Goal: Task Accomplishment & Management: Manage account settings

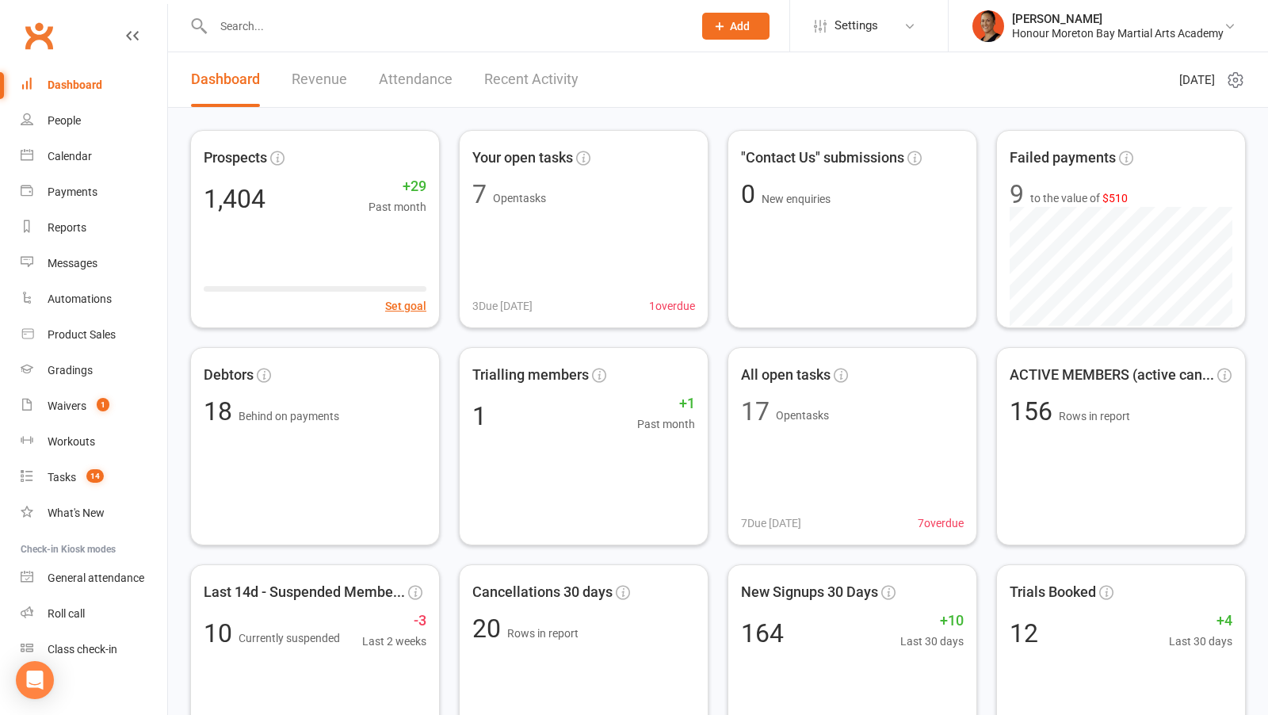
click at [392, 33] on input "text" at bounding box center [444, 26] width 473 height 22
click at [72, 407] on div "Waivers" at bounding box center [67, 405] width 39 height 13
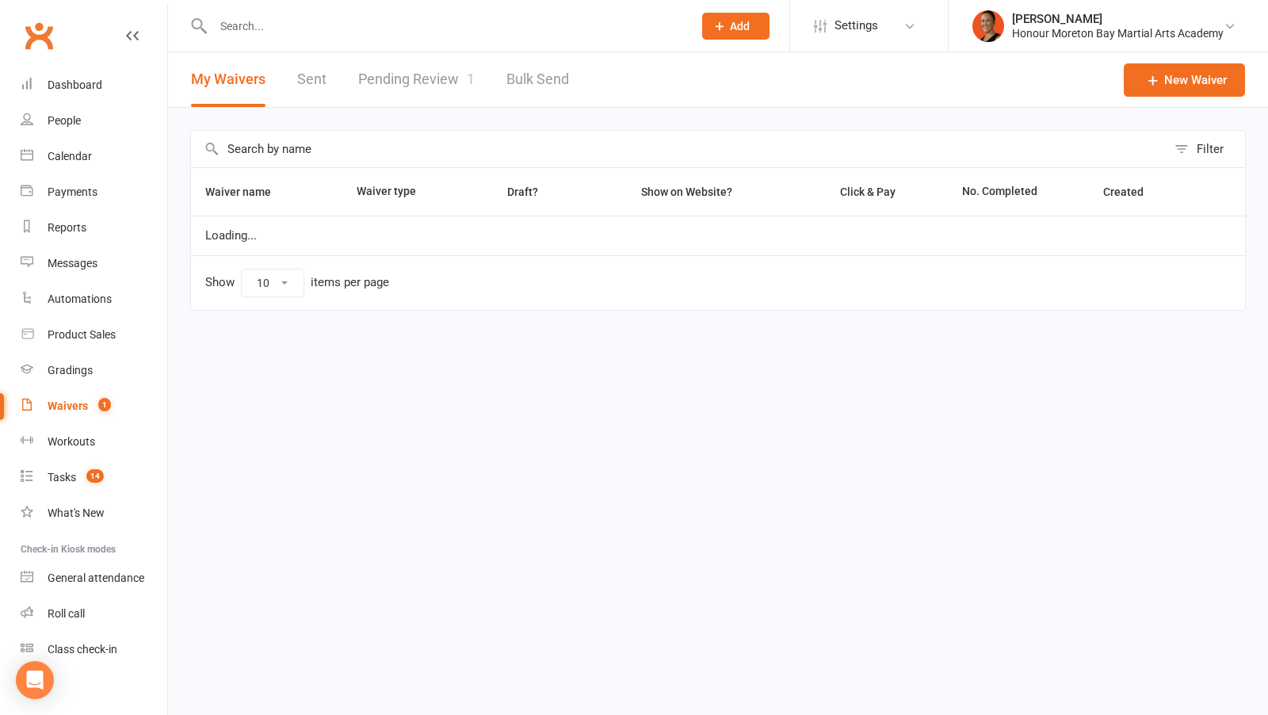
select select "100"
click at [429, 72] on link "Pending Review 1" at bounding box center [416, 79] width 117 height 55
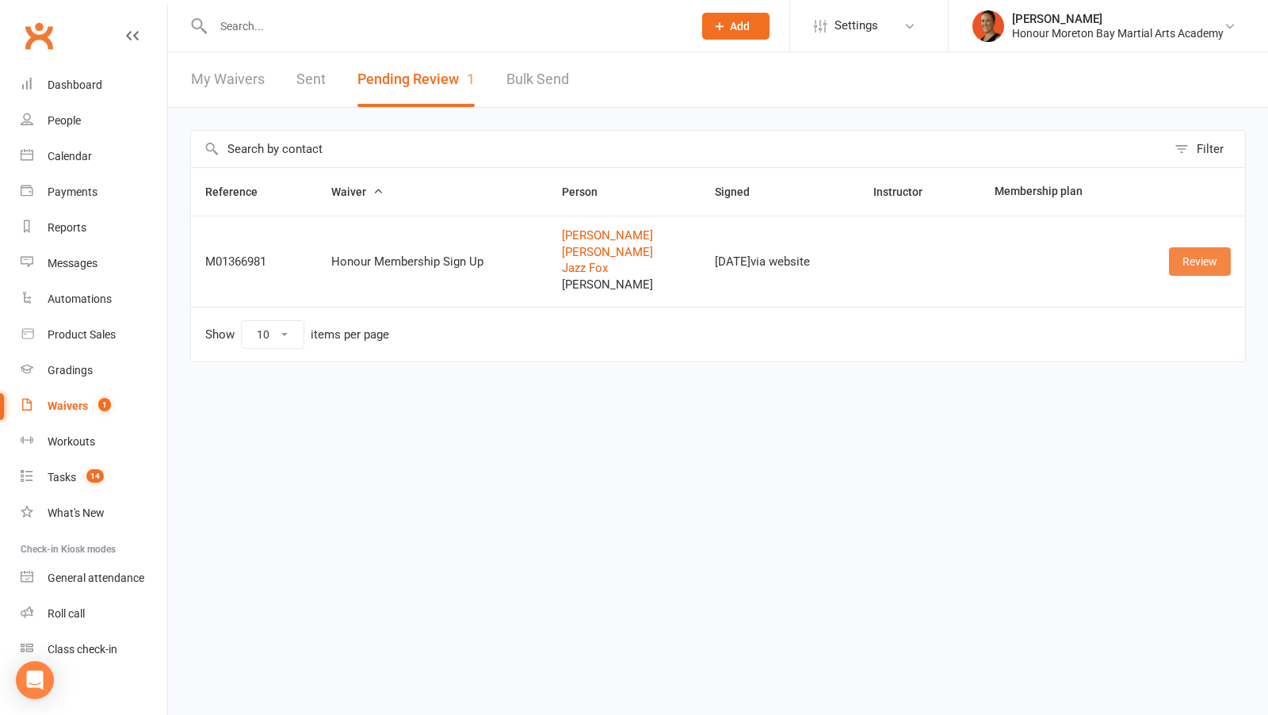
click at [1216, 266] on link "Review" at bounding box center [1200, 261] width 62 height 29
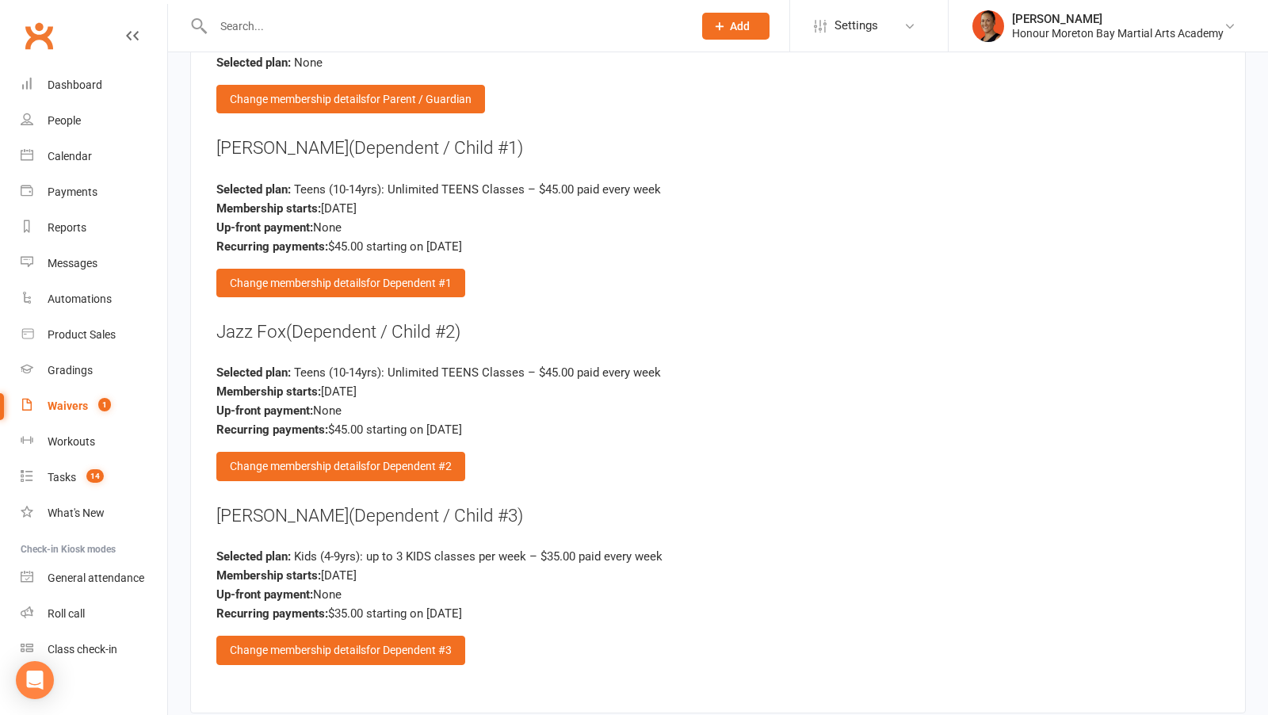
scroll to position [3627, 0]
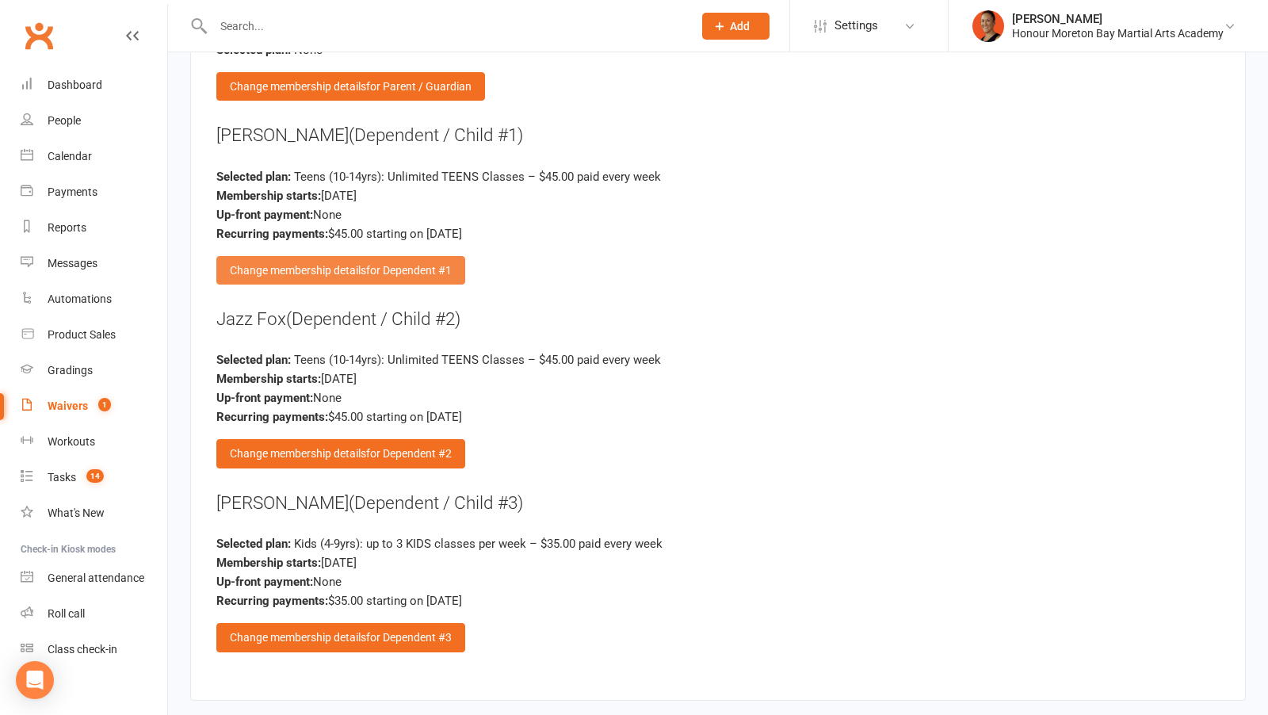
click at [408, 264] on span "for Dependent #1" at bounding box center [409, 270] width 86 height 13
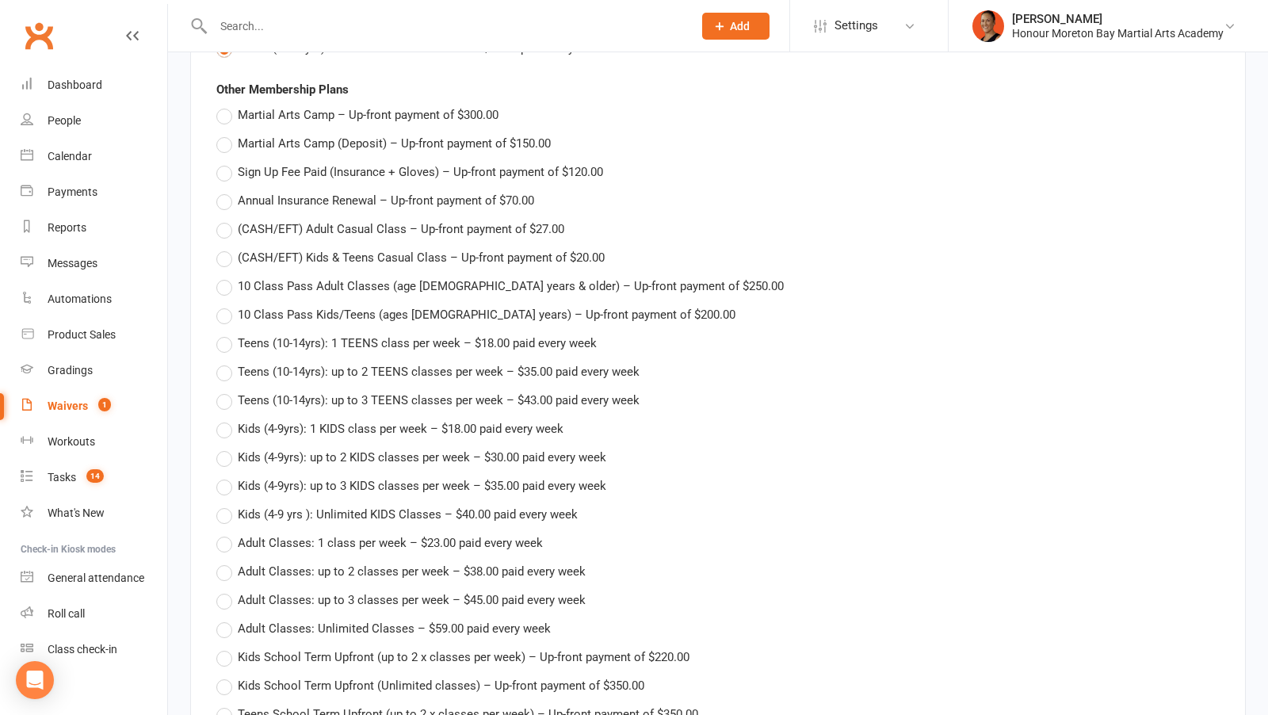
scroll to position [3696, 0]
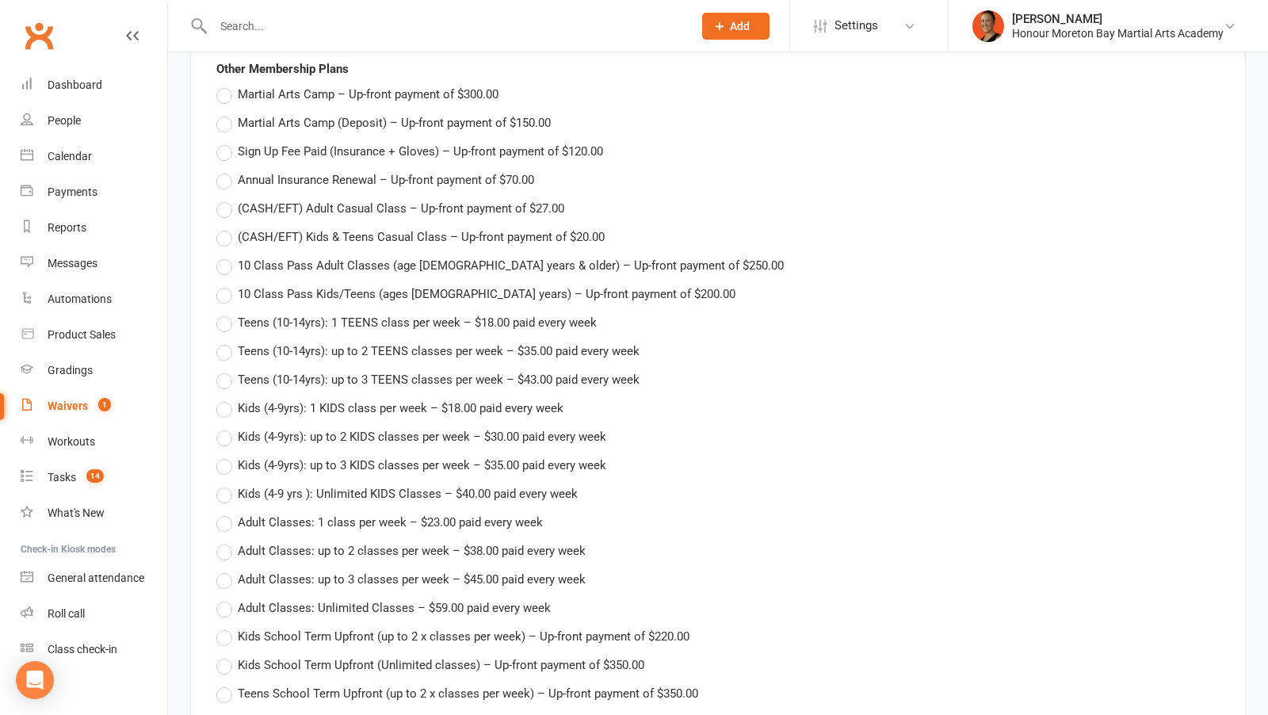
click at [423, 342] on span "Teens (10-14yrs): up to 2 TEENS classes per week – $35.00 paid every week" at bounding box center [439, 350] width 402 height 17
click at [227, 342] on input "Teens (10-14yrs): up to 2 TEENS classes per week – $35.00 paid every week" at bounding box center [221, 342] width 10 height 0
type input "Teens (10-14yrs): up to 2 TEENS classes per week"
type input "35"
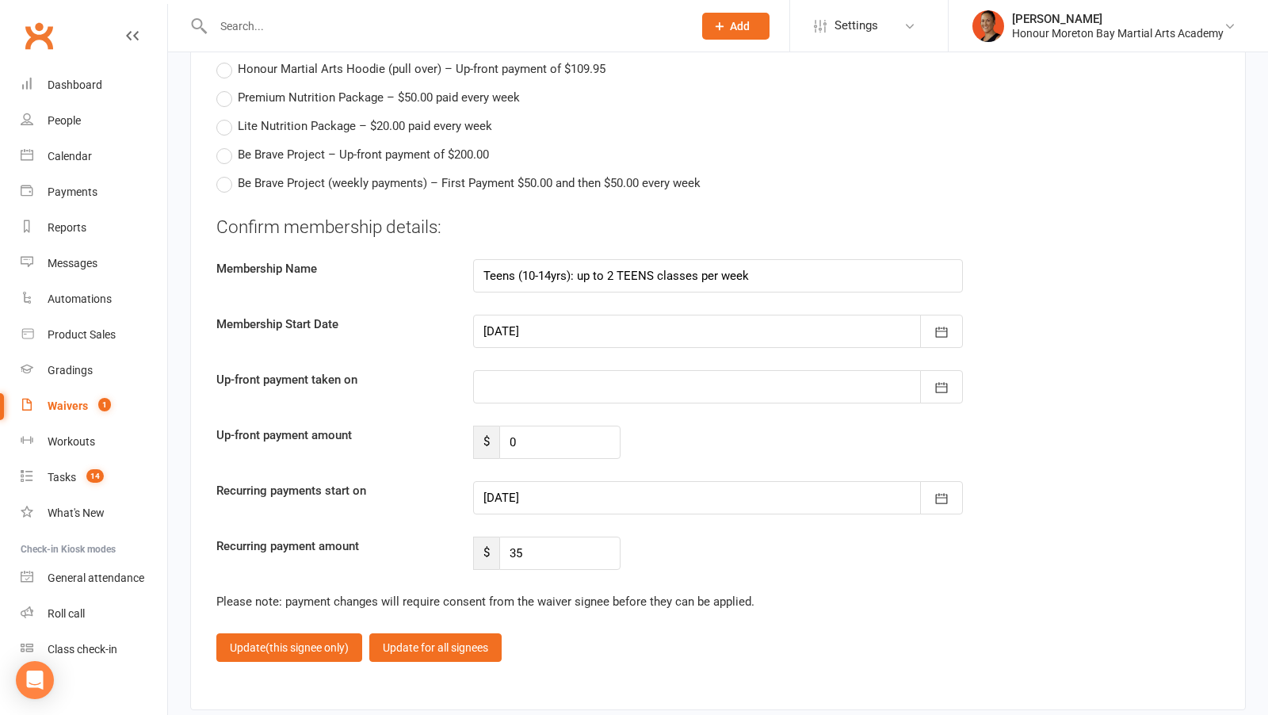
scroll to position [5205, 0]
click at [558, 480] on div at bounding box center [718, 496] width 490 height 33
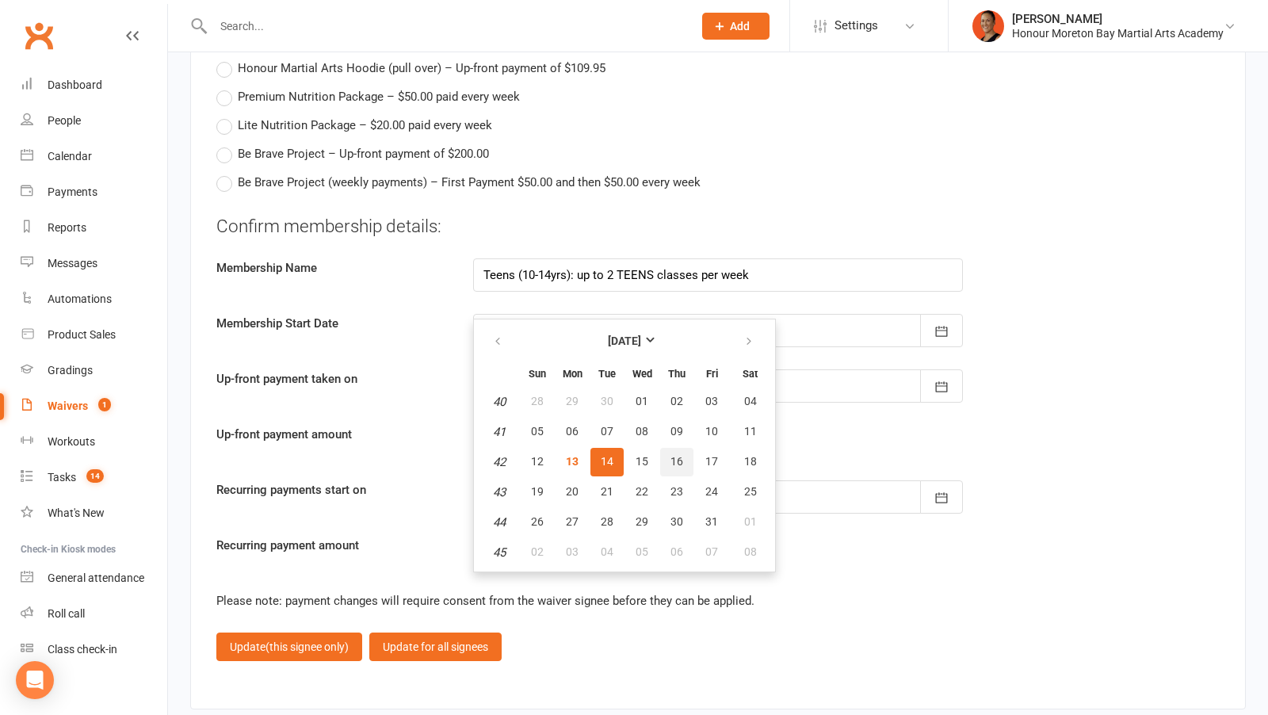
click at [667, 448] on button "16" at bounding box center [676, 462] width 33 height 29
type input "16 Oct 2025"
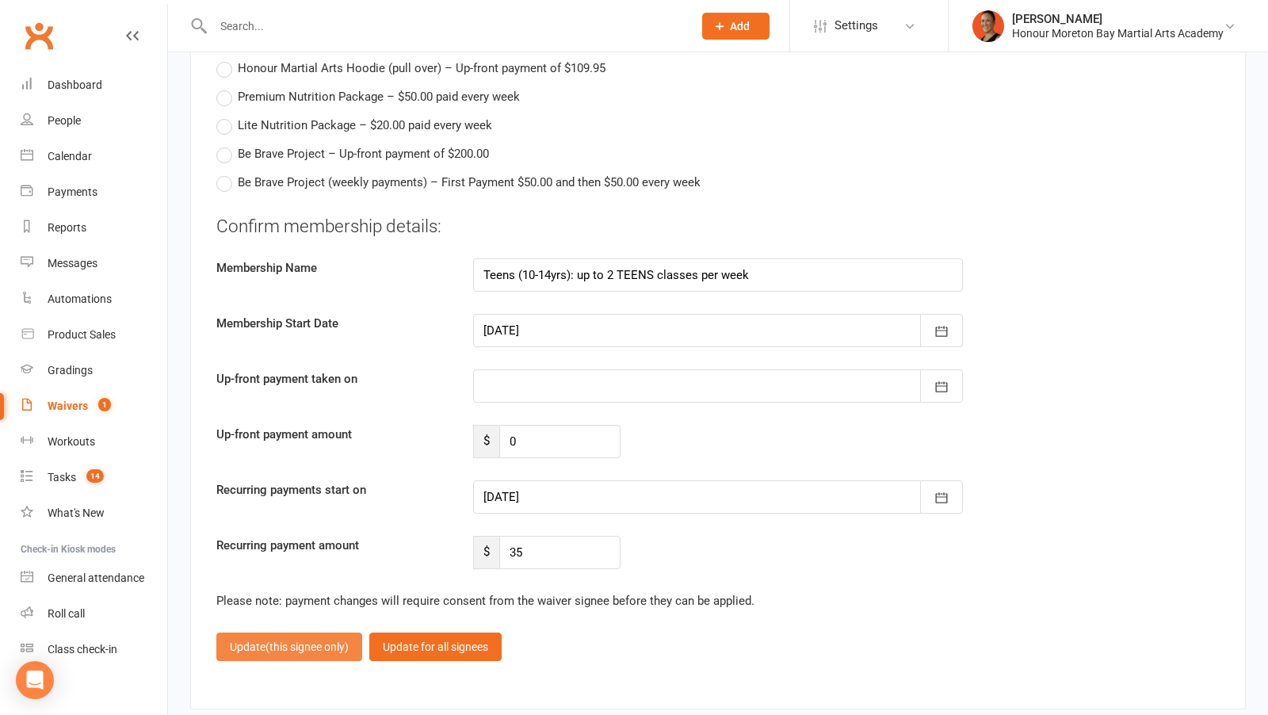
click at [289, 640] on span "(this signee only)" at bounding box center [307, 646] width 83 height 13
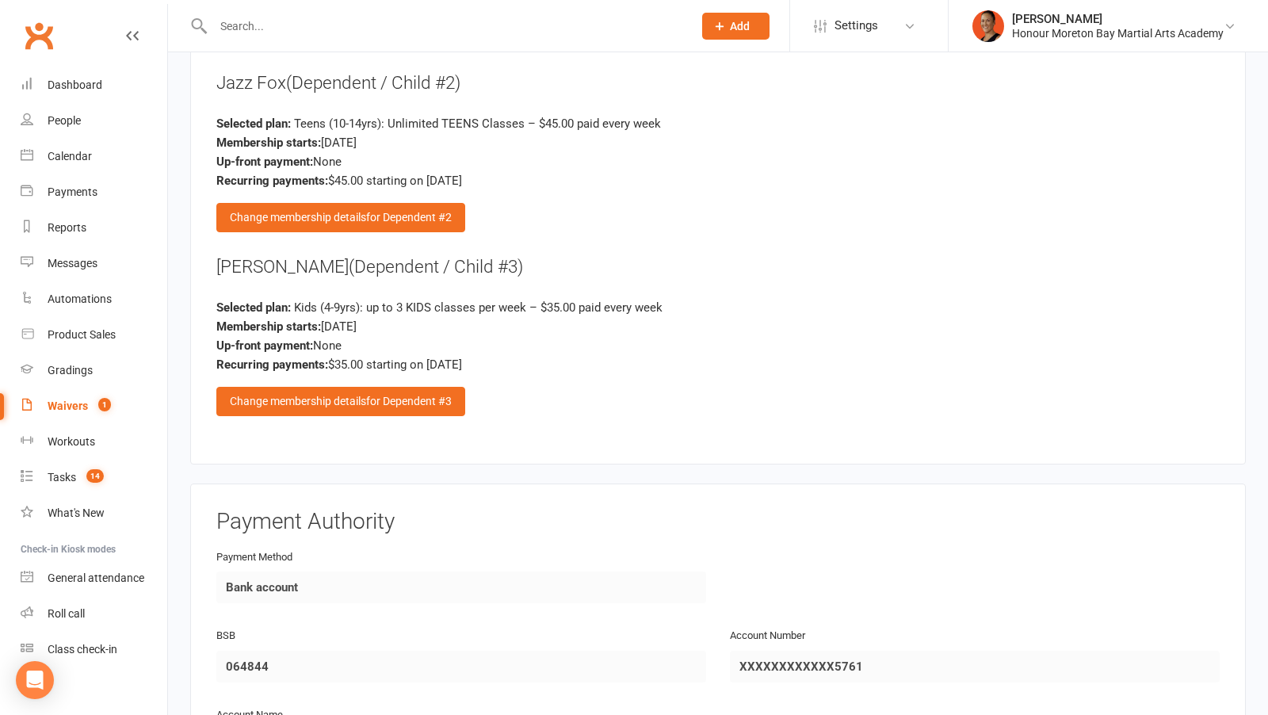
scroll to position [3666, 0]
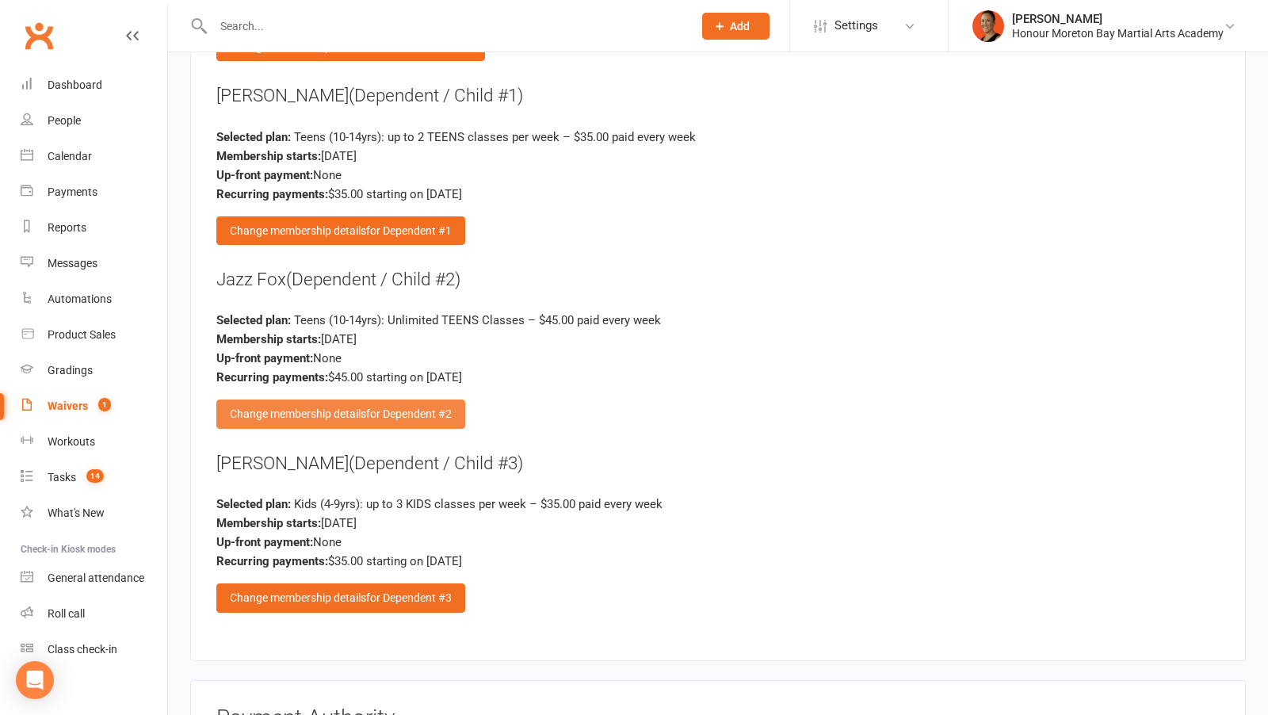
click at [374, 399] on div "Change membership details for Dependent #2" at bounding box center [340, 413] width 249 height 29
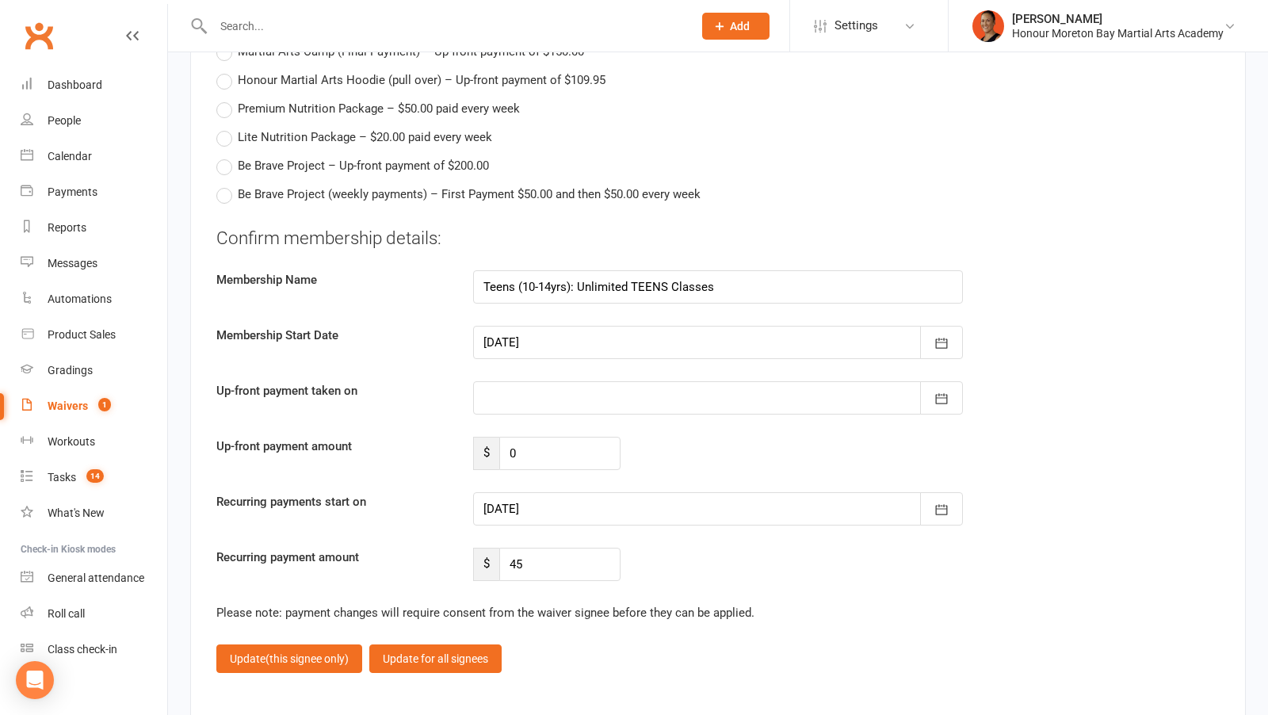
scroll to position [5115, 0]
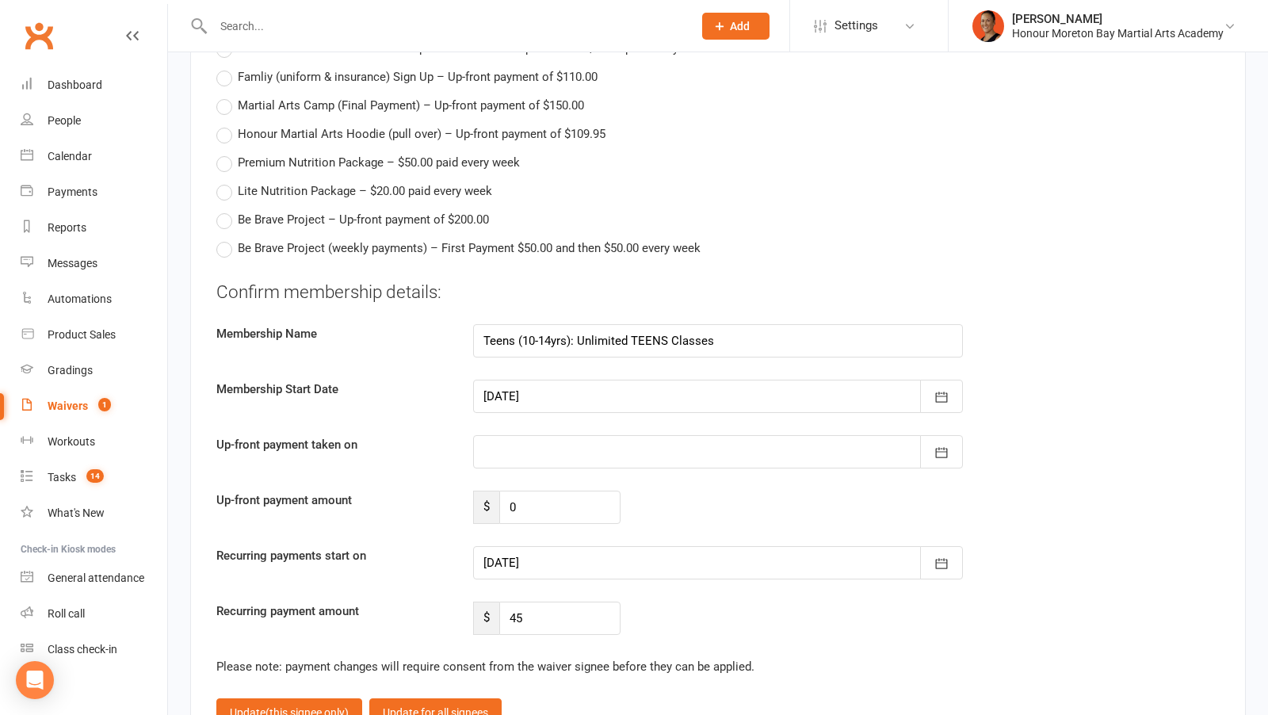
click at [611, 547] on div at bounding box center [718, 562] width 490 height 33
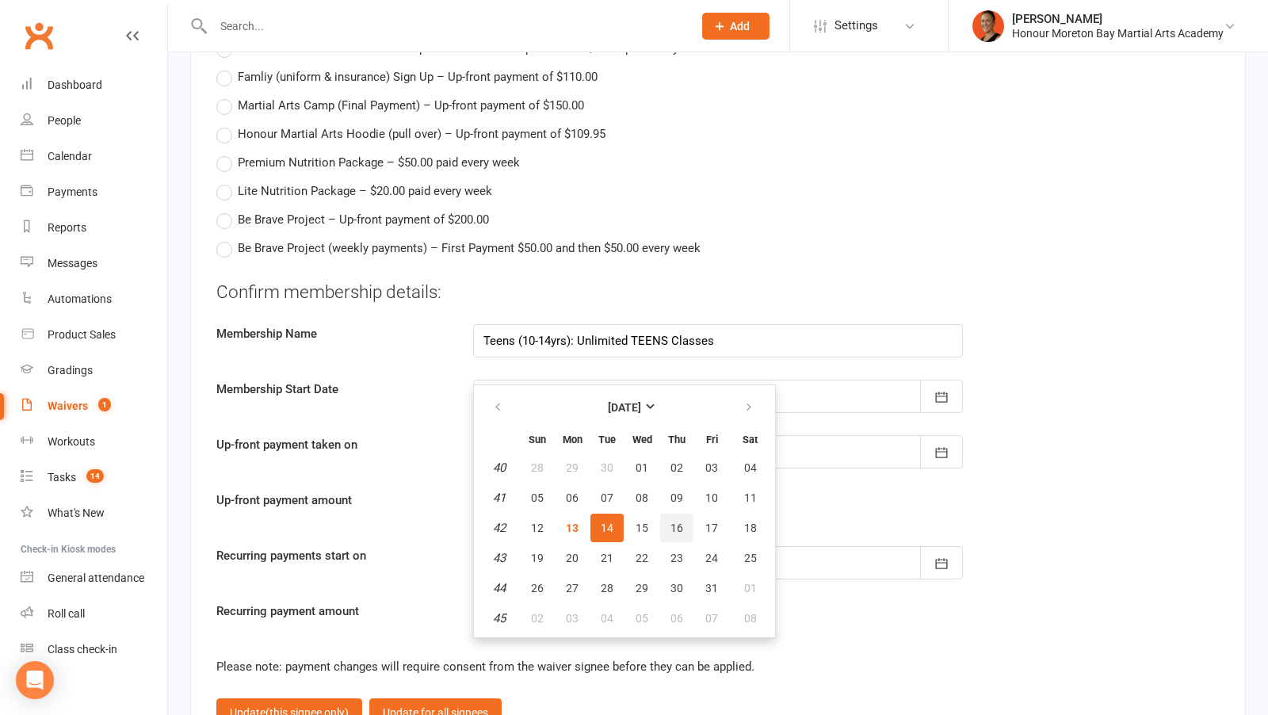
click at [670, 521] on span "16" at bounding box center [676, 527] width 13 height 13
type input "16 Oct 2025"
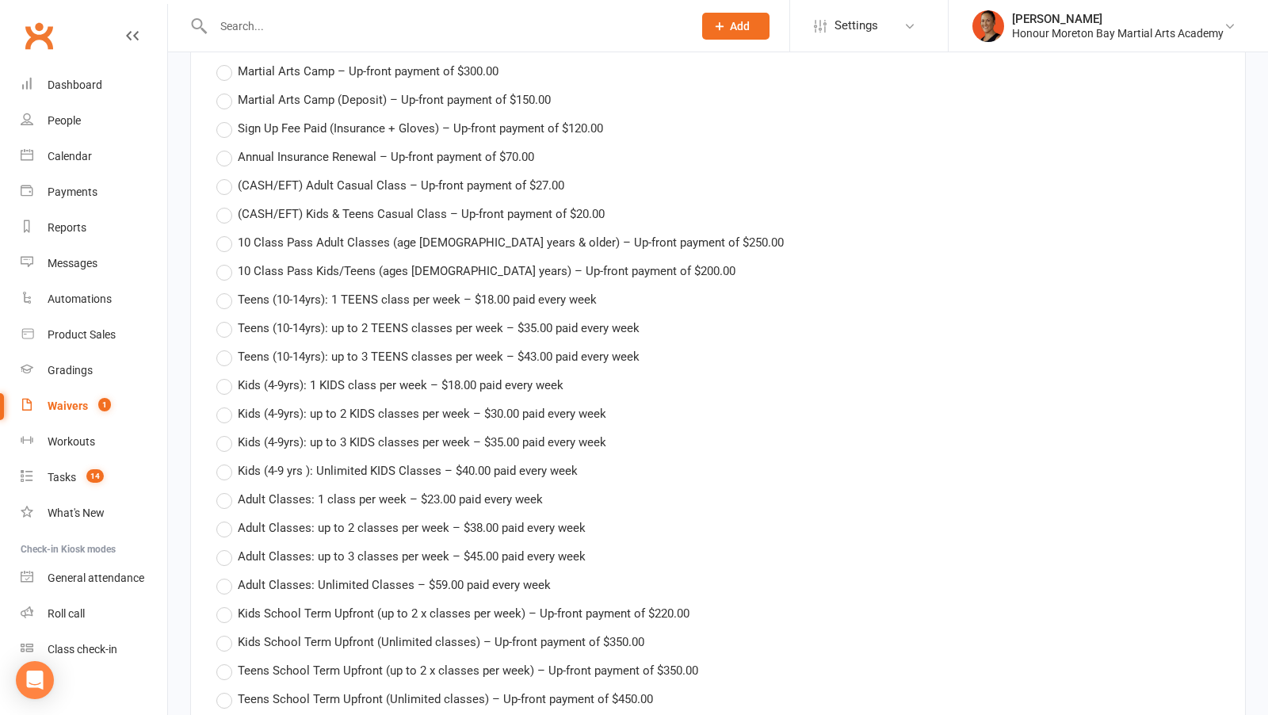
scroll to position [3696, 0]
click at [384, 402] on span "Kids (4-9yrs): up to 2 KIDS classes per week – $30.00 paid every week" at bounding box center [422, 410] width 369 height 17
click at [227, 402] on input "Kids (4-9yrs): up to 2 KIDS classes per week – $30.00 paid every week" at bounding box center [221, 402] width 10 height 0
type input "Kids (4-9yrs): up to 2 KIDS classes per week"
type input "30"
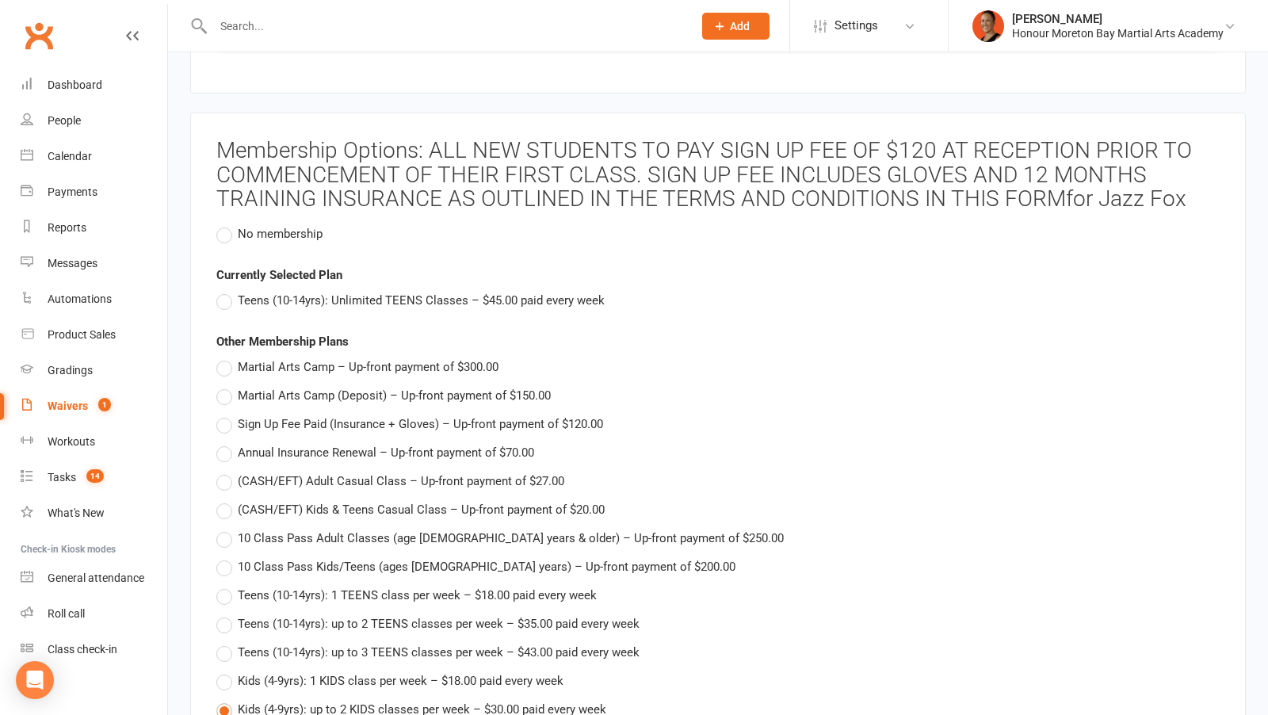
type input "14 Oct 2025"
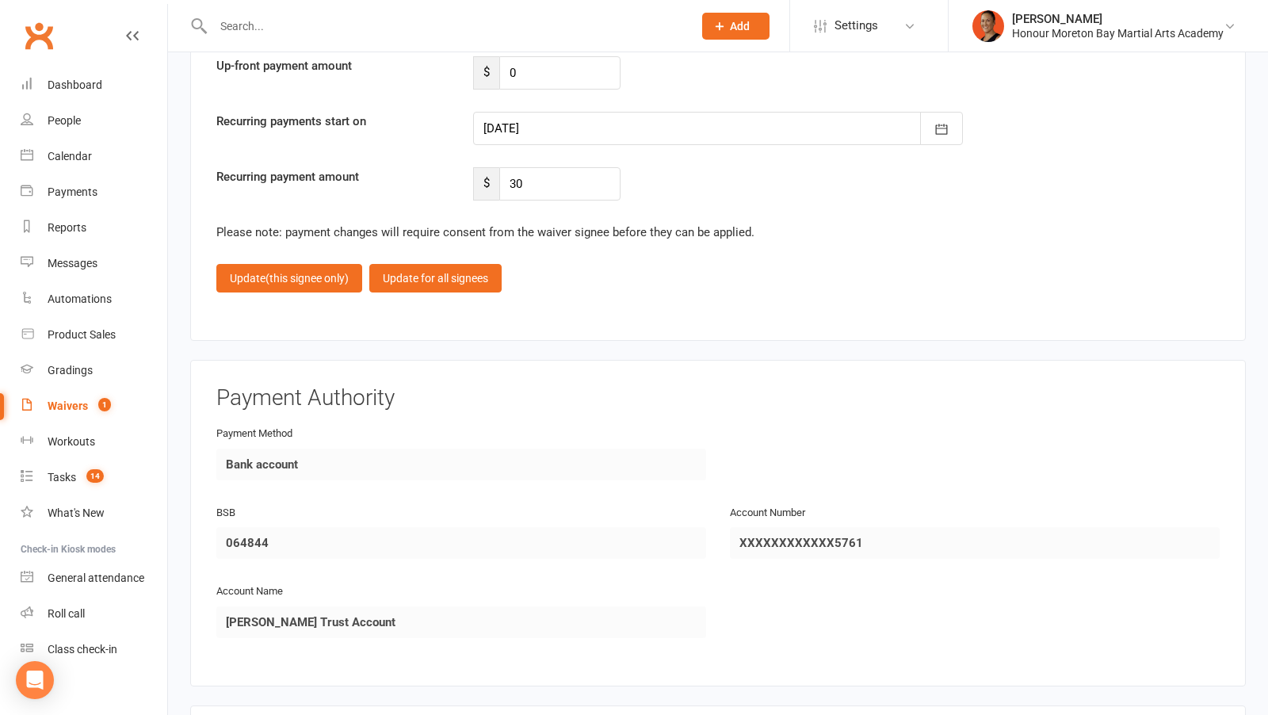
scroll to position [5570, 0]
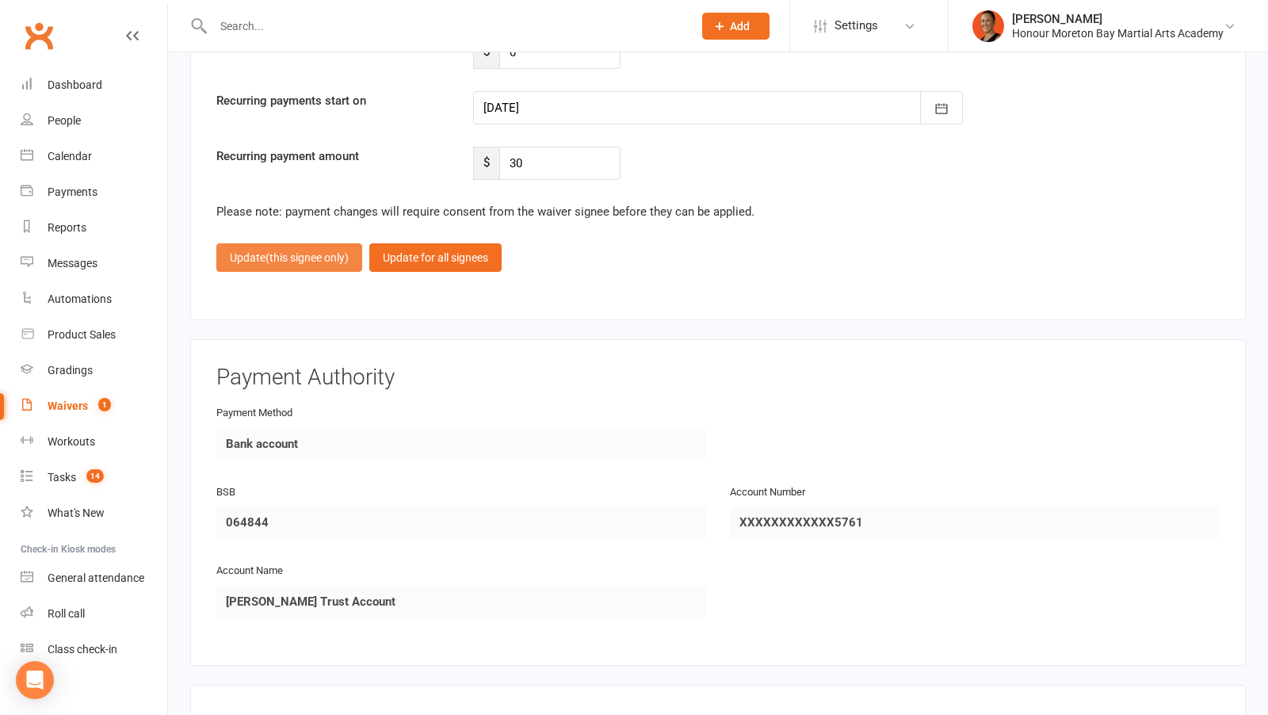
click at [313, 251] on span "(this signee only)" at bounding box center [307, 257] width 83 height 13
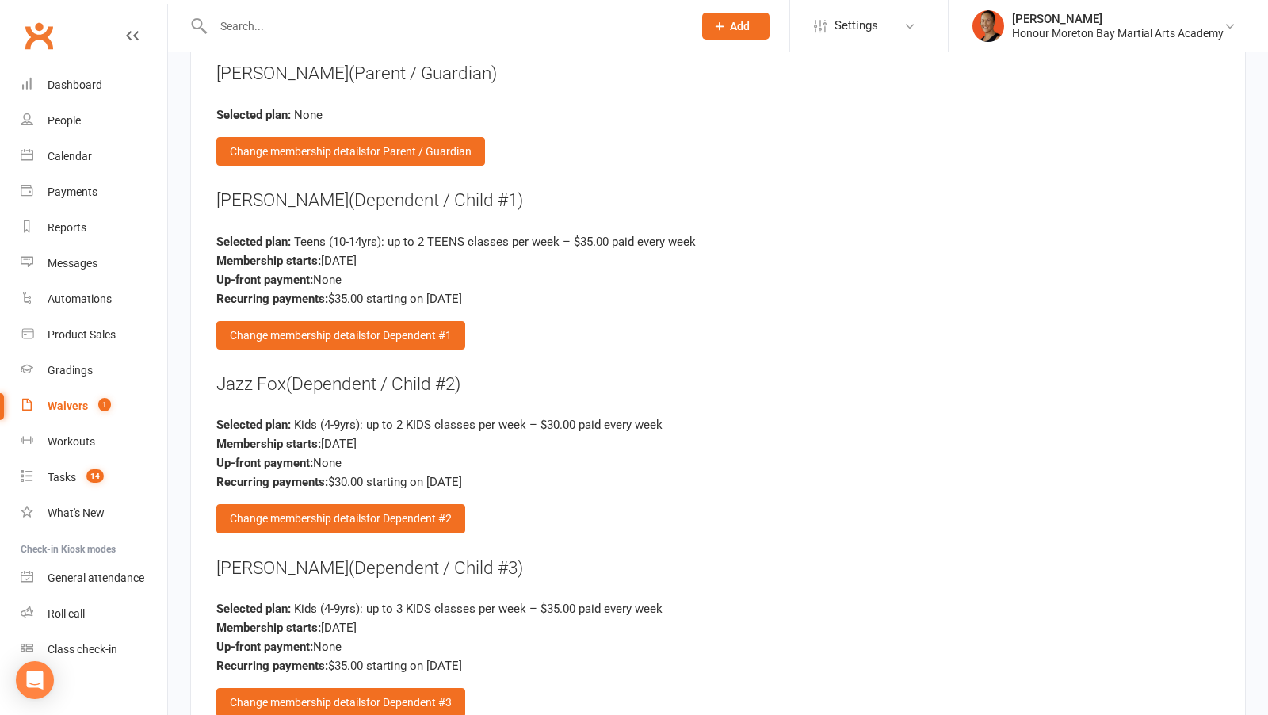
scroll to position [3763, 0]
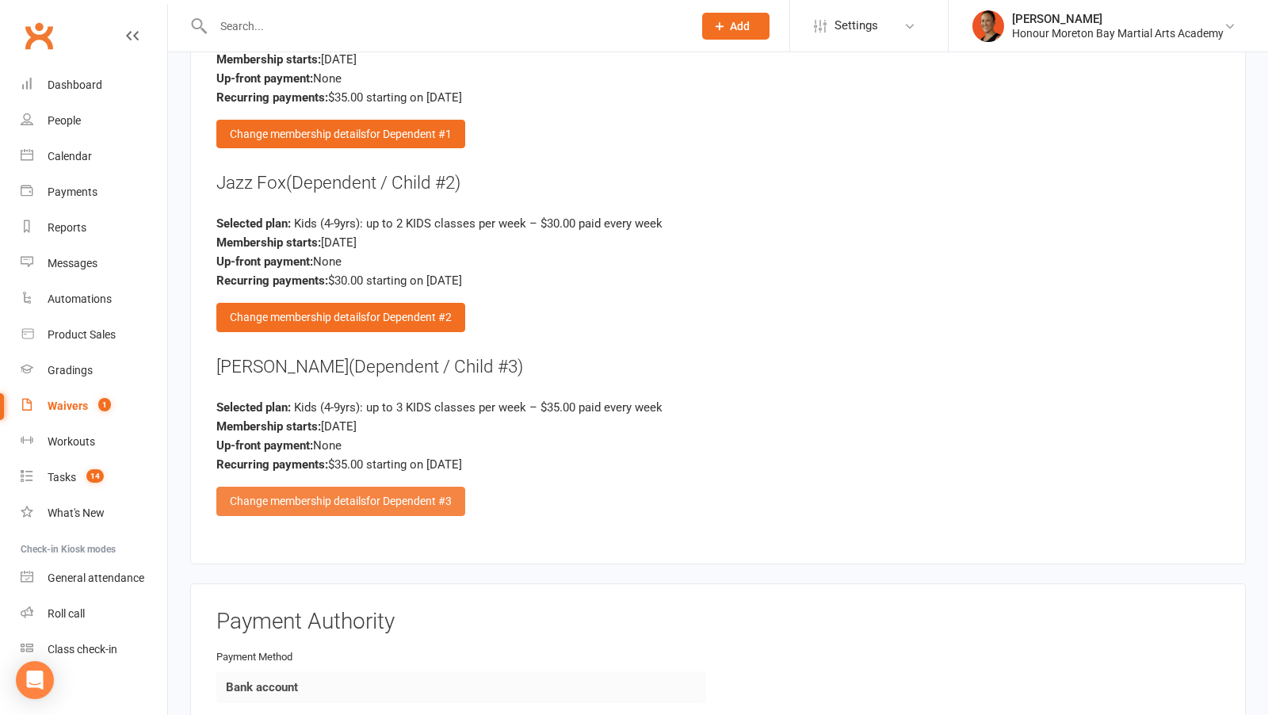
click at [344, 487] on div "Change membership details for Dependent #3" at bounding box center [340, 501] width 249 height 29
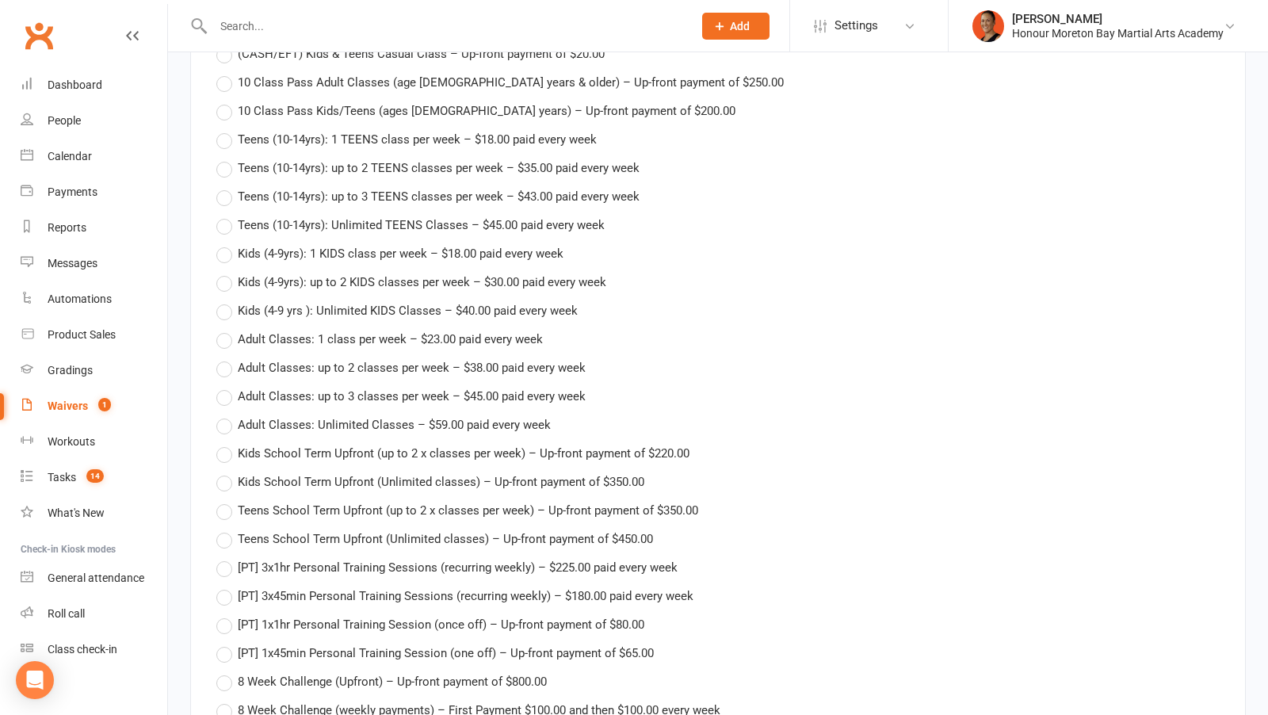
scroll to position [3879, 0]
click at [407, 158] on span "Teens (10-14yrs): up to 2 TEENS classes per week – $35.00 paid every week" at bounding box center [439, 166] width 402 height 17
click at [227, 158] on input "Teens (10-14yrs): up to 2 TEENS classes per week – $35.00 paid every week" at bounding box center [221, 158] width 10 height 0
type input "Teens (10-14yrs): up to 2 TEENS classes per week"
type input "35"
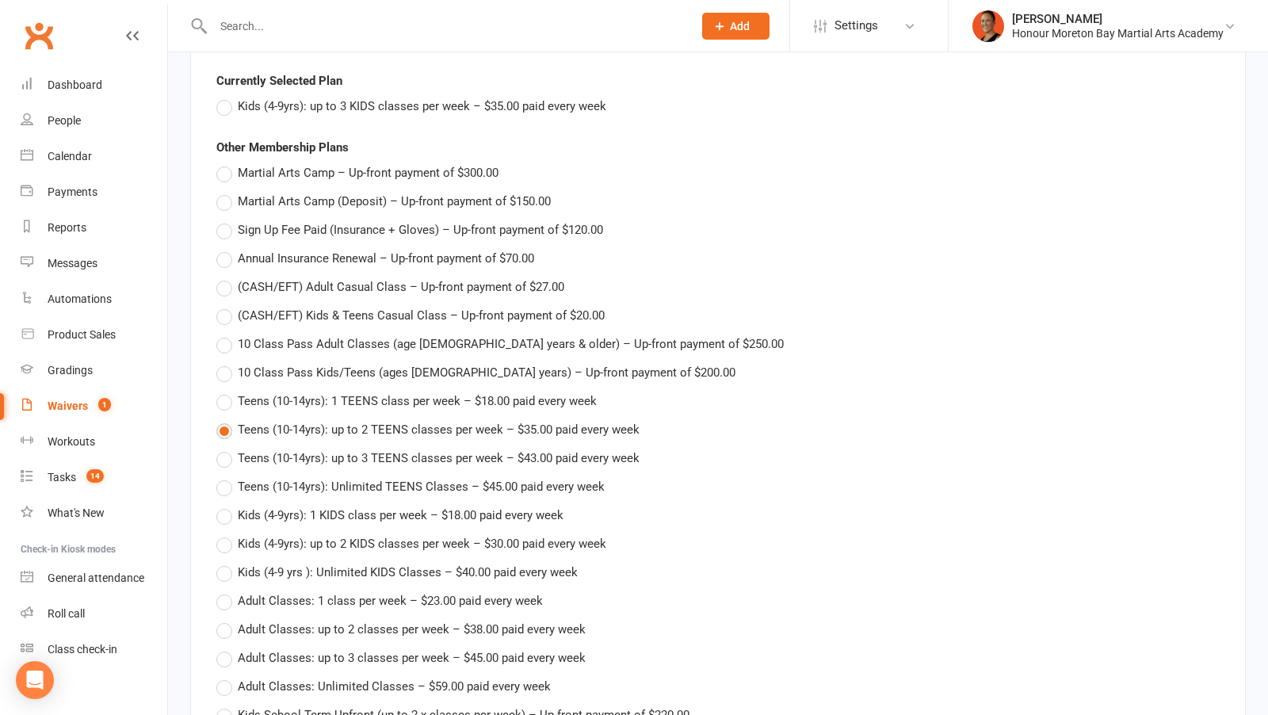
scroll to position [3610, 0]
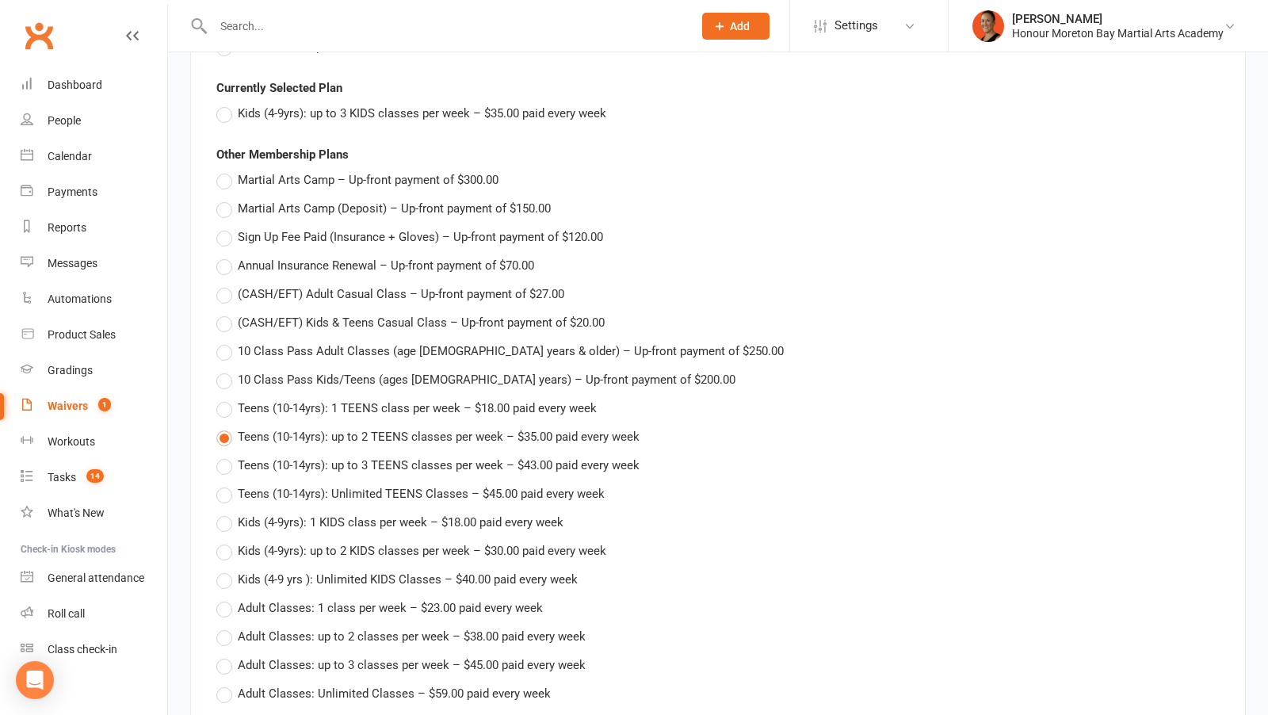
click at [357, 541] on span "Kids (4-9yrs): up to 2 KIDS classes per week – $30.00 paid every week" at bounding box center [422, 549] width 369 height 17
click at [227, 541] on input "Kids (4-9yrs): up to 2 KIDS classes per week – $30.00 paid every week" at bounding box center [221, 541] width 10 height 0
type input "Kids (4-9yrs): up to 2 KIDS classes per week"
type input "30"
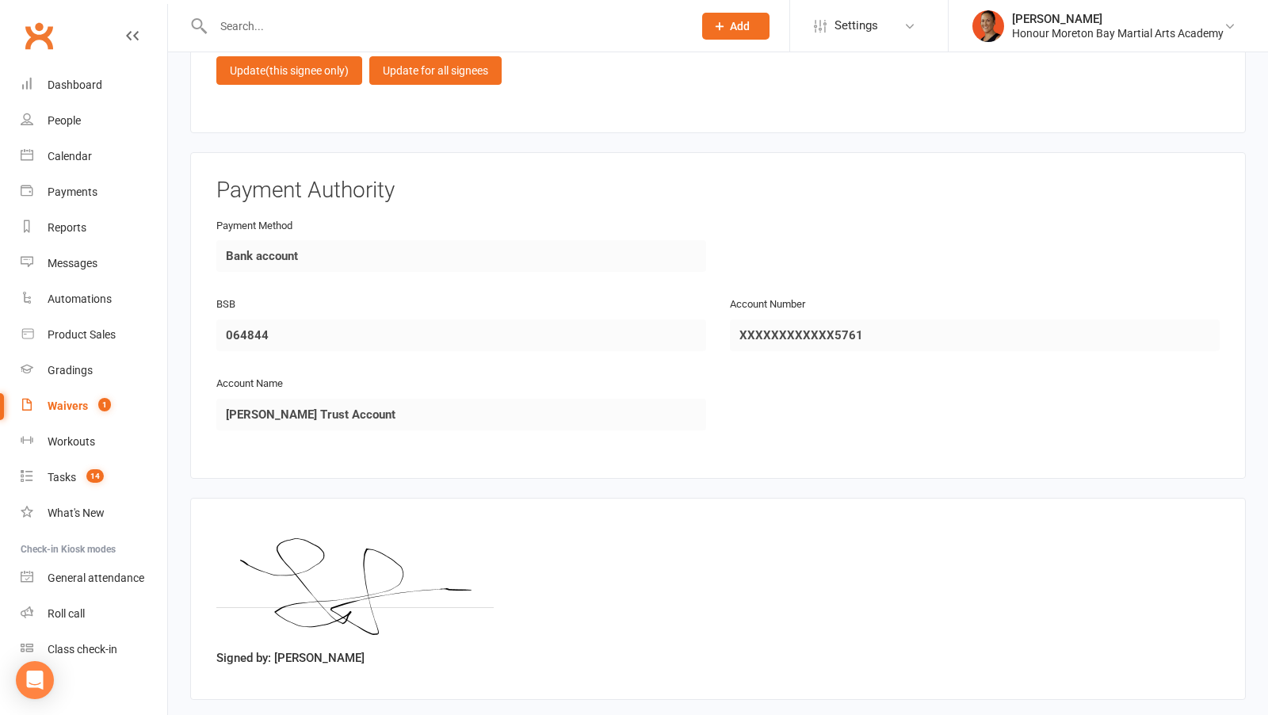
scroll to position [5347, 0]
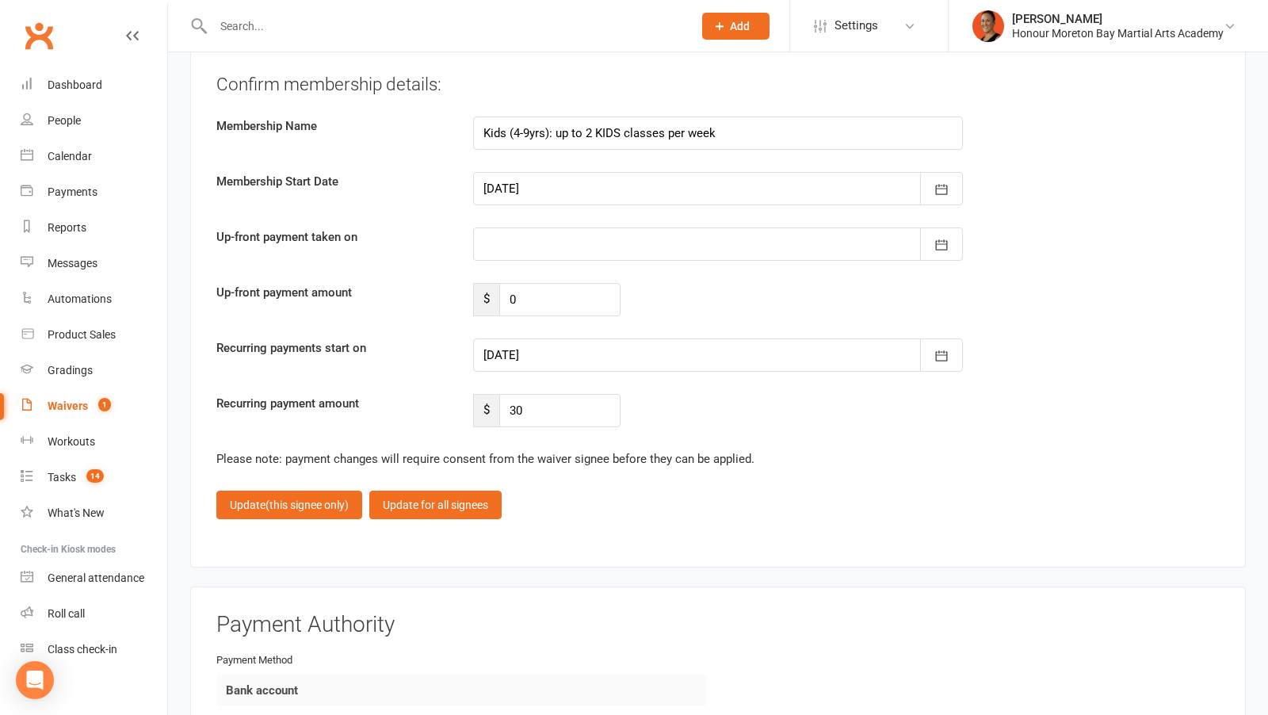
click at [544, 338] on div at bounding box center [718, 354] width 490 height 33
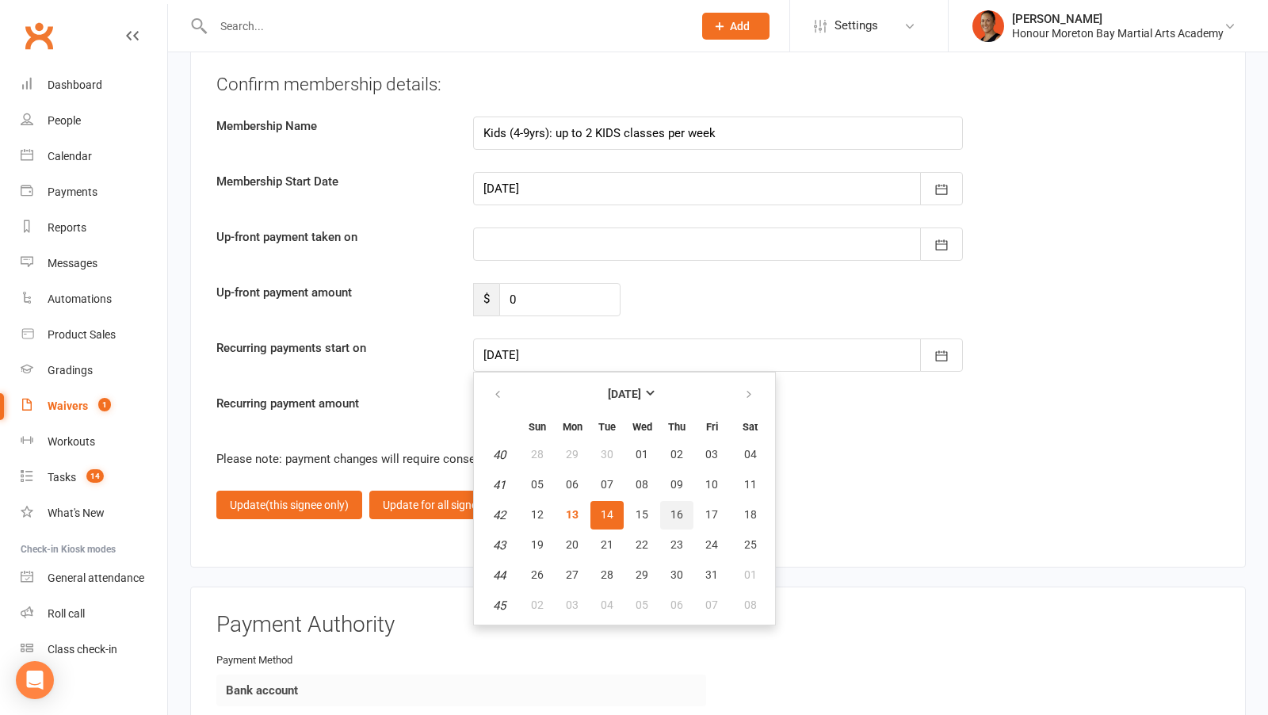
click at [679, 508] on span "16" at bounding box center [676, 514] width 13 height 13
type input "16 Oct 2025"
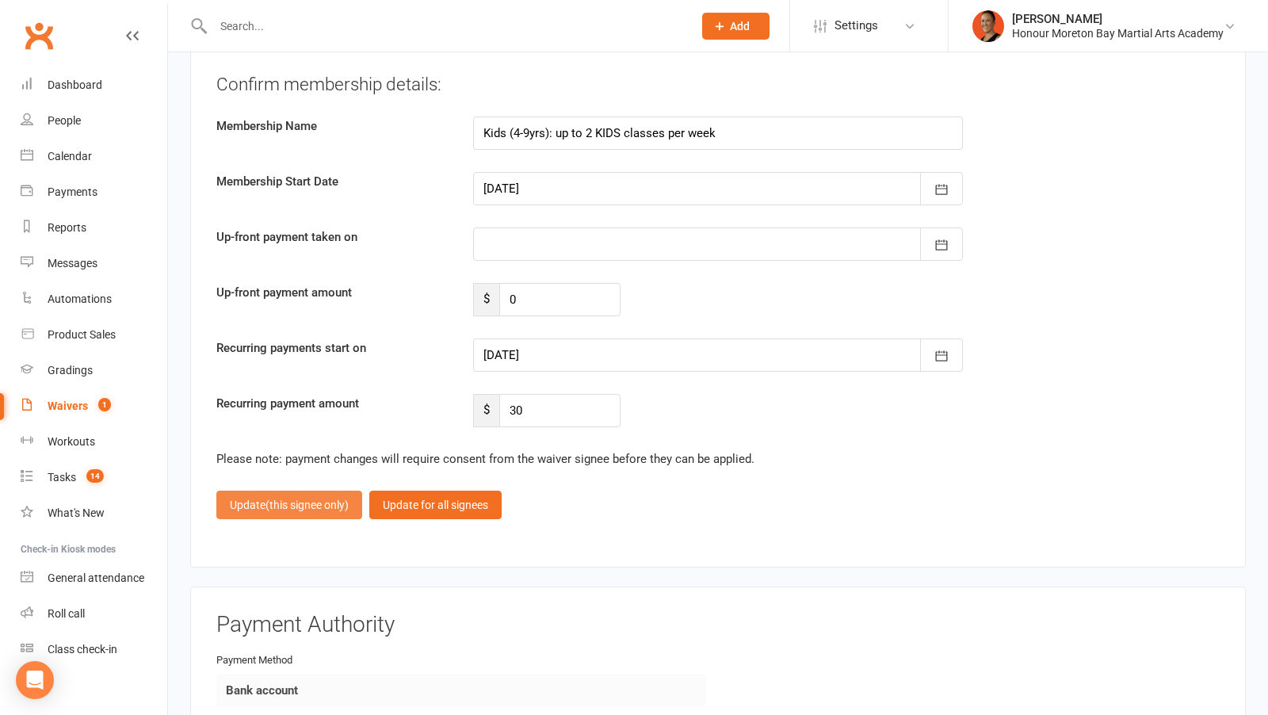
click at [297, 499] on span "(this signee only)" at bounding box center [307, 505] width 83 height 13
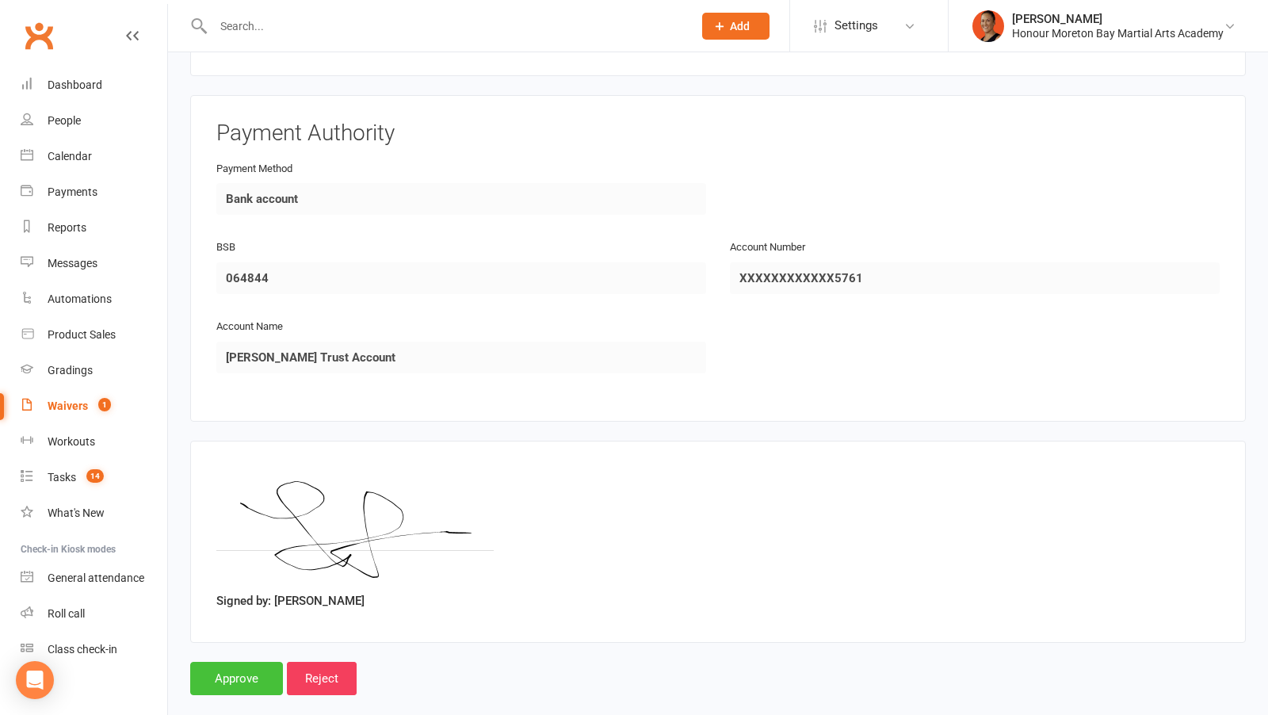
click at [223, 662] on input "Approve" at bounding box center [236, 678] width 93 height 33
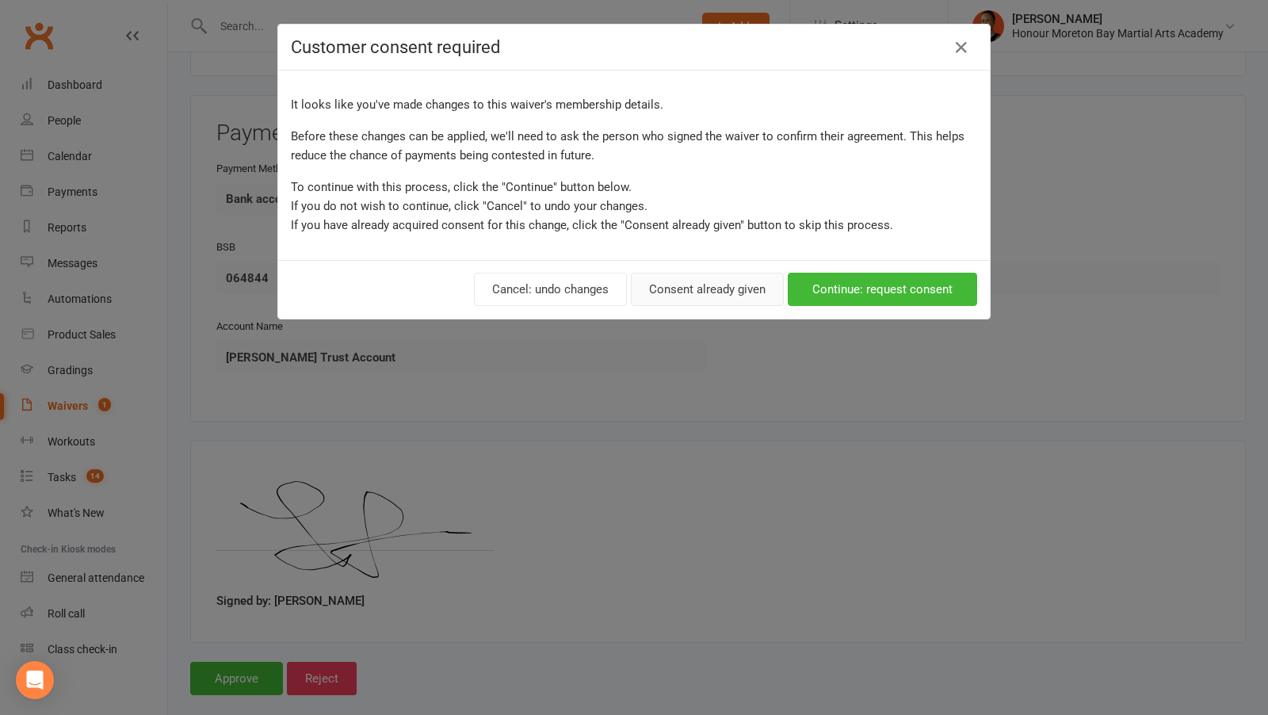
click at [699, 281] on button "Consent already given" at bounding box center [707, 289] width 153 height 33
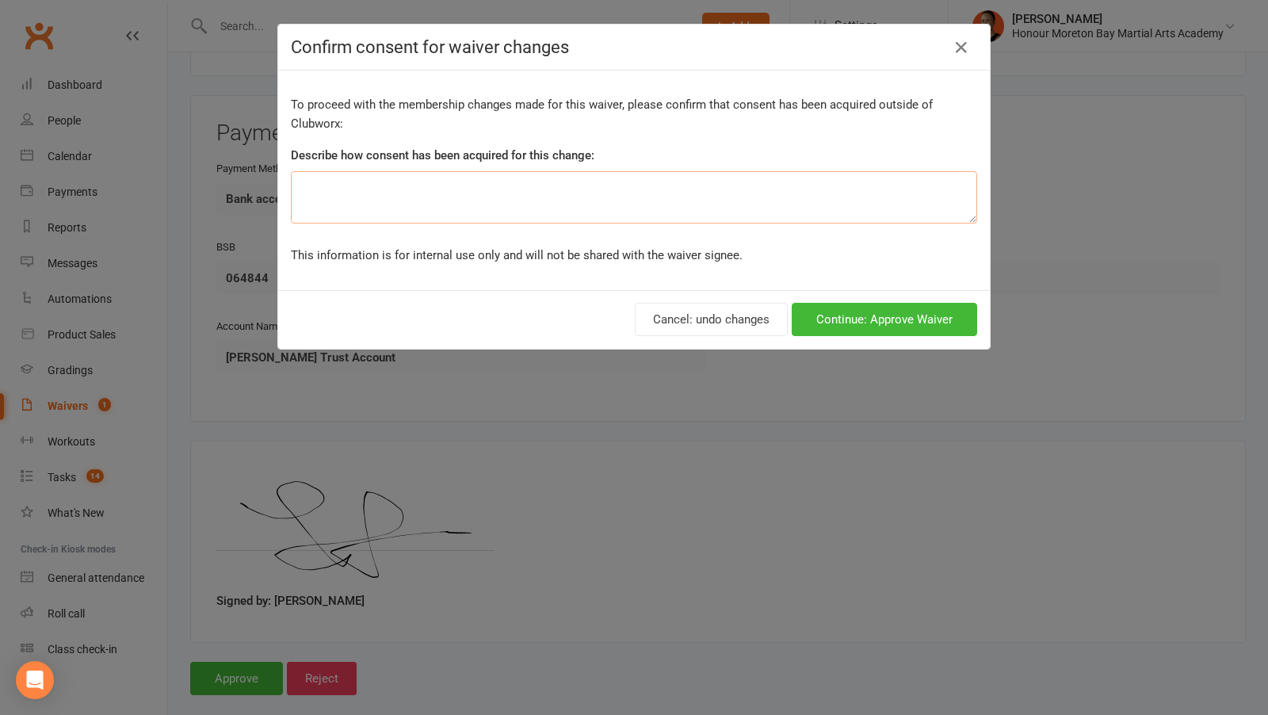
click at [554, 203] on textarea at bounding box center [634, 197] width 686 height 52
type textarea "choose debit day and correct memberships"
click at [811, 316] on button "Continue: Approve Waiver" at bounding box center [884, 319] width 185 height 33
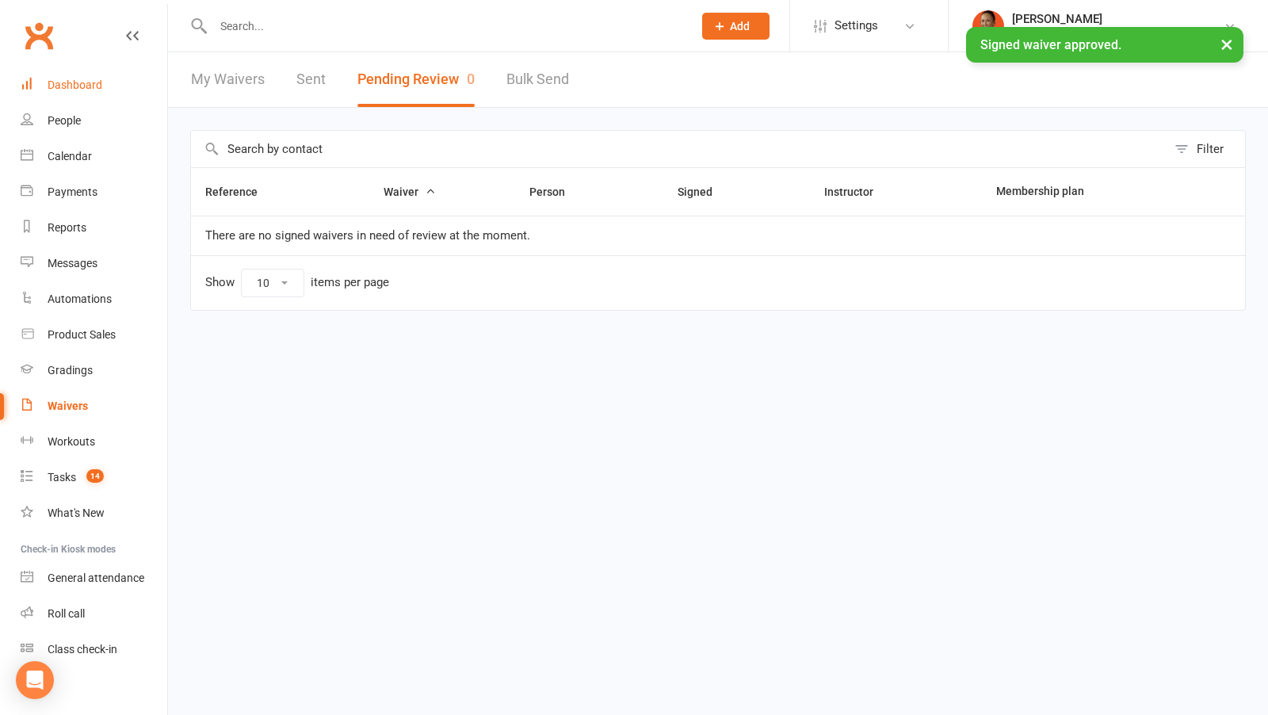
click at [76, 78] on link "Dashboard" at bounding box center [94, 85] width 147 height 36
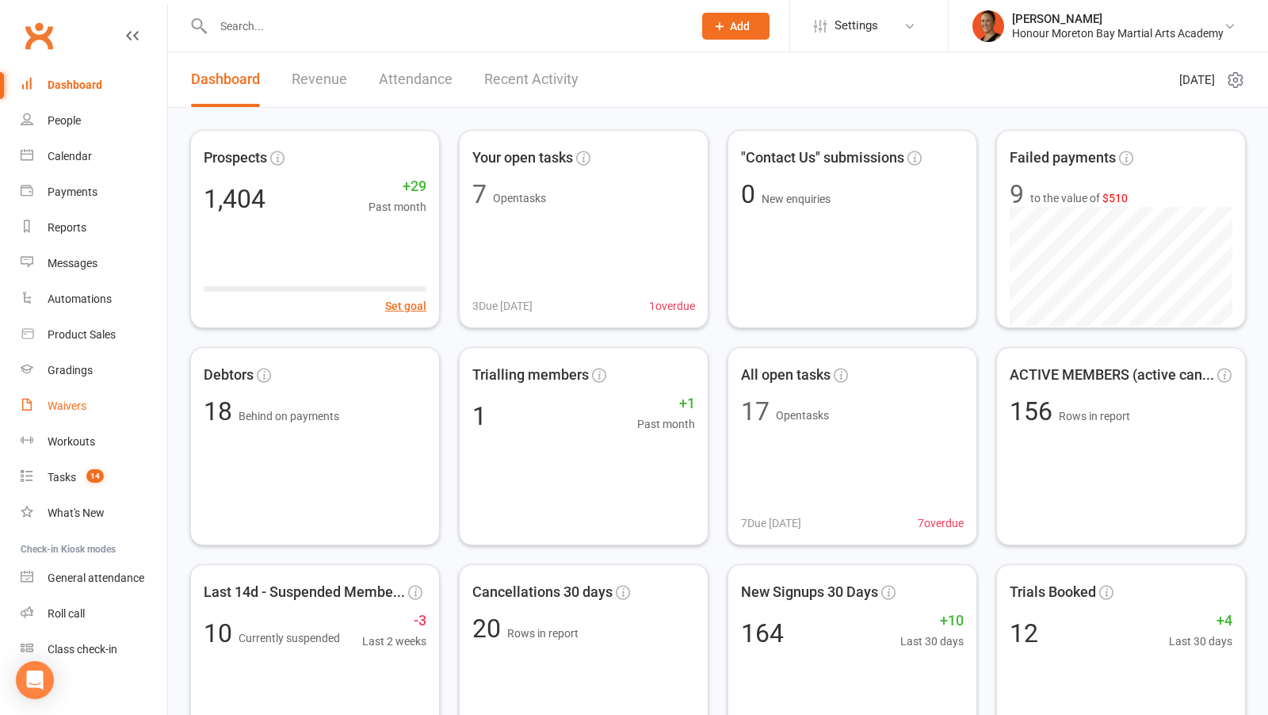
click at [56, 406] on div "Waivers" at bounding box center [67, 405] width 39 height 13
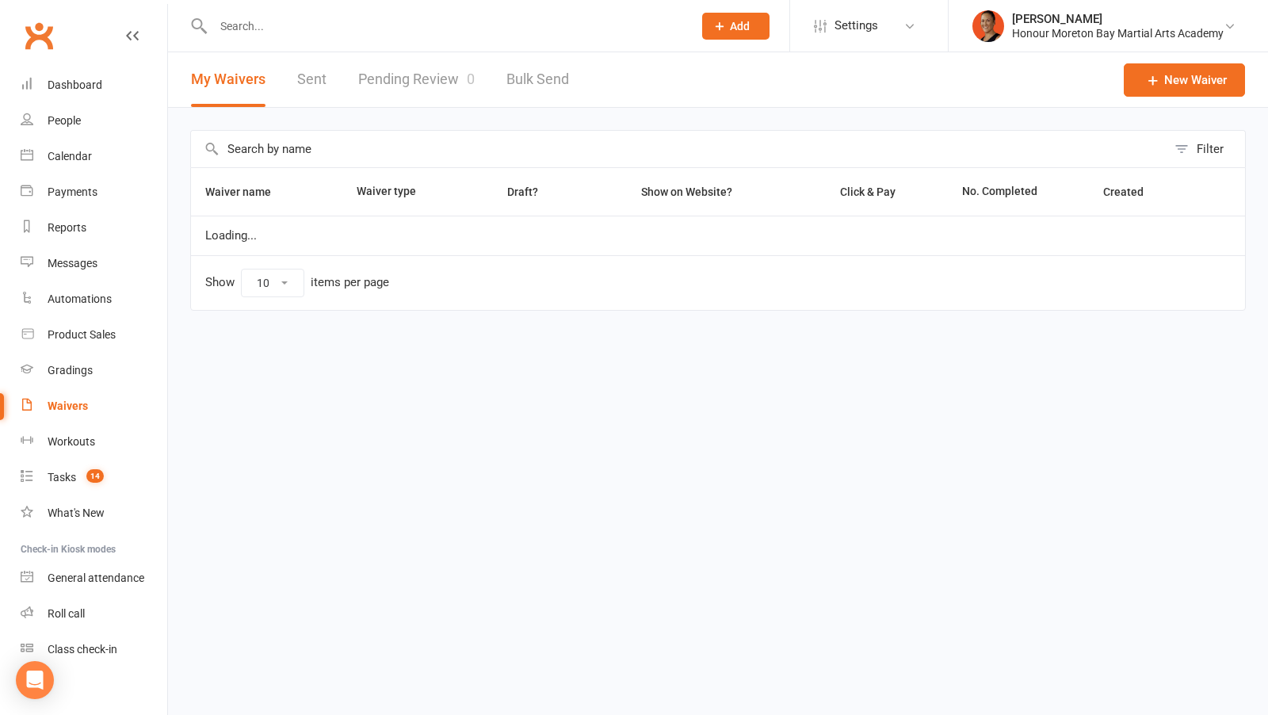
select select "100"
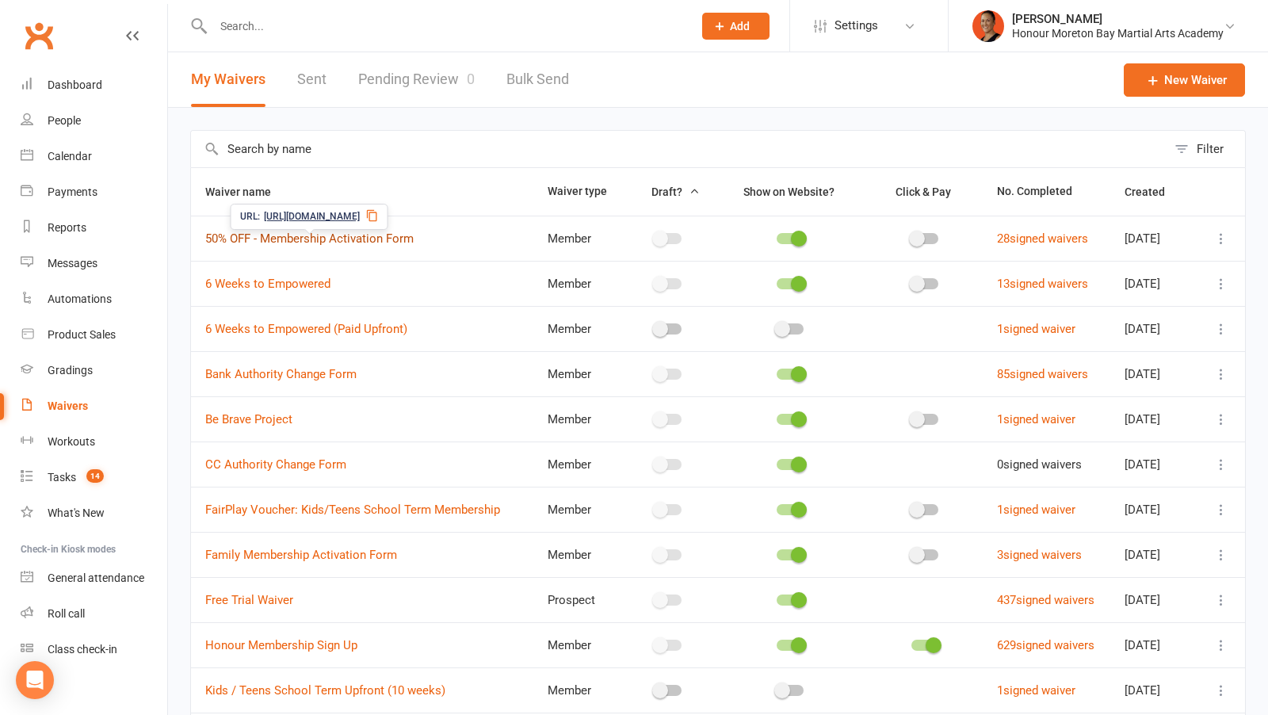
click at [324, 239] on link "50% OFF - Membership Activation Form" at bounding box center [309, 238] width 208 height 14
click at [310, 286] on link "6 Weeks to Empowered" at bounding box center [267, 284] width 125 height 14
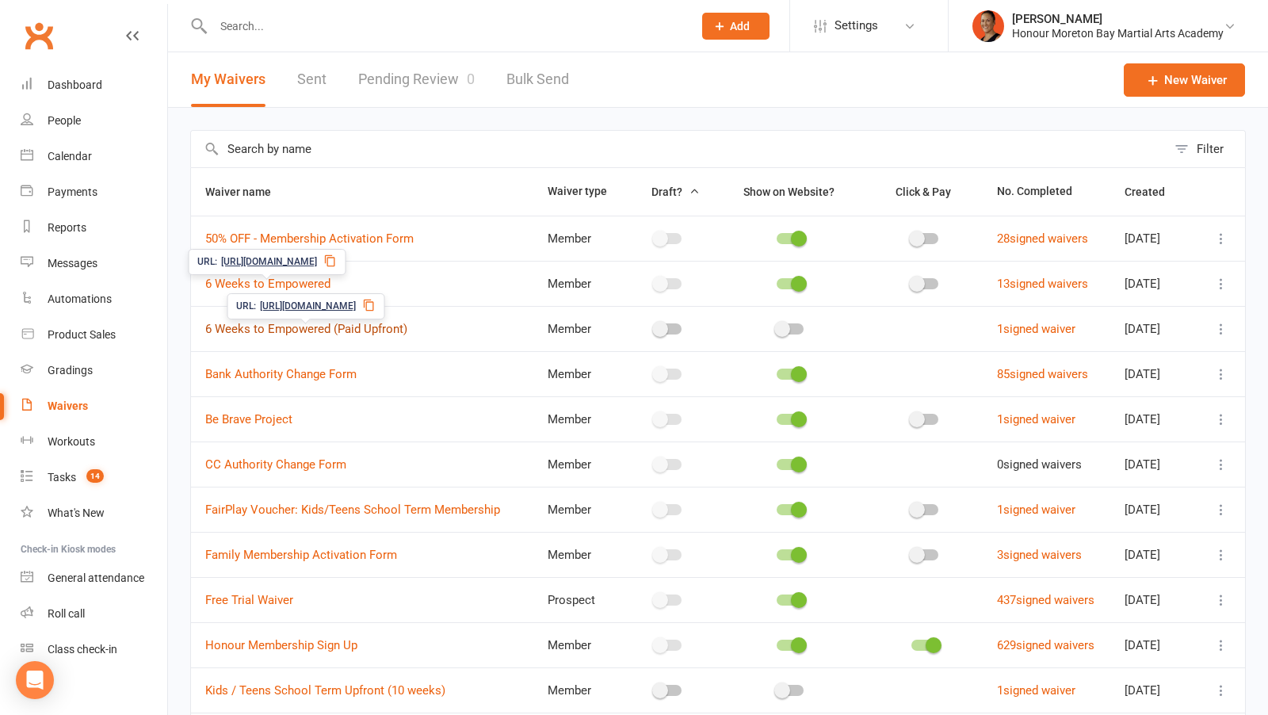
click at [304, 326] on link "6 Weeks to Empowered (Paid Upfront)" at bounding box center [306, 329] width 202 height 14
click at [288, 376] on link "Bank Authority Change Form" at bounding box center [280, 374] width 151 height 14
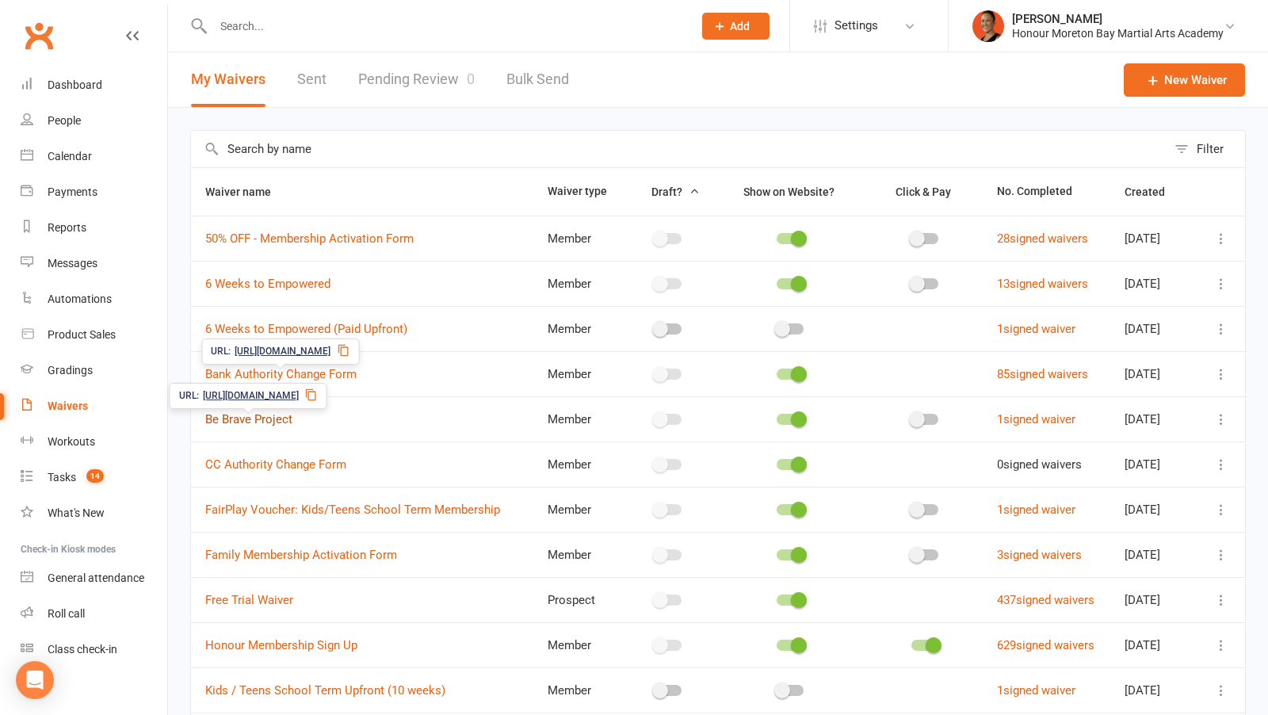
click at [266, 419] on link "Be Brave Project" at bounding box center [248, 419] width 87 height 14
click at [256, 467] on link "CC Authority Change Form" at bounding box center [275, 464] width 141 height 14
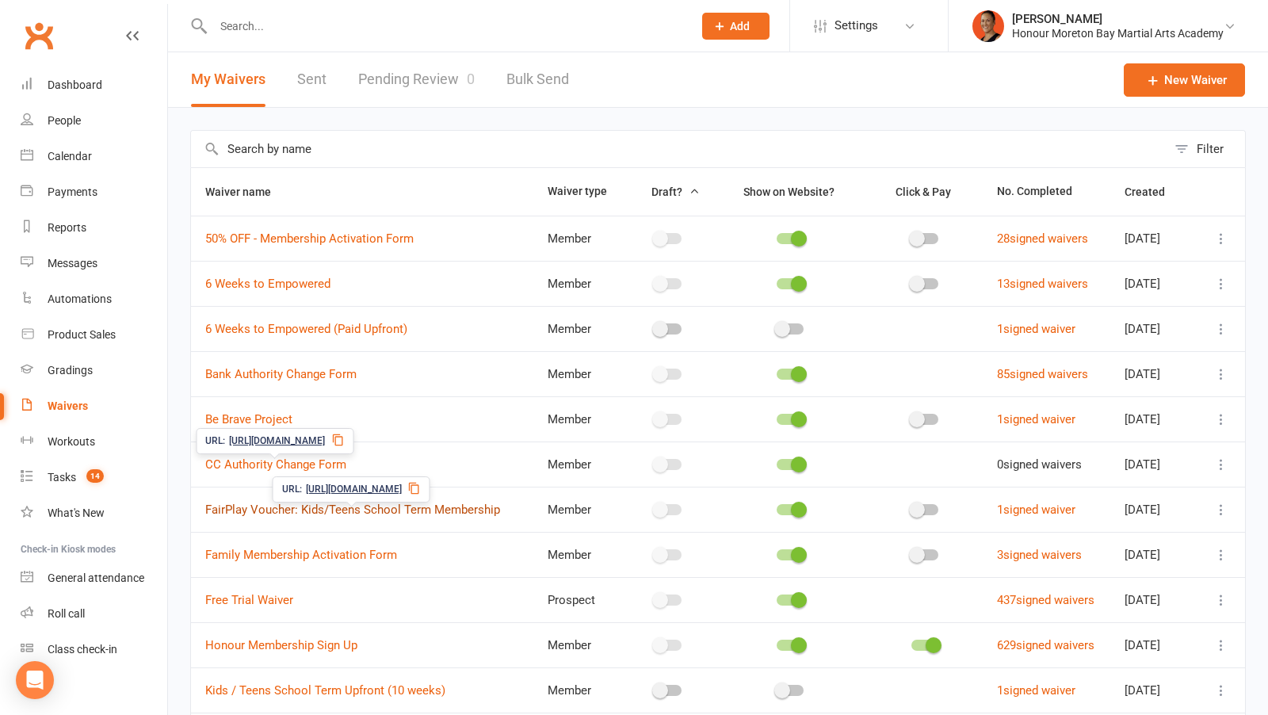
click at [243, 517] on link "FairPlay Voucher: Kids/Teens School Term Membership" at bounding box center [352, 509] width 295 height 14
click at [241, 560] on link "Family Membership Activation Form" at bounding box center [301, 555] width 192 height 14
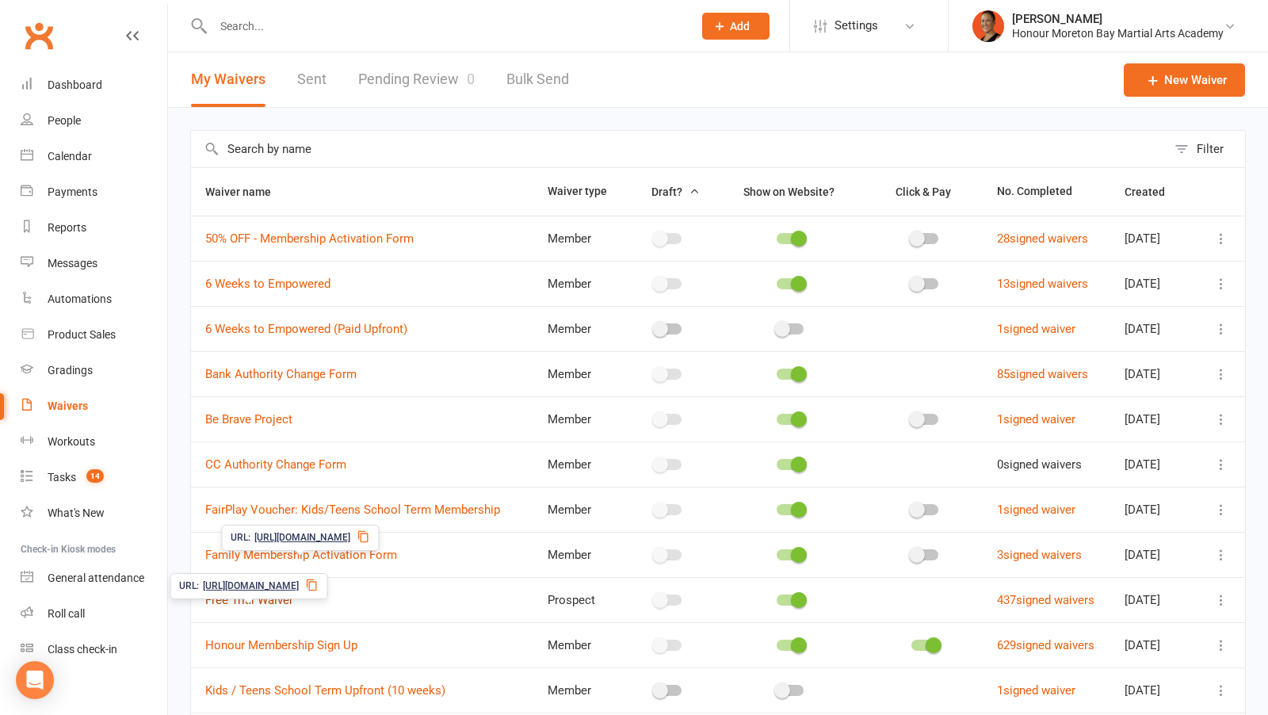
click at [238, 607] on link "Free Trial Waiver" at bounding box center [249, 600] width 88 height 14
click at [241, 652] on link "Honour Membership Sign Up" at bounding box center [281, 645] width 152 height 14
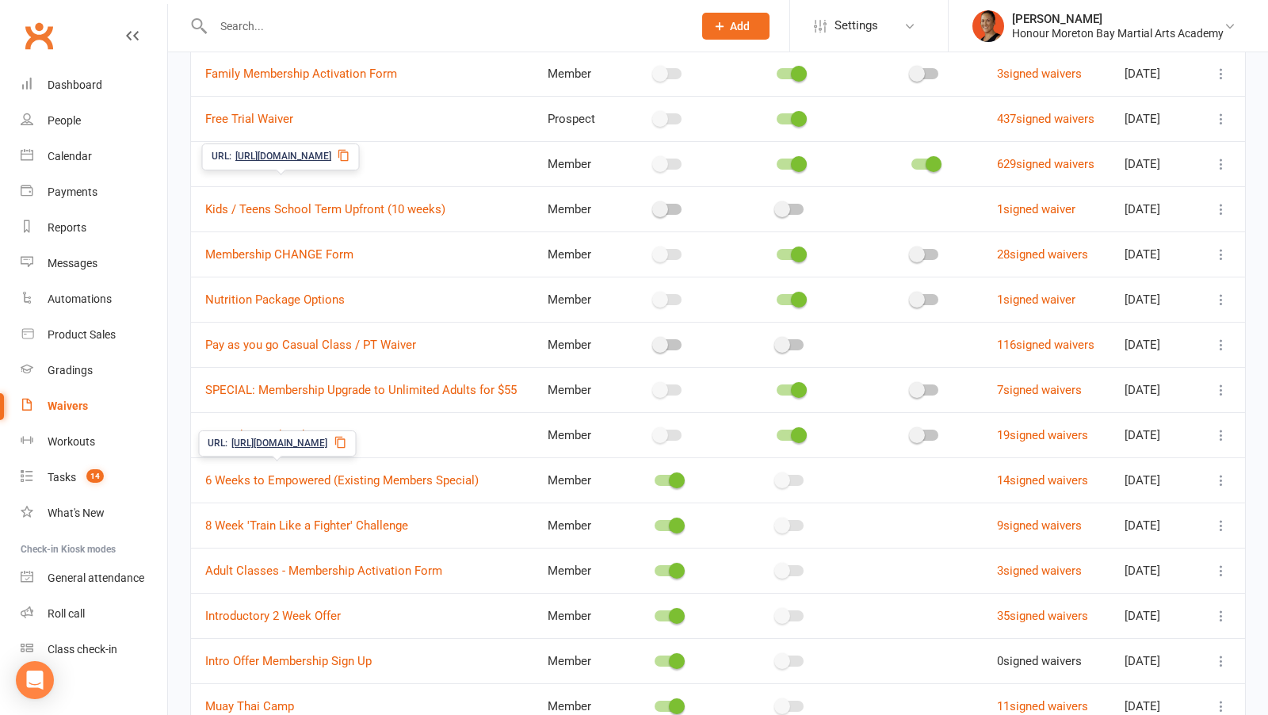
scroll to position [484, 0]
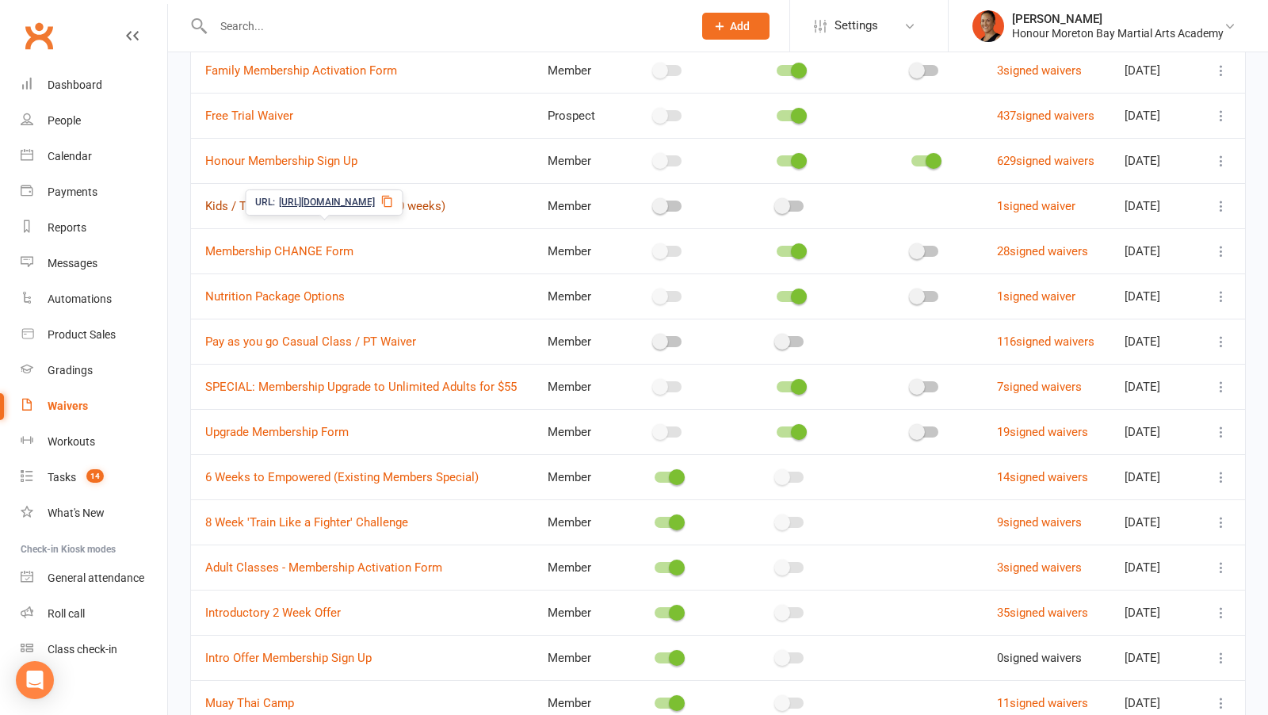
click at [308, 213] on link "Kids / Teens School Term Upfront (10 weeks)" at bounding box center [325, 206] width 240 height 14
click at [296, 258] on link "Membership CHANGE Form" at bounding box center [279, 251] width 148 height 14
click at [285, 304] on link "Nutrition Package Options" at bounding box center [274, 296] width 139 height 14
click at [269, 349] on link "Pay as you go Casual Class / PT Waiver" at bounding box center [310, 341] width 211 height 14
click at [256, 394] on link "SPECIAL: Membership Upgrade to Unlimited Adults for $55" at bounding box center [360, 387] width 311 height 14
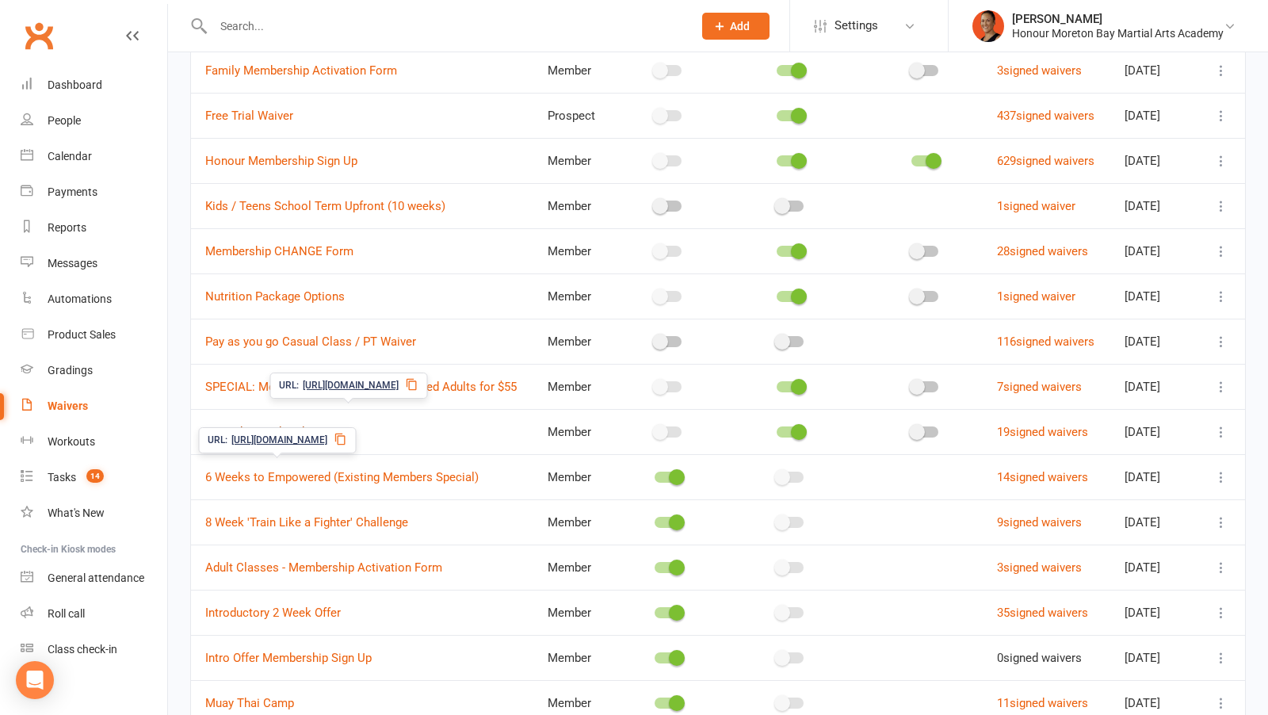
click at [247, 439] on link "Upgrade Membership Form" at bounding box center [276, 432] width 143 height 14
click at [239, 484] on link "6 Weeks to Empowered (Existing Members Special)" at bounding box center [341, 477] width 273 height 14
click at [235, 529] on link "8 Week 'Train Like a Fighter' Challenge" at bounding box center [306, 522] width 203 height 14
click at [234, 575] on link "Adult Classes - Membership Activation Form" at bounding box center [323, 567] width 237 height 14
click at [226, 620] on link "Introductory 2 Week Offer" at bounding box center [273, 613] width 136 height 14
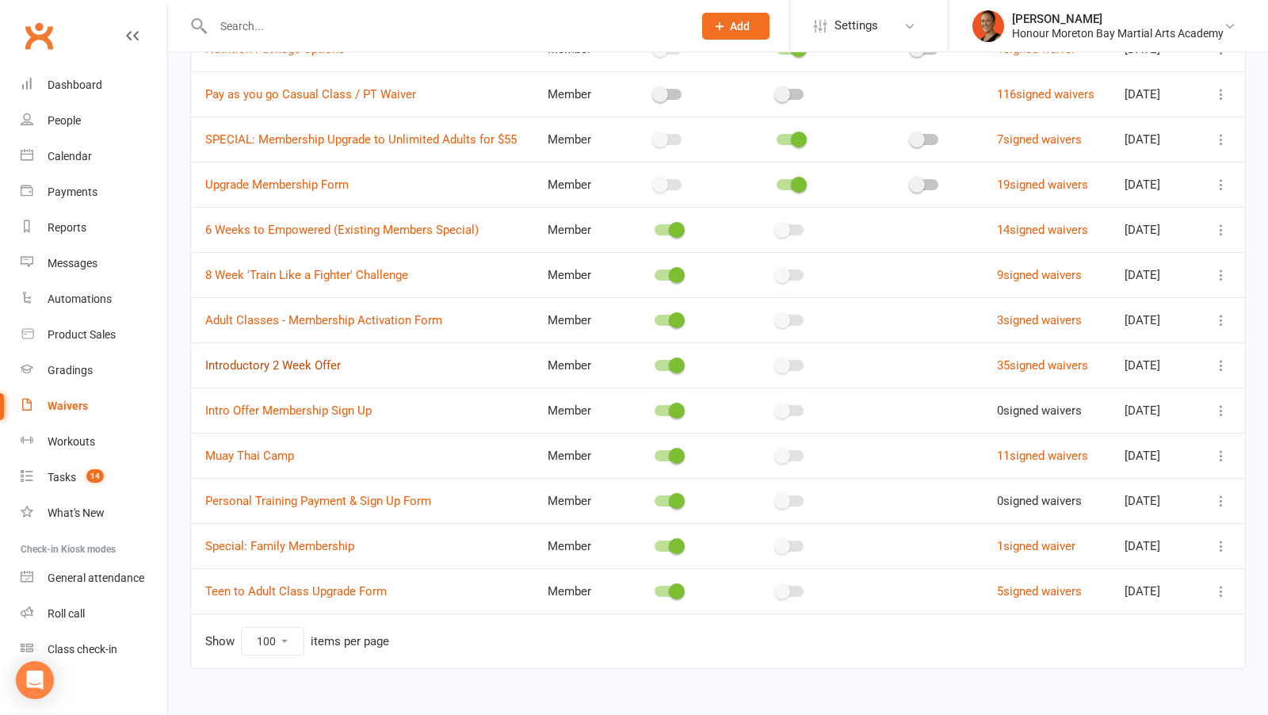
scroll to position [748, 0]
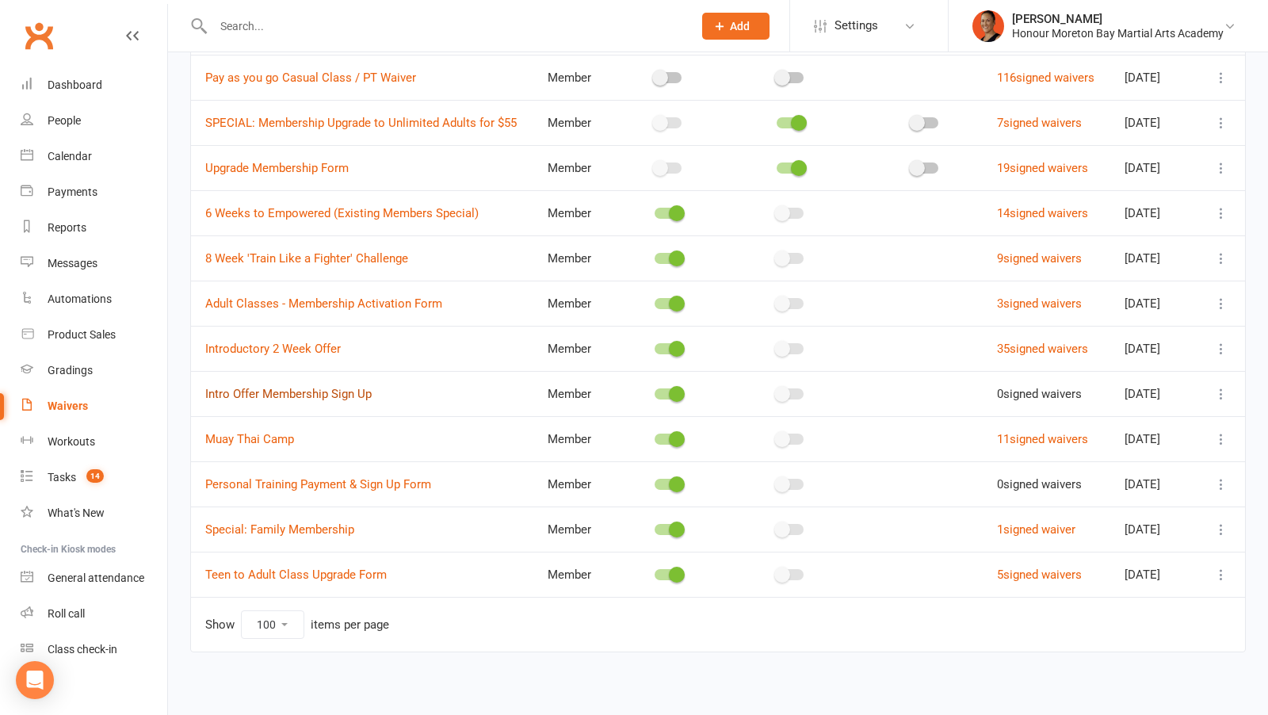
click at [262, 401] on link "Intro Offer Membership Sign Up" at bounding box center [288, 394] width 166 height 14
click at [249, 446] on link "Muay Thai Camp" at bounding box center [249, 439] width 89 height 14
click at [241, 491] on link "Personal Training Payment & Sign Up Form" at bounding box center [318, 484] width 226 height 14
click at [235, 537] on link "Special: Family Membership" at bounding box center [279, 529] width 149 height 14
click at [235, 582] on link "Teen to Adult Class Upgrade Form" at bounding box center [295, 574] width 181 height 14
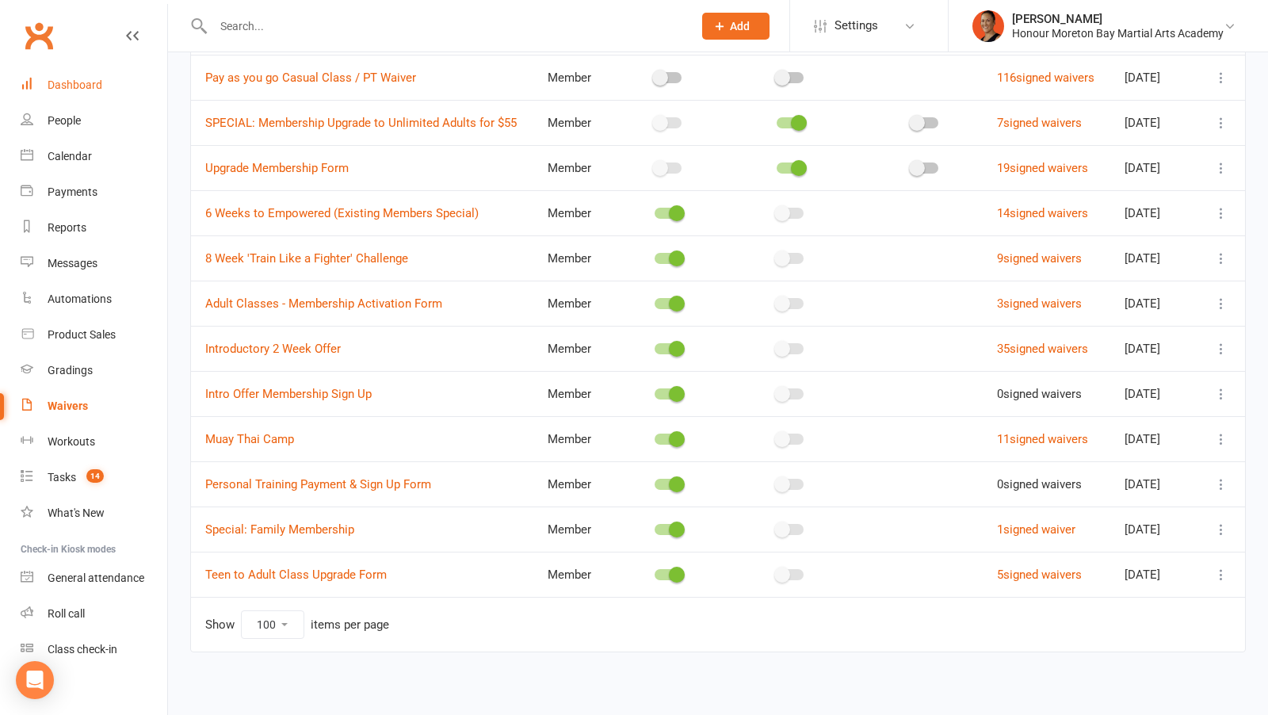
click at [87, 94] on link "Dashboard" at bounding box center [94, 85] width 147 height 36
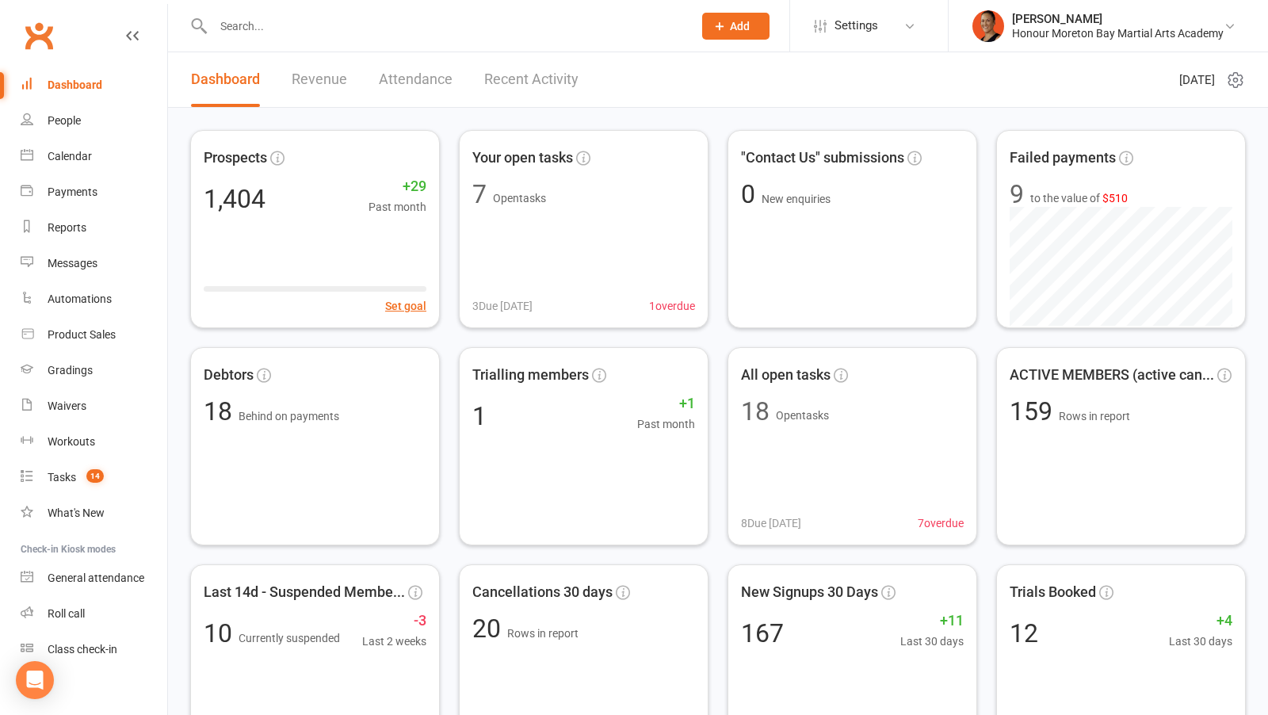
click at [78, 91] on link "Dashboard" at bounding box center [94, 85] width 147 height 36
click at [53, 295] on div "Automations" at bounding box center [80, 298] width 64 height 13
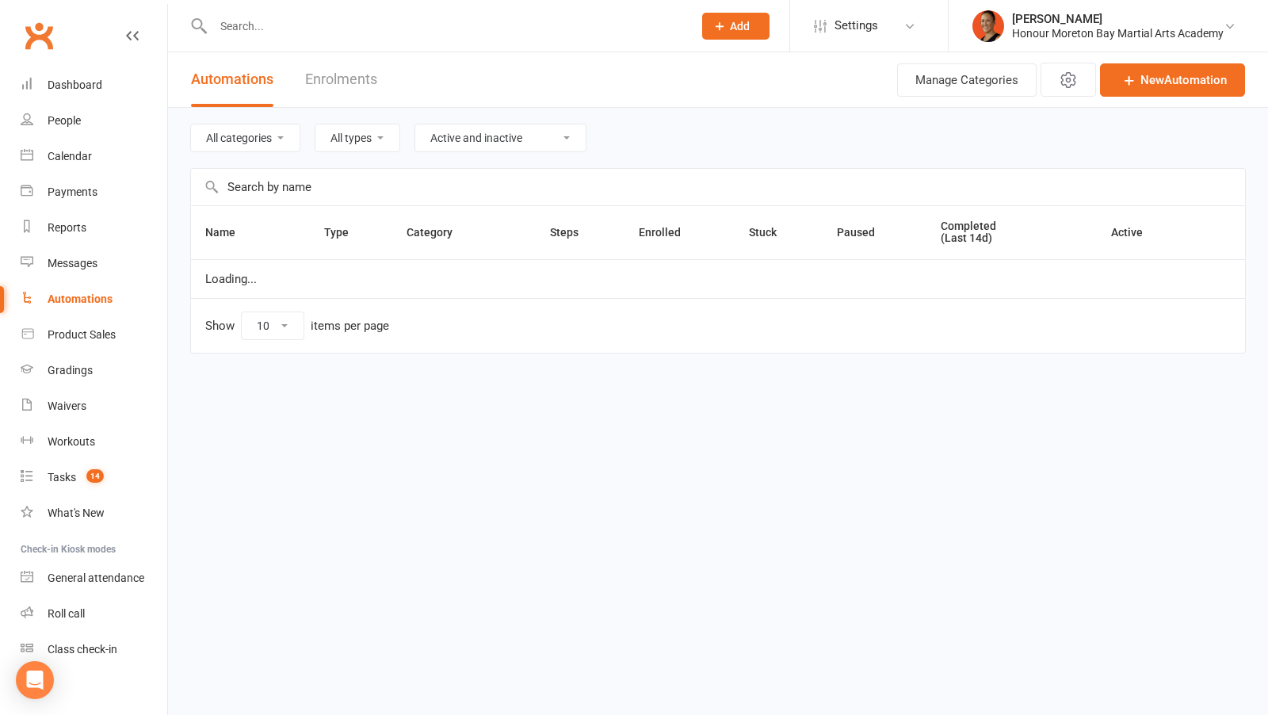
select select "100"
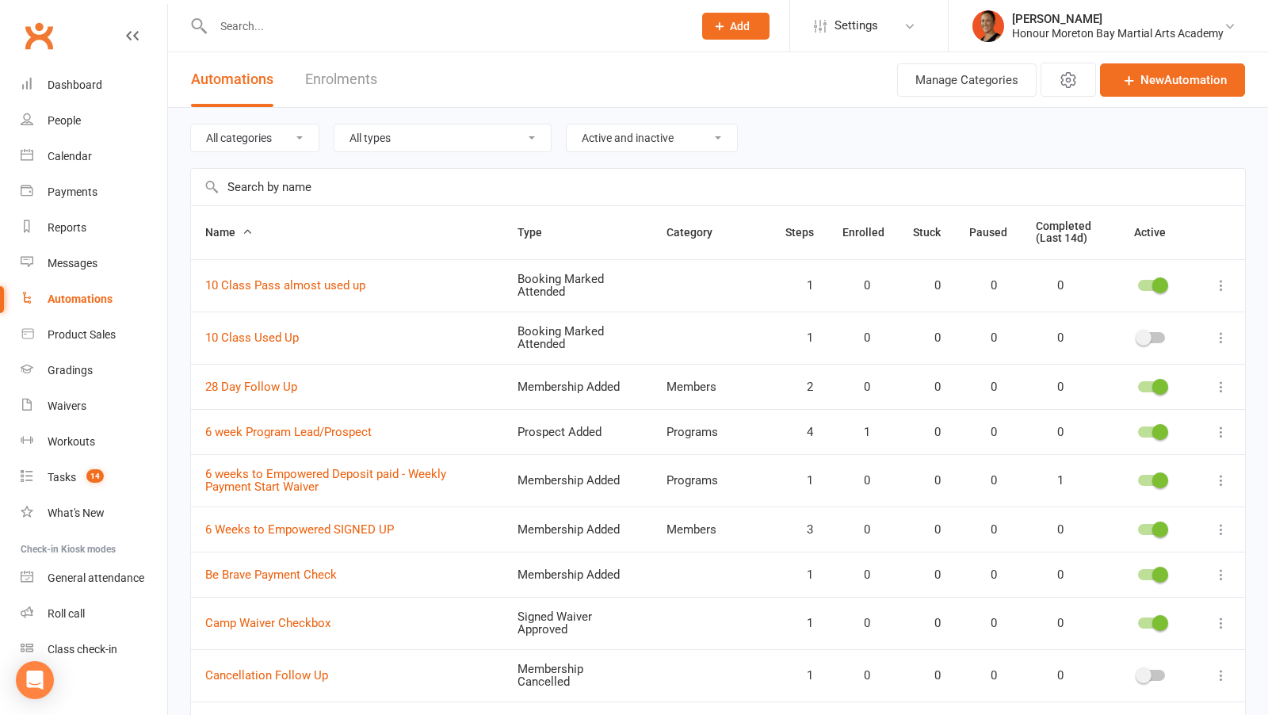
click at [364, 181] on input "text" at bounding box center [718, 187] width 1054 height 36
click at [362, 184] on input "text" at bounding box center [718, 187] width 1054 height 36
click at [868, 23] on span "Settings" at bounding box center [857, 26] width 44 height 36
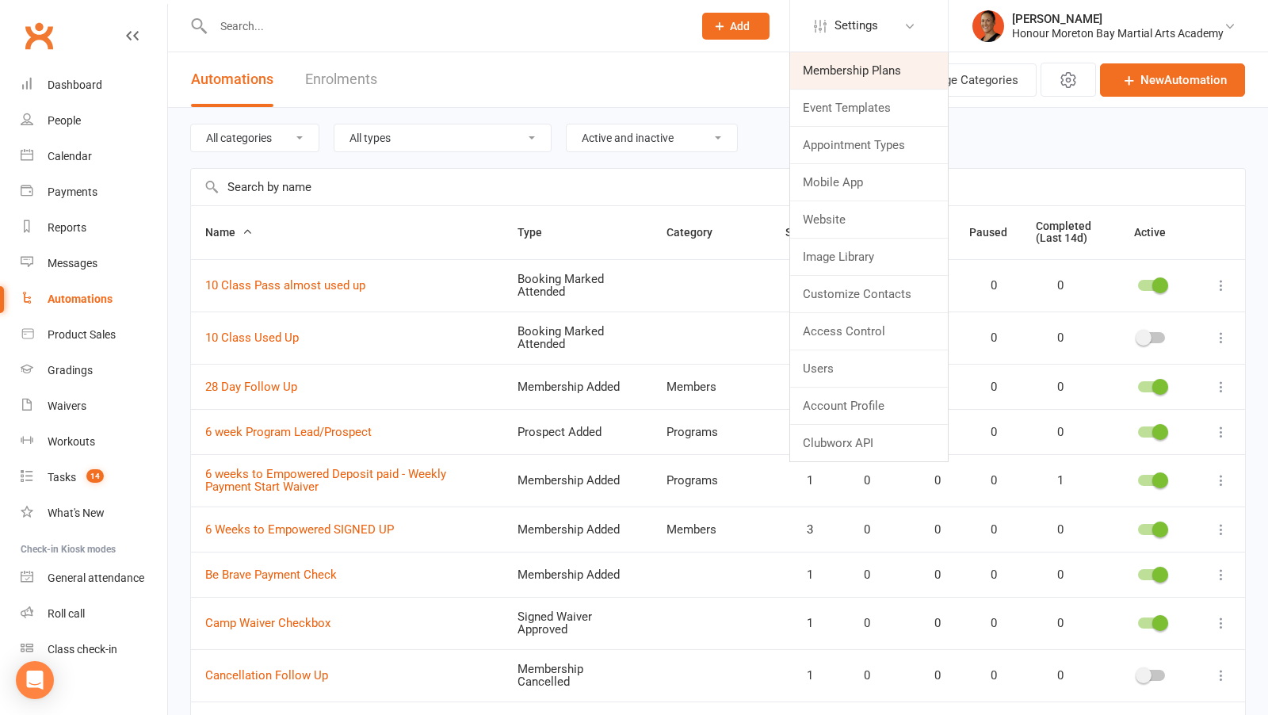
click at [851, 67] on link "Membership Plans" at bounding box center [869, 70] width 158 height 36
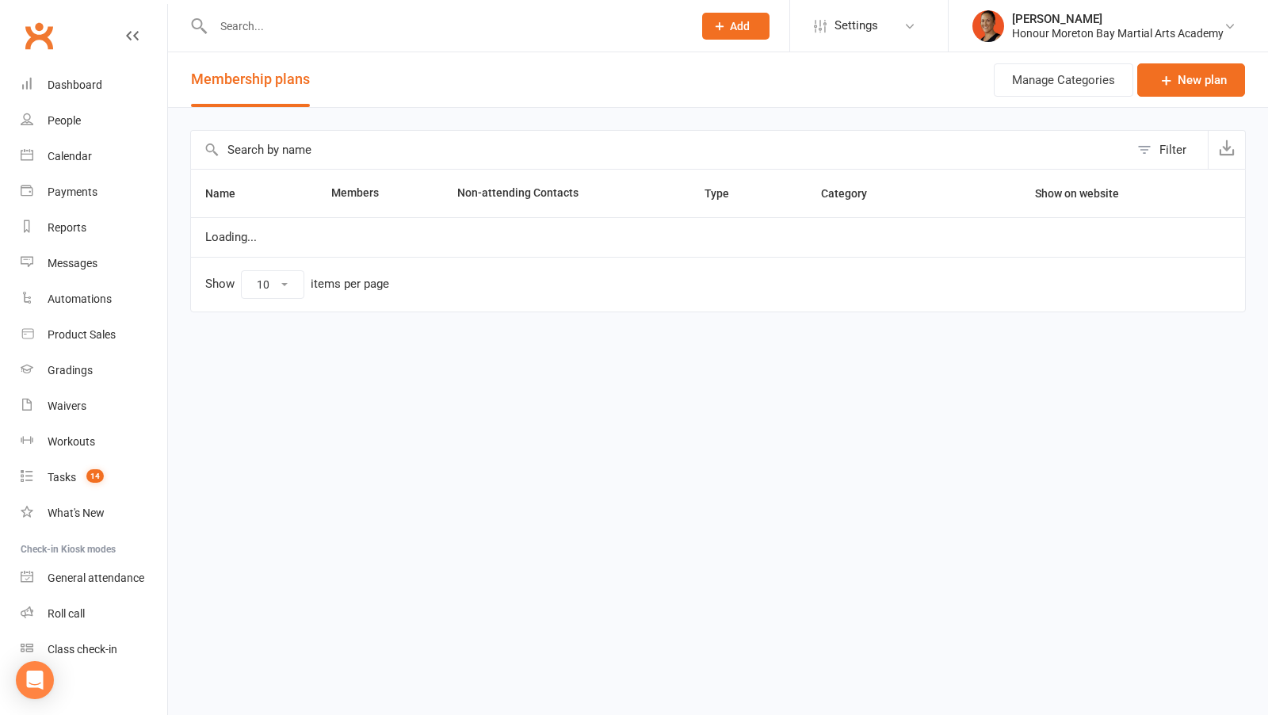
select select "100"
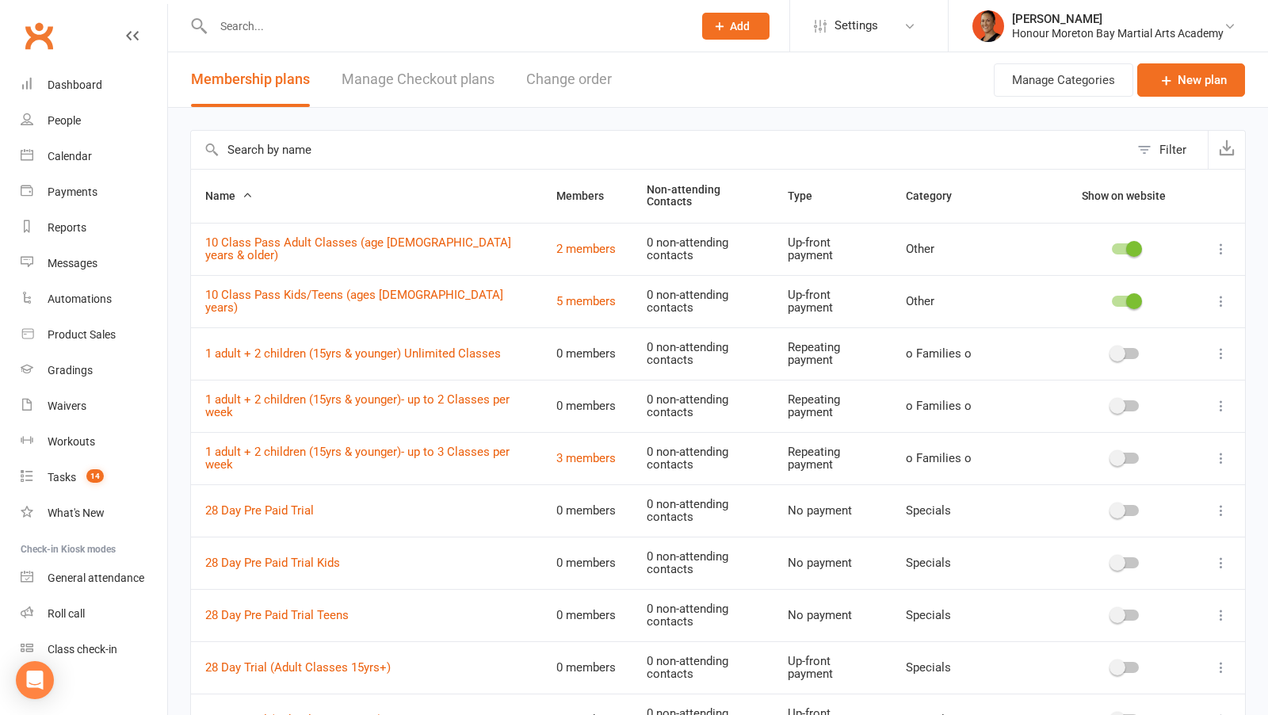
click at [394, 152] on input "text" at bounding box center [660, 150] width 938 height 38
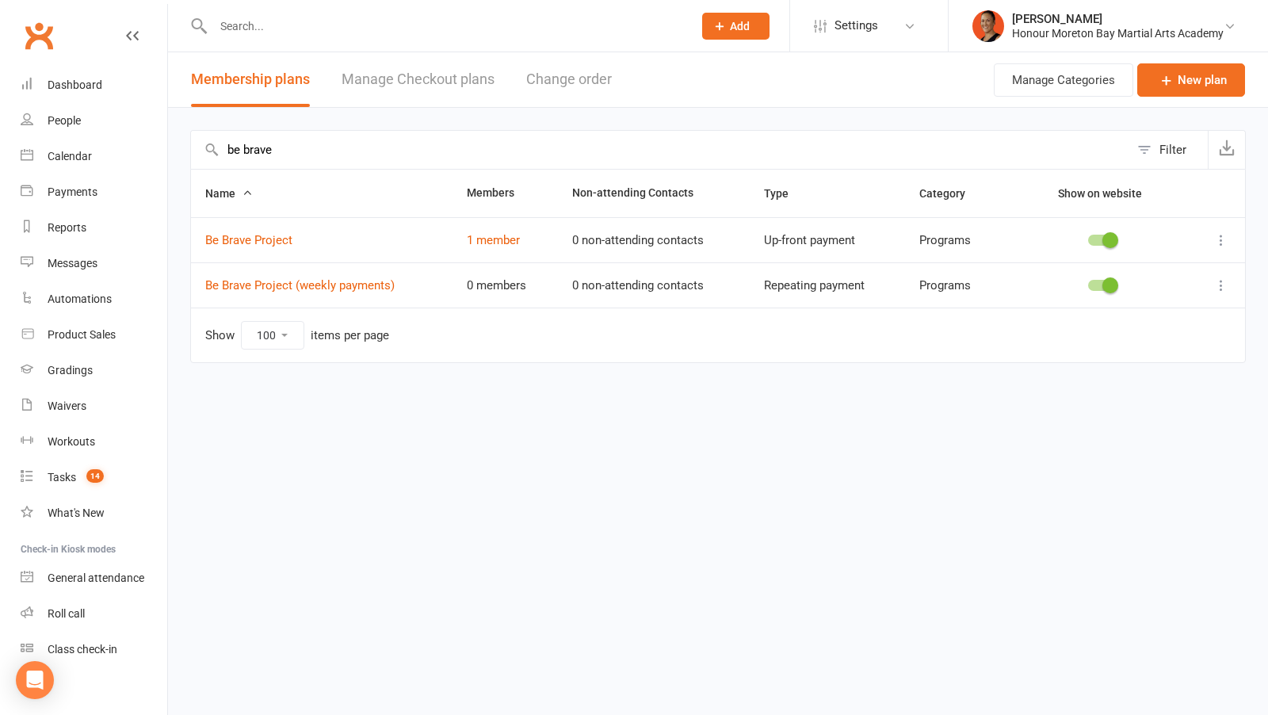
type input "be brave"
click at [1112, 281] on span at bounding box center [1110, 285] width 16 height 16
click at [1088, 283] on input "checkbox" at bounding box center [1088, 283] width 0 height 0
click at [1110, 235] on span at bounding box center [1110, 240] width 16 height 16
click at [1088, 238] on input "checkbox" at bounding box center [1088, 238] width 0 height 0
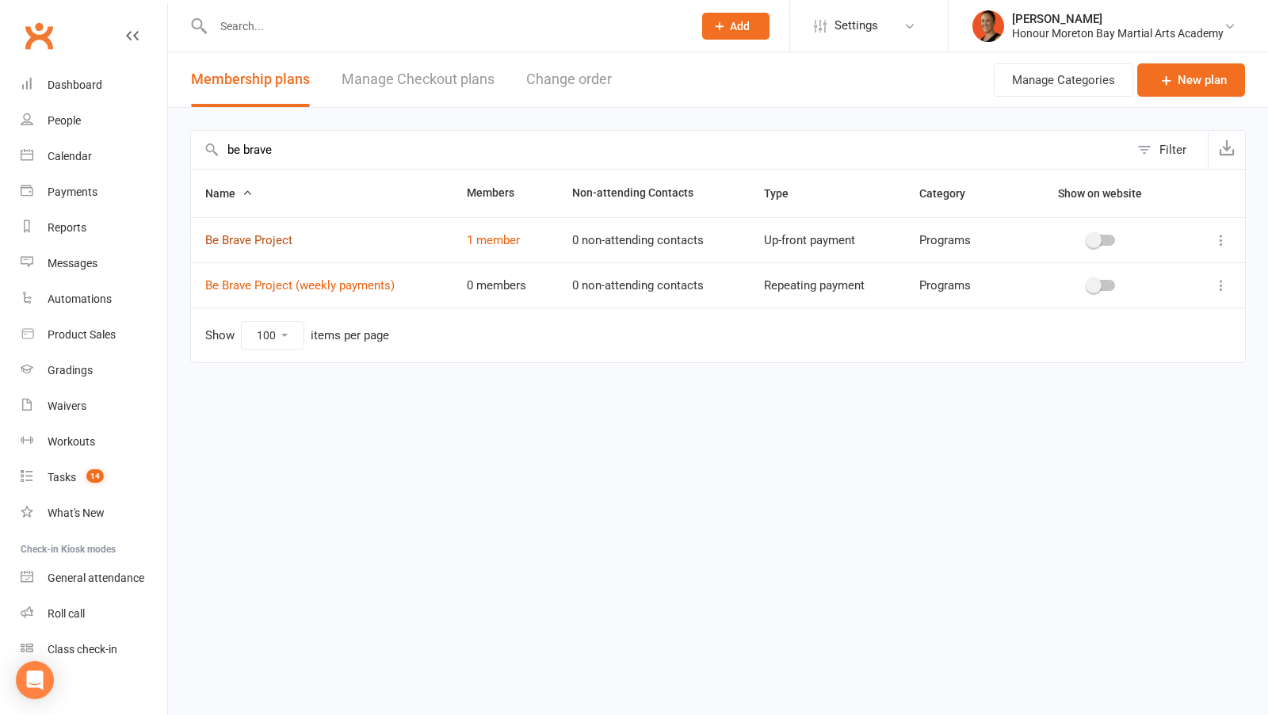
click at [262, 237] on link "Be Brave Project" at bounding box center [248, 240] width 87 height 14
click at [266, 286] on link "Be Brave Project (weekly payments)" at bounding box center [299, 285] width 189 height 14
click at [501, 238] on link "1 member" at bounding box center [493, 240] width 53 height 14
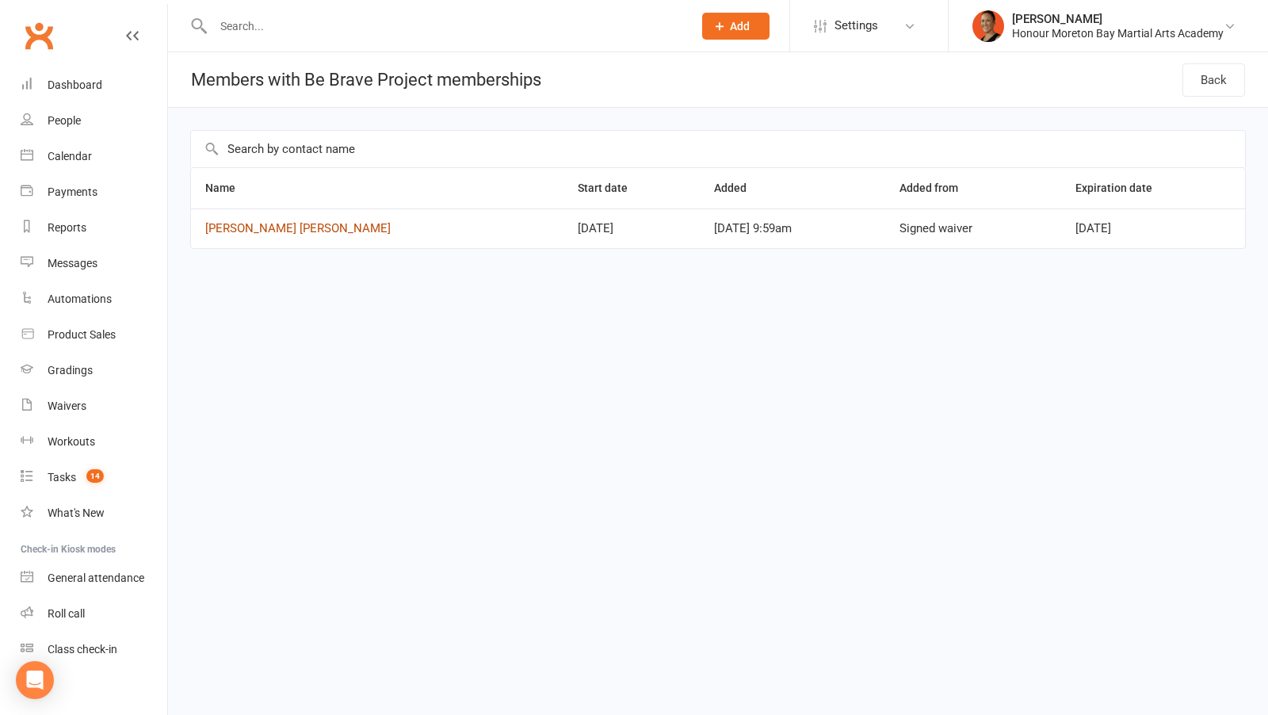
click at [239, 230] on link "Cooper Atkins" at bounding box center [297, 228] width 185 height 14
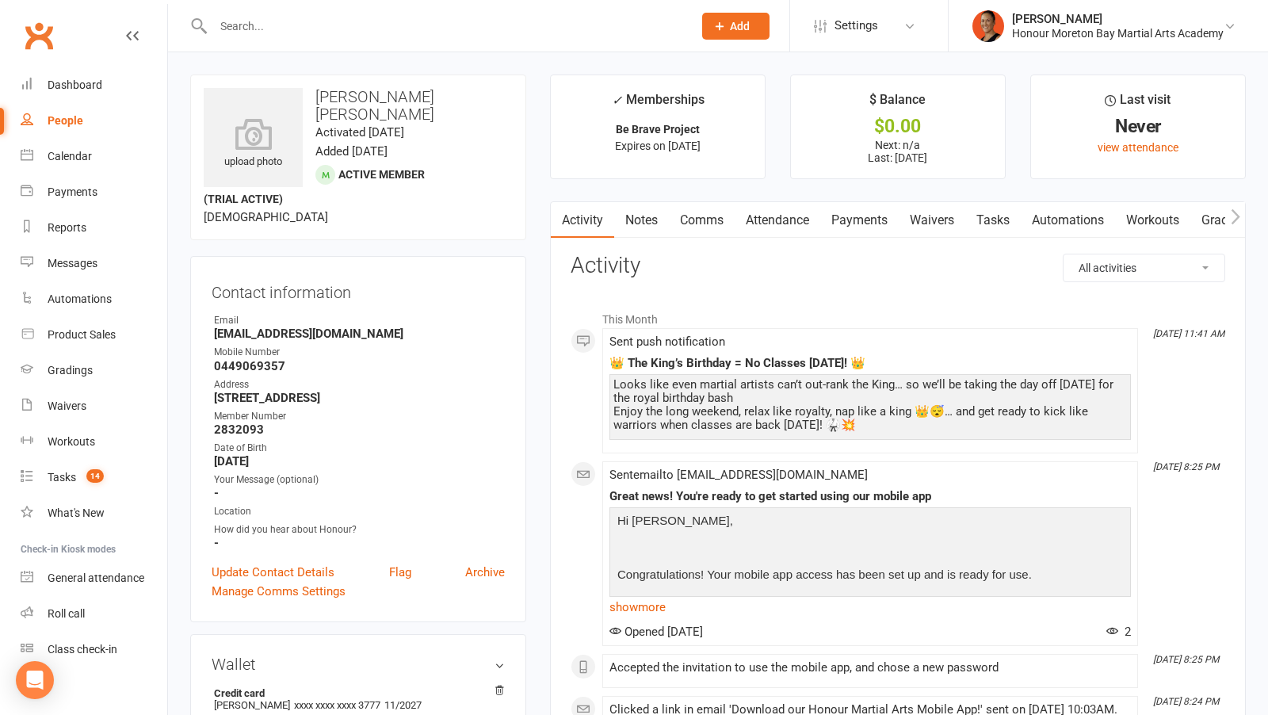
click at [653, 217] on link "Notes" at bounding box center [641, 220] width 55 height 36
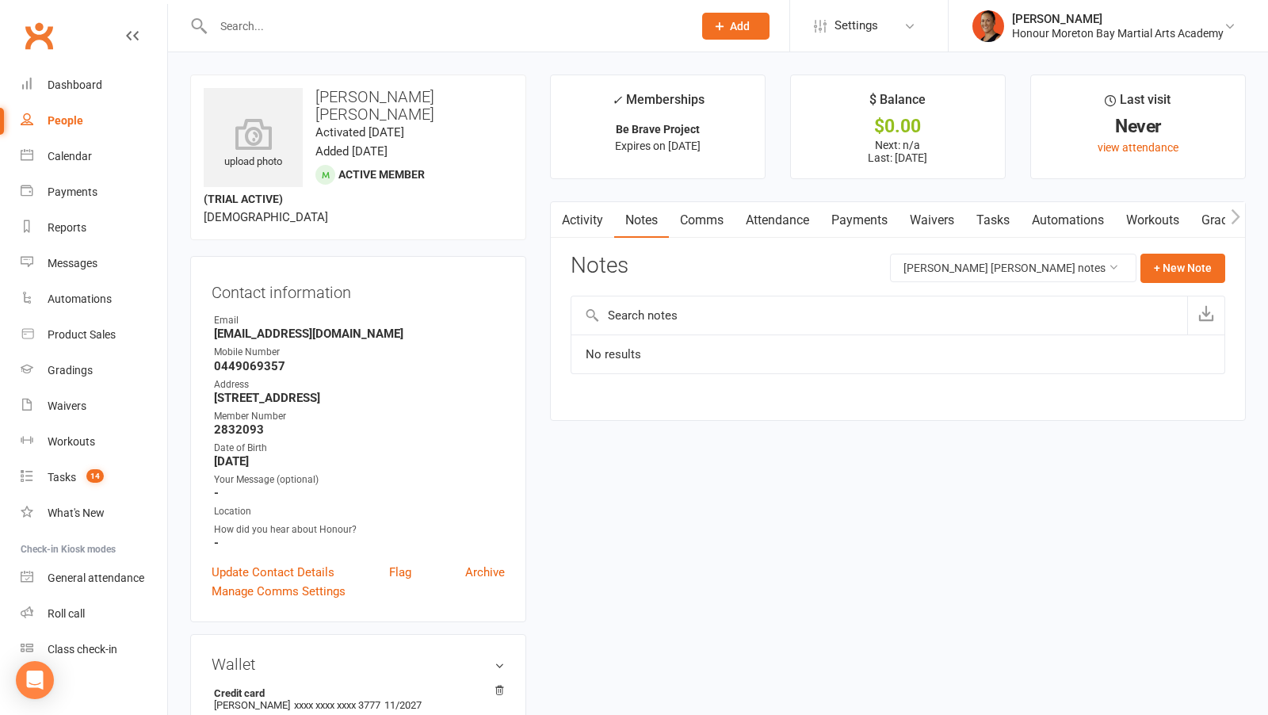
click at [723, 223] on link "Comms" at bounding box center [702, 220] width 66 height 36
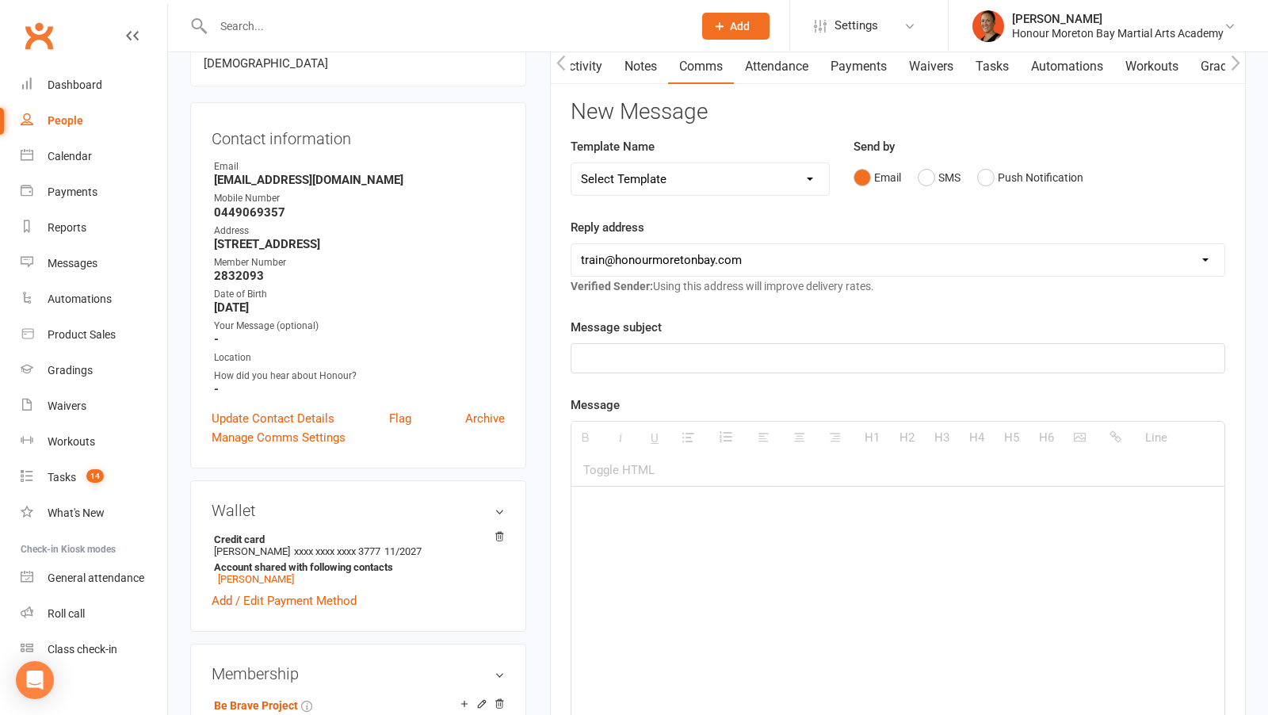
scroll to position [287, 0]
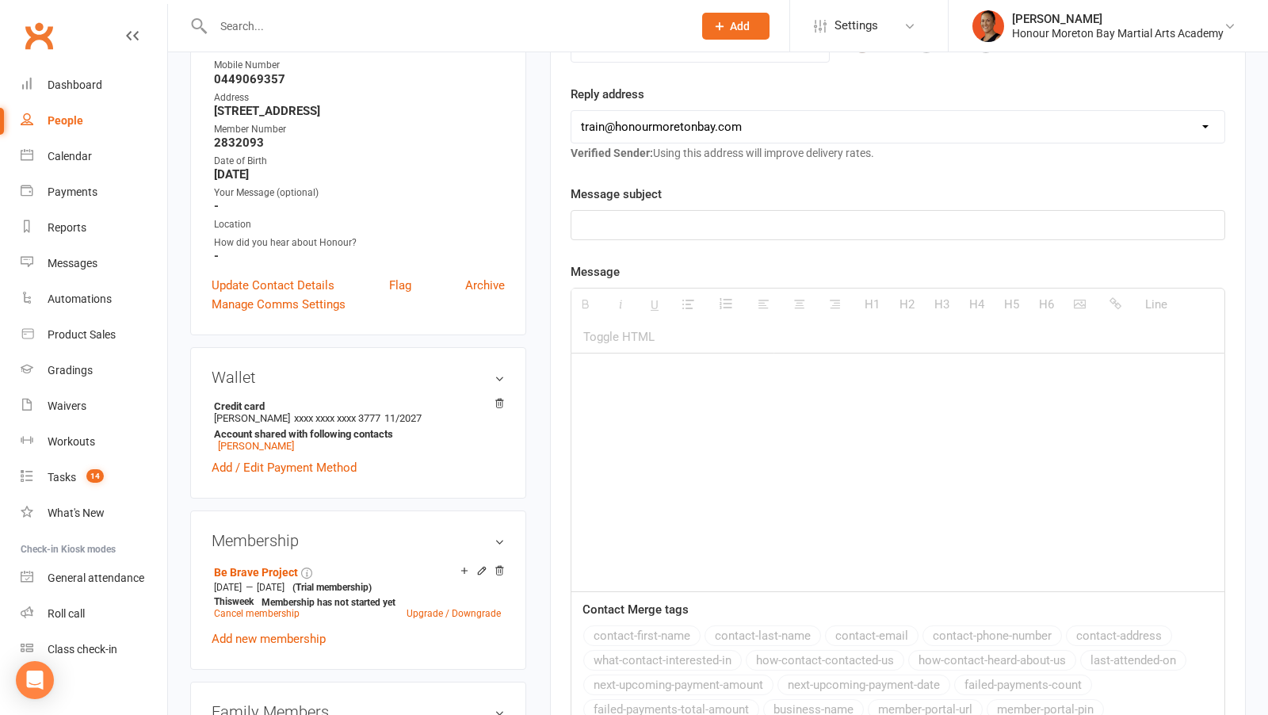
click at [774, 405] on div at bounding box center [897, 472] width 653 height 238
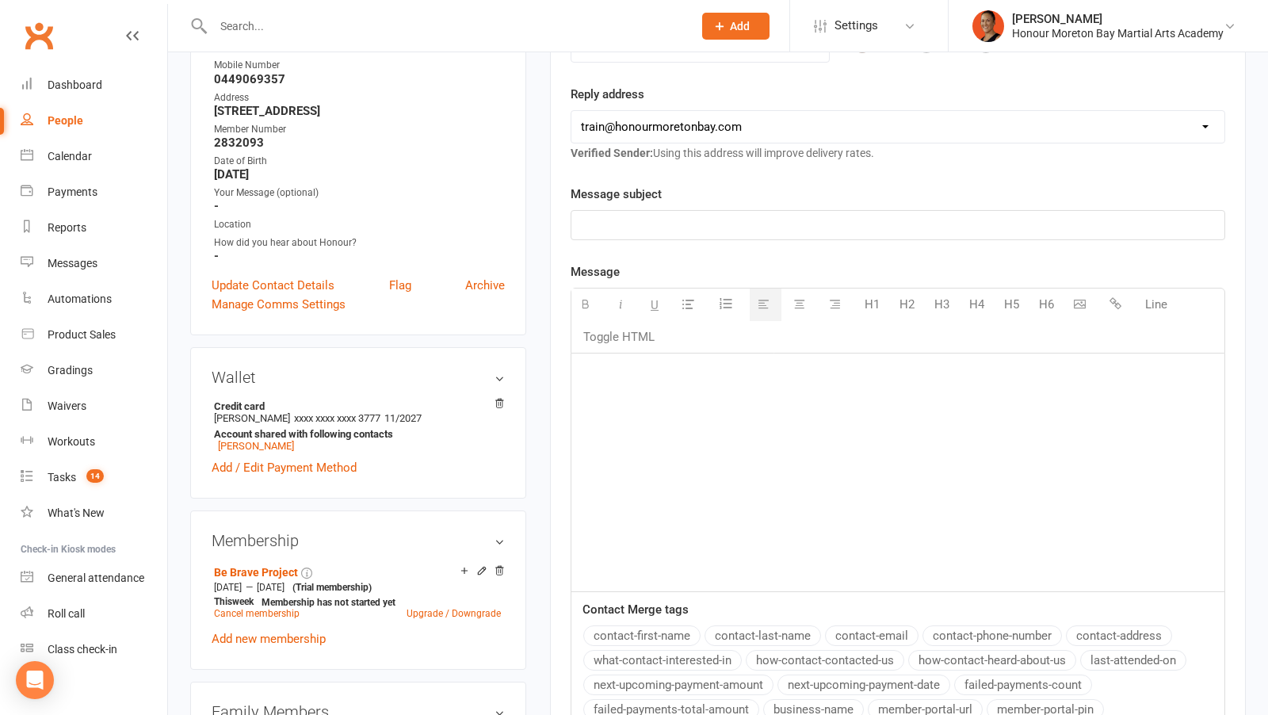
paste div
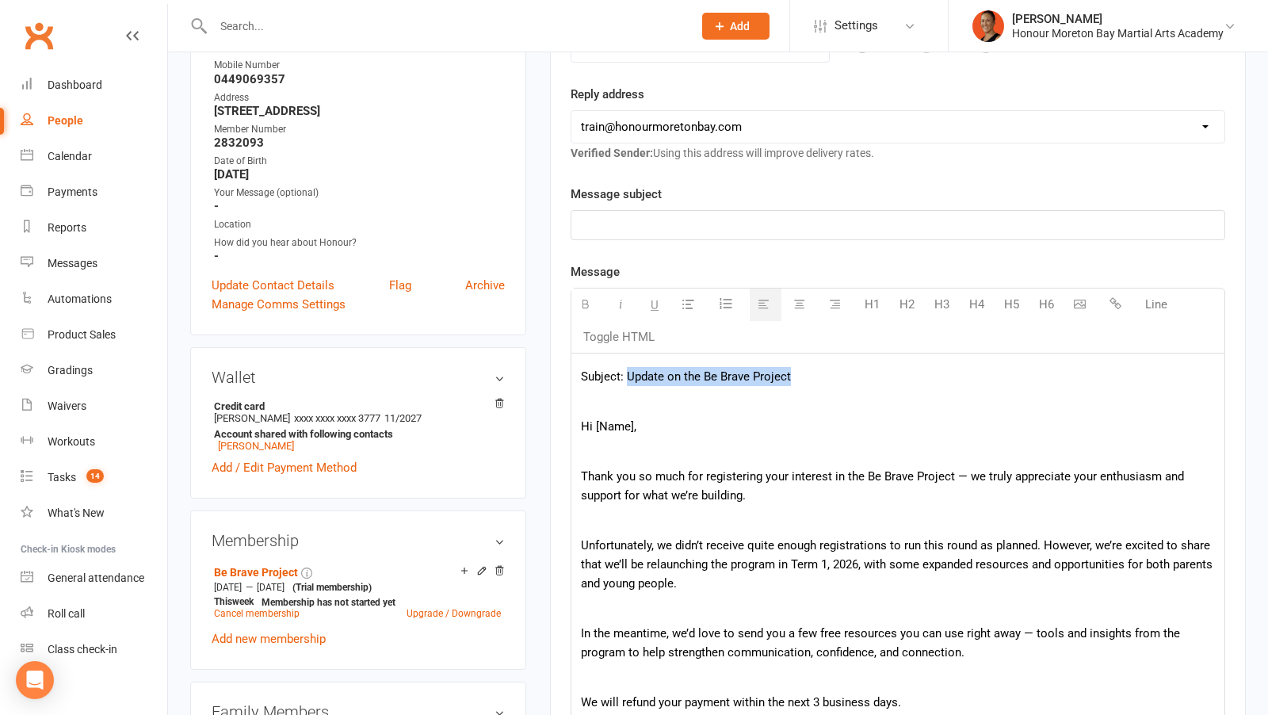
drag, startPoint x: 625, startPoint y: 372, endPoint x: 924, endPoint y: 381, distance: 299.7
click at [924, 381] on p "Subject: Update on the Be Brave Project" at bounding box center [898, 376] width 634 height 19
click at [694, 223] on p at bounding box center [898, 225] width 634 height 19
paste div
drag, startPoint x: 576, startPoint y: 421, endPoint x: 576, endPoint y: 337, distance: 84.0
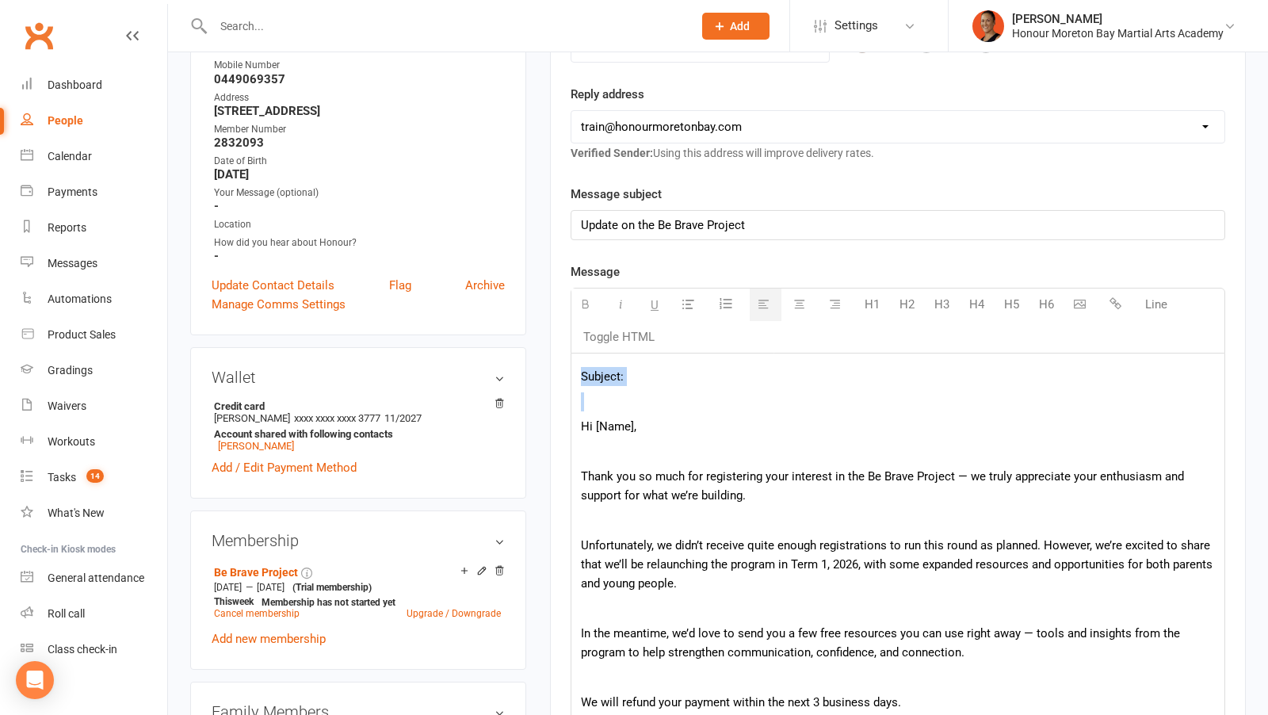
click at [576, 337] on div "Message H1 H2 H3 H4 H5 H6 Line Toggle HTML Subject: Hi [Name], Thank you so muc…" at bounding box center [898, 649] width 655 height 774
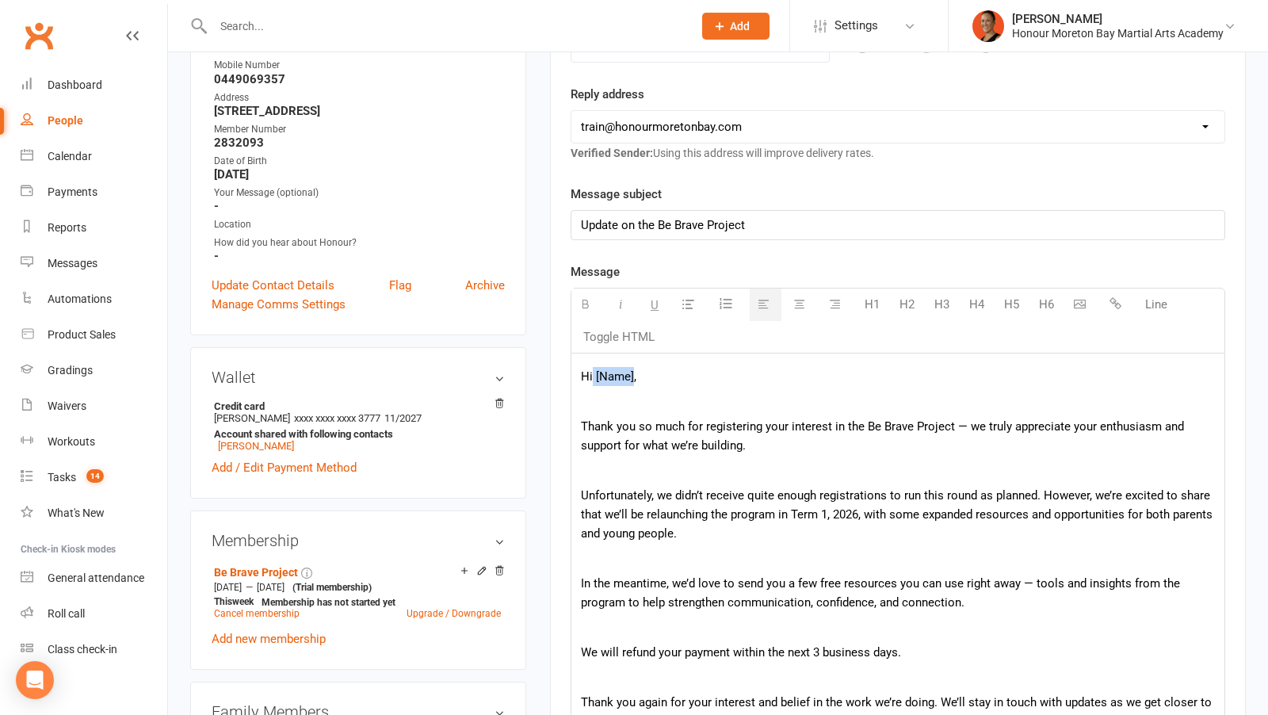
drag, startPoint x: 633, startPoint y: 372, endPoint x: 594, endPoint y: 371, distance: 39.7
click at [594, 371] on span "Hi [Name]," at bounding box center [608, 376] width 55 height 14
click at [583, 402] on p at bounding box center [898, 401] width 634 height 19
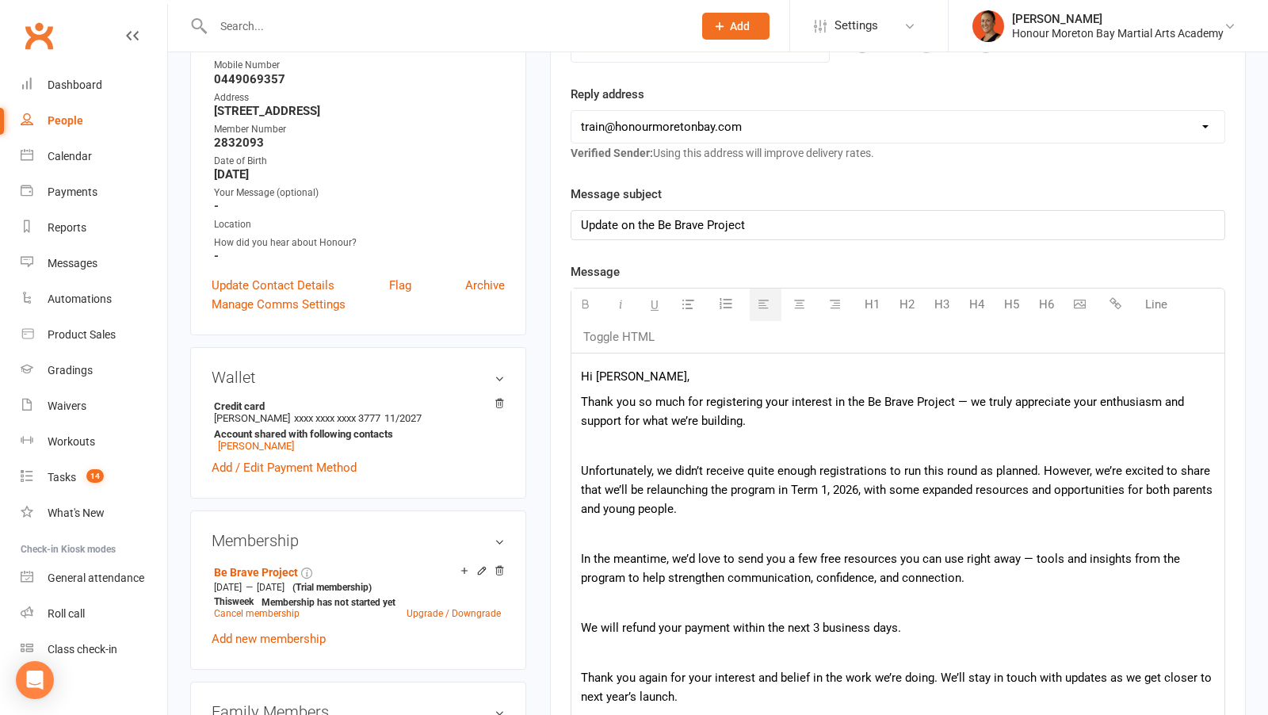
click at [965, 395] on p "Thank you so much for registering your interest in the Be Brave Project — we tr…" at bounding box center [898, 411] width 634 height 38
click at [733, 399] on p "Thank you so much for registering your interest in the Be Brave Project, we tru…" at bounding box center [898, 411] width 634 height 38
click at [782, 398] on p "Thank you so much for joining your interest in the Be Brave Project, we truly a…" at bounding box center [898, 411] width 634 height 38
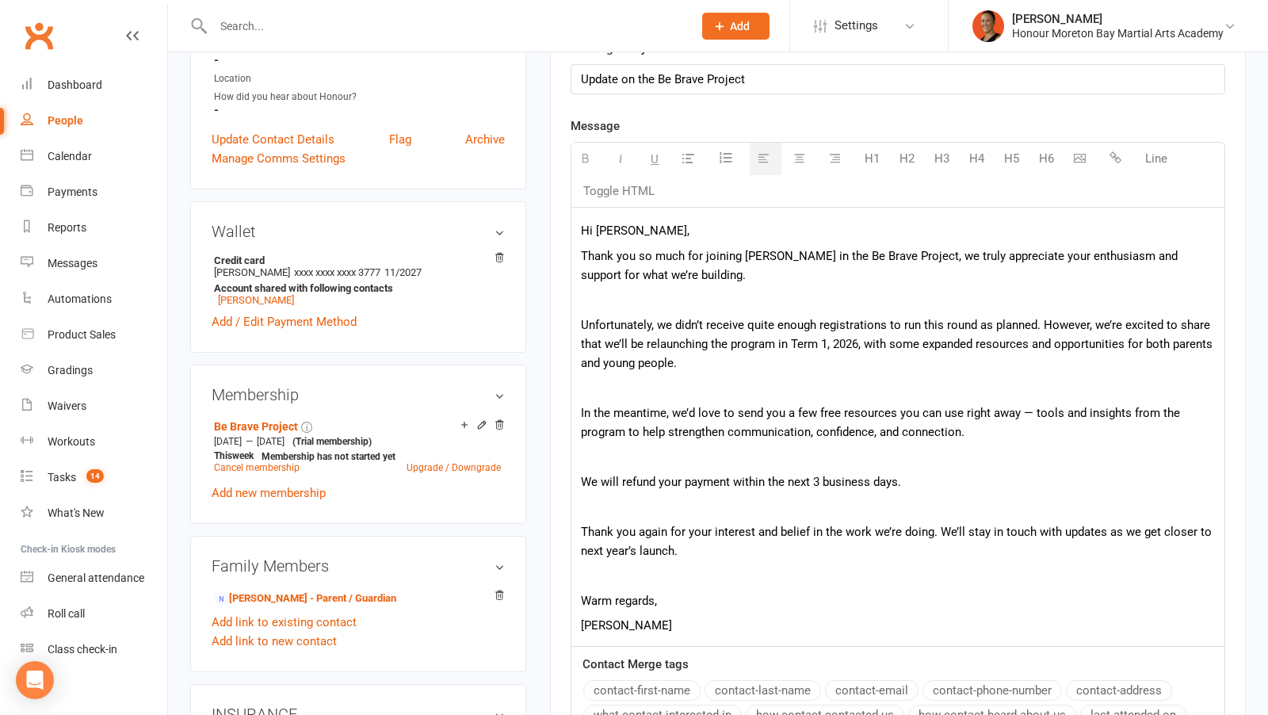
scroll to position [436, 0]
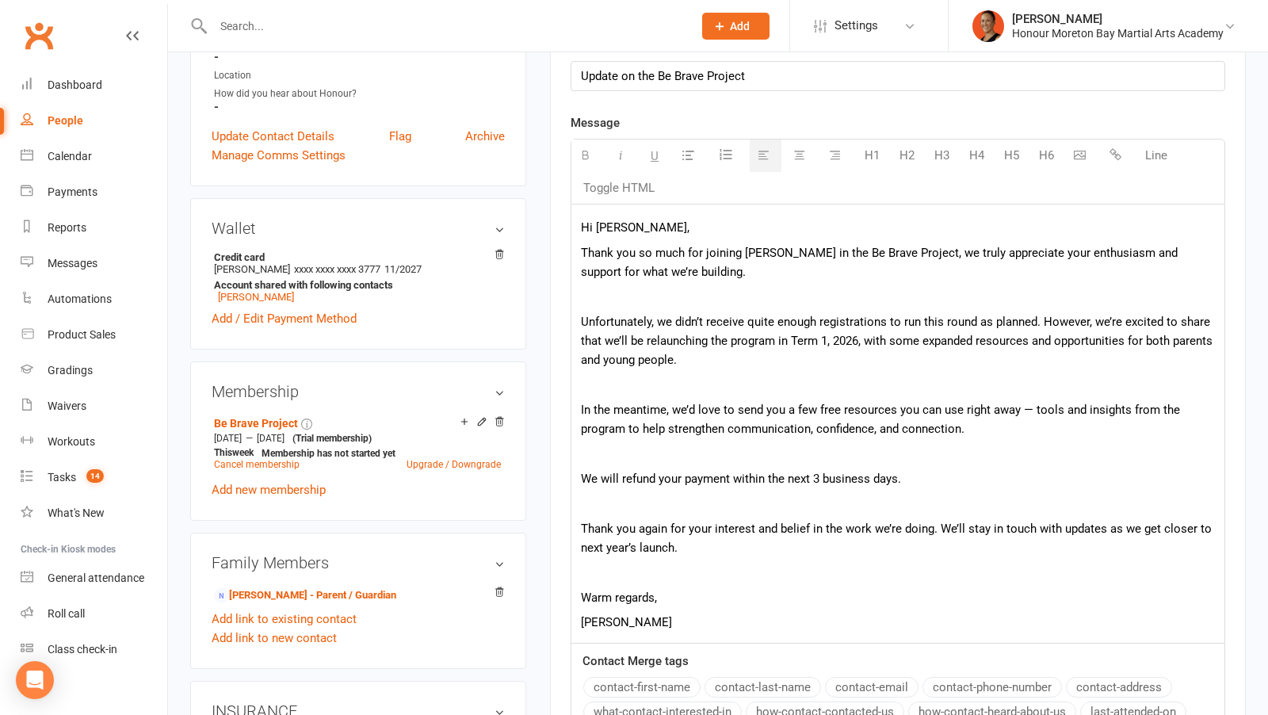
click at [1029, 407] on p "In the meantime, we’d love to send you a few free resources you can use right a…" at bounding box center [898, 419] width 634 height 38
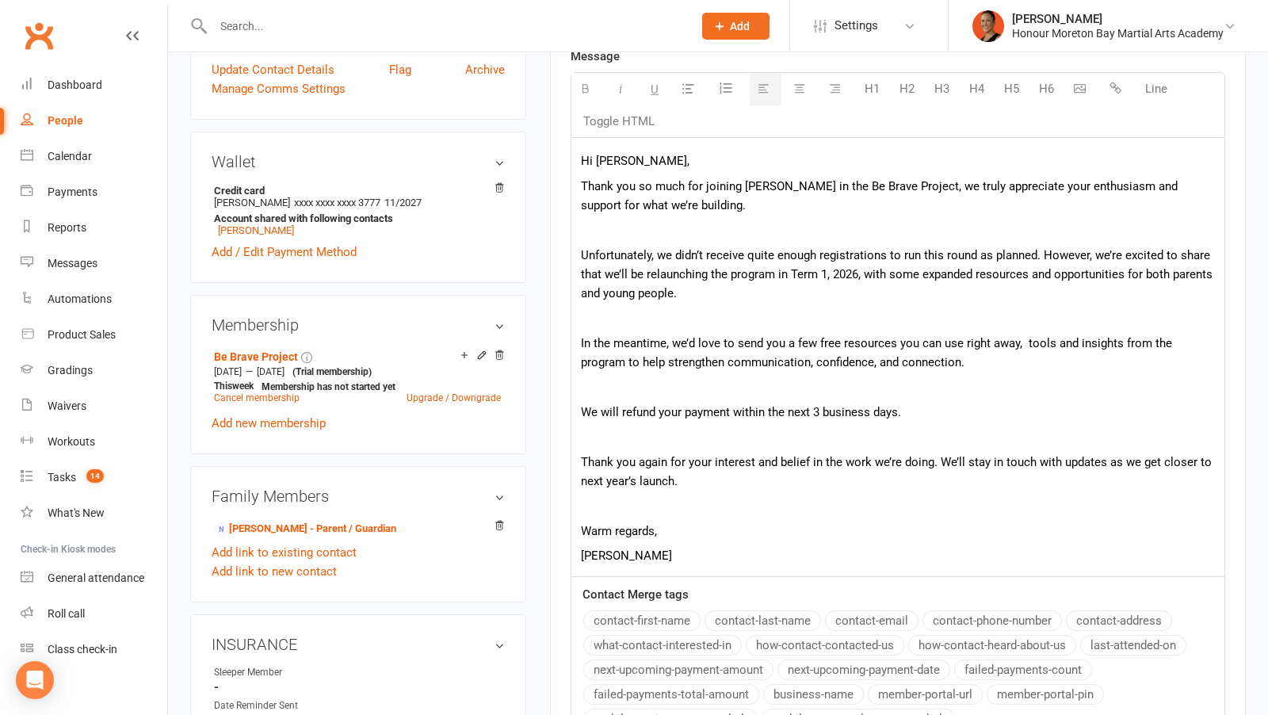
scroll to position [503, 0]
click at [961, 426] on p at bounding box center [898, 435] width 634 height 19
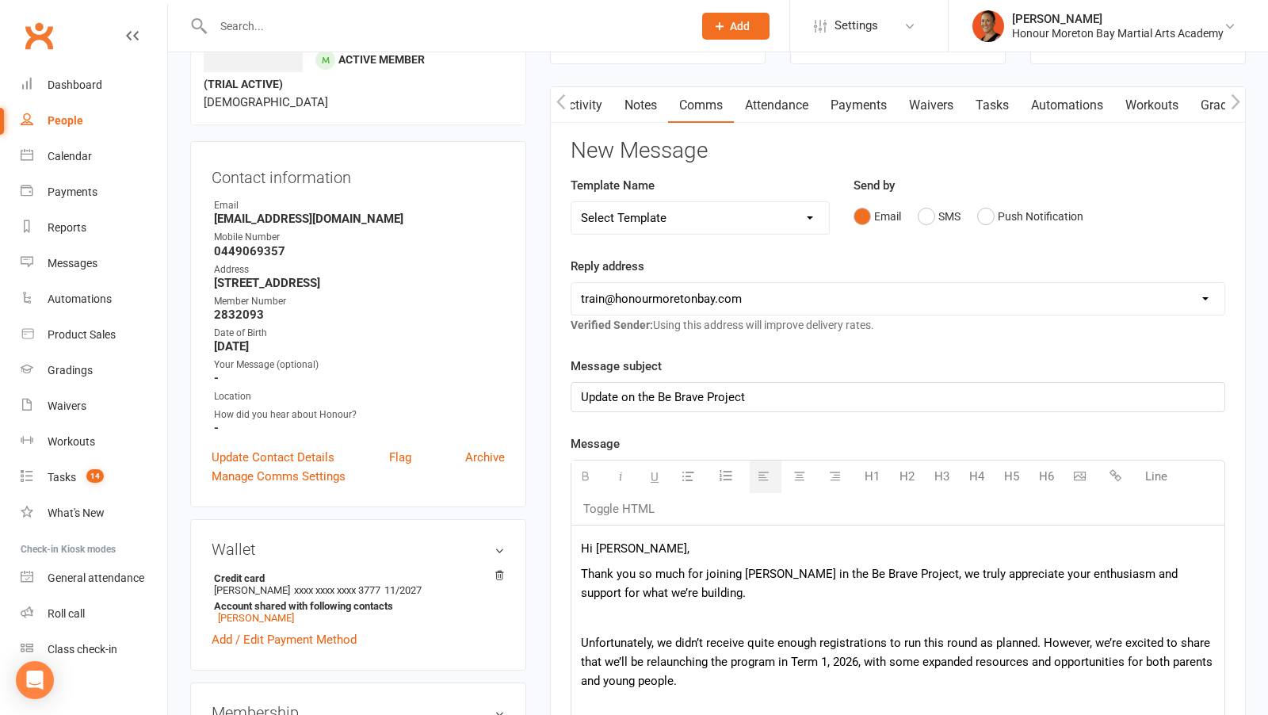
scroll to position [60, 0]
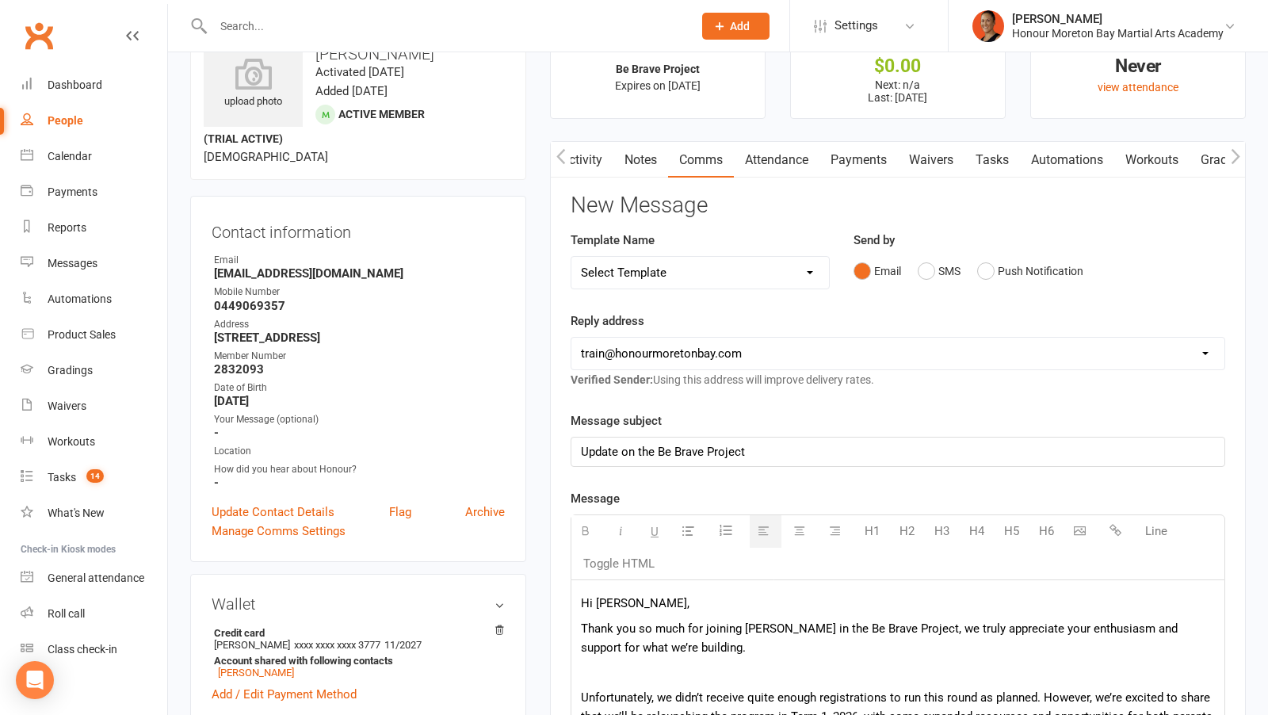
click at [302, 266] on strong "Deanbritta@gmail.com" at bounding box center [359, 273] width 291 height 14
copy render-form-field "Deanbritta@gmail.com"
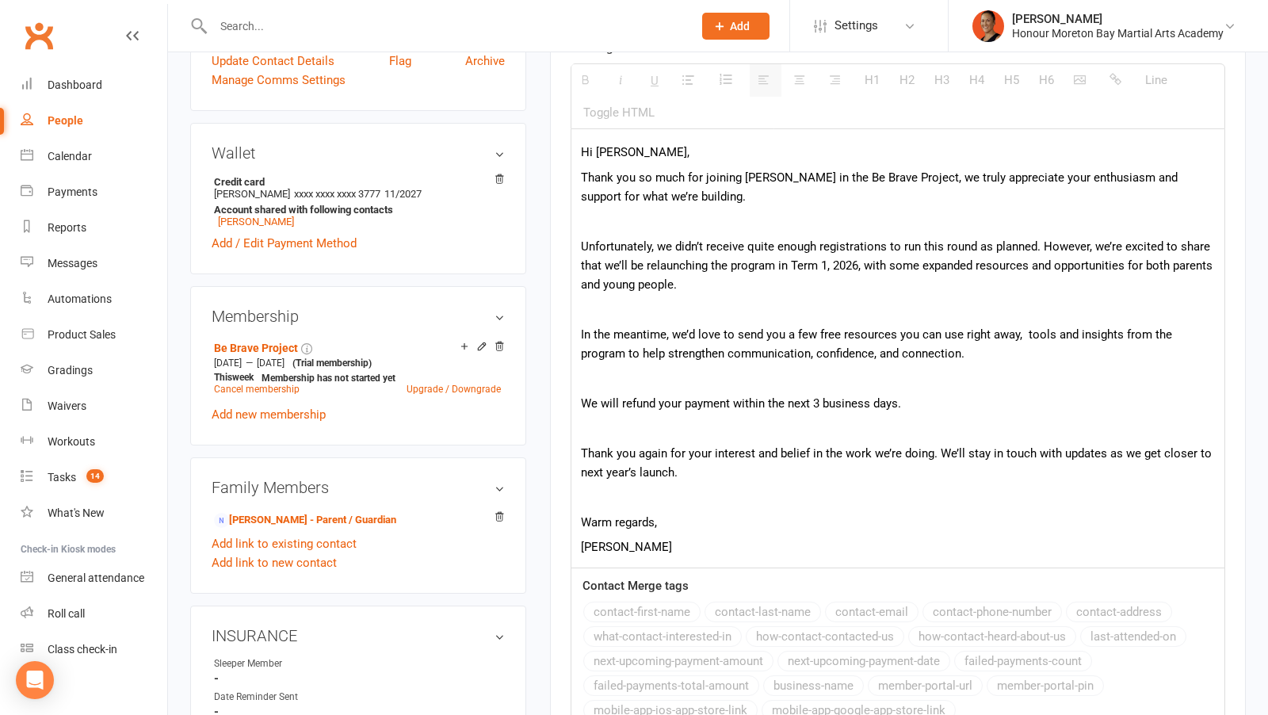
scroll to position [510, 0]
click at [728, 176] on p "Thank you so much for joining Cooper in the Be Brave Project, we truly apprecia…" at bounding box center [898, 189] width 634 height 38
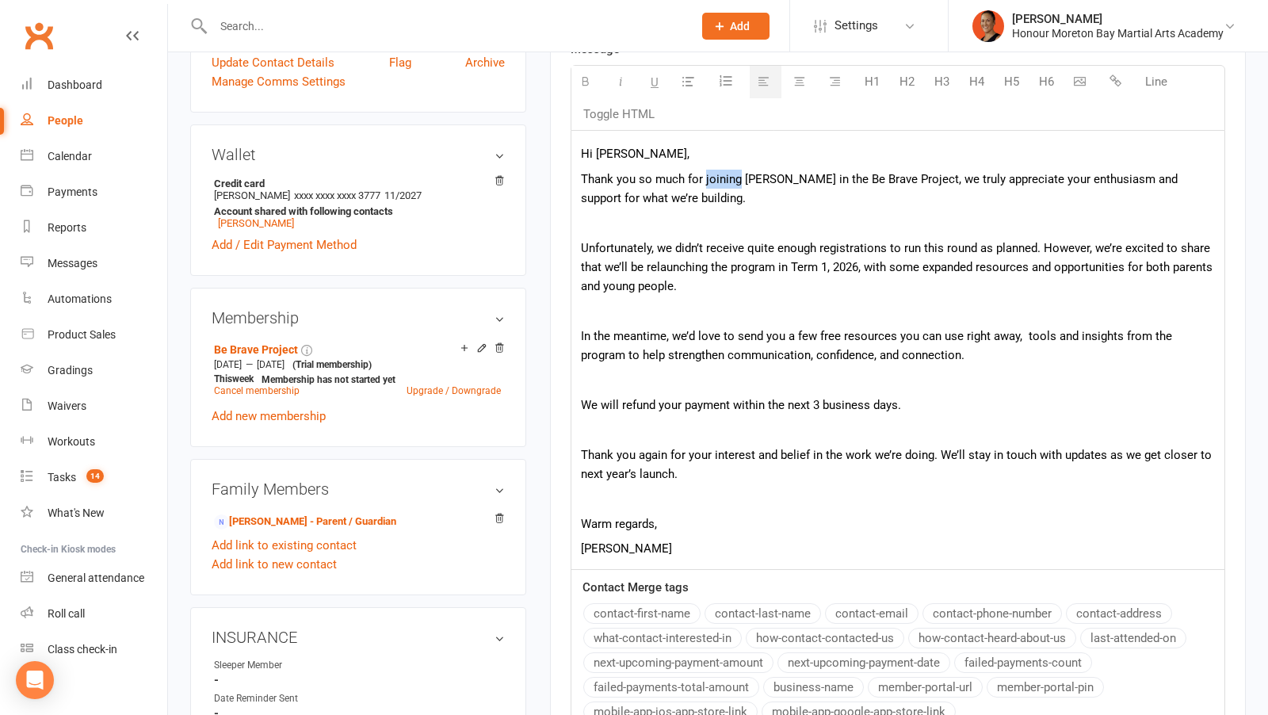
click at [728, 176] on p "Thank you so much for joining Cooper in the Be Brave Project, we truly apprecia…" at bounding box center [898, 189] width 634 height 38
click at [825, 175] on p "Thank you so much for registering Cooper in the Be Brave Project, we truly appr…" at bounding box center [898, 189] width 634 height 38
click at [972, 207] on div "Hi Britta, Thank you so much for registering Cooper in our Be Brave Project, we…" at bounding box center [897, 350] width 653 height 438
click at [911, 294] on div "Hi Britta, Thank you so much for registering Cooper in our Be Brave Project, we…" at bounding box center [897, 350] width 653 height 438
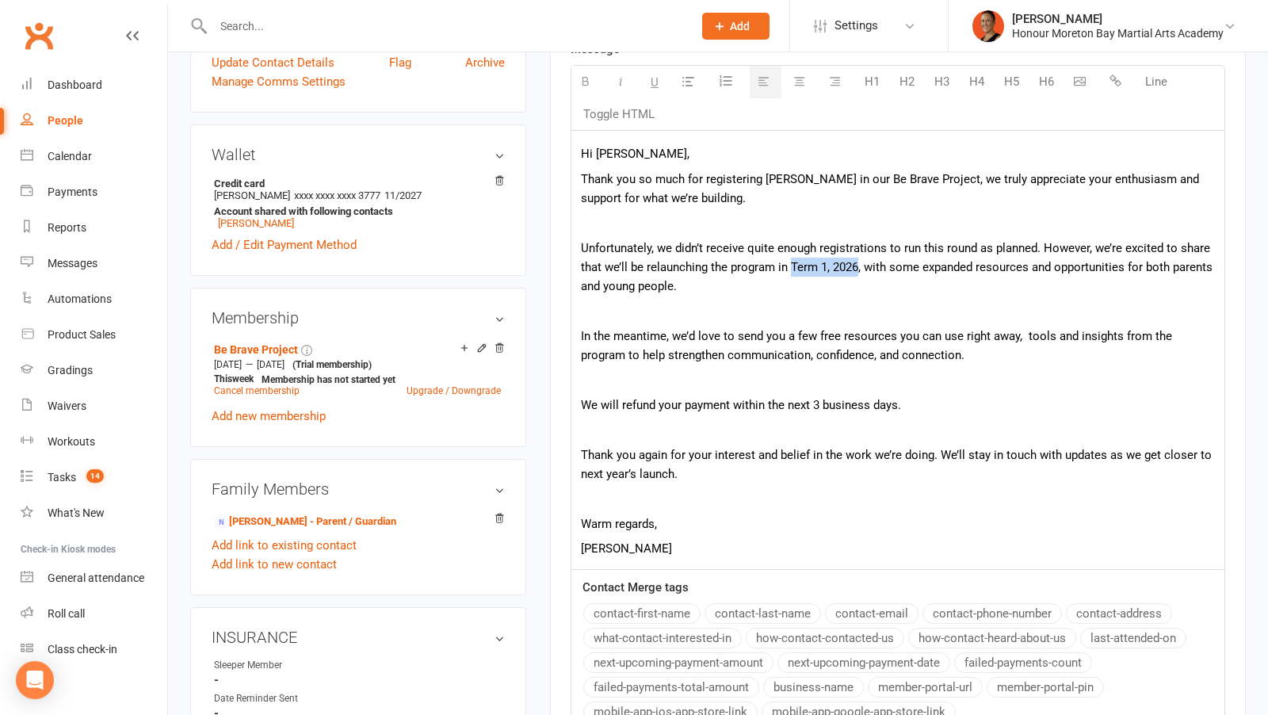
drag, startPoint x: 792, startPoint y: 262, endPoint x: 856, endPoint y: 262, distance: 64.2
click at [856, 262] on p "Unfortunately, we didn’t receive quite enough registrations to run this round a…" at bounding box center [898, 267] width 634 height 57
click at [881, 280] on p "Unfortunately, we didn’t receive quite enough registrations to run this round a…" at bounding box center [898, 267] width 634 height 57
click at [886, 301] on p at bounding box center [898, 310] width 634 height 19
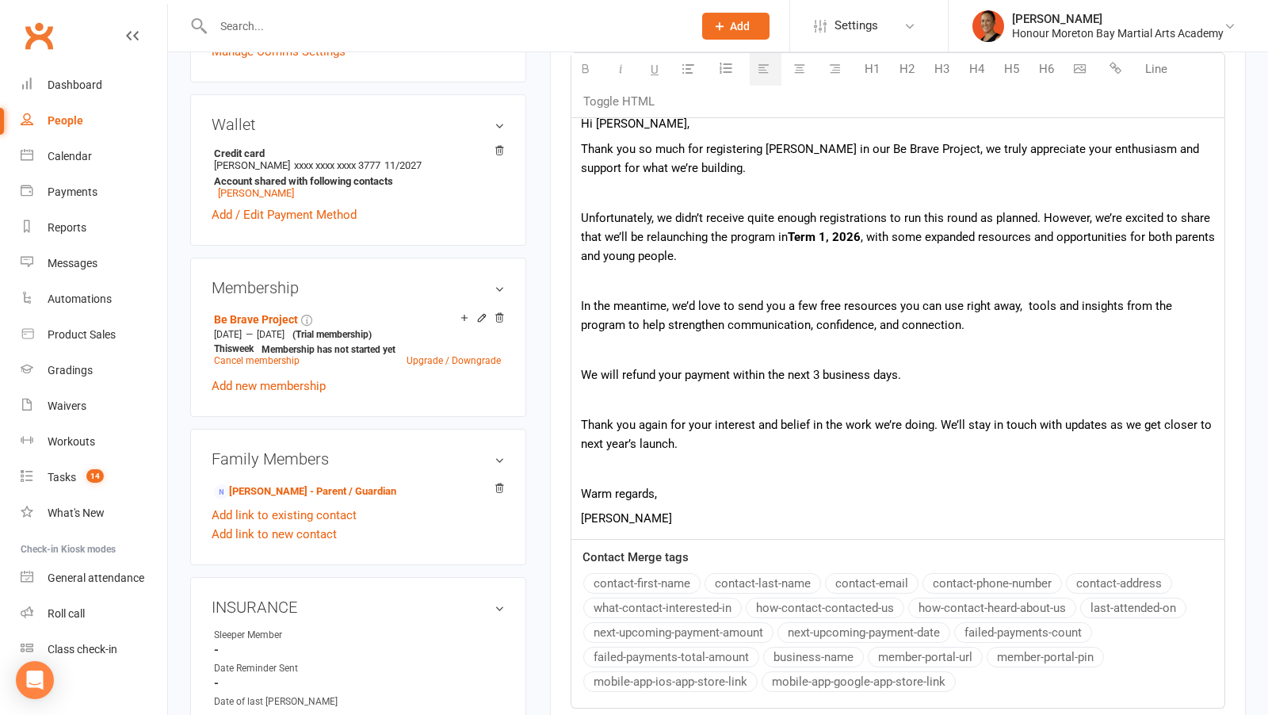
scroll to position [544, 0]
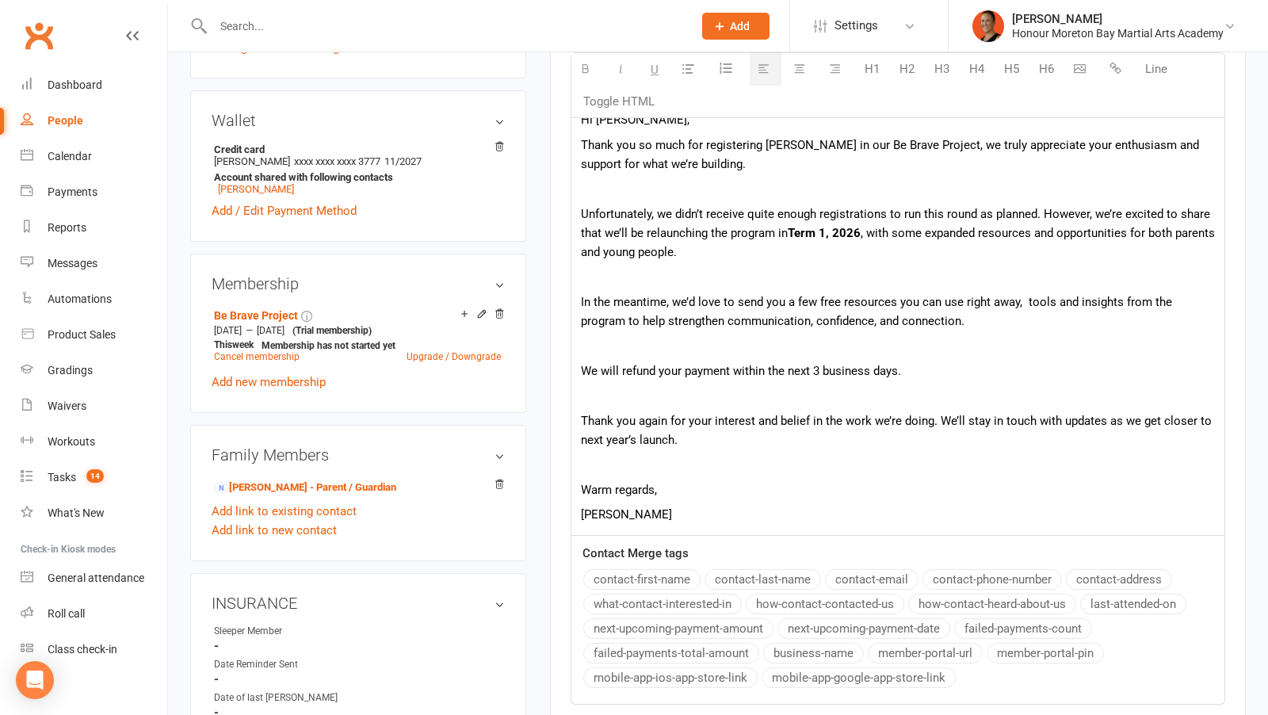
click at [880, 336] on p at bounding box center [898, 345] width 634 height 19
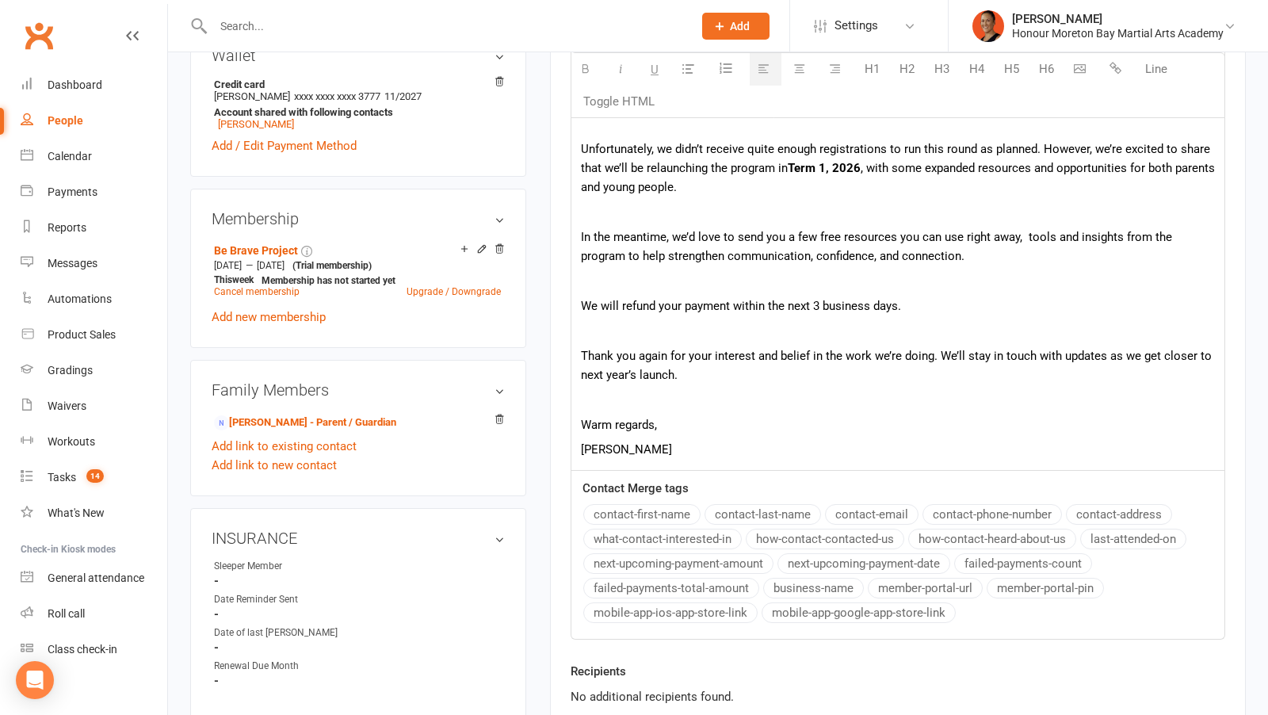
scroll to position [610, 0]
click at [810, 303] on p "We will refund your payment within the next 3 business days." at bounding box center [898, 304] width 634 height 19
click at [814, 353] on p "Thank you again for your interest and belief in the work we’re doing. We’ll sta…" at bounding box center [898, 364] width 634 height 38
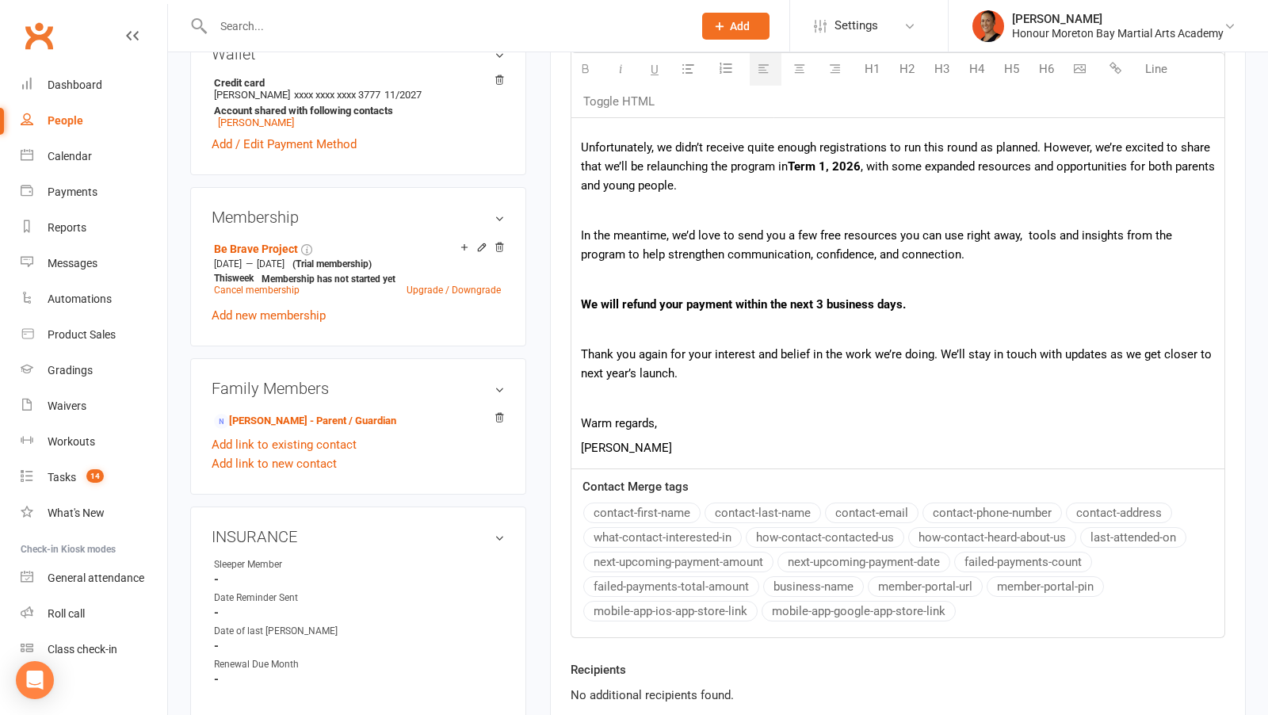
click at [800, 319] on p at bounding box center [898, 328] width 634 height 19
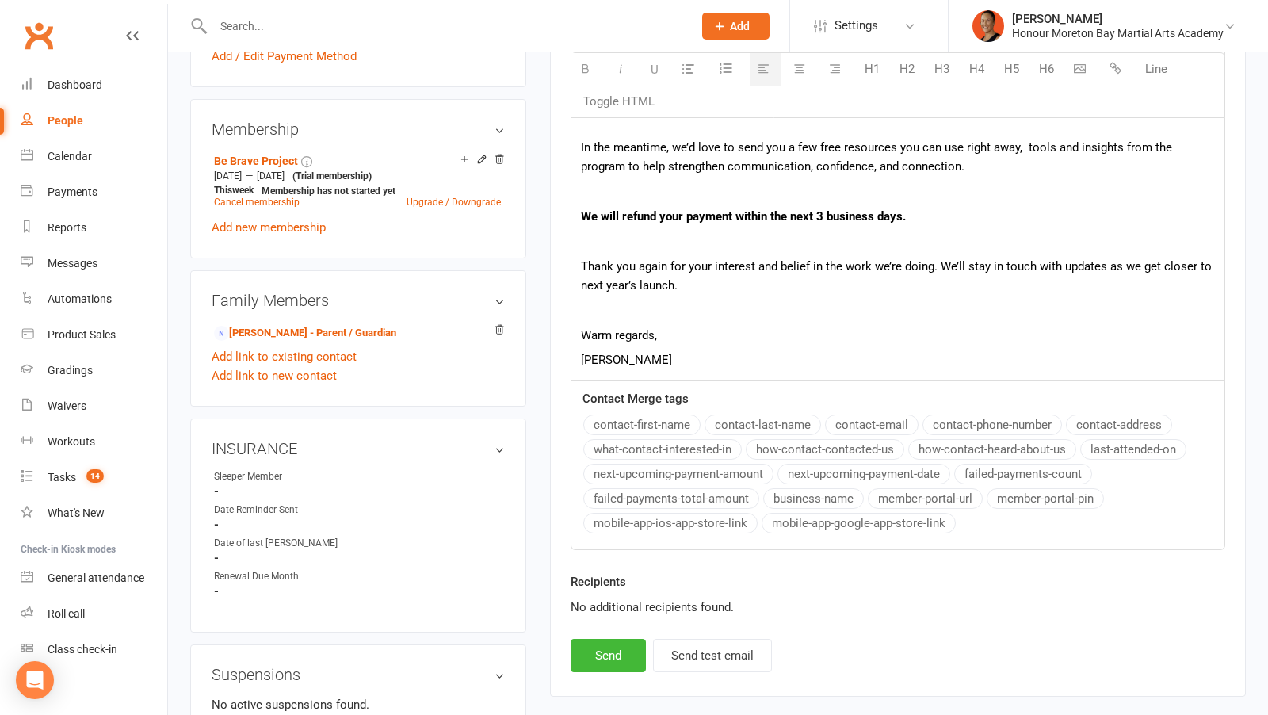
scroll to position [701, 0]
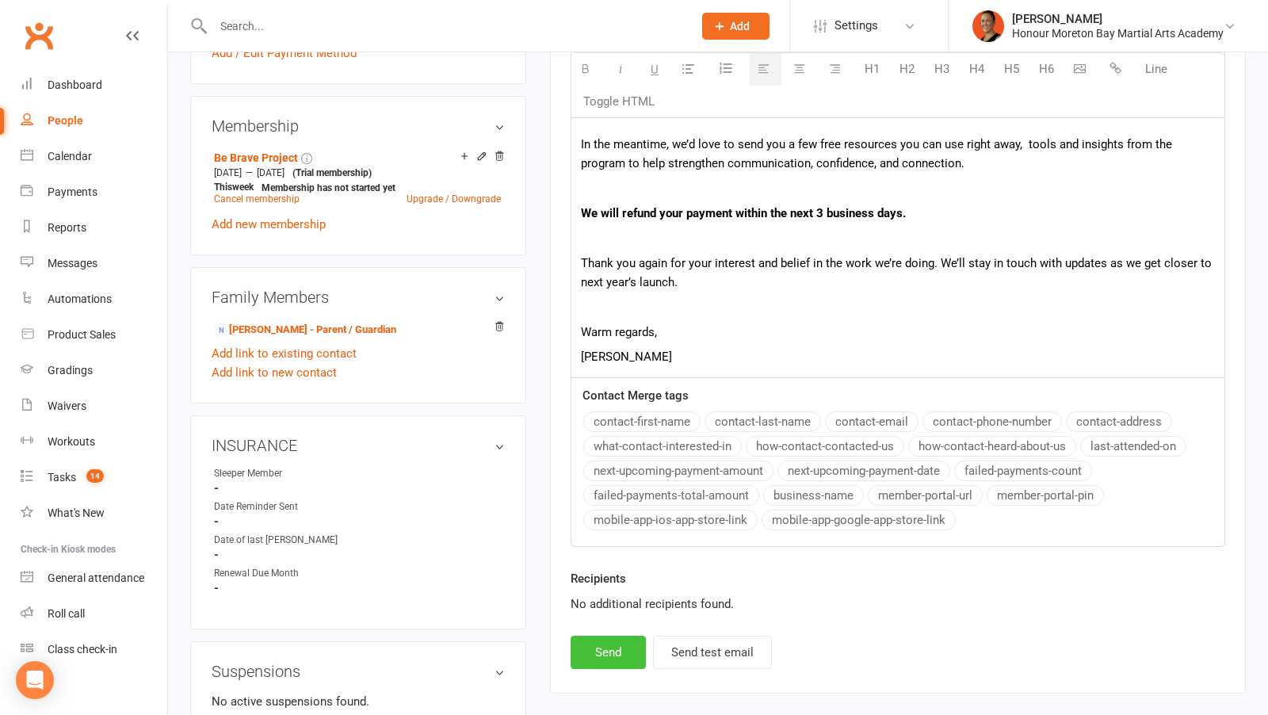
click at [599, 653] on button "Send" at bounding box center [608, 652] width 75 height 33
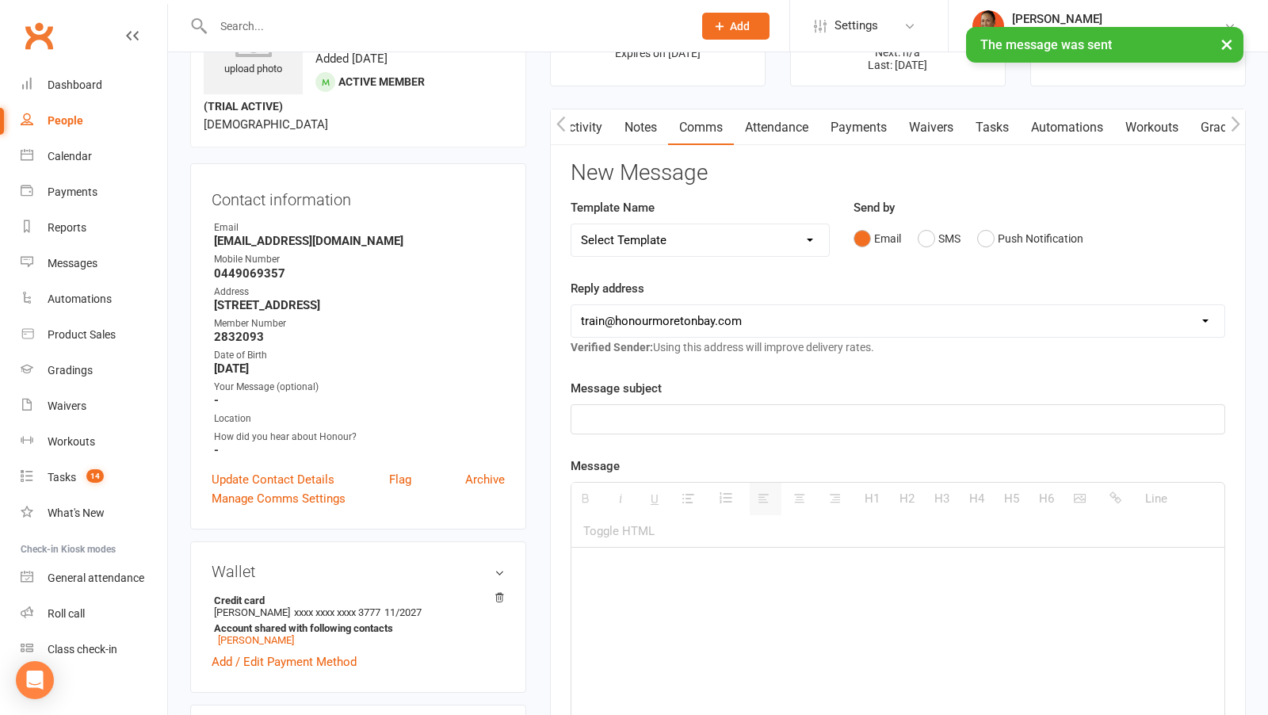
scroll to position [59, 0]
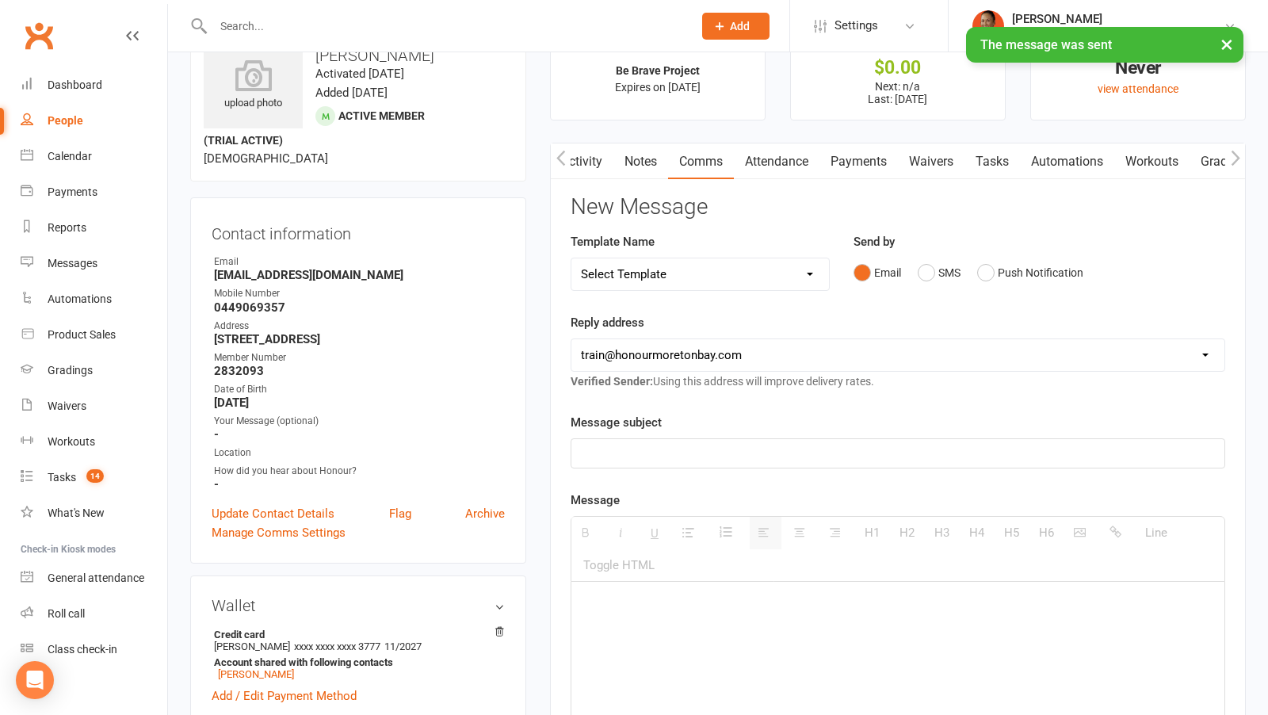
click at [868, 148] on link "Payments" at bounding box center [858, 161] width 78 height 36
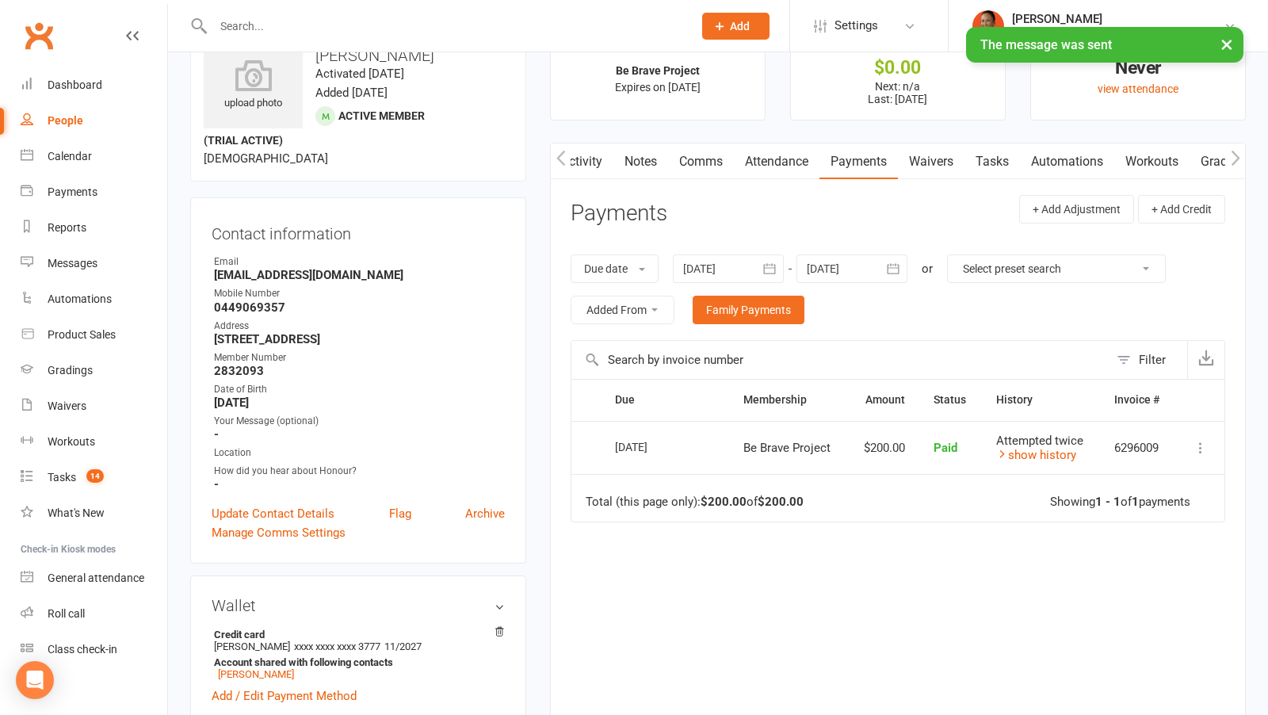
click at [1205, 446] on icon at bounding box center [1201, 448] width 16 height 16
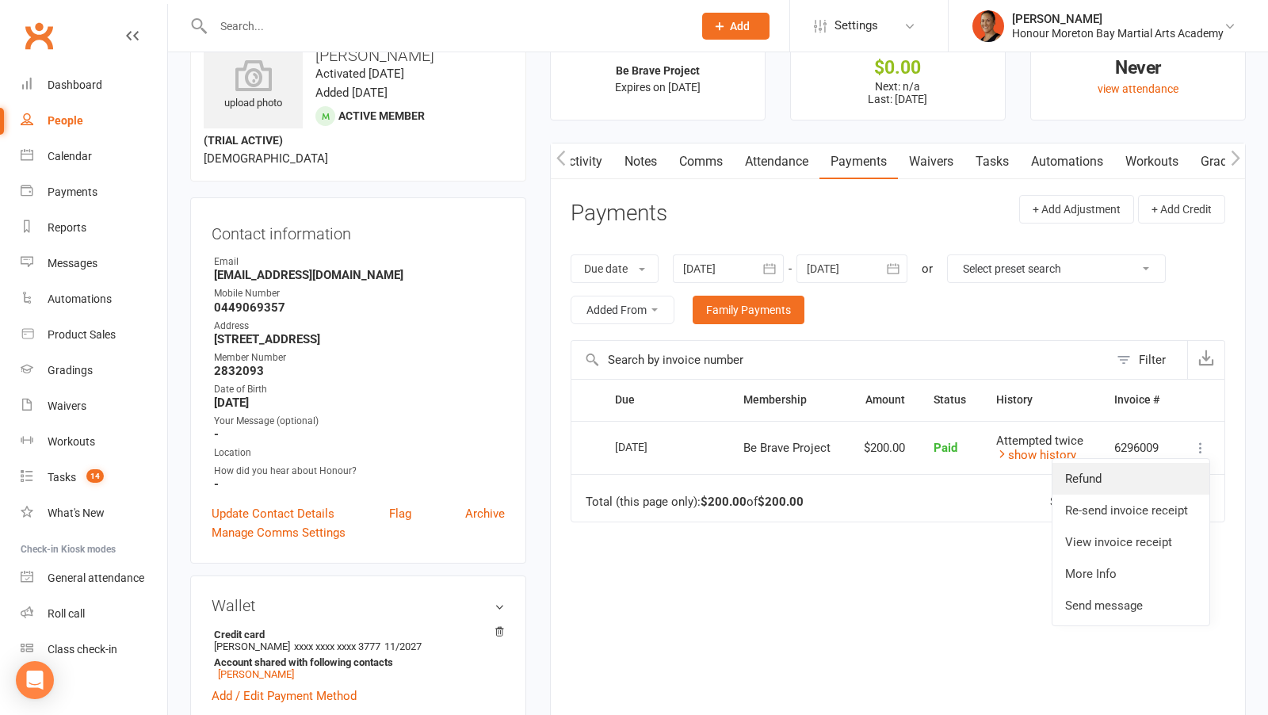
click at [1160, 484] on link "Refund" at bounding box center [1130, 479] width 157 height 32
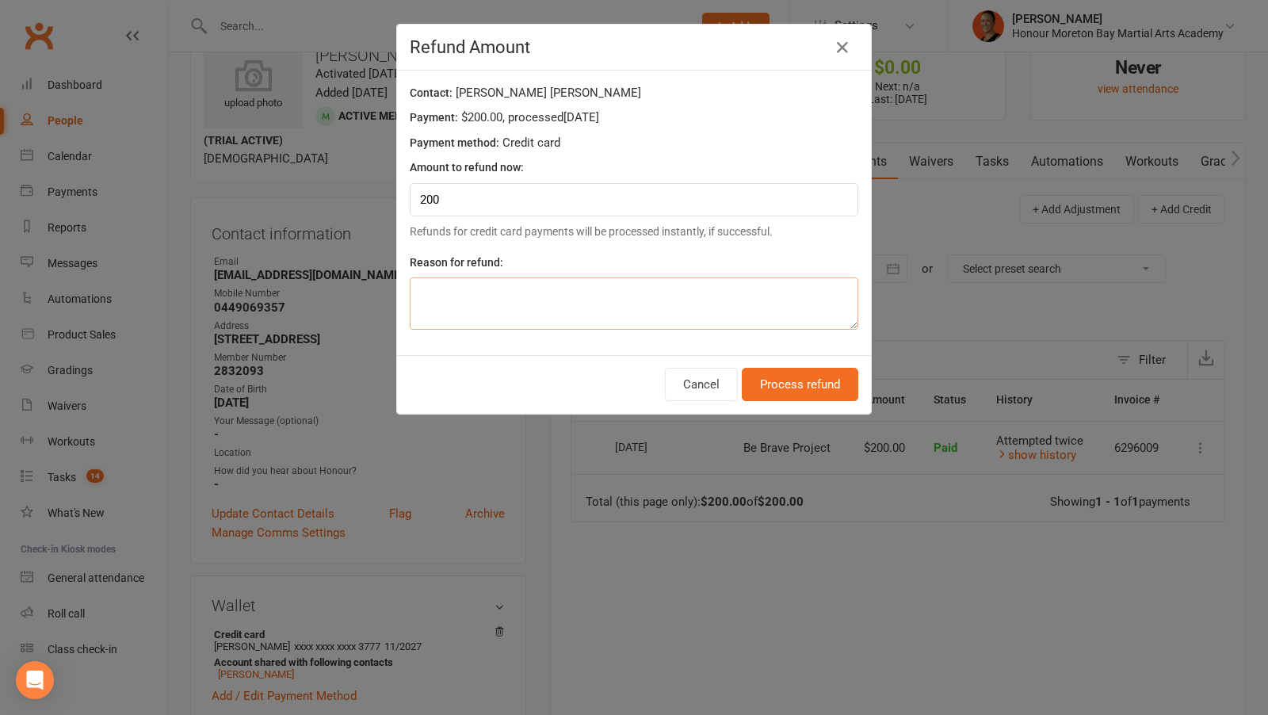
click at [605, 280] on textarea at bounding box center [634, 303] width 449 height 52
type textarea "Program Cancelled"
click at [831, 381] on button "Process refund" at bounding box center [800, 384] width 117 height 33
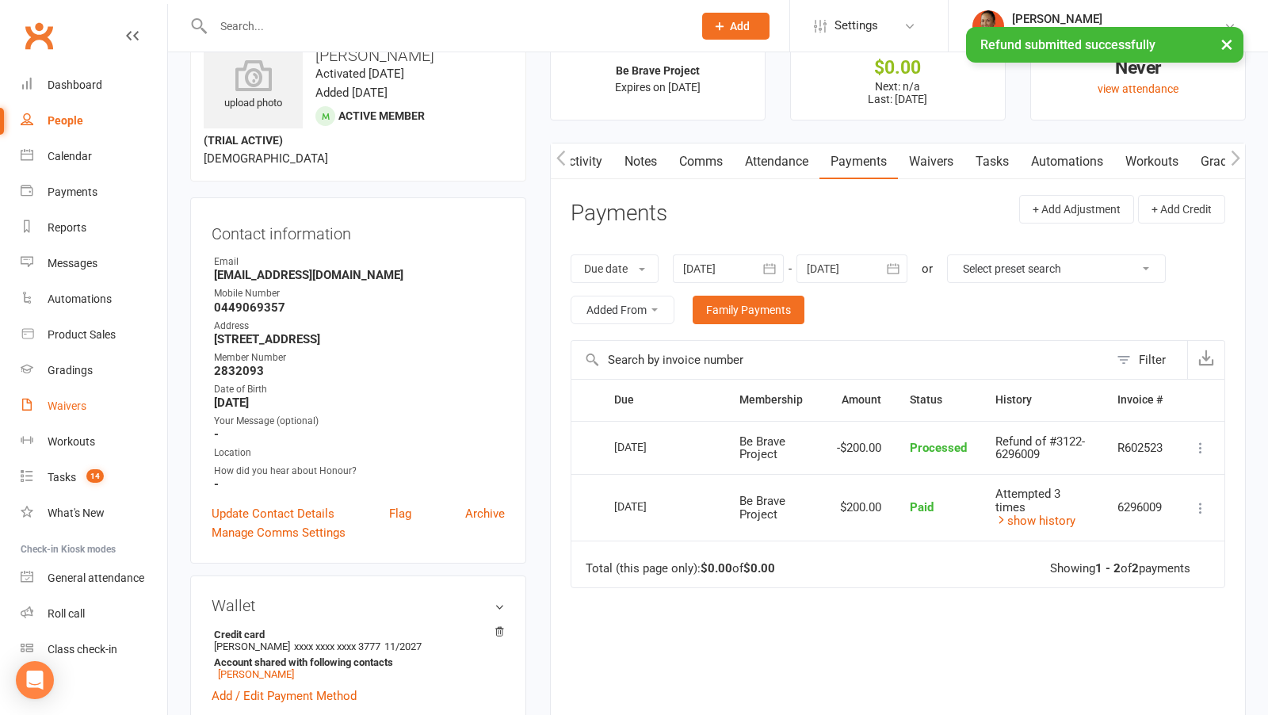
click at [62, 405] on div "Waivers" at bounding box center [67, 405] width 39 height 13
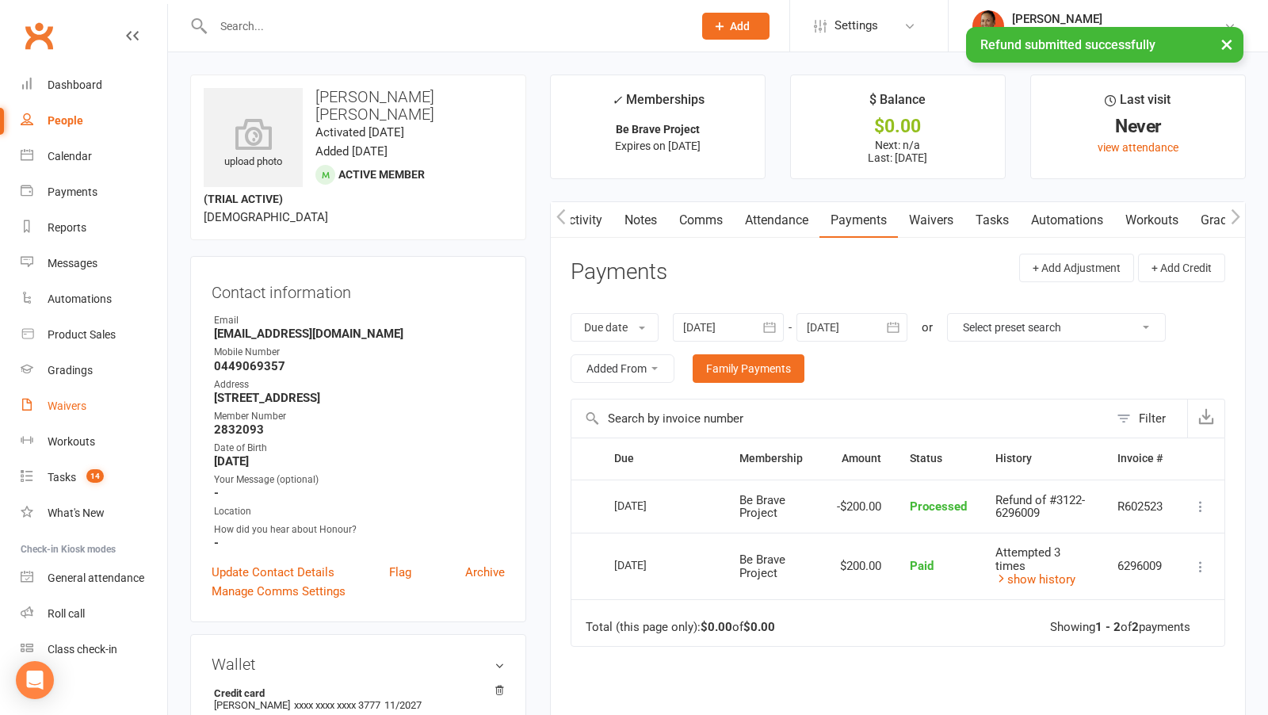
select select "100"
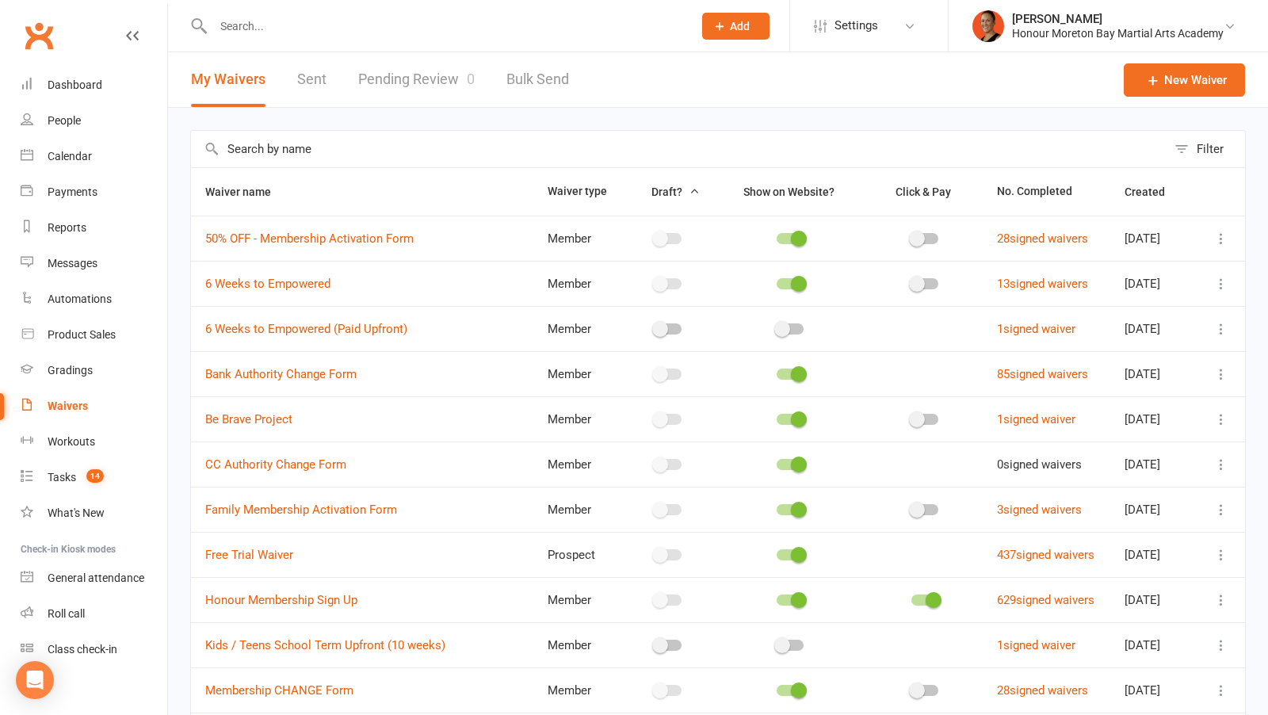
click at [660, 418] on div at bounding box center [668, 419] width 27 height 11
click at [655, 417] on input "checkbox" at bounding box center [655, 417] width 0 height 0
click at [652, 415] on span at bounding box center [660, 419] width 16 height 16
click at [655, 417] on input "checkbox" at bounding box center [655, 417] width 0 height 0
click at [777, 422] on div at bounding box center [790, 419] width 27 height 11
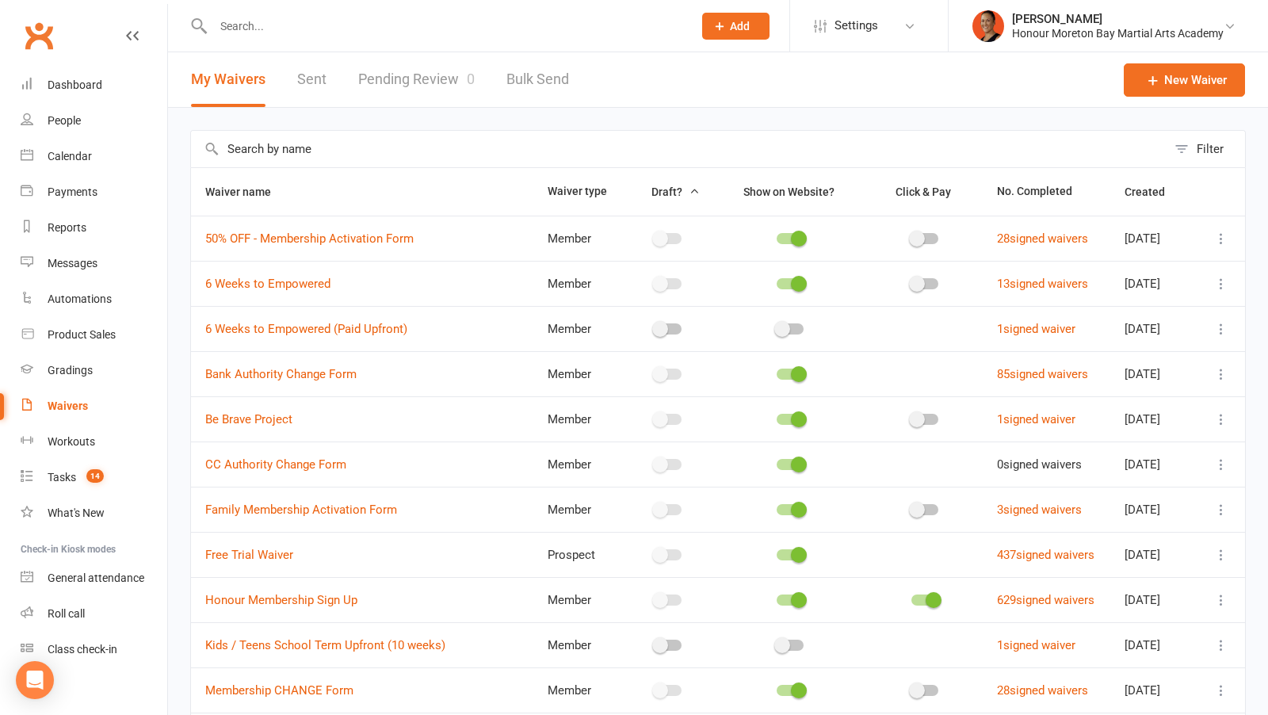
click at [777, 417] on input "checkbox" at bounding box center [777, 417] width 0 height 0
click at [652, 421] on span at bounding box center [660, 419] width 16 height 16
click at [655, 417] on input "checkbox" at bounding box center [655, 417] width 0 height 0
click at [460, 148] on input "text" at bounding box center [679, 149] width 976 height 36
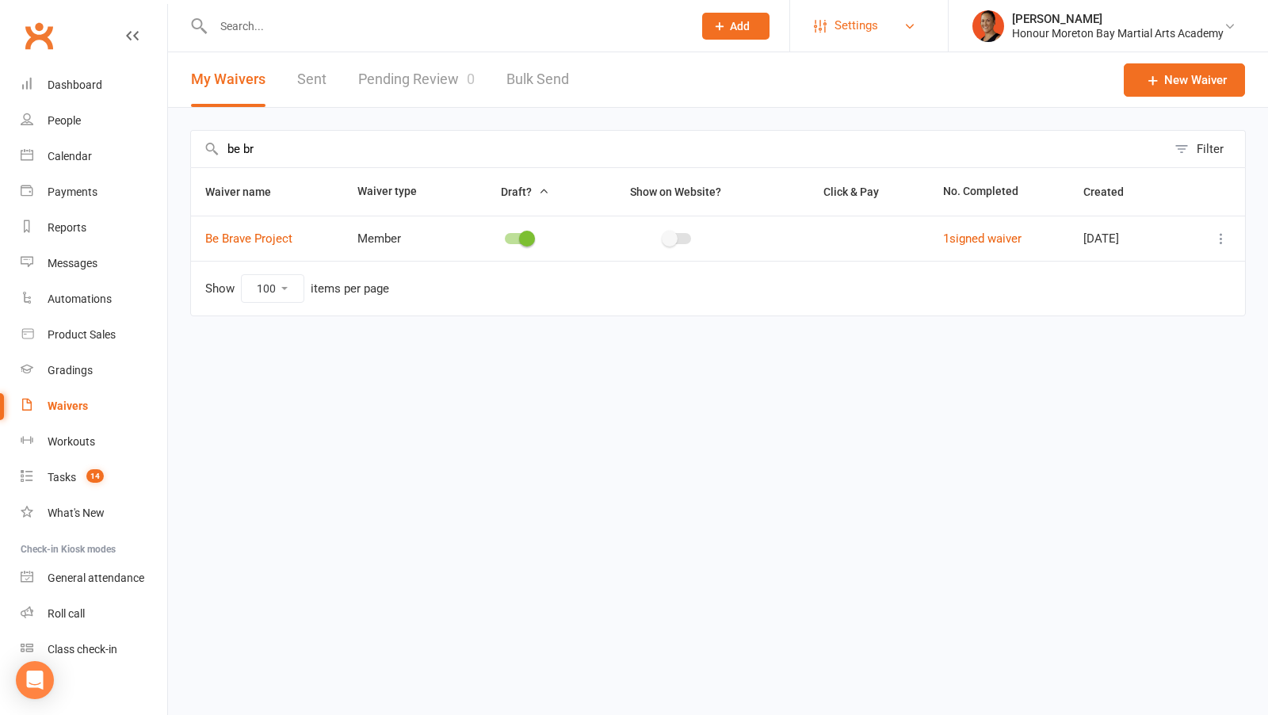
type input "be br"
click at [858, 15] on span "Settings" at bounding box center [857, 26] width 44 height 36
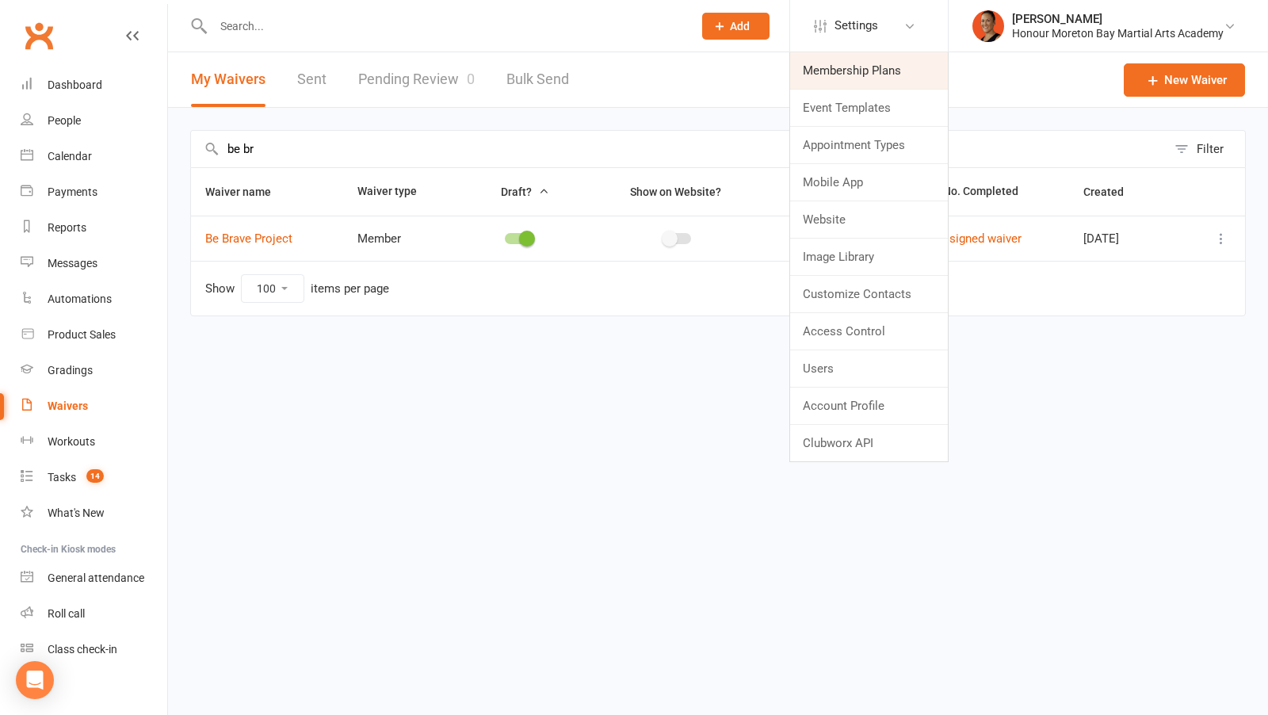
click at [841, 74] on link "Membership Plans" at bounding box center [869, 70] width 158 height 36
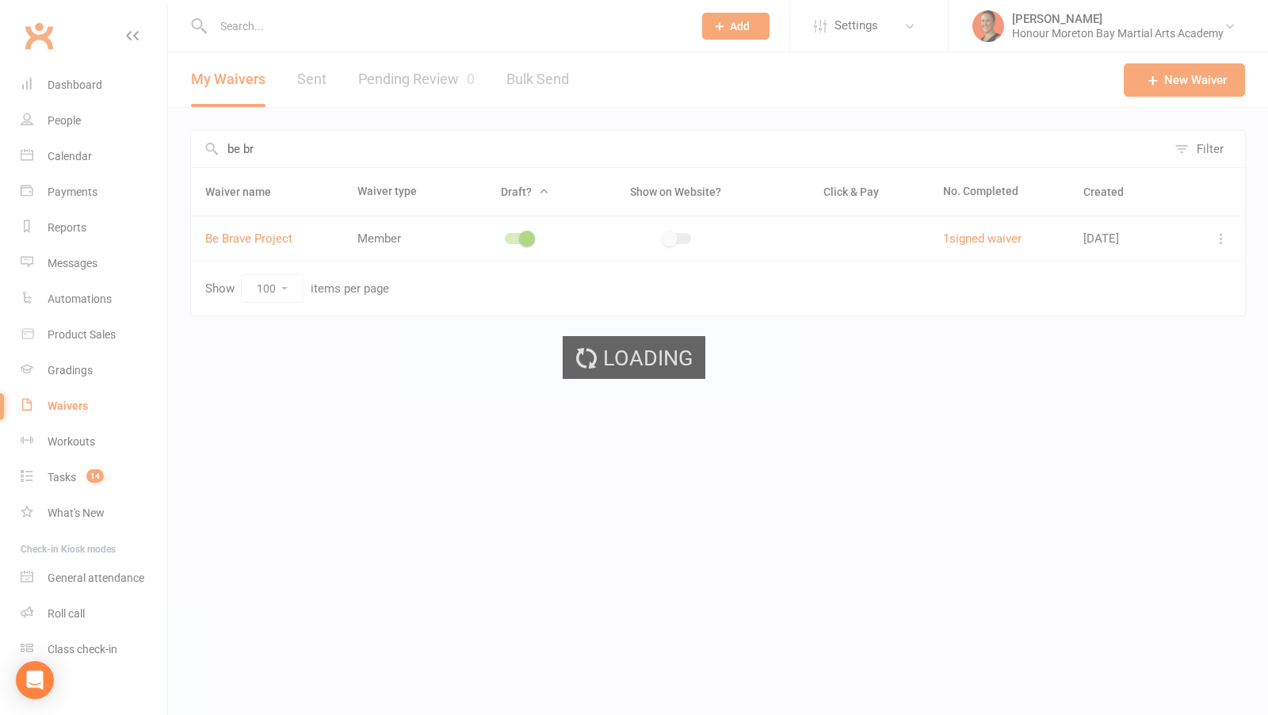
select select "100"
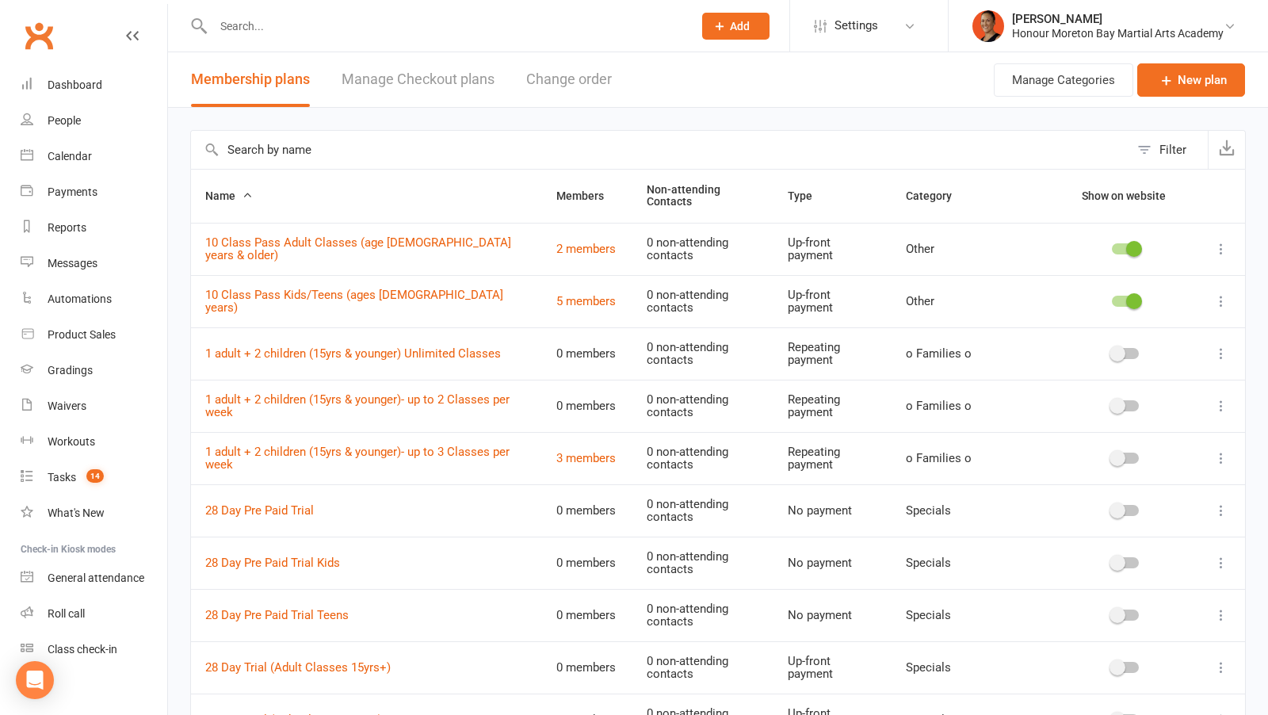
click at [472, 164] on input "text" at bounding box center [660, 150] width 938 height 38
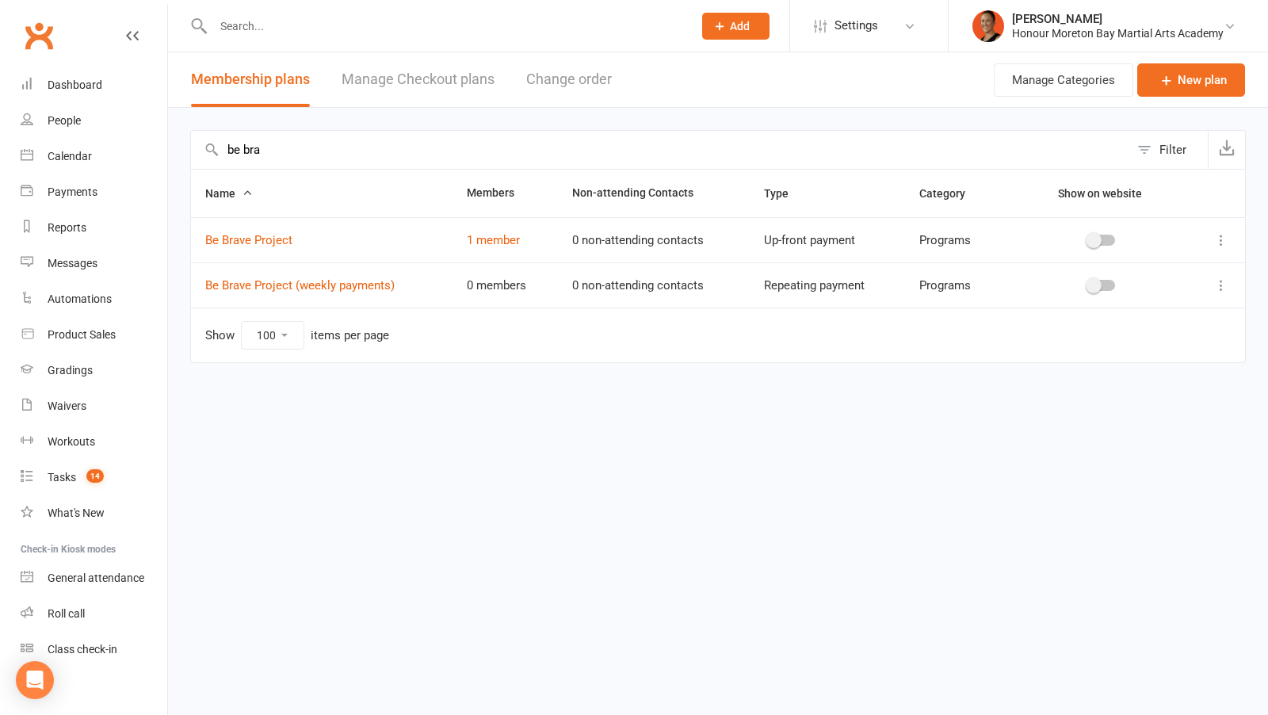
type input "be bra"
click at [1217, 246] on button at bounding box center [1221, 240] width 19 height 19
click at [1092, 269] on link "Edit" at bounding box center [1151, 270] width 157 height 32
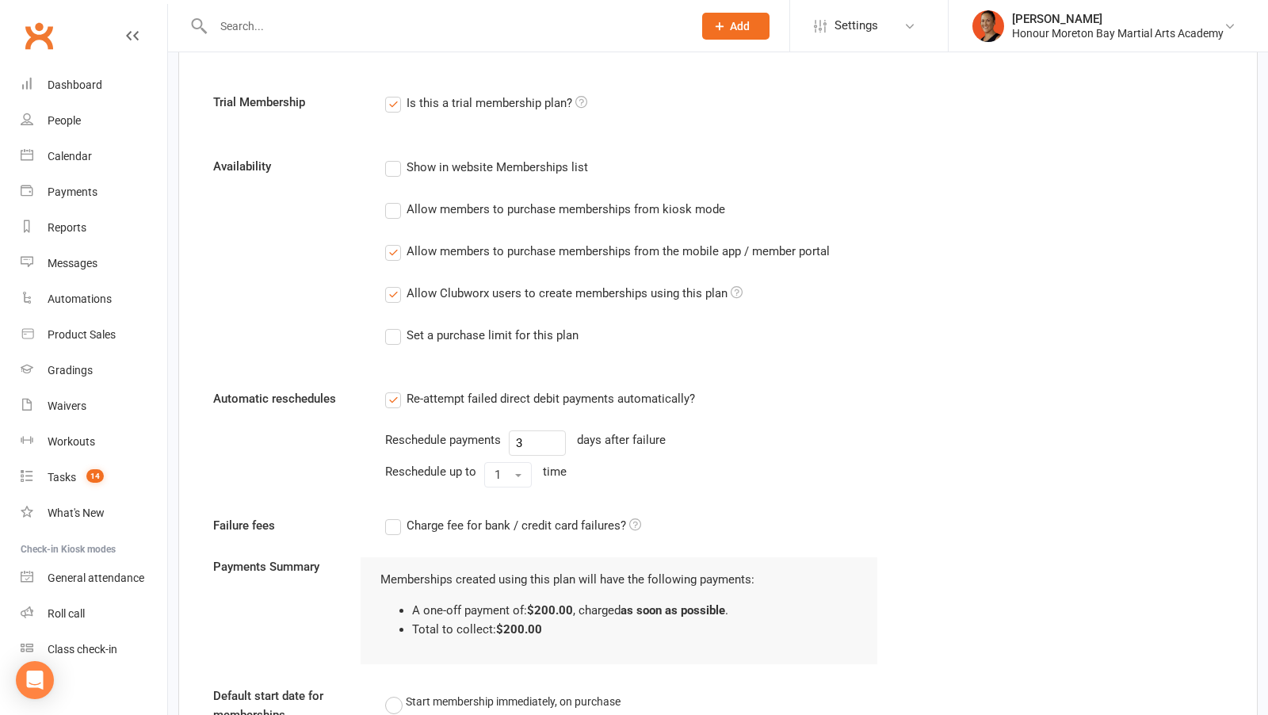
scroll to position [973, 0]
click at [573, 243] on div "Allow members to purchase memberships from the mobile app / member portal" at bounding box center [618, 247] width 423 height 17
click at [395, 239] on input "Allow members to purchase memberships from the mobile app / member portal" at bounding box center [390, 239] width 10 height 0
click at [573, 285] on div "Allow Clubworx users to create memberships using this plan" at bounding box center [575, 289] width 336 height 17
click at [395, 281] on input "Allow Clubworx users to create memberships using this plan" at bounding box center [390, 281] width 10 height 0
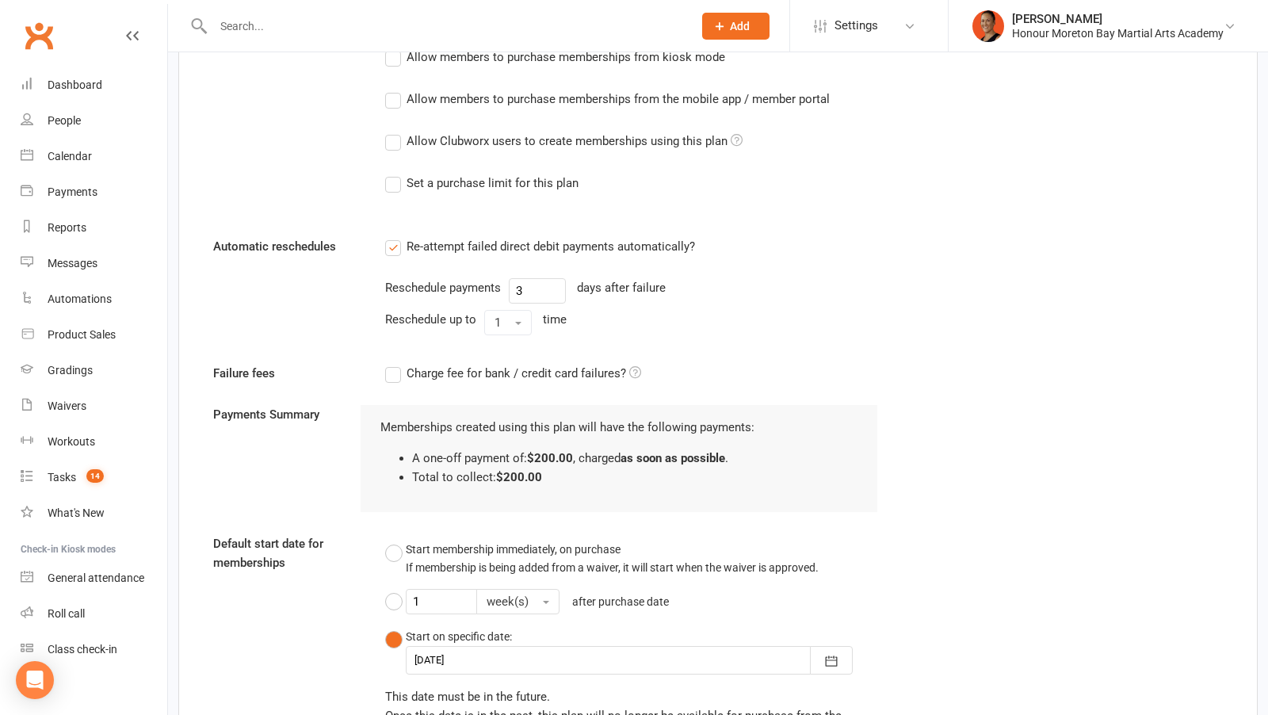
scroll to position [860, 0]
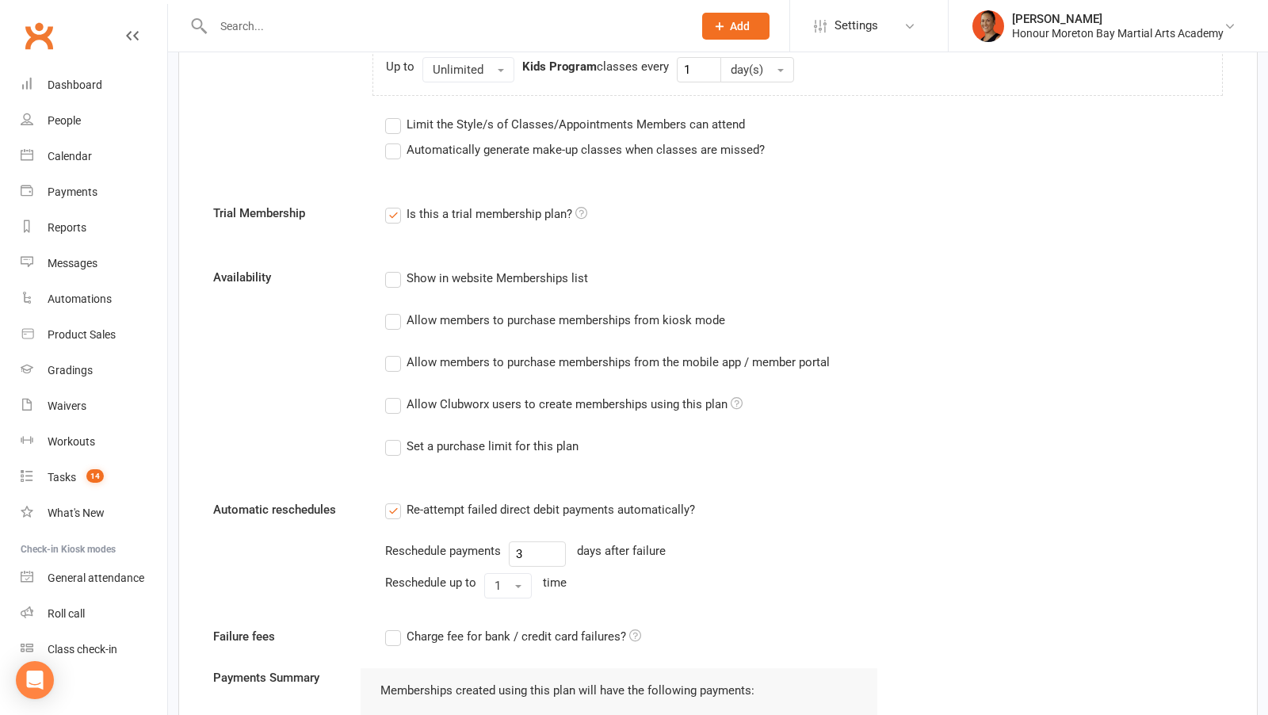
click at [543, 210] on label "Is this a trial membership plan?" at bounding box center [486, 213] width 202 height 19
click at [395, 204] on input "Is this a trial membership plan?" at bounding box center [390, 204] width 10 height 0
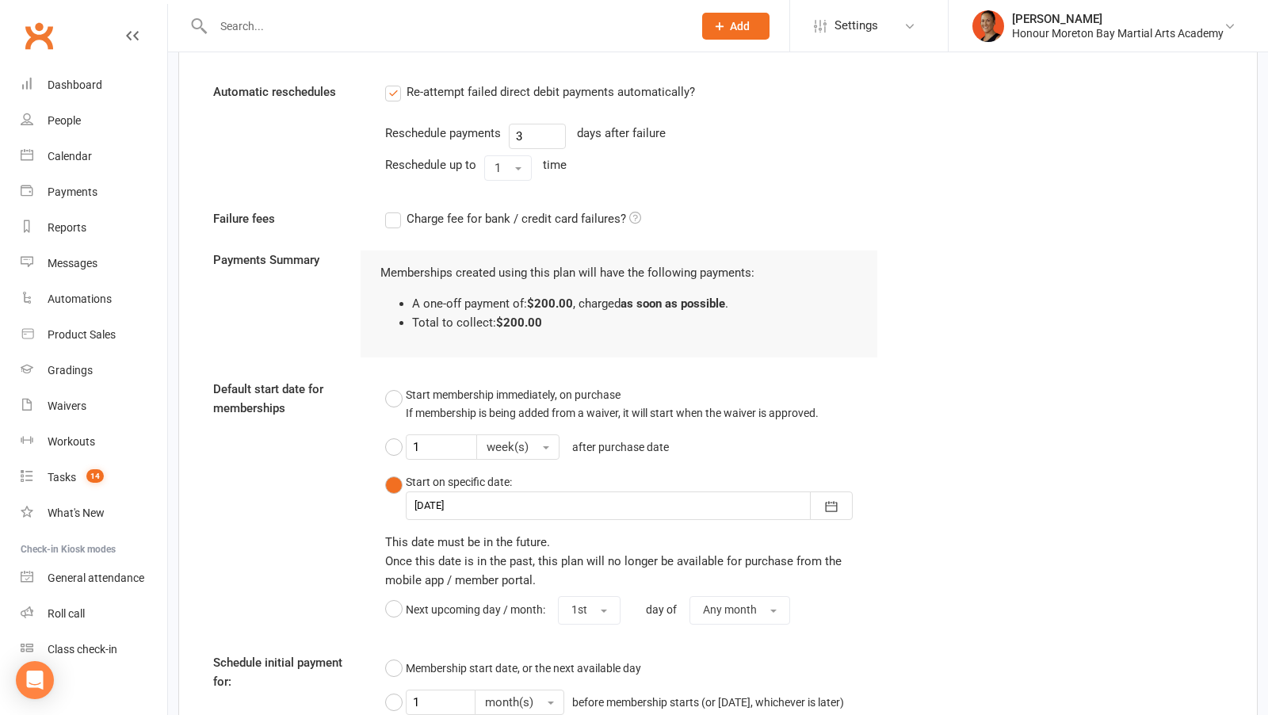
scroll to position [1468, 0]
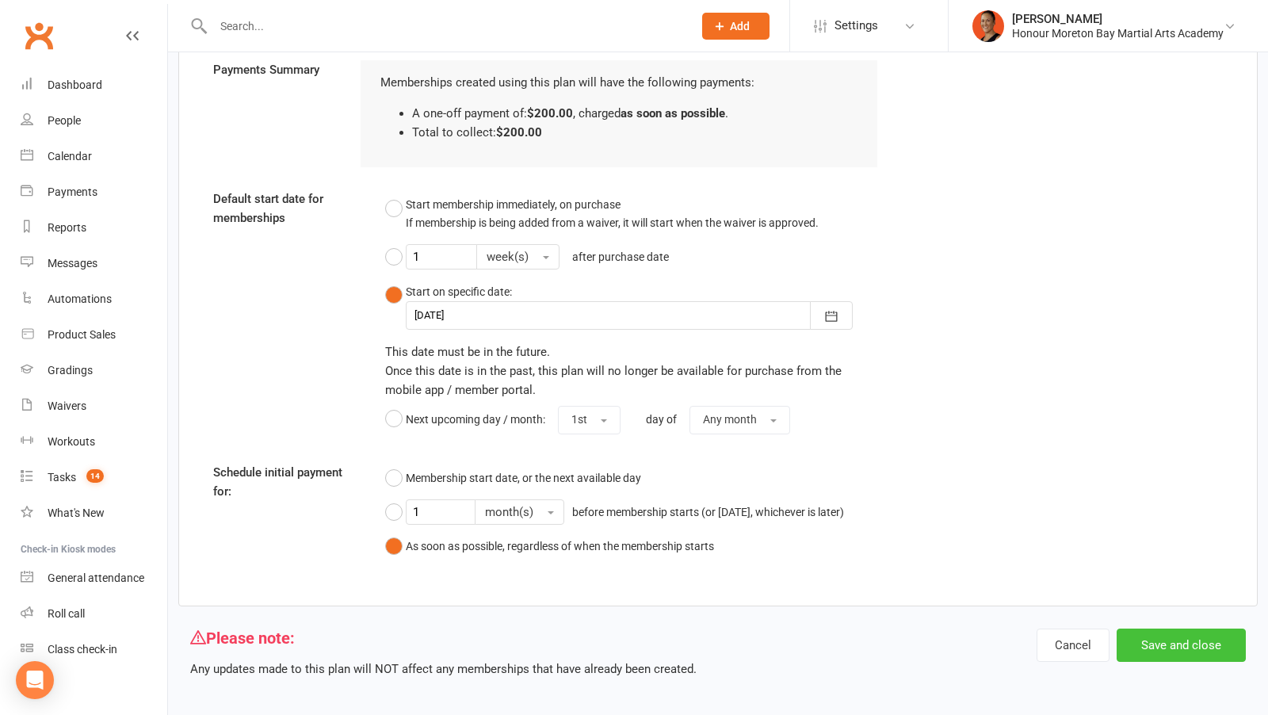
click at [1201, 628] on button "Save and close" at bounding box center [1181, 644] width 129 height 33
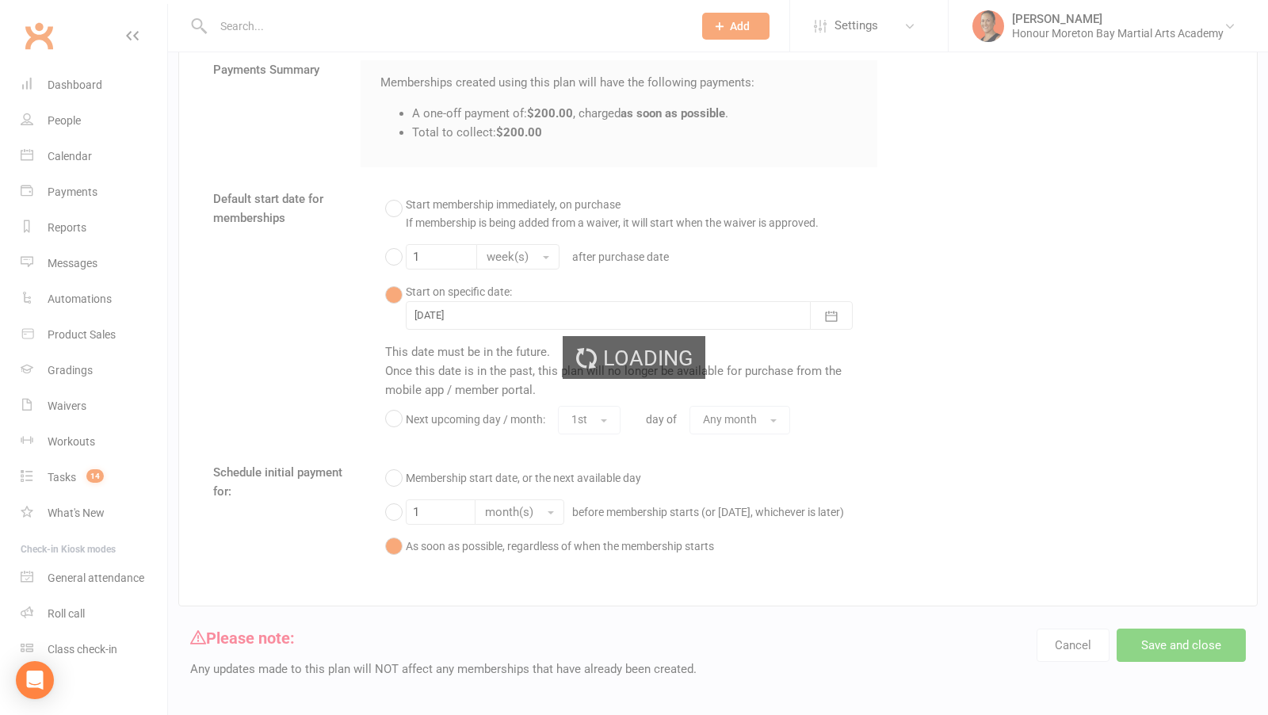
select select "100"
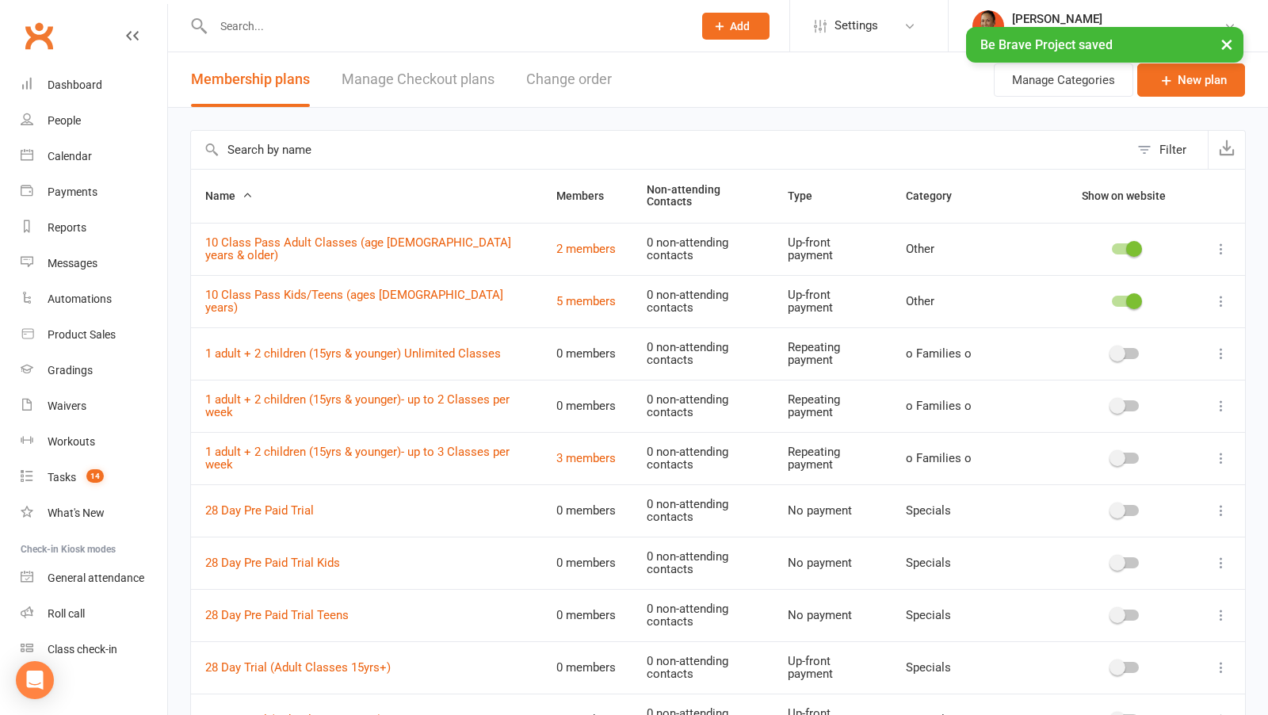
click at [346, 155] on input "text" at bounding box center [660, 150] width 938 height 38
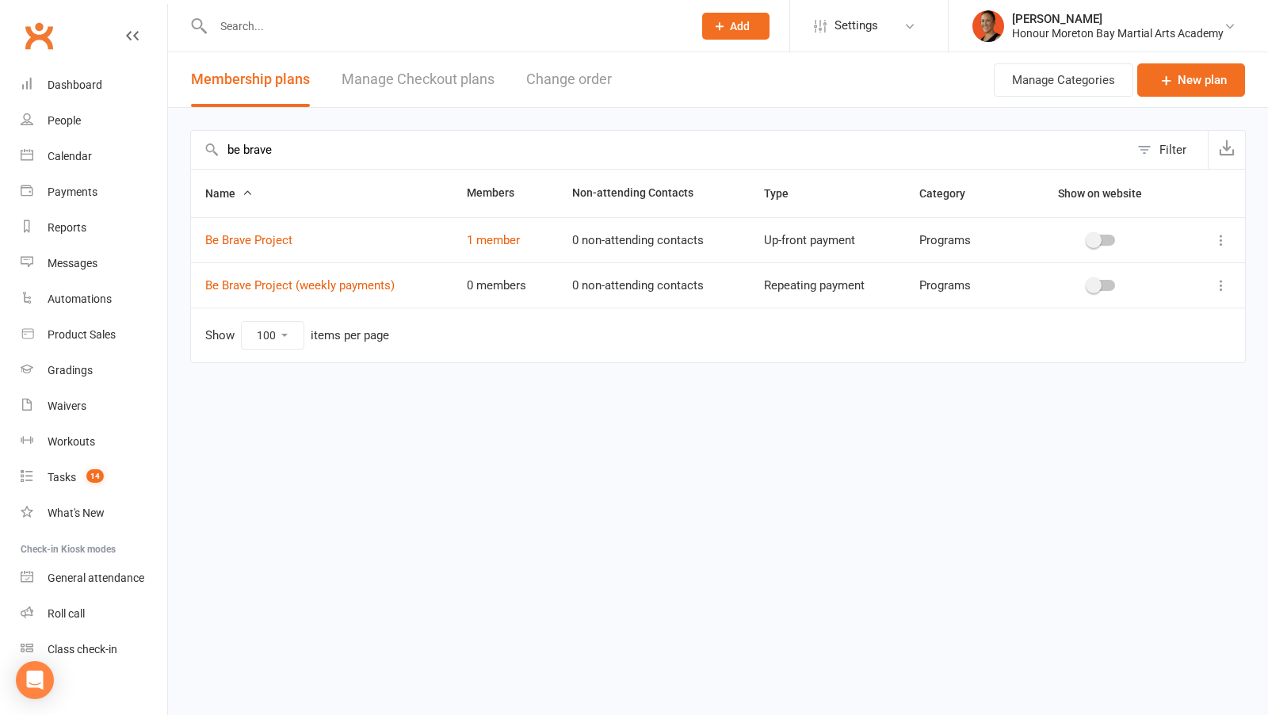
type input "be brave"
click at [58, 83] on div "Dashboard" at bounding box center [75, 84] width 55 height 13
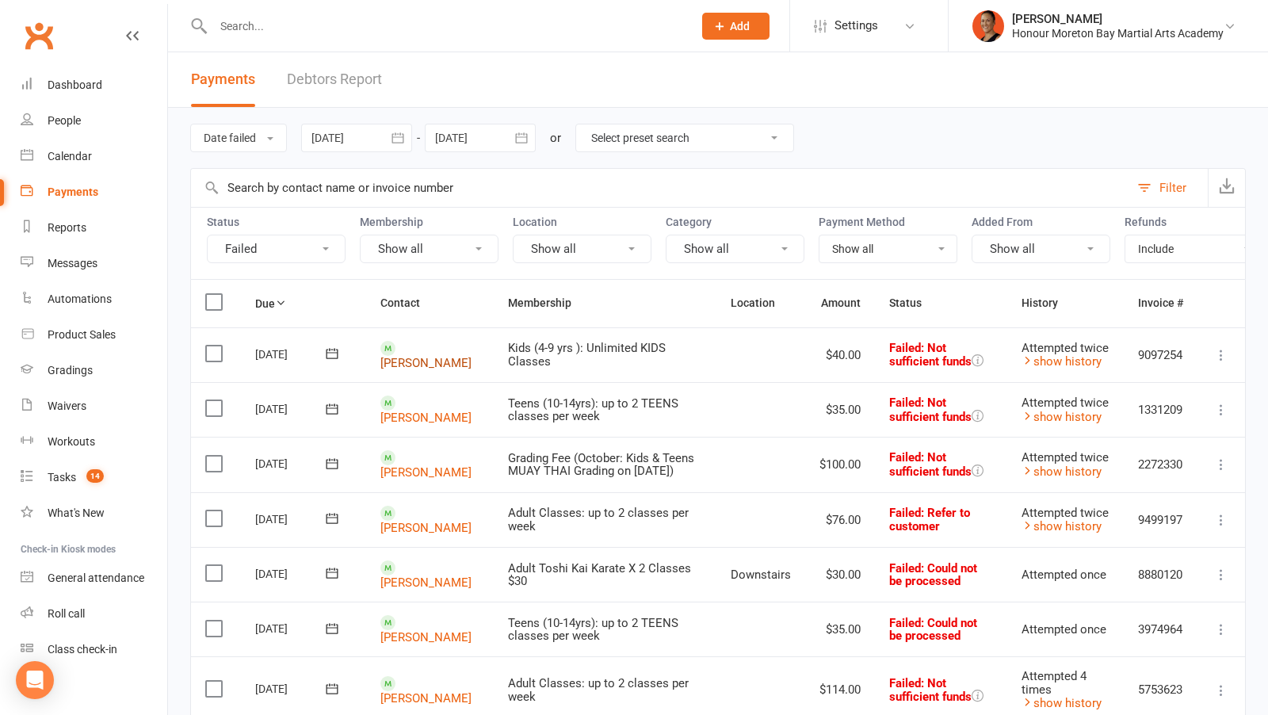
click at [426, 356] on link "Amelia Sutton" at bounding box center [425, 363] width 91 height 14
click at [419, 411] on link "Kalahni Tomlinson" at bounding box center [425, 418] width 91 height 14
click at [430, 520] on link "Melissa Tilse" at bounding box center [425, 527] width 91 height 14
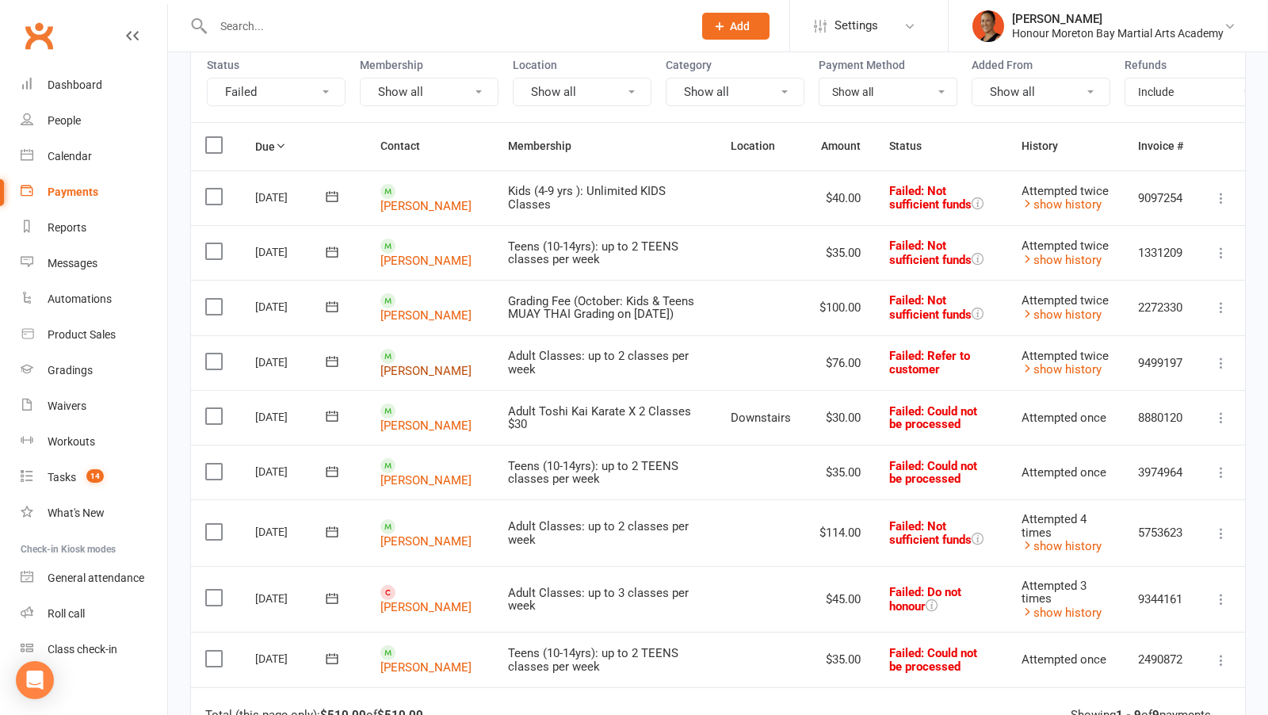
scroll to position [167, 0]
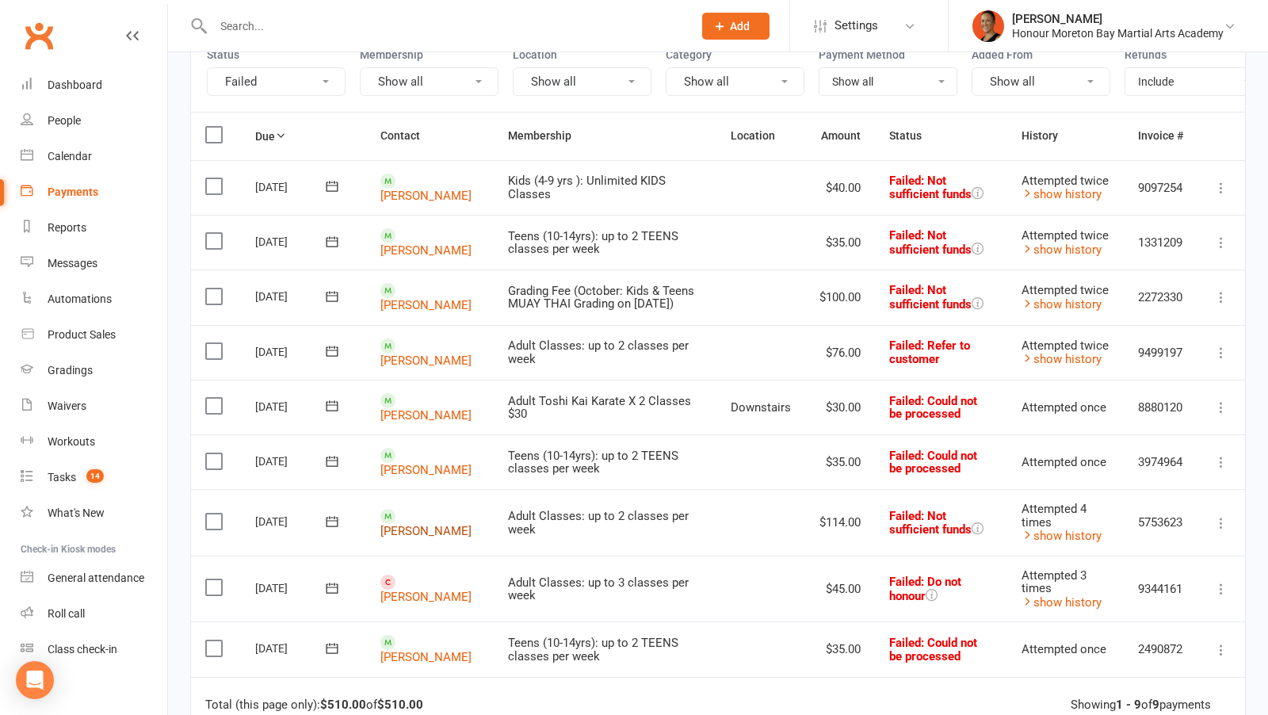
click at [409, 523] on link "Holly McMullen" at bounding box center [425, 530] width 91 height 14
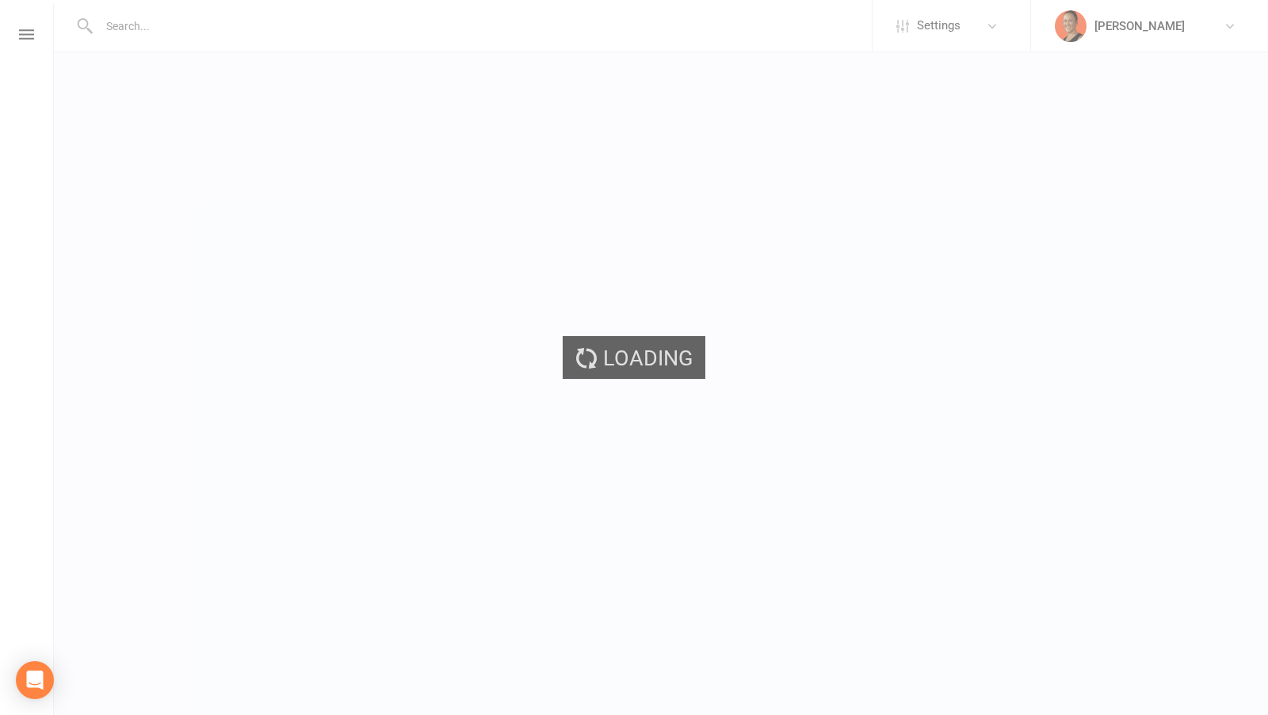
select select "applies_to_all_signees"
select select "checkbox"
select select "select"
select select "checkbox"
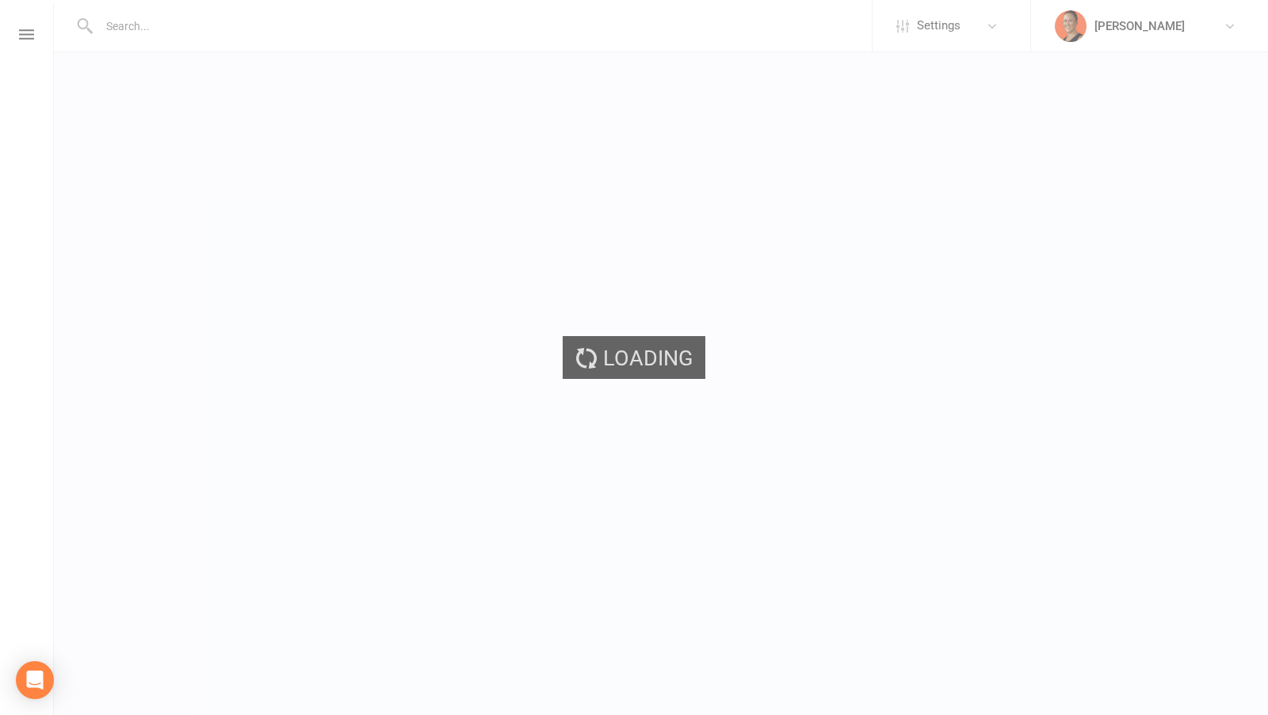
select select "checkbox"
select select "select"
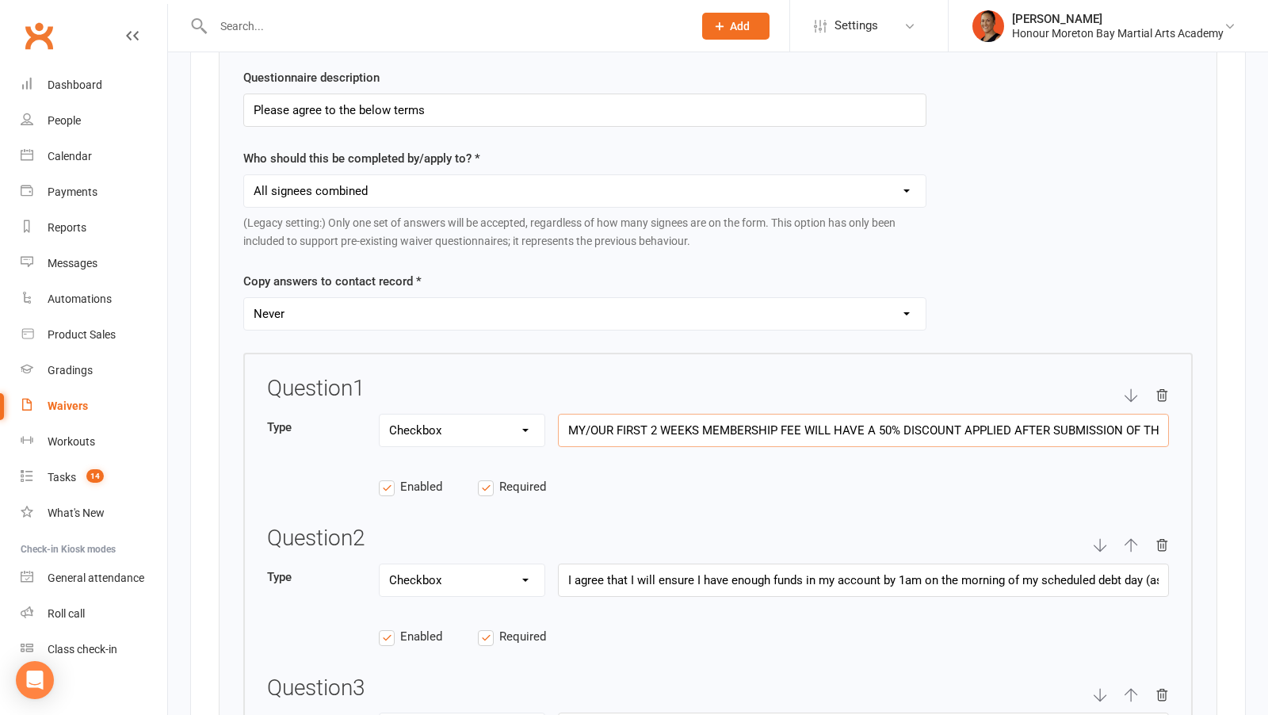
scroll to position [0, 40]
drag, startPoint x: 995, startPoint y: 402, endPoint x: 1242, endPoint y: 404, distance: 247.3
click at [816, 563] on input "I agree that I will ensure I have enough funds in my account by 1am on the morn…" at bounding box center [863, 579] width 611 height 33
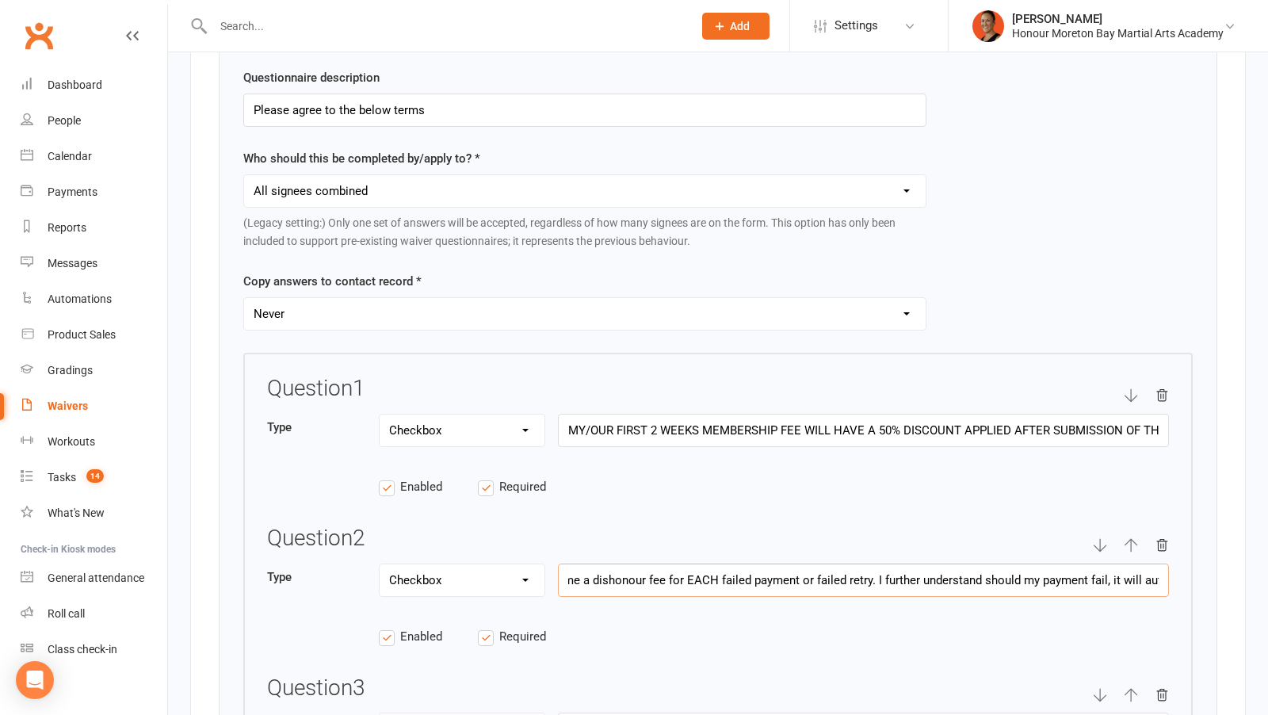
drag, startPoint x: 816, startPoint y: 556, endPoint x: 1188, endPoint y: 566, distance: 372.6
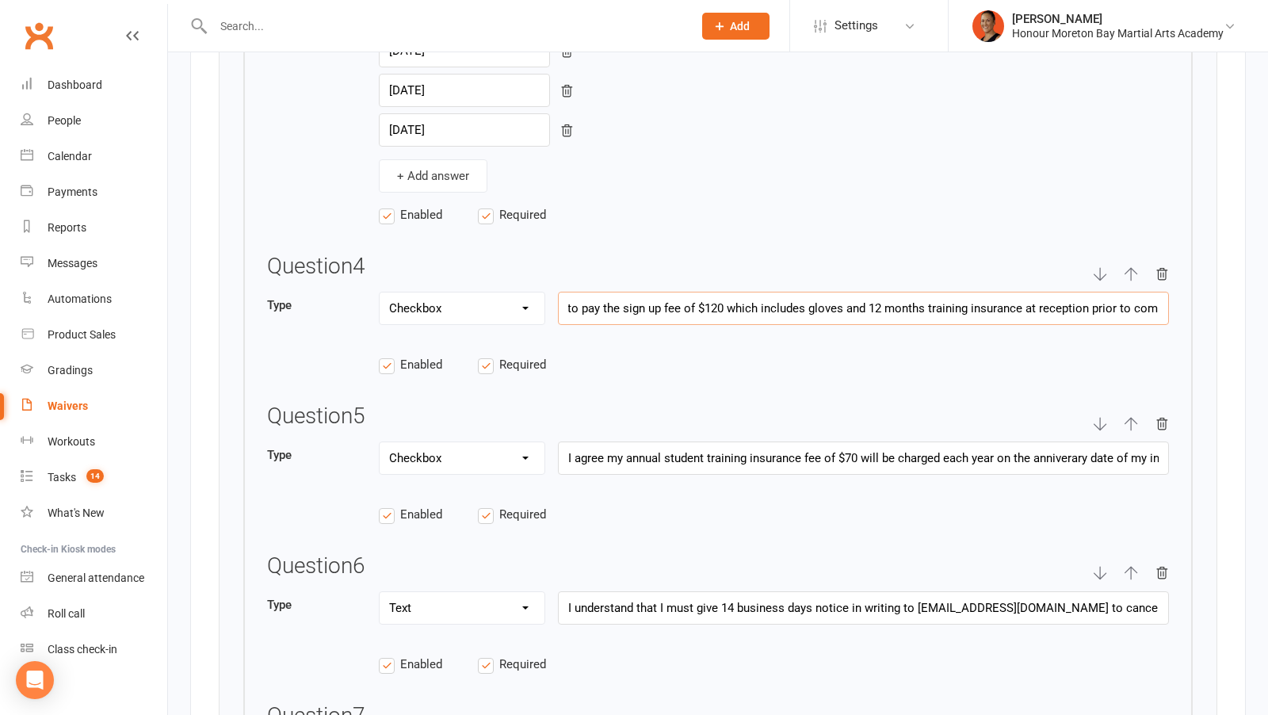
scroll to position [0, 664]
drag, startPoint x: 1018, startPoint y: 293, endPoint x: 1267, endPoint y: 274, distance: 249.6
drag, startPoint x: 1072, startPoint y: 432, endPoint x: 1236, endPoint y: 436, distance: 163.3
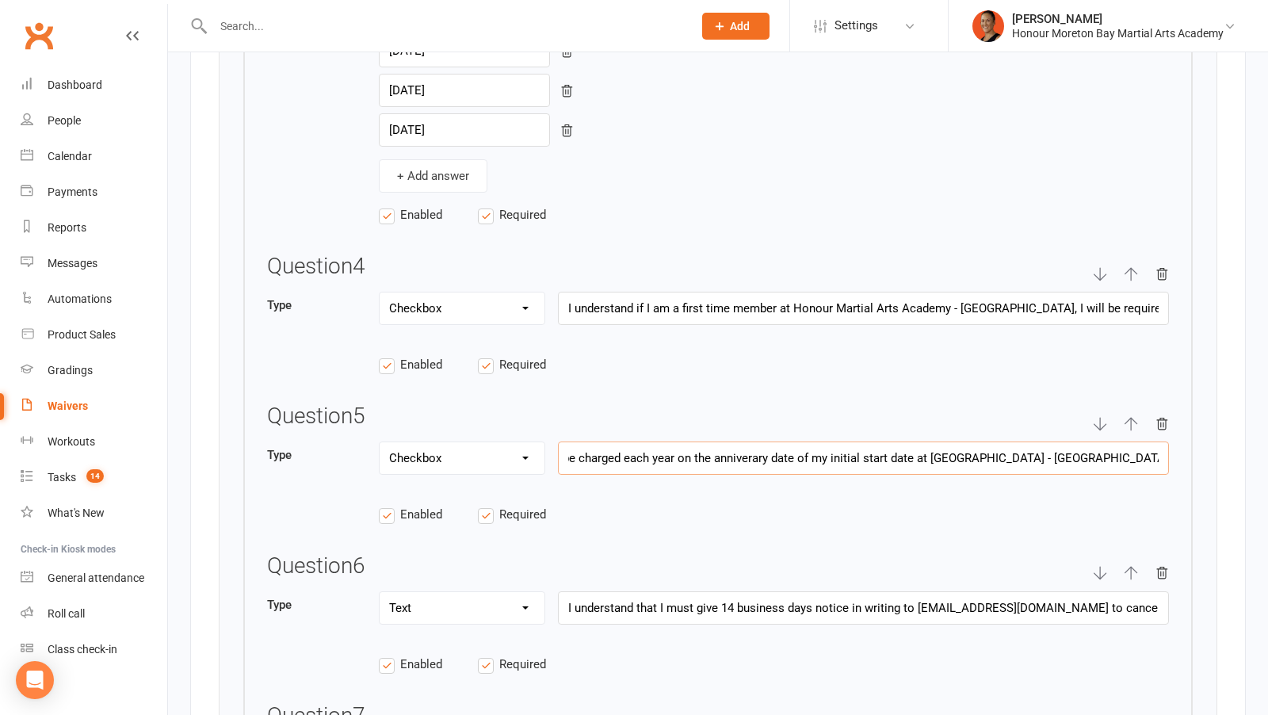
click at [1236, 436] on div "Show in form Questionnaires Title of questionnaire Membership Terms Questionnai…" at bounding box center [718, 110] width 1056 height 2069
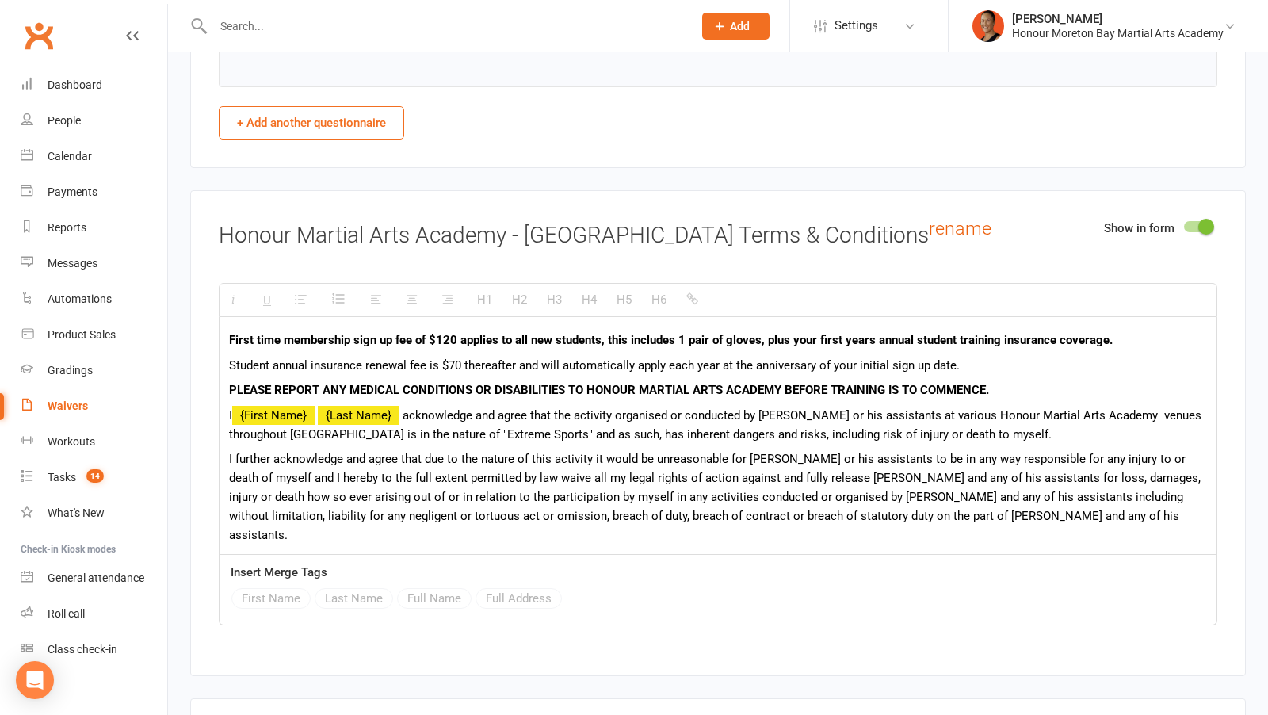
scroll to position [4082, 0]
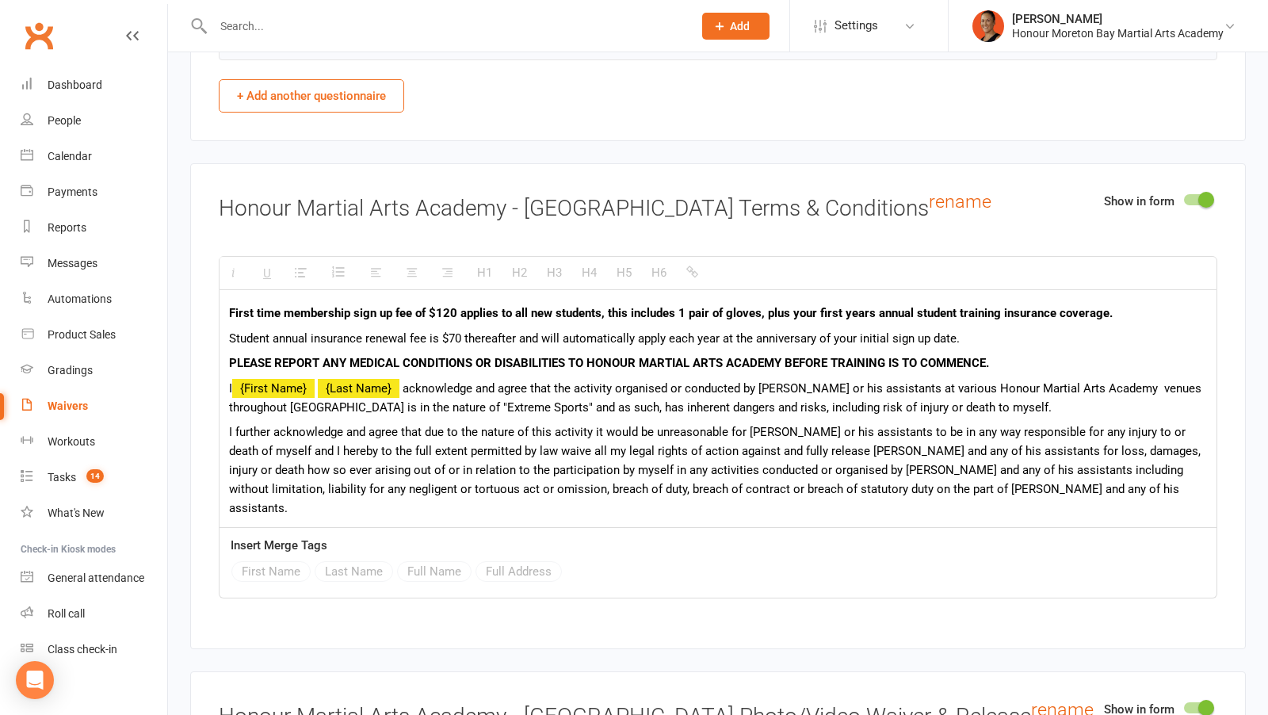
click at [705, 306] on b "First time membership sign up fee of $120 applies to all new students, this inc…" at bounding box center [671, 313] width 884 height 14
drag, startPoint x: 758, startPoint y: 278, endPoint x: 679, endPoint y: 270, distance: 79.6
click at [679, 306] on b "First time membership sign up fee of $120 applies to all new students, this inc…" at bounding box center [671, 313] width 884 height 14
click at [682, 306] on b "First time membership sign up fee of $120 applies to all new students, this inc…" at bounding box center [696, 313] width 935 height 14
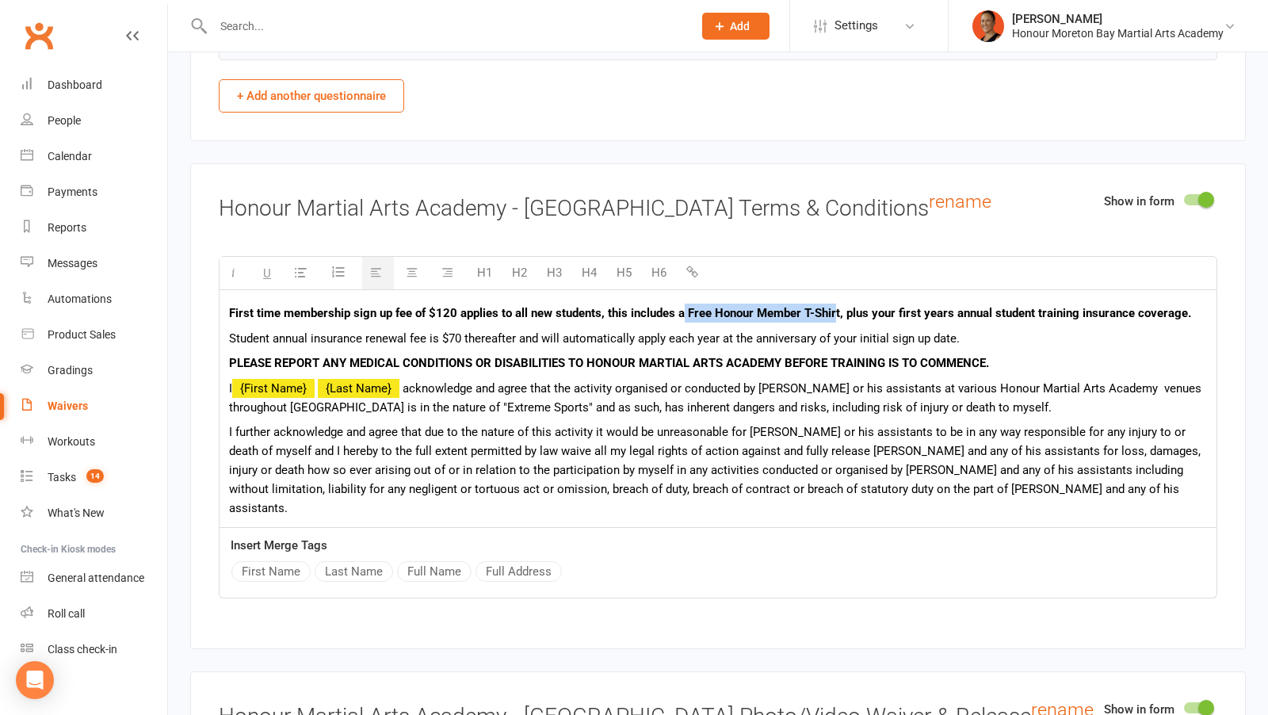
drag, startPoint x: 837, startPoint y: 280, endPoint x: 682, endPoint y: 285, distance: 154.6
click at [683, 304] on p "First time membership sign up fee of $120 applies to all new students, this inc…" at bounding box center [718, 313] width 978 height 19
copy b "Free Honour Member T-Shir"
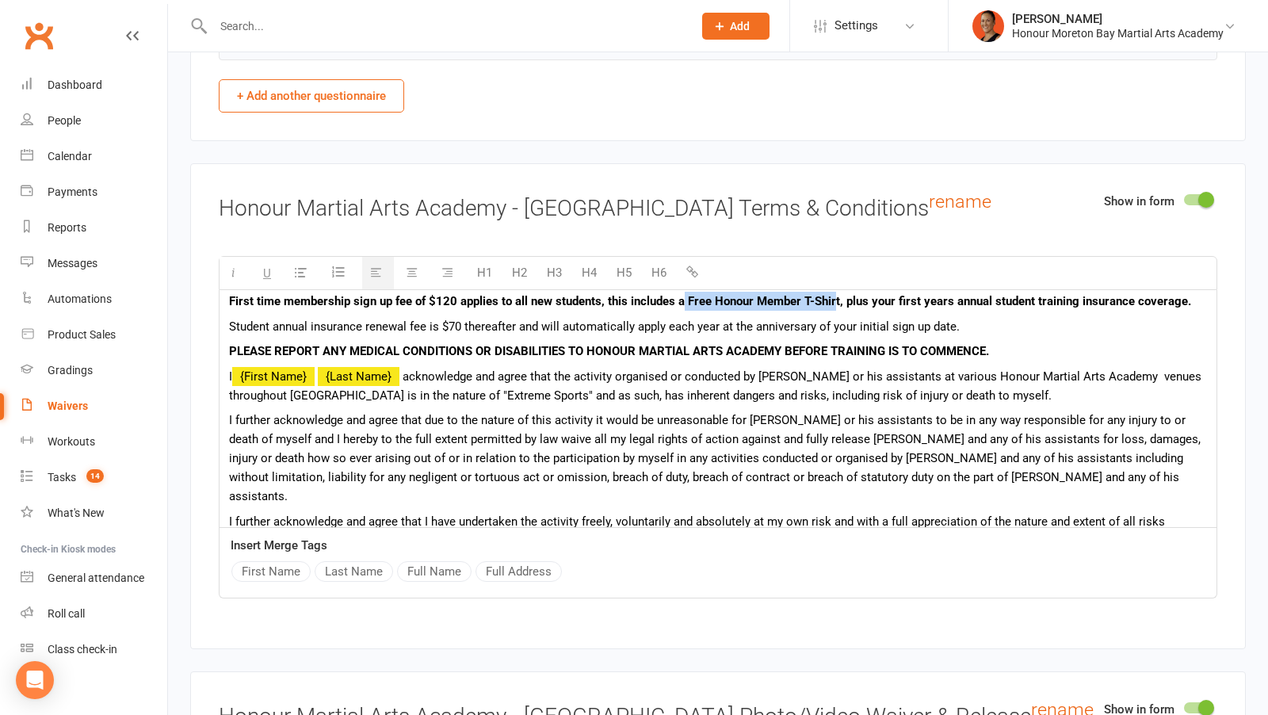
scroll to position [13, 0]
click at [841, 293] on b "First time membership sign up fee of $120 applies to all new students, this inc…" at bounding box center [710, 300] width 962 height 14
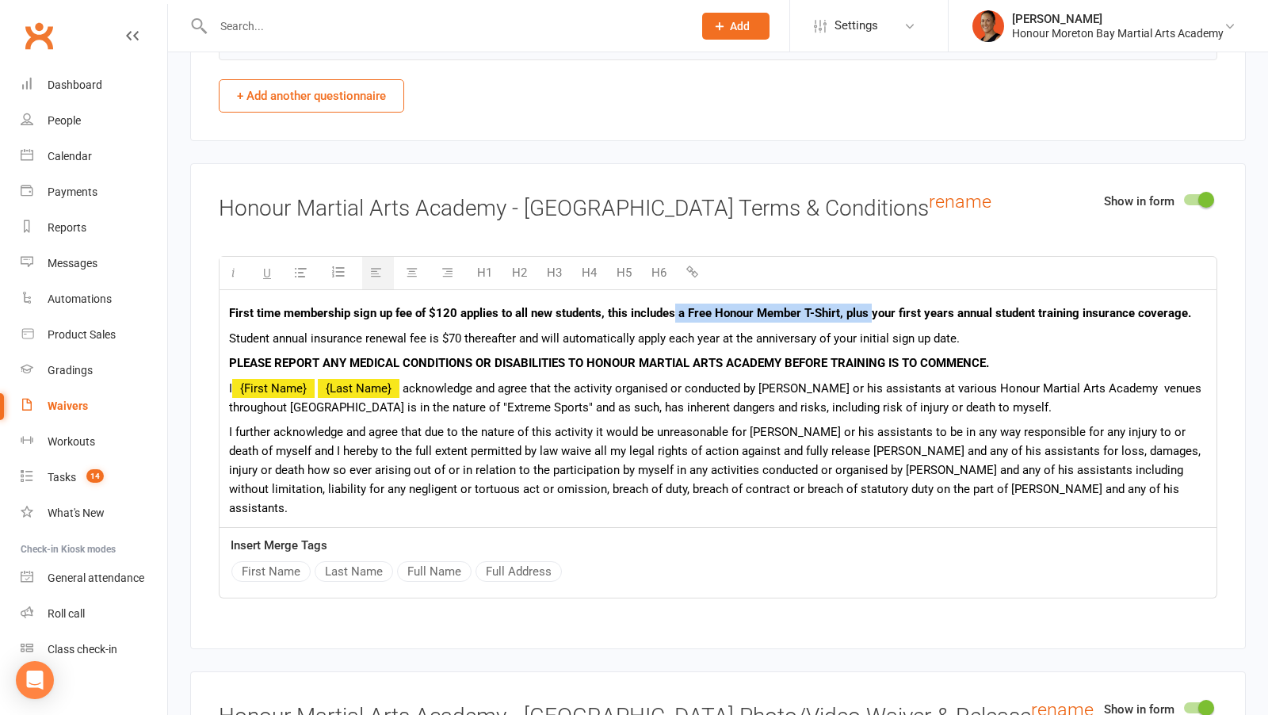
drag, startPoint x: 675, startPoint y: 276, endPoint x: 871, endPoint y: 268, distance: 195.9
click at [871, 304] on p "First time membership sign up fee of $120 applies to all new students, this inc…" at bounding box center [718, 313] width 978 height 19
click at [900, 304] on p "First time membership sign up fee of $120 applies to all new students, this inc…" at bounding box center [718, 313] width 978 height 19
click at [990, 306] on b "First time membership sign up fee of $120 applies to all new students, this inc…" at bounding box center [612, 313] width 766 height 14
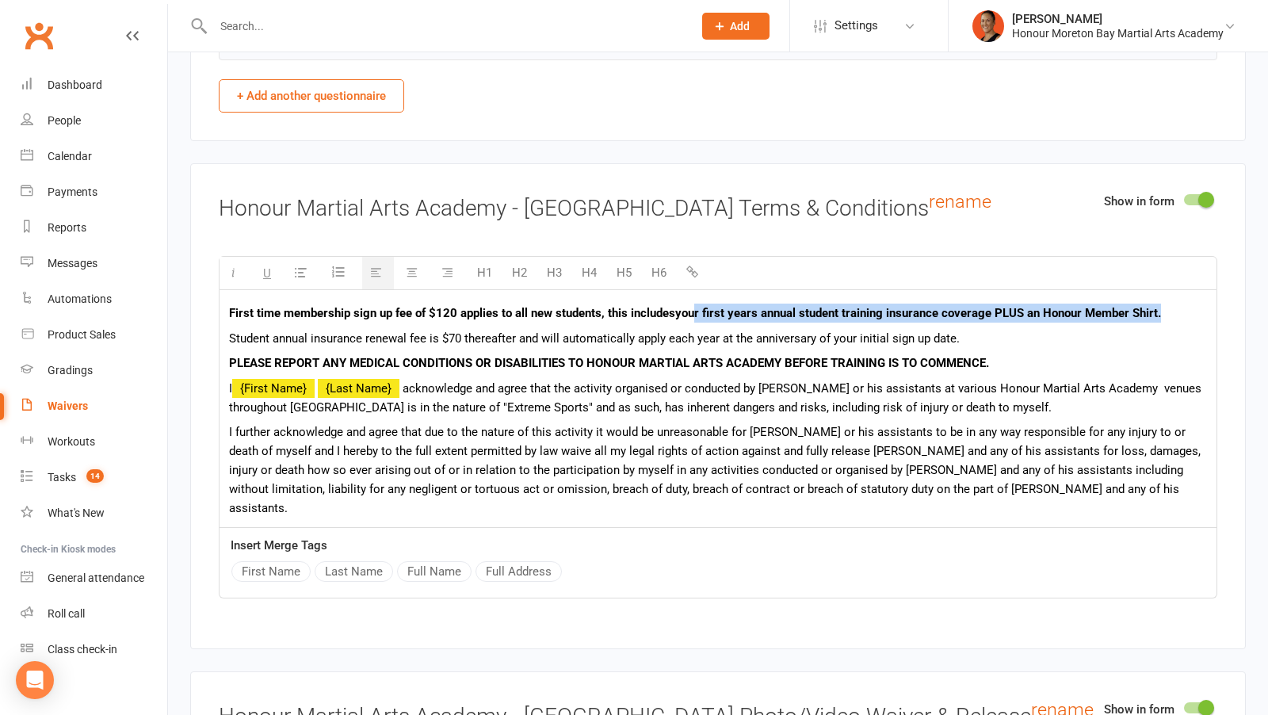
drag, startPoint x: 1157, startPoint y: 275, endPoint x: 689, endPoint y: 281, distance: 468.4
click at [689, 306] on b "First time membership sign up fee of $120 applies to all new students, this inc…" at bounding box center [695, 313] width 932 height 14
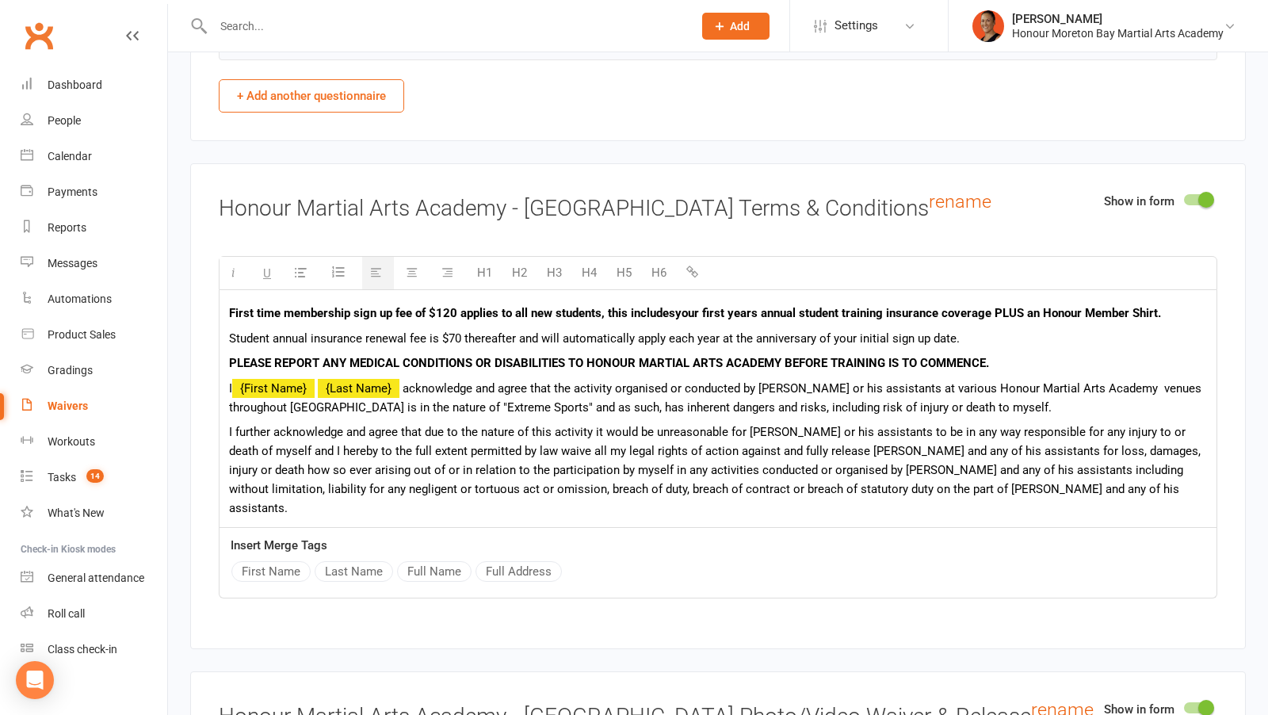
click at [672, 306] on b "First time membership sign up fee of $120 applies to all new students, this inc…" at bounding box center [695, 313] width 932 height 14
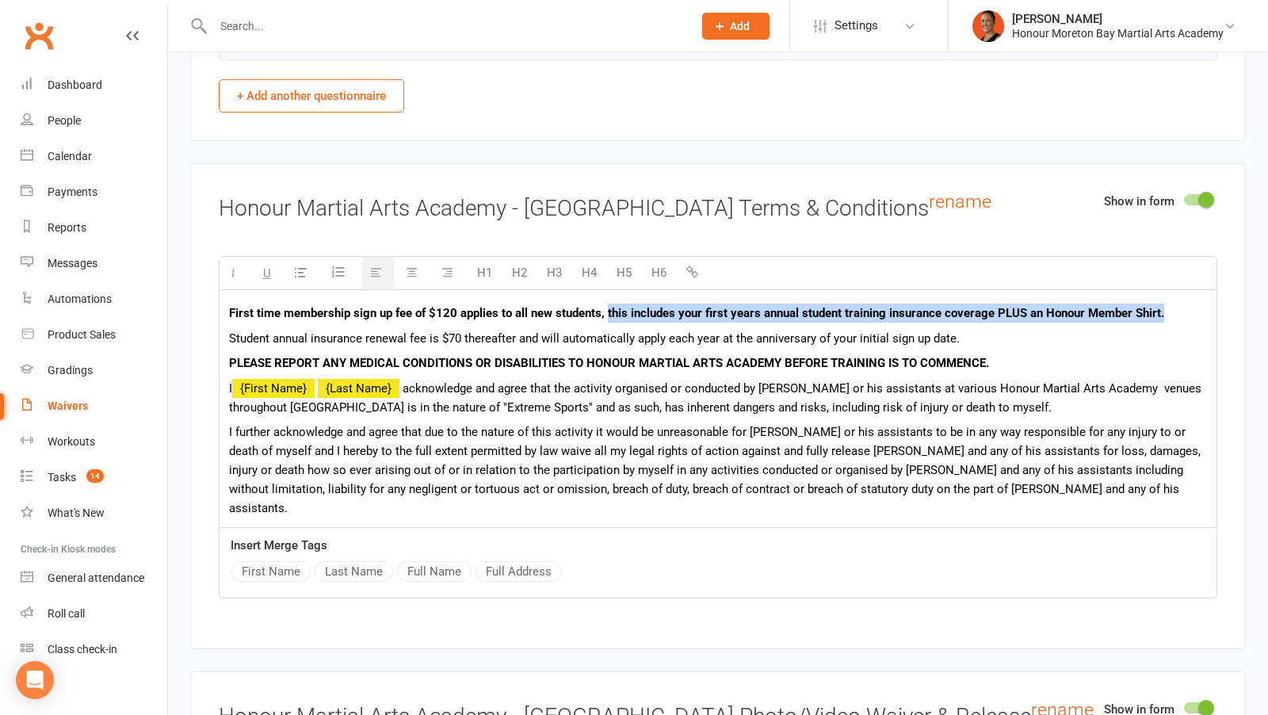
drag, startPoint x: 606, startPoint y: 277, endPoint x: 1213, endPoint y: 286, distance: 607.1
copy b "this includes your first years annual student training insurance coverage PLUS …"
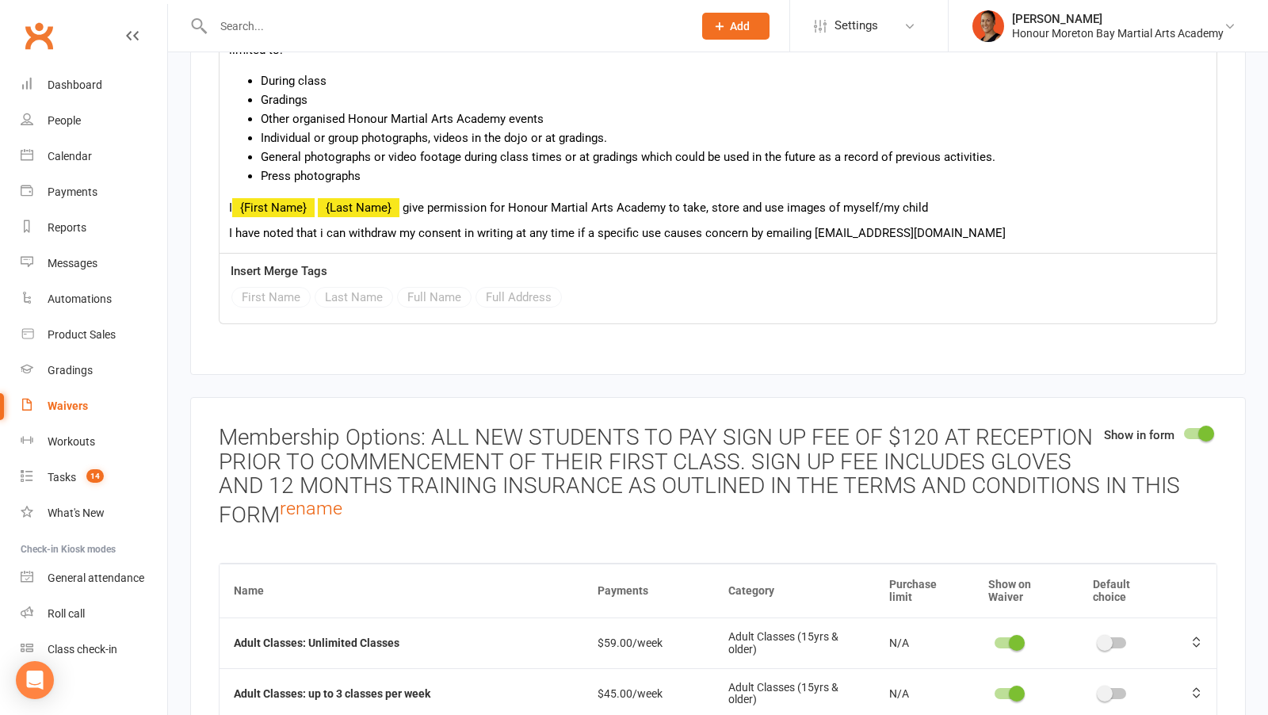
scroll to position [4870, 0]
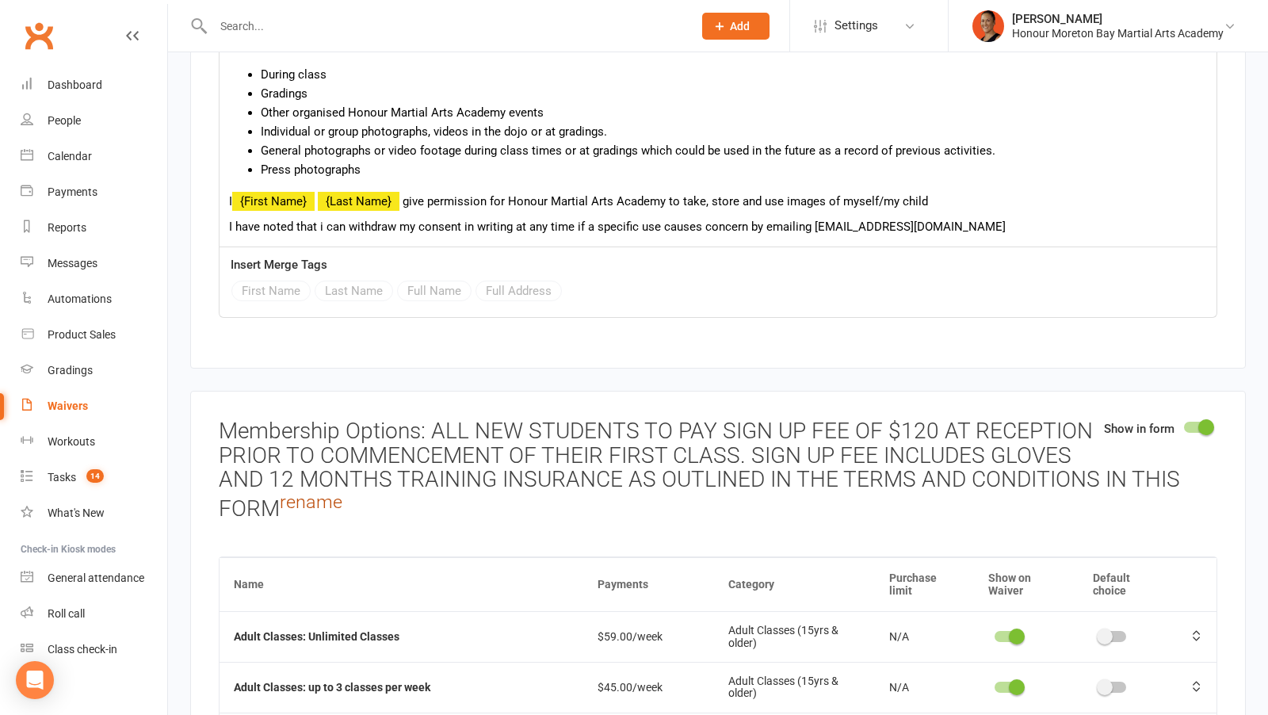
click at [334, 491] on link "rename" at bounding box center [311, 502] width 63 height 22
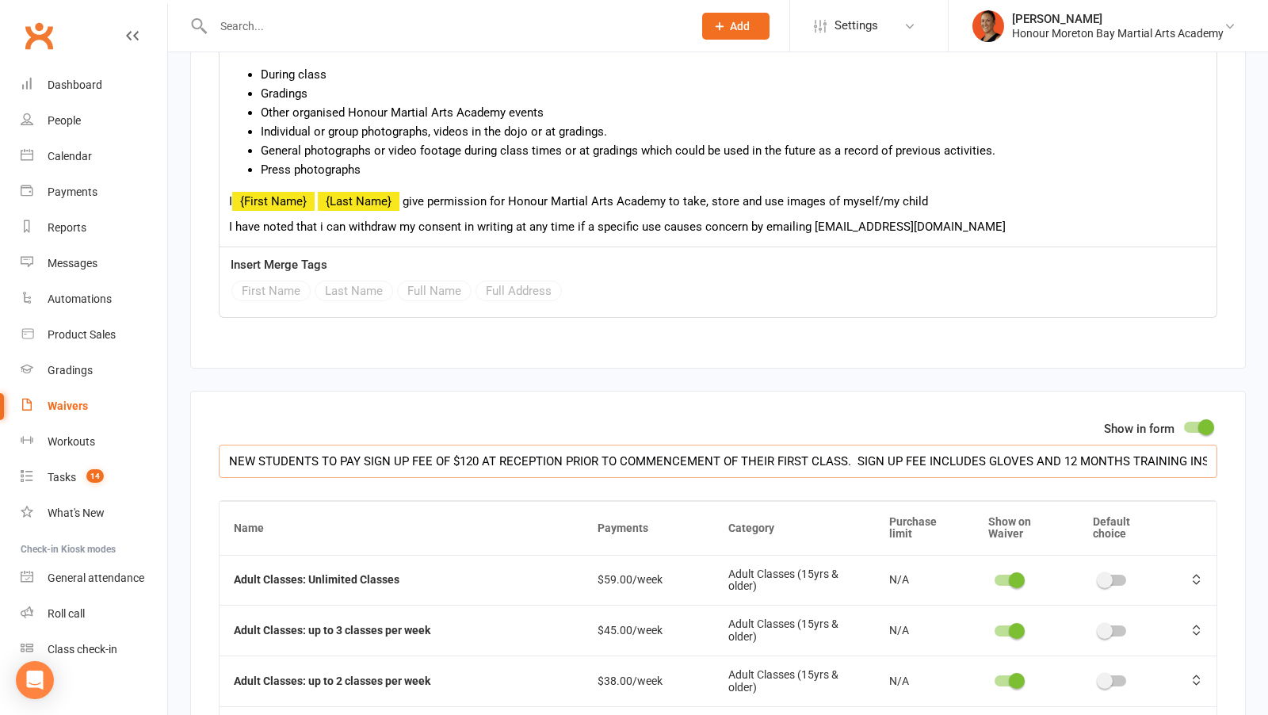
scroll to position [0, 341]
drag, startPoint x: 1156, startPoint y: 418, endPoint x: 1227, endPoint y: 423, distance: 70.7
click at [833, 445] on input "Membership Options: ALL NEW STUDENTS TO PAY SIGN UP FEE OF $120 AT RECEPTION PR…" at bounding box center [718, 461] width 999 height 33
drag, startPoint x: 855, startPoint y: 417, endPoint x: 781, endPoint y: 414, distance: 74.6
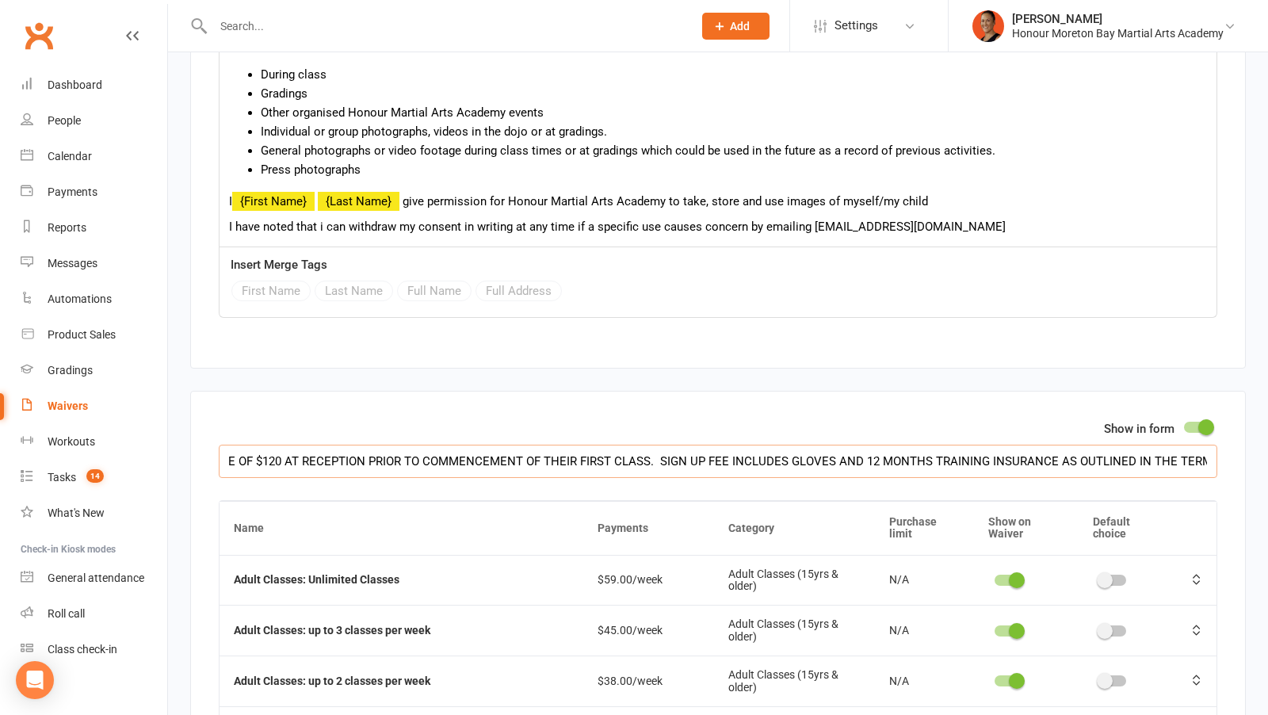
click at [781, 445] on input "Membership Options: ALL NEW STUDENTS TO PAY SIGN UP FEE OF $120 AT RECEPTION PR…" at bounding box center [718, 461] width 999 height 33
click at [977, 445] on input "Membership Options: ALL NEW STUDENTS TO PAY SIGN UP FEE OF $120 AT RECEPTION PR…" at bounding box center [718, 461] width 999 height 33
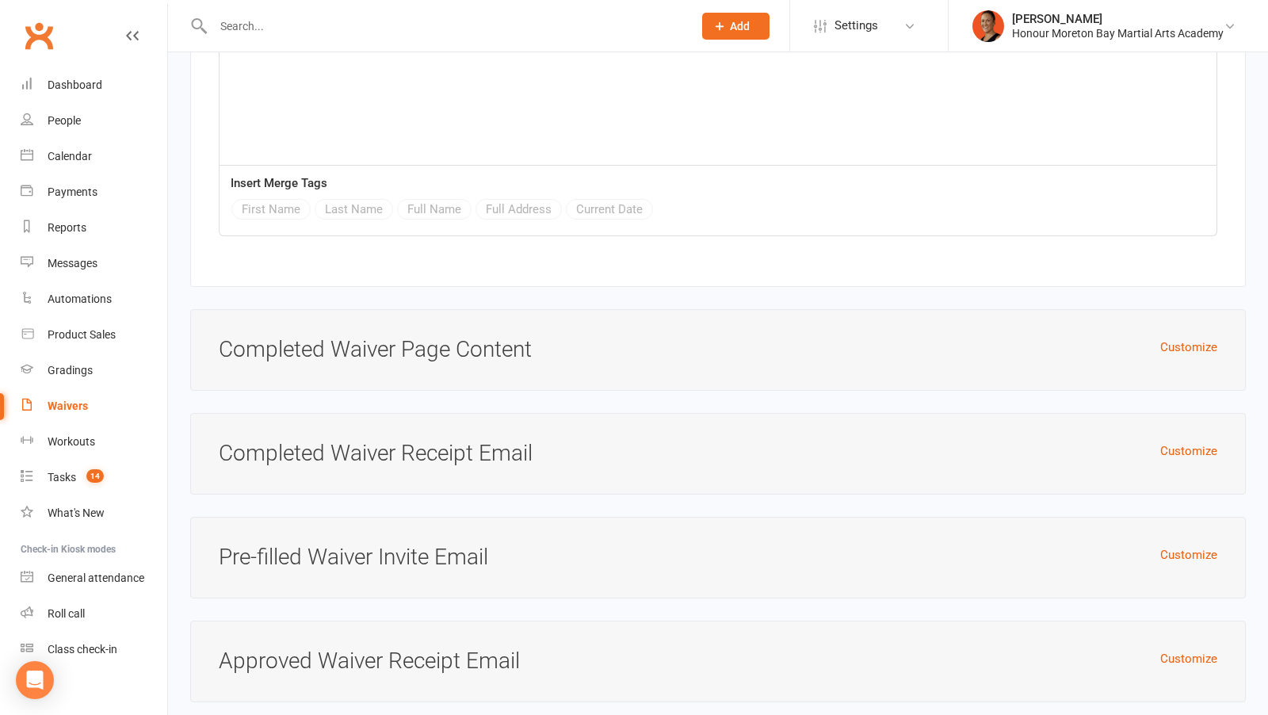
scroll to position [7197, 0]
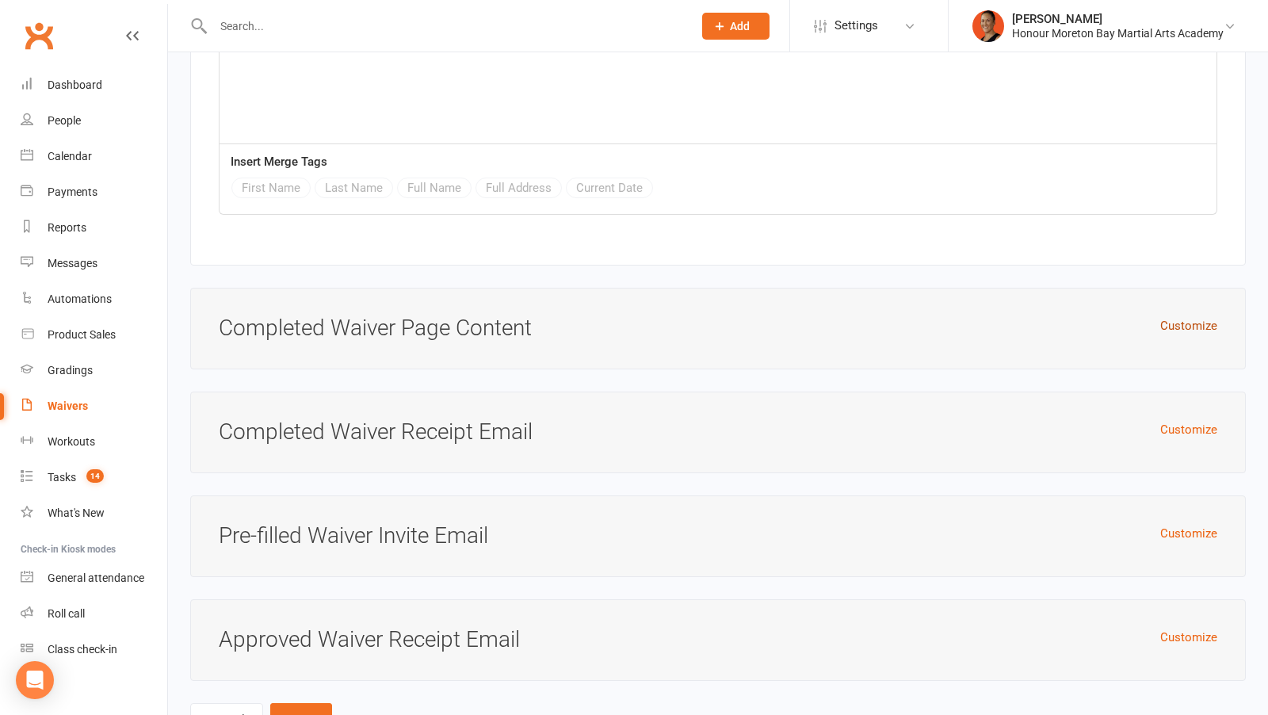
type input "Membership Options: ALL NEW STUDENTS TO PAY SIGN UP FEE OF $120 AT RECEPTION PR…"
click at [1210, 316] on button "Customize" at bounding box center [1188, 325] width 57 height 19
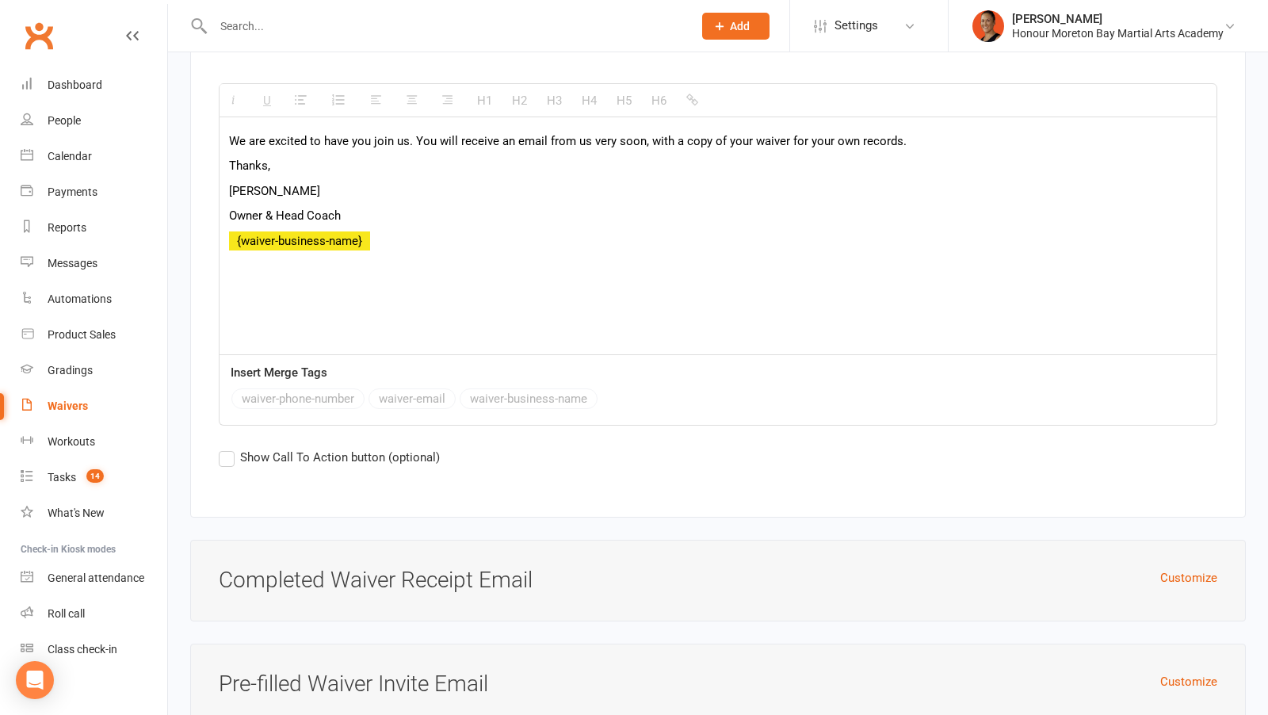
scroll to position [7688, 0]
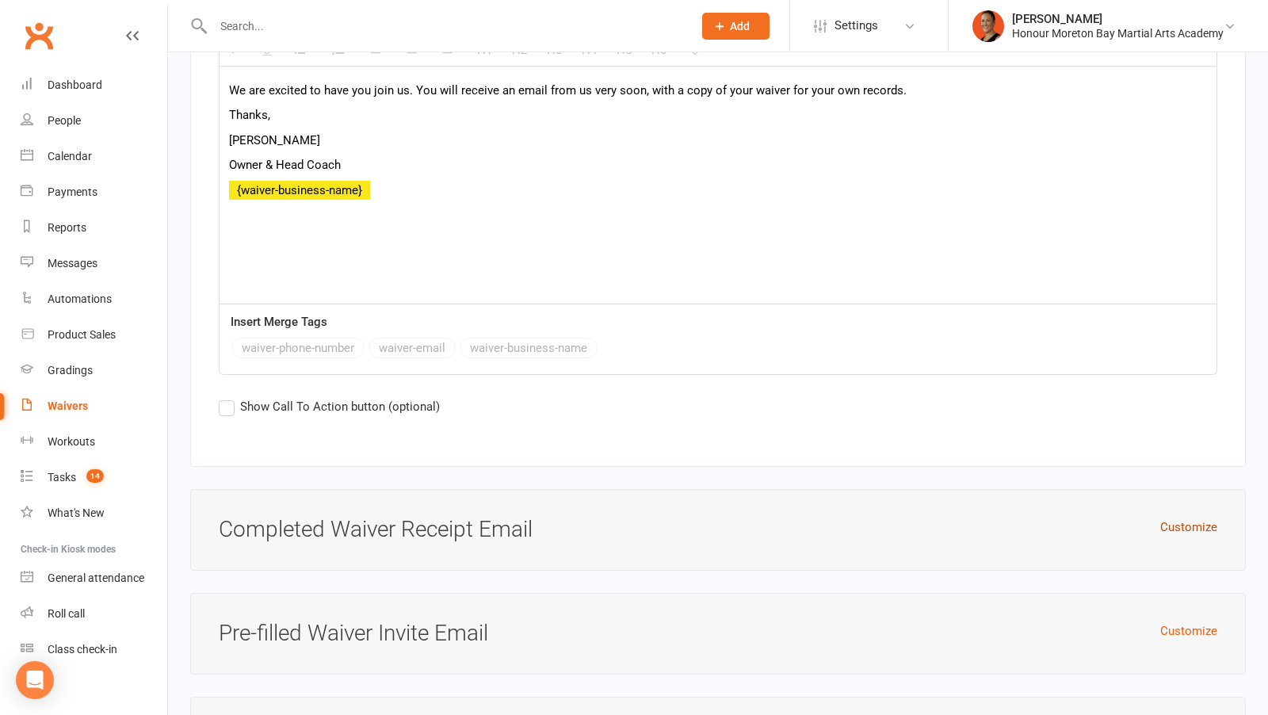
click at [1177, 518] on button "Customize" at bounding box center [1188, 527] width 57 height 19
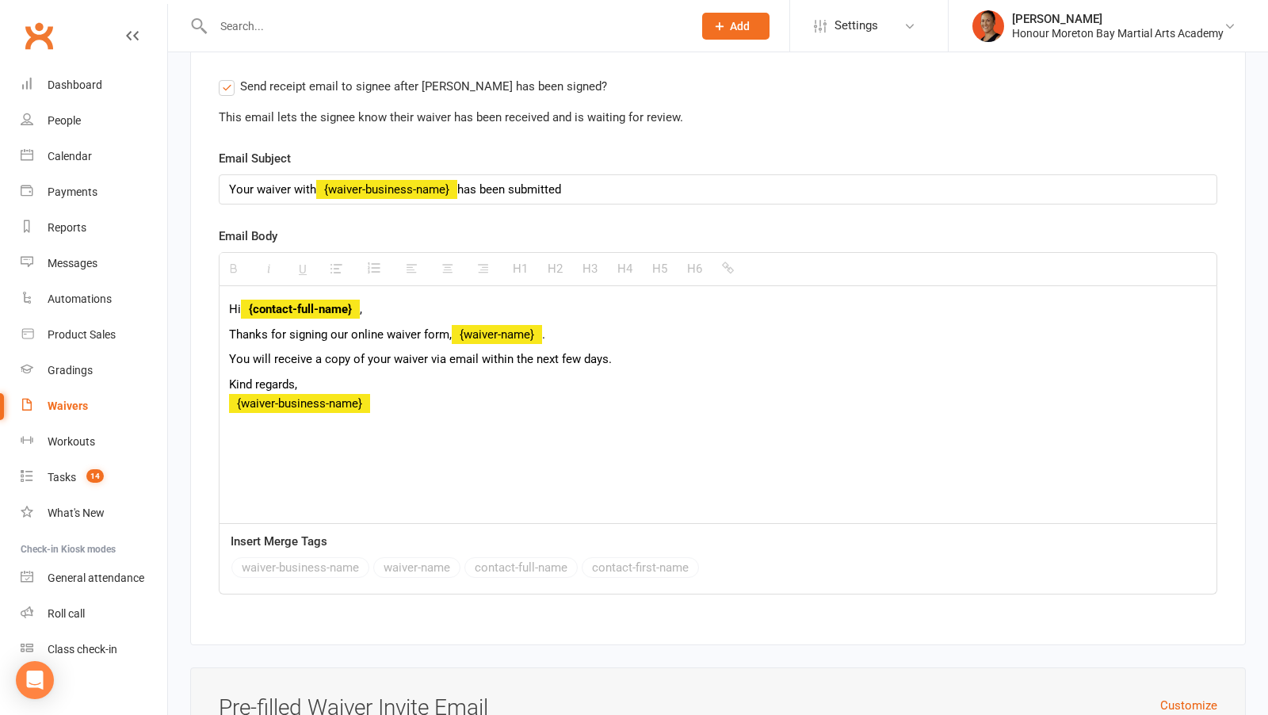
scroll to position [8309, 0]
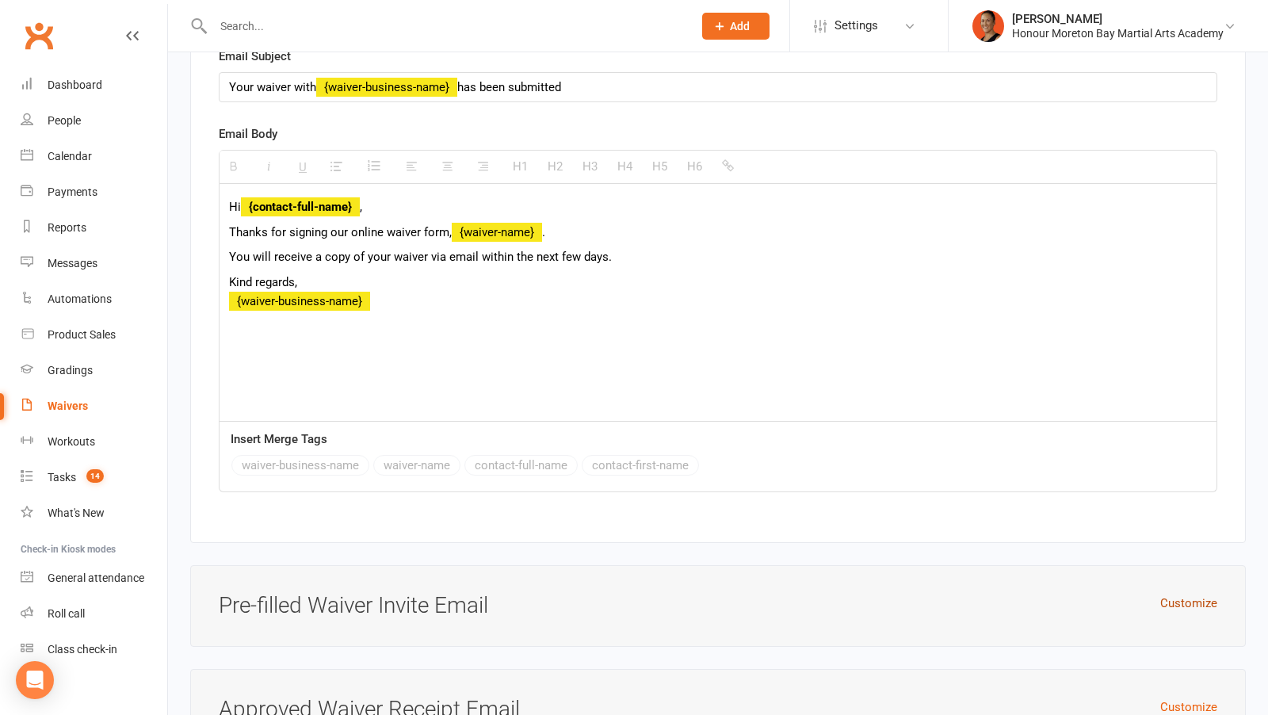
click at [1201, 594] on button "Customize" at bounding box center [1188, 603] width 57 height 19
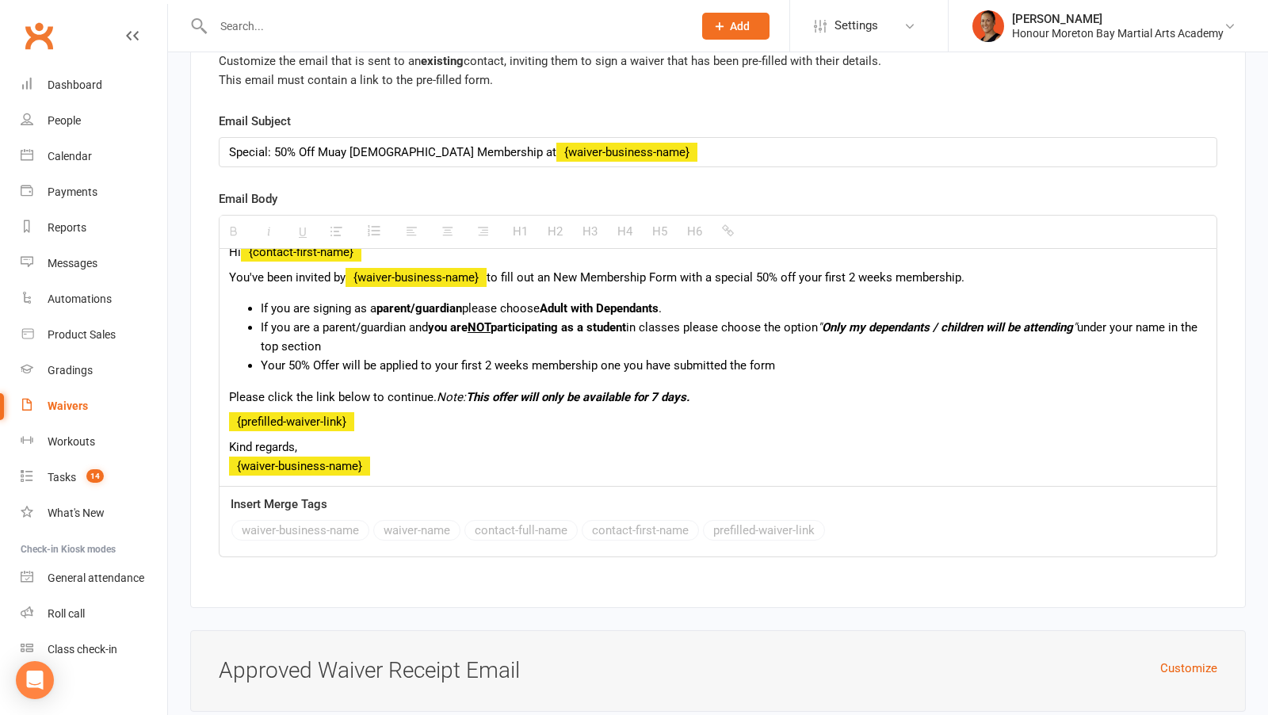
scroll to position [8925, 0]
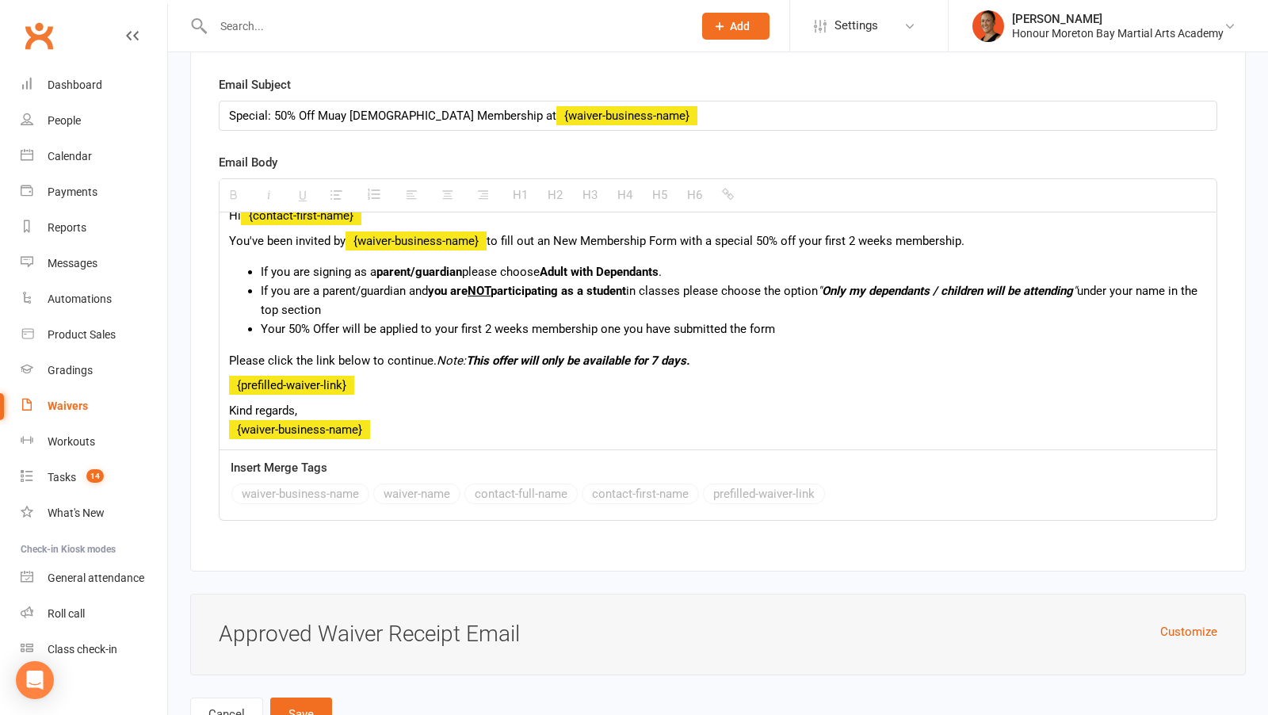
click at [1190, 594] on div "Customize Approved Waiver Receipt Email" at bounding box center [718, 635] width 1056 height 82
click at [1175, 622] on button "Customize" at bounding box center [1188, 631] width 57 height 19
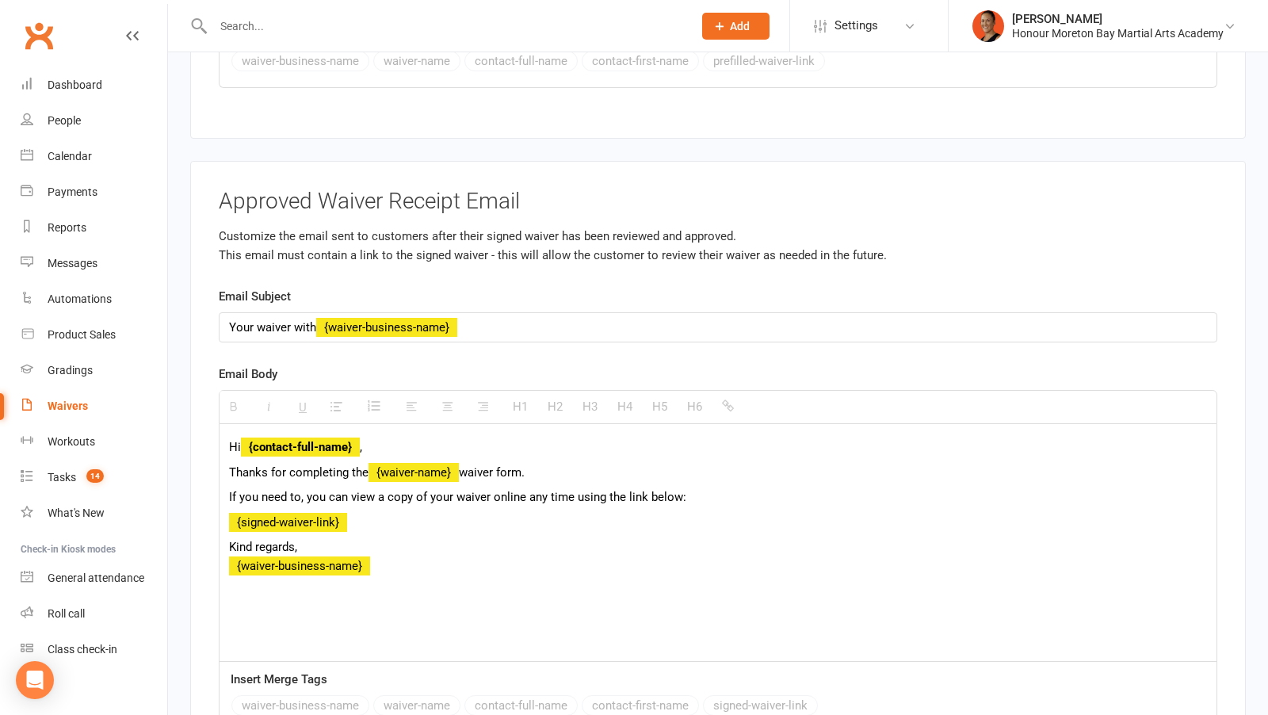
scroll to position [9451, 0]
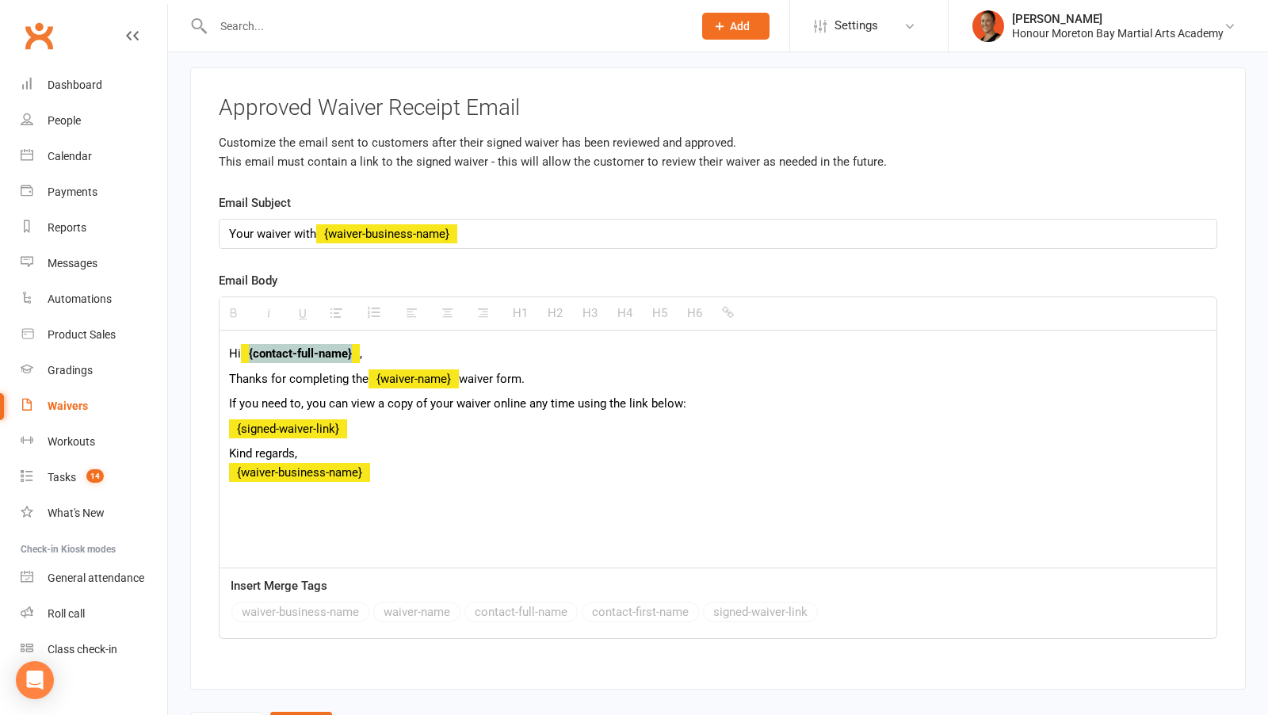
drag, startPoint x: 362, startPoint y: 294, endPoint x: 252, endPoint y: 297, distance: 110.2
click at [251, 346] on strong "{contact-full-name}" at bounding box center [300, 353] width 119 height 14
click at [660, 602] on button "contact-first-name" at bounding box center [640, 612] width 117 height 21
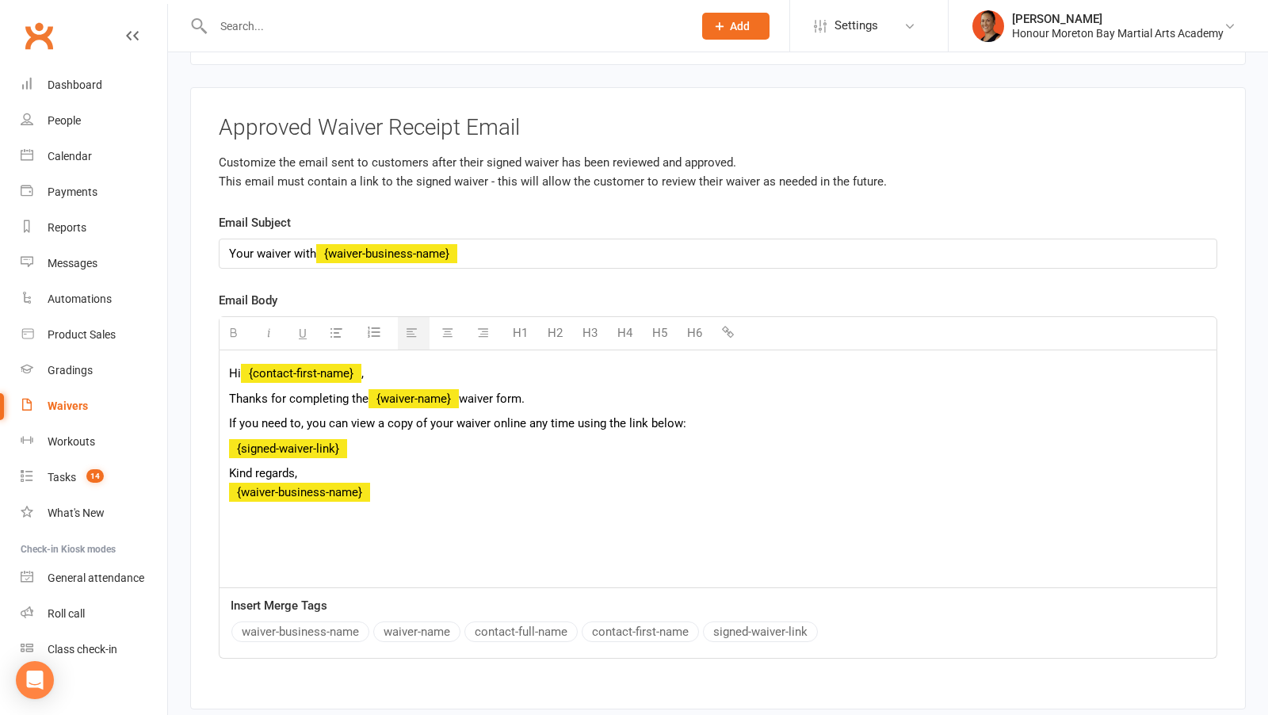
scroll to position [0, 0]
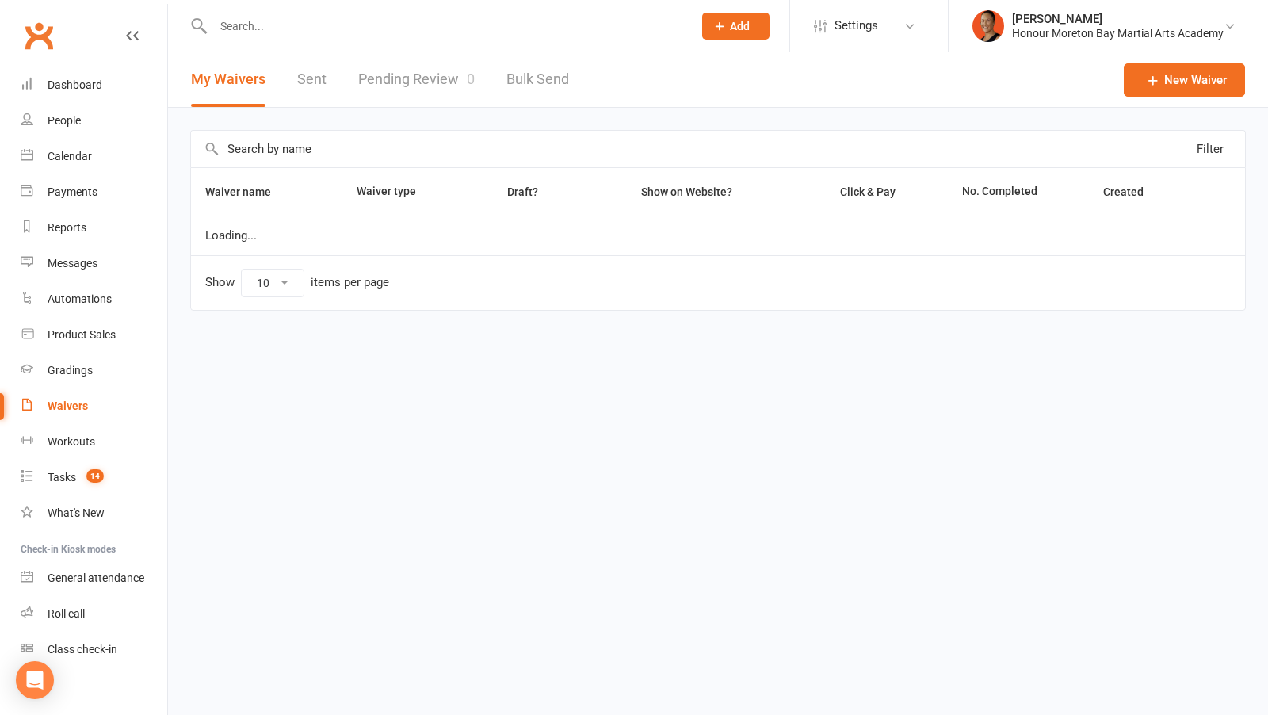
select select "100"
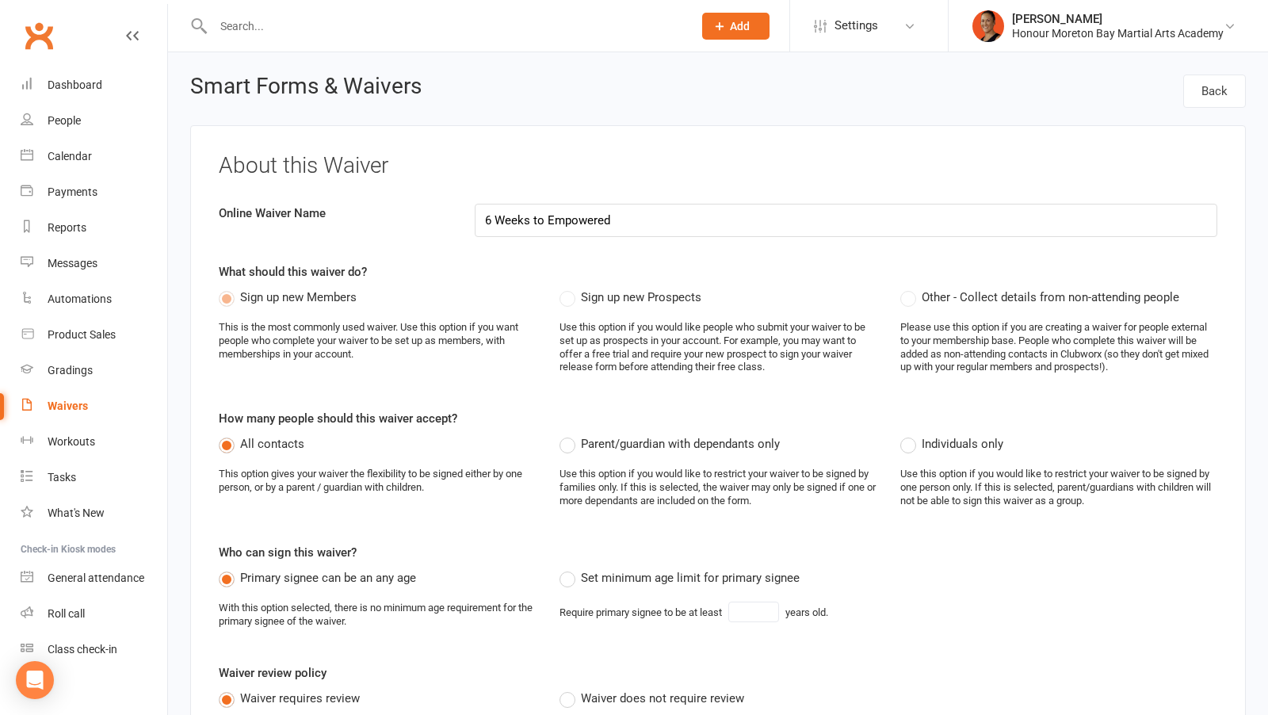
select select "applies_to_all_signees"
select select "checkbox"
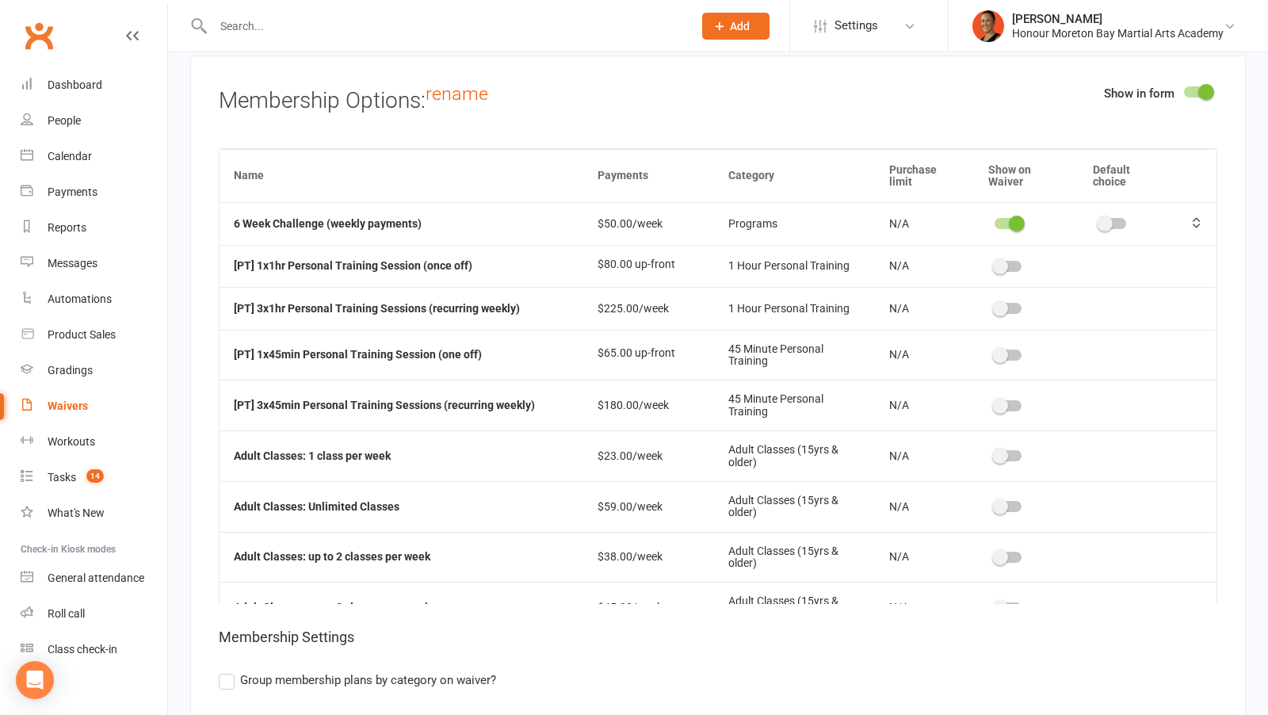
scroll to position [4370, 0]
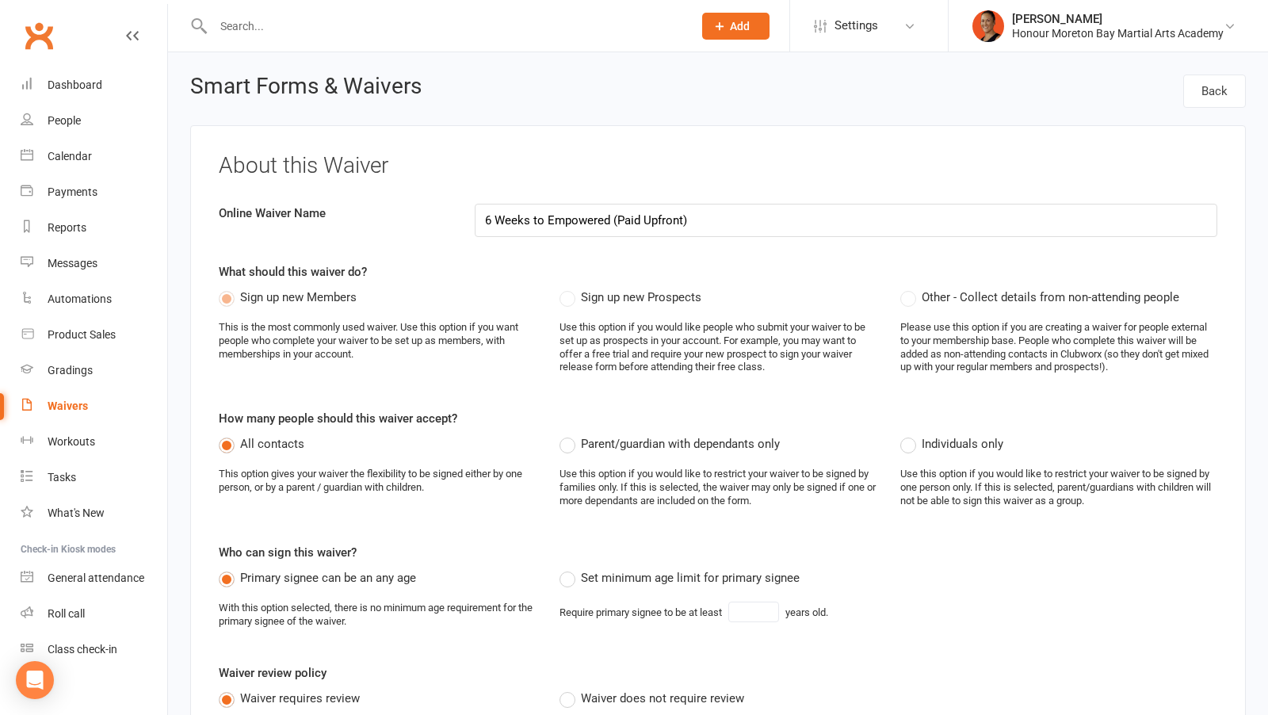
select select "applies_to_all_signees"
select select "checkbox"
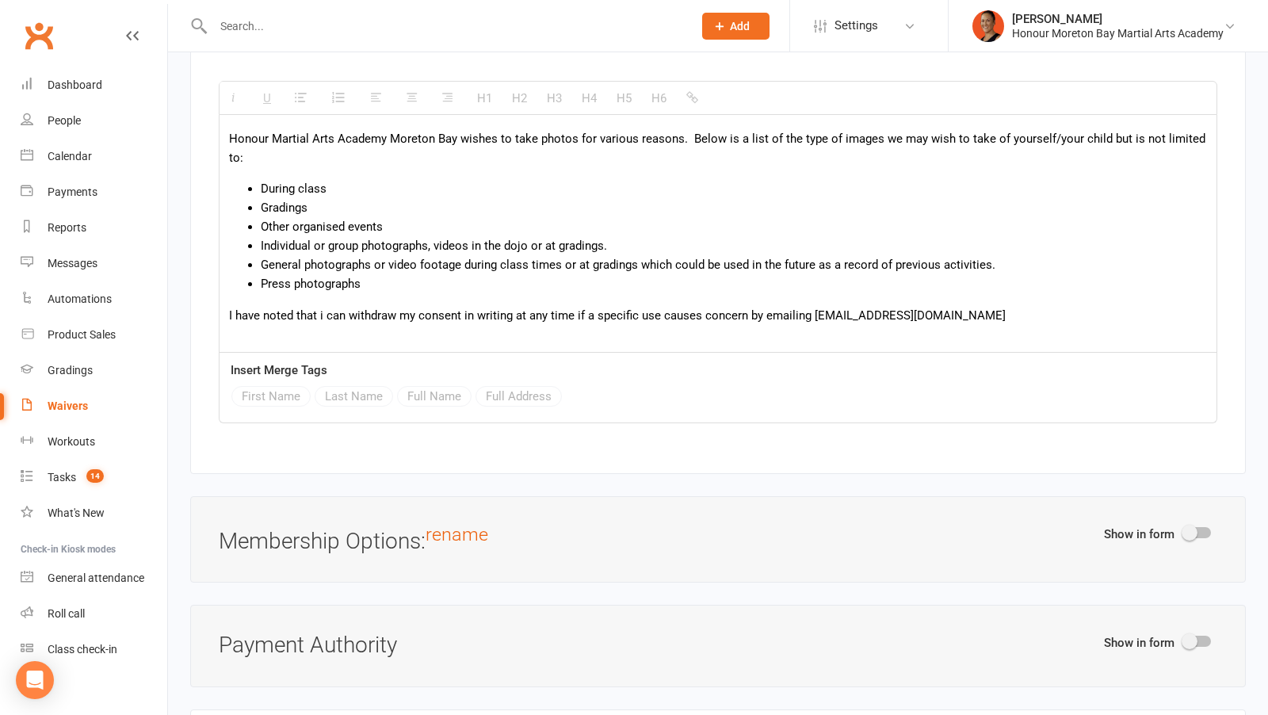
scroll to position [3705, 0]
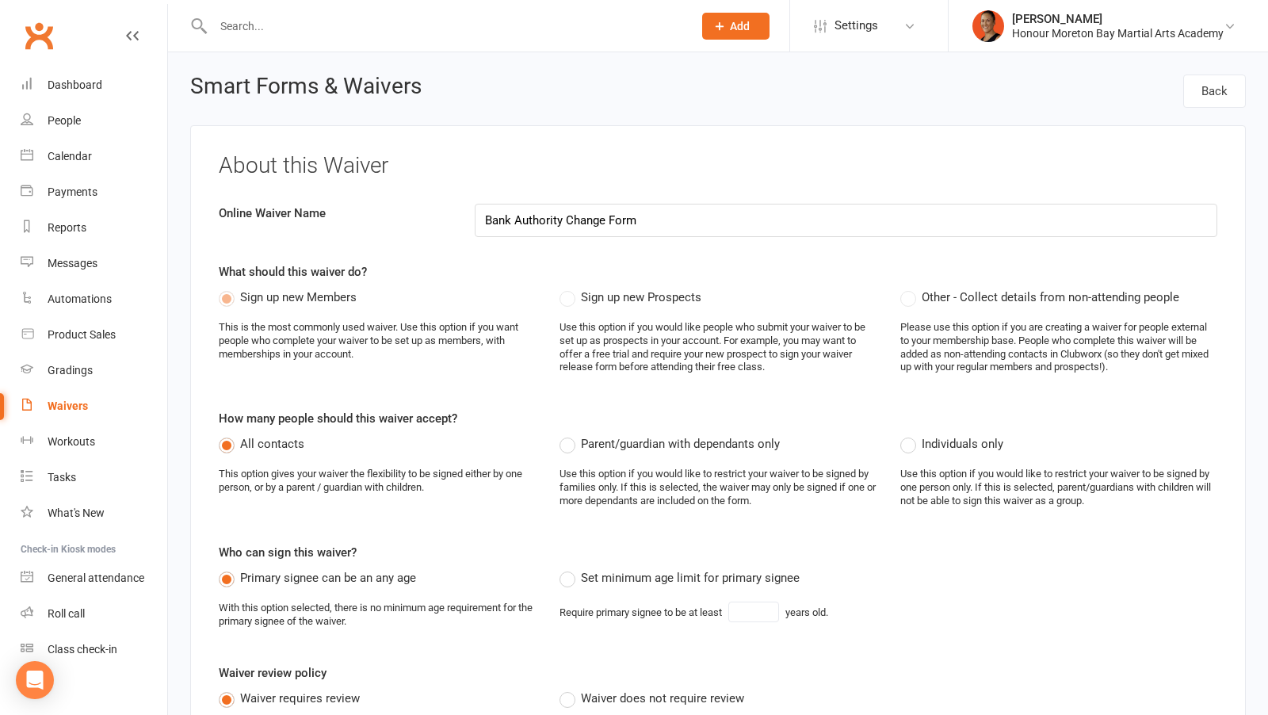
select select "applies_to_all_signees"
select select "checkbox"
select select "select"
select select "checkbox"
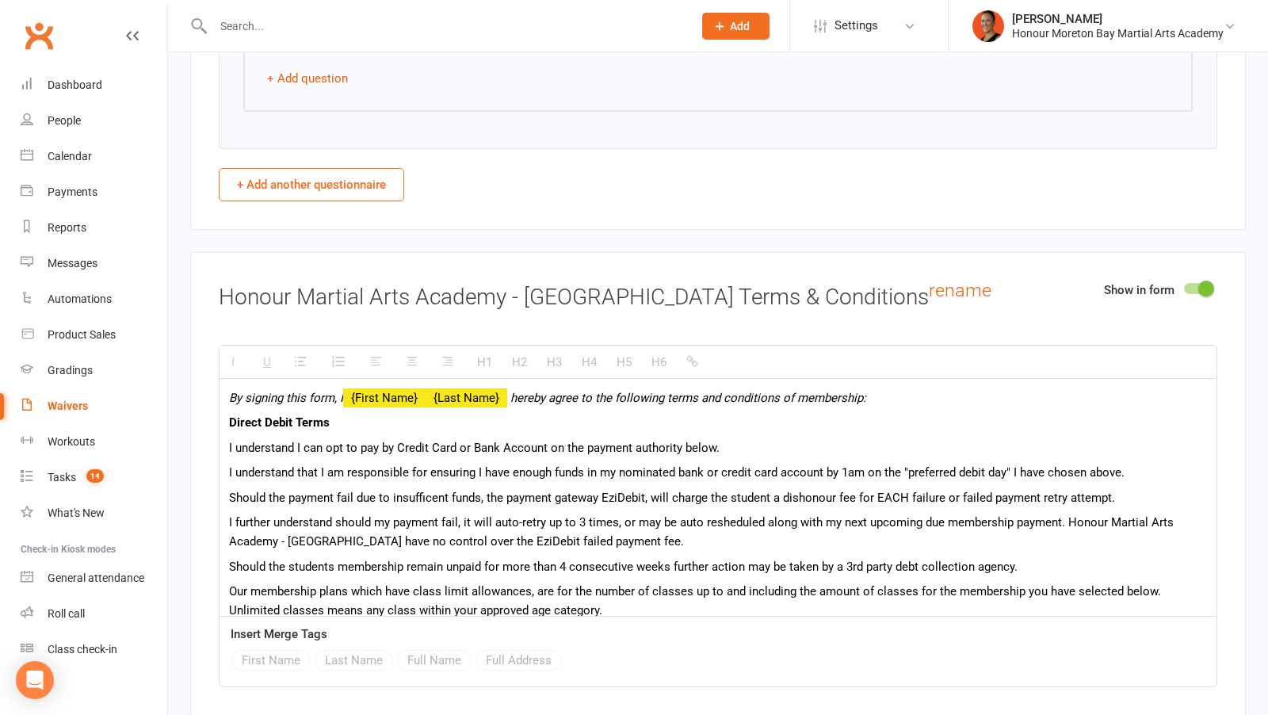
scroll to position [2, 0]
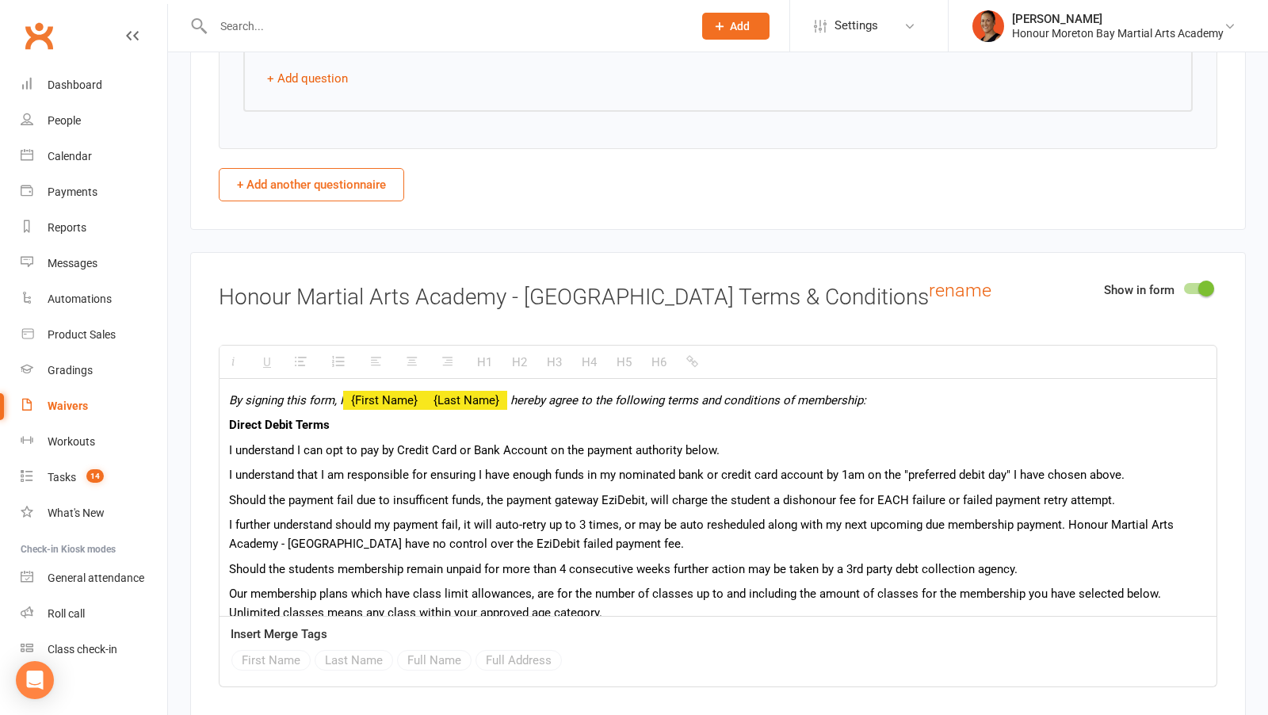
click at [421, 391] on p "By signing this form, I {First Name} {Last Name} hereby agree to the following …" at bounding box center [718, 400] width 978 height 19
drag, startPoint x: 507, startPoint y: 366, endPoint x: 344, endPoint y: 372, distance: 163.4
click at [344, 391] on p "By signing this form, I {First Name} {Last Name} hereby agree to the following …" at bounding box center [718, 400] width 978 height 19
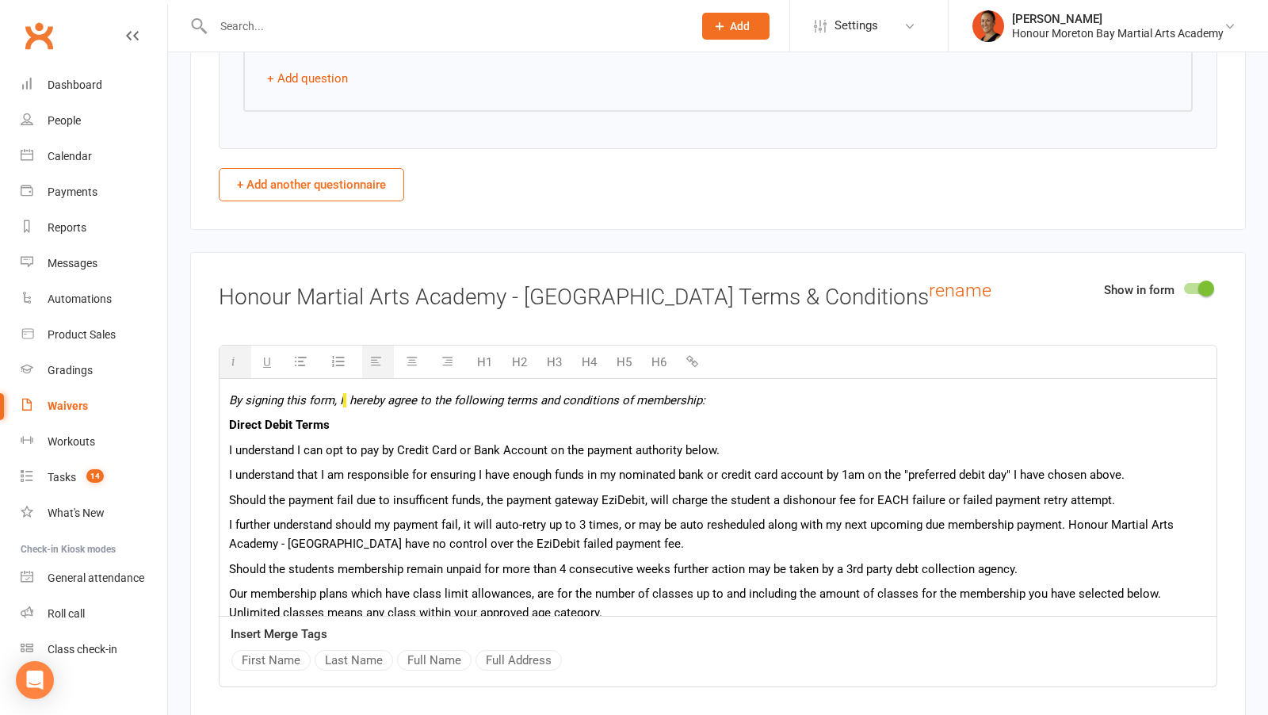
click at [428, 650] on button "Full Name" at bounding box center [434, 660] width 74 height 21
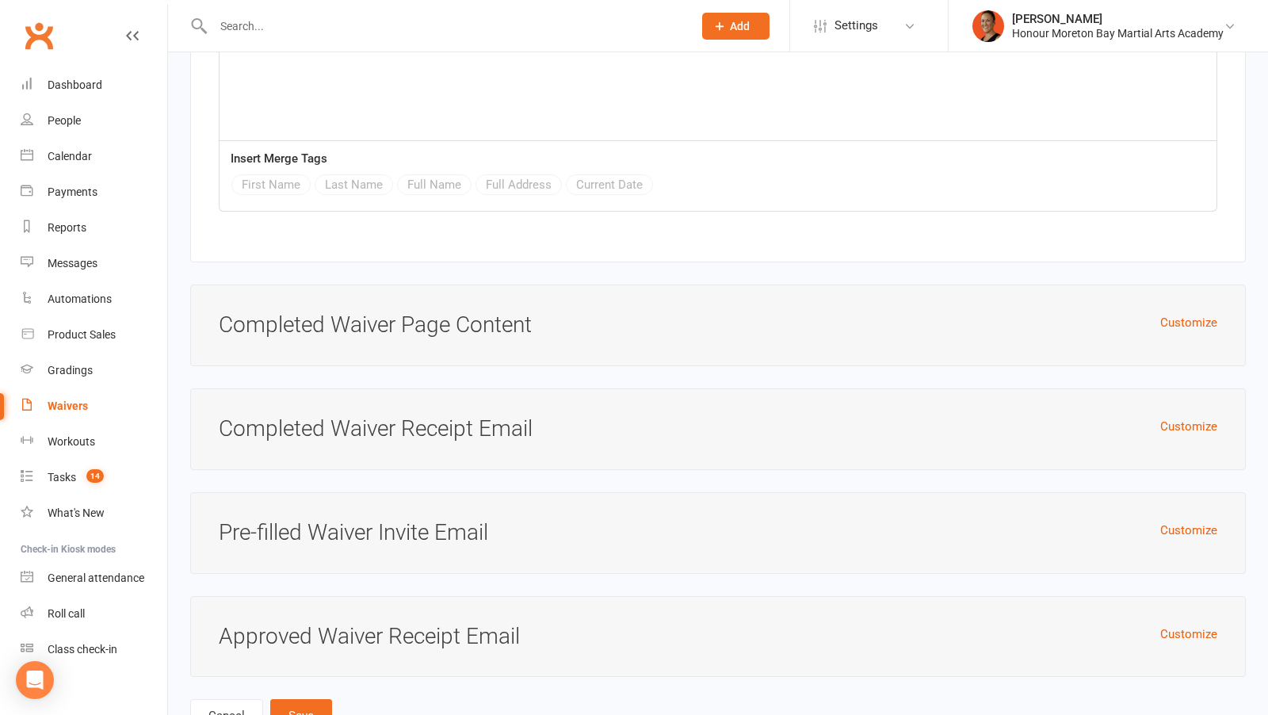
scroll to position [5293, 0]
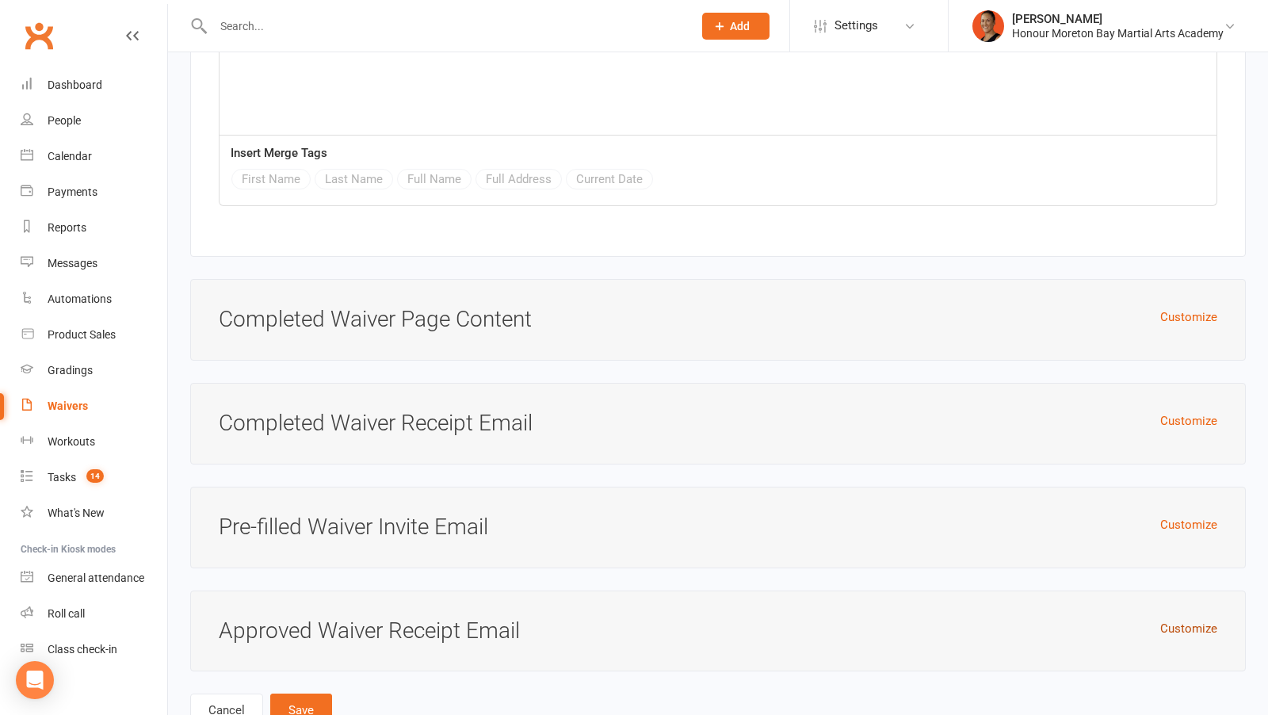
click at [1174, 619] on button "Customize" at bounding box center [1188, 628] width 57 height 19
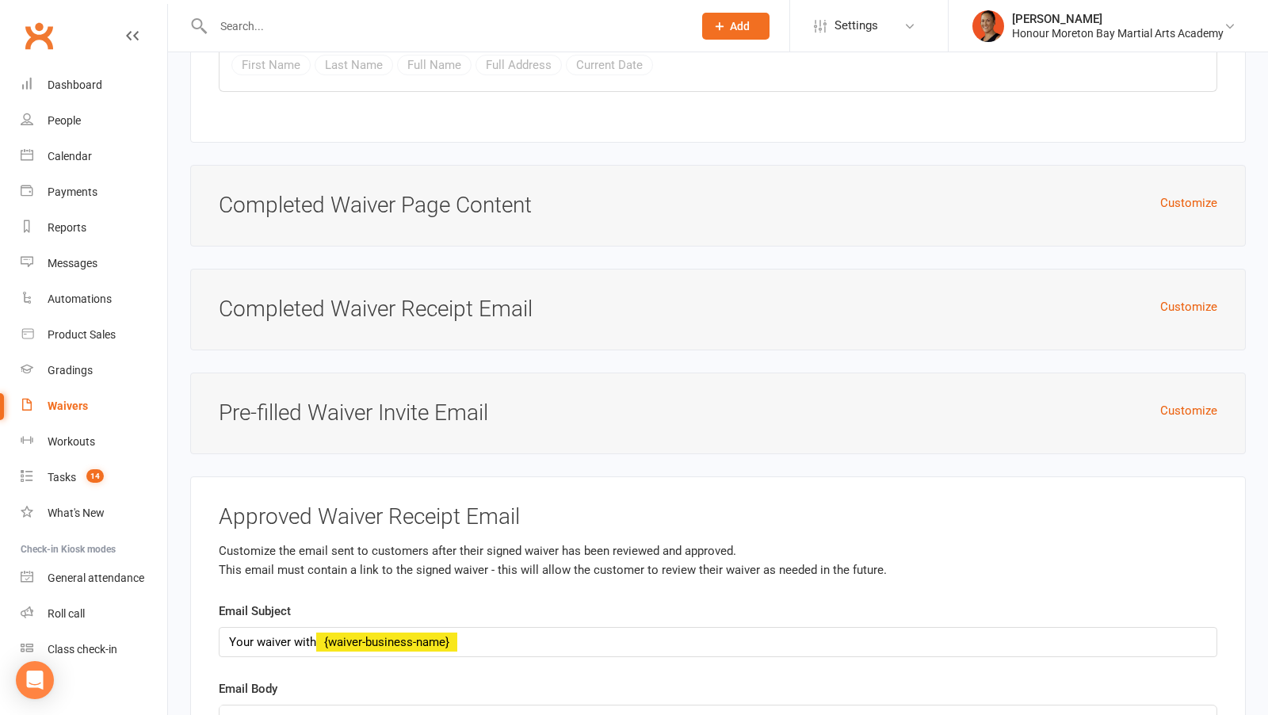
scroll to position [5465, 0]
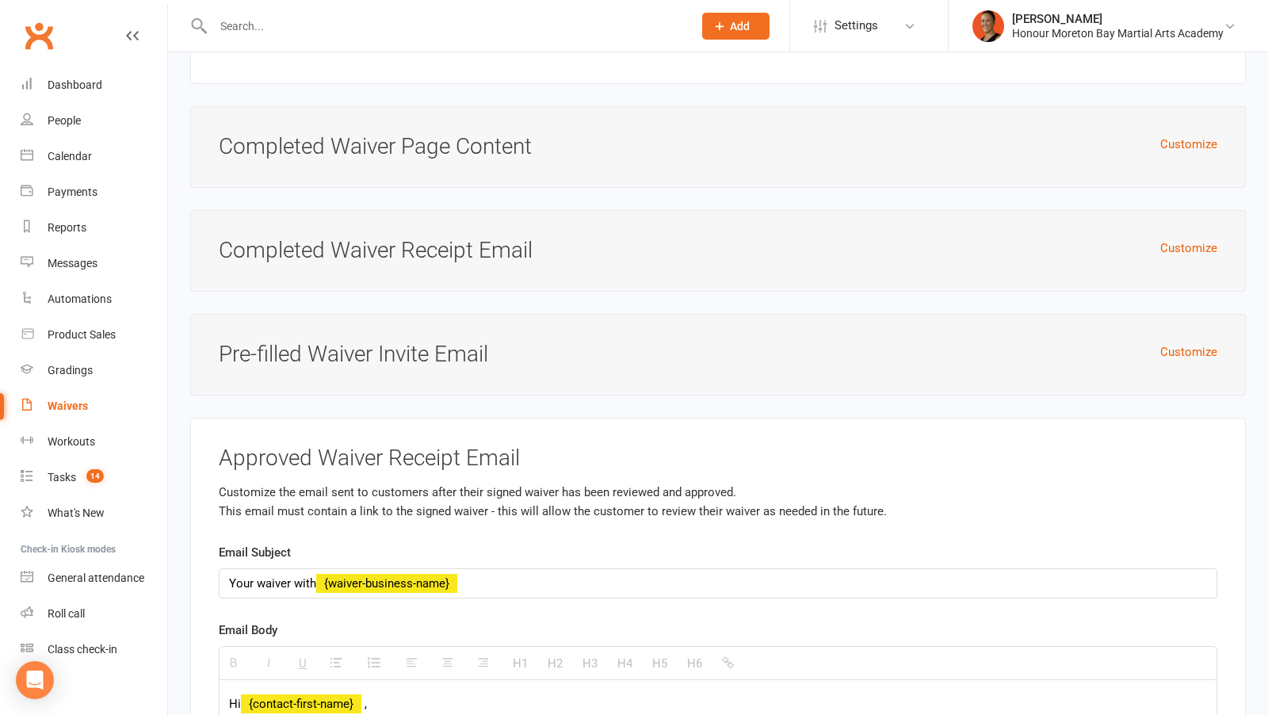
click at [1187, 342] on h3 "Pre-filled Waiver Invite Email" at bounding box center [718, 354] width 999 height 25
click at [1187, 342] on button "Customize" at bounding box center [1188, 351] width 57 height 19
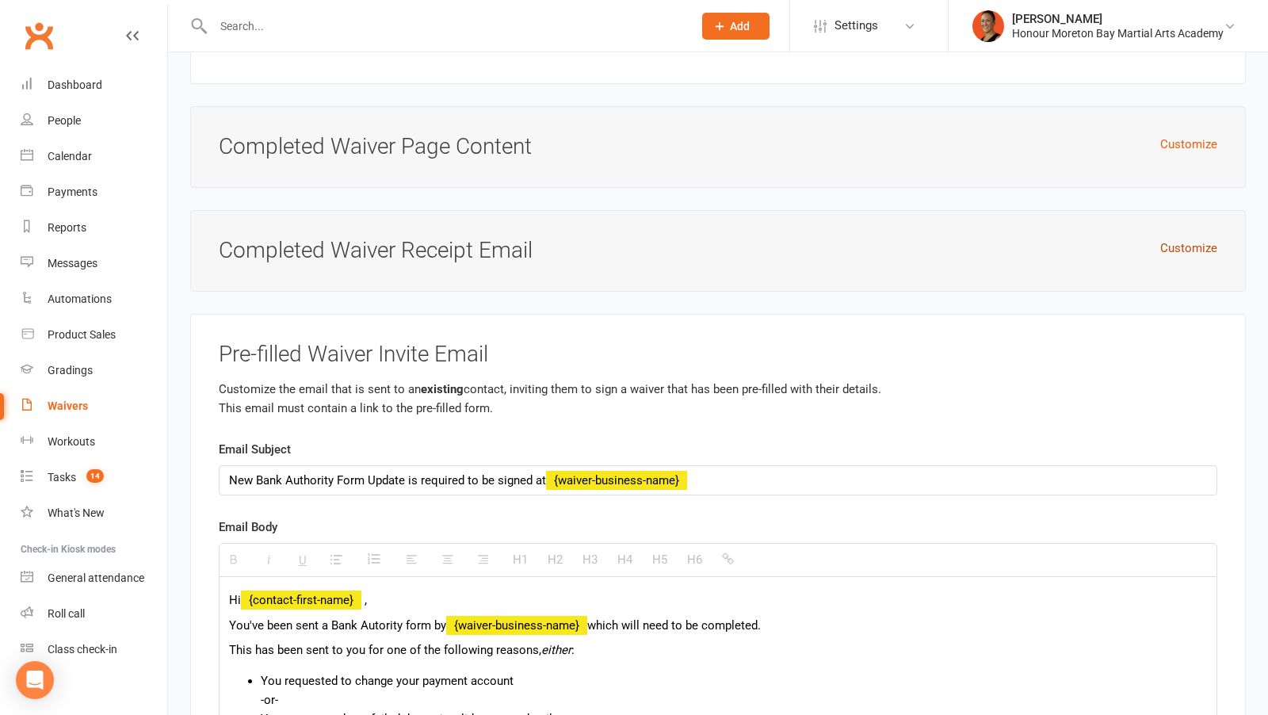
click at [1186, 239] on button "Customize" at bounding box center [1188, 248] width 57 height 19
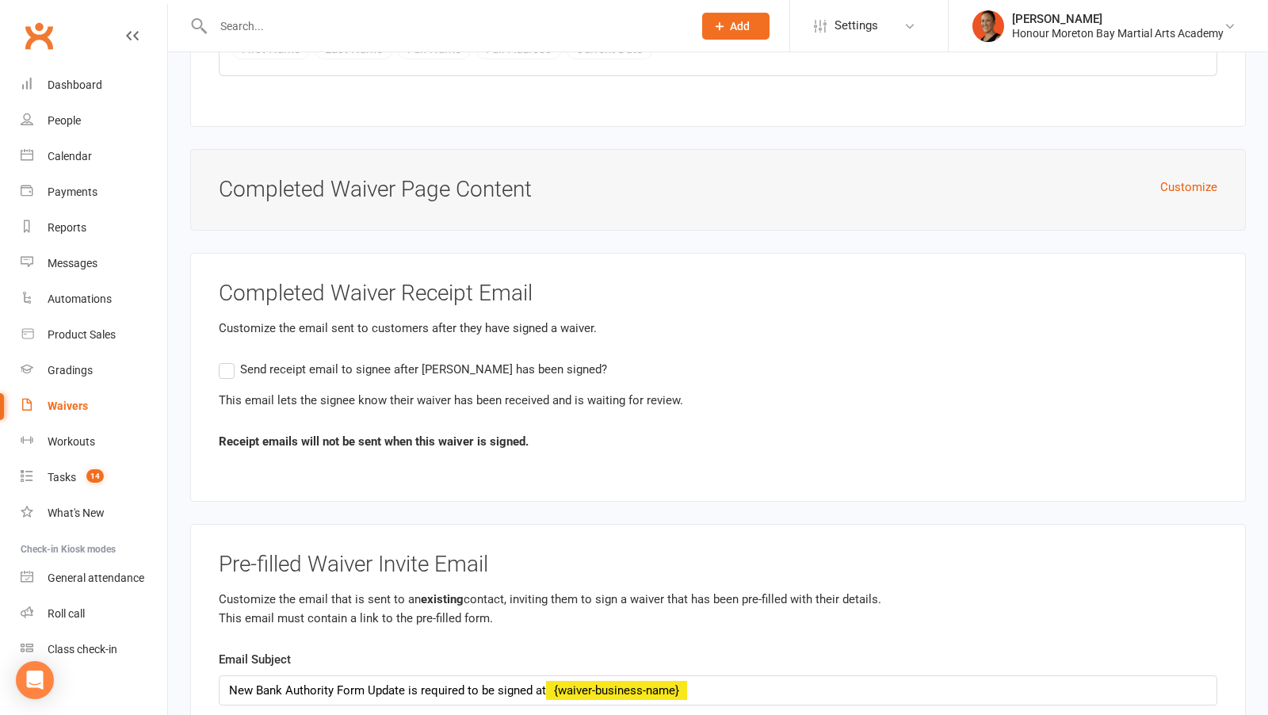
scroll to position [5415, 0]
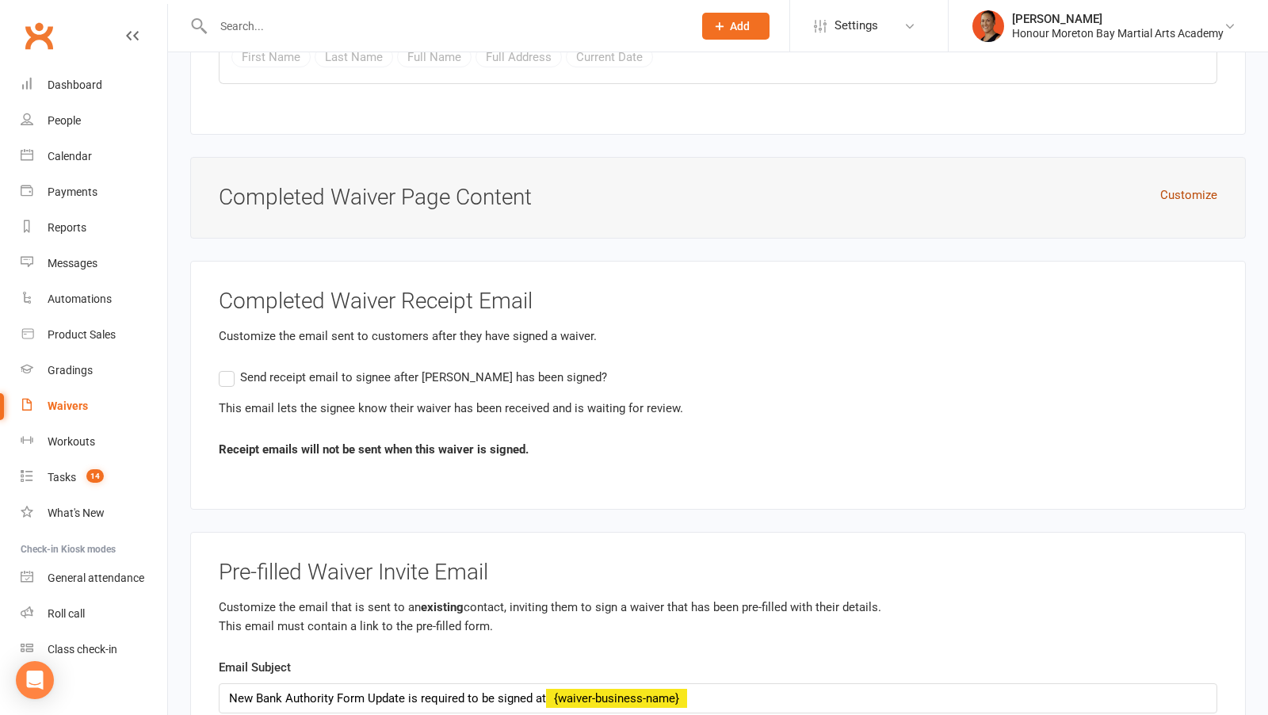
click at [1177, 185] on button "Customize" at bounding box center [1188, 194] width 57 height 19
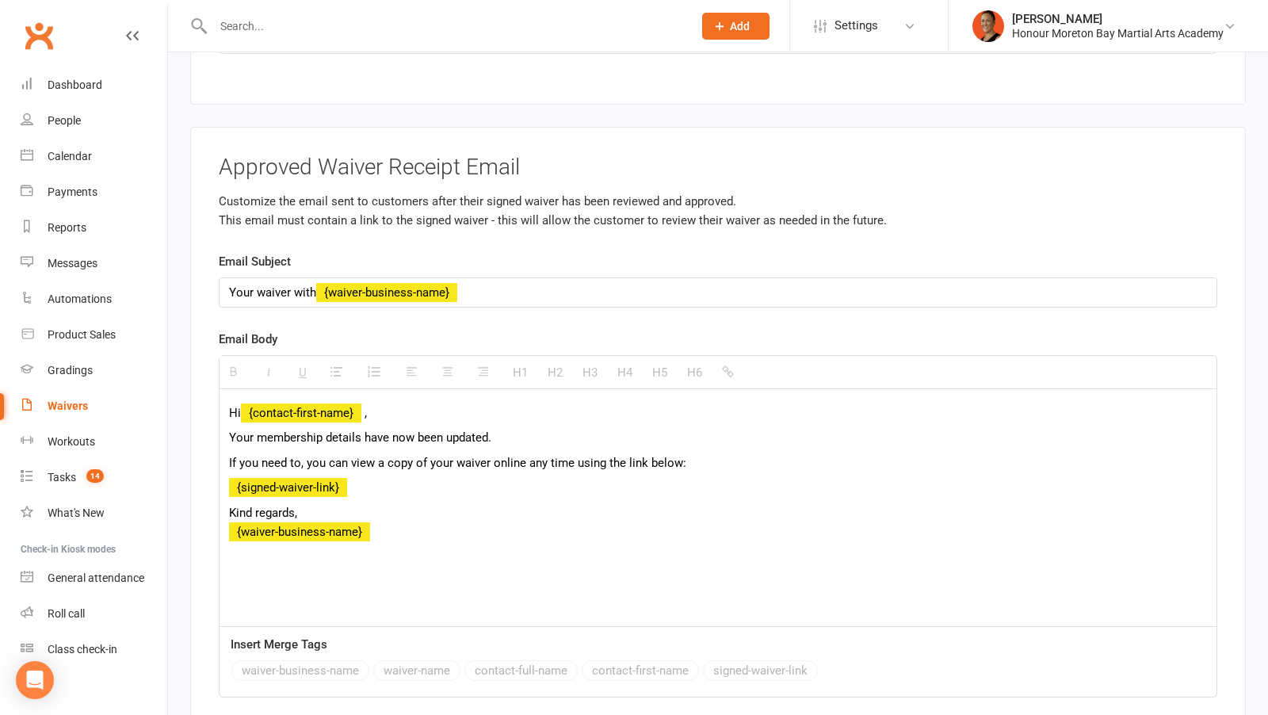
scroll to position [7134, 0]
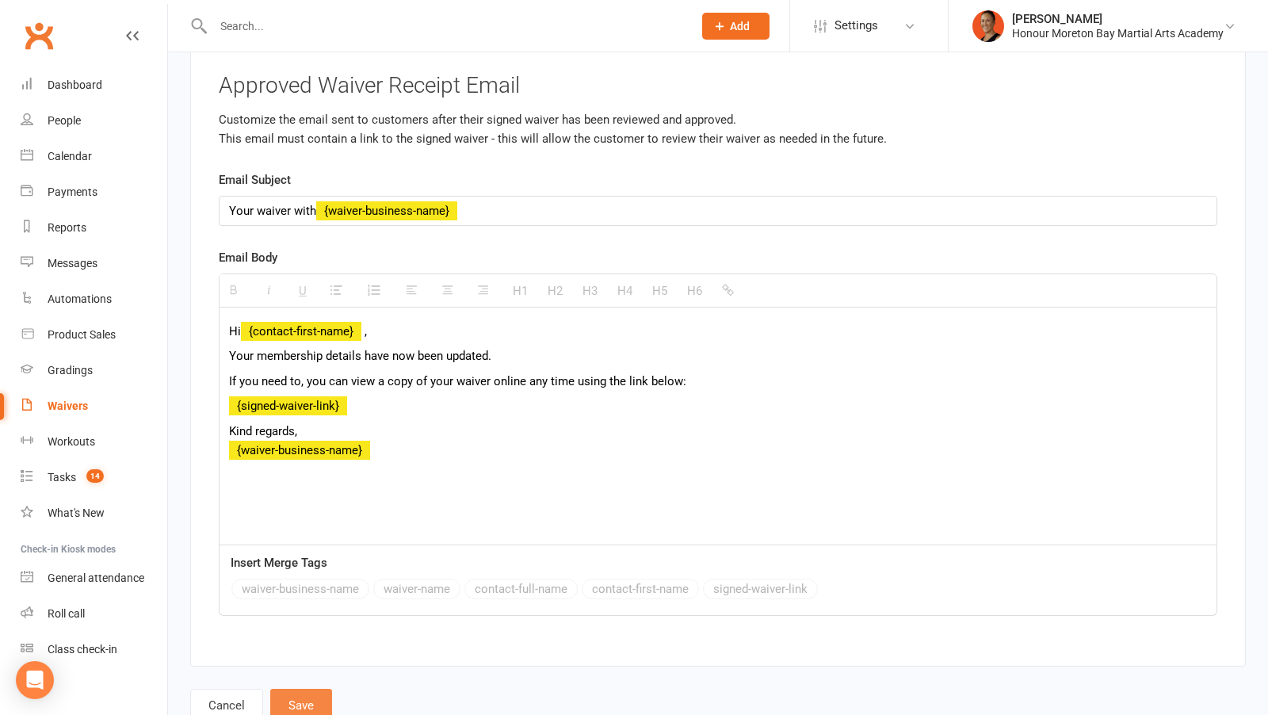
click at [300, 689] on button "Save" at bounding box center [301, 705] width 62 height 33
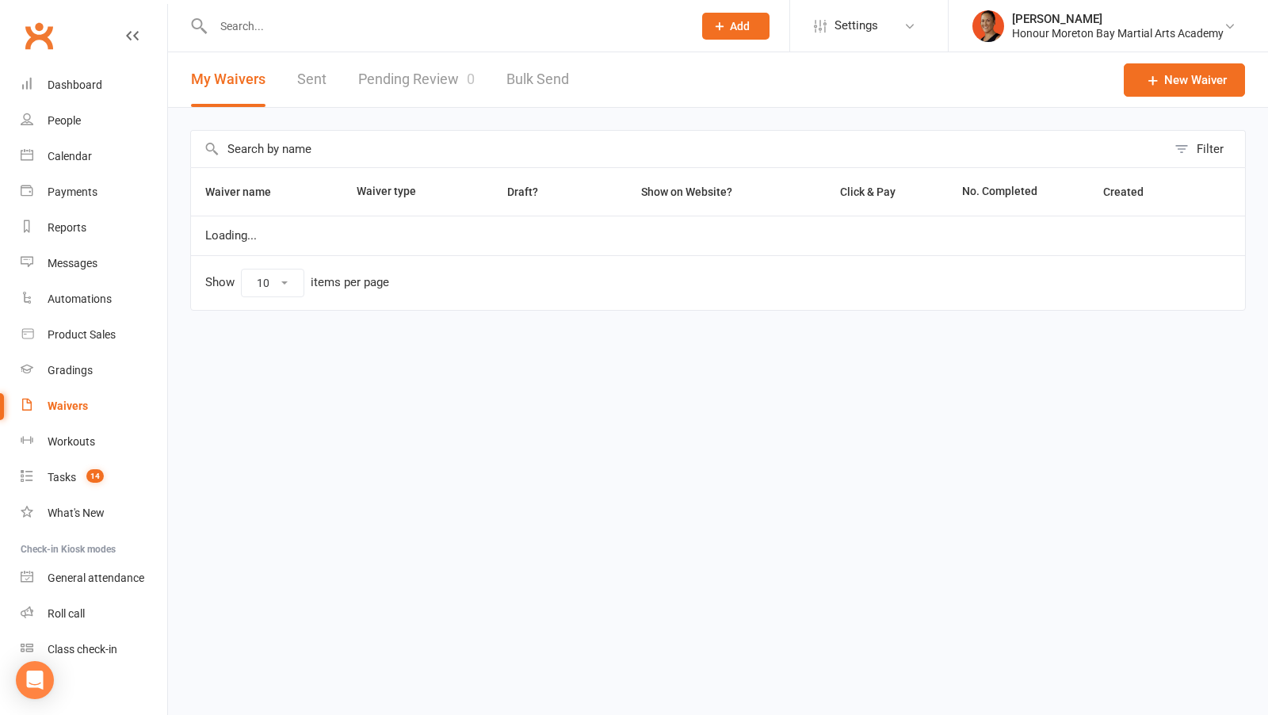
select select "100"
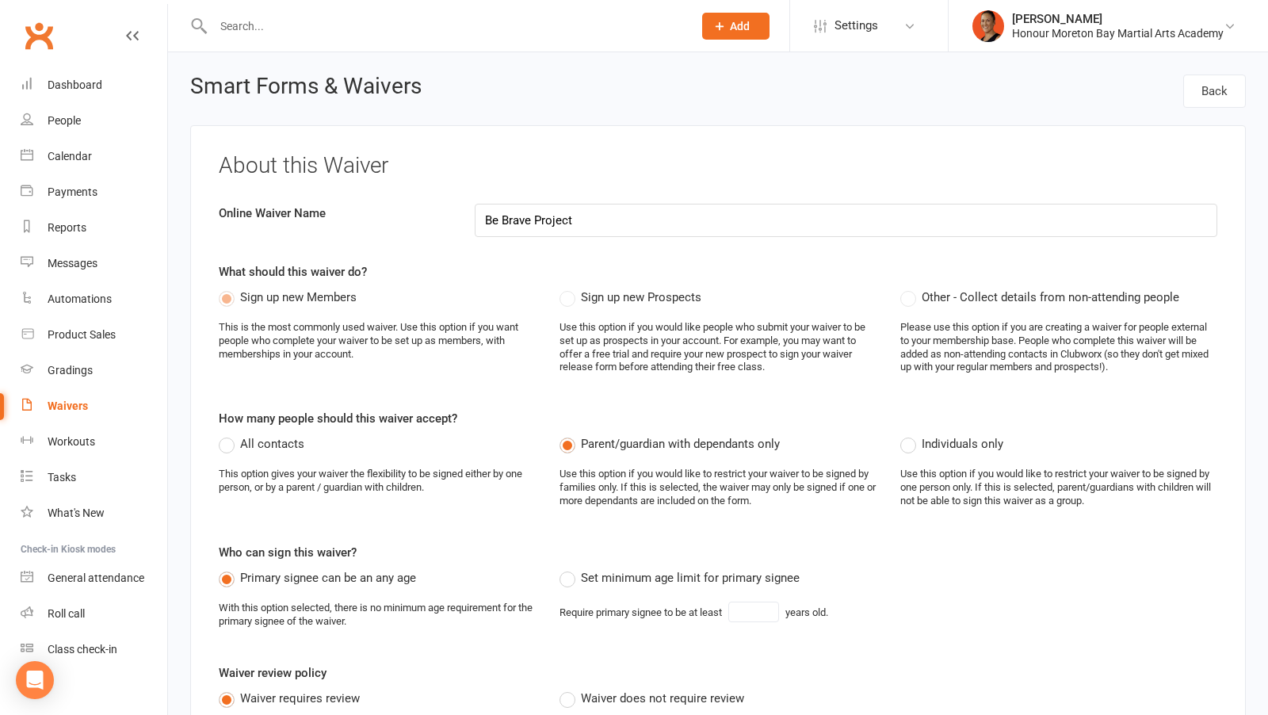
select select "applies_to_primary_signee"
select select "checkbox"
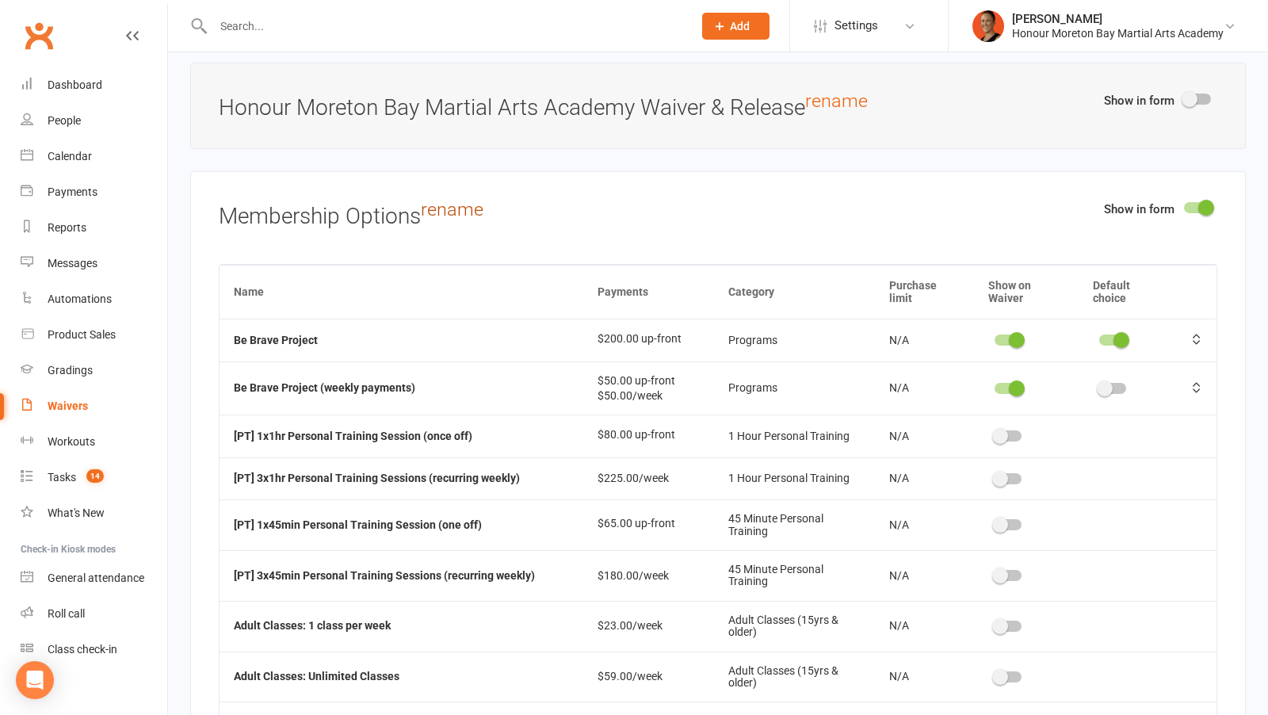
click at [456, 198] on link "rename" at bounding box center [452, 209] width 63 height 22
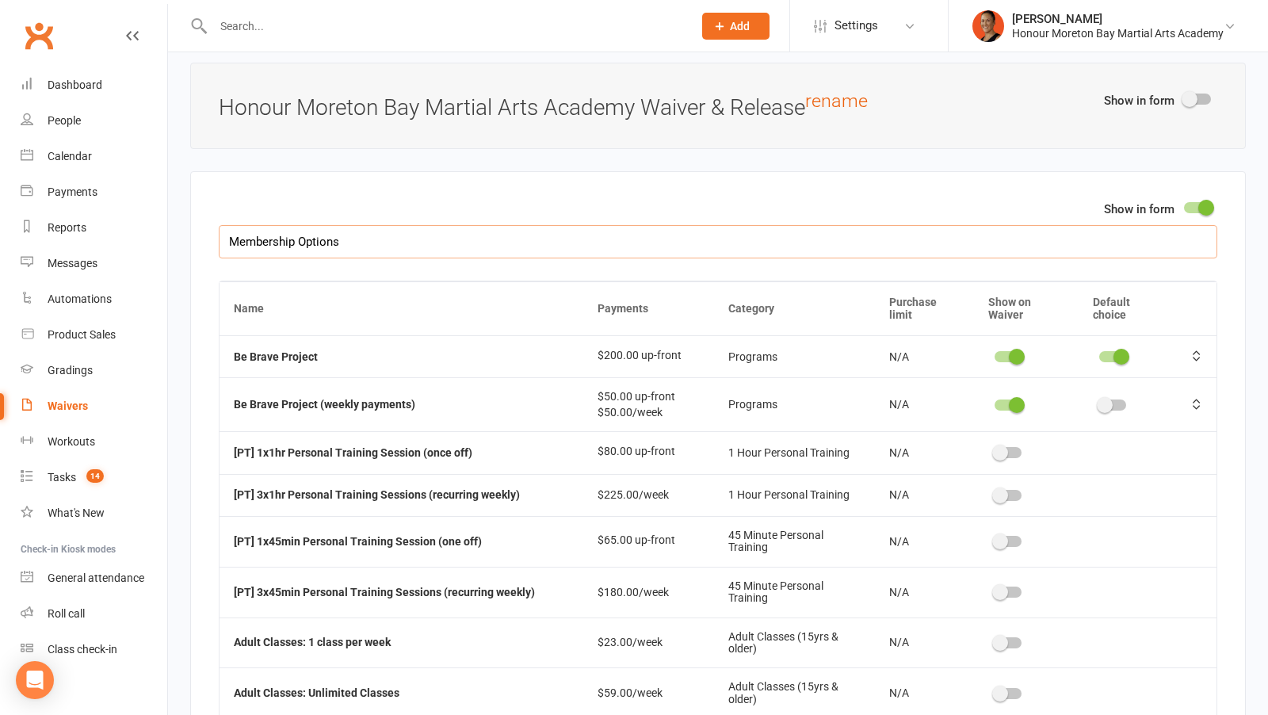
click at [277, 225] on input "Membership Options" at bounding box center [718, 241] width 999 height 33
click at [258, 225] on input "Proggram Options" at bounding box center [718, 241] width 999 height 33
click at [250, 225] on input "Proggram Options" at bounding box center [718, 241] width 999 height 33
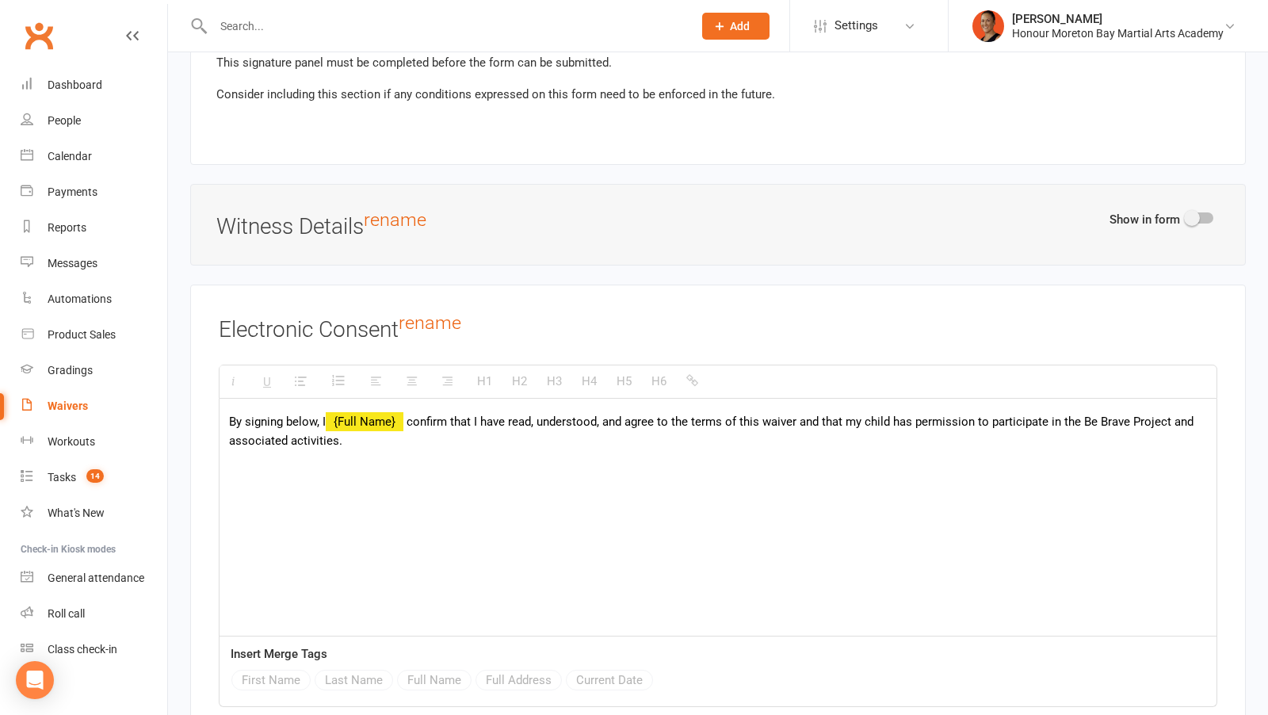
scroll to position [5813, 0]
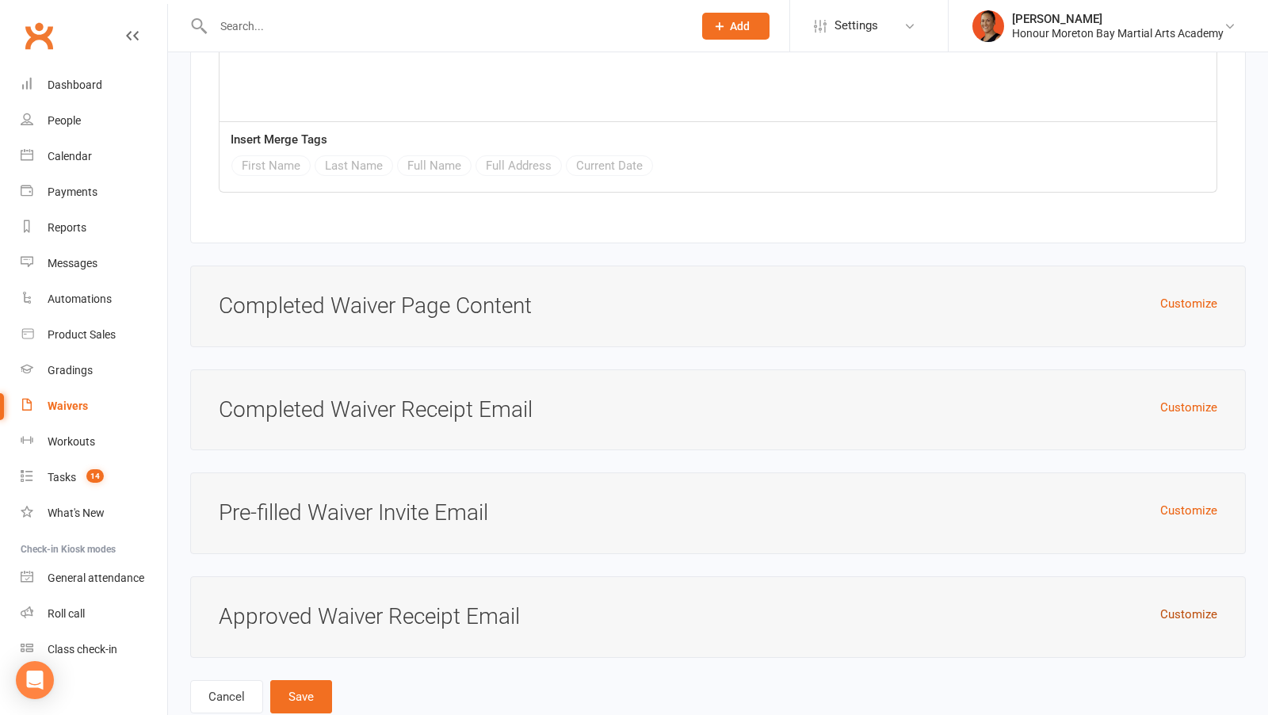
type input "Program Options"
click at [1182, 605] on button "Customize" at bounding box center [1188, 614] width 57 height 19
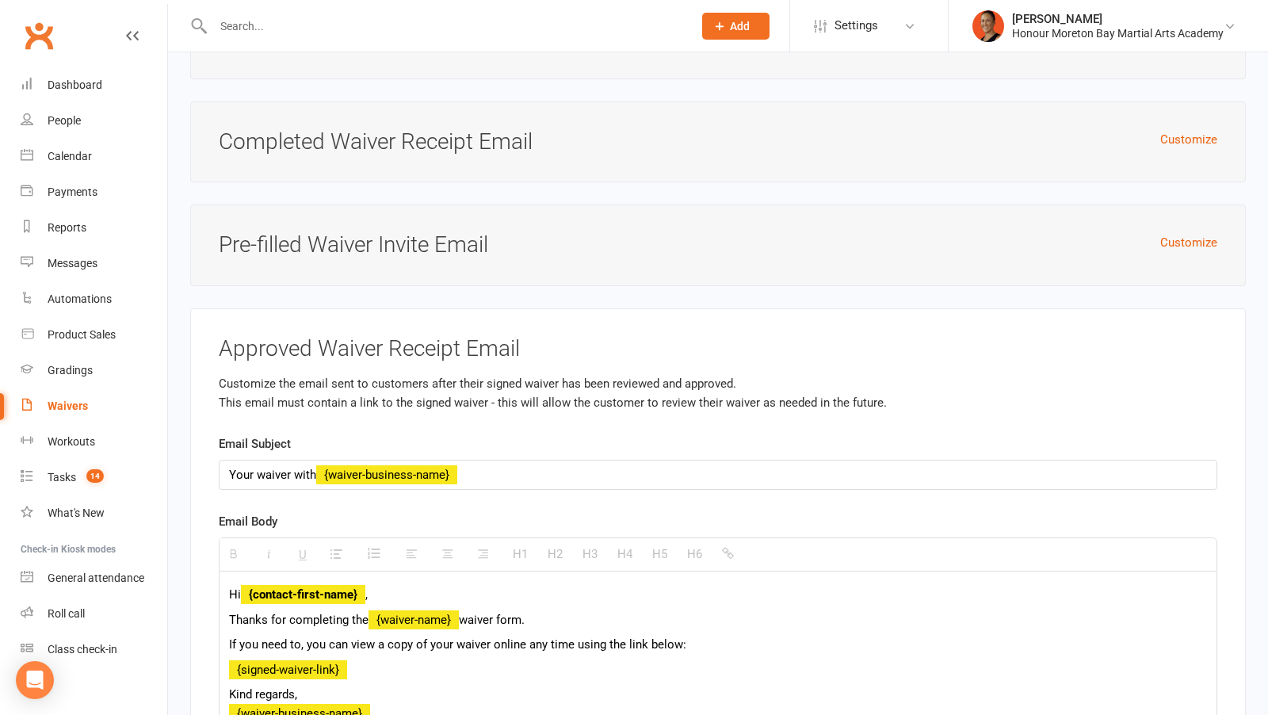
scroll to position [6111, 0]
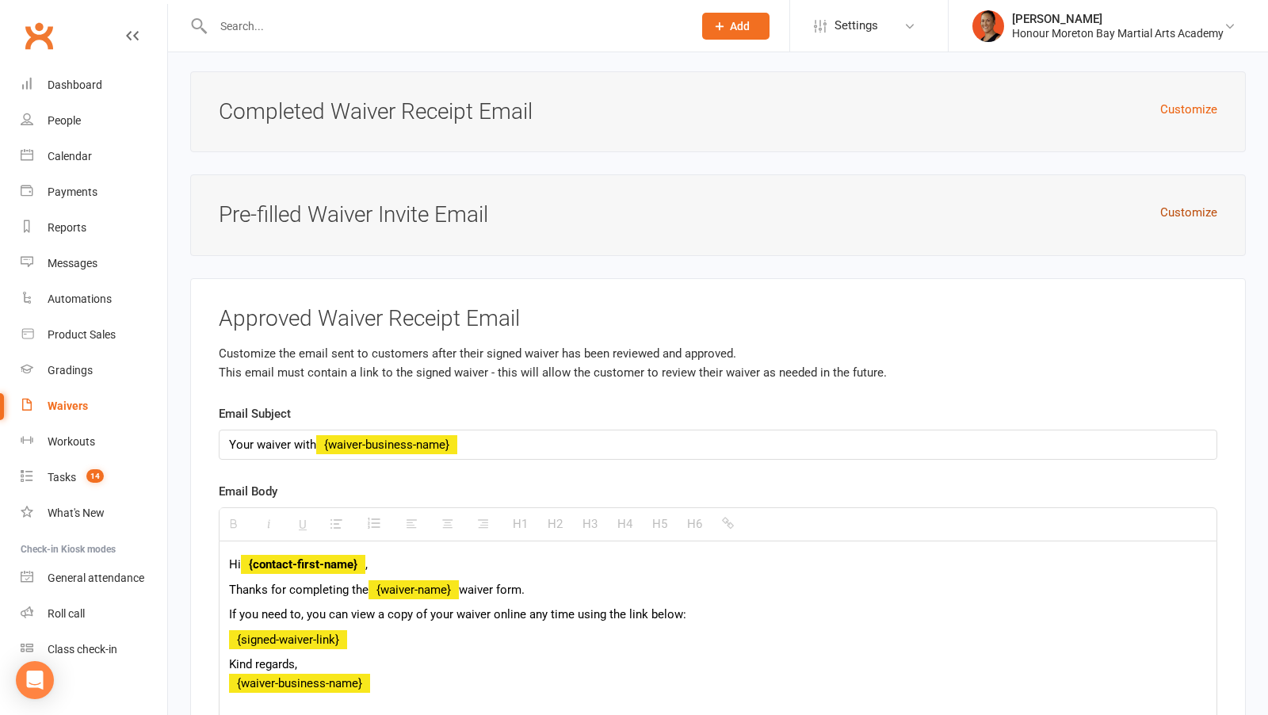
click at [1179, 203] on button "Customize" at bounding box center [1188, 212] width 57 height 19
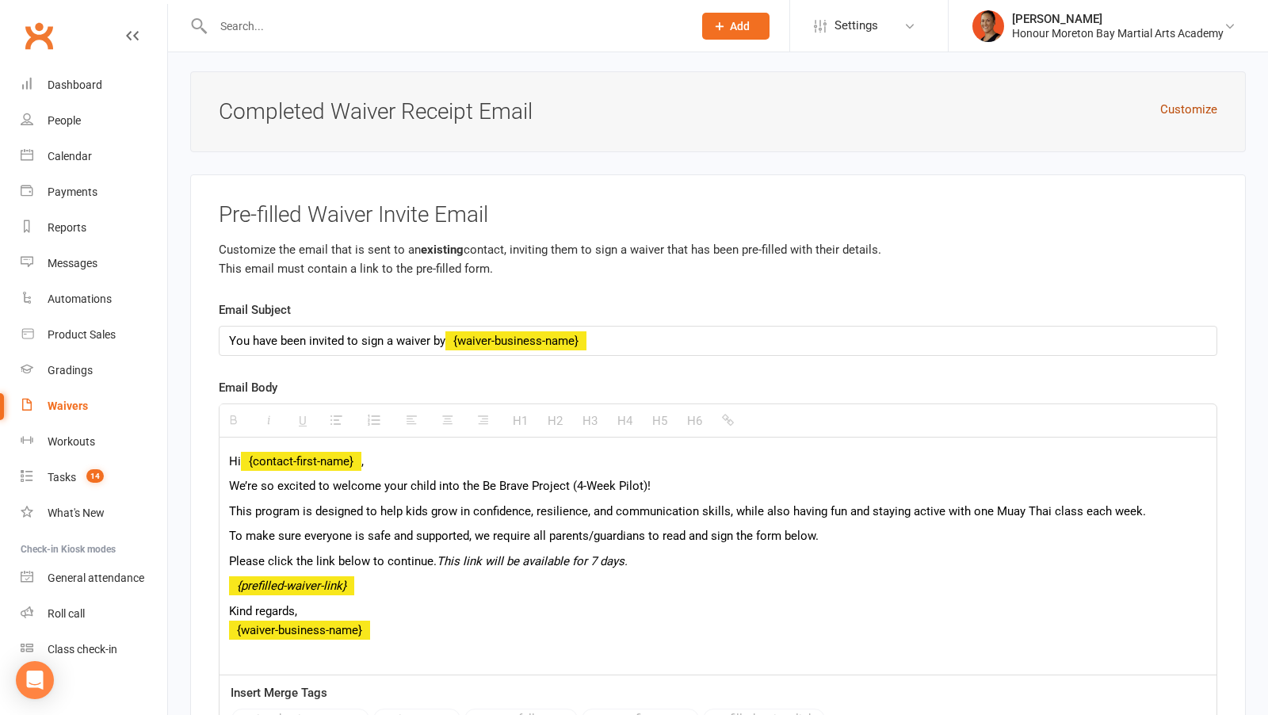
click at [1181, 100] on button "Customize" at bounding box center [1188, 109] width 57 height 19
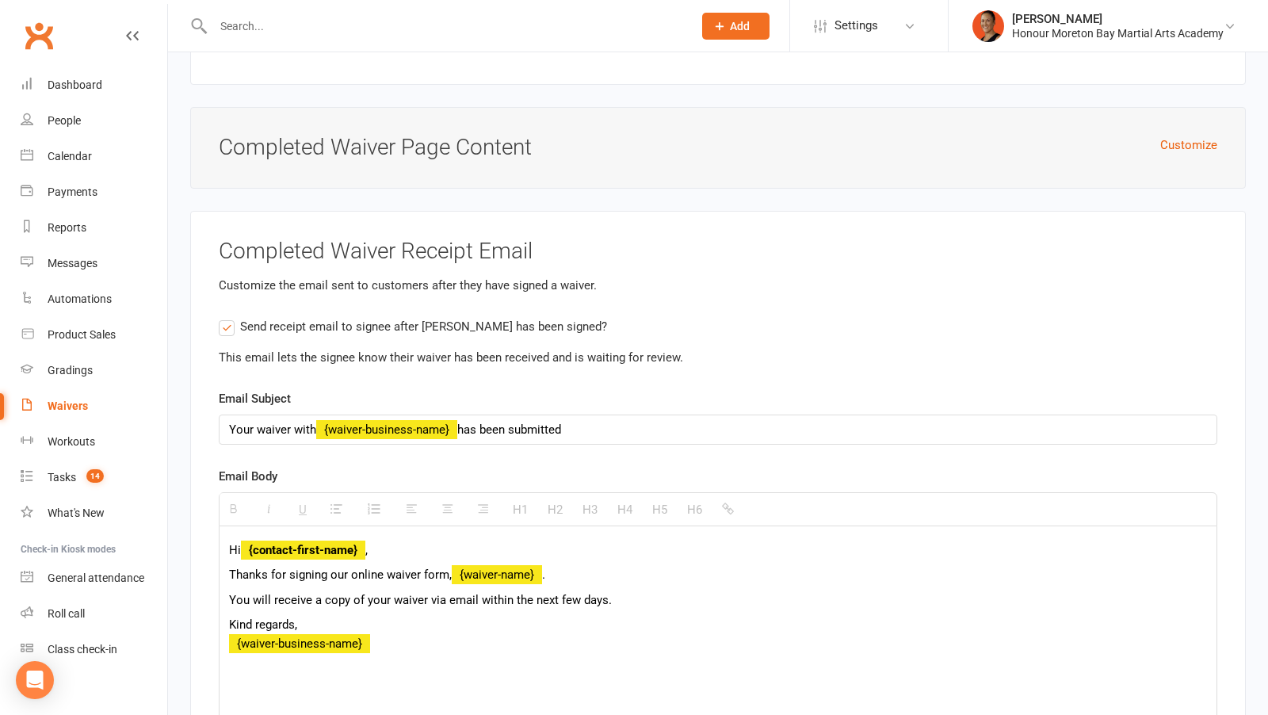
scroll to position [5966, 0]
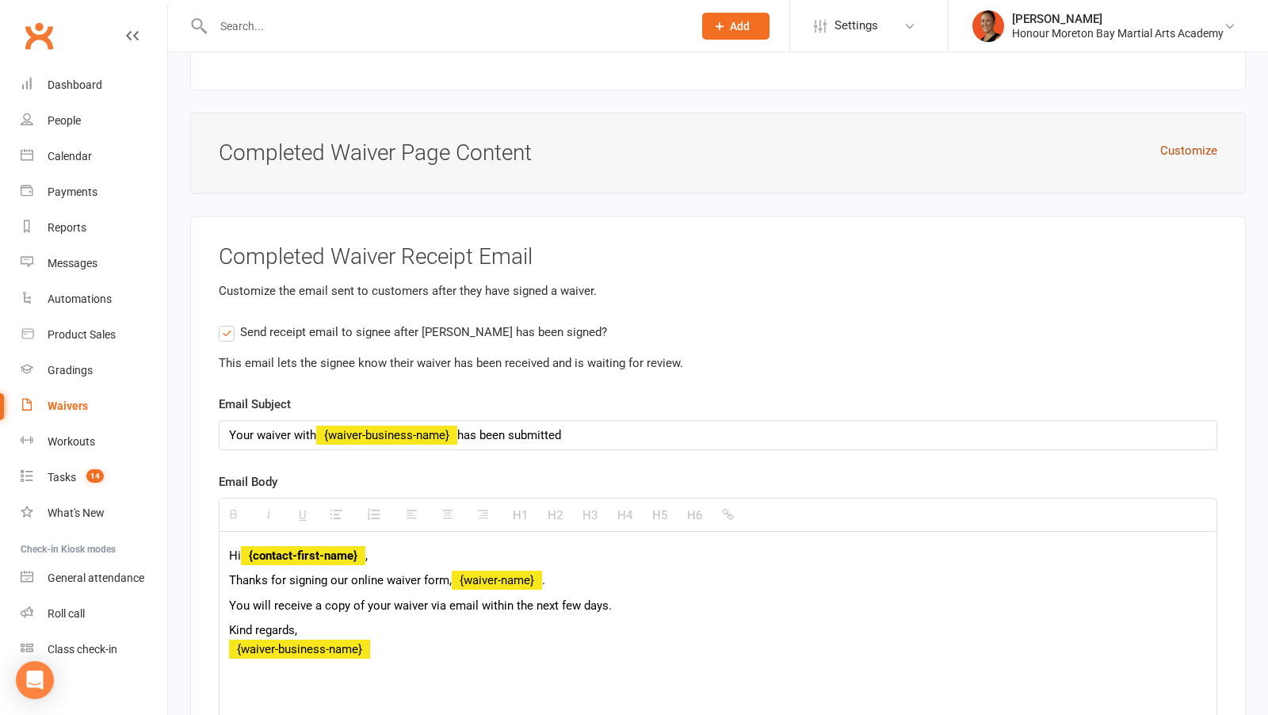
click at [1186, 141] on button "Customize" at bounding box center [1188, 150] width 57 height 19
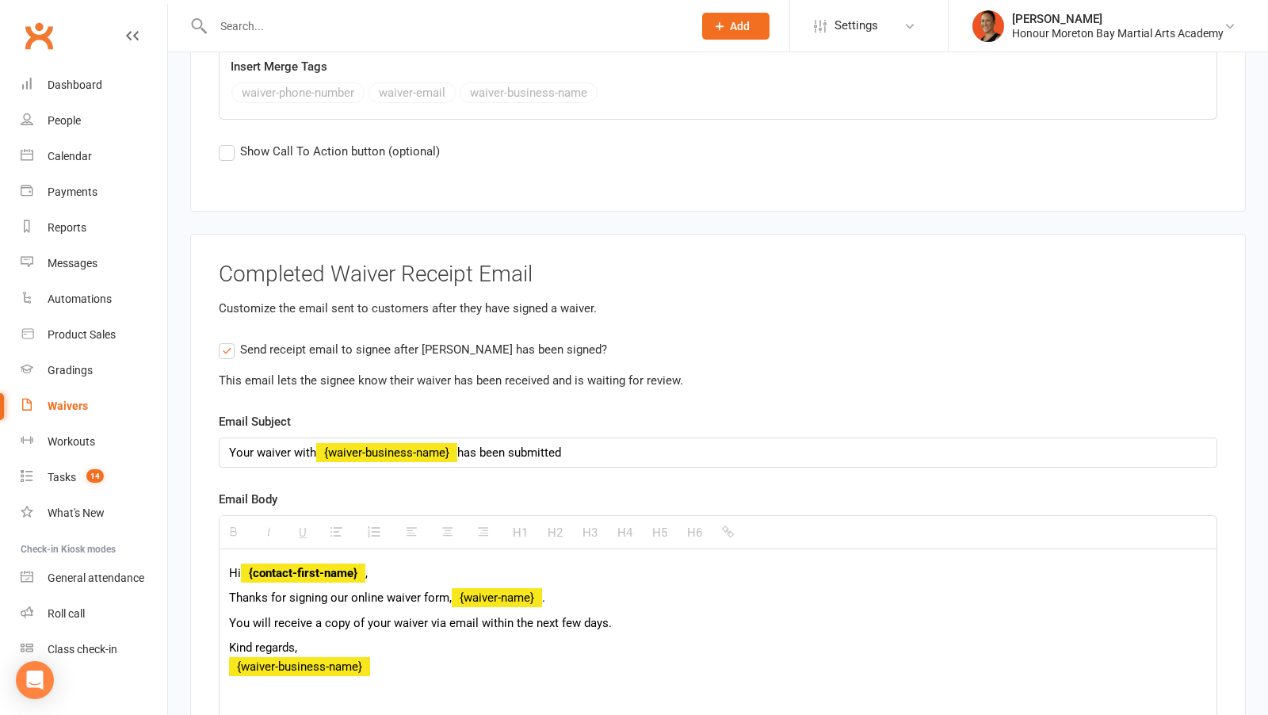
scroll to position [6566, 0]
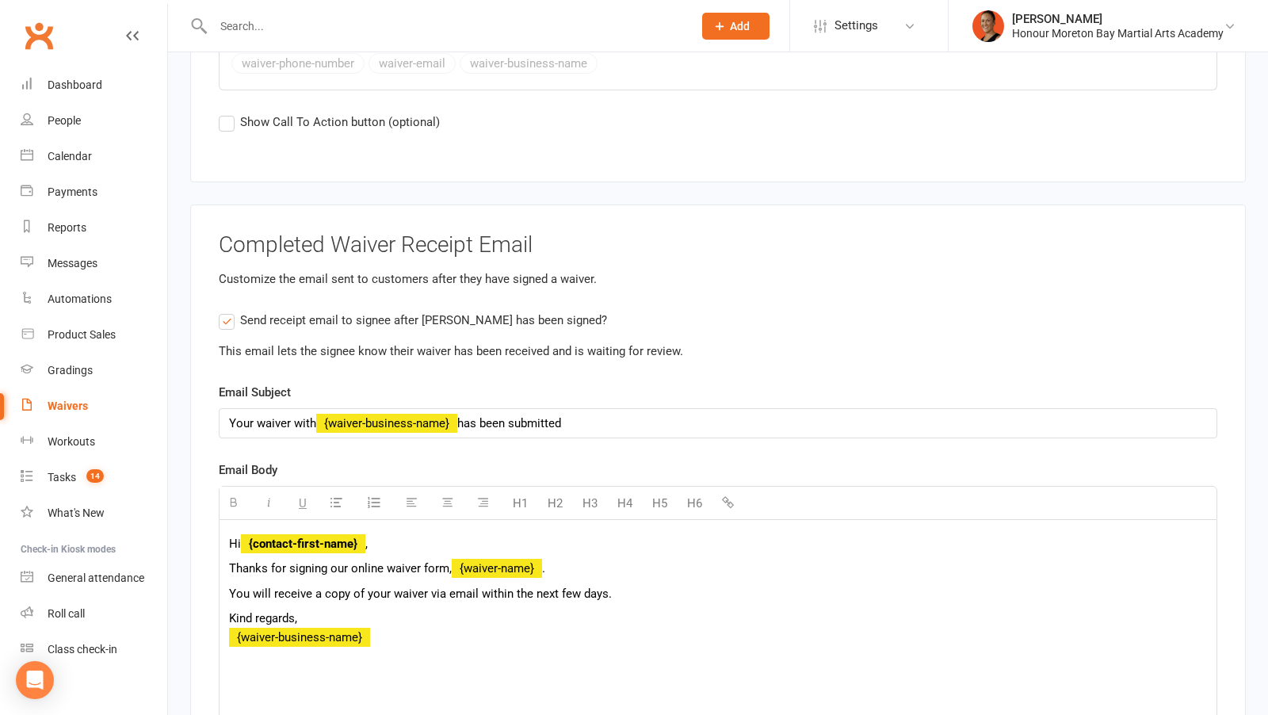
drag, startPoint x: 364, startPoint y: 496, endPoint x: 243, endPoint y: 495, distance: 120.5
click at [243, 537] on strong "{contact-first-name}" at bounding box center [303, 544] width 124 height 14
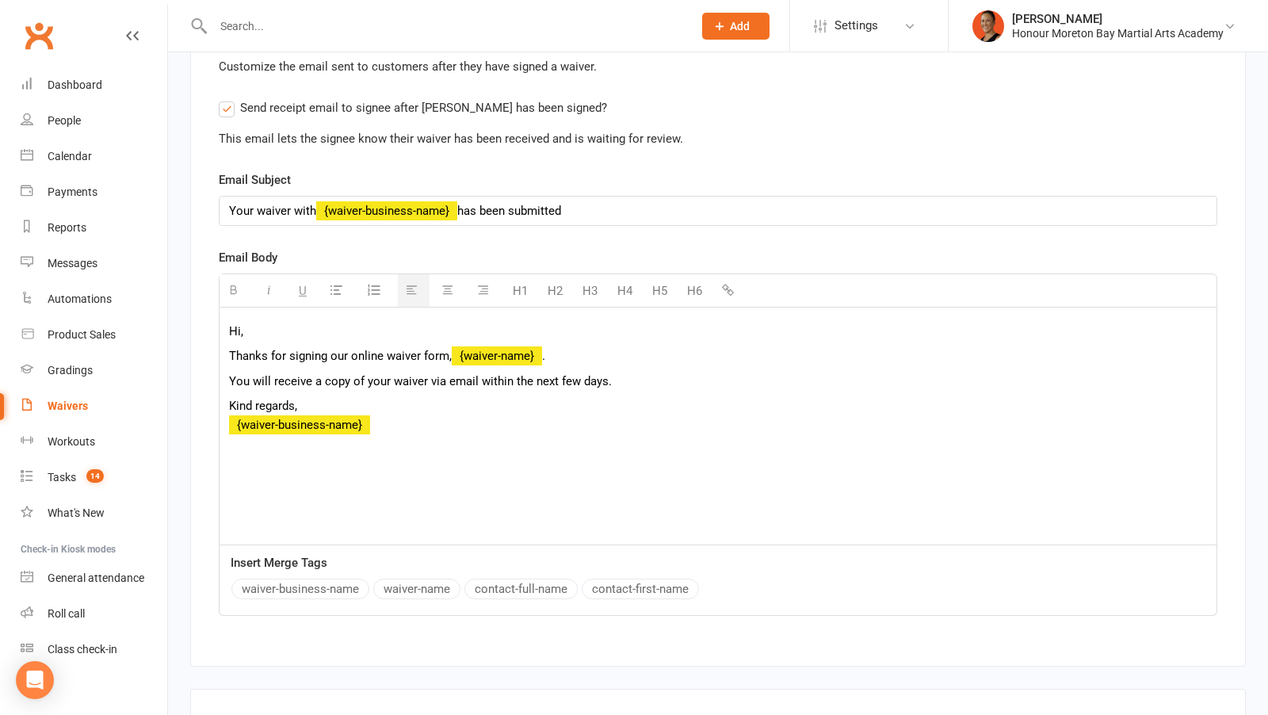
scroll to position [6780, 0]
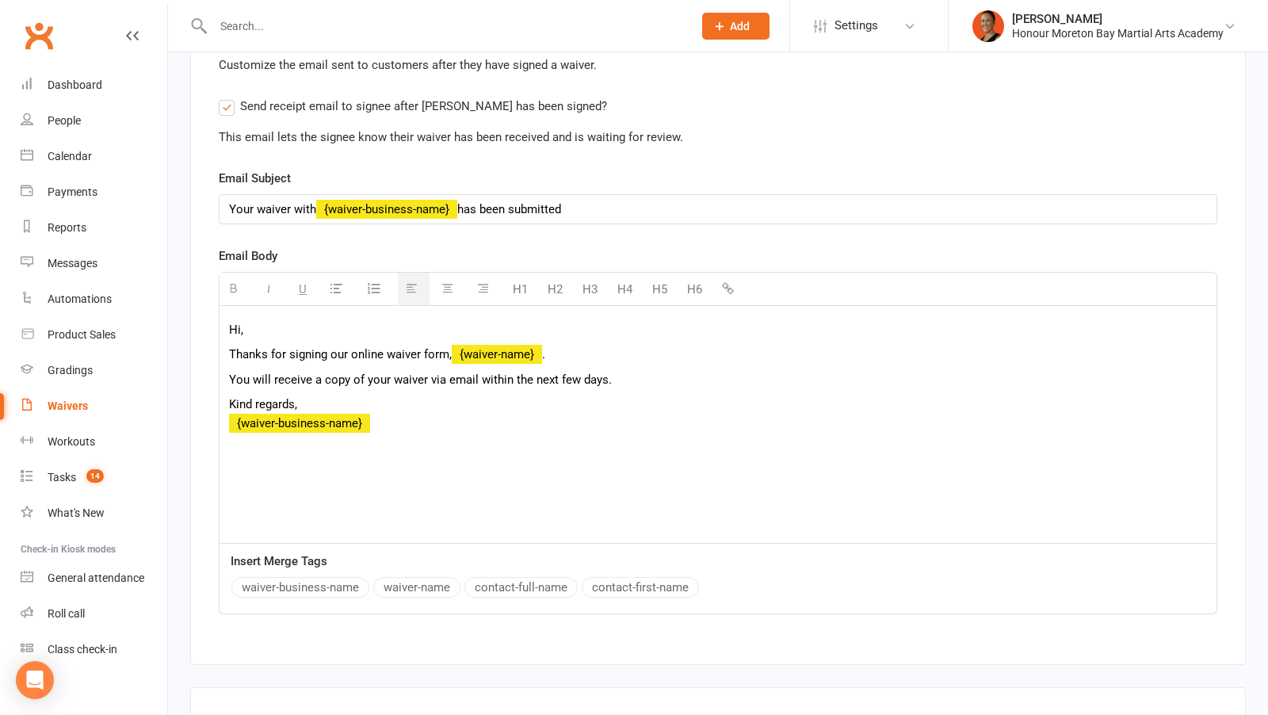
click at [619, 577] on button "contact-first-name" at bounding box center [640, 587] width 117 height 21
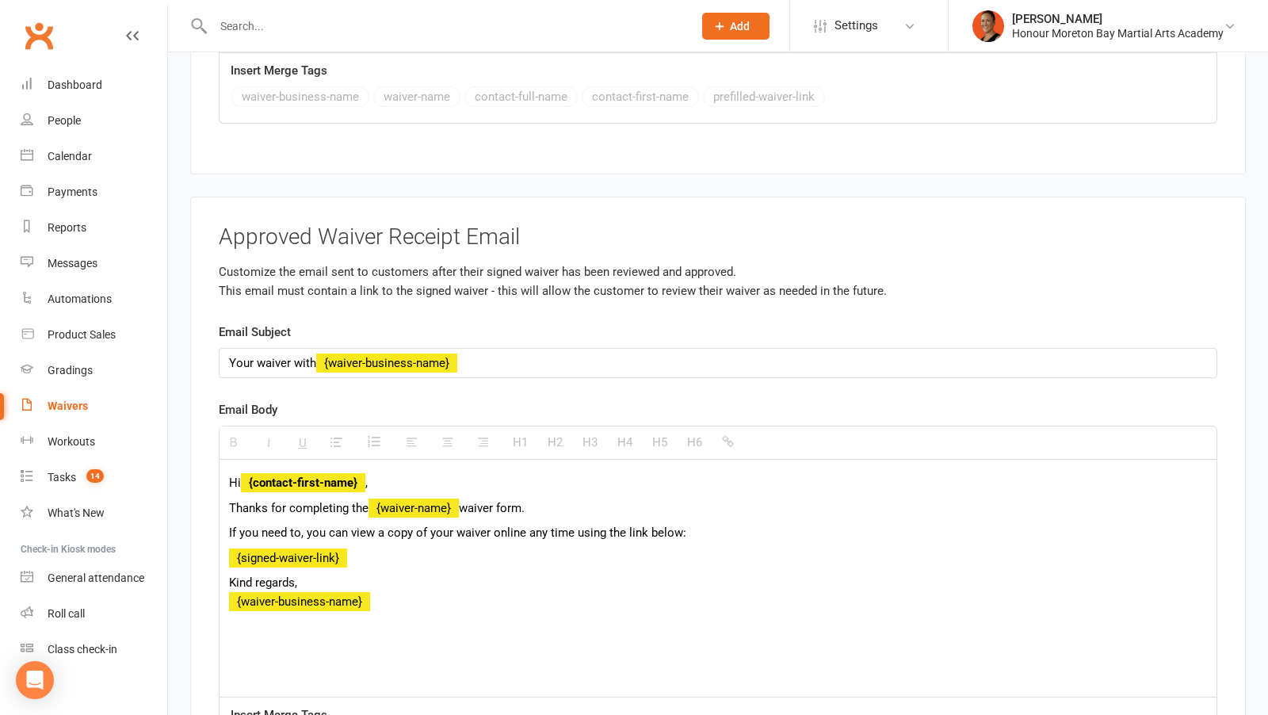
scroll to position [8068, 0]
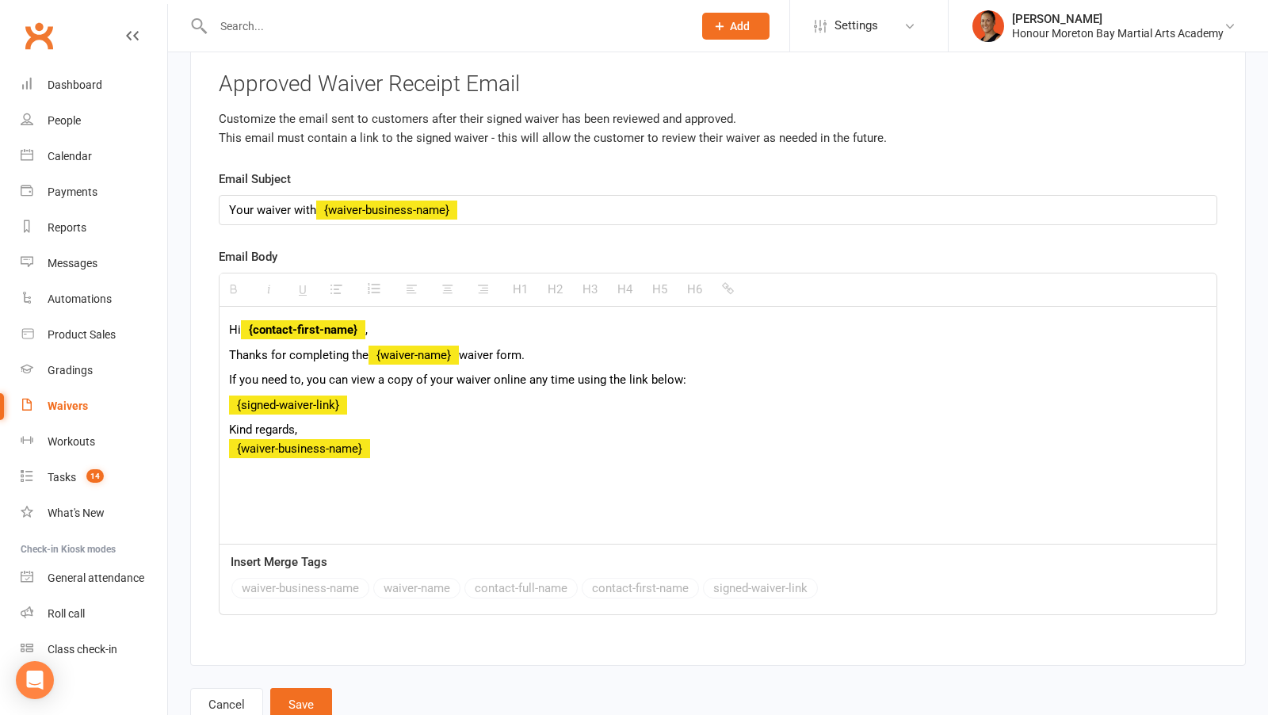
click at [362, 323] on strong "{contact-first-name}" at bounding box center [303, 330] width 124 height 14
drag, startPoint x: 355, startPoint y: 278, endPoint x: 245, endPoint y: 276, distance: 110.2
click at [245, 323] on strong "{contact-first-name" at bounding box center [301, 330] width 120 height 14
click at [660, 578] on button "contact-first-name" at bounding box center [640, 588] width 117 height 21
click at [301, 688] on button "Save" at bounding box center [301, 704] width 62 height 33
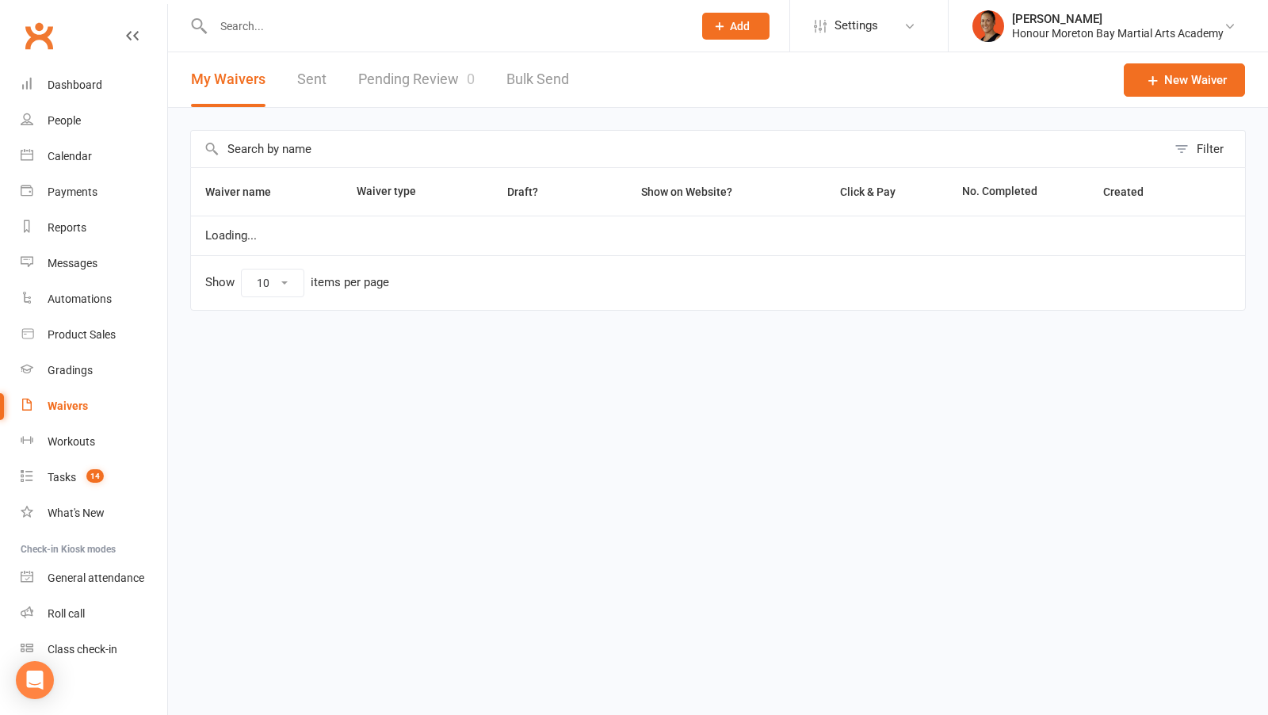
select select "100"
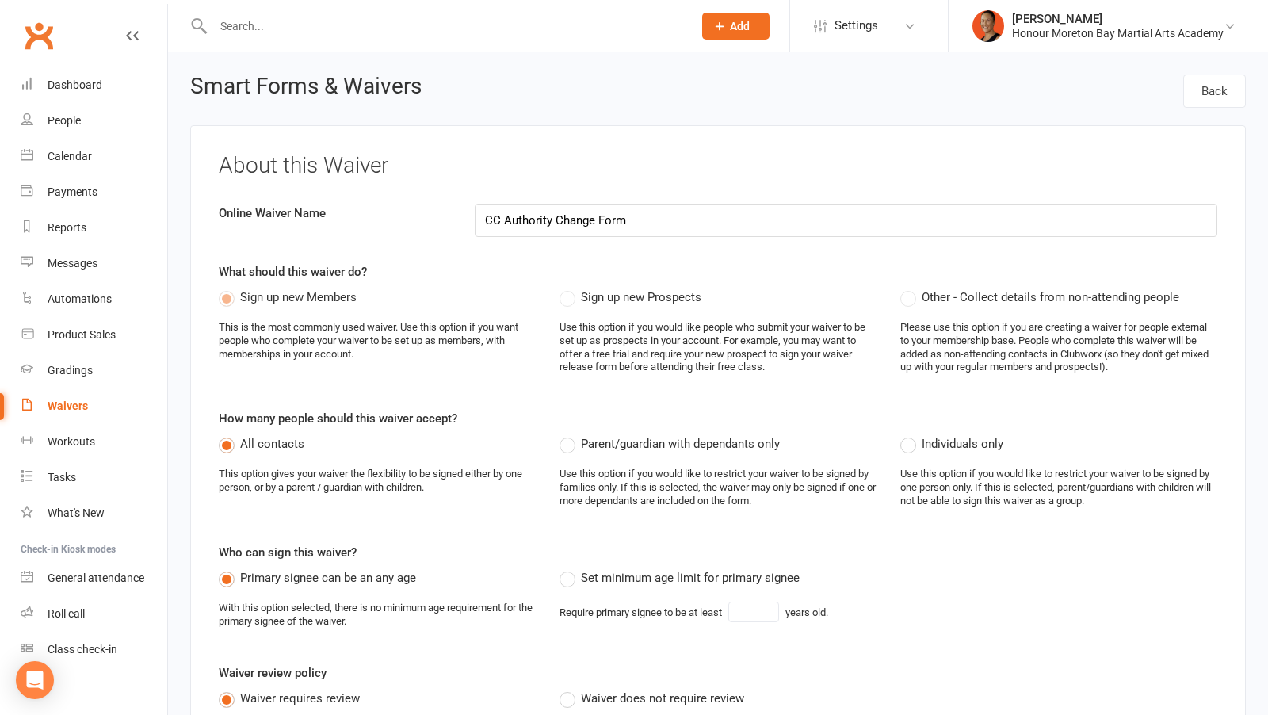
select select "applies_to_all_signees"
select select "checkbox"
select select "select"
select select "checkbox"
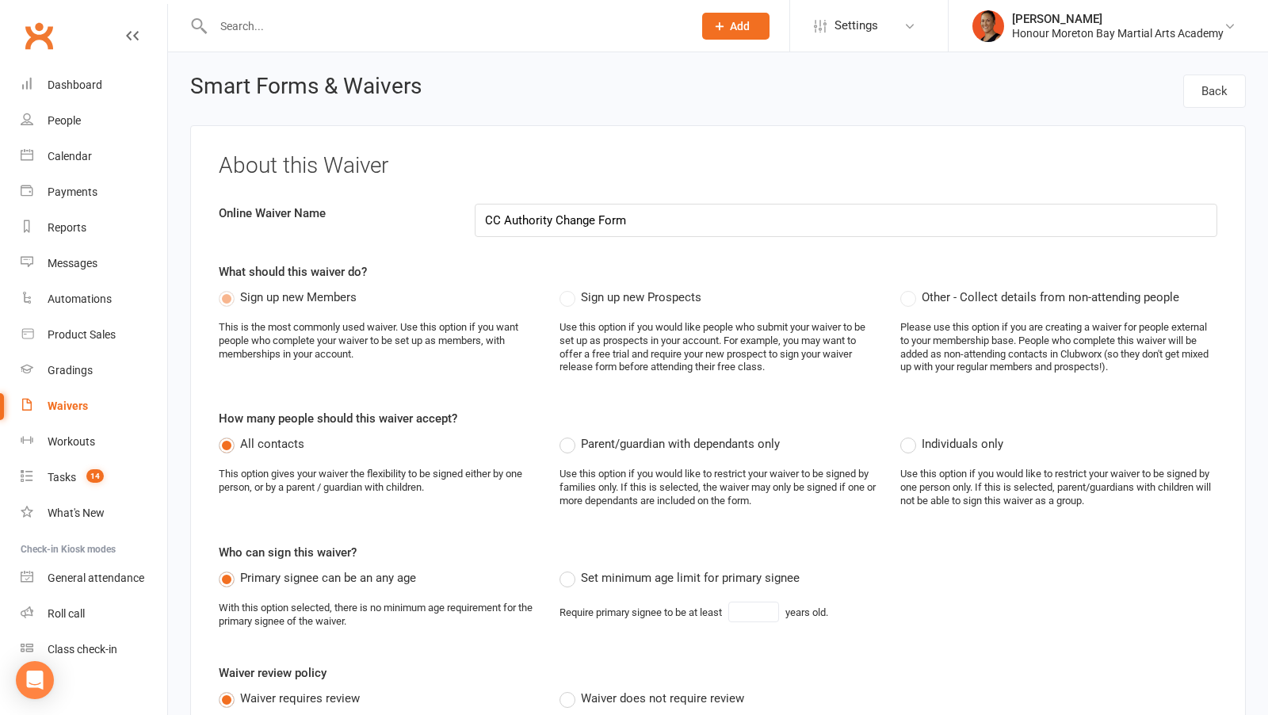
click at [526, 499] on div "All contacts This option gives your waiver the flexibility to be signed either …" at bounding box center [377, 470] width 317 height 73
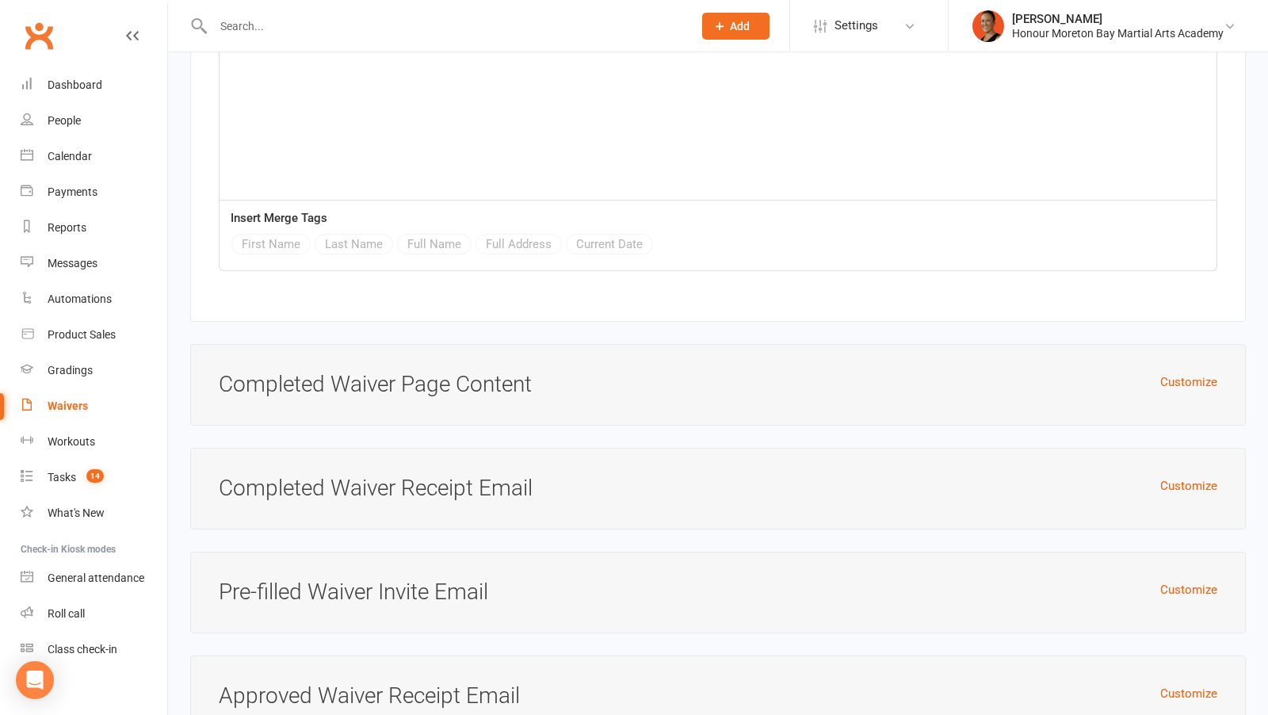
scroll to position [5304, 0]
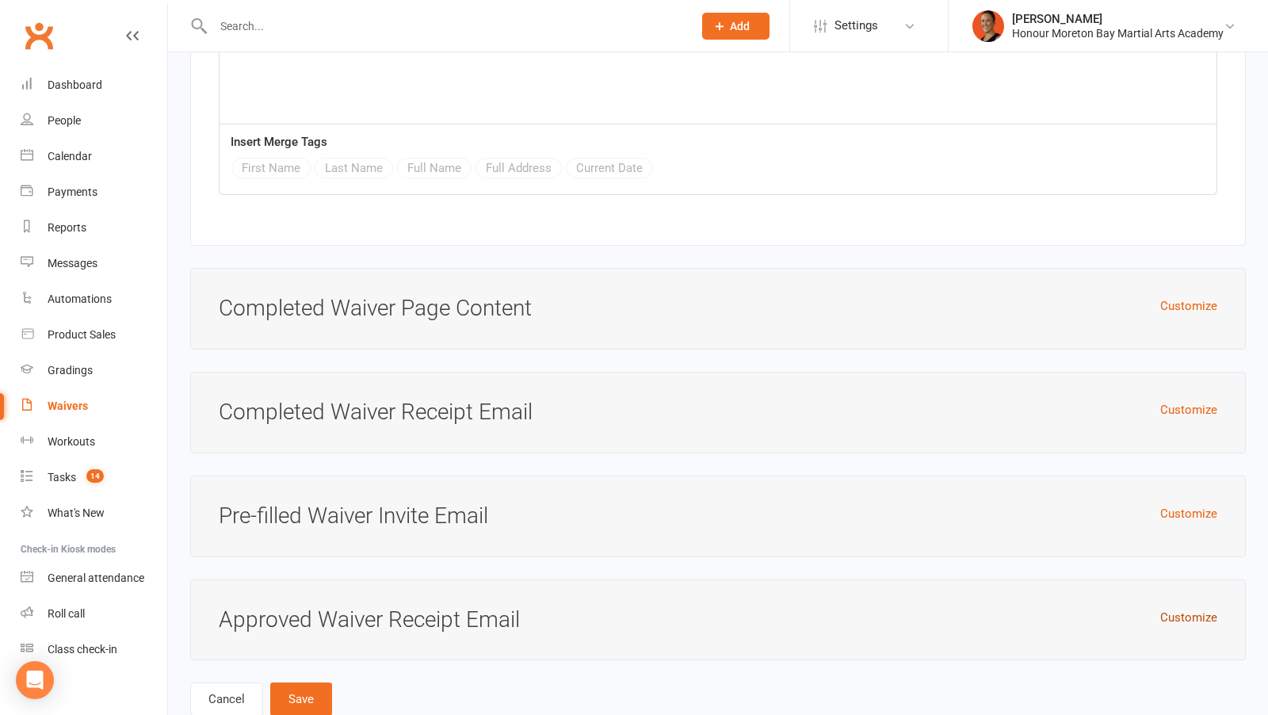
click at [1172, 608] on button "Customize" at bounding box center [1188, 617] width 57 height 19
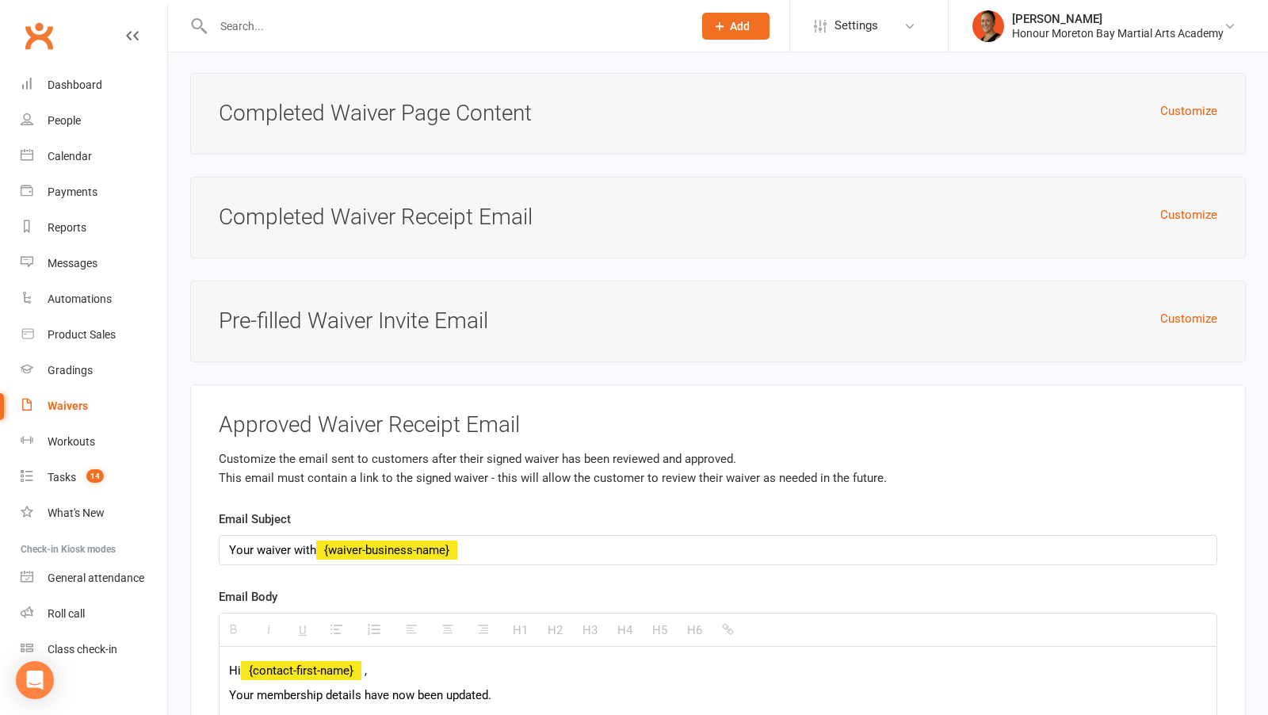
scroll to position [5401, 0]
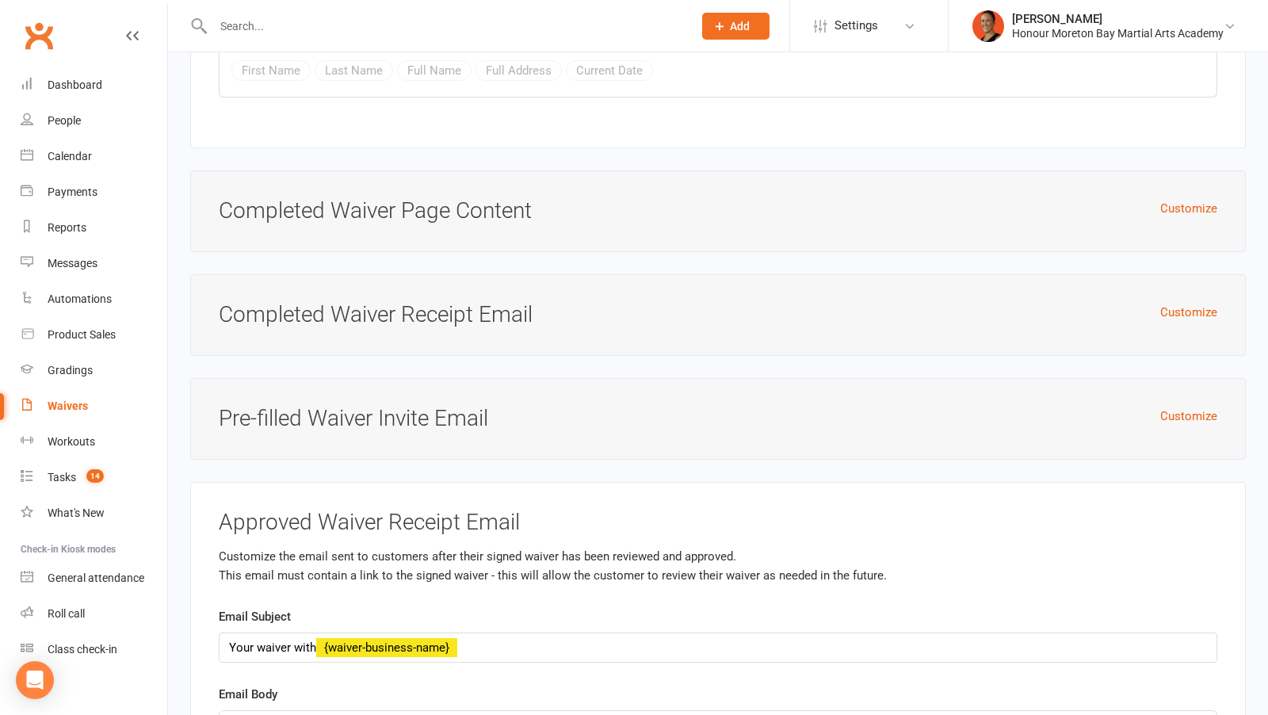
click at [1156, 407] on h3 "Pre-filled Waiver Invite Email" at bounding box center [718, 419] width 999 height 25
click at [1167, 407] on button "Customize" at bounding box center [1188, 416] width 57 height 19
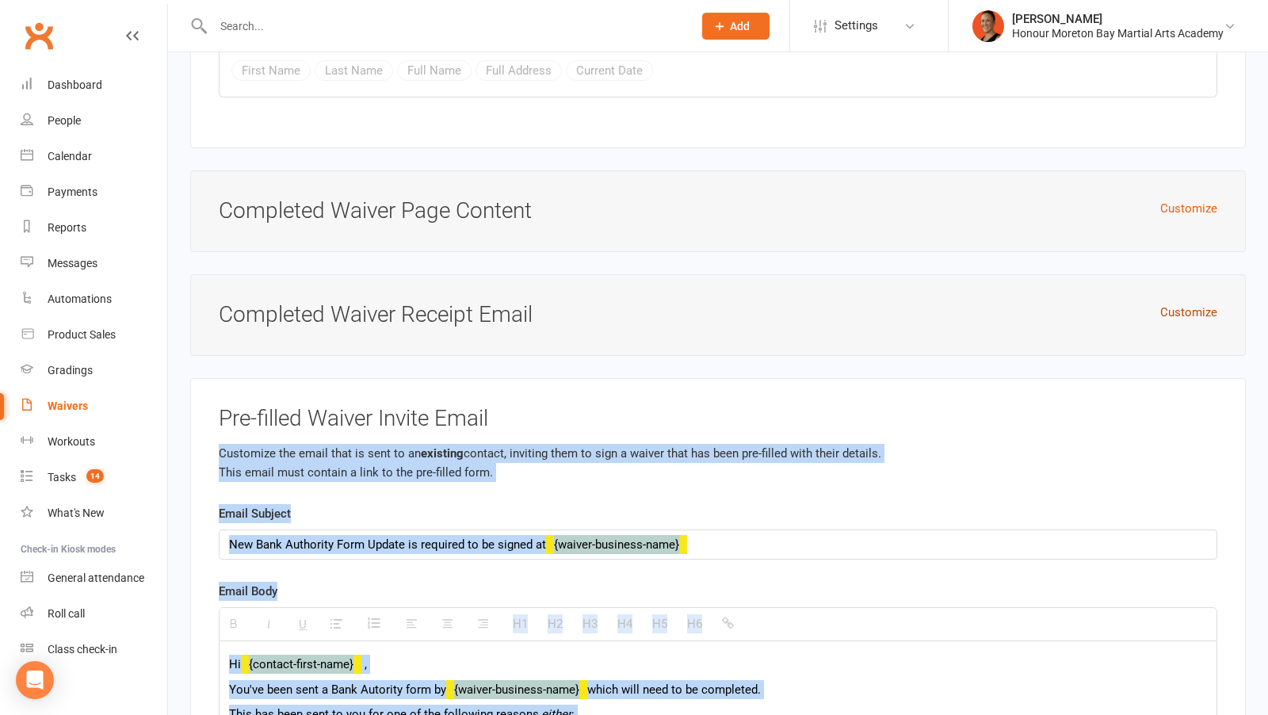
click at [1182, 303] on button "Customize" at bounding box center [1188, 312] width 57 height 19
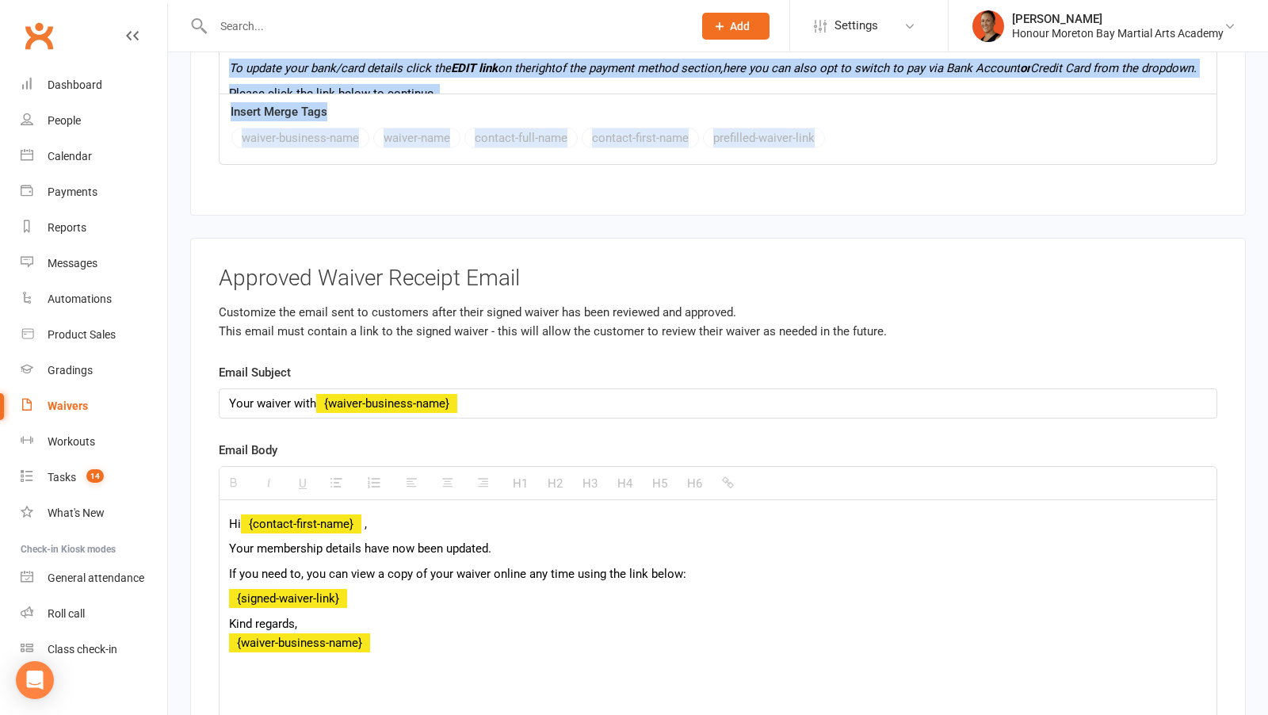
scroll to position [6547, 0]
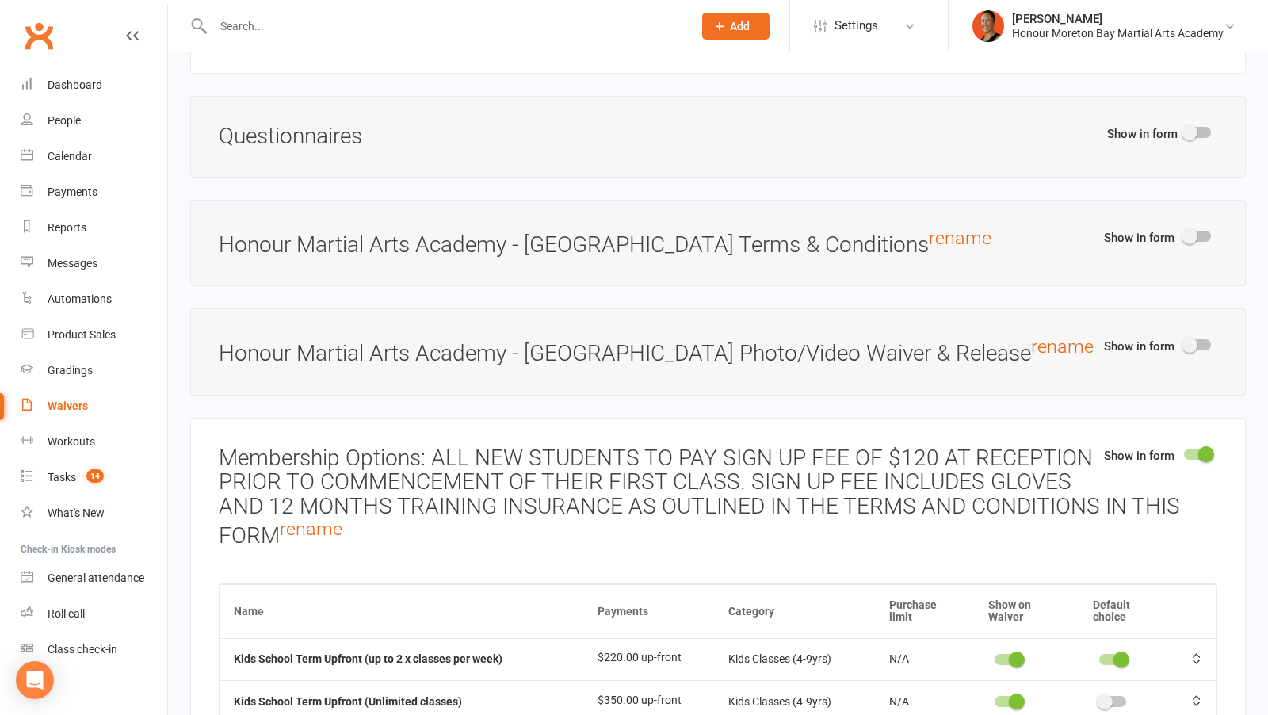
scroll to position [2132, 0]
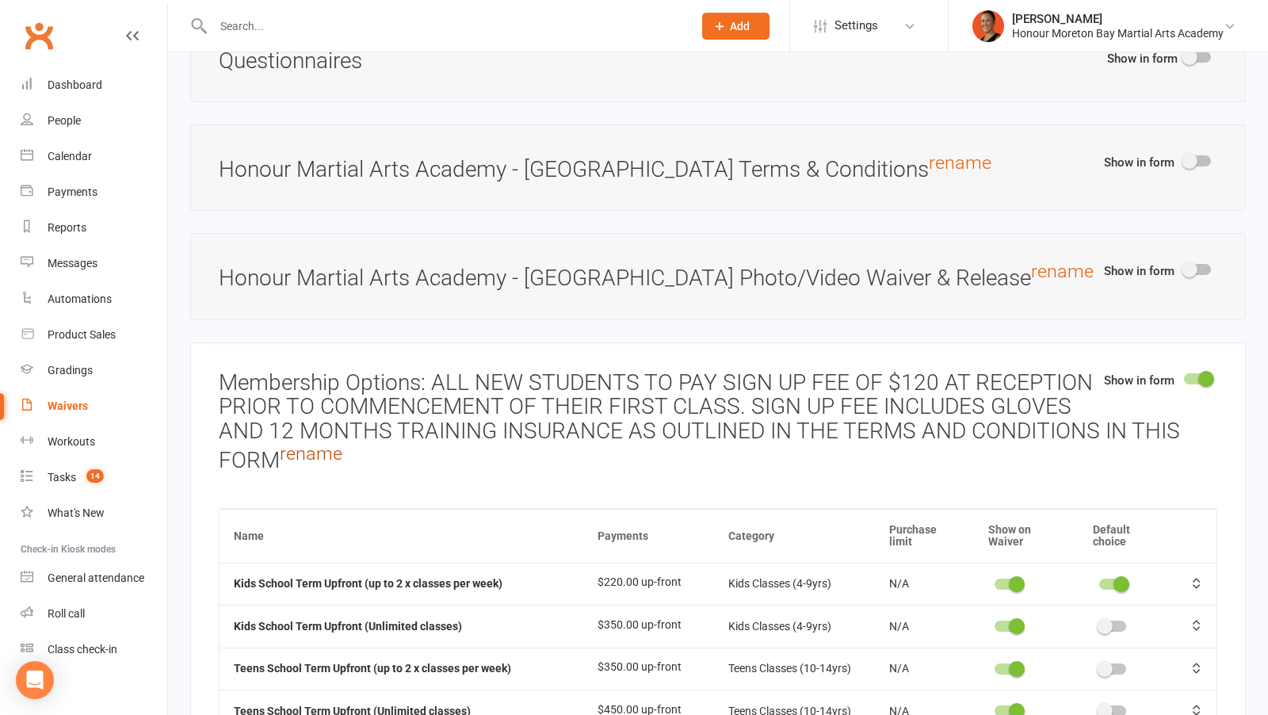
click at [325, 442] on link "rename" at bounding box center [311, 453] width 63 height 22
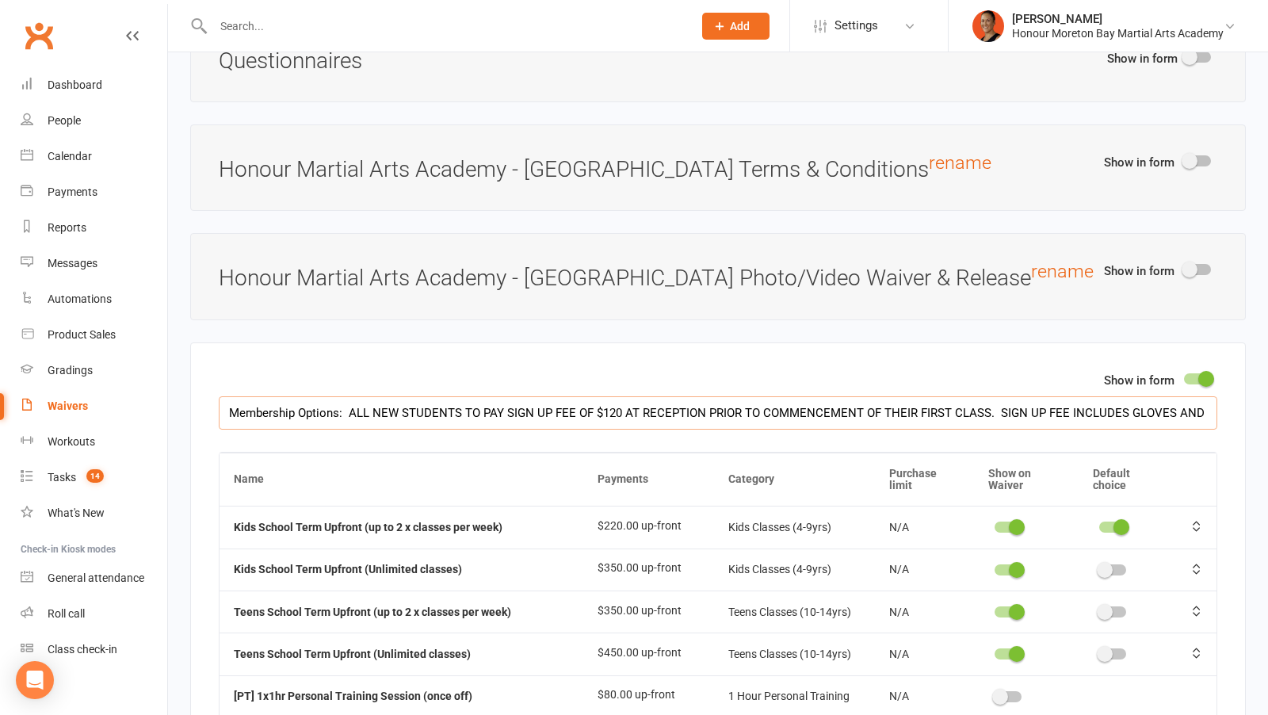
click at [1148, 396] on input "Membership Options: ALL NEW STUDENTS TO PAY SIGN UP FEE OF $120 AT RECEPTION PR…" at bounding box center [718, 412] width 999 height 33
drag, startPoint x: 1090, startPoint y: 389, endPoint x: 1019, endPoint y: 387, distance: 70.6
click at [1019, 396] on input "Membership Options: ALL NEW STUDENTS TO PAY SIGN UP FEE OF $120 AT RECEPTION PR…" at bounding box center [718, 412] width 999 height 33
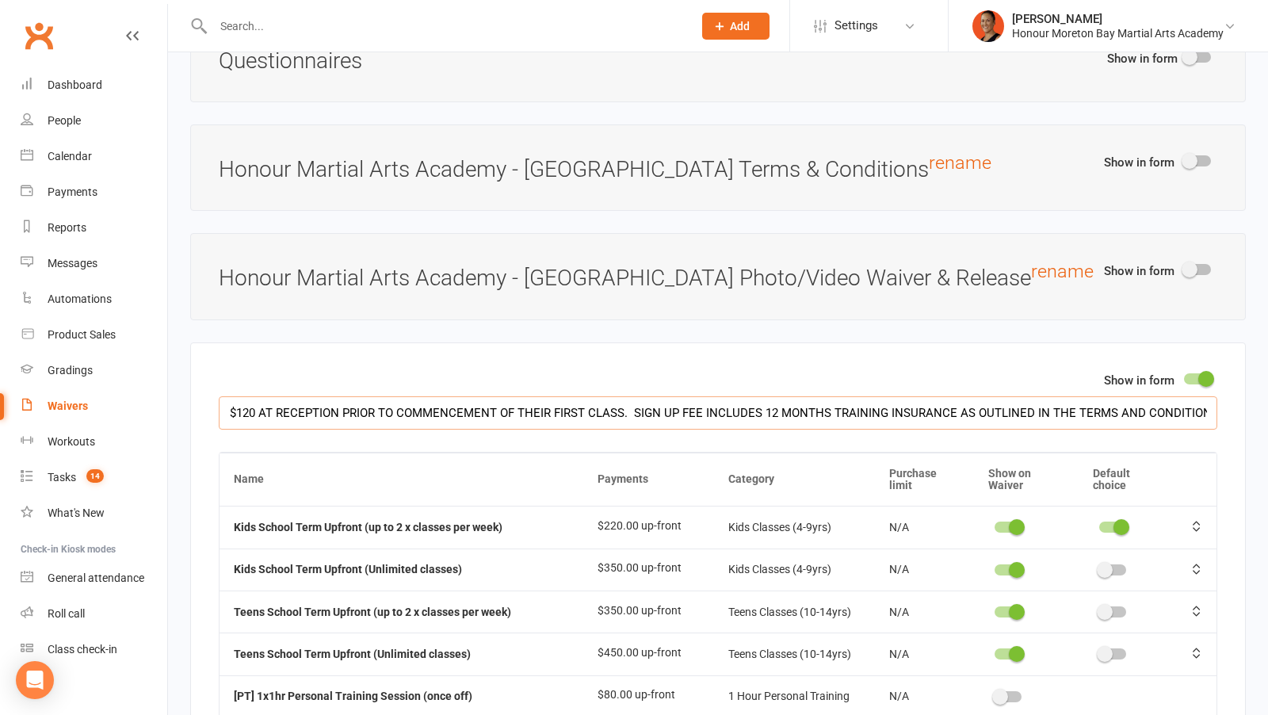
drag, startPoint x: 1205, startPoint y: 392, endPoint x: 1224, endPoint y: 392, distance: 19.0
click at [869, 396] on input "Membership Options: ALL NEW STUDENTS TO PAY SIGN UP FEE OF $120 AT RECEPTION PR…" at bounding box center [718, 412] width 999 height 33
click at [877, 396] on input "Membership Options: ALL NEW STUDENTS TO PAY SIGN UP FEE OF $120 AT RECEPTION PR…" at bounding box center [718, 412] width 999 height 33
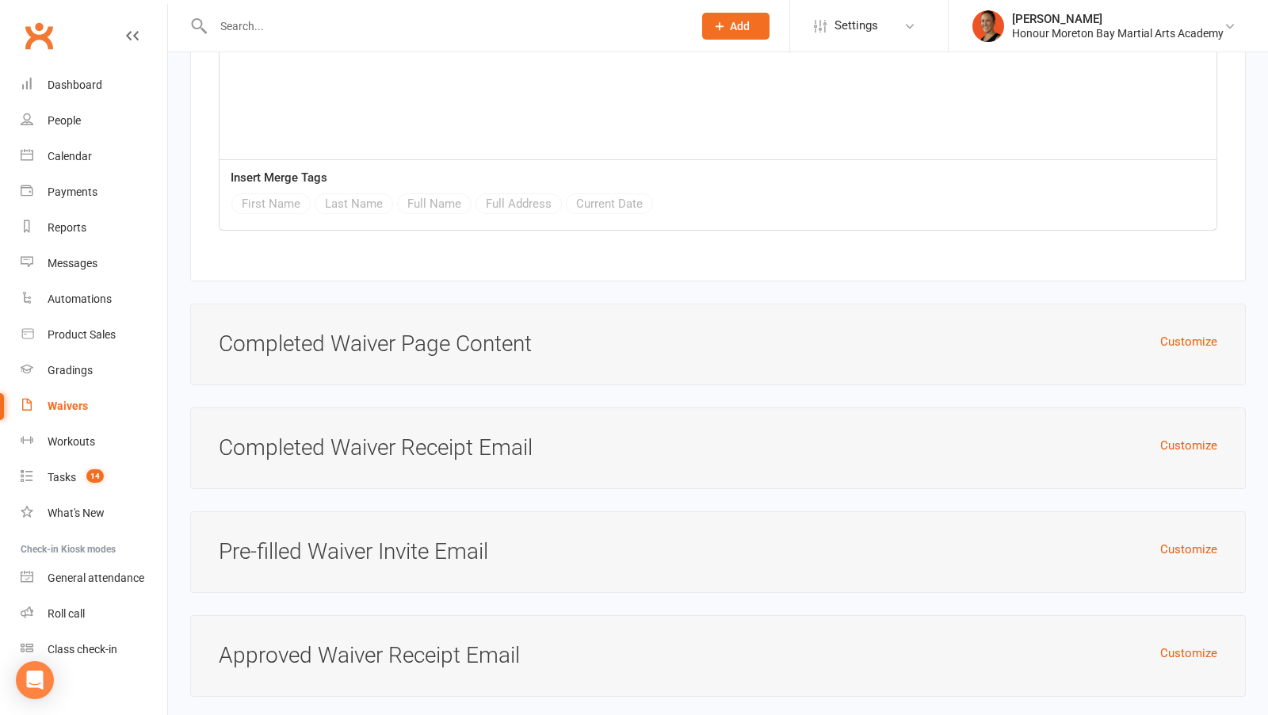
scroll to position [3987, 0]
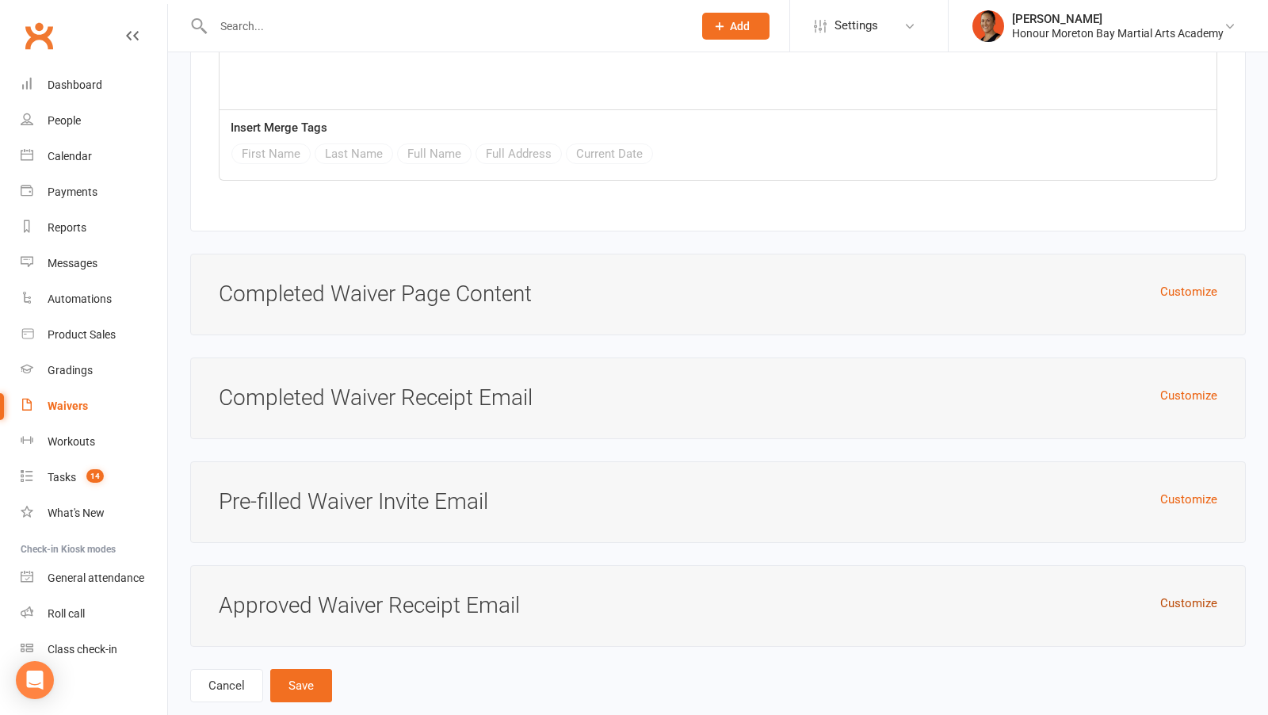
type input "Membership Options: ALL NEW STUDENTS TO PAY SIGN UP FEE OF $120 AT RECEPTION PR…"
click at [1199, 594] on button "Customize" at bounding box center [1188, 603] width 57 height 19
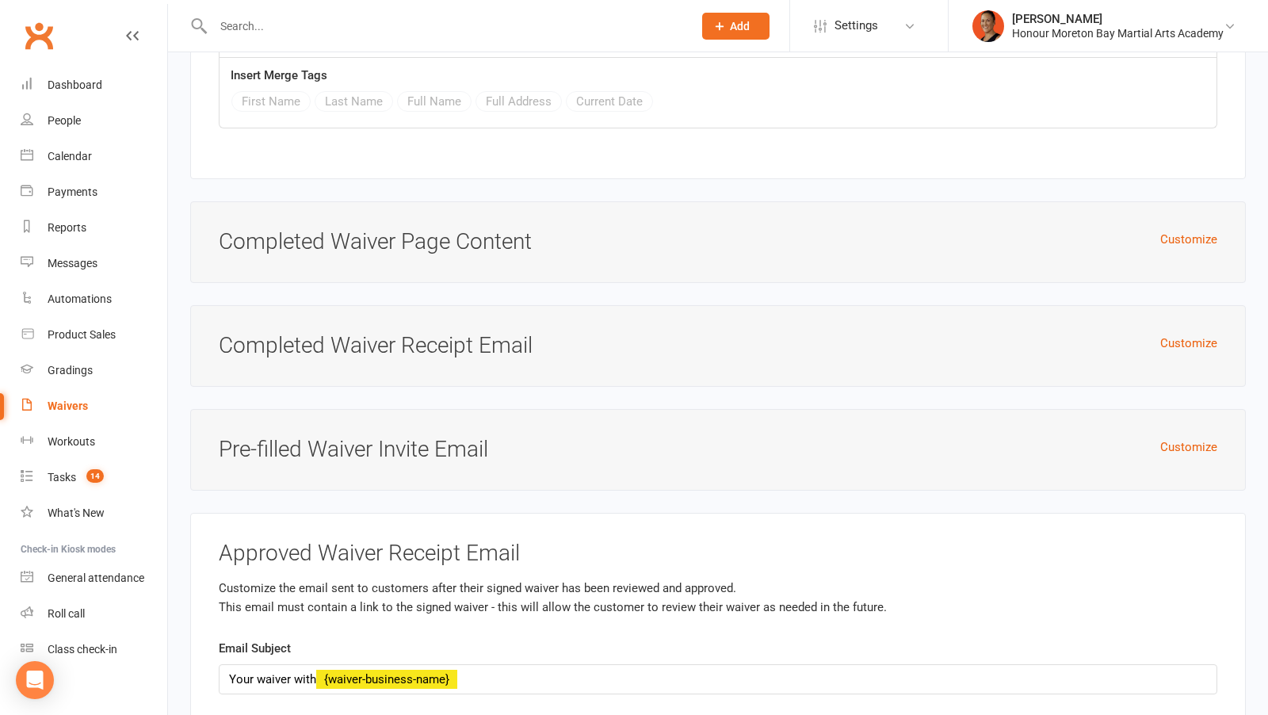
scroll to position [4025, 0]
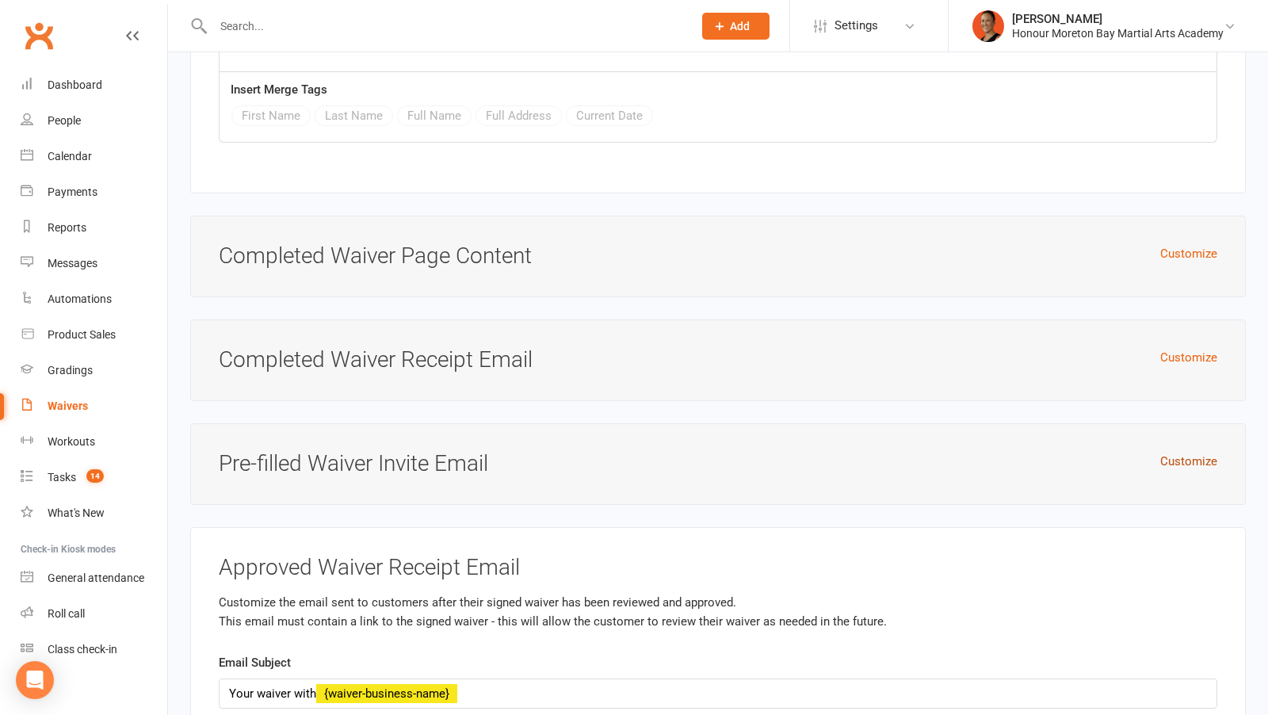
click at [1190, 452] on button "Customize" at bounding box center [1188, 461] width 57 height 19
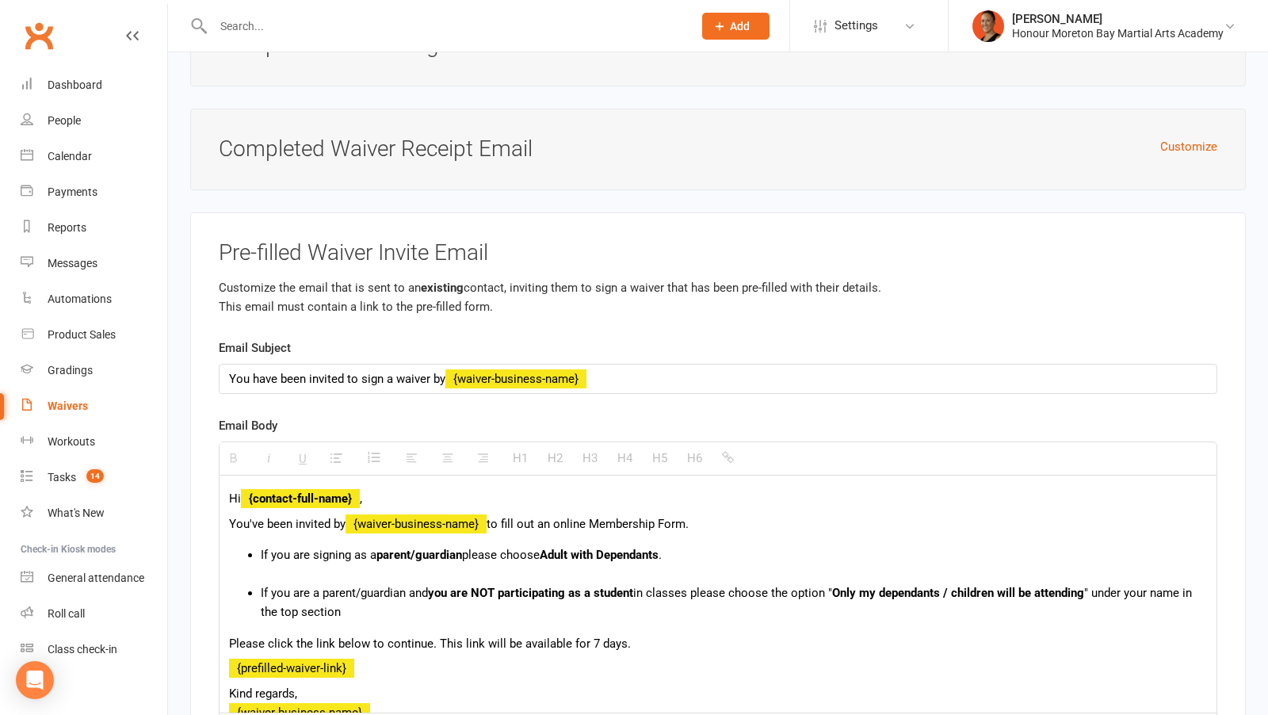
scroll to position [4331, 0]
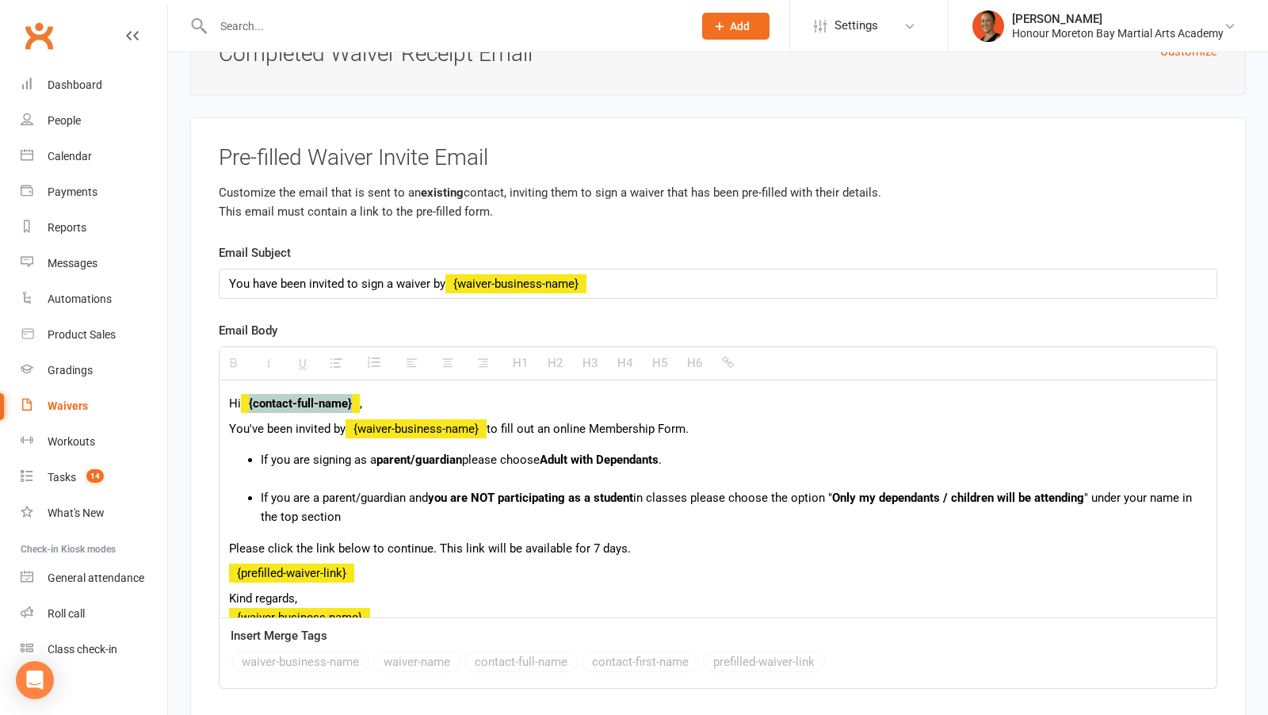
drag, startPoint x: 356, startPoint y: 376, endPoint x: 248, endPoint y: 376, distance: 107.8
click at [248, 396] on strong "{contact-full-name}" at bounding box center [300, 403] width 119 height 14
click at [633, 626] on div "Insert Merge Tags waiver-business-name waiver-name contact-full-name contact-fi…" at bounding box center [718, 651] width 997 height 50
click at [634, 651] on div "waiver-business-name waiver-name contact-full-name contact-first-name prefilled…" at bounding box center [530, 663] width 598 height 25
click at [654, 589] on p "Kind regards, {waiver-business-name}" at bounding box center [718, 608] width 978 height 38
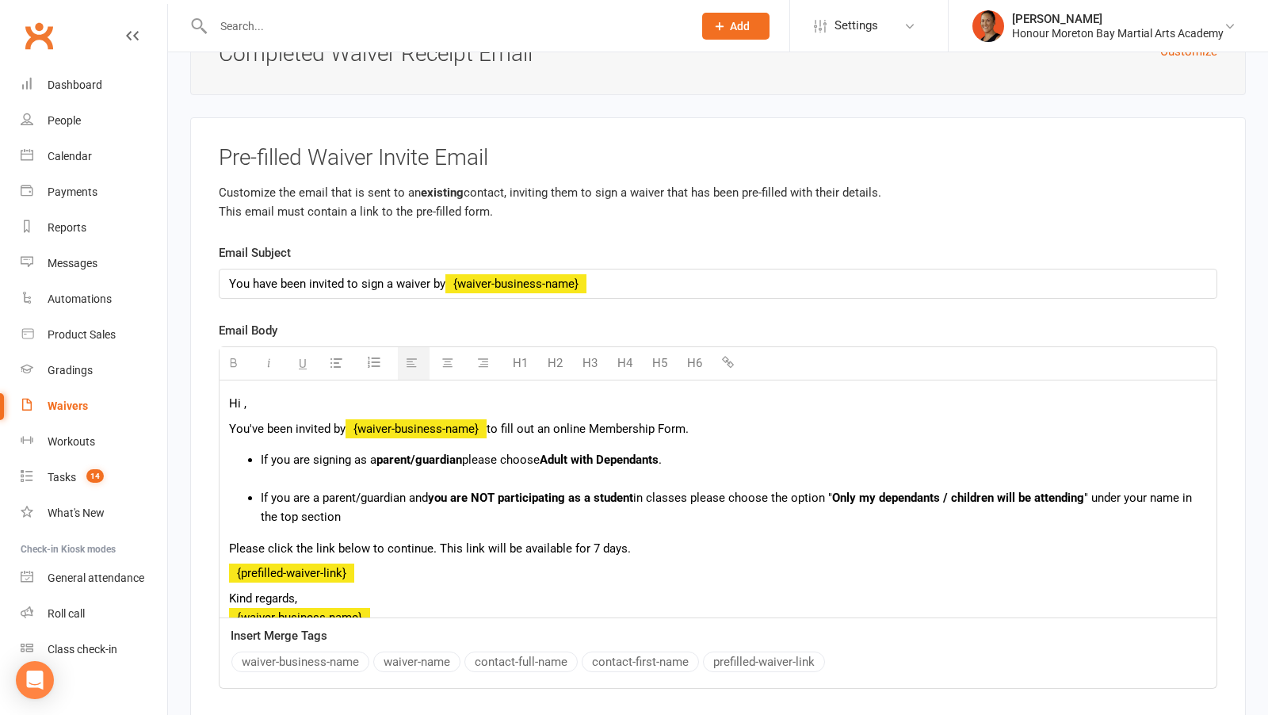
click at [240, 394] on p "Hi ," at bounding box center [718, 403] width 978 height 19
click at [673, 651] on button "contact-first-name" at bounding box center [640, 661] width 117 height 21
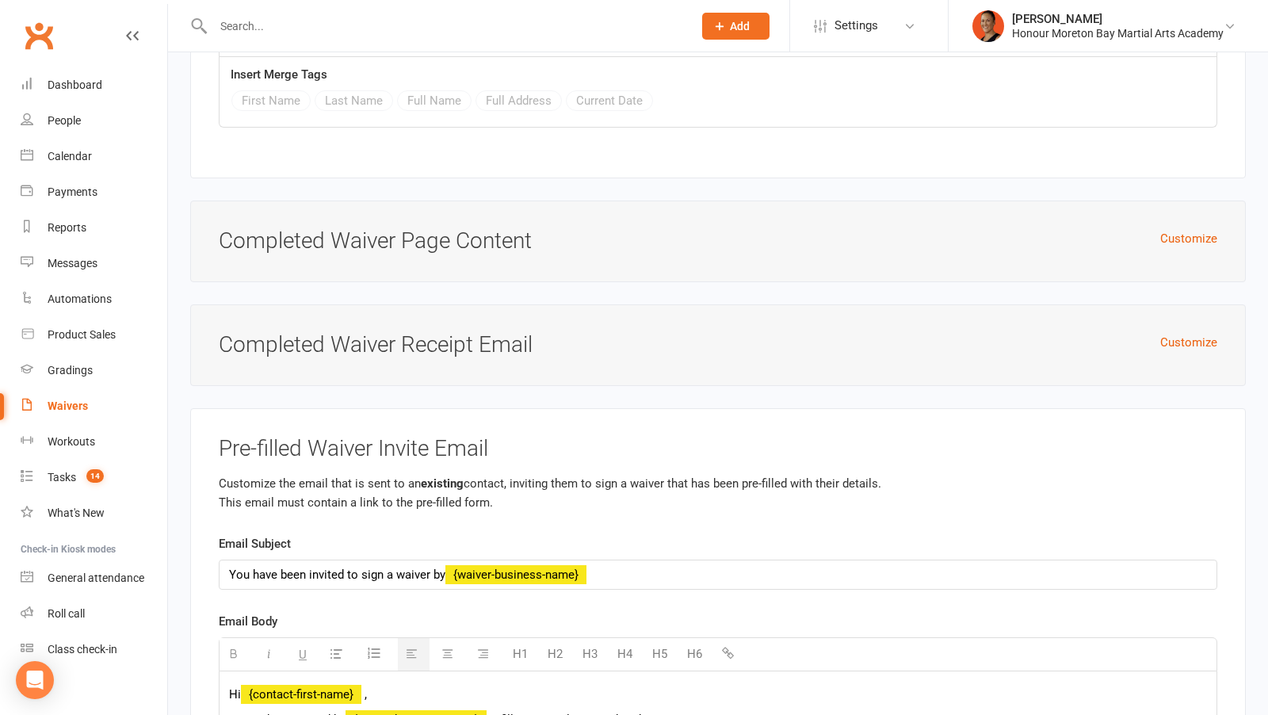
scroll to position [4038, 0]
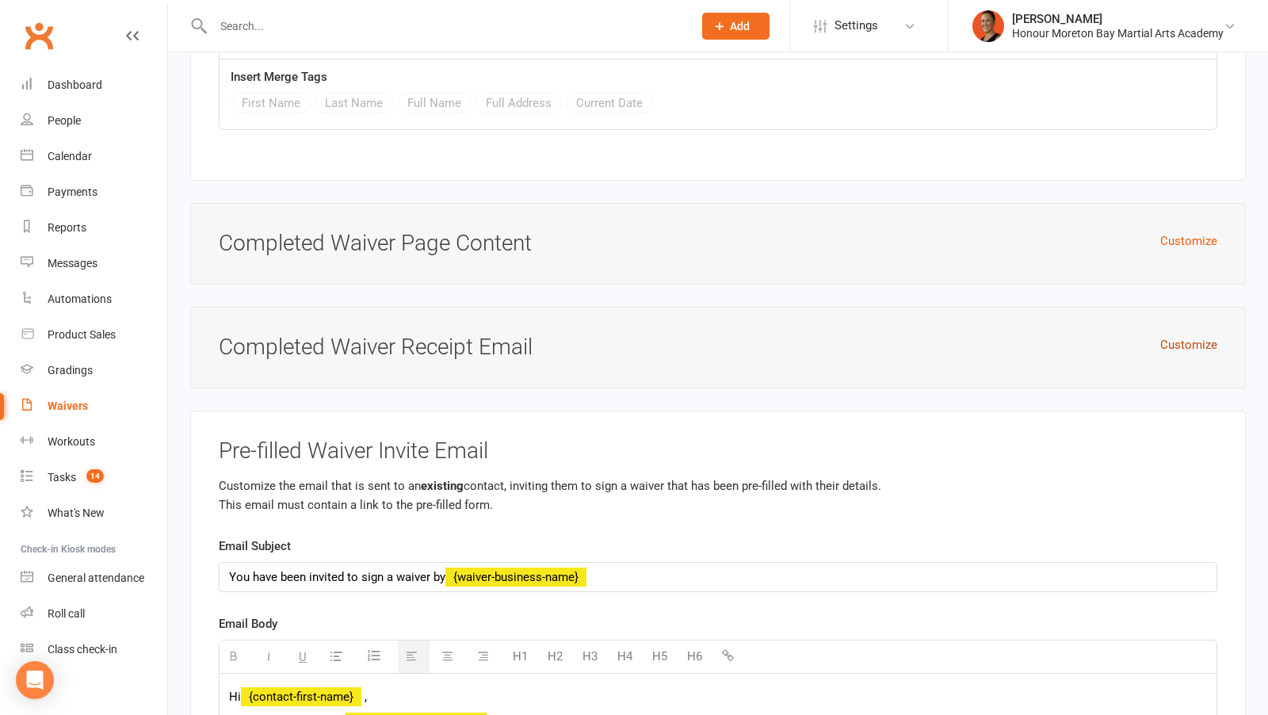
click at [1202, 335] on button "Customize" at bounding box center [1188, 344] width 57 height 19
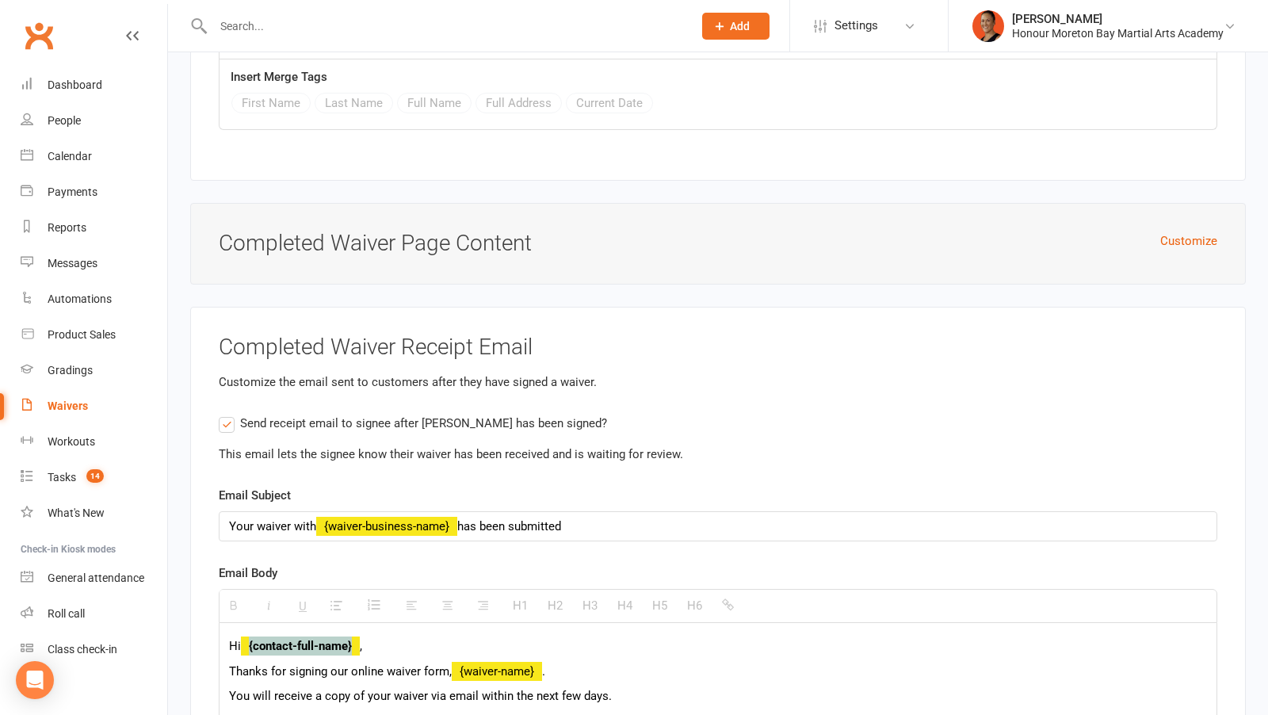
drag, startPoint x: 357, startPoint y: 619, endPoint x: 246, endPoint y: 616, distance: 110.2
click at [245, 639] on strong "{contact-full-name}" at bounding box center [300, 646] width 119 height 14
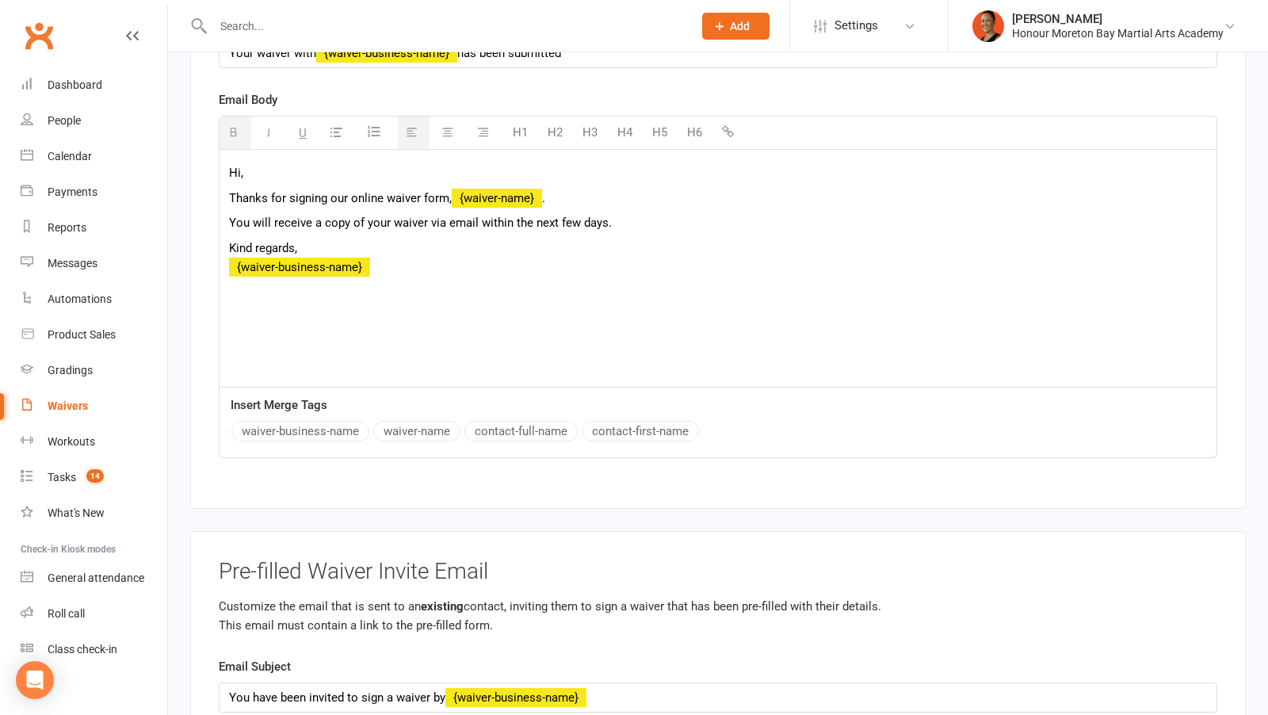
scroll to position [4540, 0]
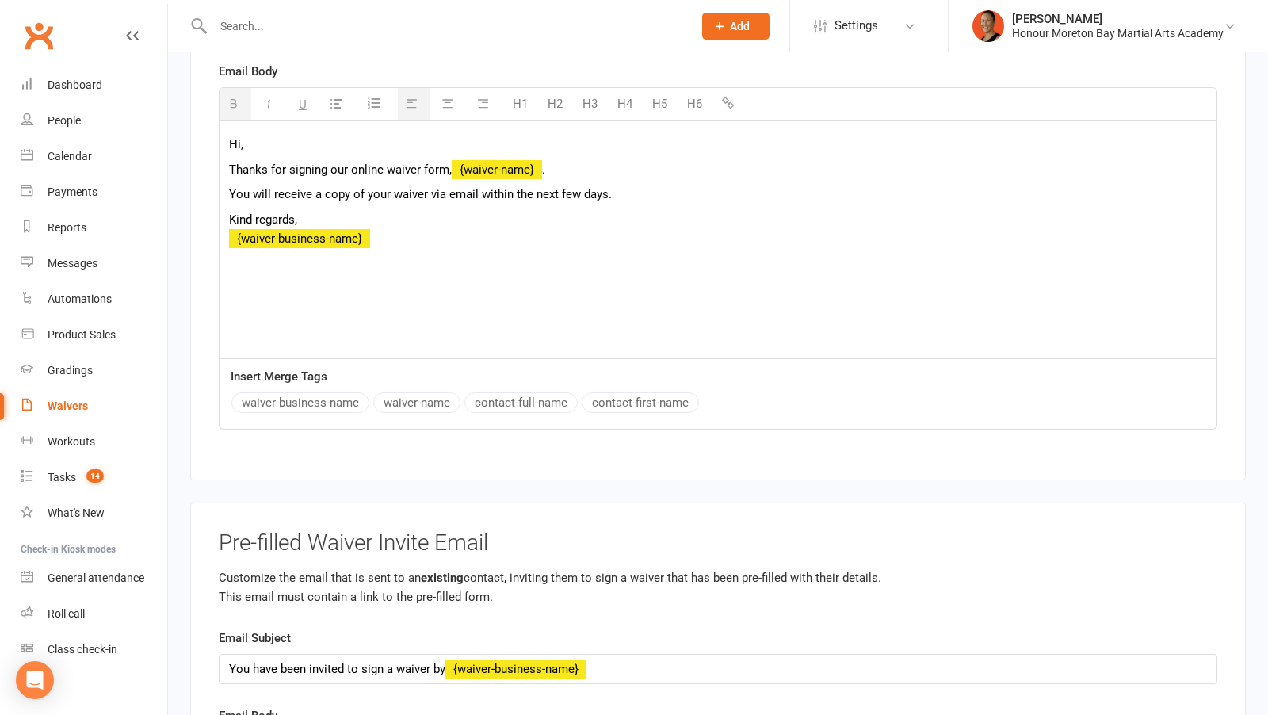
click at [640, 392] on button "contact-first-name" at bounding box center [640, 402] width 117 height 21
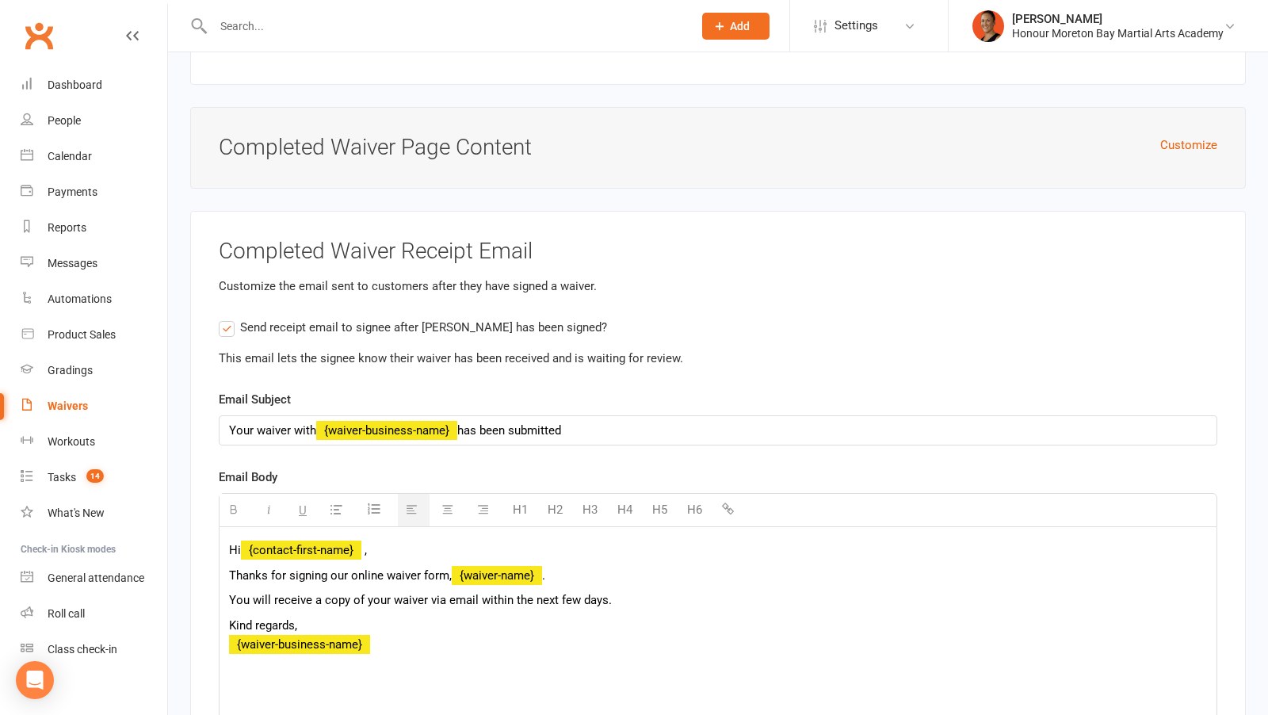
scroll to position [4104, 0]
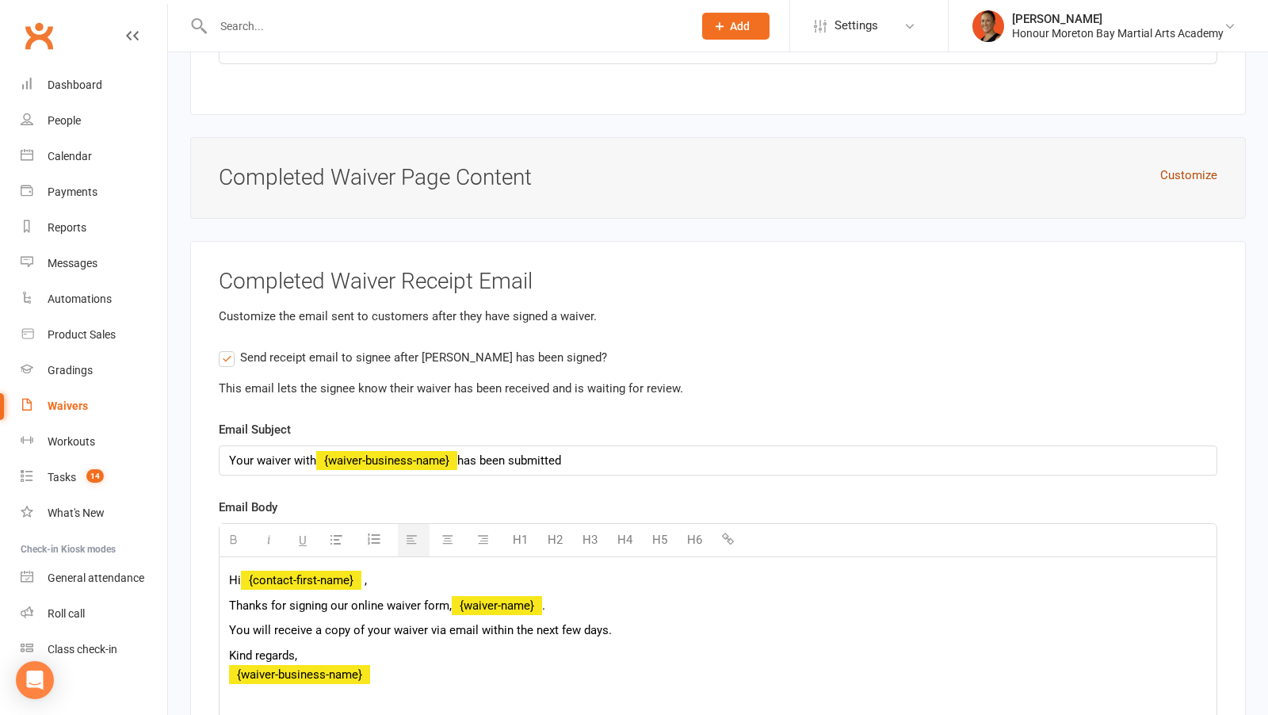
click at [1191, 166] on button "Customize" at bounding box center [1188, 175] width 57 height 19
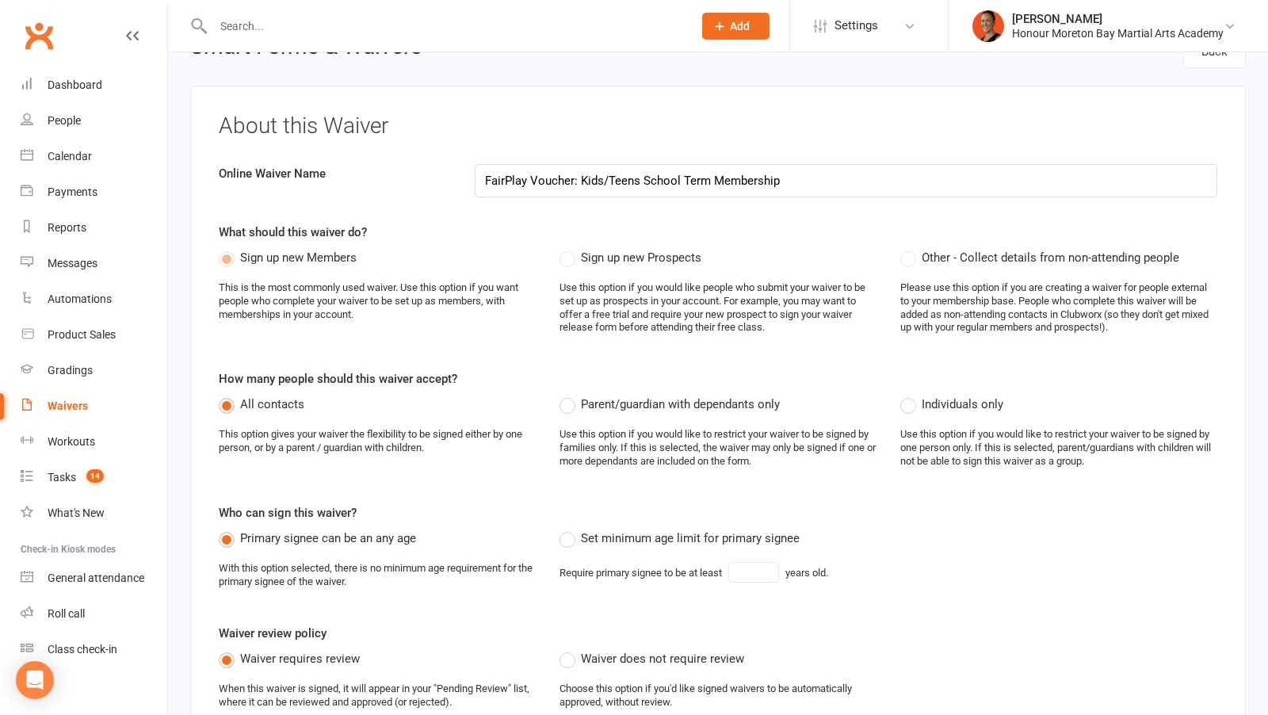
scroll to position [0, 0]
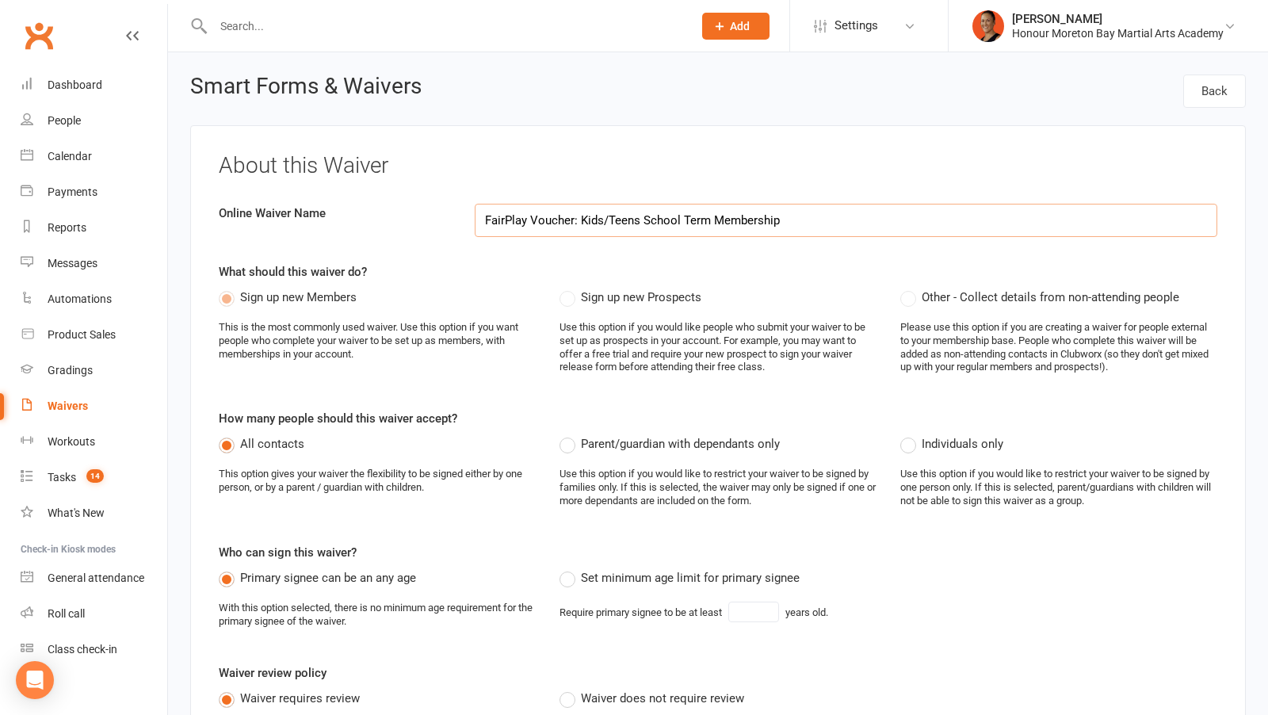
click at [526, 216] on input "FairPlay Voucher: Kids/Teens School Term Membership" at bounding box center [846, 220] width 743 height 33
click at [493, 222] on input "FairPlay Voucher: Kids/Teens School Term Membership" at bounding box center [846, 220] width 743 height 33
click at [800, 218] on input "Sports Voucher: Kids/Teens School Term Membership" at bounding box center [846, 220] width 743 height 33
drag, startPoint x: 636, startPoint y: 214, endPoint x: 572, endPoint y: 211, distance: 63.5
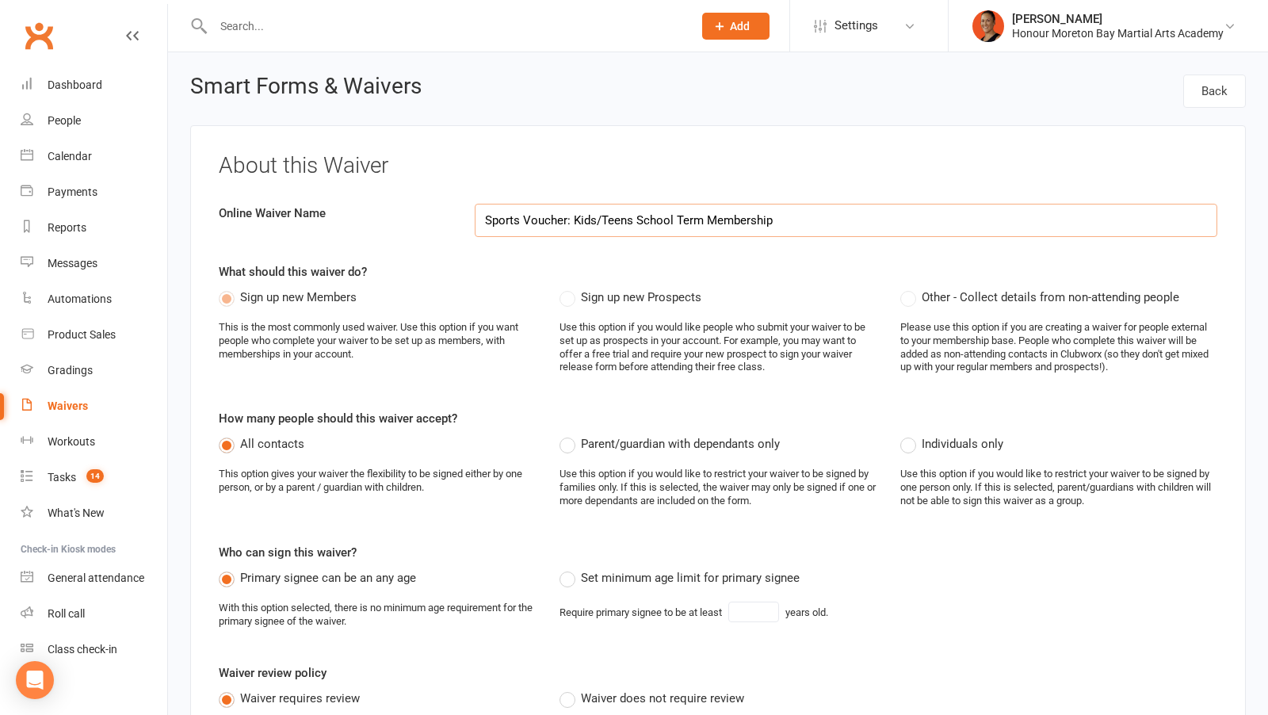
click at [572, 211] on input "Sports Voucher: Kids/Teens School Term Membership" at bounding box center [846, 220] width 743 height 33
click at [767, 220] on input "Sports Voucher School Term Membership" at bounding box center [846, 220] width 743 height 33
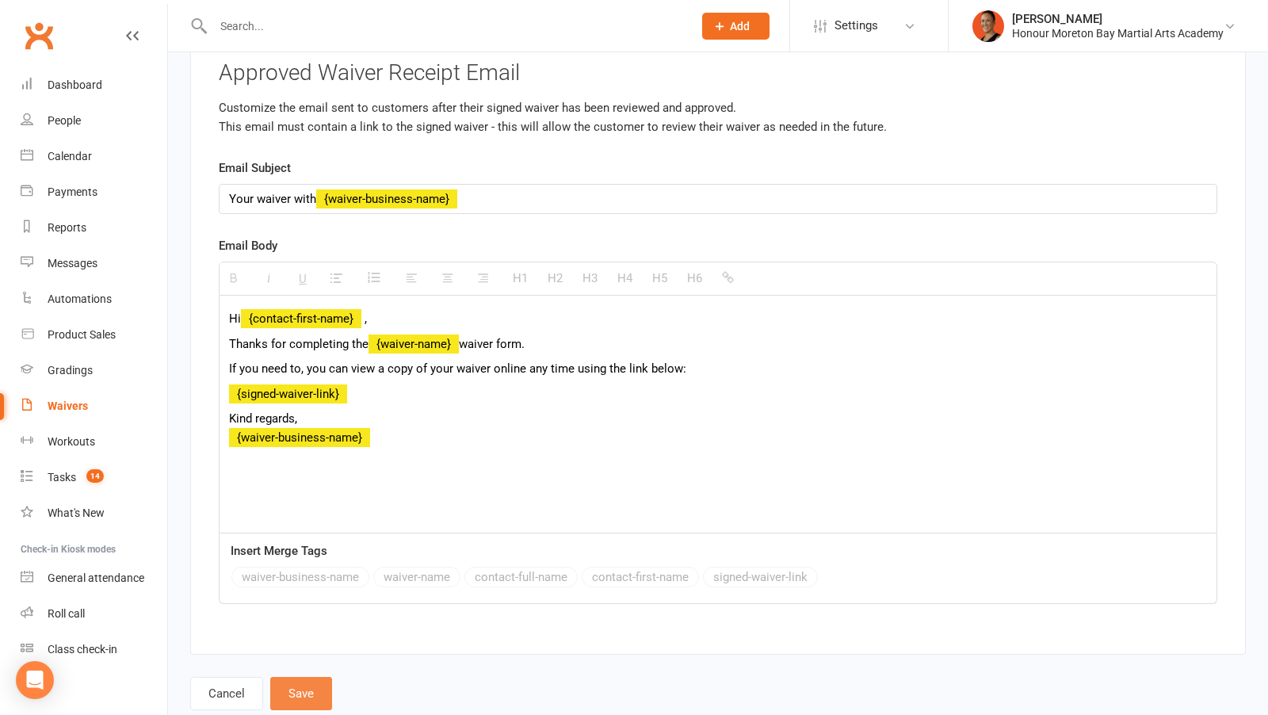
type input "Sports Voucher School Term Membership Upfront"
click at [297, 677] on button "Save" at bounding box center [301, 693] width 62 height 33
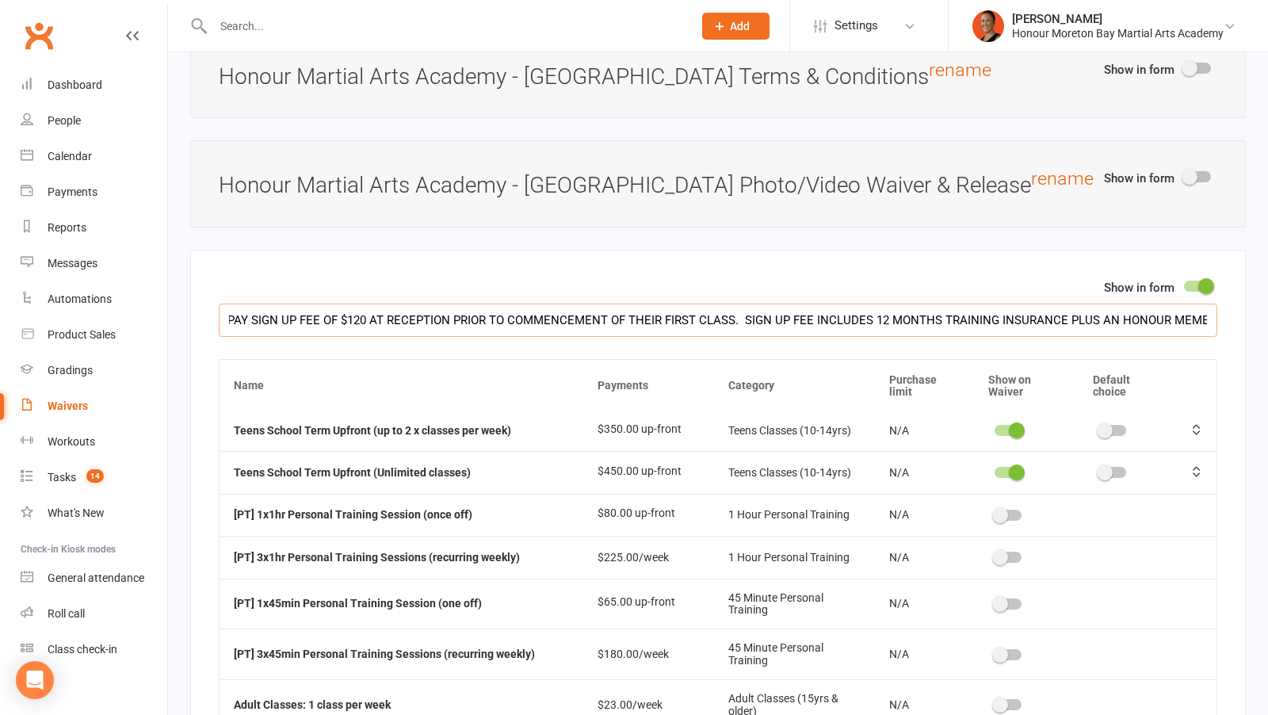
scroll to position [0, 685]
drag, startPoint x: 1125, startPoint y: 291, endPoint x: 1267, endPoint y: 292, distance: 142.7
drag, startPoint x: 1166, startPoint y: 288, endPoint x: 1222, endPoint y: 288, distance: 56.3
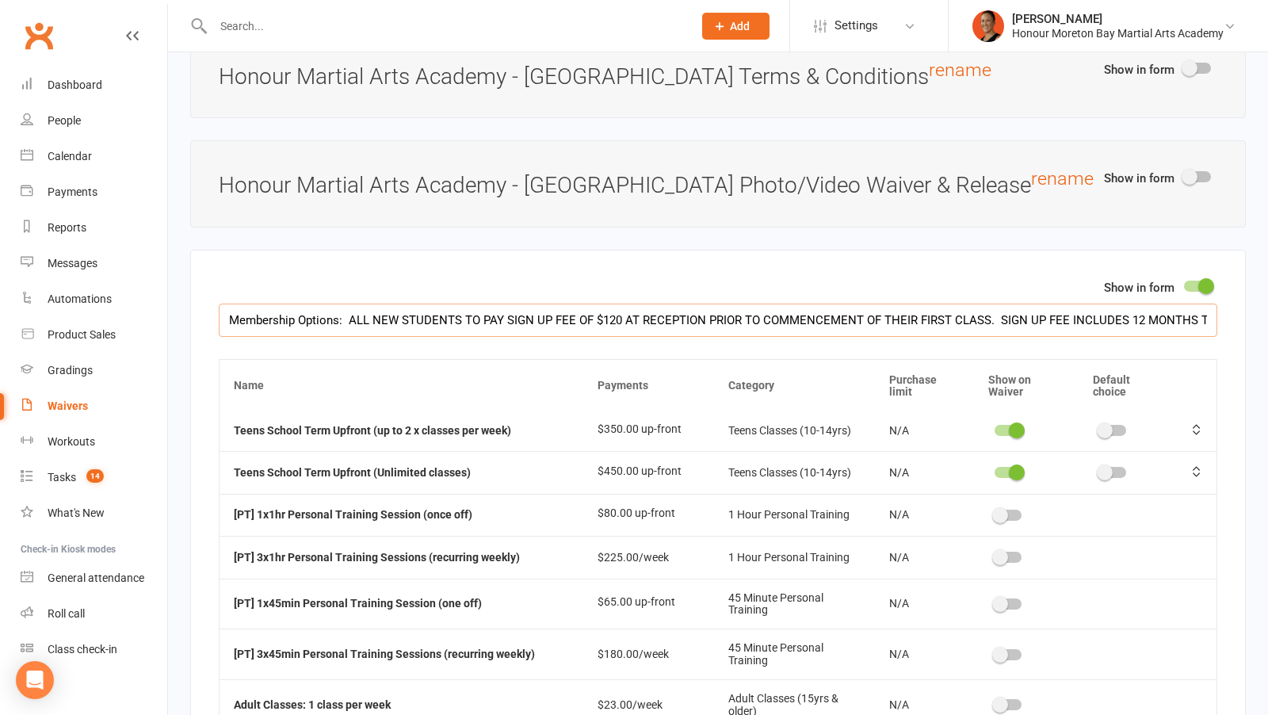
click at [1222, 288] on div "Show in form Membership Options: ALL NEW STUDENTS TO PAY SIGN UP FEE OF $120 AT…" at bounding box center [718, 659] width 1056 height 819
drag, startPoint x: 1204, startPoint y: 288, endPoint x: 1229, endPoint y: 288, distance: 25.4
click at [1230, 288] on div "Show in form Membership Options: ALL NEW STUDENTS TO PAY SIGN UP FEE OF $120 AT…" at bounding box center [718, 659] width 1056 height 819
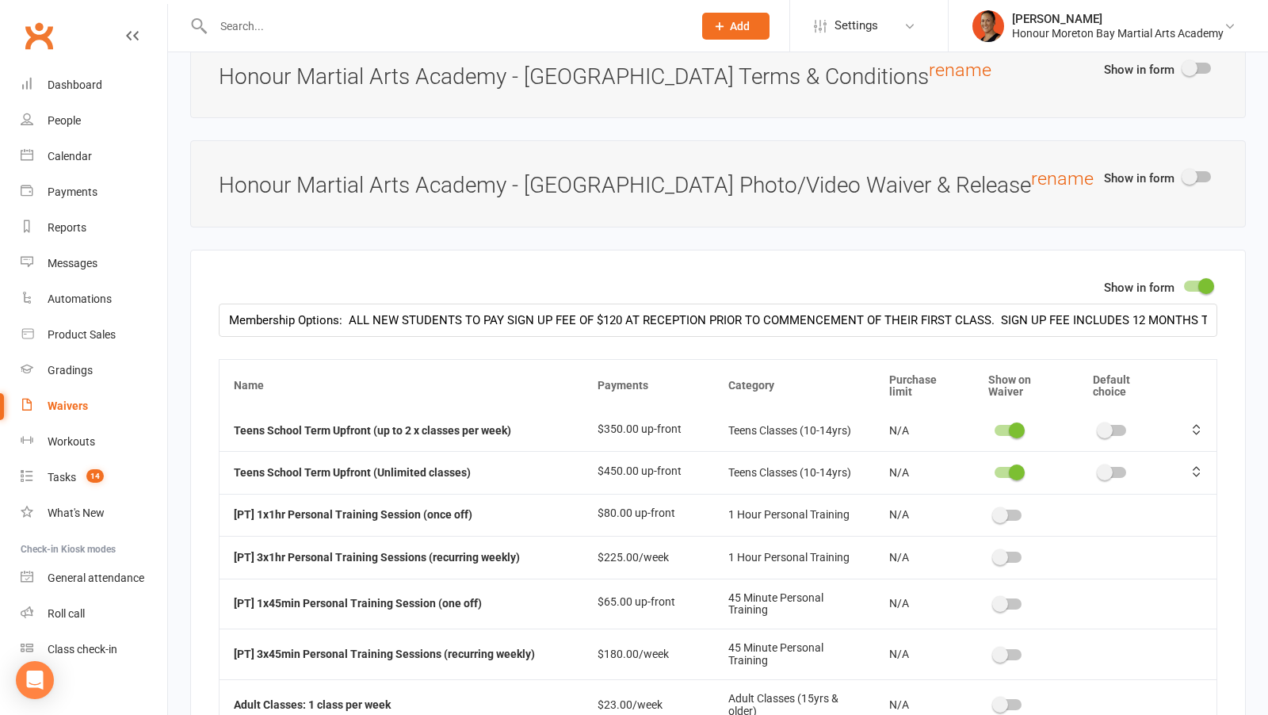
click at [566, 278] on div "Show in form Membership Options: ALL NEW STUDENTS TO PAY SIGN UP FEE OF $120 AT…" at bounding box center [718, 307] width 999 height 59
click at [998, 304] on input "Membership Options: ALL NEW STUDENTS TO PAY SIGN UP FEE OF $120 AT RECEPTION PR…" at bounding box center [718, 320] width 999 height 33
drag, startPoint x: 1074, startPoint y: 296, endPoint x: 1223, endPoint y: 296, distance: 149.0
click at [1223, 296] on div "Show in form Membership Options: ALL NEW STUDENTS TO PAY SIGN UP FEE OF $120 AT…" at bounding box center [718, 659] width 1056 height 819
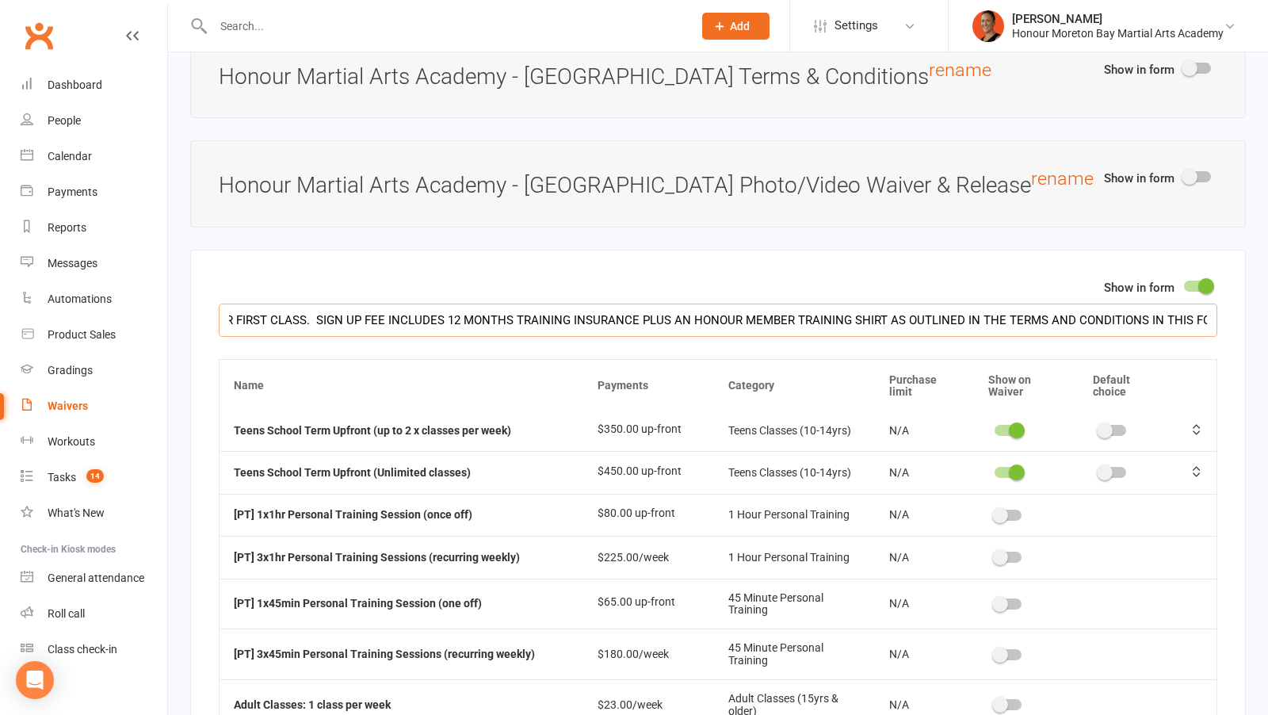
click at [812, 304] on input "Membership Options: ALL NEW STUDENTS TO PAY SIGN UP FEE OF $120 AT RECEPTION PR…" at bounding box center [718, 320] width 999 height 33
drag, startPoint x: 879, startPoint y: 295, endPoint x: 1253, endPoint y: 296, distance: 374.1
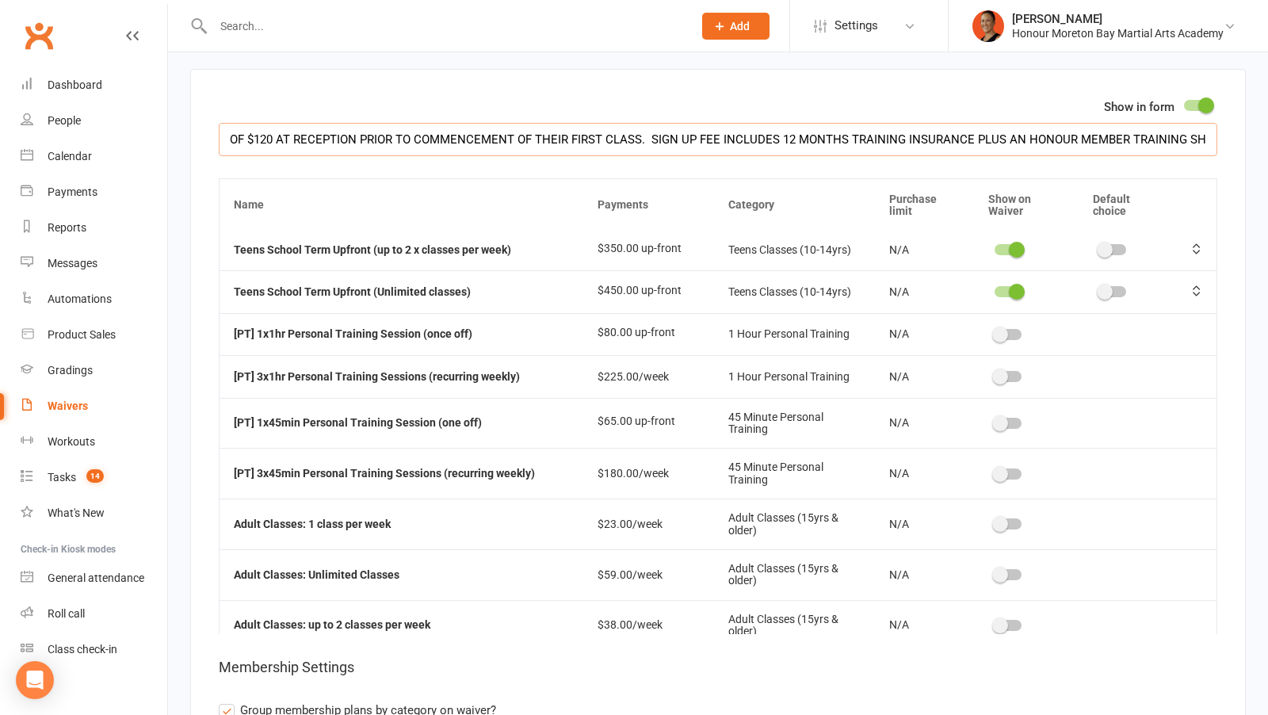
click at [713, 123] on input "Membership Options: ALL NEW STUDENTS TO PAY SIGN UP FEE OF $120 AT RECEPTION PR…" at bounding box center [718, 139] width 999 height 33
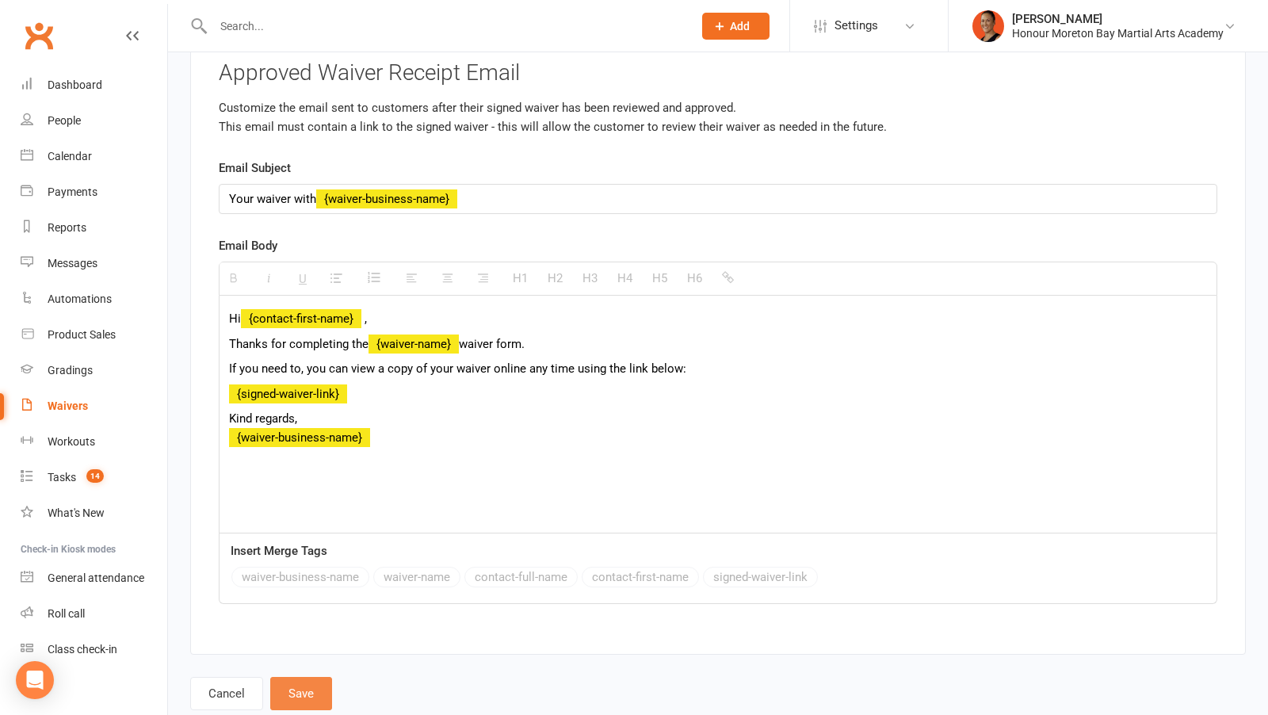
type input "Membership Options"
click at [322, 677] on button "Save" at bounding box center [301, 693] width 62 height 33
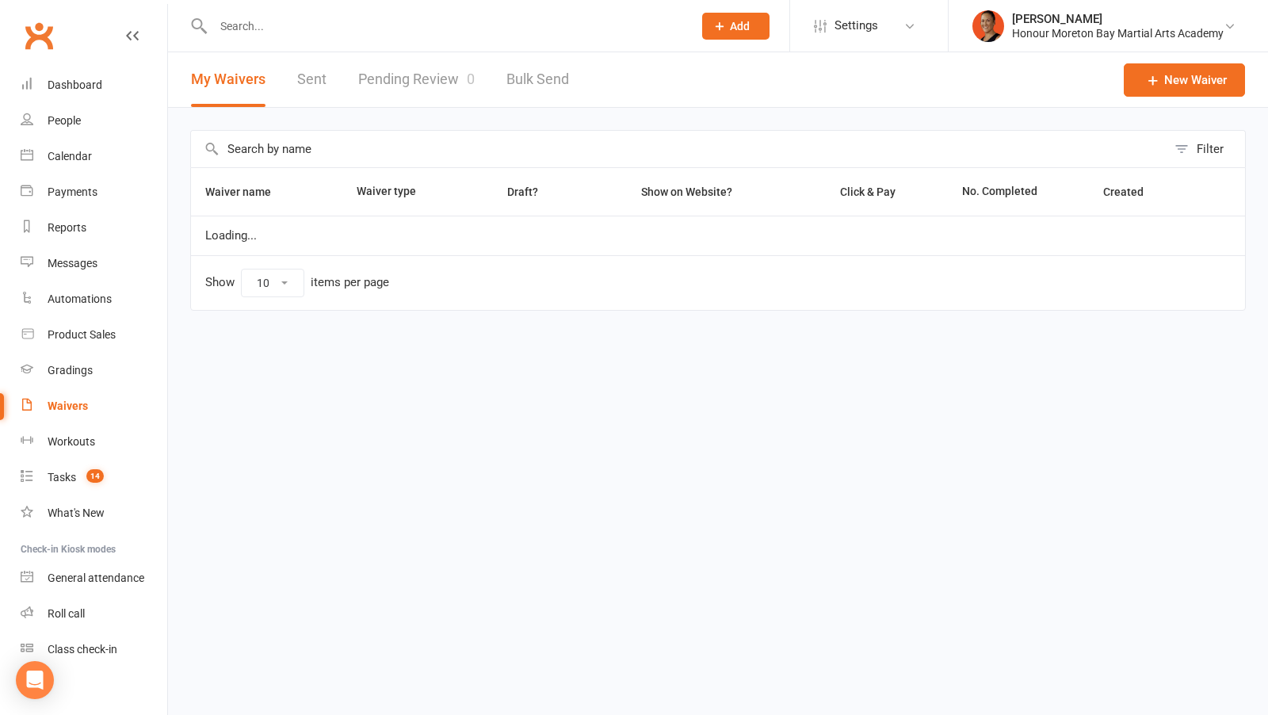
select select "100"
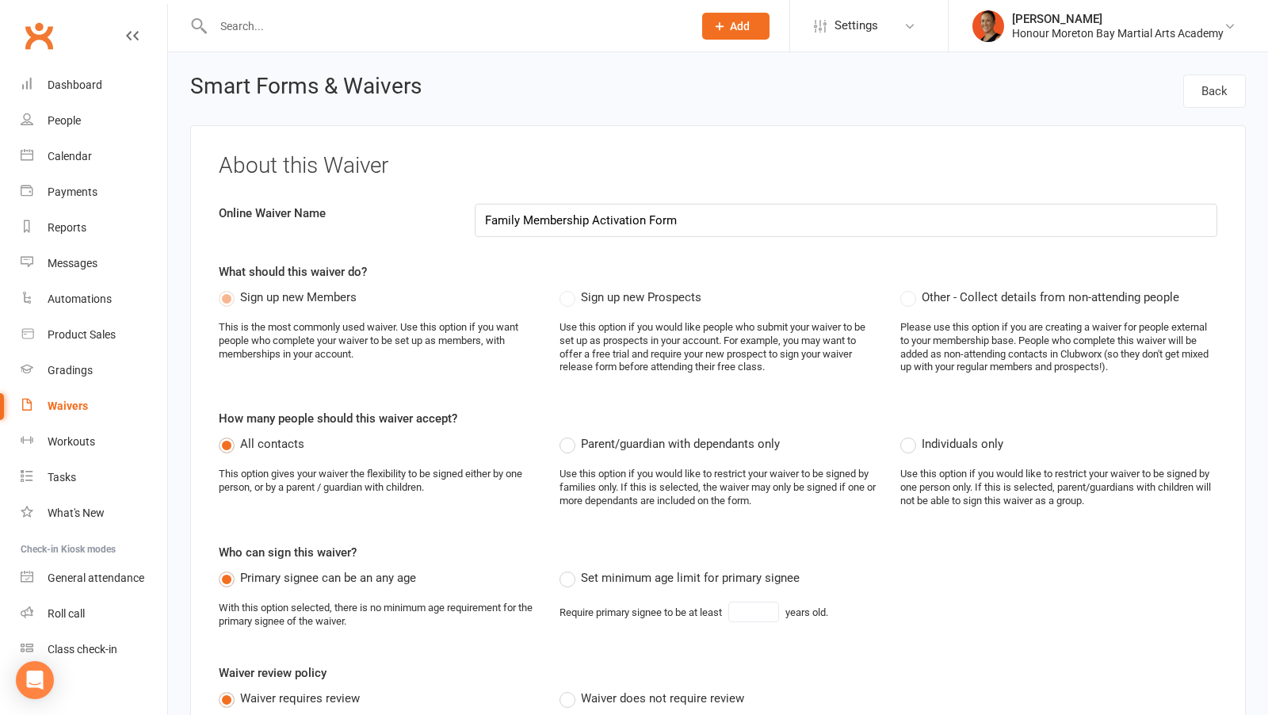
select select "applies_to_all_signees"
select select "select"
select select "checkbox"
select select "select"
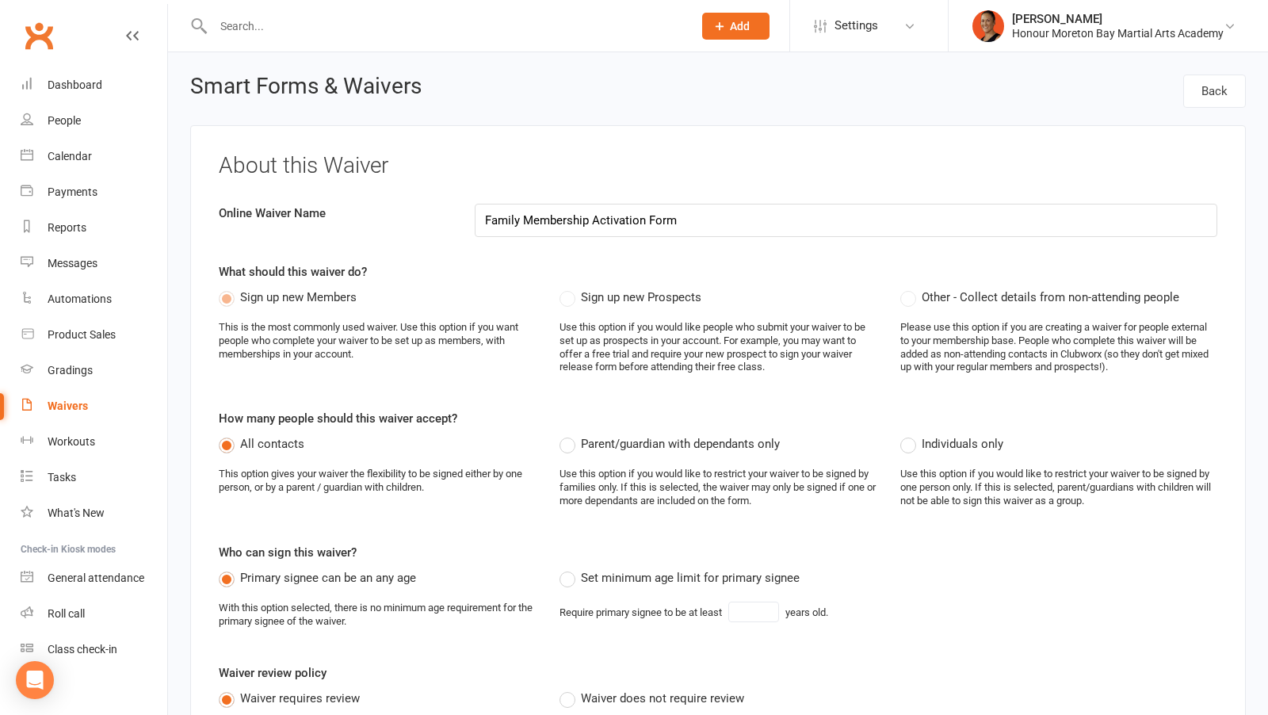
select select "checkbox"
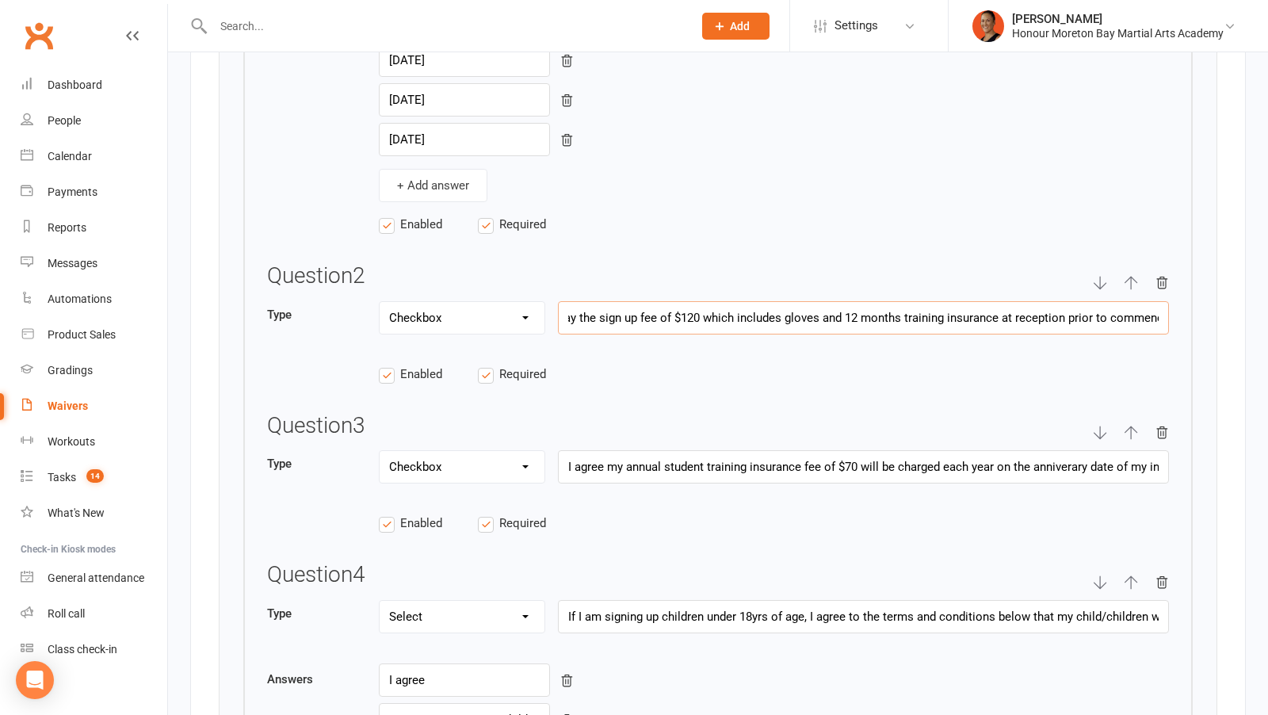
scroll to position [0, 664]
drag, startPoint x: 1007, startPoint y: 286, endPoint x: 1200, endPoint y: 277, distance: 193.6
click at [1201, 277] on div "Title of questionnaire Membership Terms Questionnaire description Please agree …" at bounding box center [718, 262] width 999 height 1624
click at [911, 301] on input "I understand if I am a first time member at Honour Martial Arts Academy - [GEOG…" at bounding box center [863, 317] width 611 height 33
click at [709, 301] on input "I understand if I am a first time member at Honour Martial Arts Academy - [GEOG…" at bounding box center [863, 317] width 611 height 33
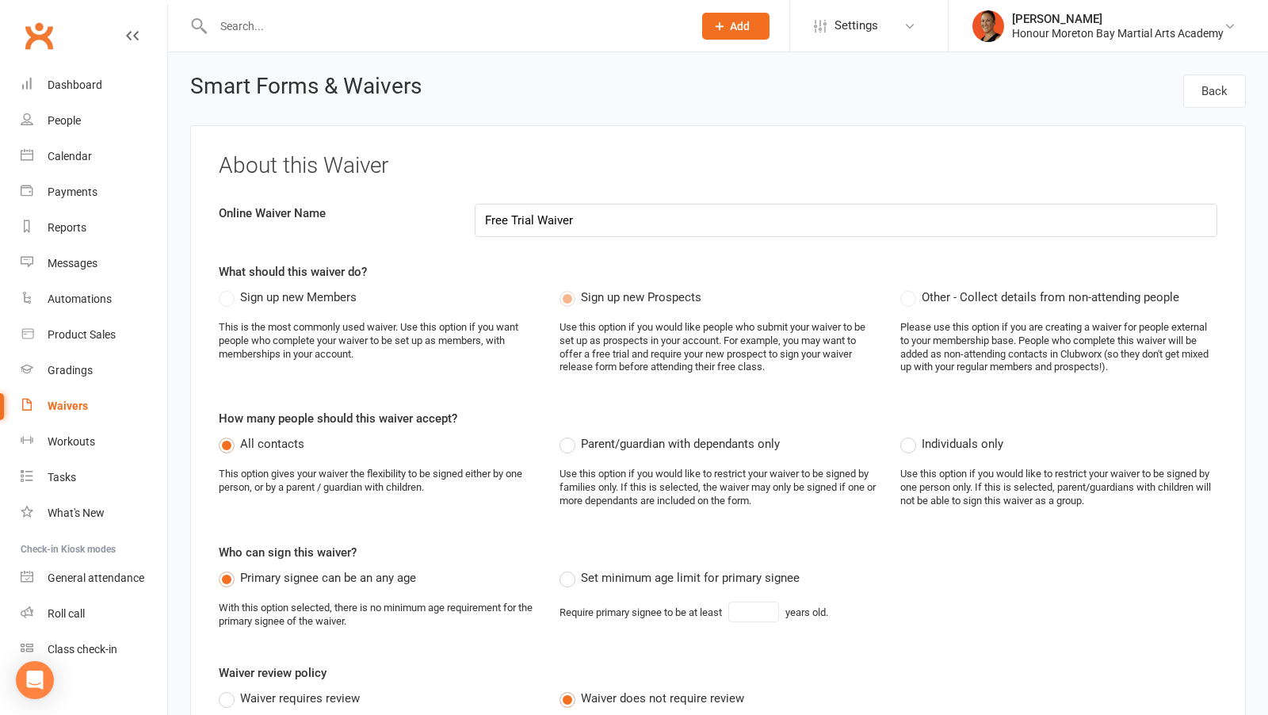
select select "applies_to_all_signees"
select select "checkbox"
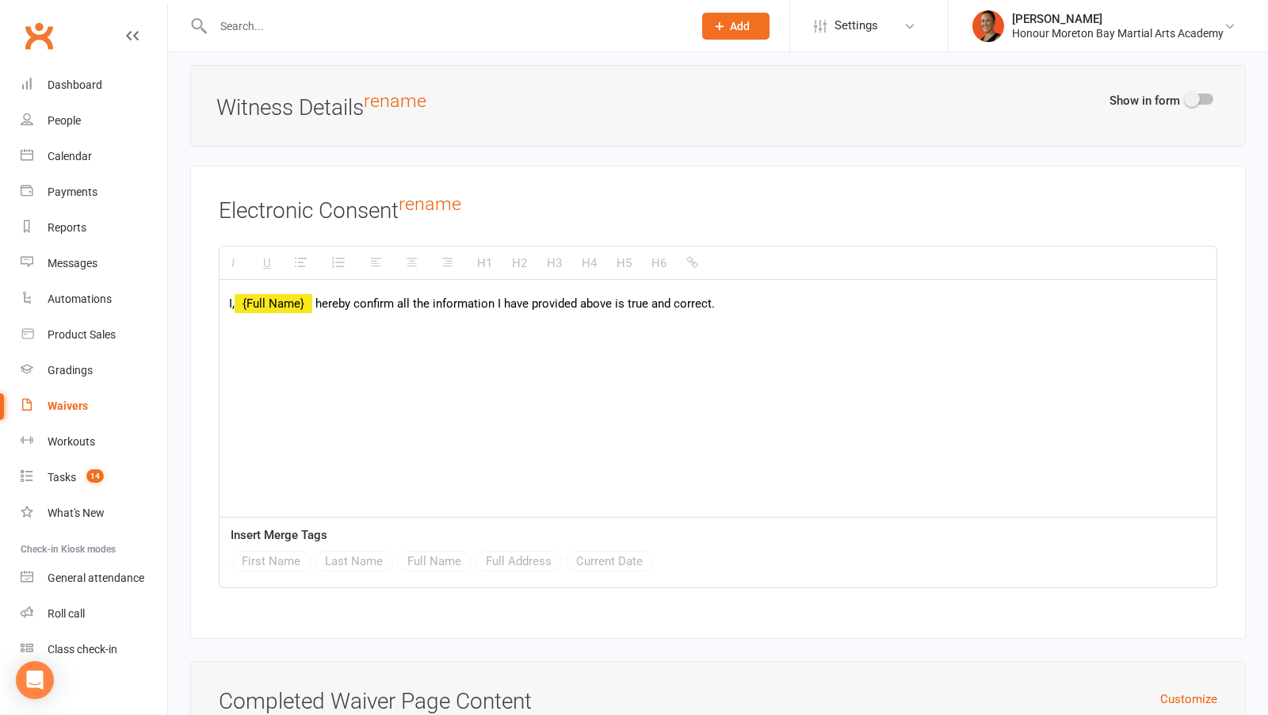
scroll to position [4421, 0]
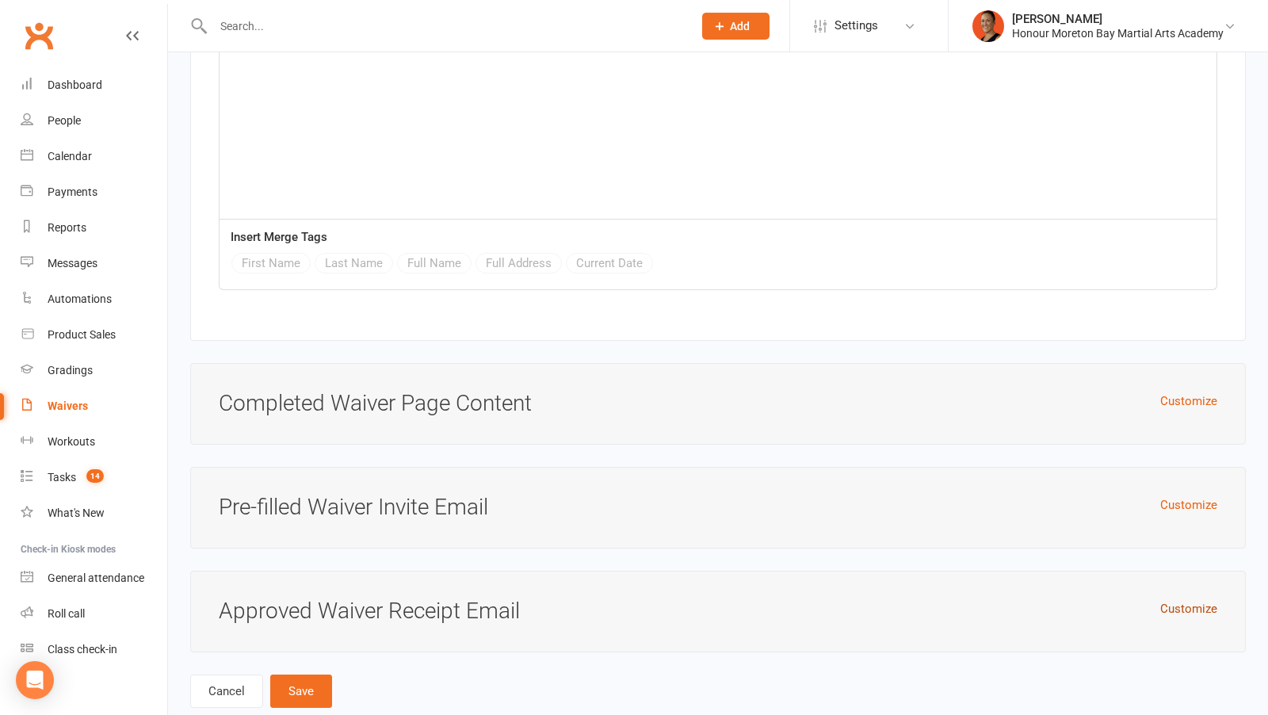
click at [1185, 599] on button "Customize" at bounding box center [1188, 608] width 57 height 19
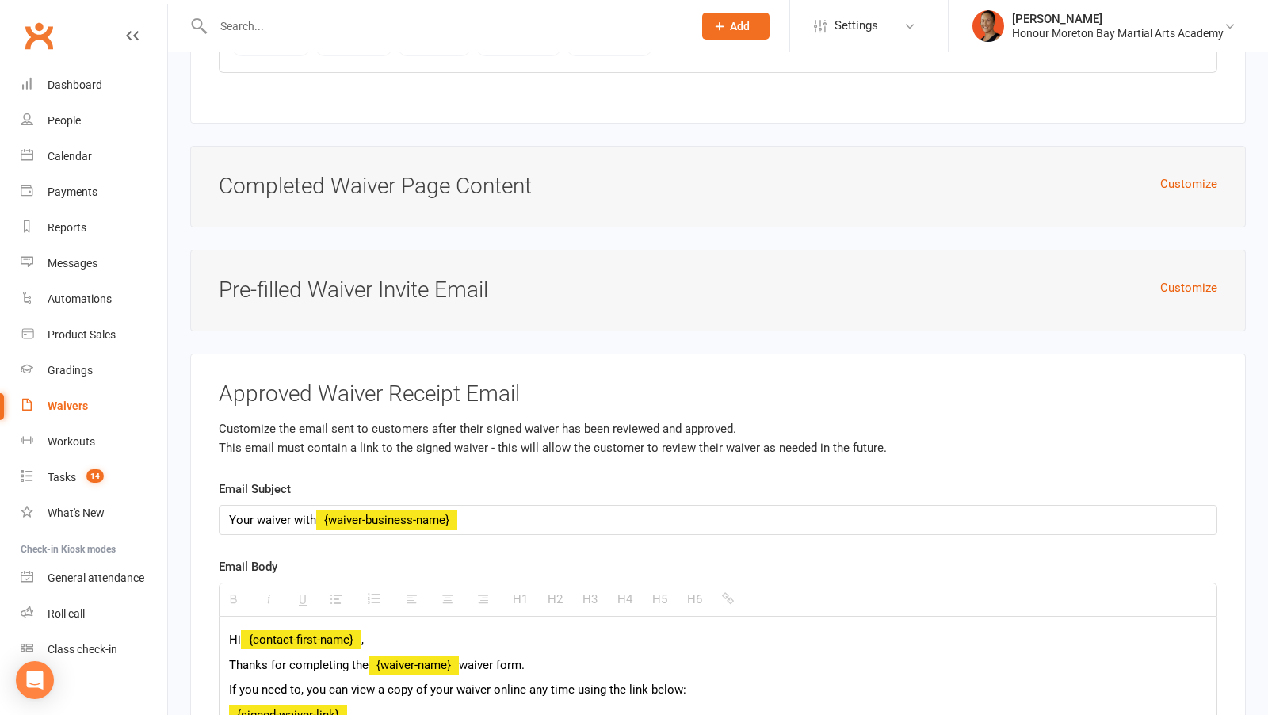
scroll to position [4636, 0]
click at [1179, 280] on button "Customize" at bounding box center [1188, 289] width 57 height 19
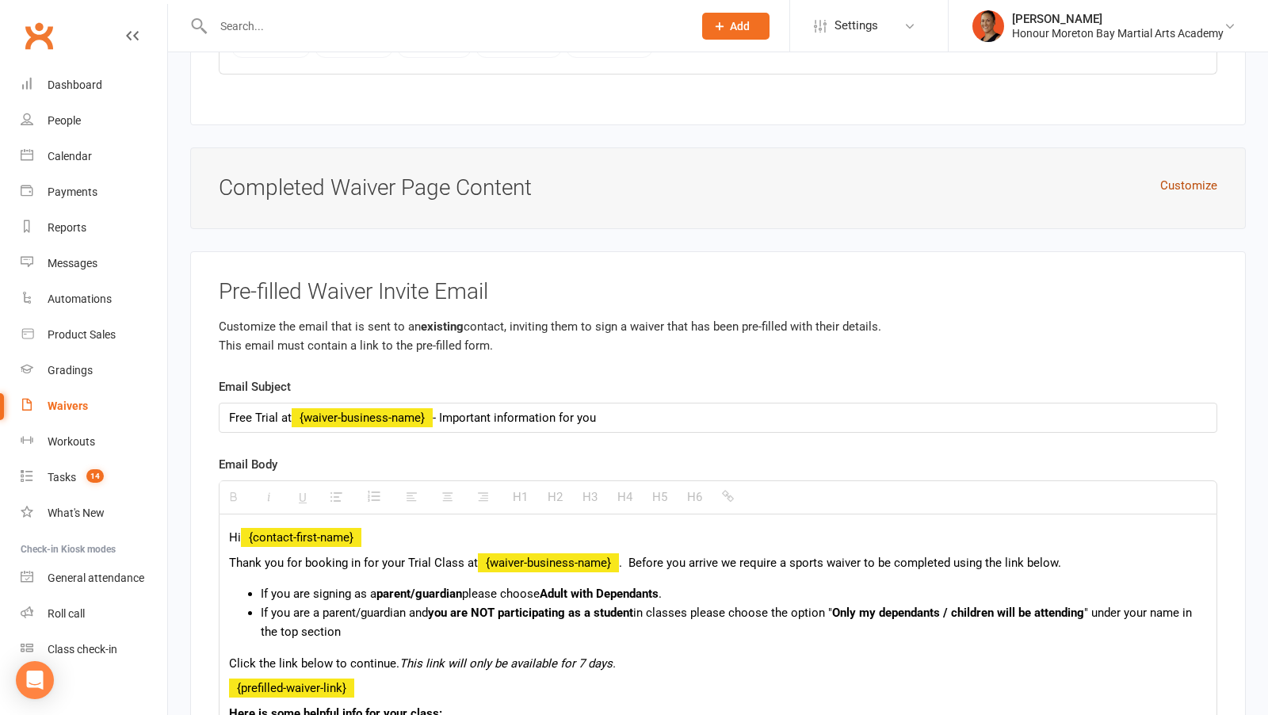
click at [1195, 176] on button "Customize" at bounding box center [1188, 185] width 57 height 19
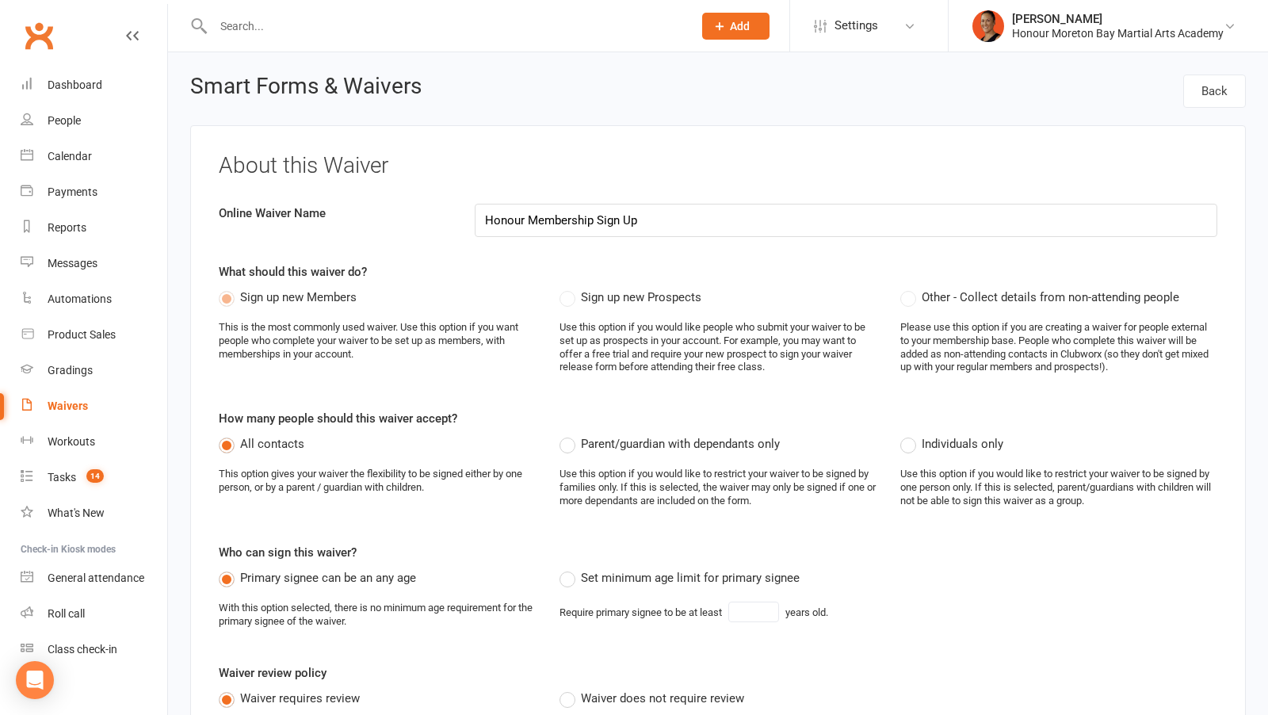
select select "applies_to_all_signees"
select select "select"
select select "checkbox"
select select "select"
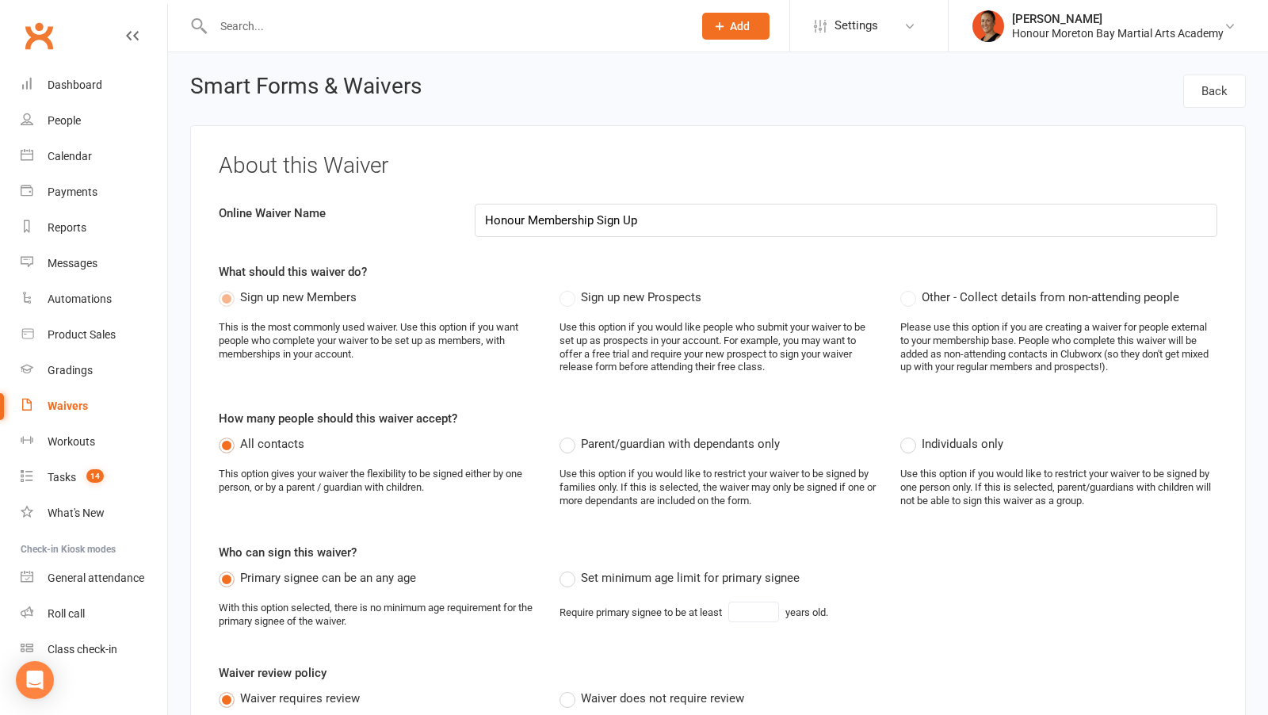
select select "checkbox"
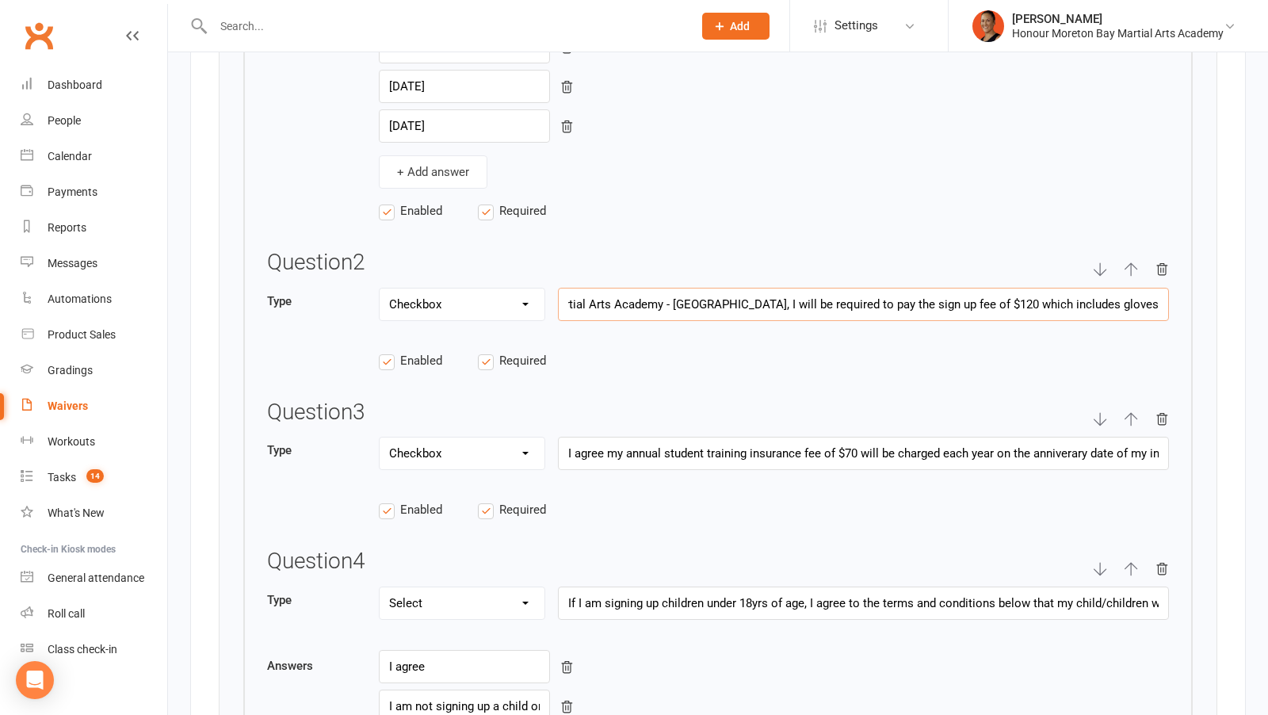
scroll to position [0, 664]
drag, startPoint x: 1097, startPoint y: 276, endPoint x: 1209, endPoint y: 277, distance: 111.8
click at [1209, 277] on div "Title of questionnaire Membership Terms Questionnaire description Please agree …" at bounding box center [718, 249] width 999 height 1624
click at [816, 288] on input "I understand if I am a first time member at Honour Martial Arts Academy - [GEOG…" at bounding box center [863, 304] width 611 height 33
click at [712, 288] on input "I understand if I am a first time member at Honour Martial Arts Academy - [GEOG…" at bounding box center [863, 304] width 611 height 33
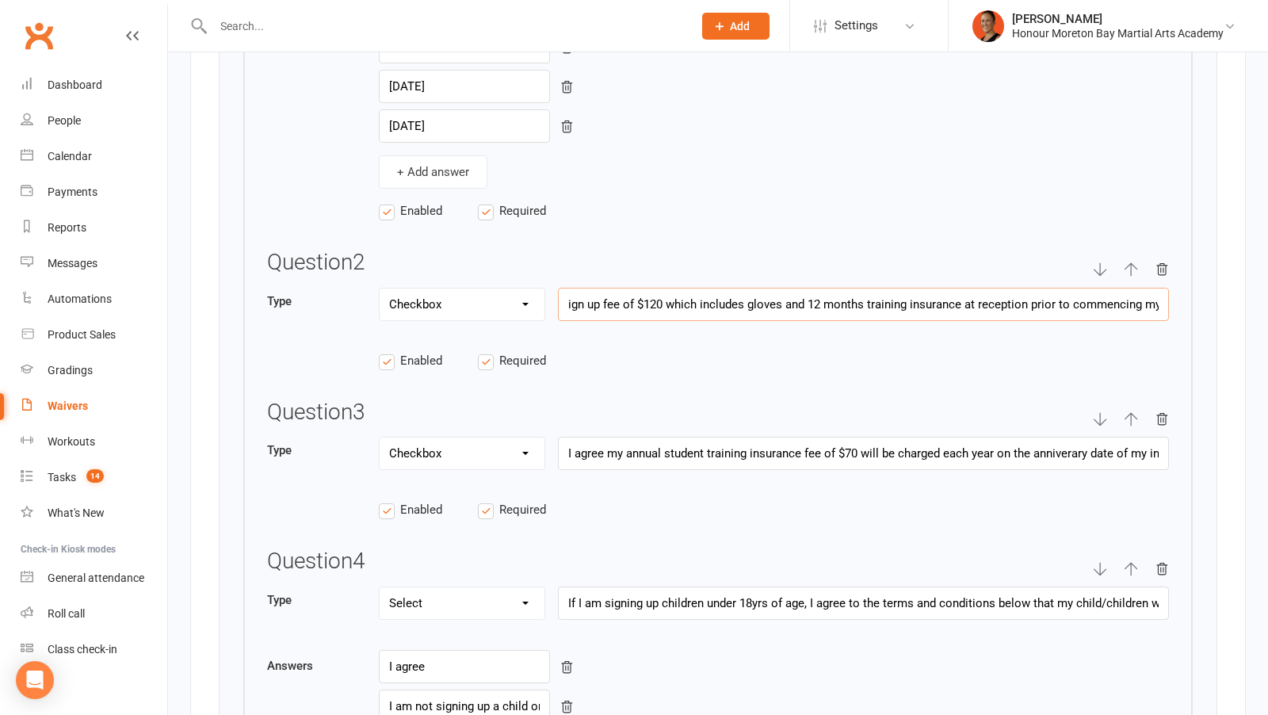
click at [712, 288] on input "I understand if I am a first time member at Honour Martial Arts Academy - [GEOG…" at bounding box center [863, 304] width 611 height 33
drag, startPoint x: 753, startPoint y: 279, endPoint x: 692, endPoint y: 277, distance: 61.0
click at [691, 288] on input "I understand if I am a first time member at Honour Martial Arts Academy - [GEOG…" at bounding box center [863, 304] width 611 height 33
click at [676, 288] on input "I understand if I am a first time member at Honour Martial Arts Academy - [GEOG…" at bounding box center [863, 304] width 611 height 33
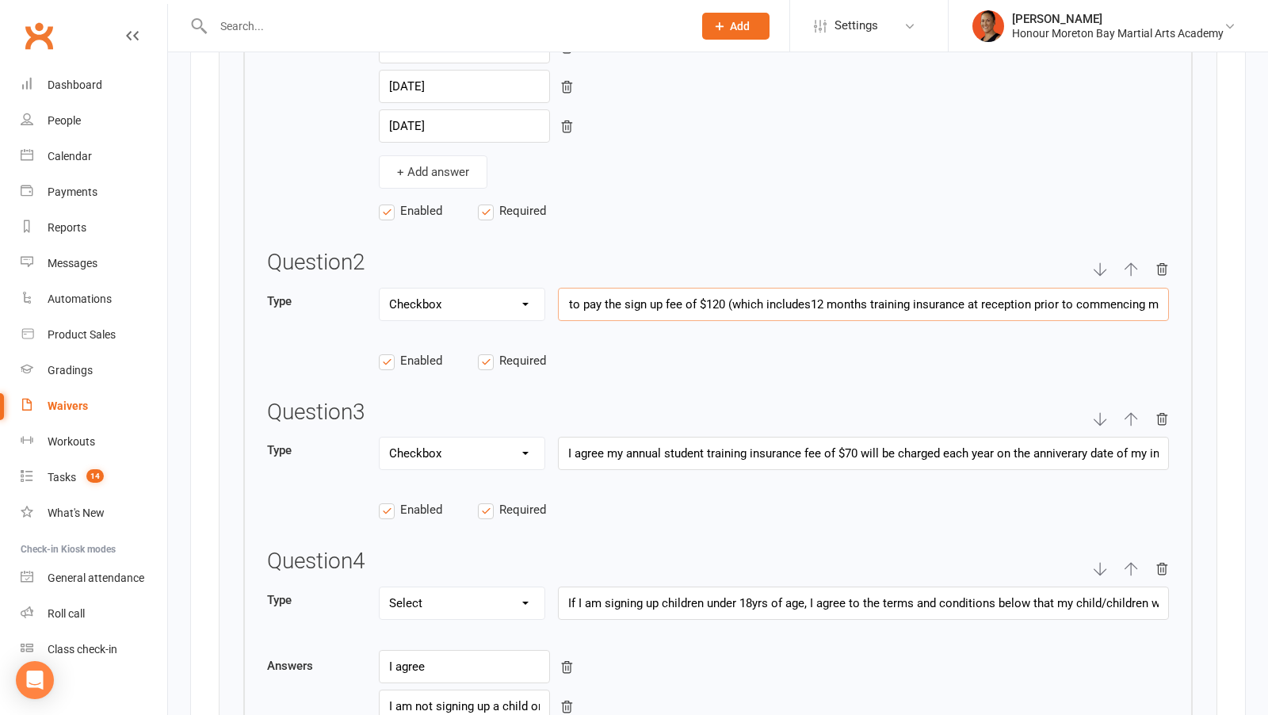
click at [909, 288] on input "I understand if I am a first time member at Honour Martial Arts Academy - [GEOG…" at bounding box center [863, 304] width 611 height 33
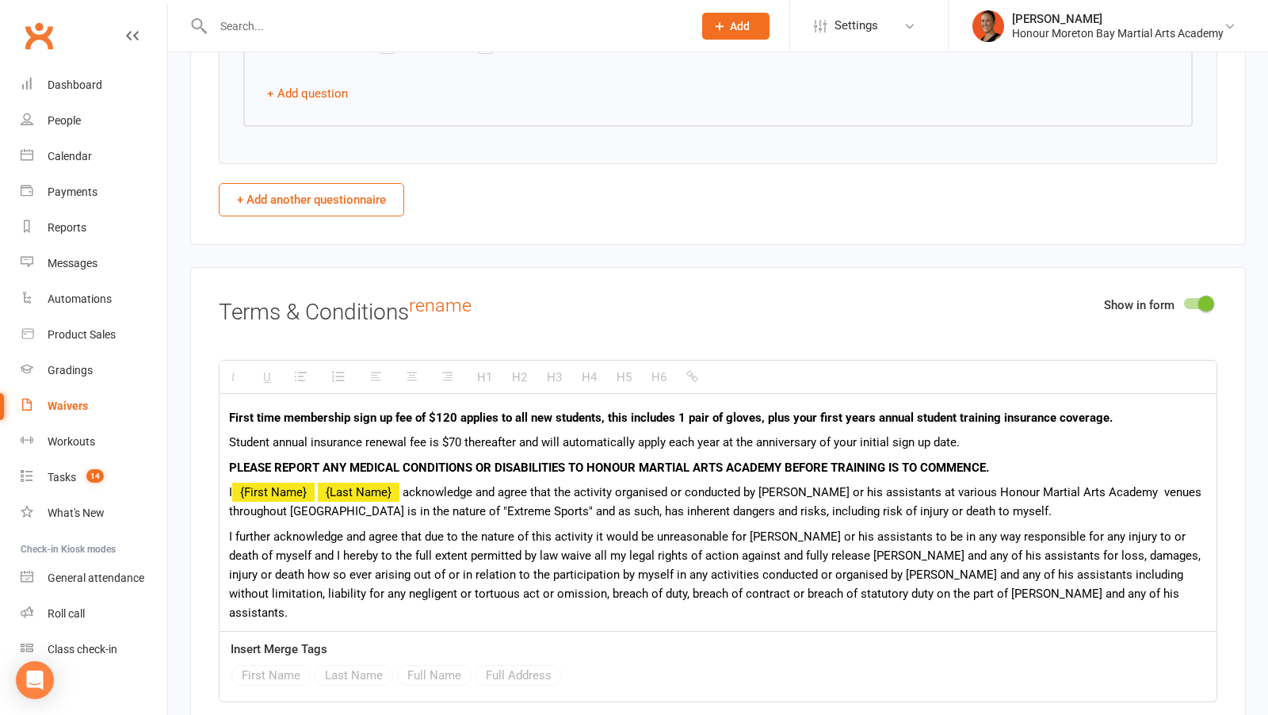
scroll to position [3681, 0]
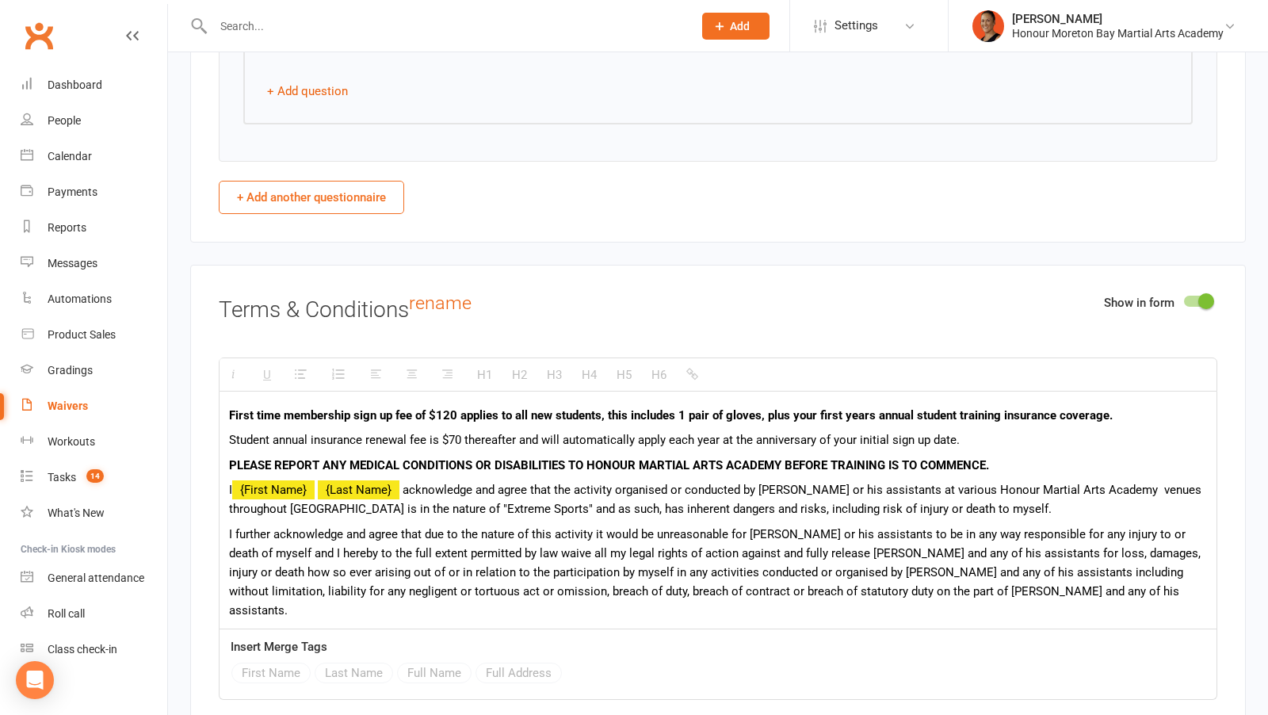
type input "I understand if I am a first time member at Honour Martial Arts Academy - [GEOG…"
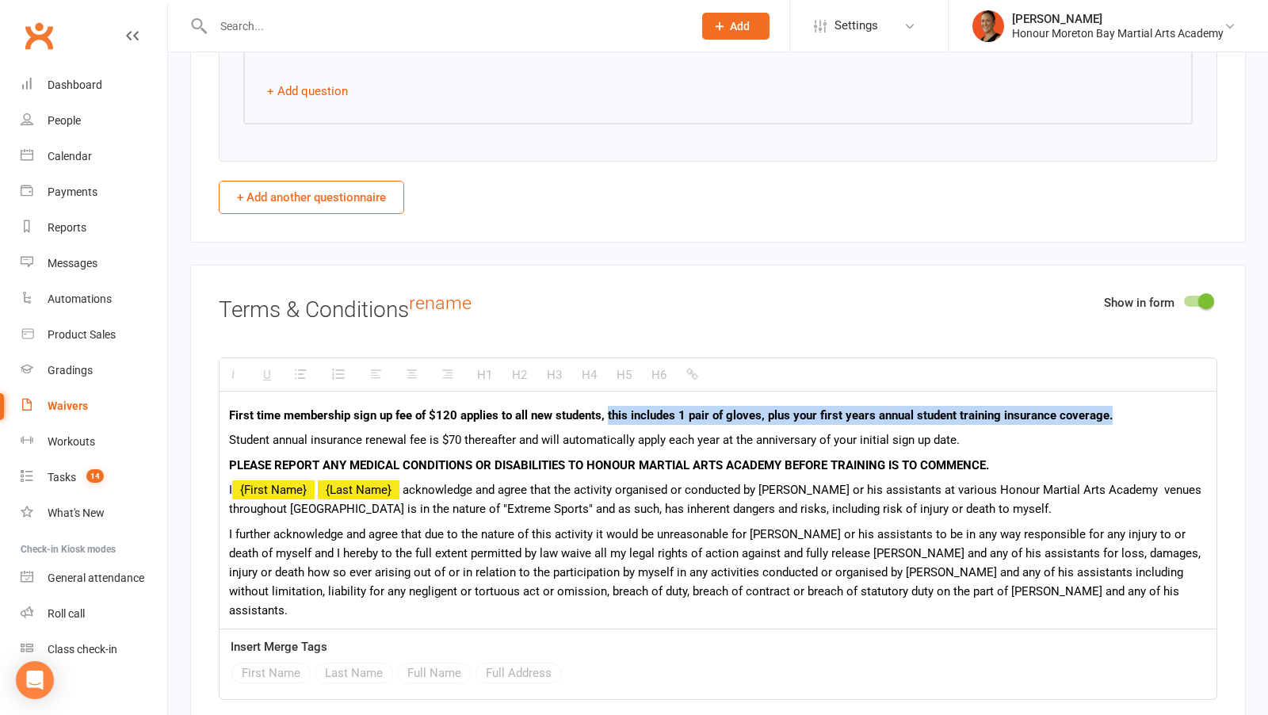
drag, startPoint x: 606, startPoint y: 376, endPoint x: 1188, endPoint y: 389, distance: 582.7
click at [1188, 406] on p "First time membership sign up fee of $120 applies to all new students, this inc…" at bounding box center [718, 415] width 978 height 19
paste div
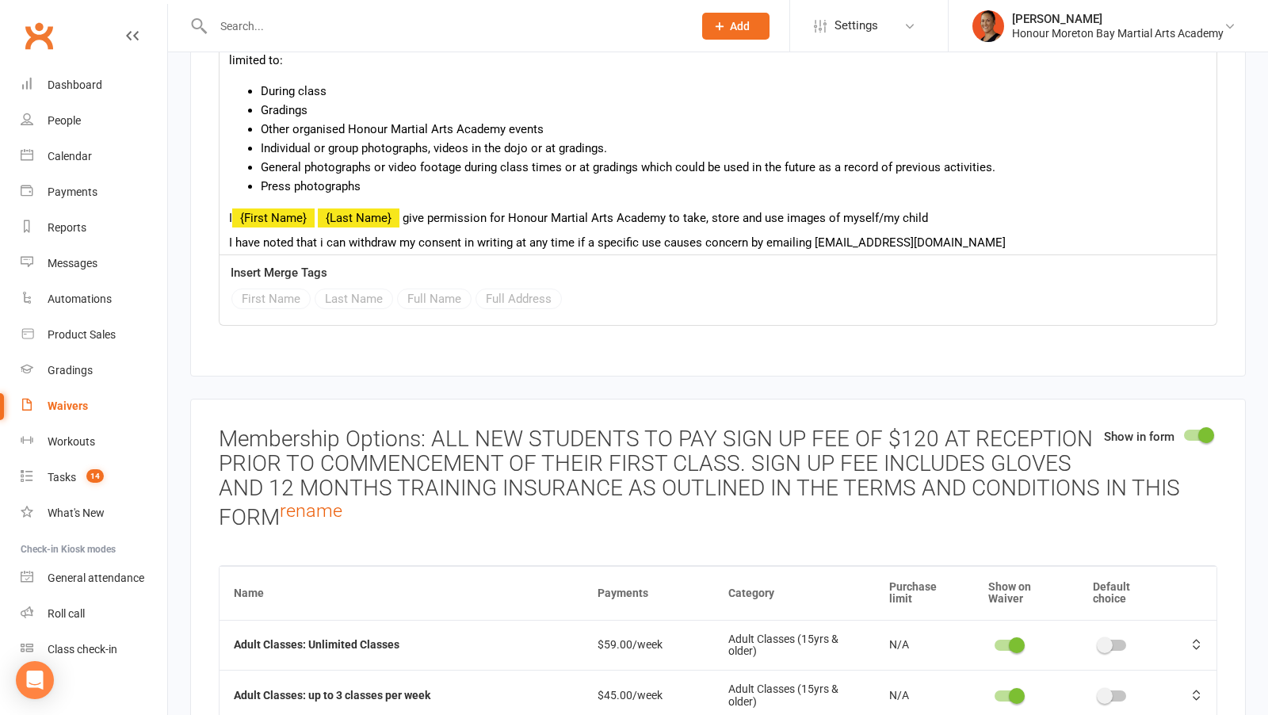
scroll to position [4565, 0]
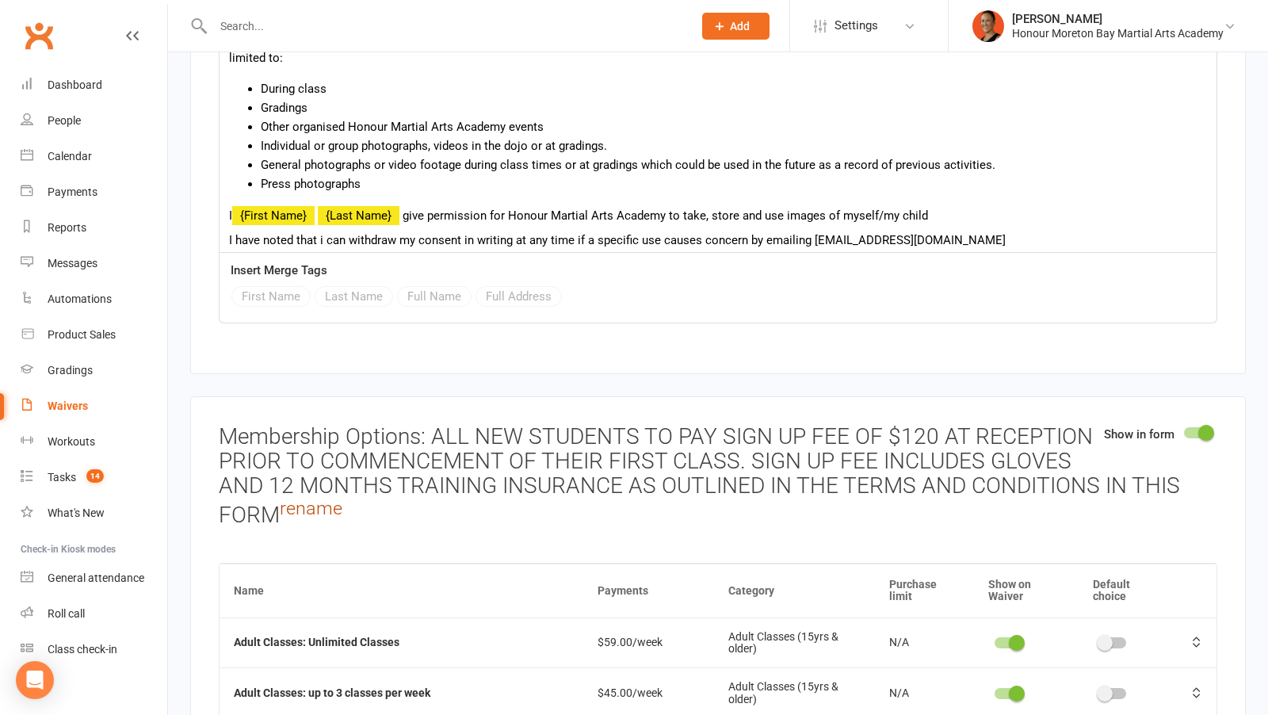
click at [332, 497] on link "rename" at bounding box center [311, 508] width 63 height 22
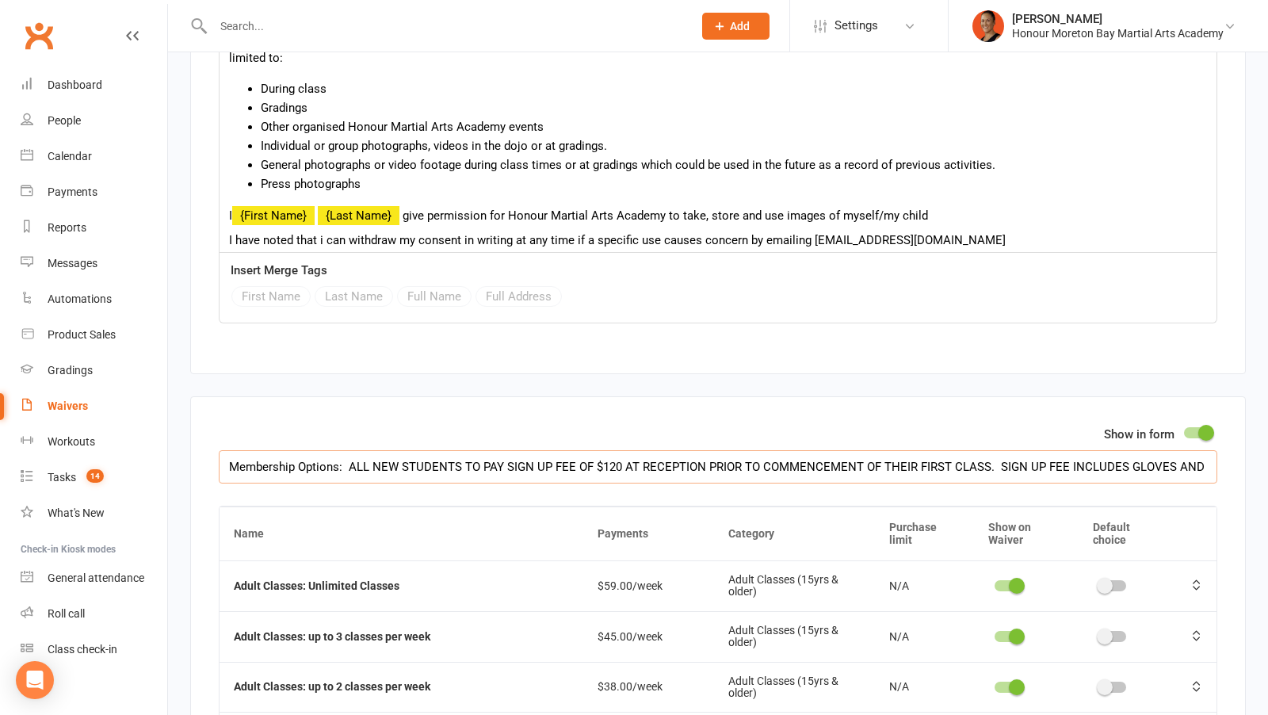
click at [1148, 450] on input "Membership Options: ALL NEW STUDENTS TO PAY SIGN UP FEE OF $120 AT RECEPTION PR…" at bounding box center [718, 466] width 999 height 33
click at [1169, 450] on input "Membership Options: ALL NEW STUDENTS TO PAY SIGN UP FEE OF $120 AT RECEPTION PR…" at bounding box center [718, 466] width 999 height 33
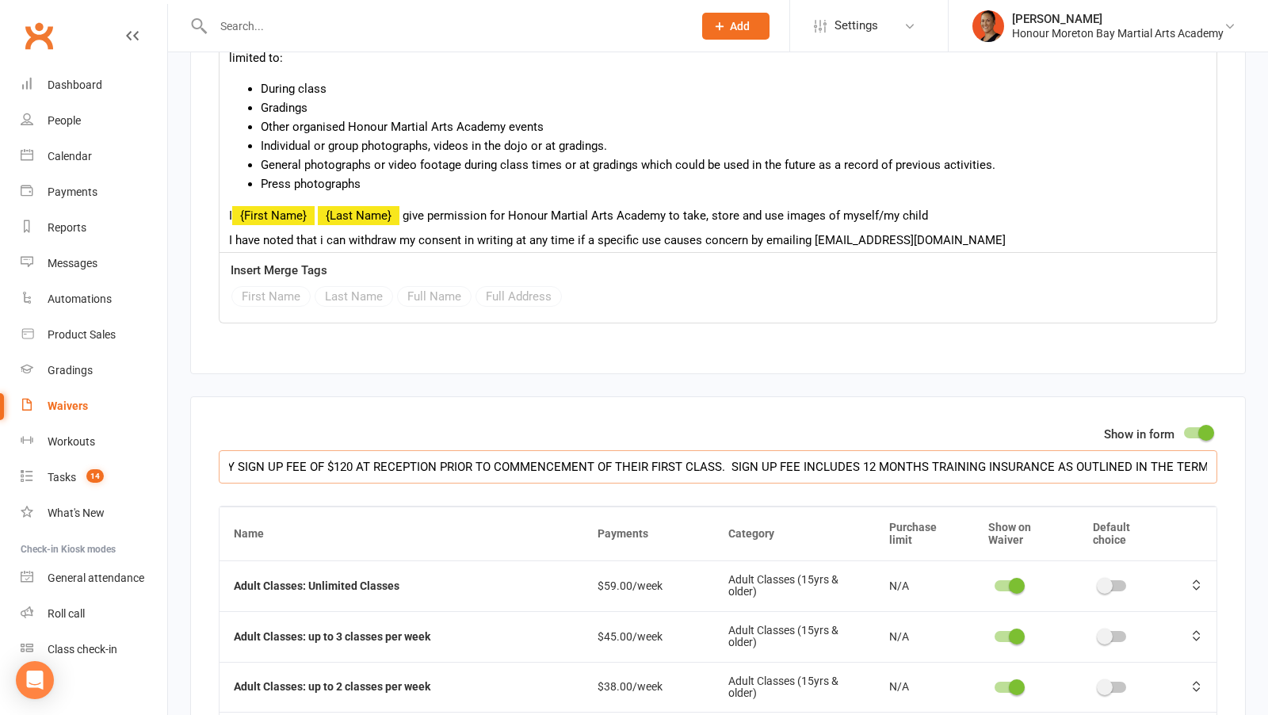
click at [1209, 450] on input "Membership Options: ALL NEW STUDENTS TO PAY SIGN UP FEE OF $120 AT RECEPTION PR…" at bounding box center [718, 466] width 999 height 33
click at [1018, 450] on input "Membership Options: ALL NEW STUDENTS TO PAY SIGN UP FEE OF $120 AT RECEPTION PR…" at bounding box center [718, 466] width 999 height 33
click at [1026, 450] on input "Membership Options: ALL NEW STUDENTS TO PAY SIGN UP FEE OF $120 AT RECEPTION PR…" at bounding box center [718, 466] width 999 height 33
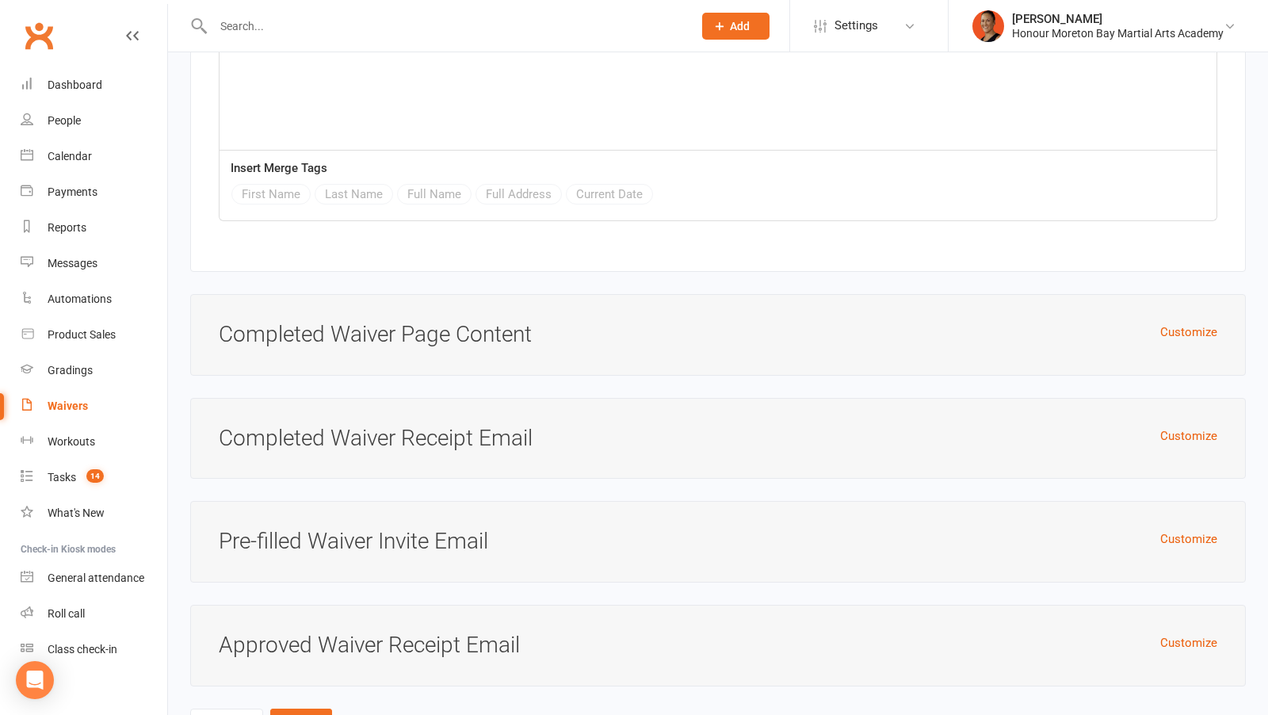
scroll to position [6911, 0]
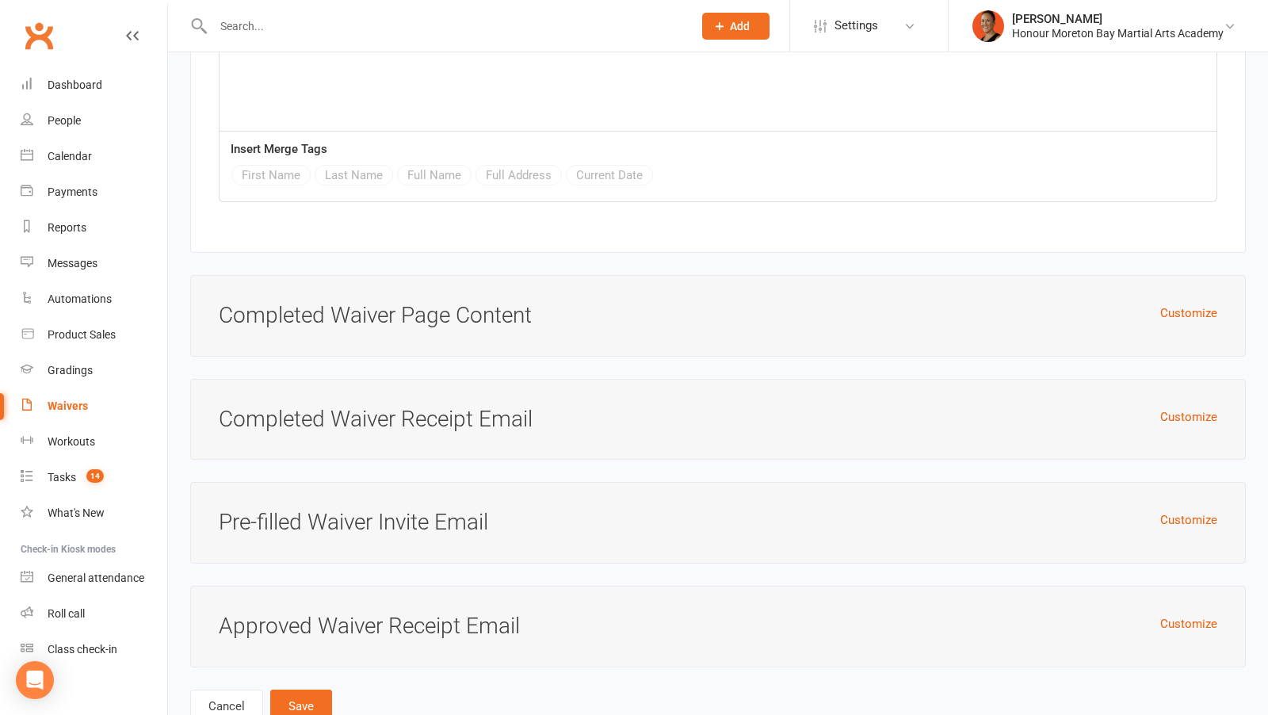
type input "Membership Options: ALL NEW STUDENTS TO PAY SIGN UP FEE OF $120 AT RECEPTION PR…"
click at [1185, 586] on div "Customize Approved Waiver Receipt Email" at bounding box center [718, 627] width 1056 height 82
click at [1180, 614] on button "Customize" at bounding box center [1188, 623] width 57 height 19
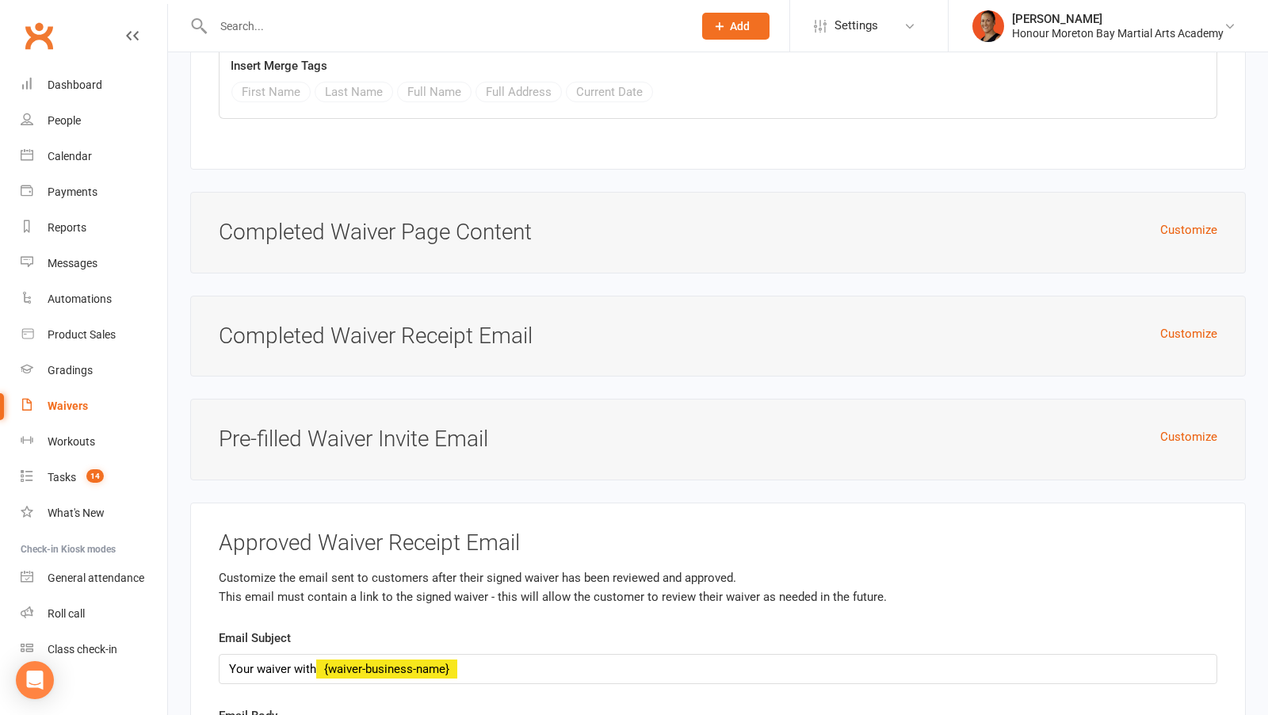
scroll to position [6960, 0]
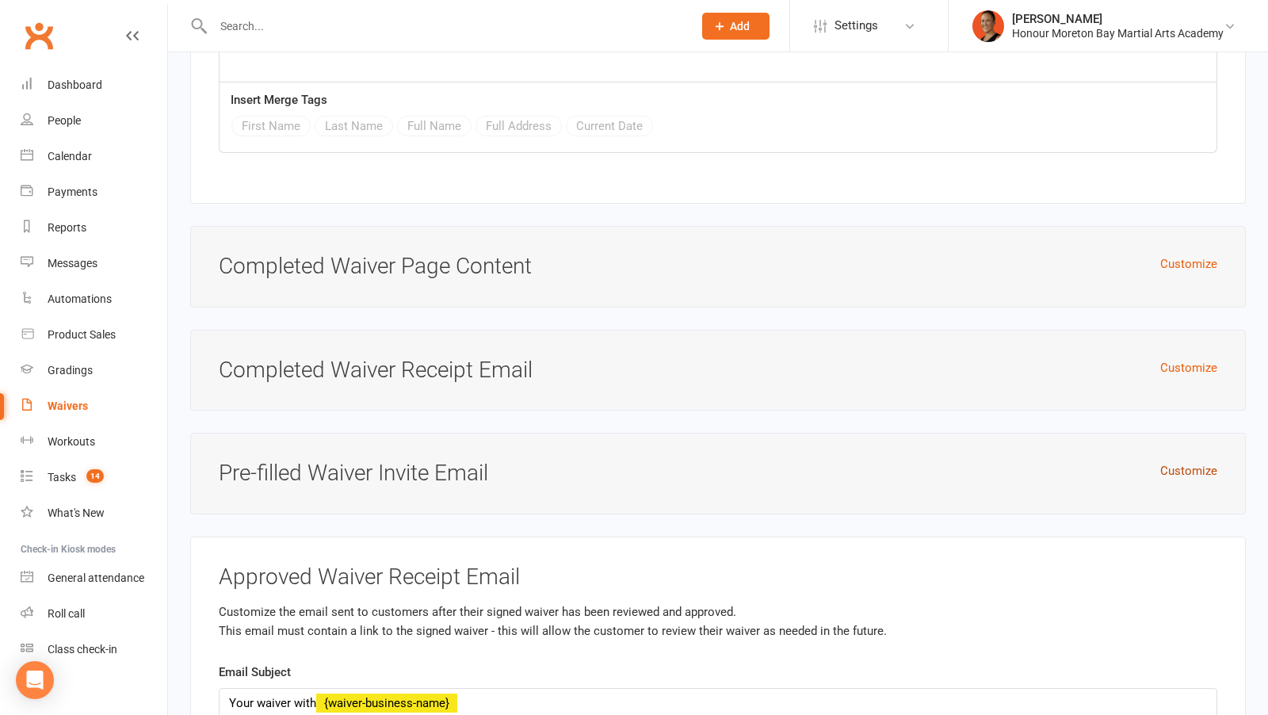
click at [1196, 461] on button "Customize" at bounding box center [1188, 470] width 57 height 19
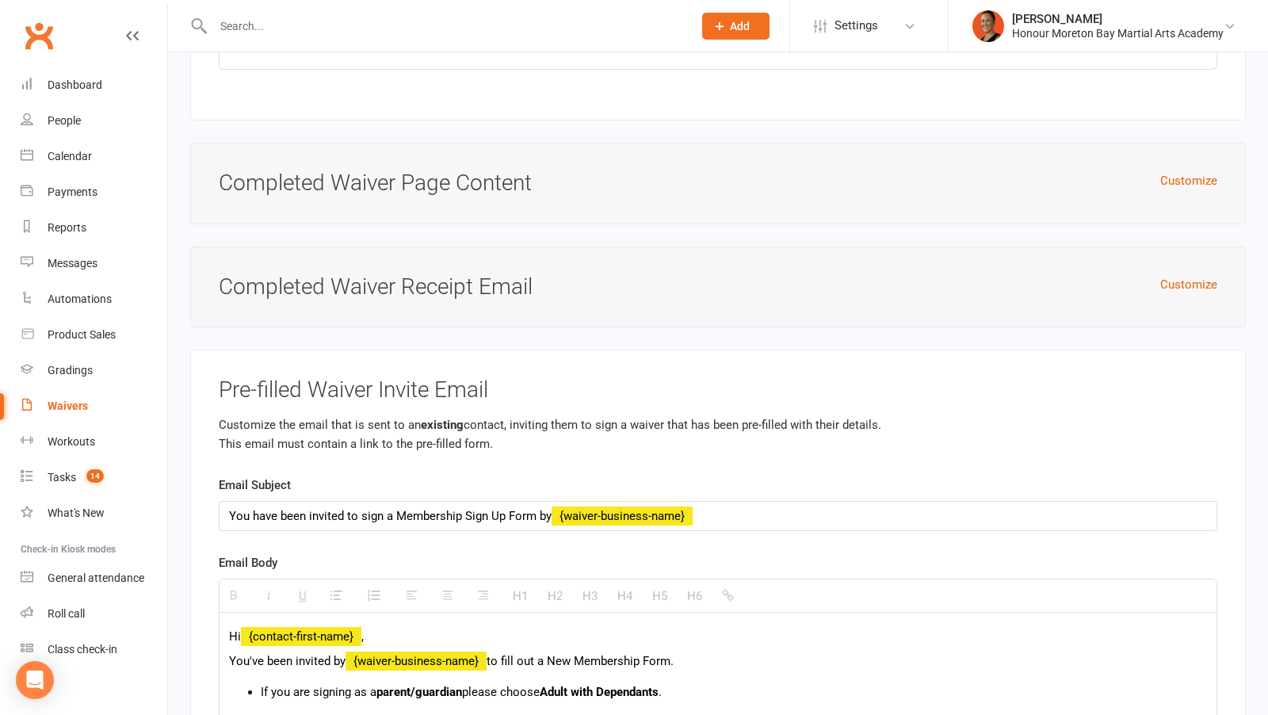
scroll to position [7043, 0]
click at [1193, 276] on button "Customize" at bounding box center [1188, 285] width 57 height 19
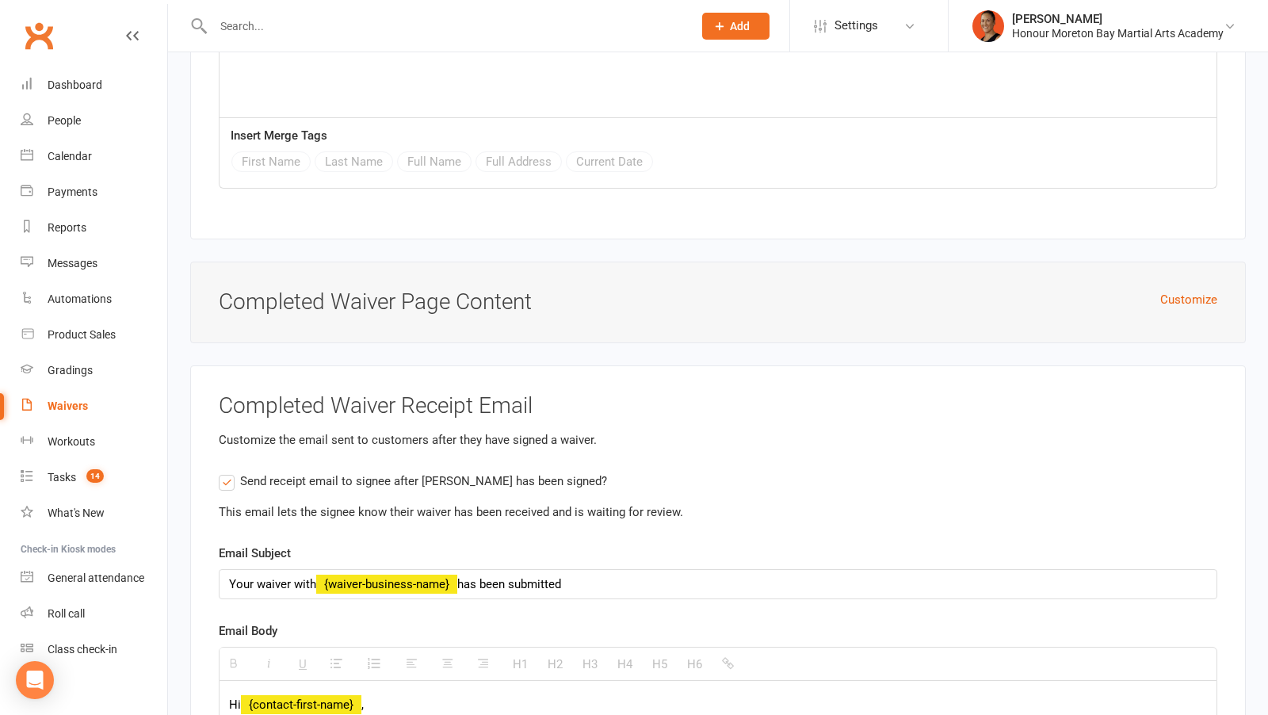
scroll to position [6901, 0]
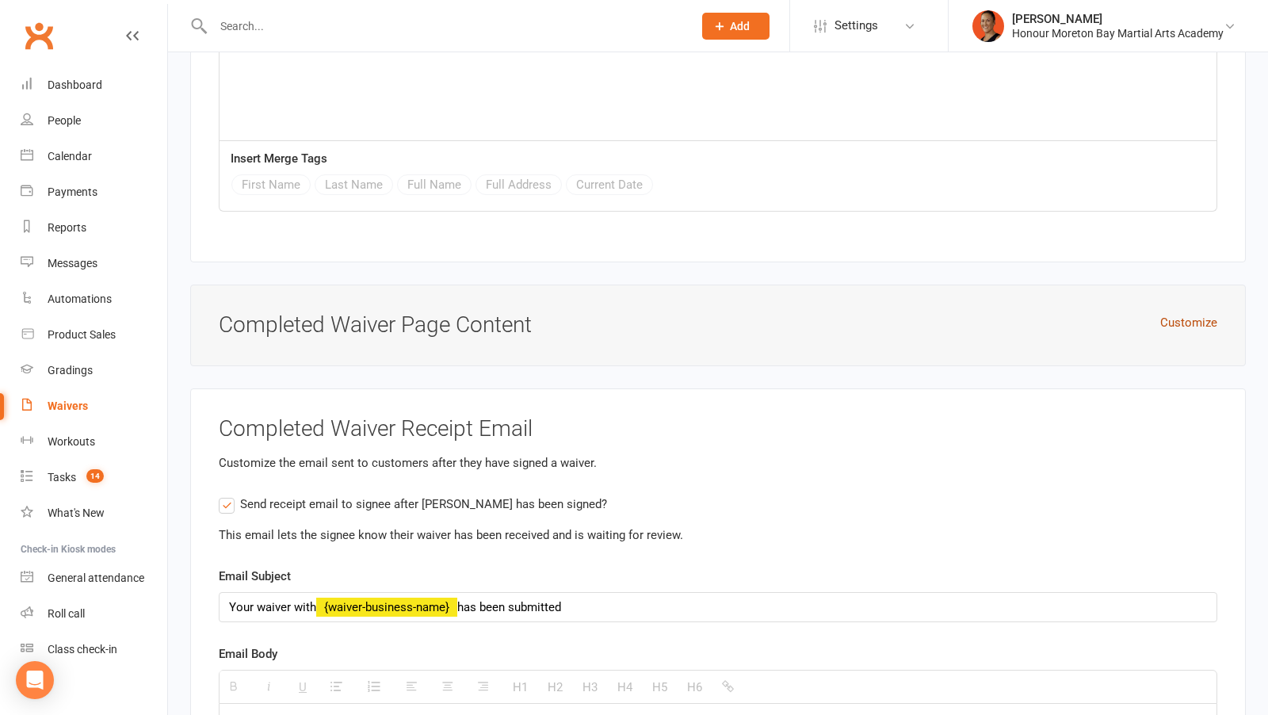
click at [1201, 313] on button "Customize" at bounding box center [1188, 322] width 57 height 19
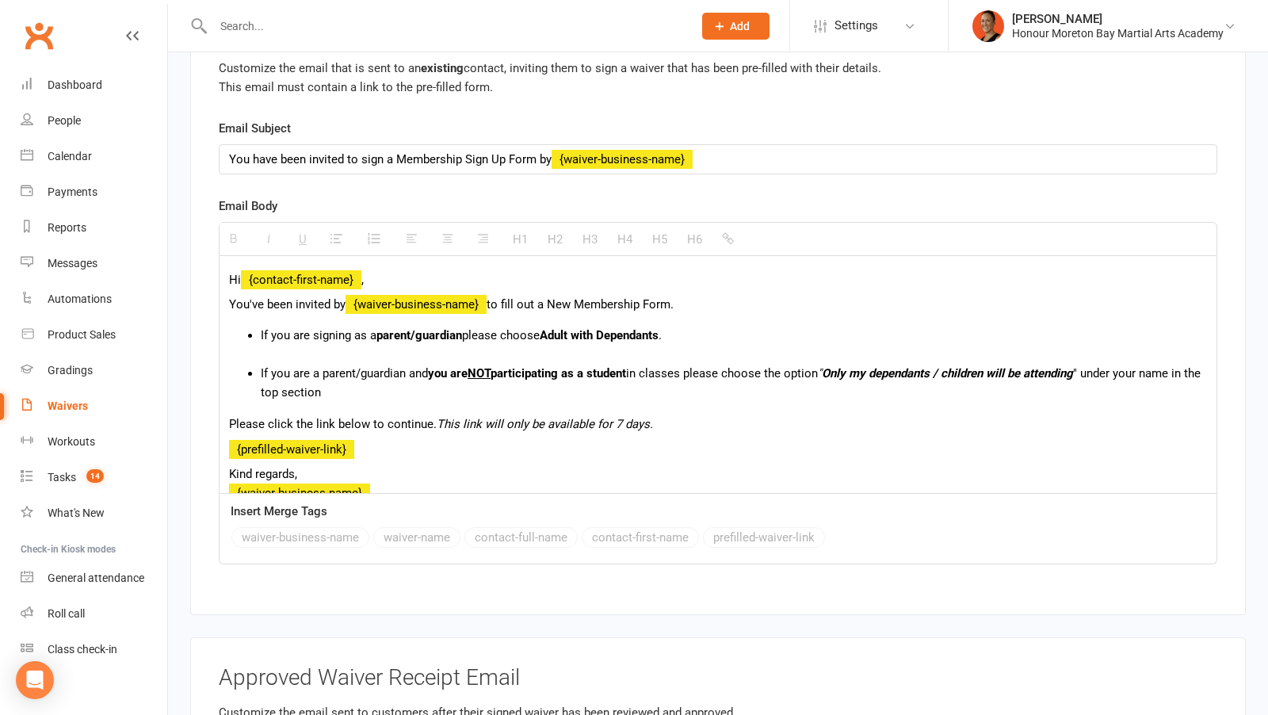
scroll to position [9166, 0]
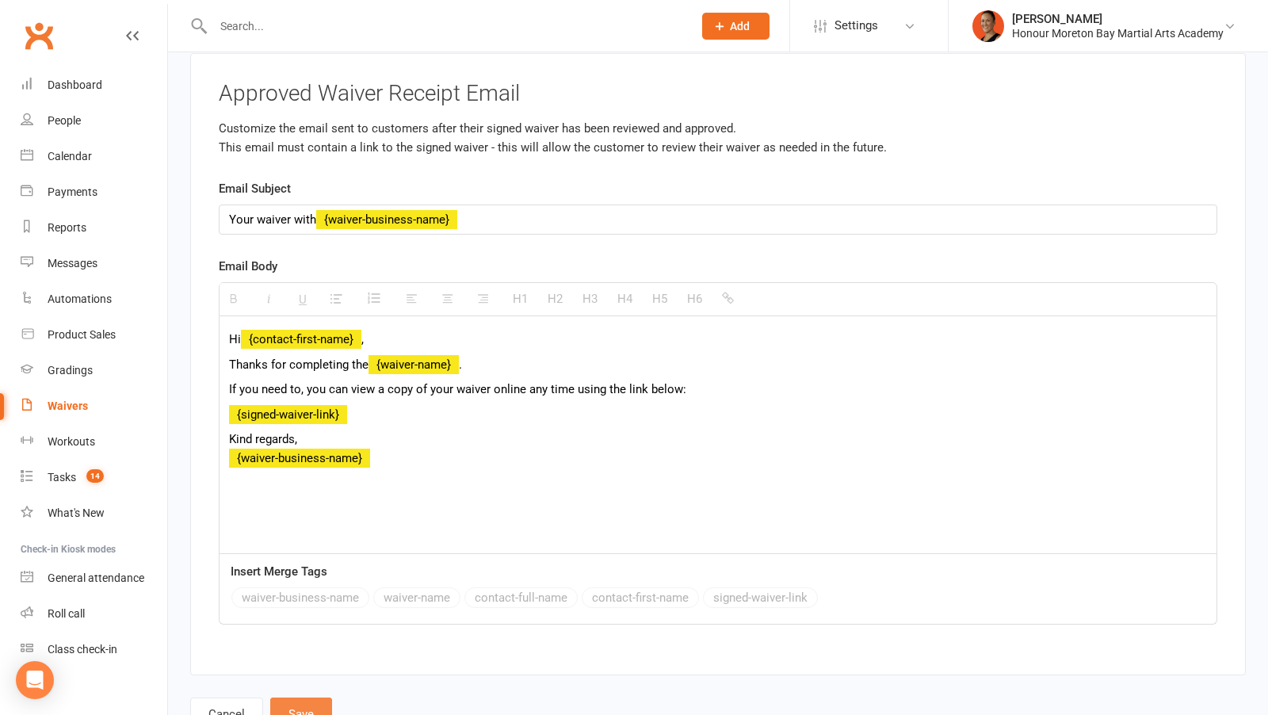
click at [293, 697] on button "Save" at bounding box center [301, 713] width 62 height 33
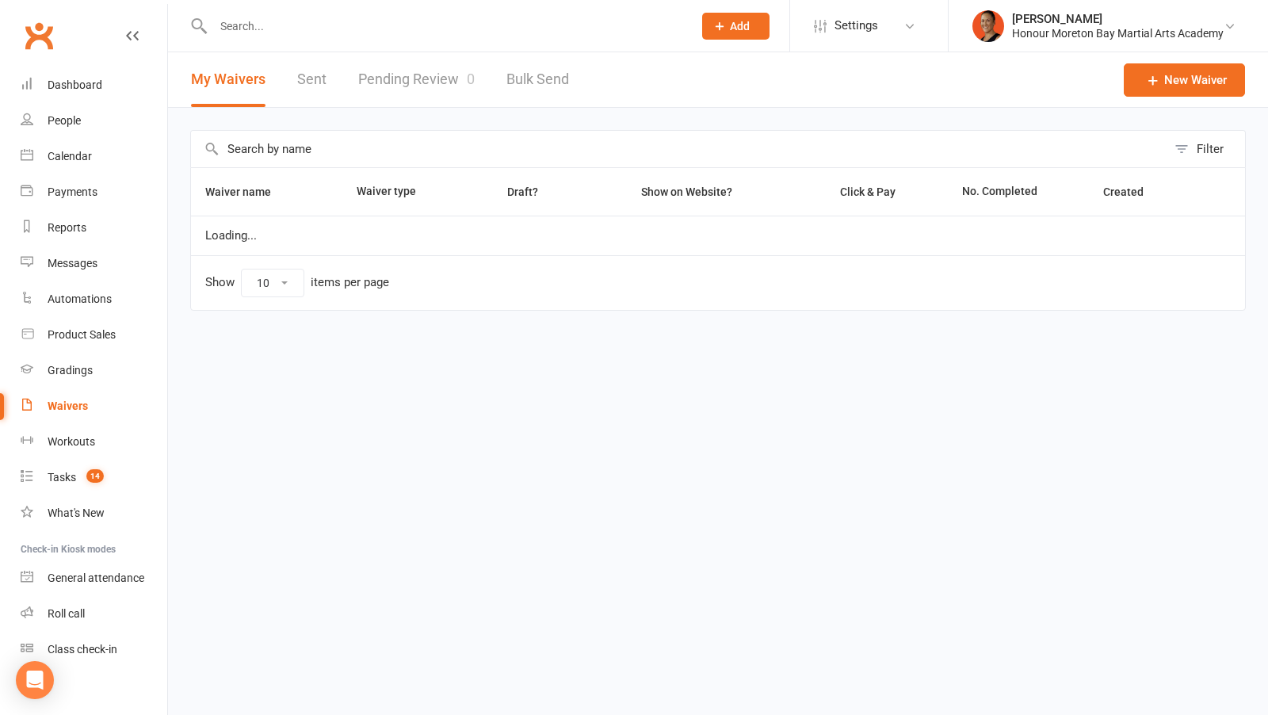
select select "100"
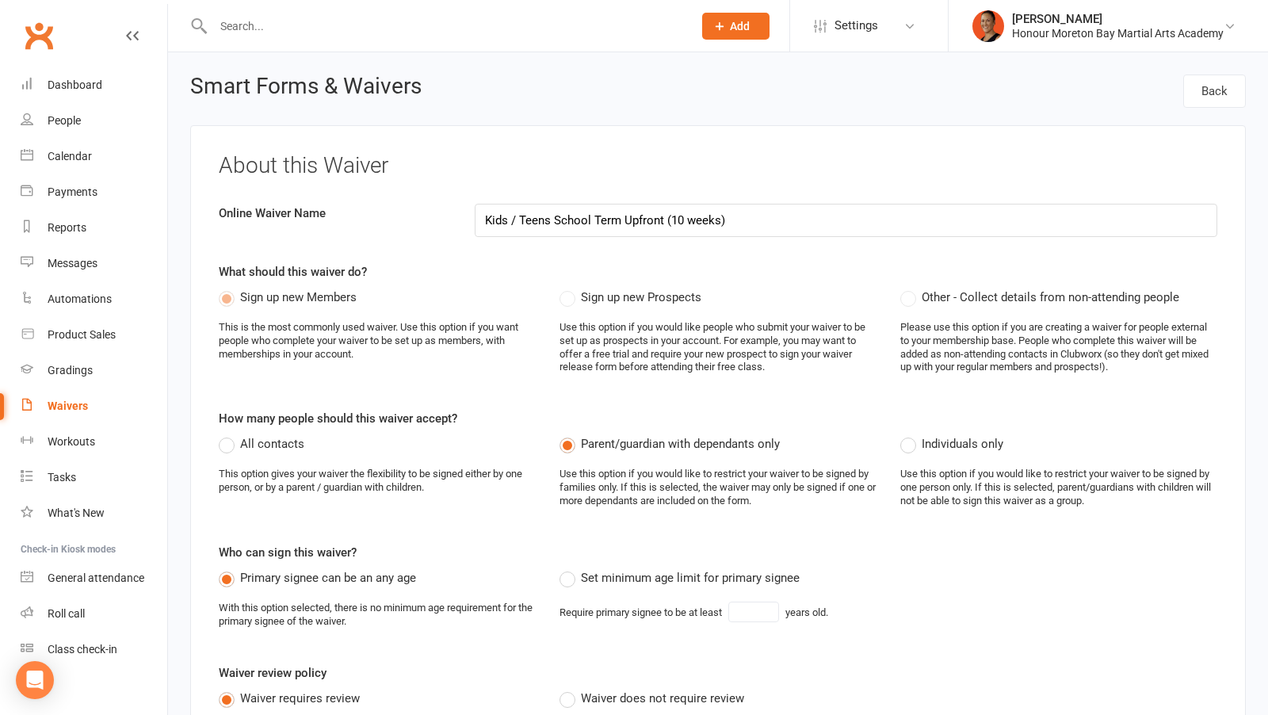
select select "applies_to_all_signees"
select select "checkbox"
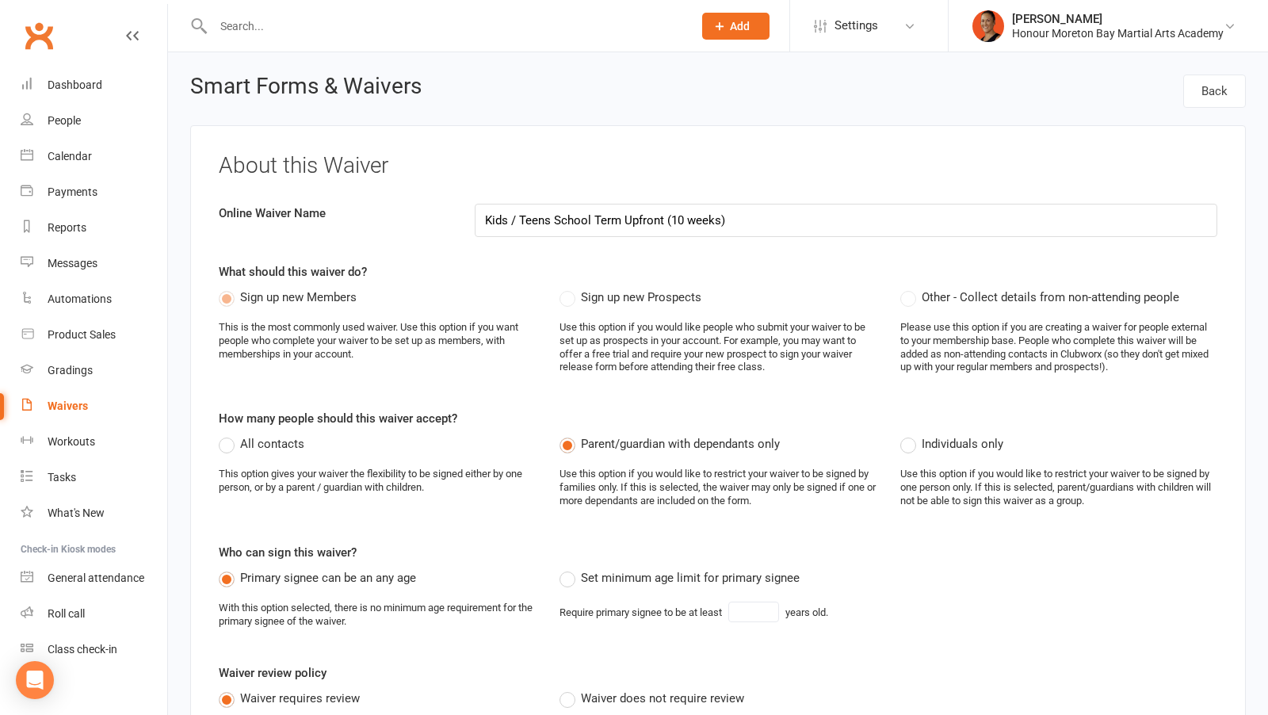
select select "checkbox"
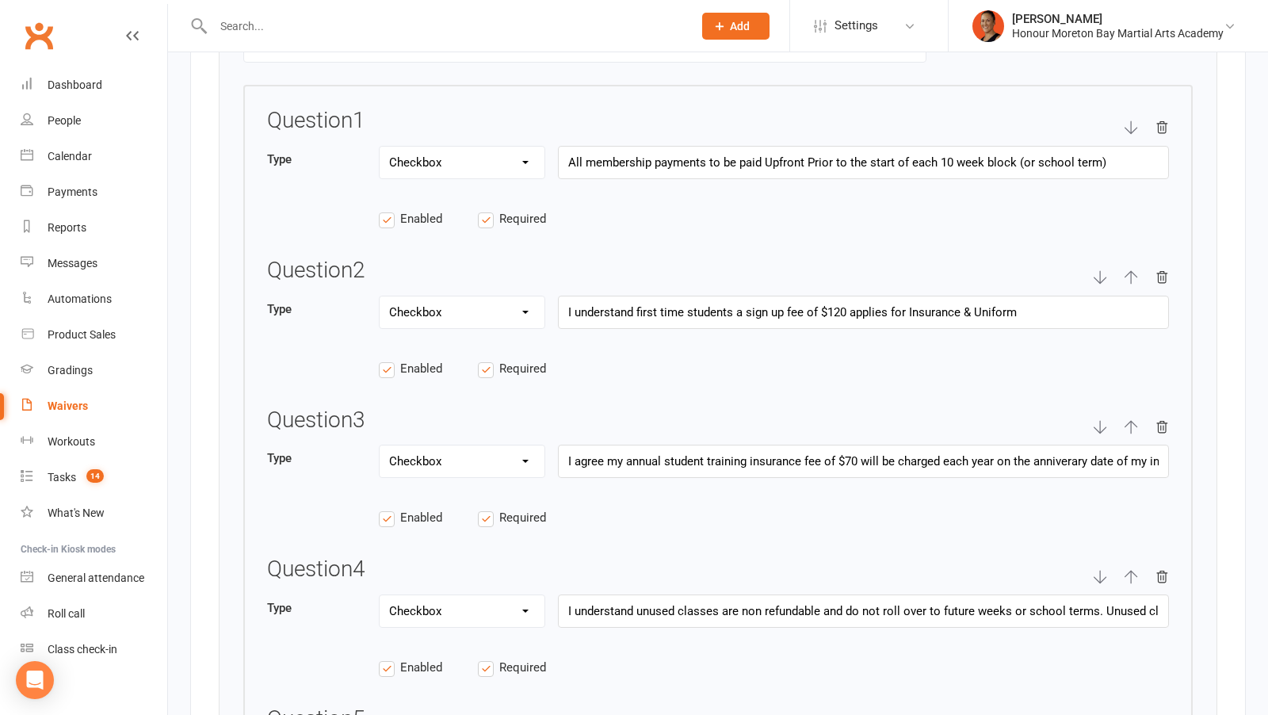
scroll to position [2524, 0]
click at [992, 295] on input "I understand first time students a sign up fee of $120 applies for Insurance & …" at bounding box center [863, 311] width 611 height 33
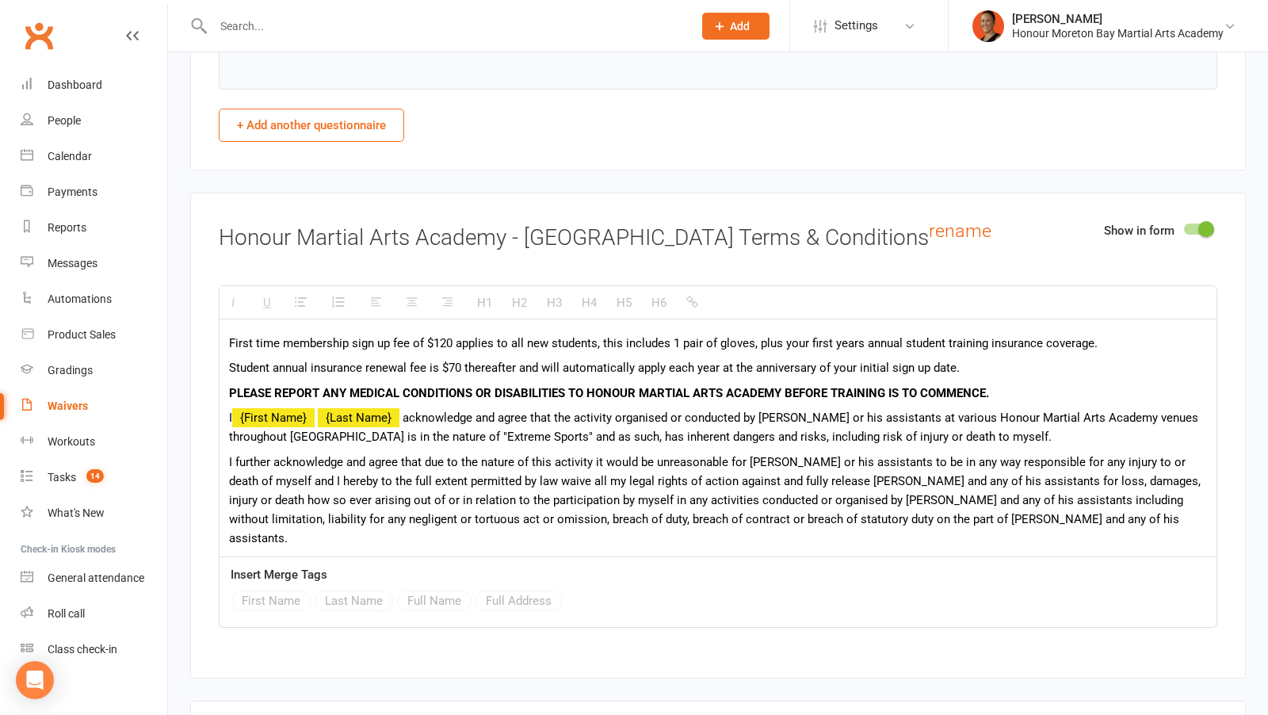
scroll to position [3375, 0]
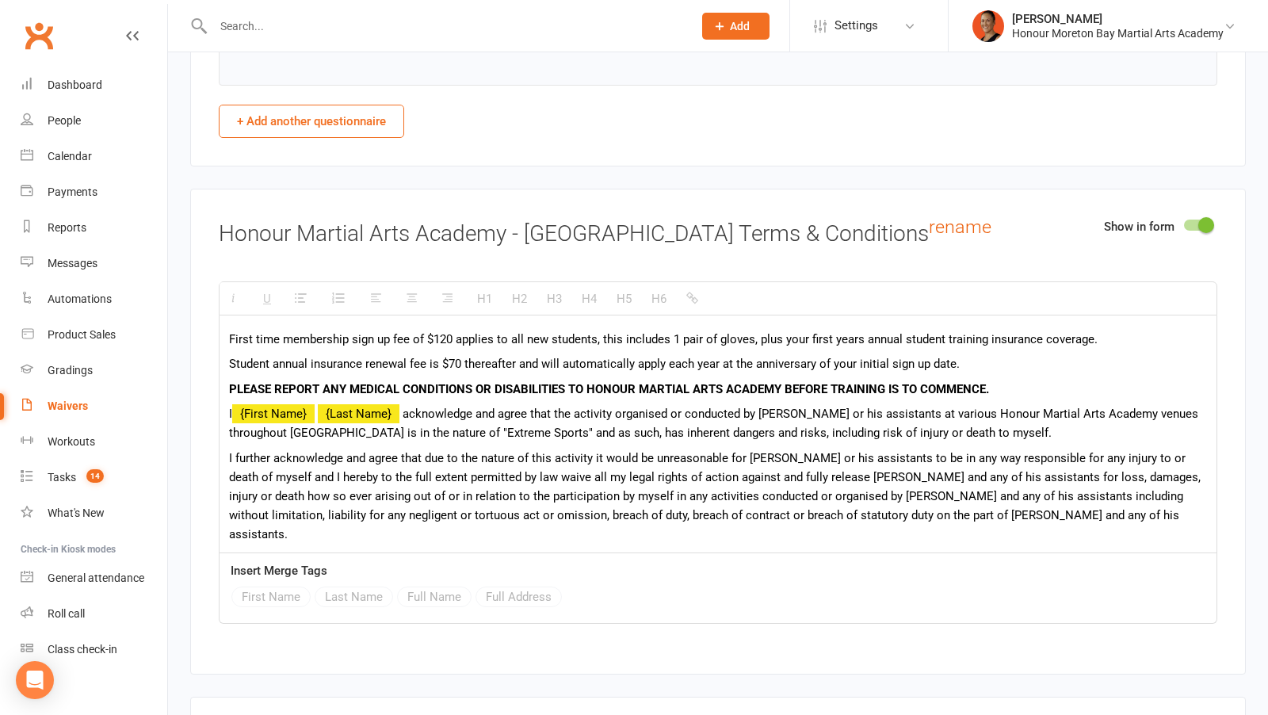
type input "I understand first time students a sign up fee of $120 applies for Insurance & …"
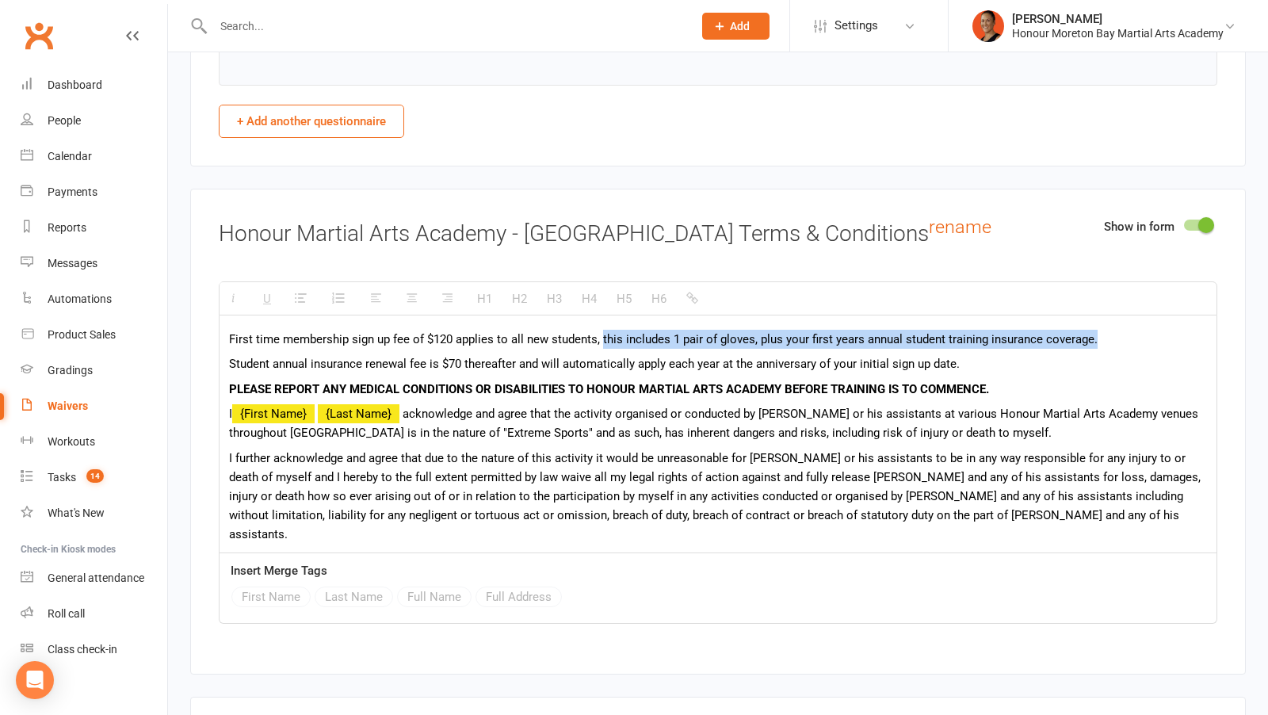
drag, startPoint x: 602, startPoint y: 308, endPoint x: 1119, endPoint y: 308, distance: 517.5
click at [1122, 330] on p "First time membership sign up fee of $120 applies to all new students, this inc…" at bounding box center [718, 339] width 978 height 19
paste div
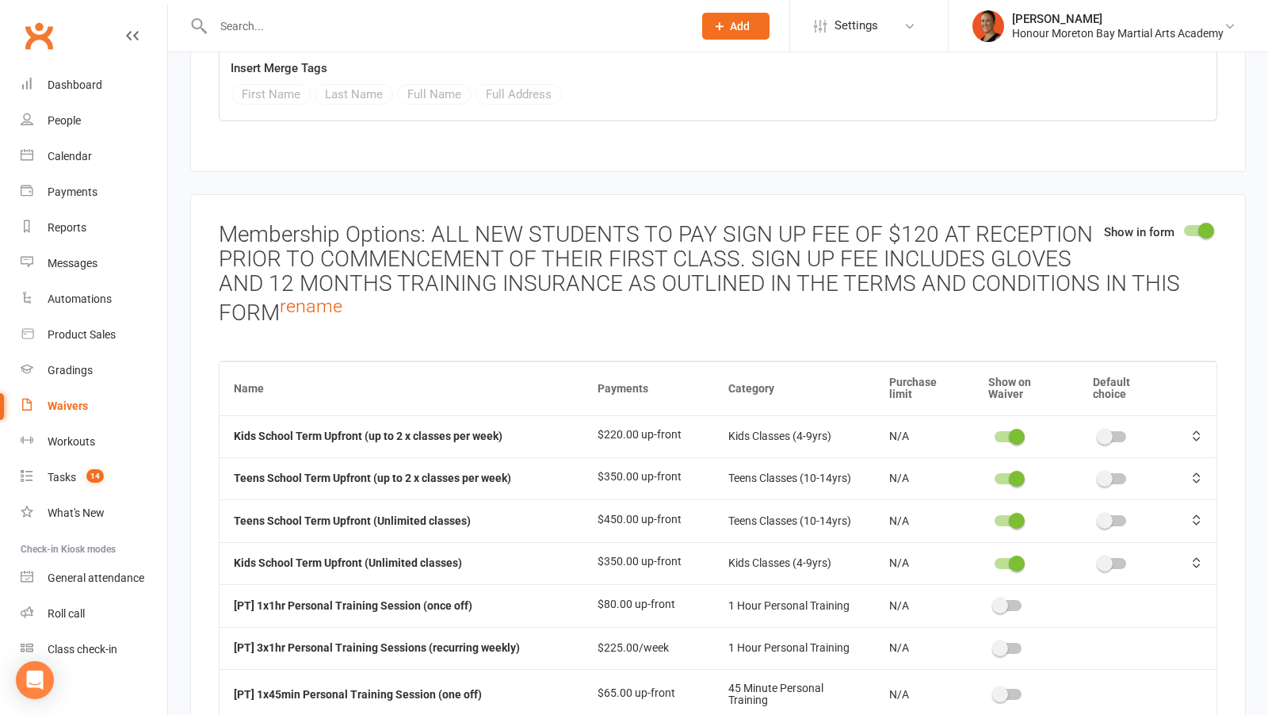
scroll to position [4462, 0]
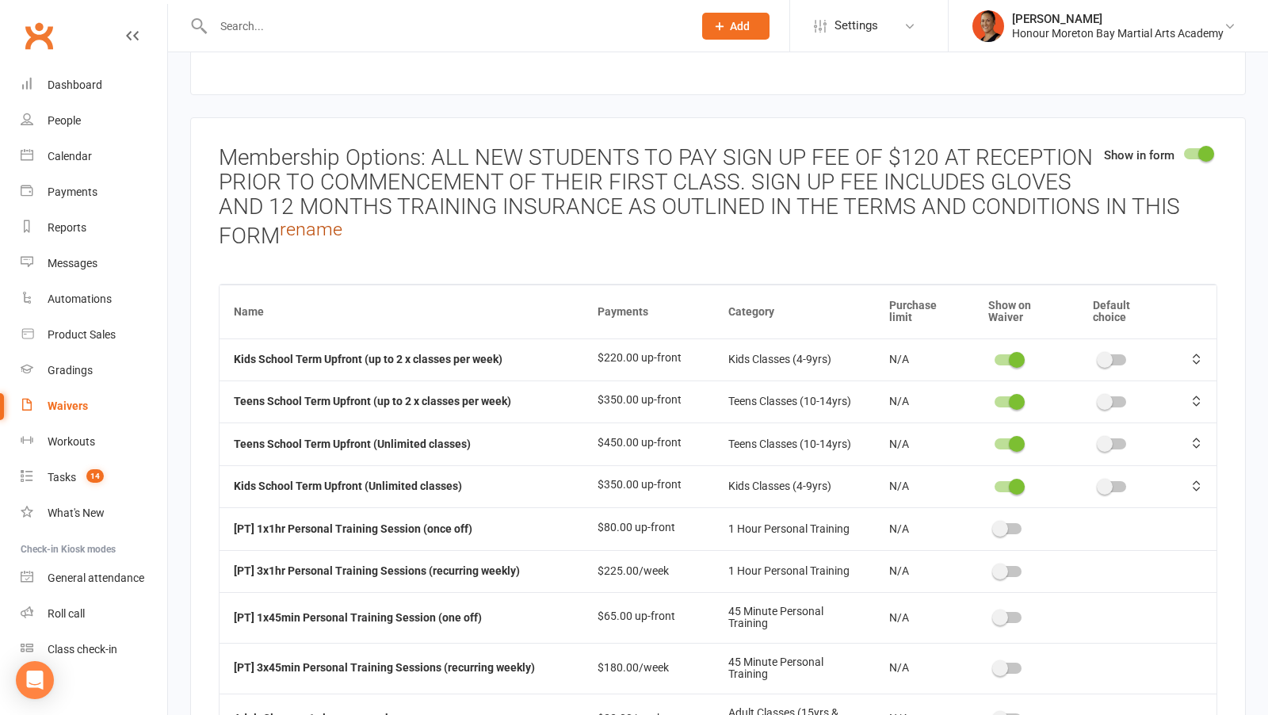
click at [323, 218] on link "rename" at bounding box center [311, 229] width 63 height 22
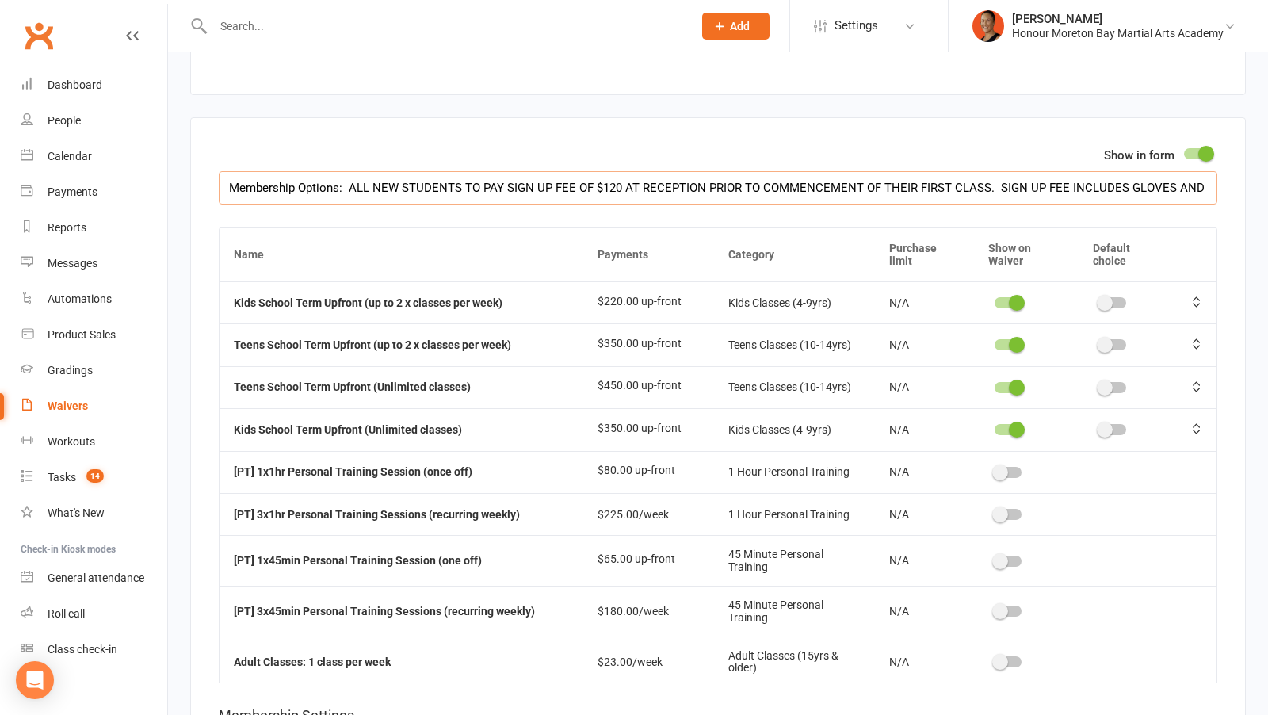
drag, startPoint x: 1106, startPoint y: 159, endPoint x: 1198, endPoint y: 159, distance: 91.1
click at [1198, 171] on input "Membership Options: ALL NEW STUDENTS TO PAY SIGN UP FEE OF $120 AT RECEPTION PR…" at bounding box center [718, 187] width 999 height 33
click at [1192, 171] on input "Membership Options: ALL NEW STUDENTS TO PAY SIGN UP FEE OF $120 AT RECEPTION PR…" at bounding box center [718, 187] width 999 height 33
drag, startPoint x: 1194, startPoint y: 158, endPoint x: 1119, endPoint y: 162, distance: 74.7
click at [1119, 171] on input "Membership Options: ALL NEW STUDENTS TO PAY SIGN UP FEE OF $120 AT RECEPTION PR…" at bounding box center [718, 187] width 999 height 33
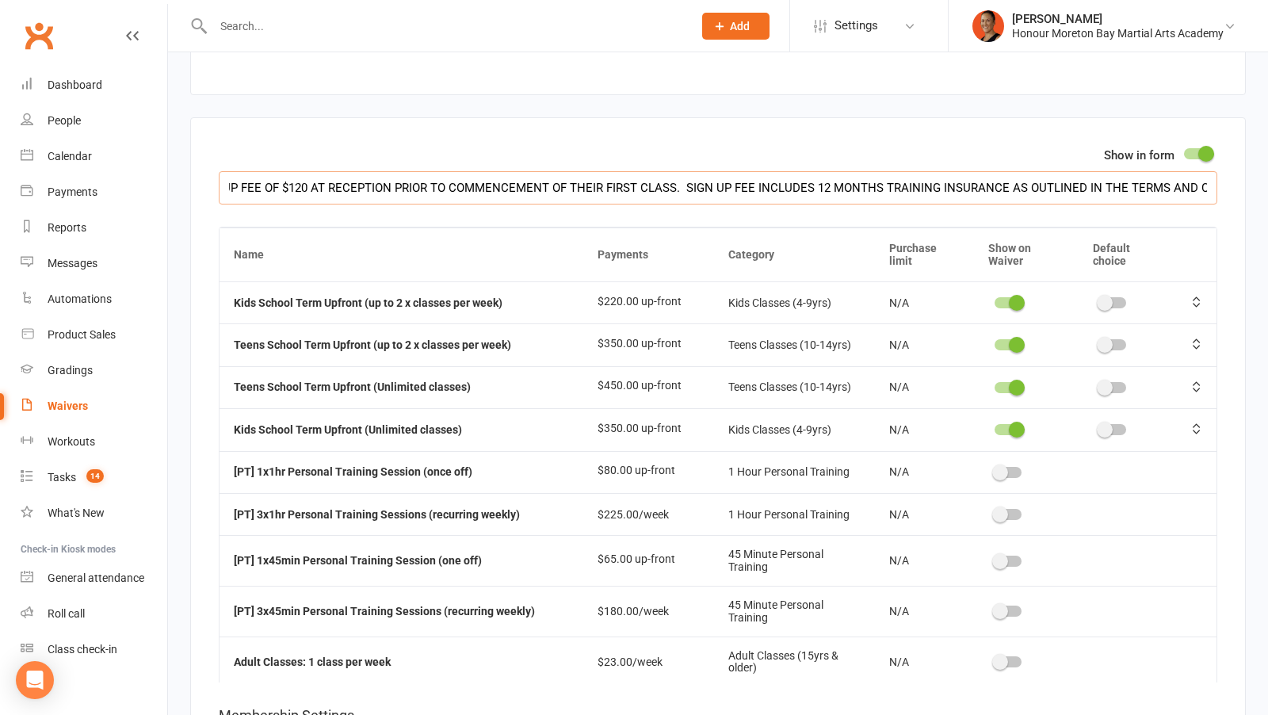
scroll to position [0, 439]
drag, startPoint x: 1183, startPoint y: 159, endPoint x: 1230, endPoint y: 159, distance: 46.8
click at [1230, 159] on div "Show in form Membership Options: ALL NEW STUDENTS TO PAY SIGN UP FEE OF $120 AT…" at bounding box center [718, 526] width 1056 height 819
click at [877, 171] on input "Membership Options: ALL NEW STUDENTS TO PAY SIGN UP FEE OF $120 AT RECEPTION PR…" at bounding box center [718, 187] width 999 height 33
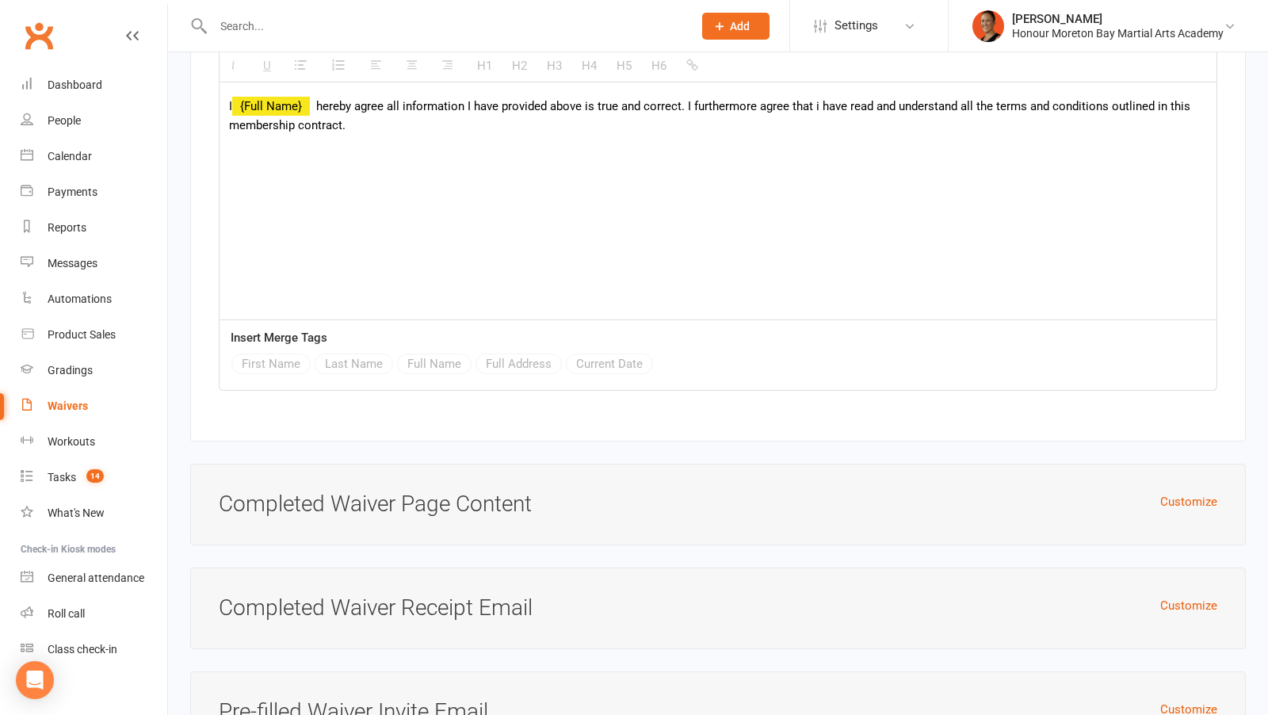
scroll to position [6082, 0]
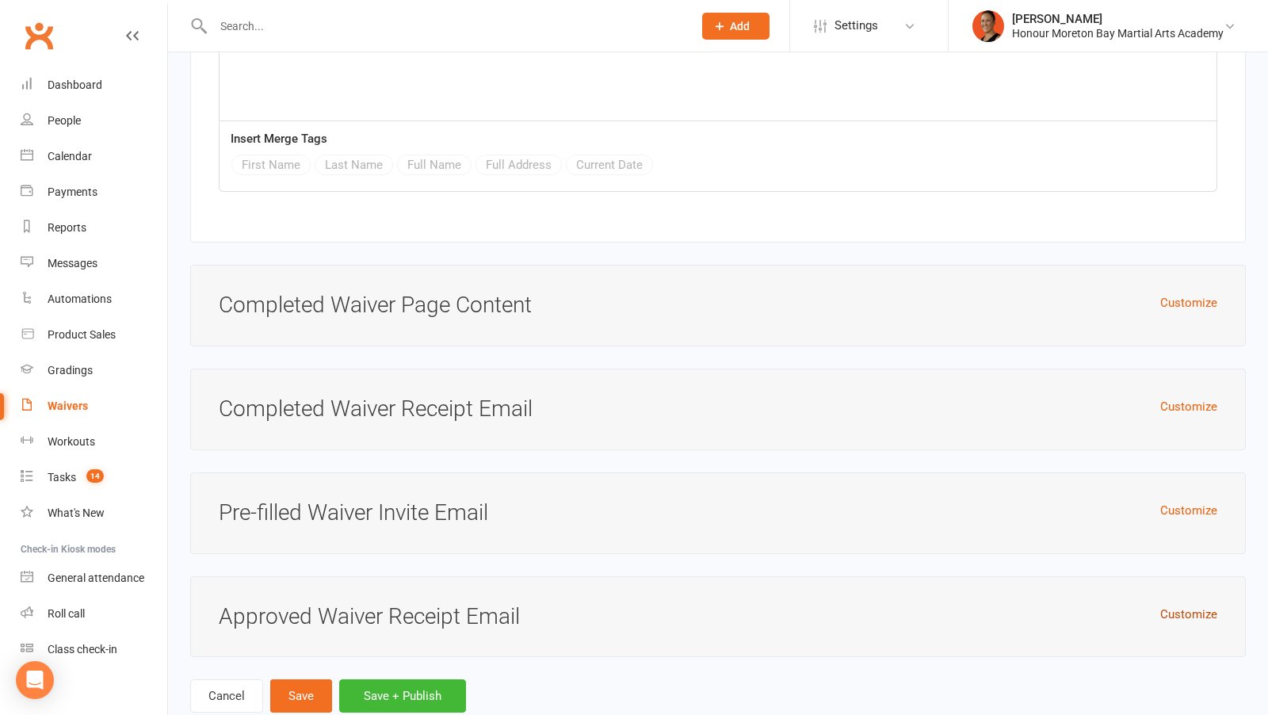
type input "Membership Options: ALL NEW STUDENTS TO PAY SIGN UP FEE OF $120 AT RECEPTION PR…"
click at [1188, 605] on button "Customize" at bounding box center [1188, 614] width 57 height 19
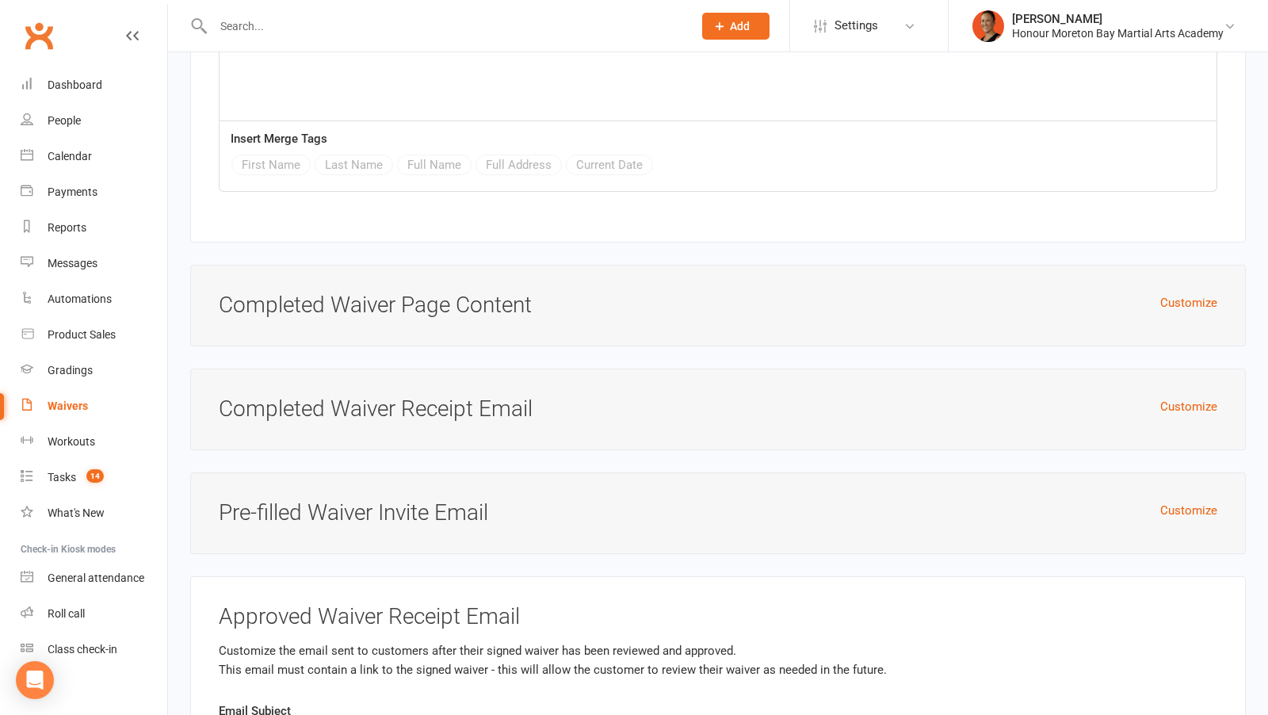
scroll to position [6401, 0]
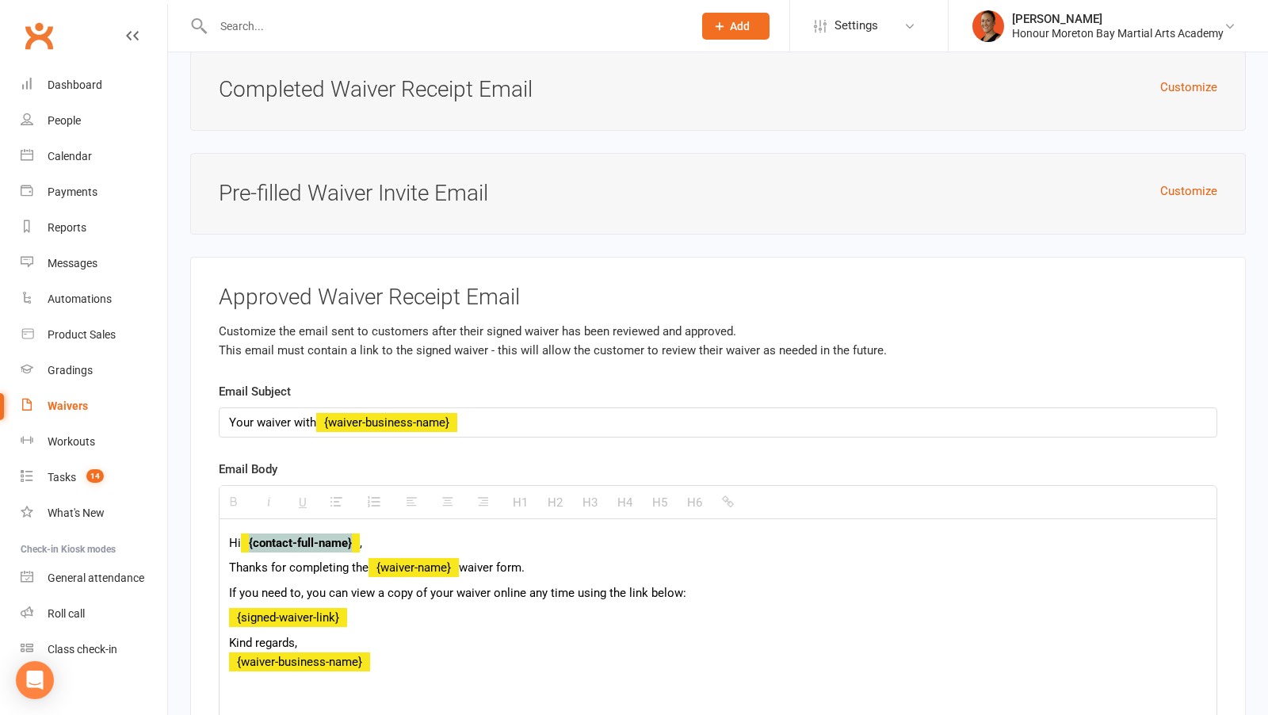
drag, startPoint x: 355, startPoint y: 499, endPoint x: 252, endPoint y: 499, distance: 103.0
click at [252, 536] on strong "{contact-full-name}" at bounding box center [300, 543] width 119 height 14
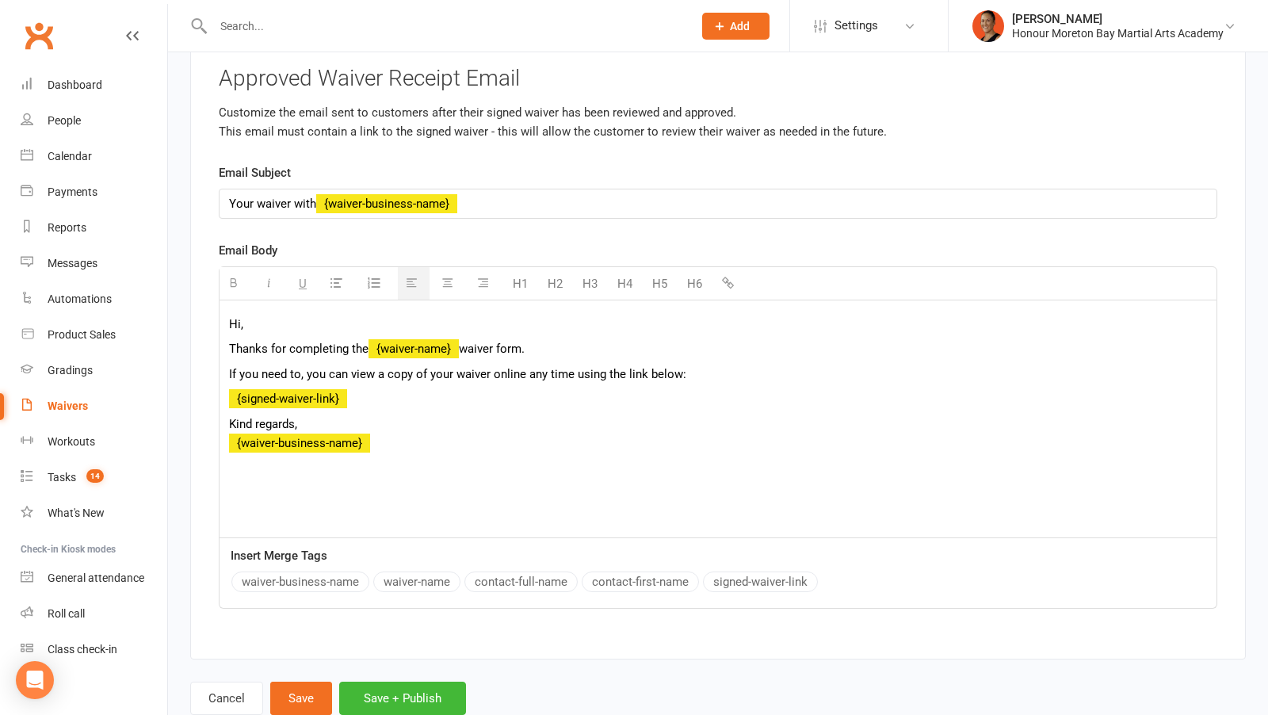
click at [674, 571] on button "contact-first-name" at bounding box center [640, 581] width 117 height 21
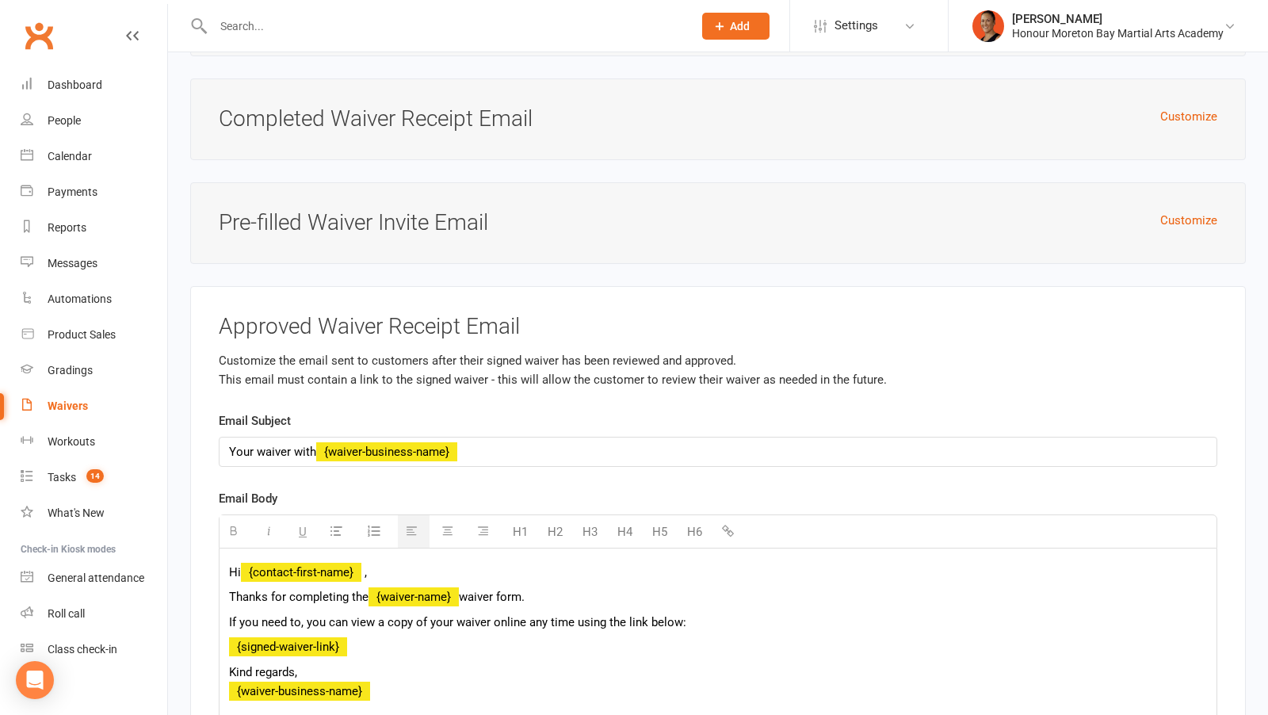
scroll to position [6370, 0]
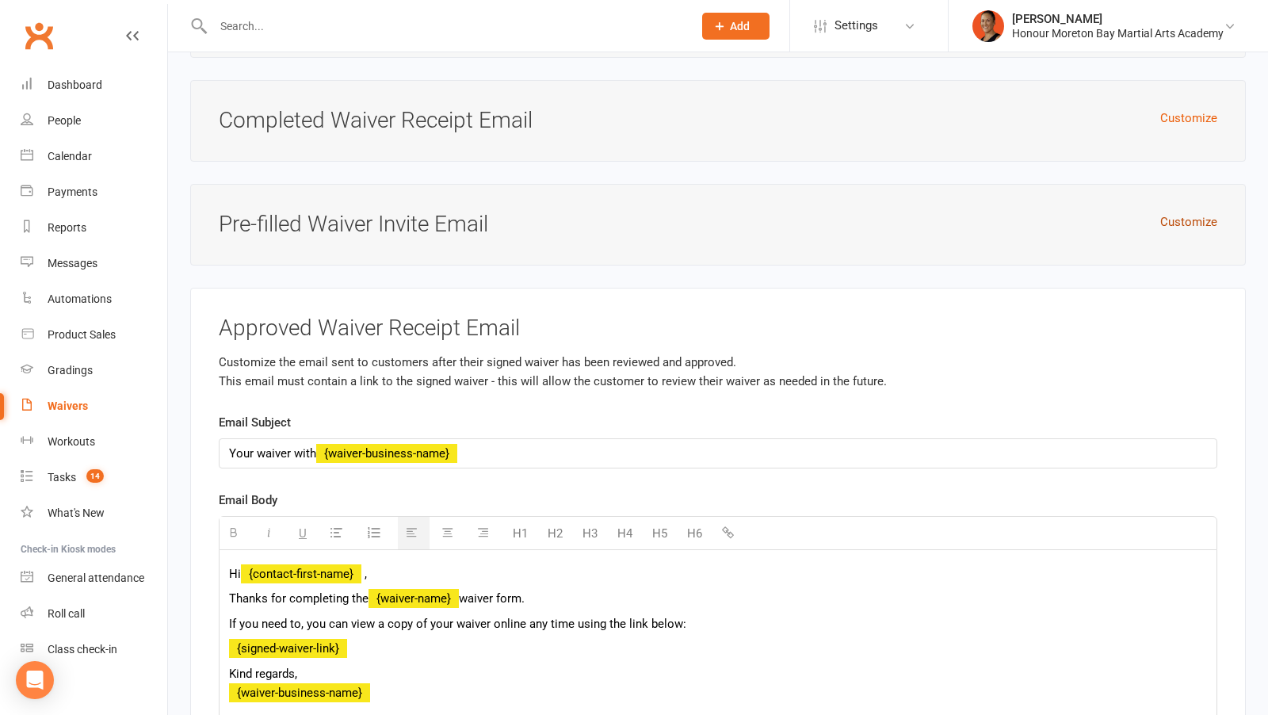
click at [1178, 212] on button "Customize" at bounding box center [1188, 221] width 57 height 19
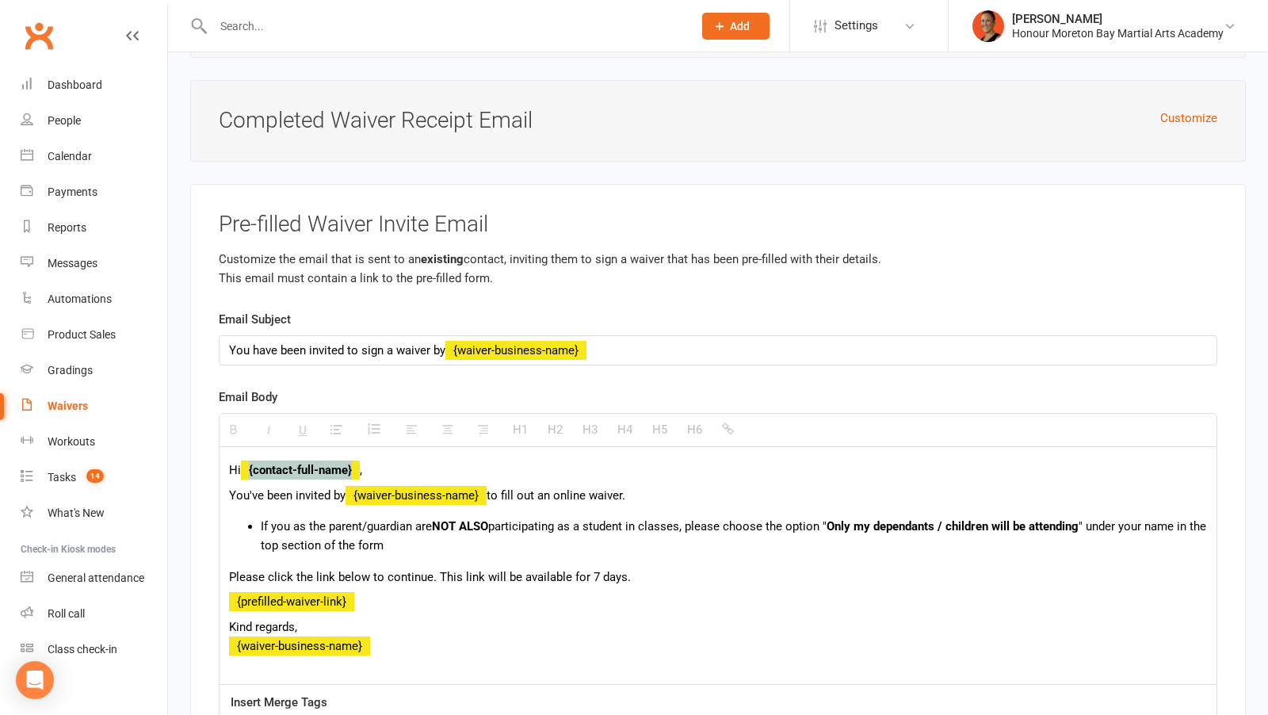
drag, startPoint x: 357, startPoint y: 422, endPoint x: 235, endPoint y: 422, distance: 122.1
click at [235, 460] on p "Hi {contact-full-name} ," at bounding box center [718, 469] width 978 height 19
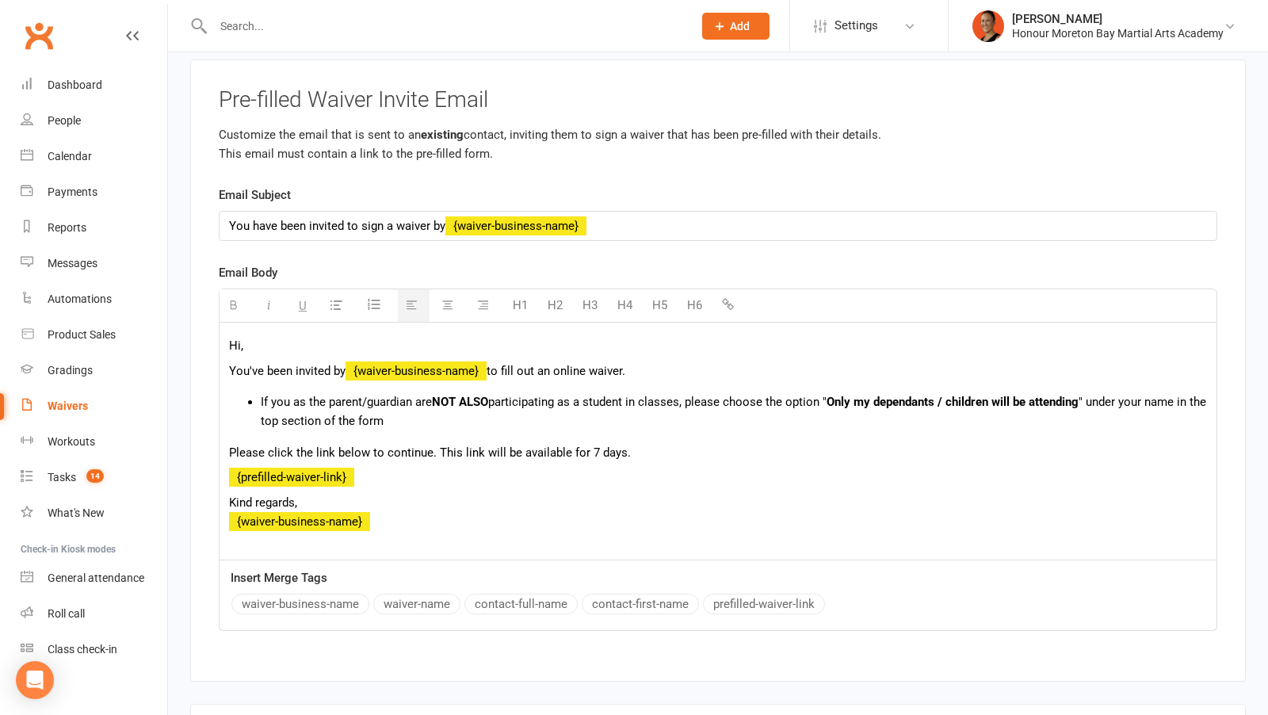
scroll to position [6512, 0]
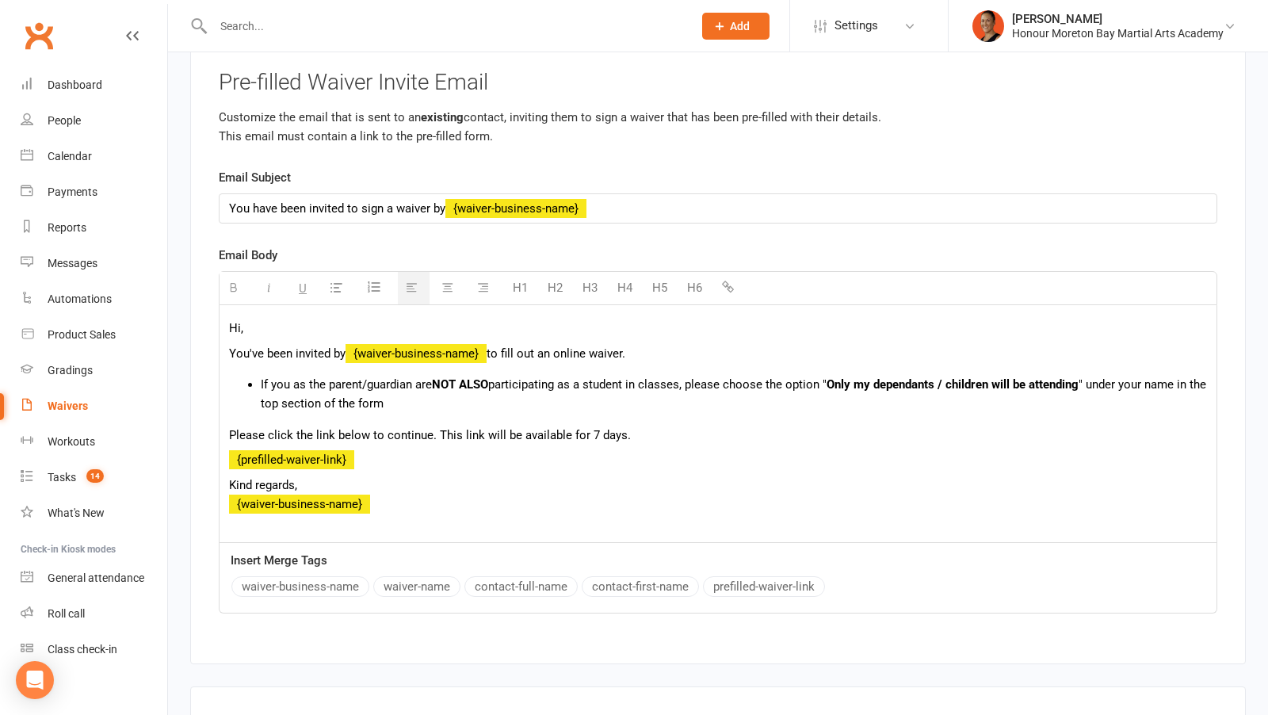
click at [664, 576] on button "contact-first-name" at bounding box center [640, 586] width 117 height 21
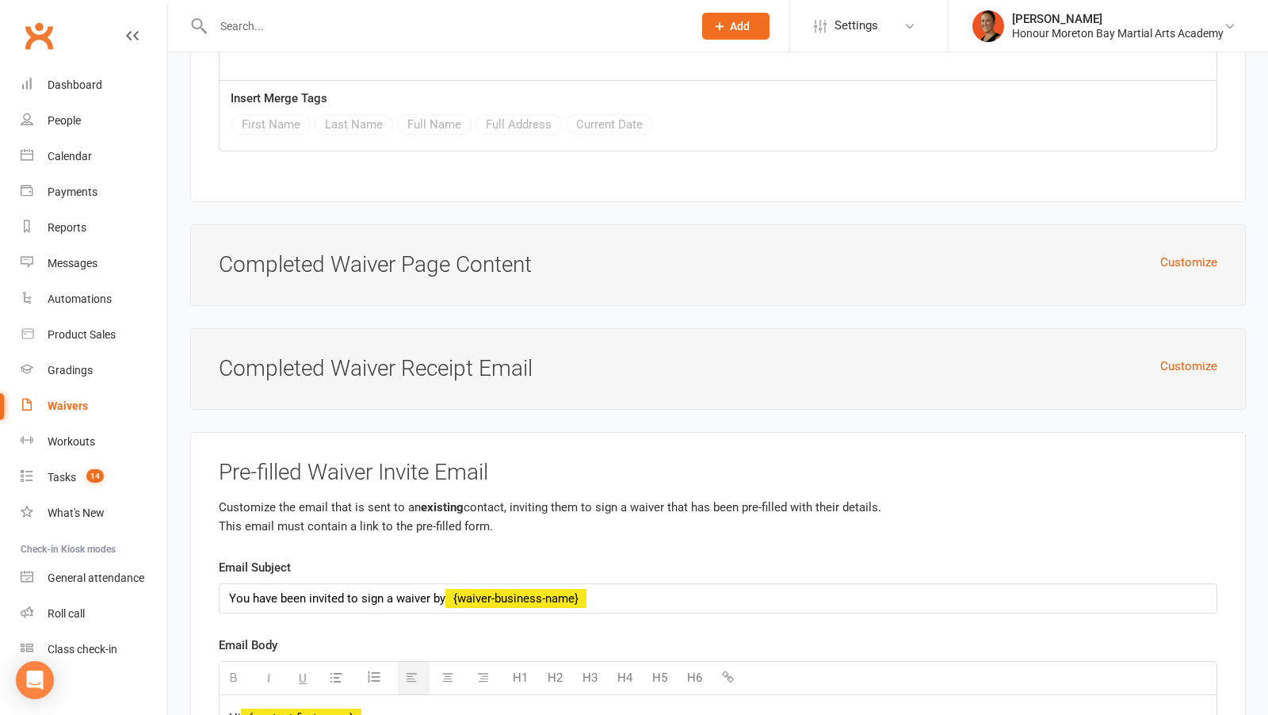
scroll to position [6121, 0]
click at [1197, 358] on button "Customize" at bounding box center [1188, 367] width 57 height 19
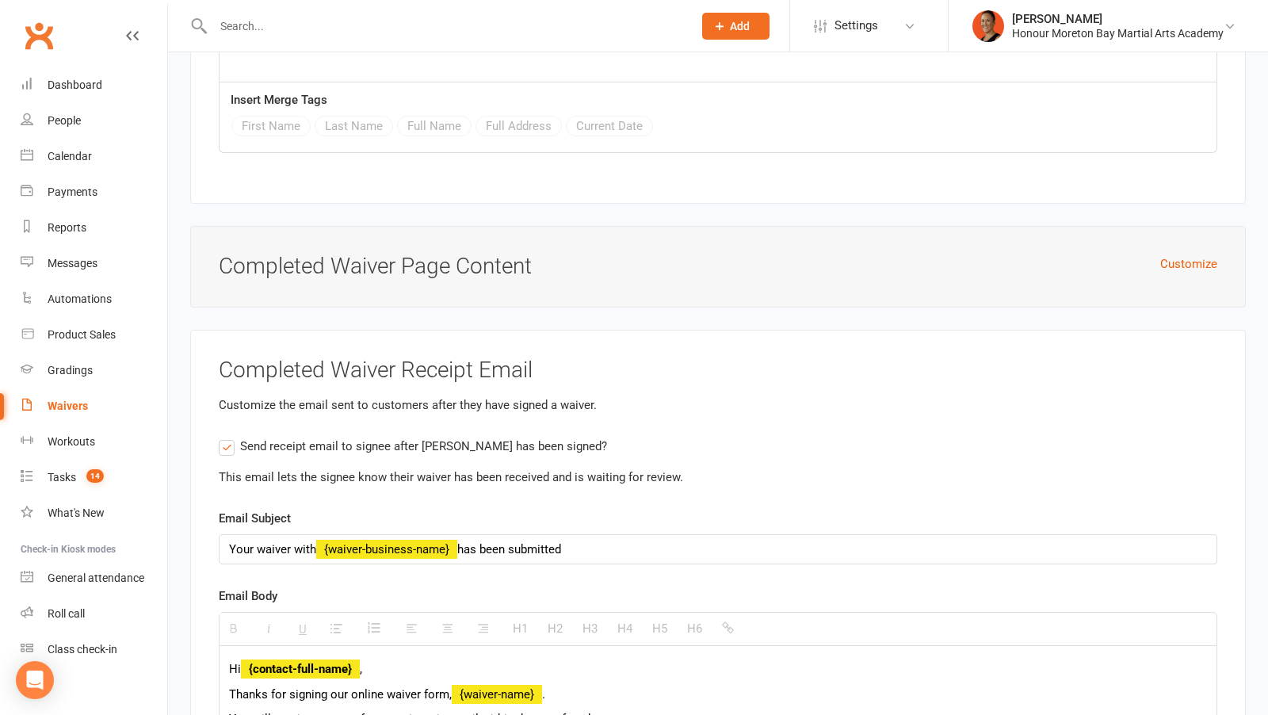
scroll to position [6120, 0]
drag, startPoint x: 359, startPoint y: 632, endPoint x: 249, endPoint y: 630, distance: 110.2
click at [249, 663] on strong "{contact-full-name}" at bounding box center [300, 670] width 119 height 14
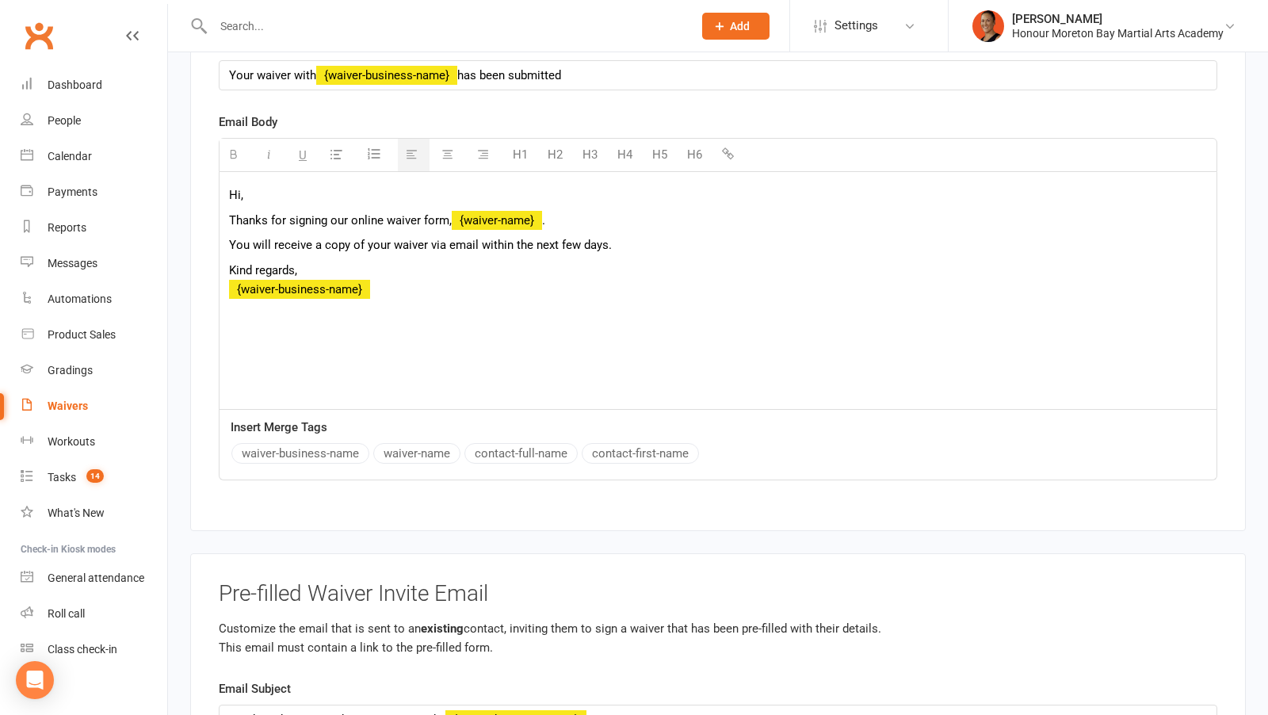
scroll to position [6596, 0]
click at [670, 442] on button "contact-first-name" at bounding box center [640, 452] width 117 height 21
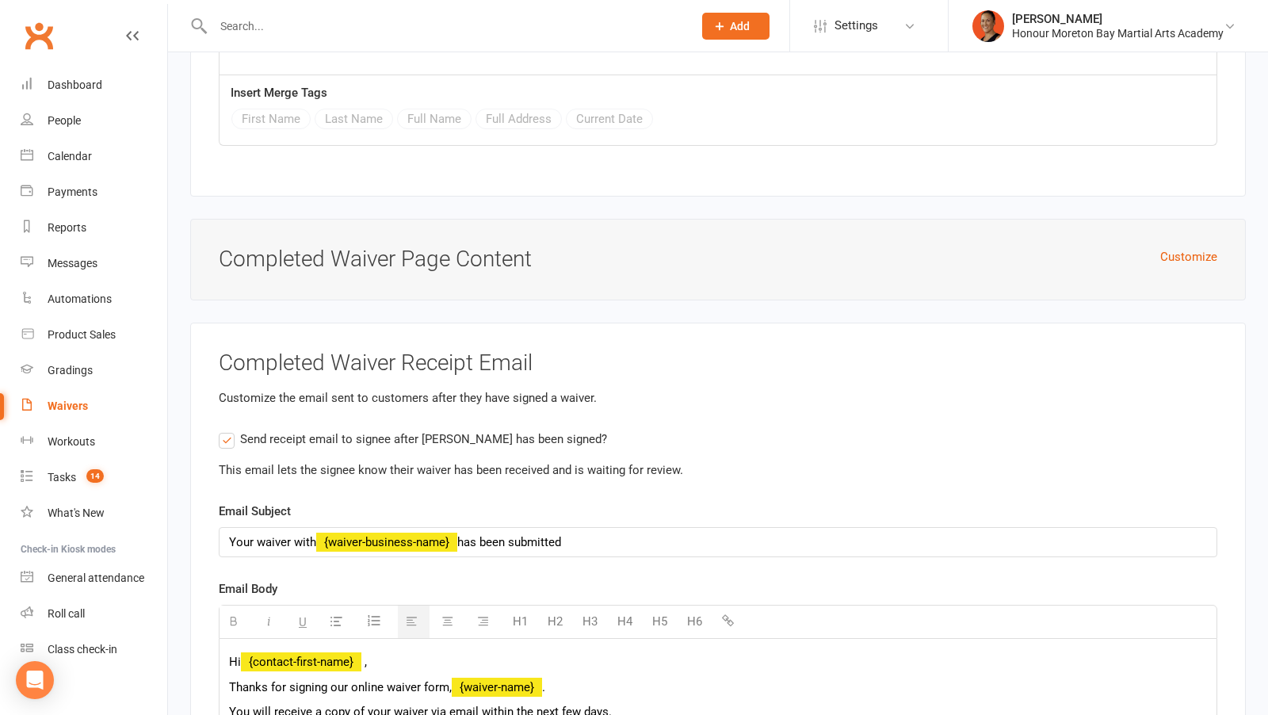
scroll to position [6065, 0]
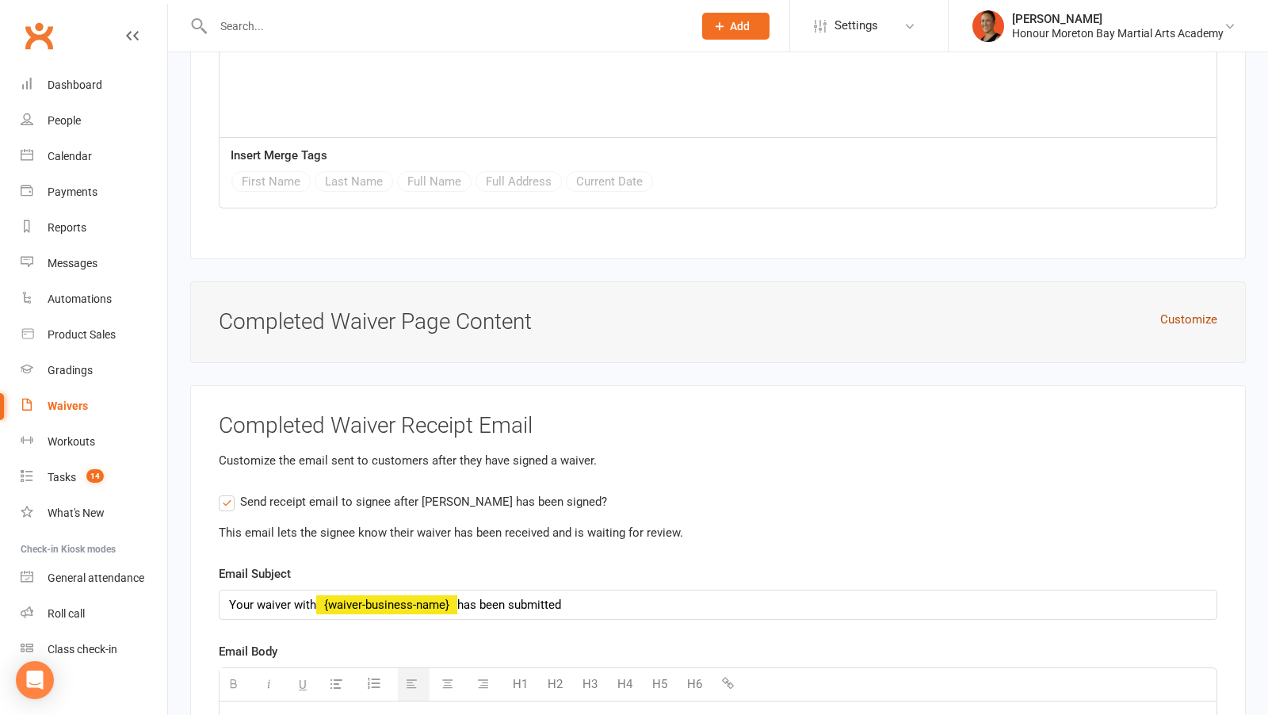
click at [1198, 310] on button "Customize" at bounding box center [1188, 319] width 57 height 19
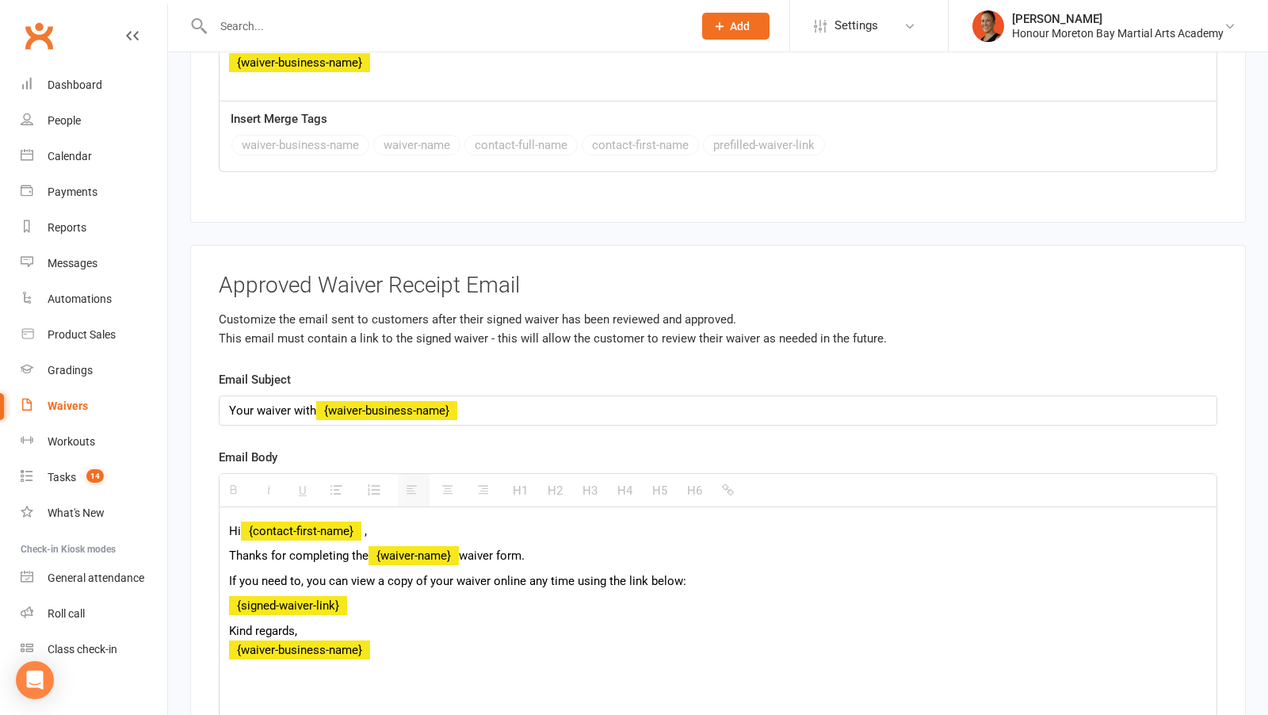
scroll to position [8336, 0]
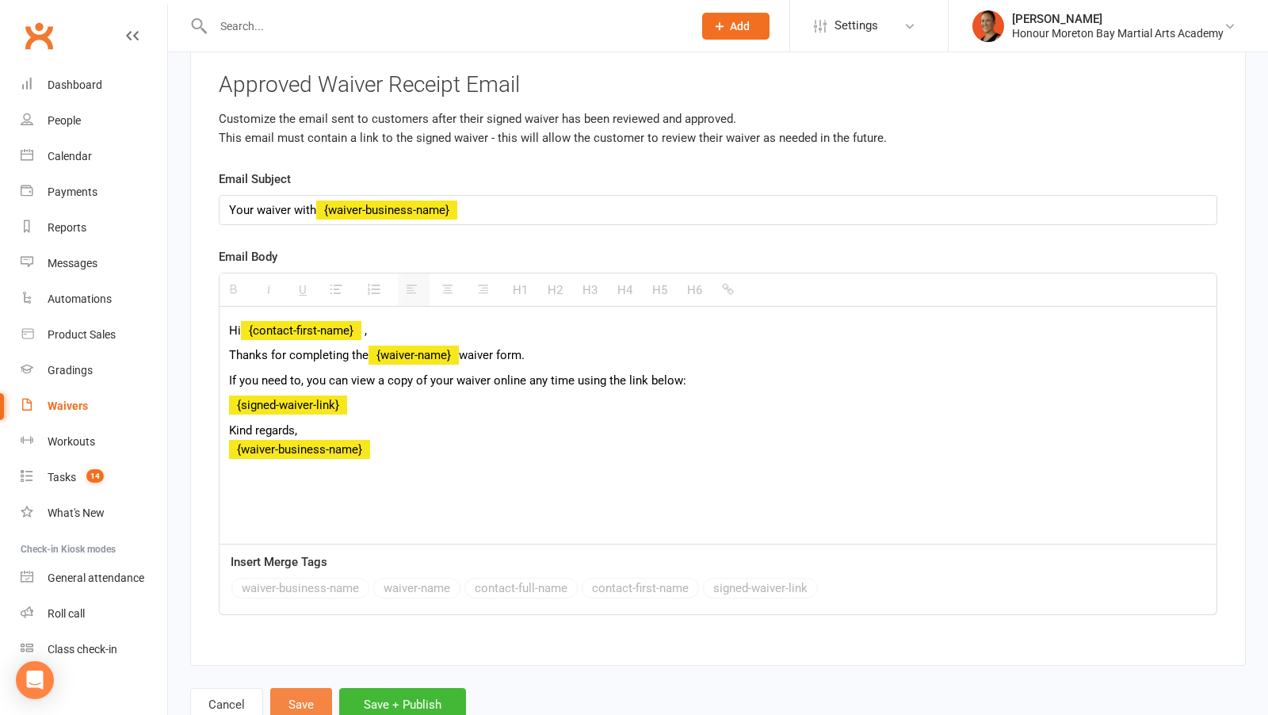
click at [311, 688] on button "Save" at bounding box center [301, 704] width 62 height 33
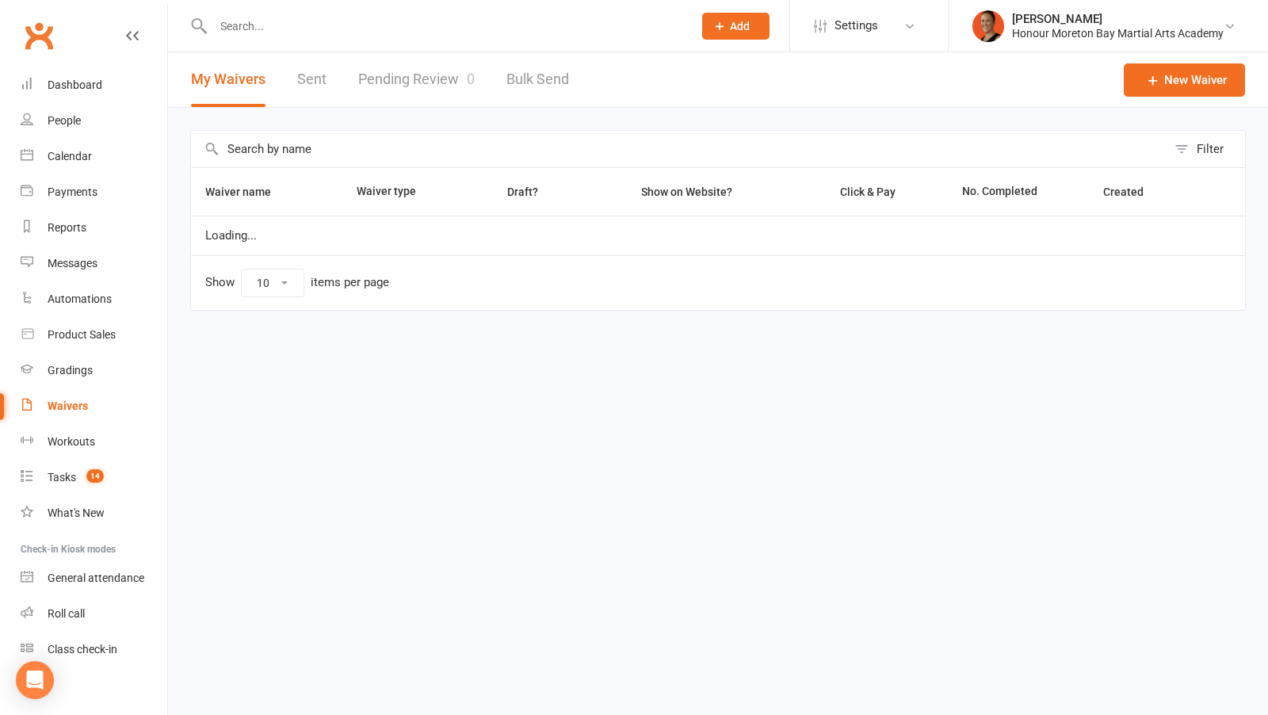
select select "100"
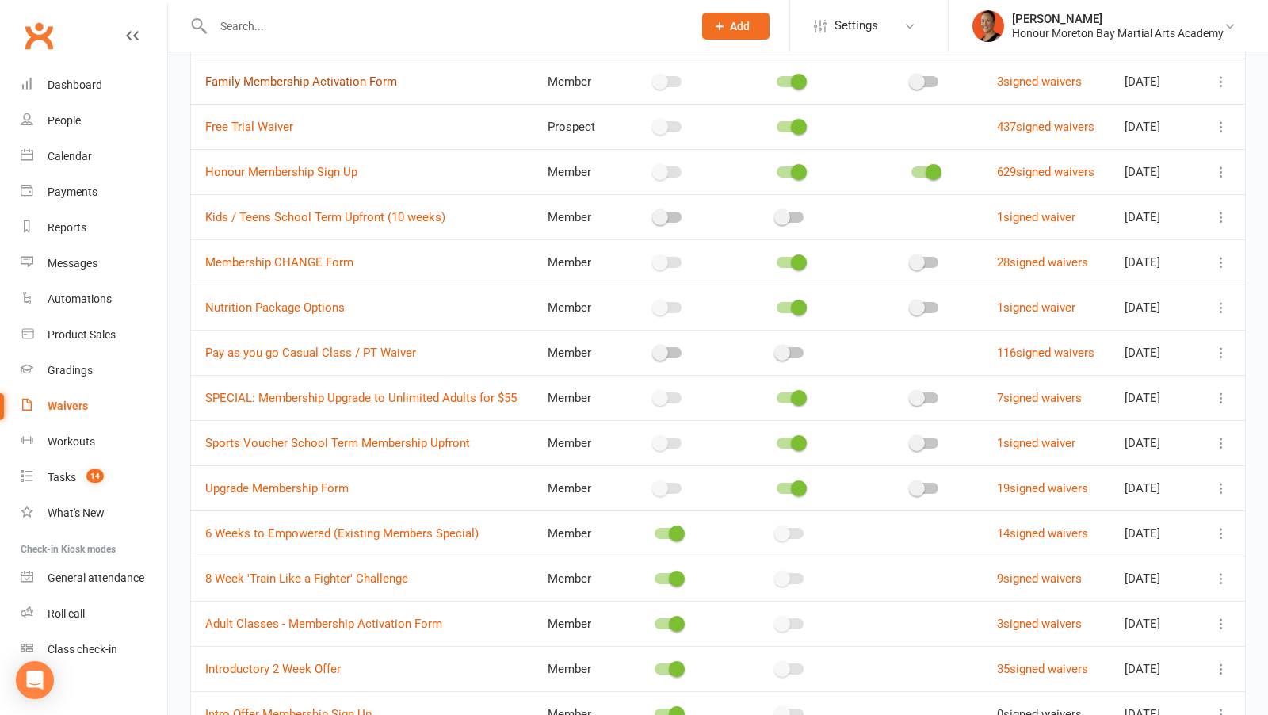
scroll to position [426, 0]
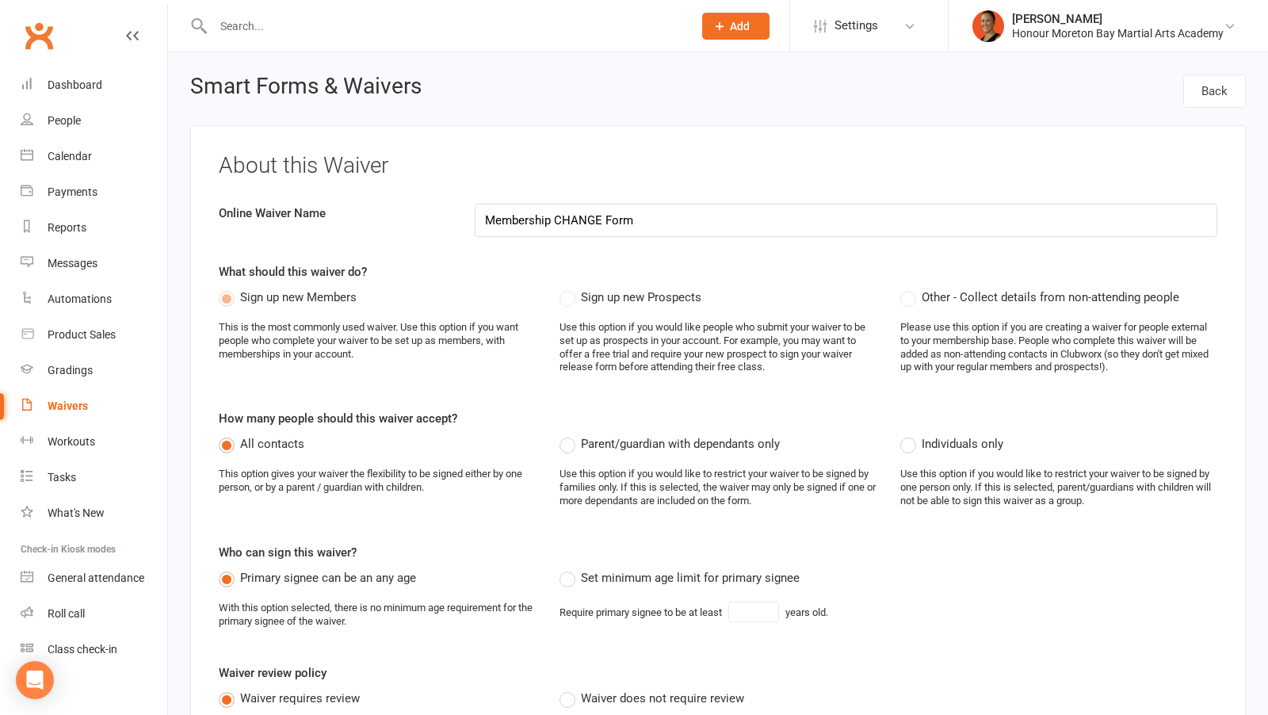
select select "applies_to_all_signees"
select select "select"
select select "checkbox"
select select "select"
select select "checkbox"
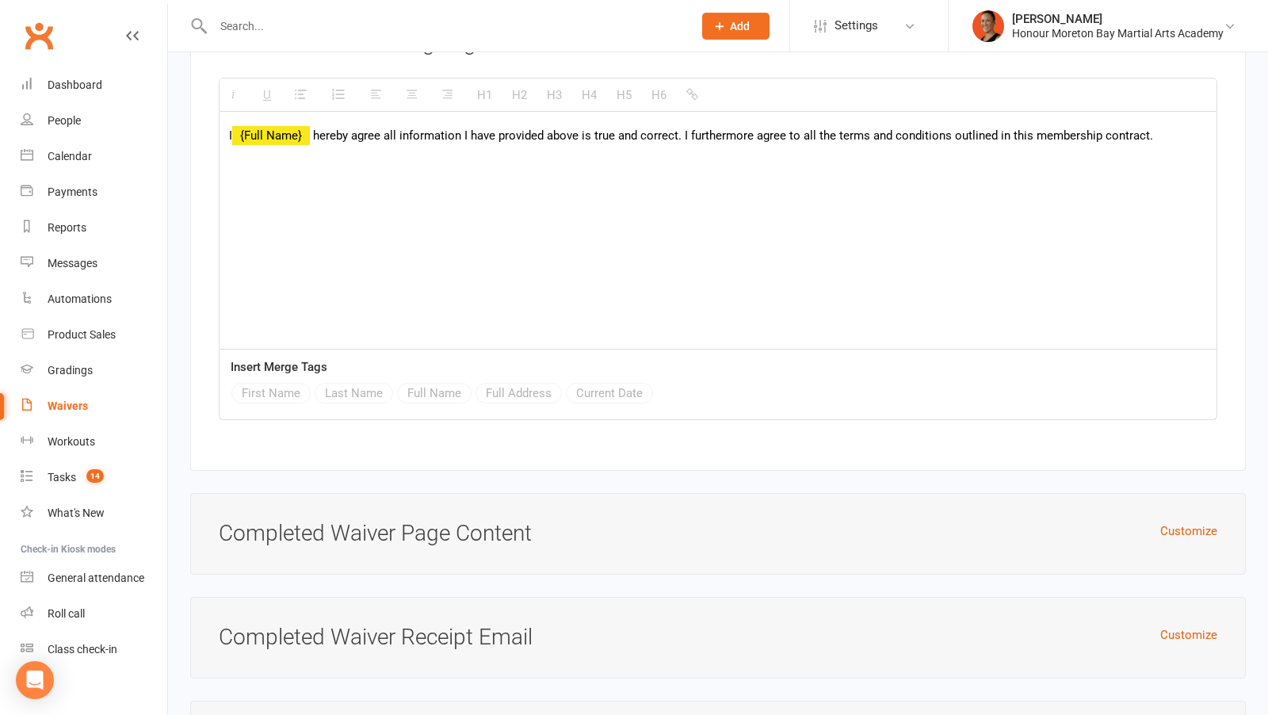
scroll to position [6745, 0]
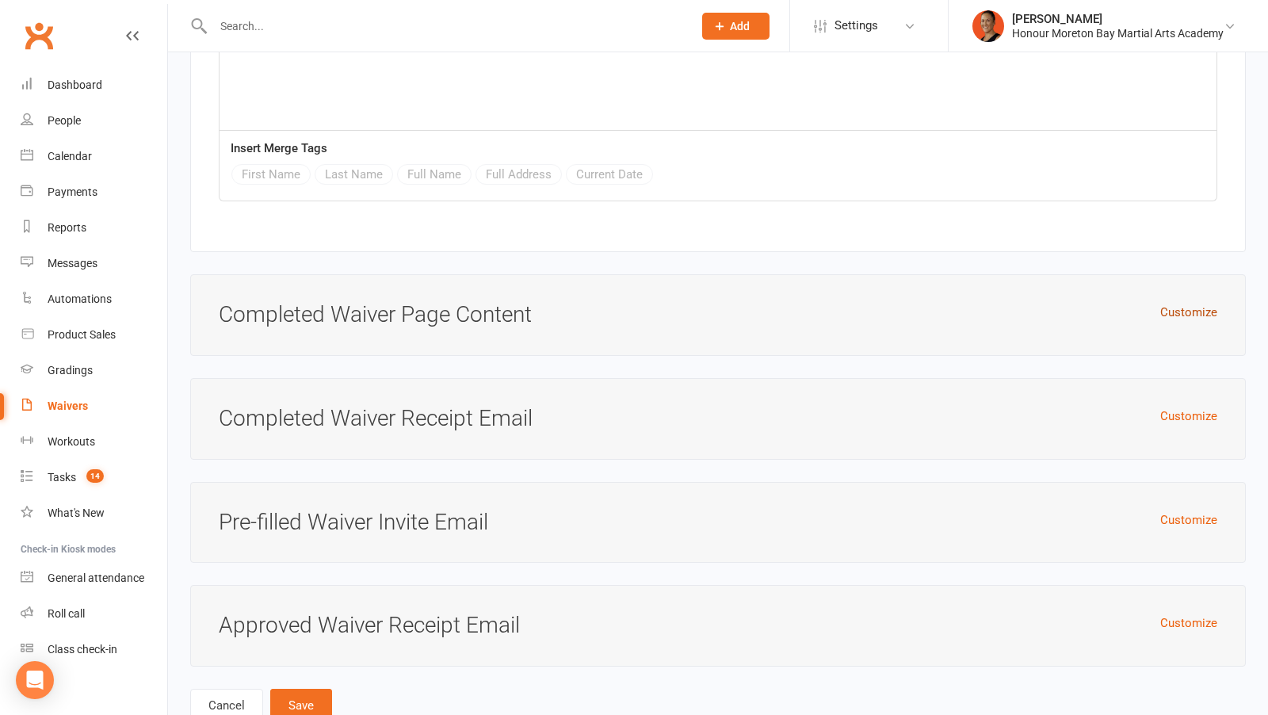
click at [1190, 303] on button "Customize" at bounding box center [1188, 312] width 57 height 19
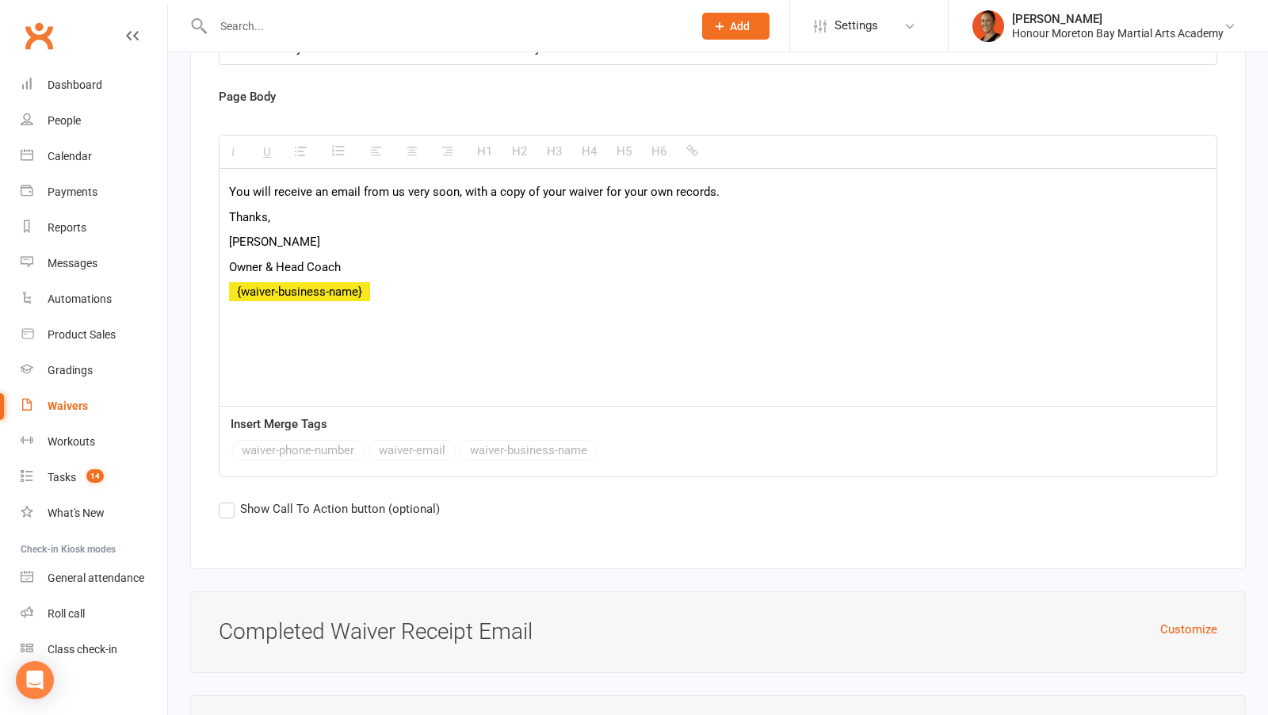
scroll to position [7331, 0]
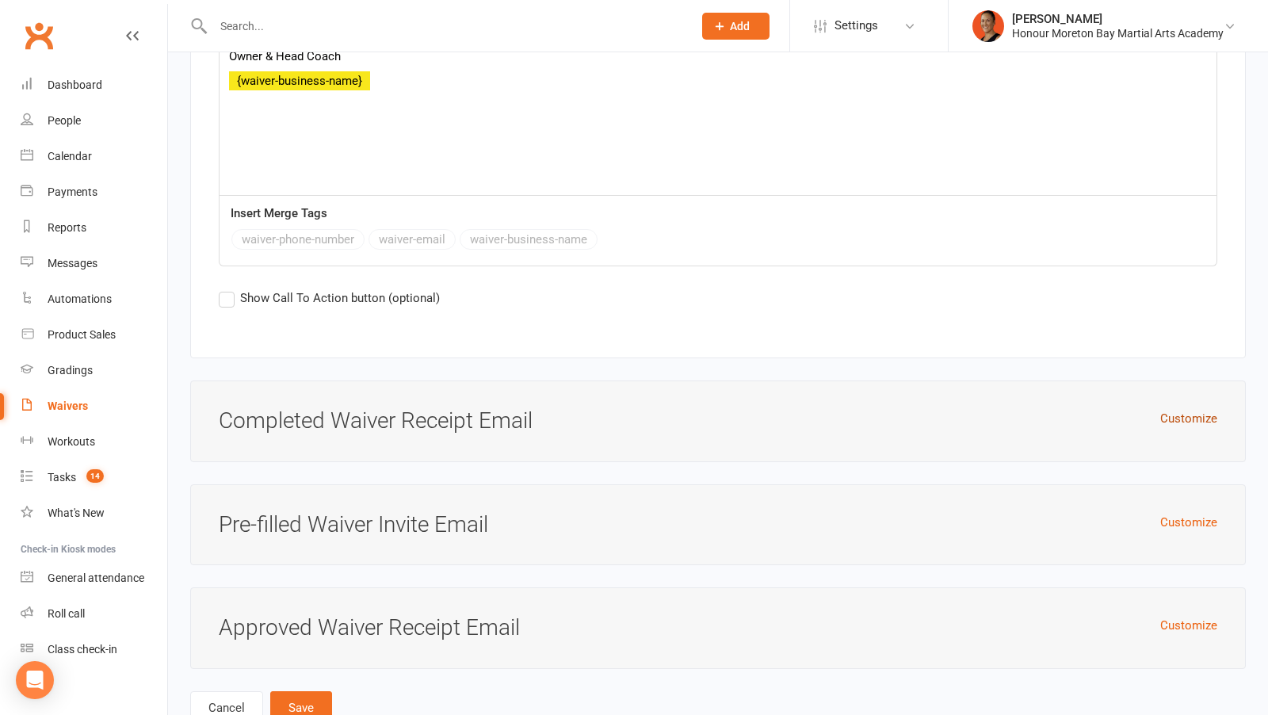
click at [1169, 409] on button "Customize" at bounding box center [1188, 418] width 57 height 19
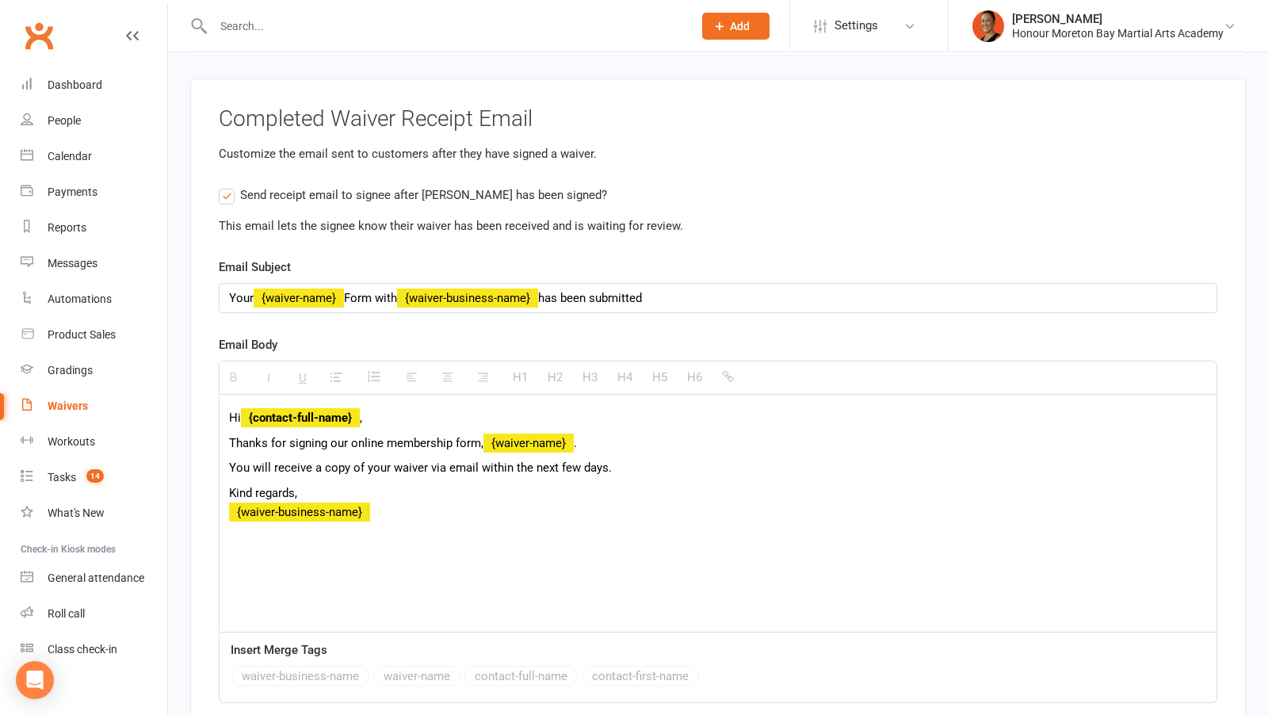
scroll to position [7658, 0]
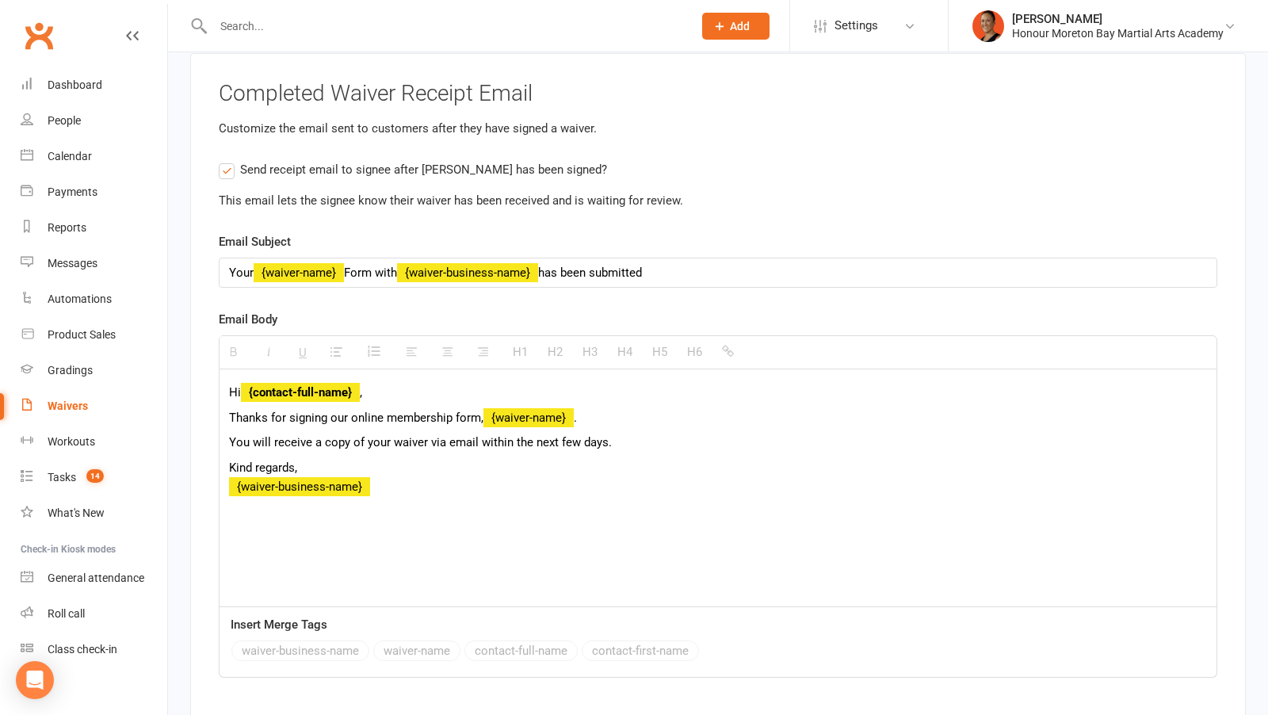
drag, startPoint x: 361, startPoint y: 338, endPoint x: 239, endPoint y: 338, distance: 122.1
click at [239, 383] on p "Hi {contact-full-name} ," at bounding box center [718, 392] width 978 height 19
click at [614, 640] on button "contact-first-name" at bounding box center [640, 650] width 117 height 21
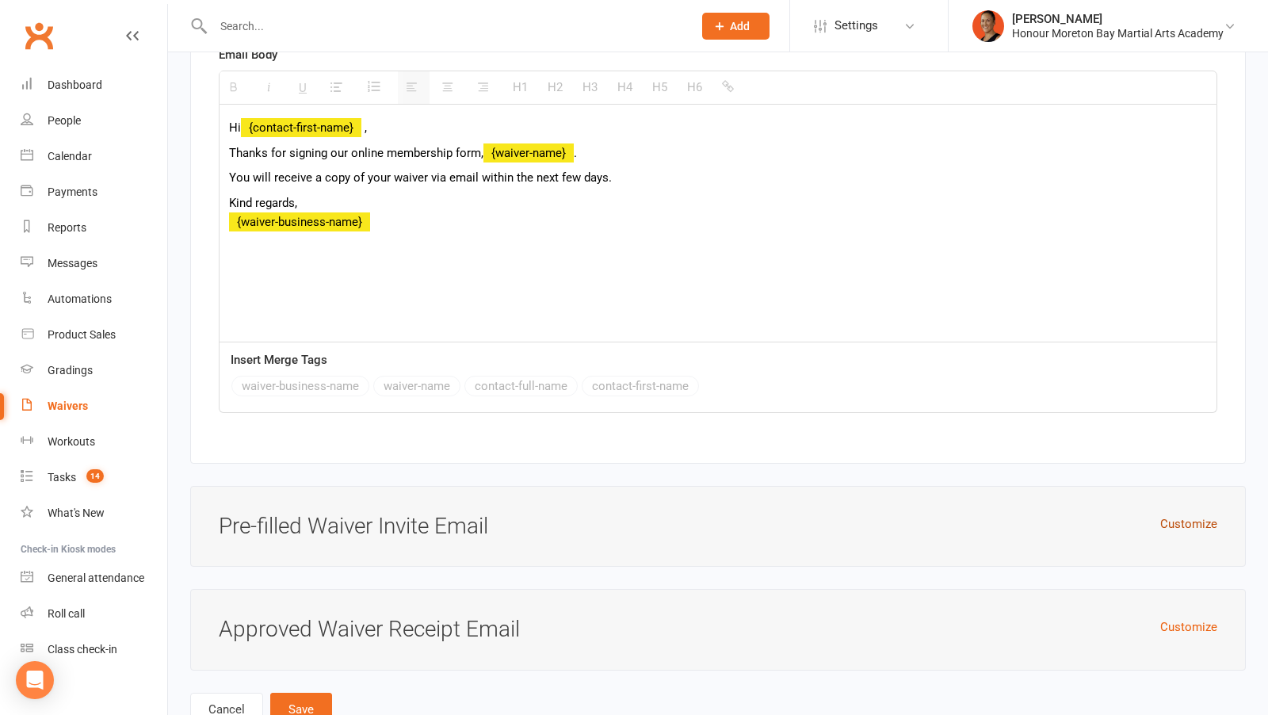
click at [1203, 514] on button "Customize" at bounding box center [1188, 523] width 57 height 19
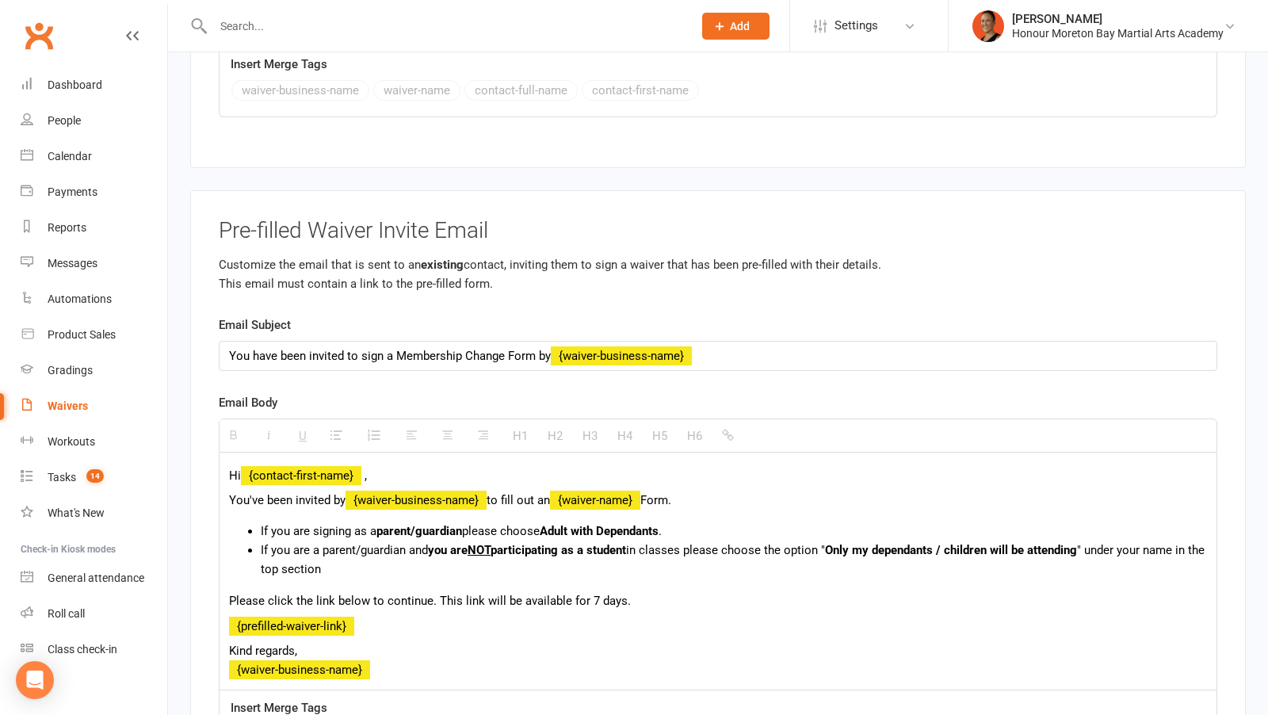
scroll to position [8461, 0]
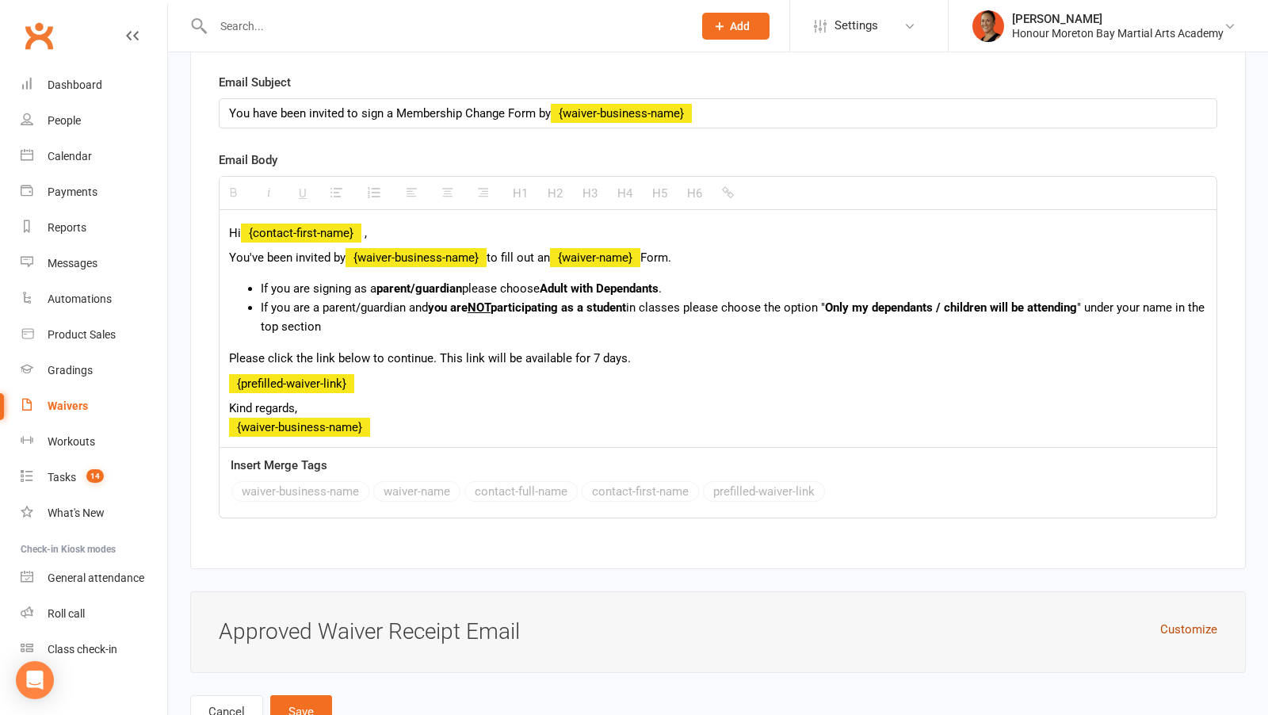
click at [1180, 620] on button "Customize" at bounding box center [1188, 629] width 57 height 19
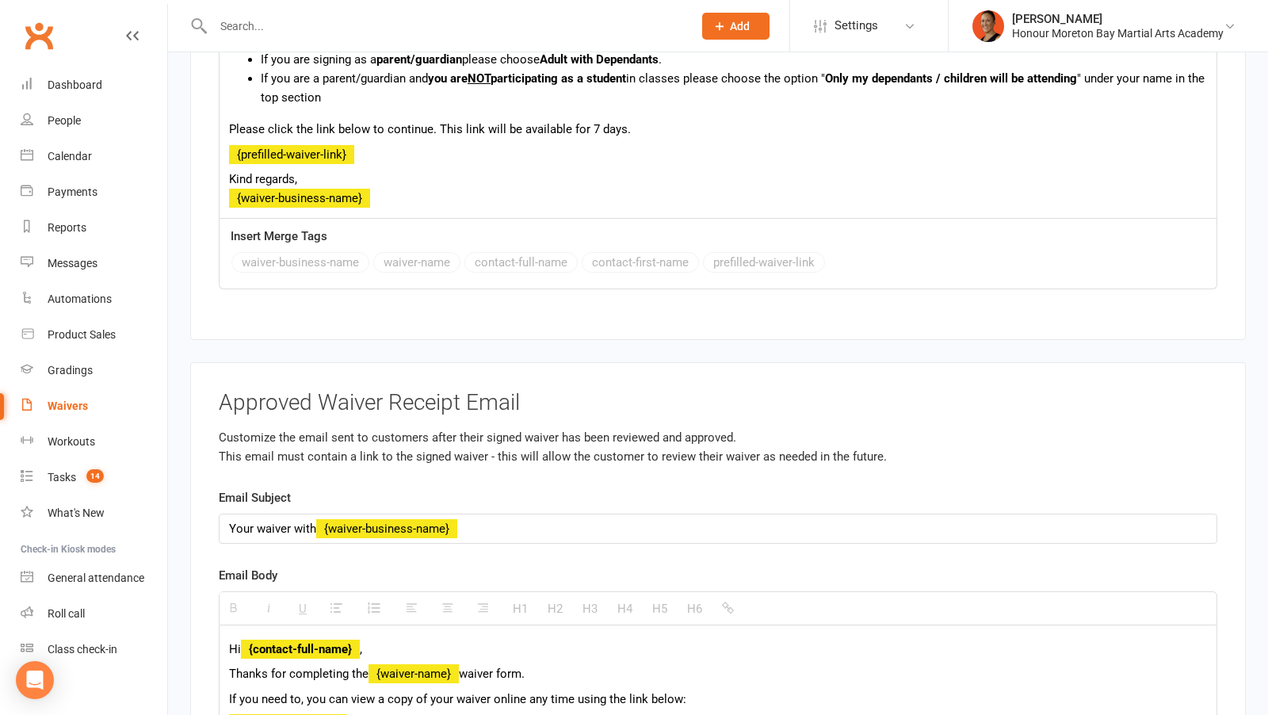
scroll to position [8787, 0]
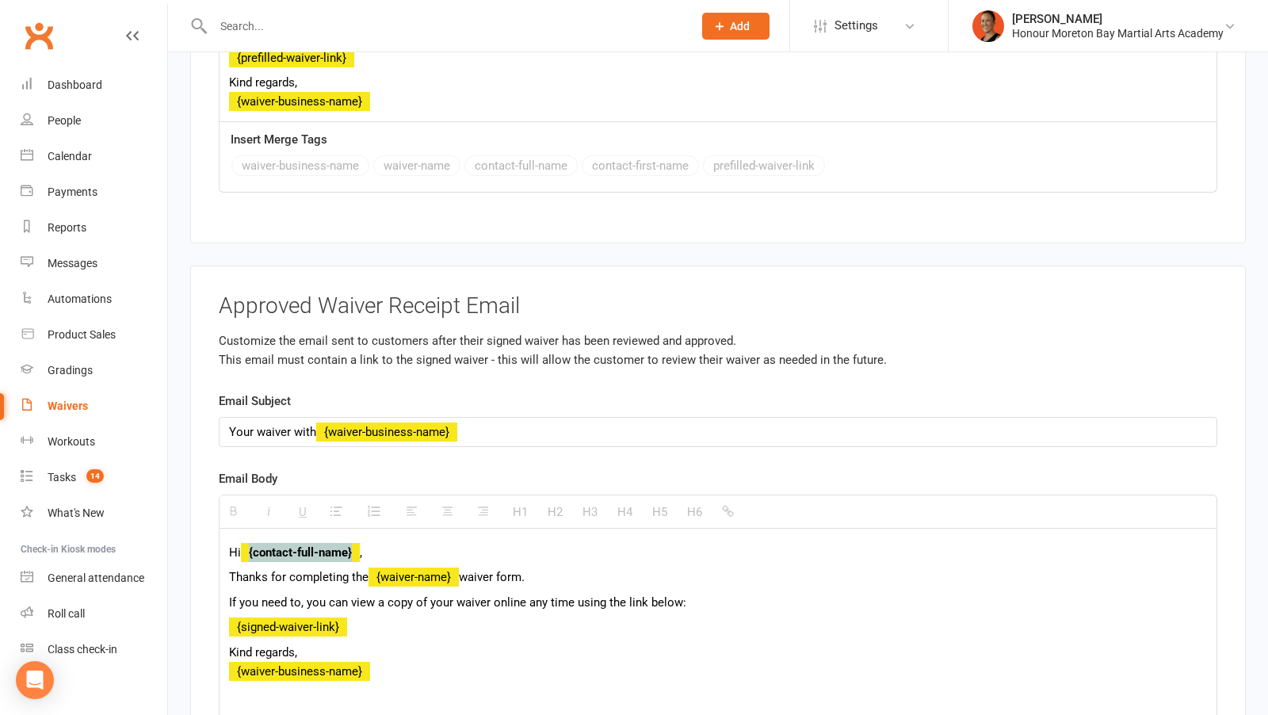
drag, startPoint x: 356, startPoint y: 492, endPoint x: 247, endPoint y: 492, distance: 108.6
click at [247, 545] on strong "{contact-full-name}" at bounding box center [300, 552] width 119 height 14
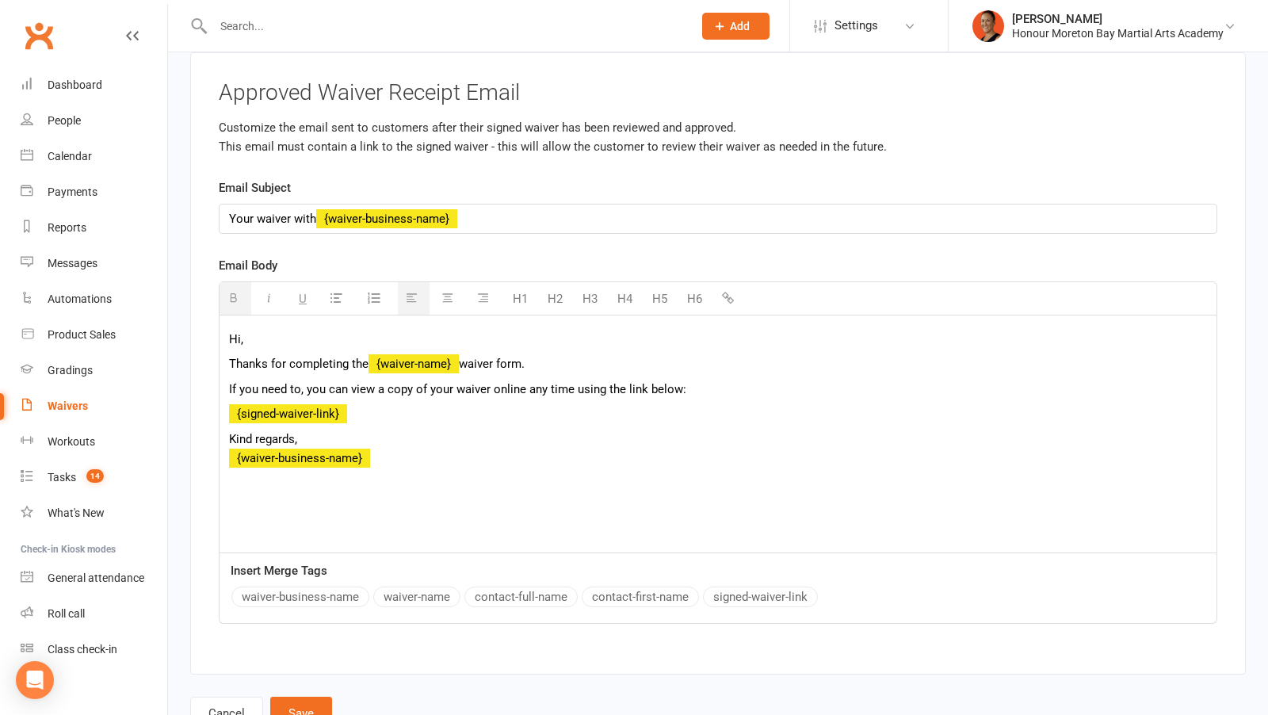
click at [666, 586] on button "contact-first-name" at bounding box center [640, 596] width 117 height 21
click at [314, 697] on button "Save" at bounding box center [301, 713] width 62 height 33
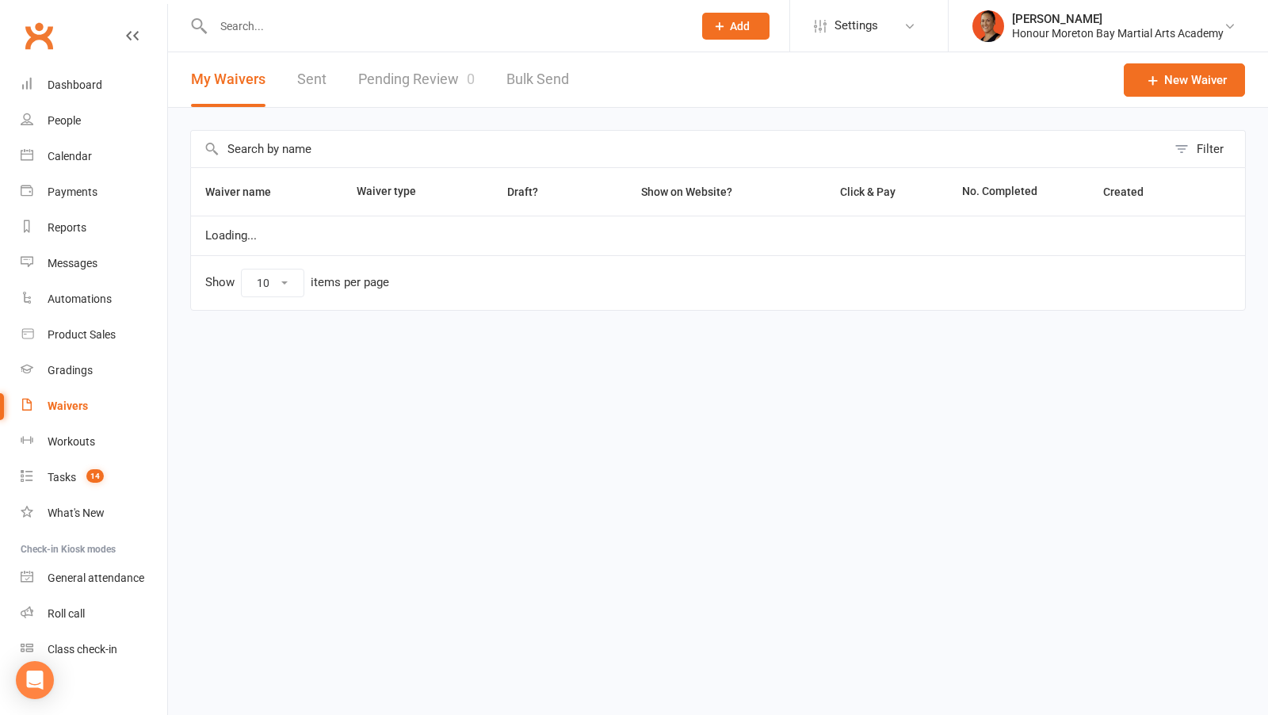
select select "100"
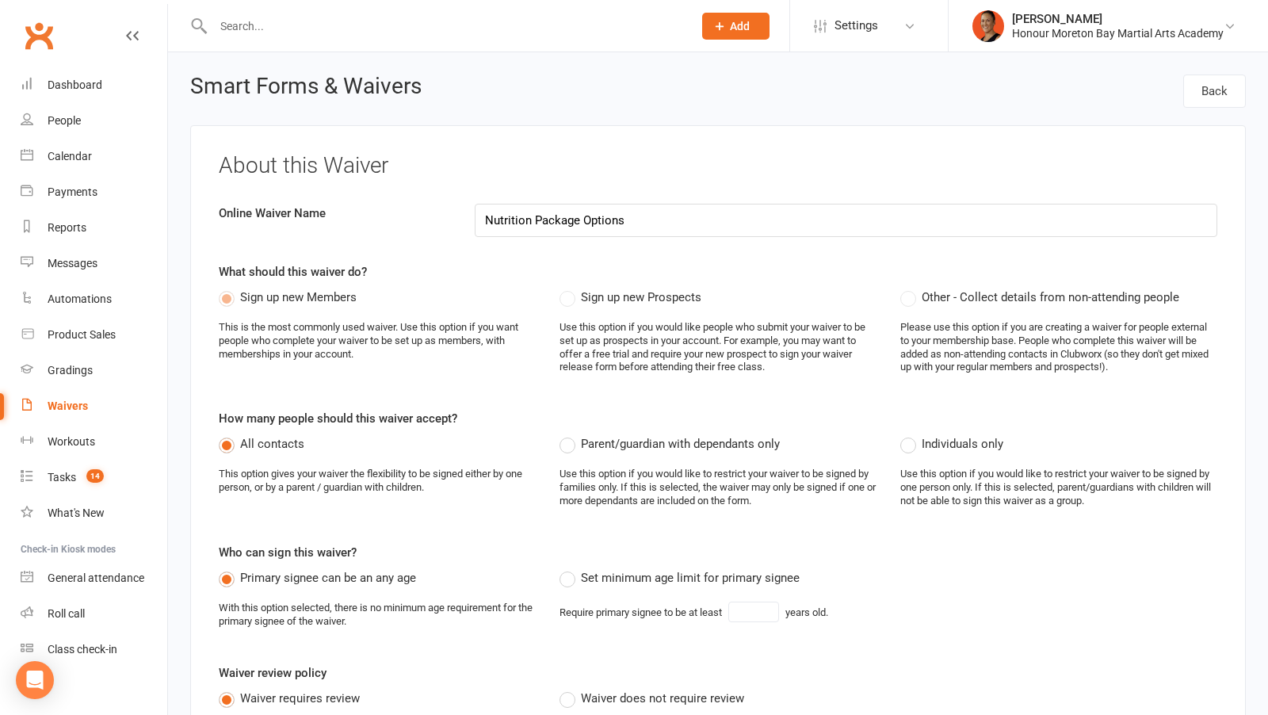
select select "do_not_copy_answers"
select select "checkbox"
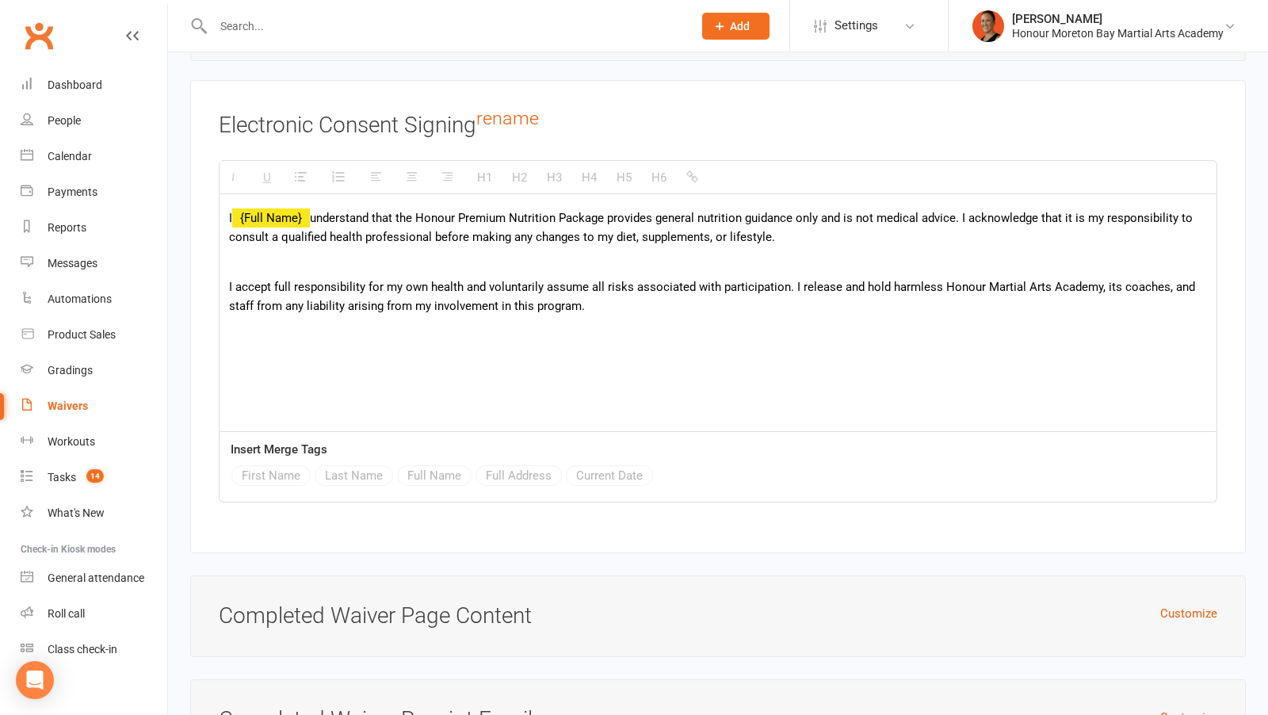
scroll to position [6170, 0]
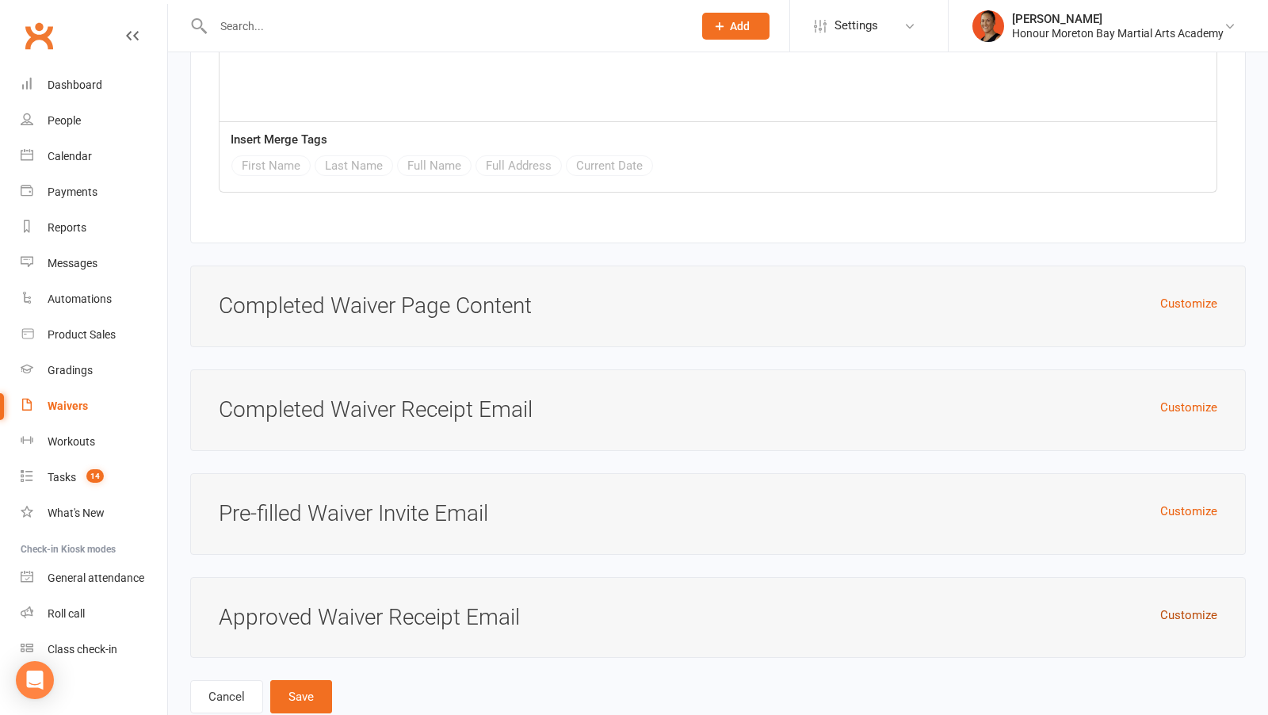
click at [1191, 606] on button "Customize" at bounding box center [1188, 615] width 57 height 19
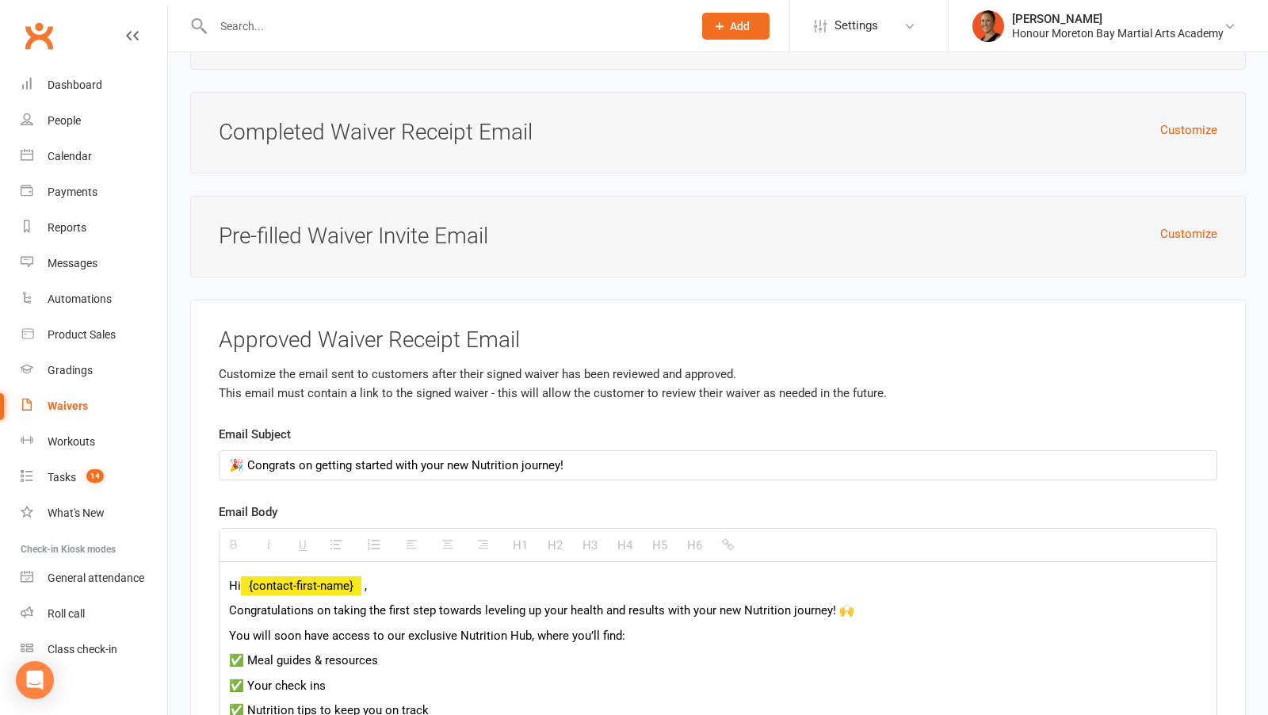
scroll to position [6453, 0]
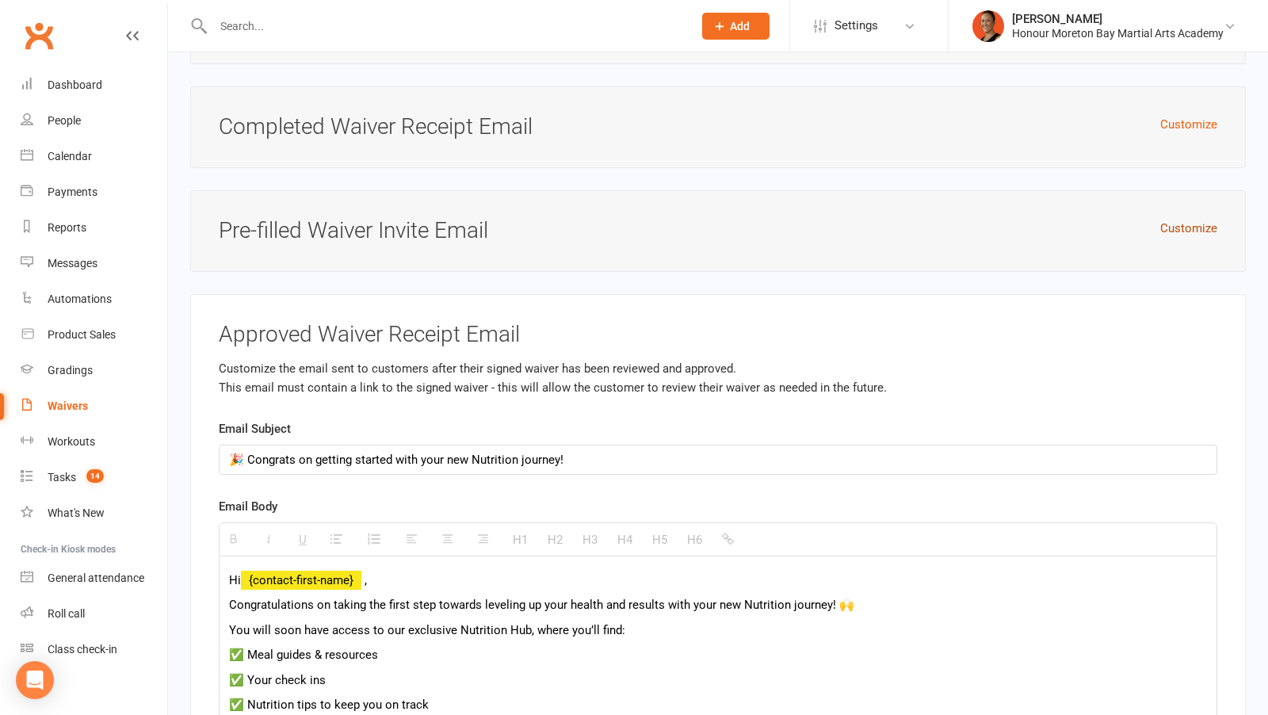
click at [1191, 219] on button "Customize" at bounding box center [1188, 228] width 57 height 19
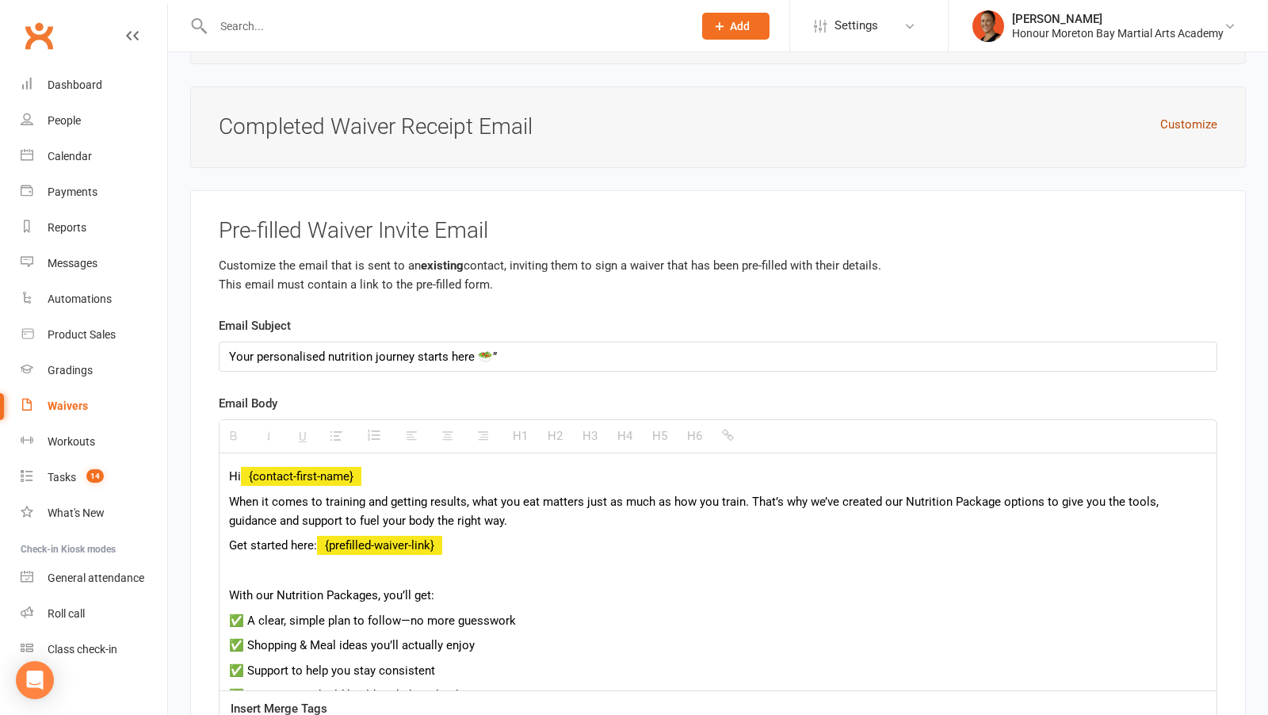
click at [1190, 115] on button "Customize" at bounding box center [1188, 124] width 57 height 19
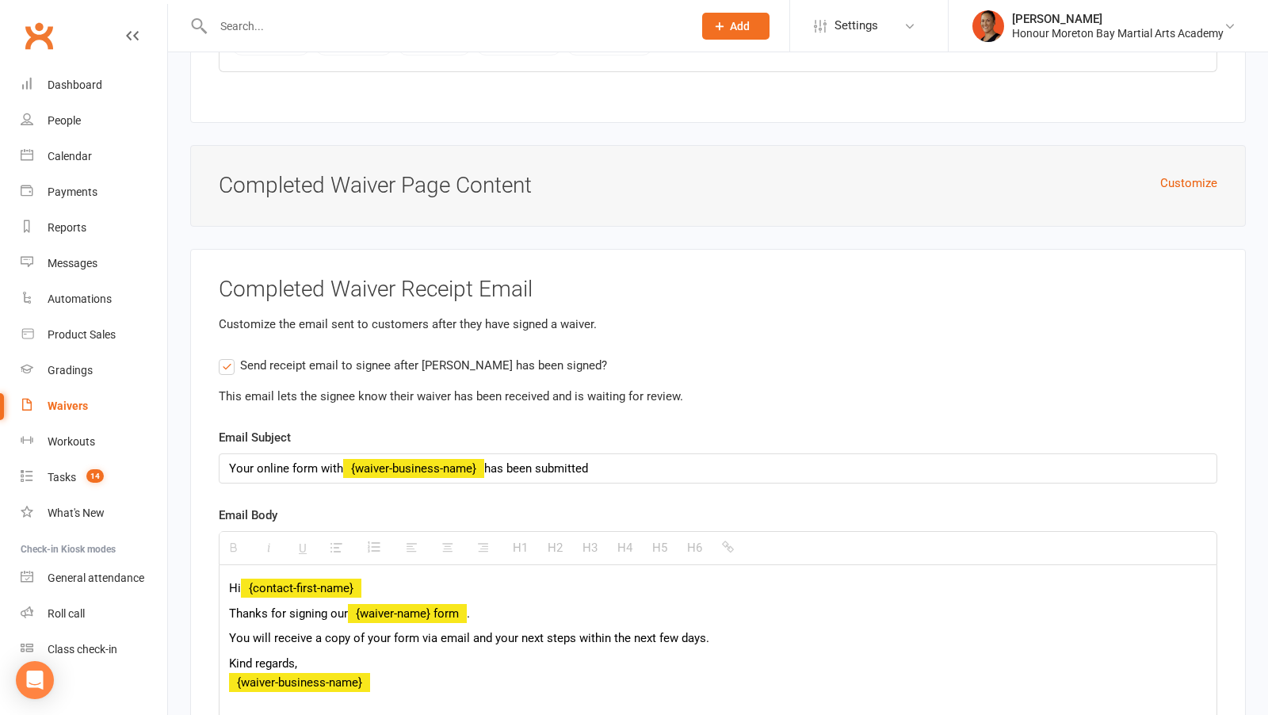
scroll to position [6224, 0]
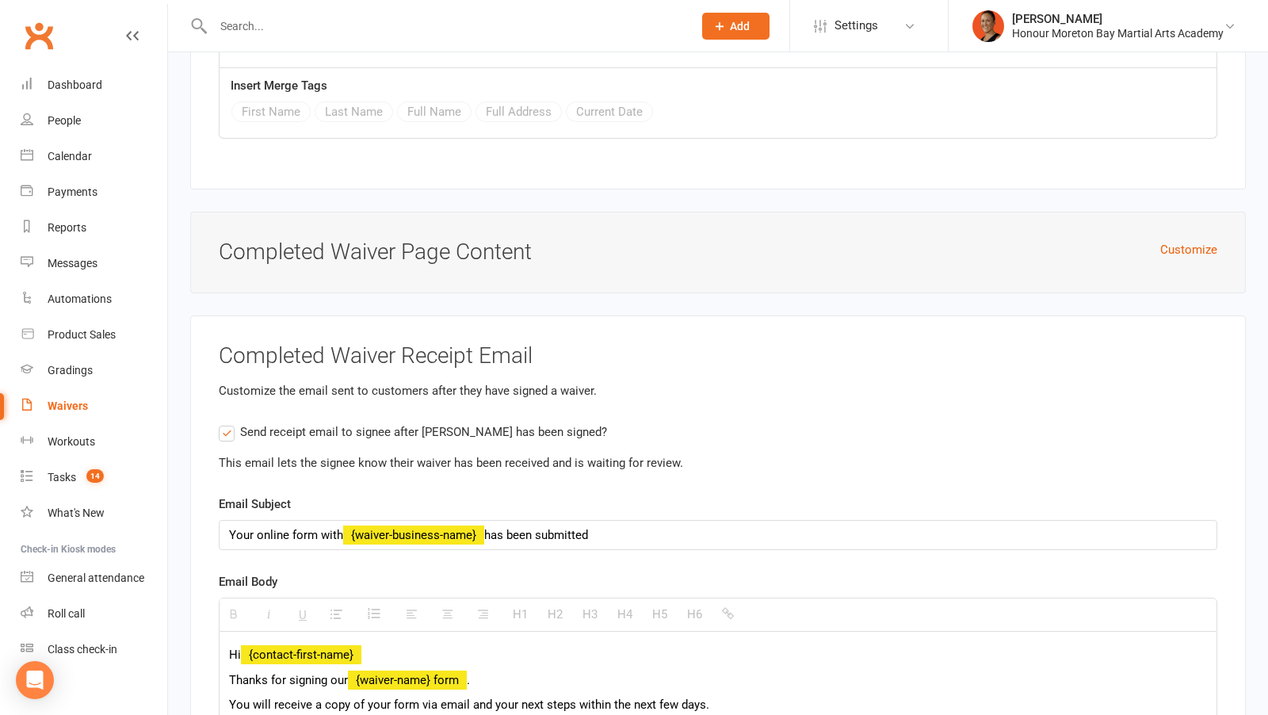
click at [1177, 212] on div "Customize Completed Waiver Page Content" at bounding box center [718, 253] width 1056 height 82
click at [1178, 240] on button "Customize" at bounding box center [1188, 249] width 57 height 19
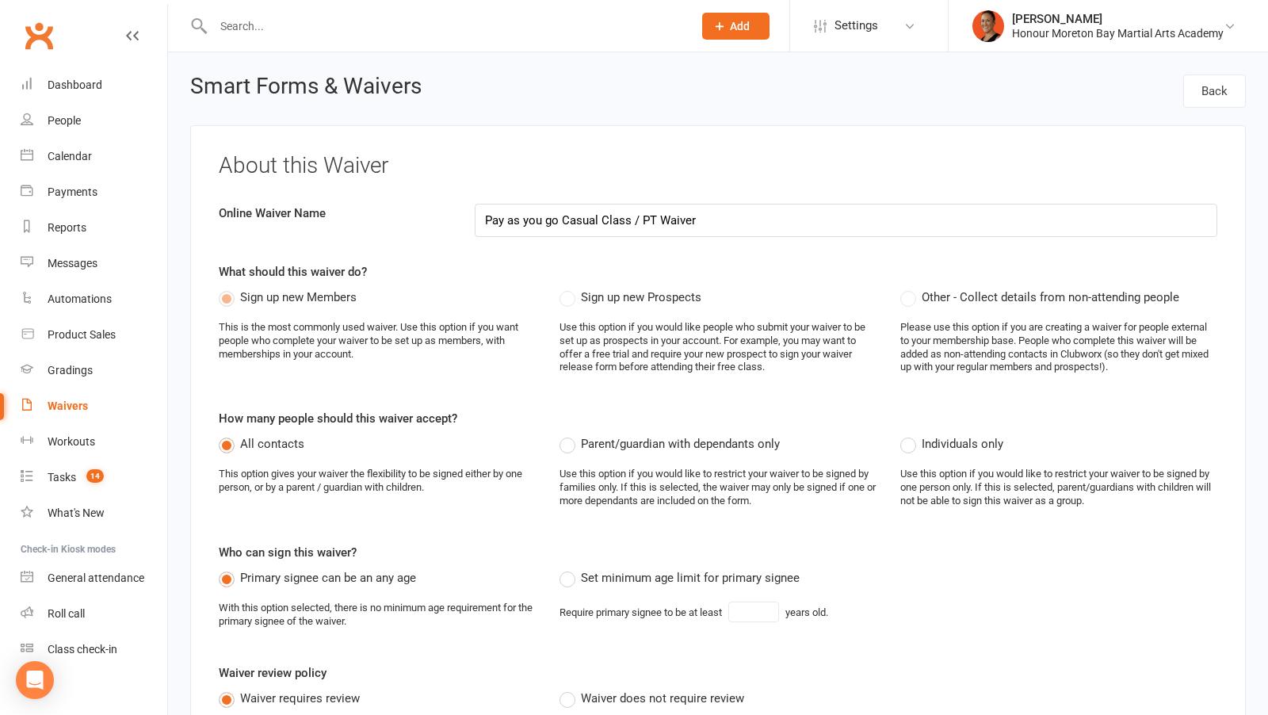
select select "applies_to_all_signees"
select select "copy_answers_for_all_signees"
select select "select"
select select "checkbox"
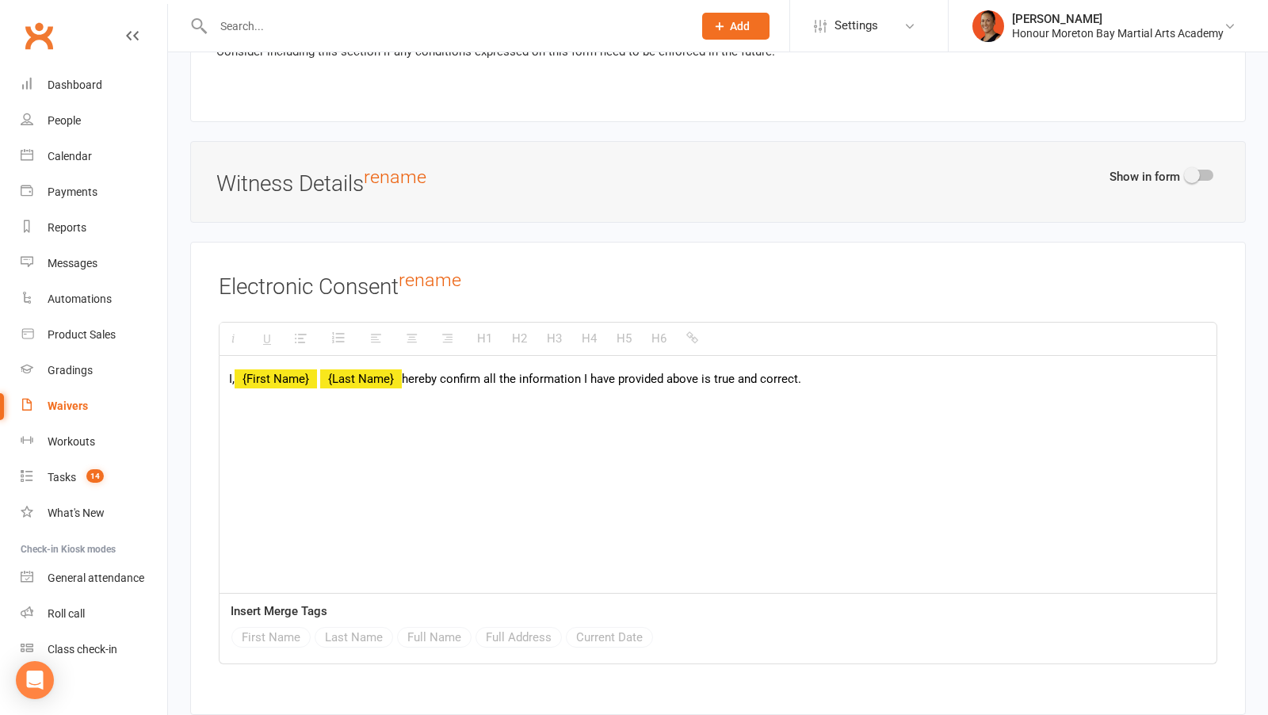
scroll to position [5259, 0]
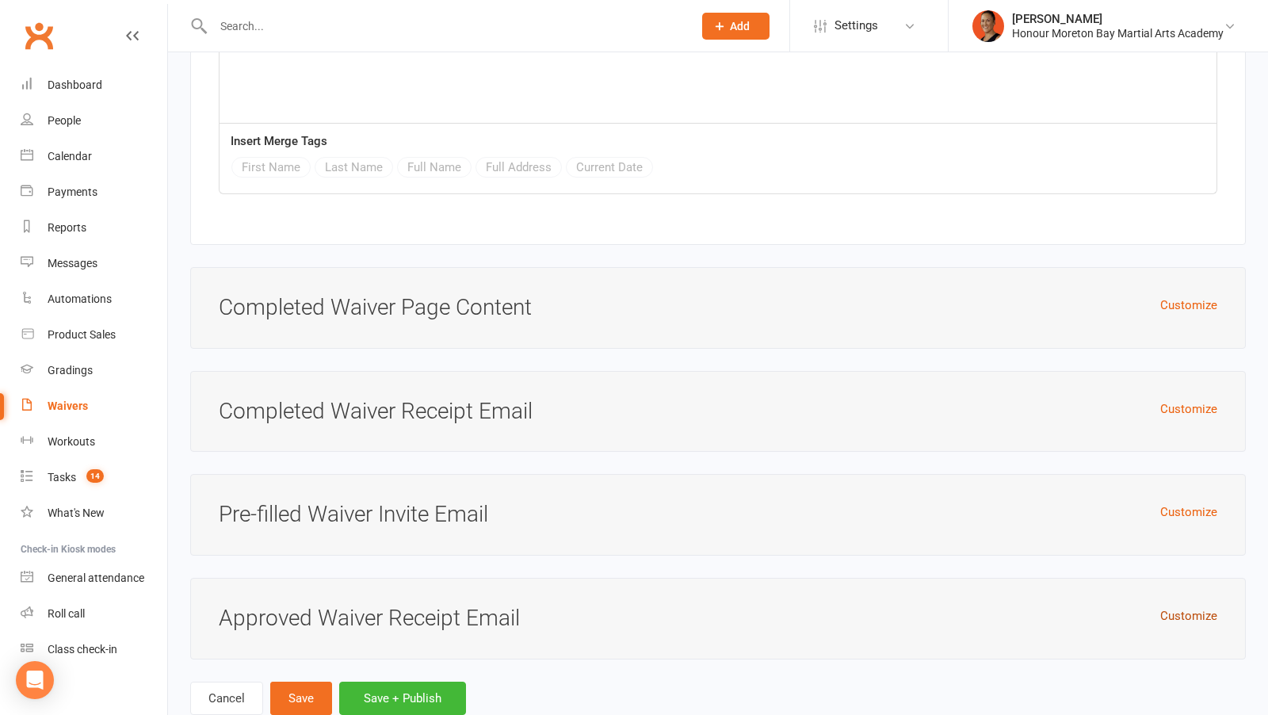
click at [1186, 606] on button "Customize" at bounding box center [1188, 615] width 57 height 19
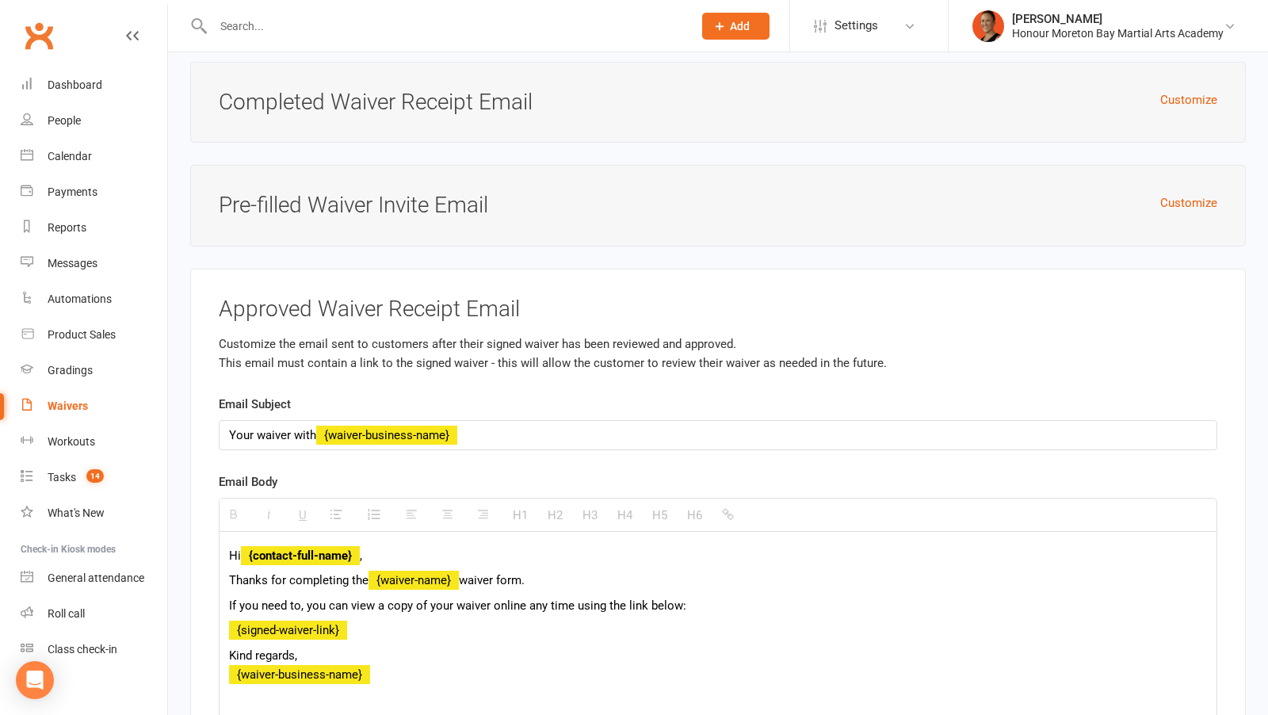
scroll to position [5570, 0]
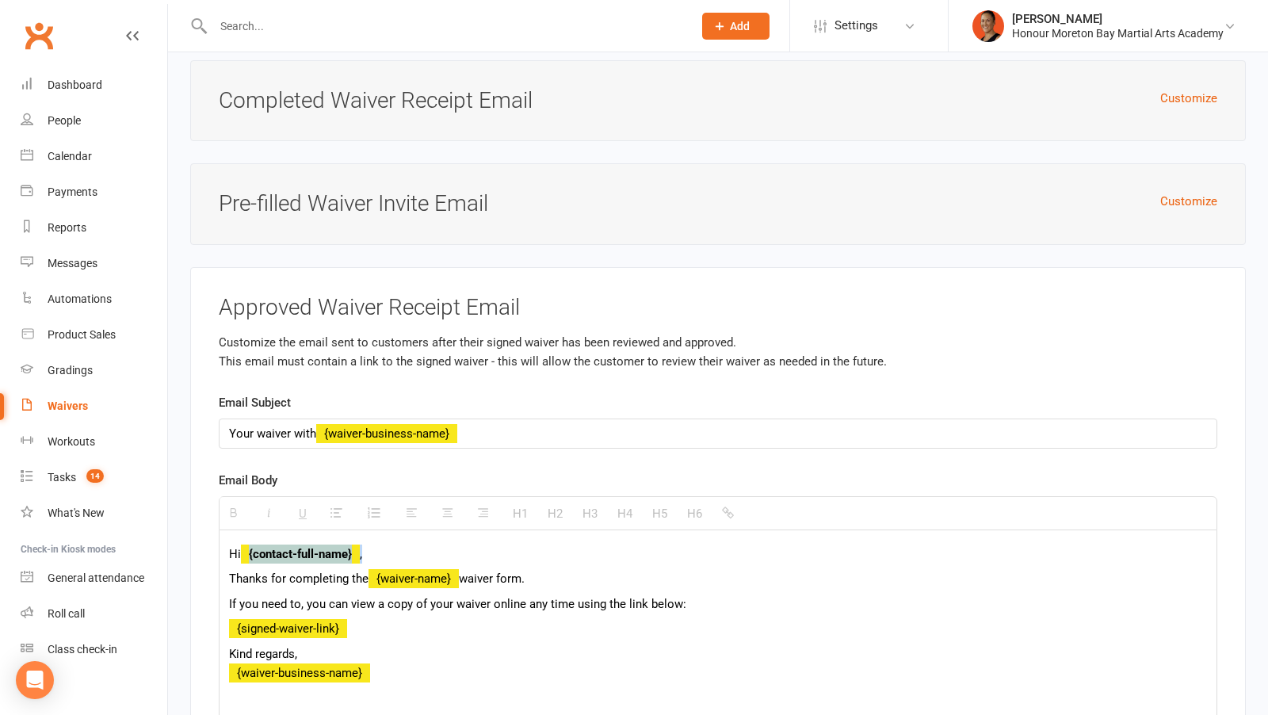
drag, startPoint x: 245, startPoint y: 504, endPoint x: 377, endPoint y: 499, distance: 132.5
click at [377, 544] on p "Hi {contact-full-name} ," at bounding box center [718, 553] width 978 height 19
drag, startPoint x: 351, startPoint y: 506, endPoint x: 187, endPoint y: 499, distance: 164.2
drag, startPoint x: 250, startPoint y: 504, endPoint x: 230, endPoint y: 504, distance: 19.8
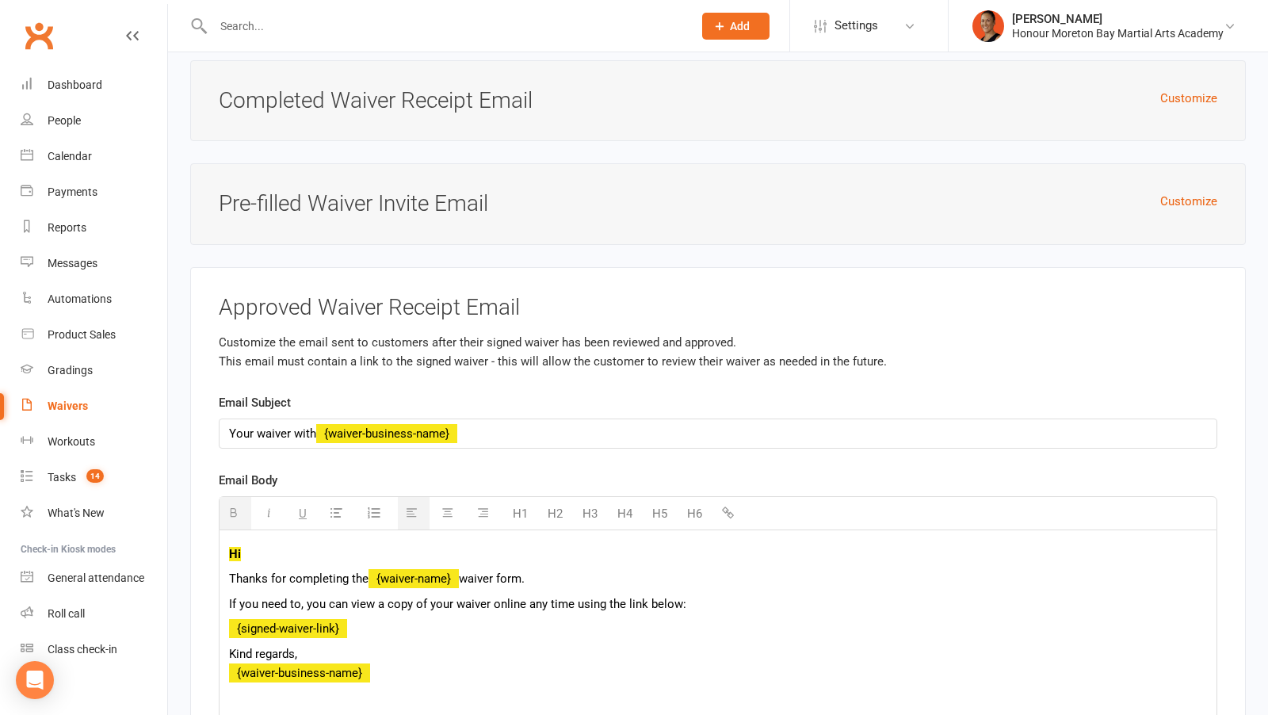
click at [230, 544] on p "Hi" at bounding box center [718, 553] width 978 height 19
click at [255, 544] on p "Hi" at bounding box center [718, 553] width 978 height 19
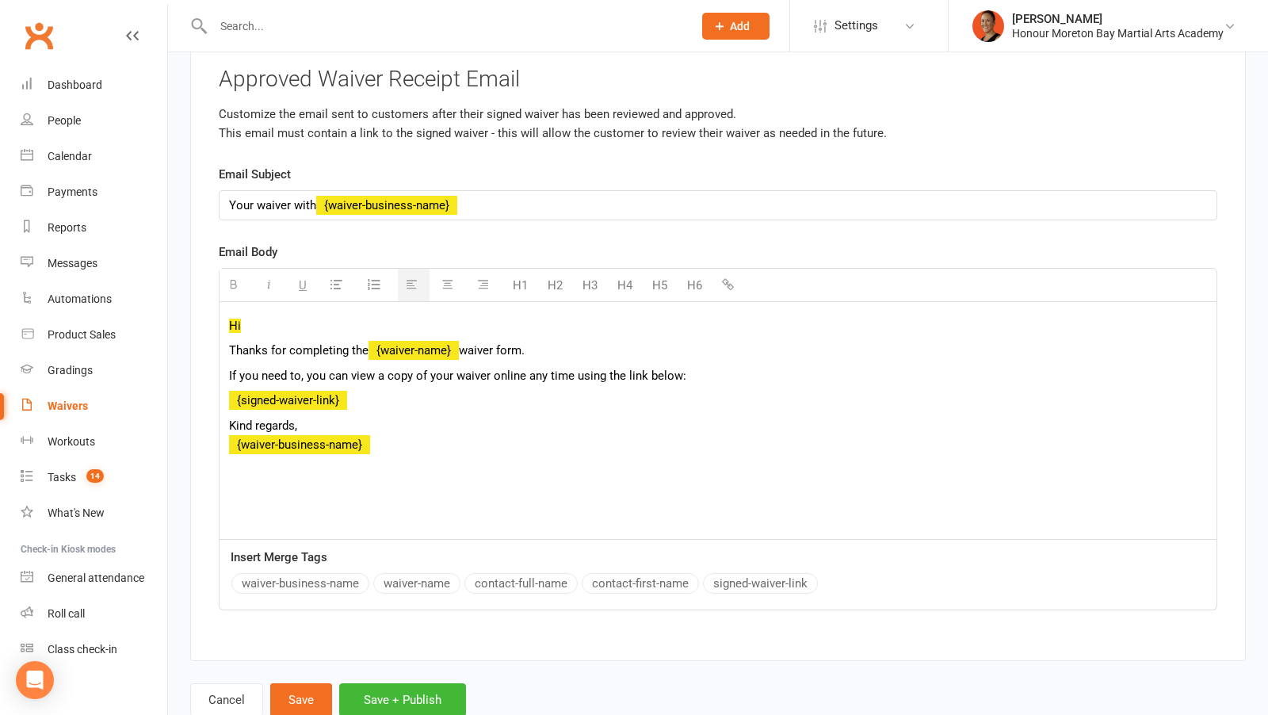
click at [667, 573] on button "contact-first-name" at bounding box center [640, 583] width 117 height 21
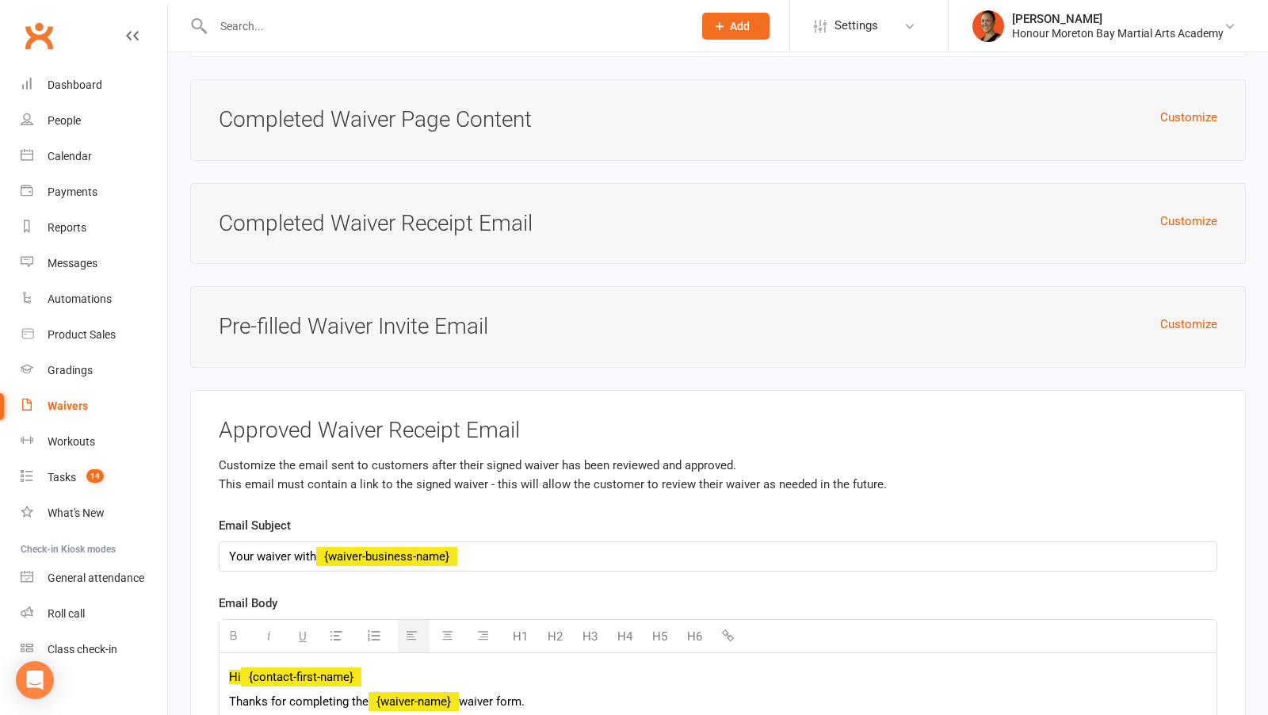
scroll to position [5446, 0]
click at [1186, 315] on button "Customize" at bounding box center [1188, 324] width 57 height 19
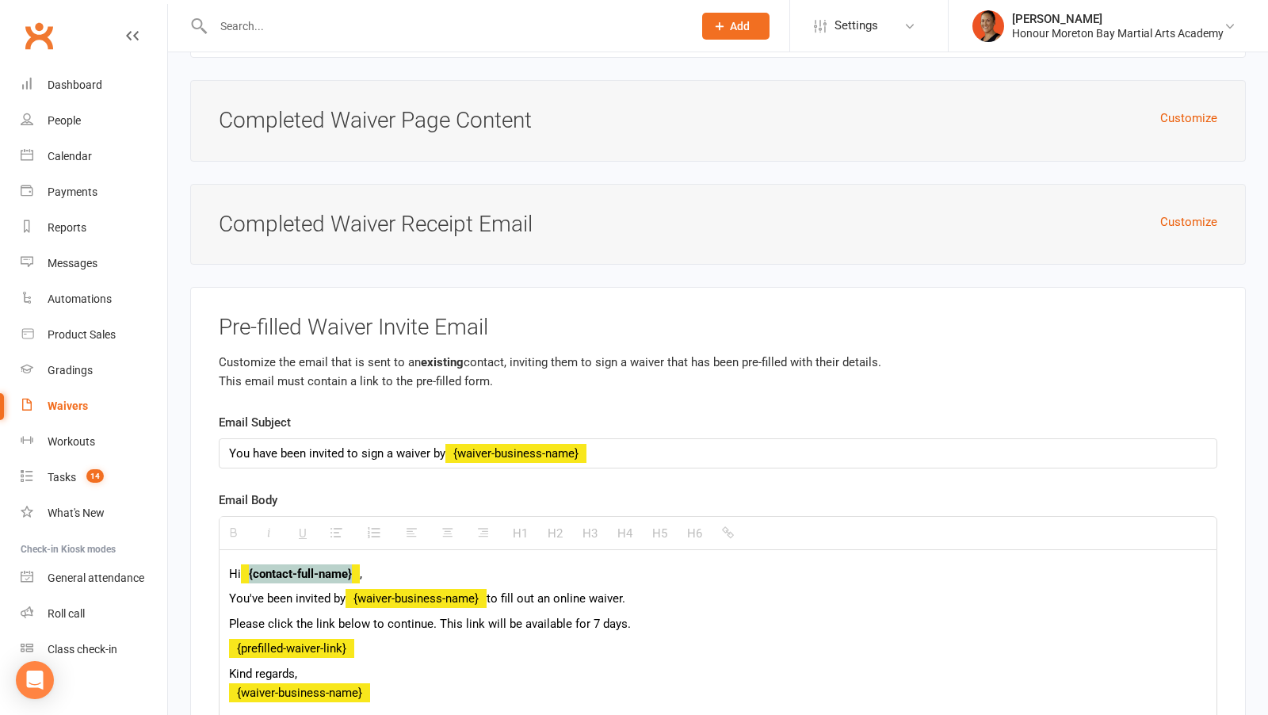
drag, startPoint x: 356, startPoint y: 528, endPoint x: 250, endPoint y: 525, distance: 106.2
click at [250, 567] on strong "{contact-full-name}" at bounding box center [300, 574] width 119 height 14
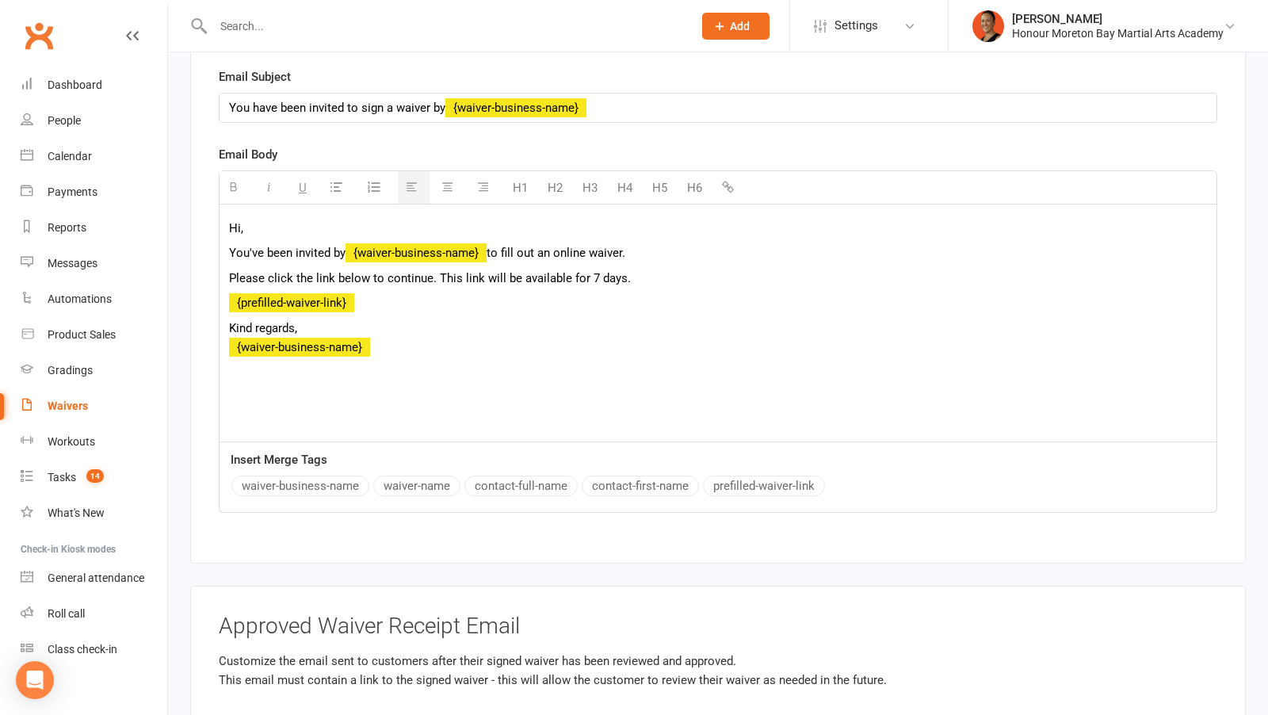
scroll to position [5793, 0]
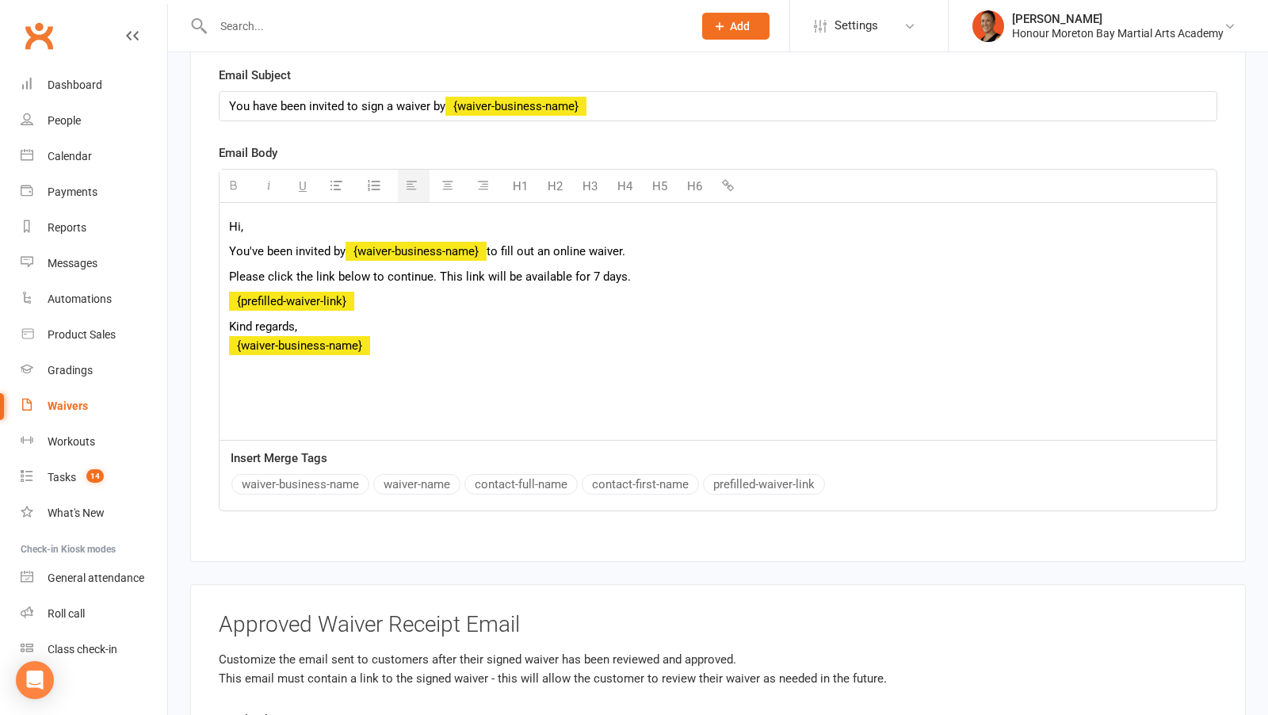
click at [674, 474] on button "contact-first-name" at bounding box center [640, 484] width 117 height 21
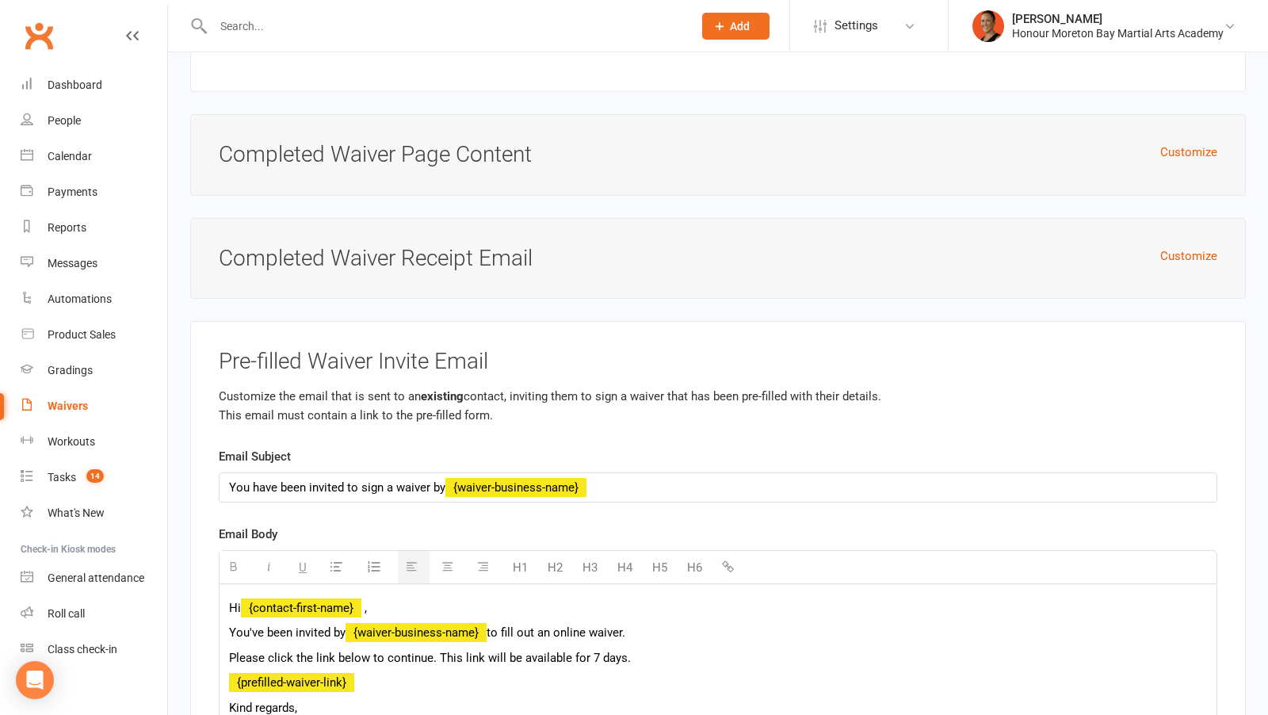
scroll to position [5396, 0]
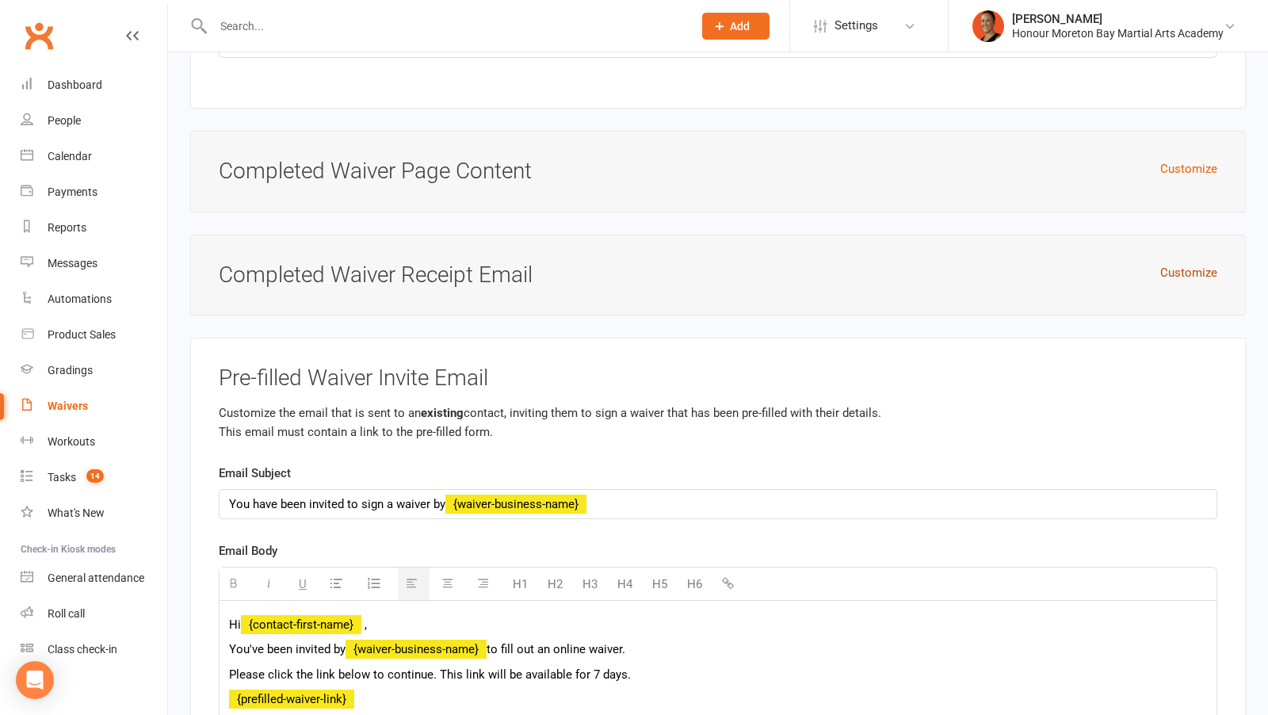
click at [1170, 263] on button "Customize" at bounding box center [1188, 272] width 57 height 19
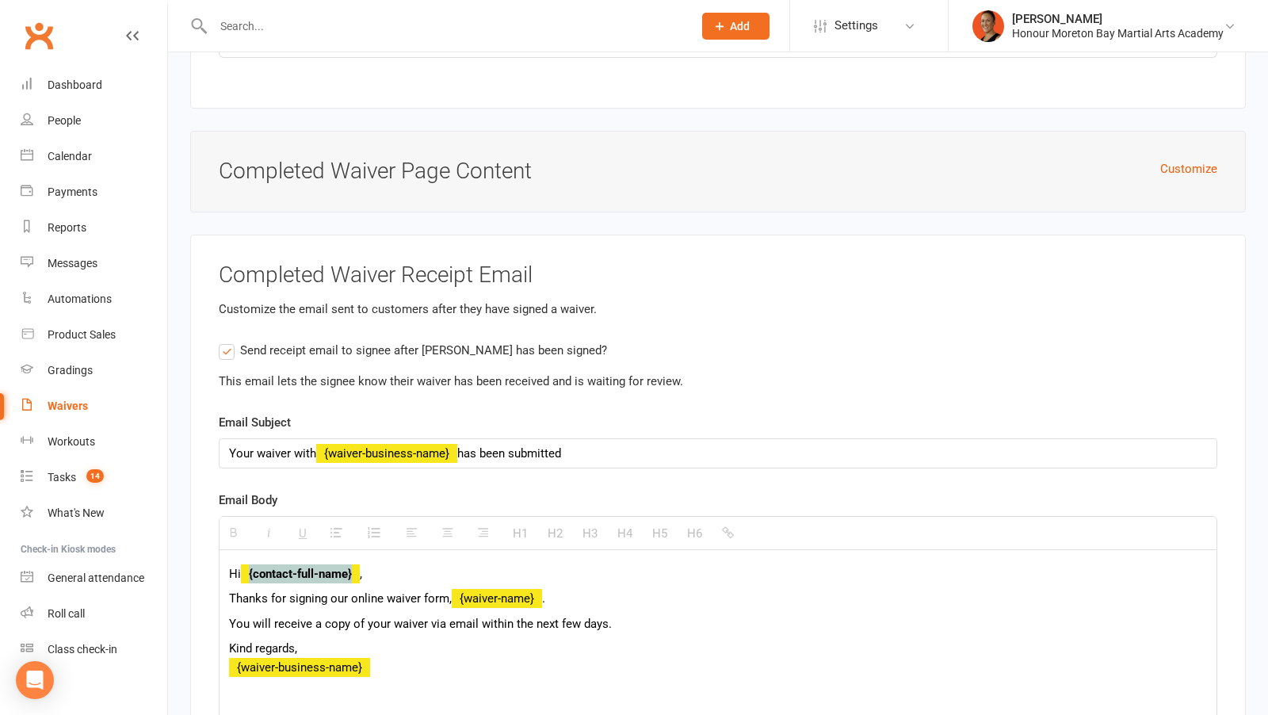
drag, startPoint x: 357, startPoint y: 529, endPoint x: 250, endPoint y: 526, distance: 106.2
click at [250, 567] on strong "{contact-full-name}" at bounding box center [300, 574] width 119 height 14
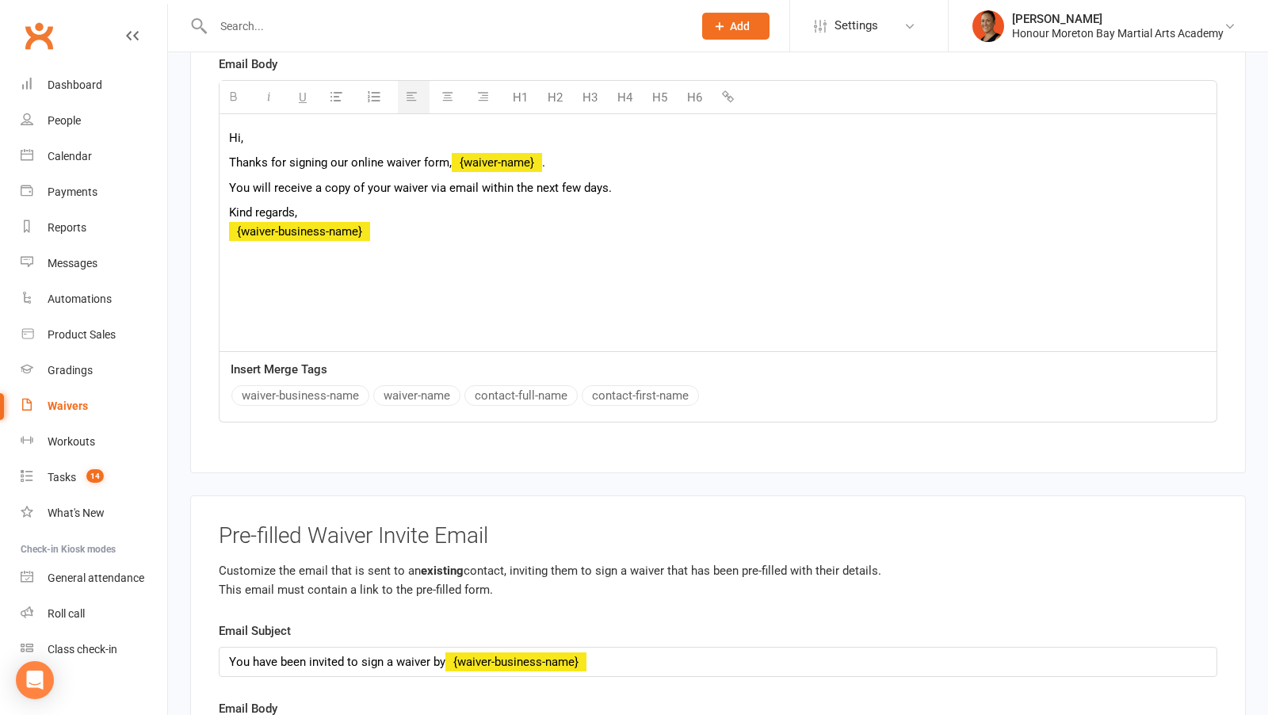
scroll to position [5802, 0]
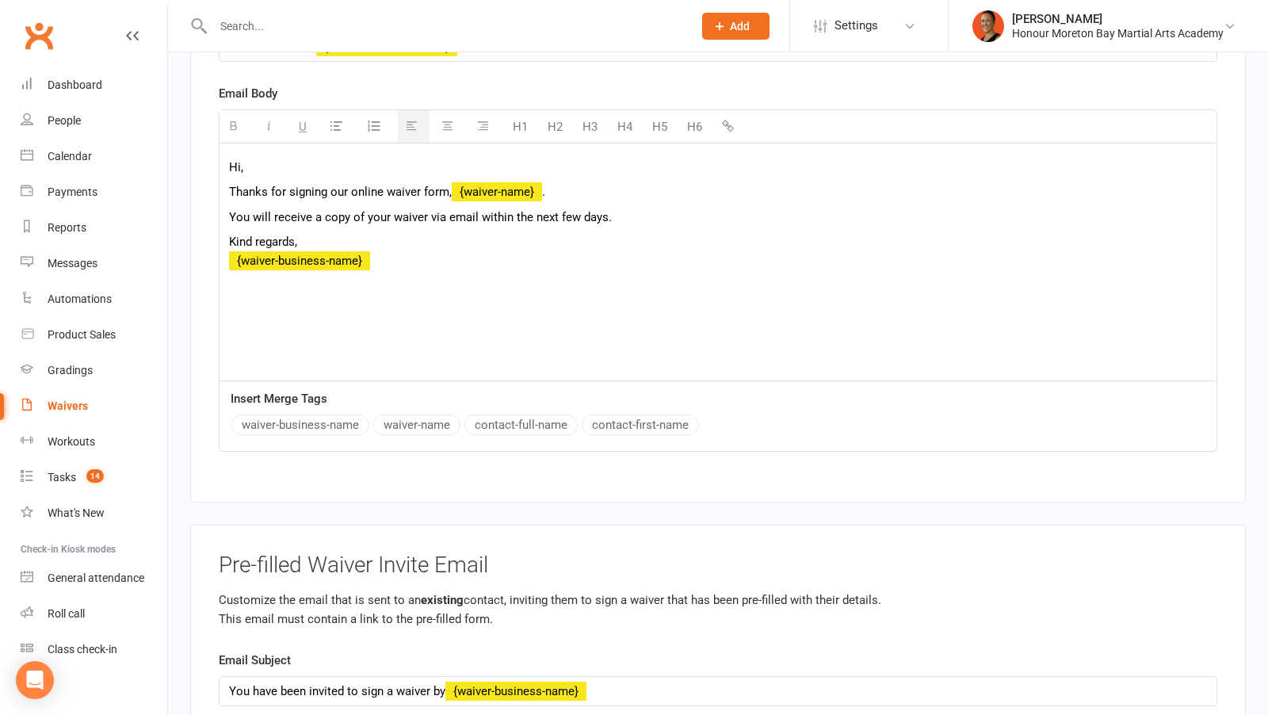
click at [645, 414] on button "contact-first-name" at bounding box center [640, 424] width 117 height 21
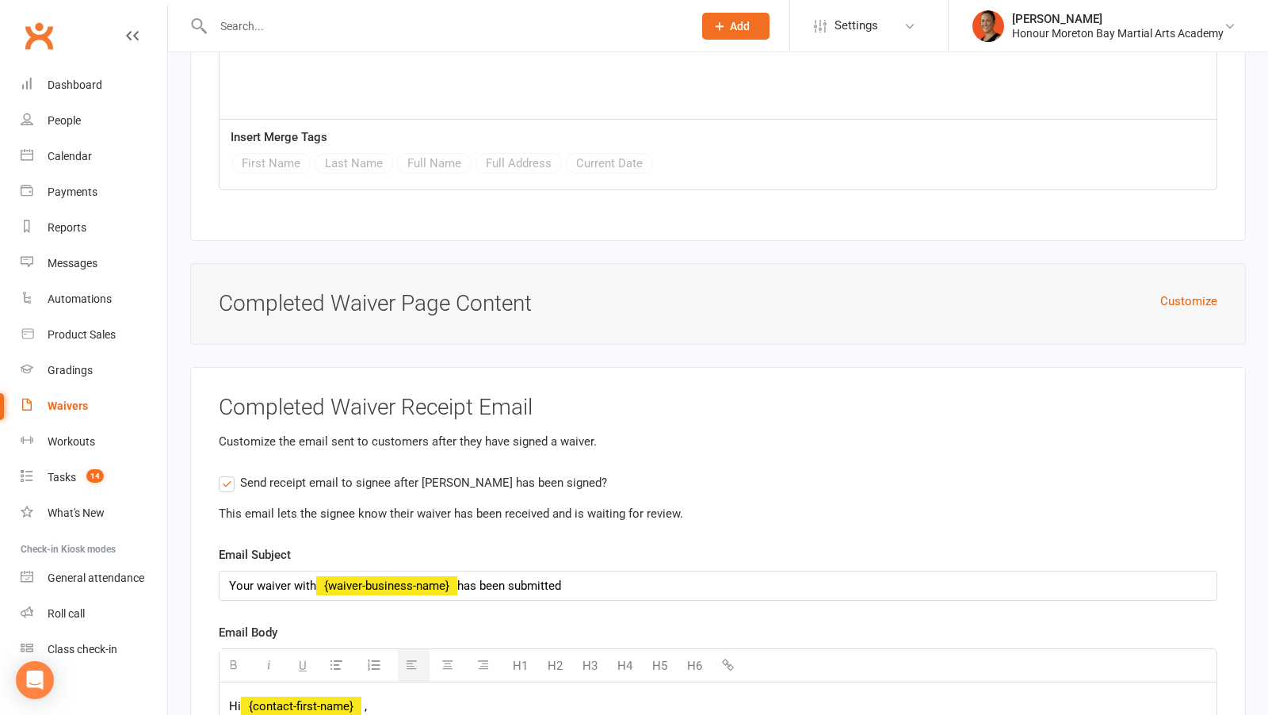
scroll to position [6928, 0]
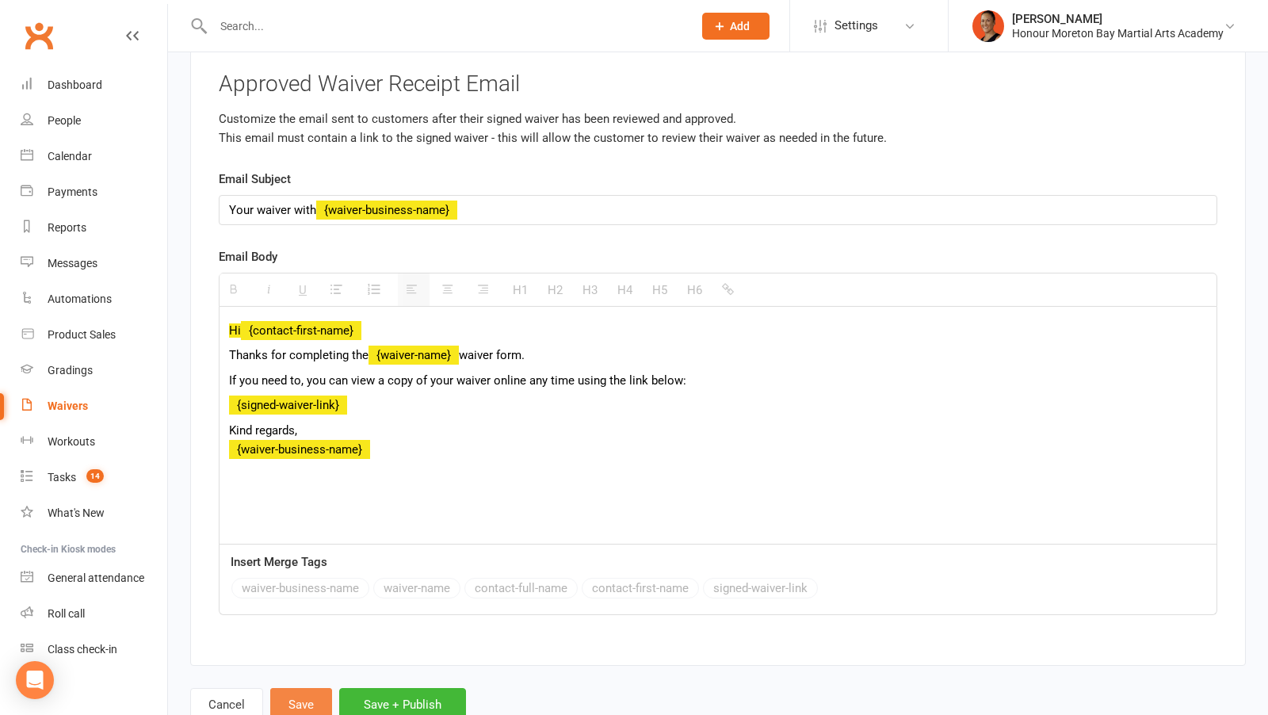
click at [308, 688] on button "Save" at bounding box center [301, 704] width 62 height 33
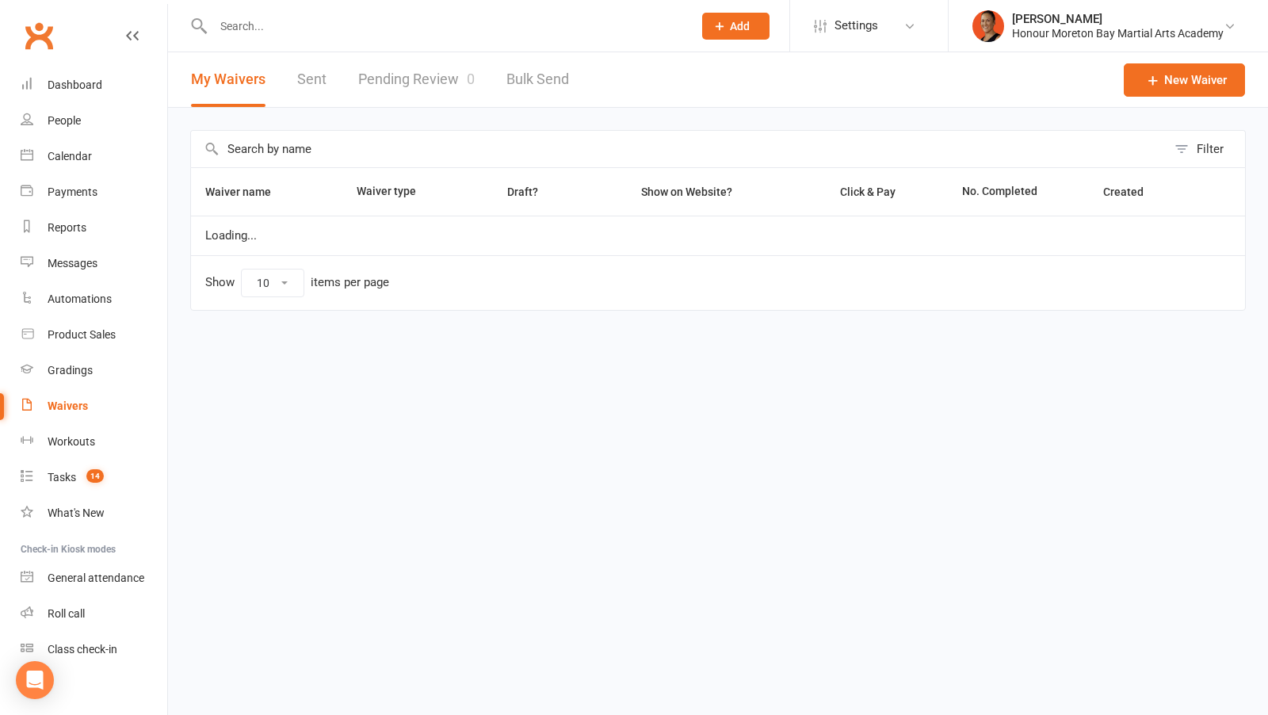
select select "100"
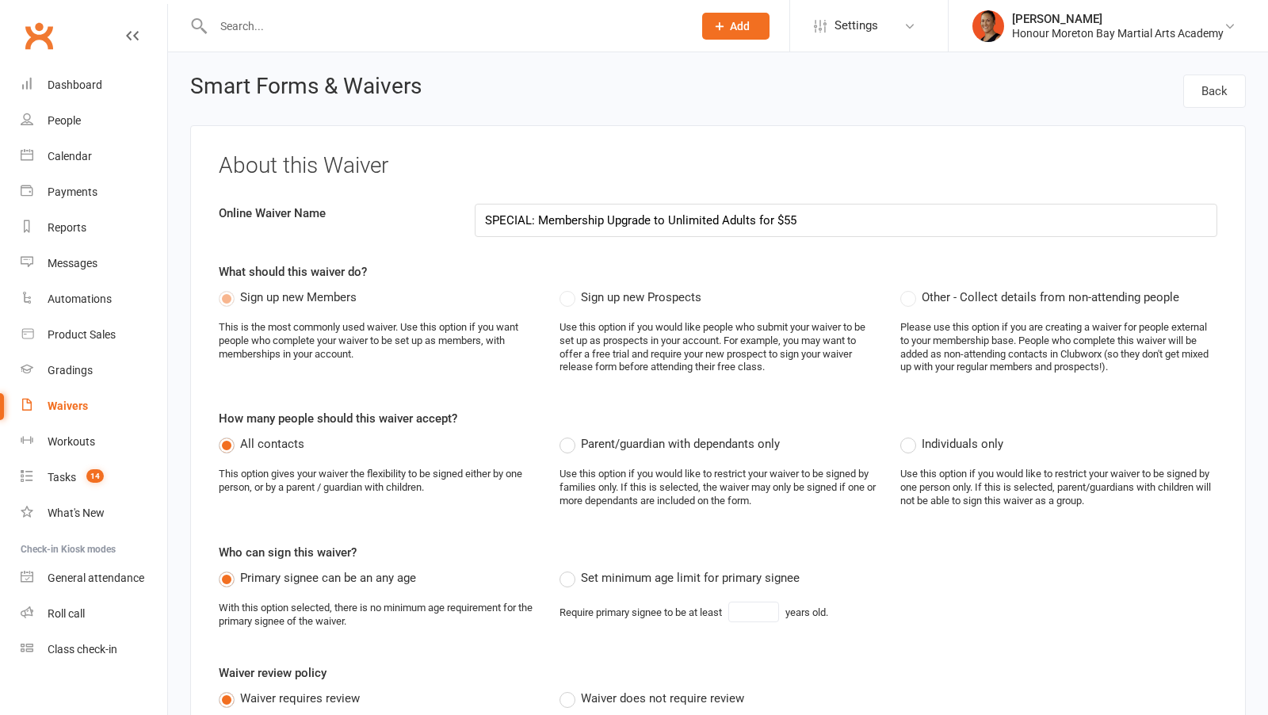
select select "applies_to_all_signees"
select select "select"
select select "checkbox"
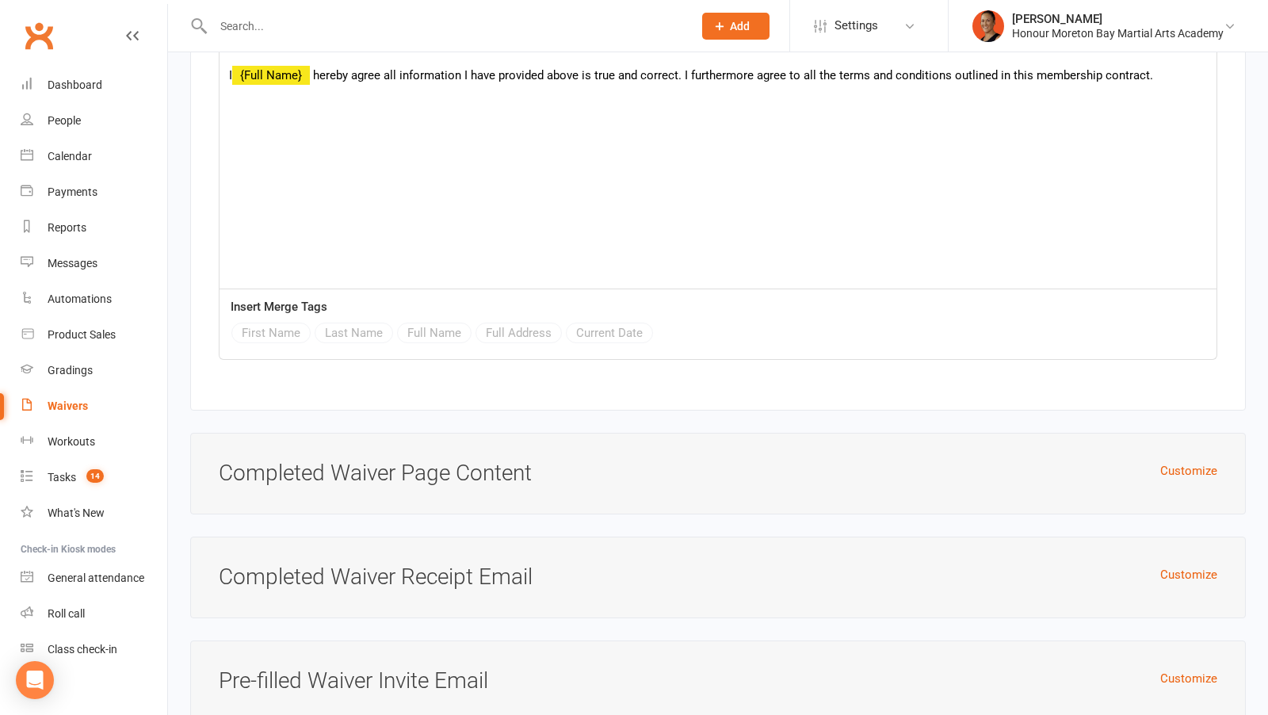
scroll to position [6357, 0]
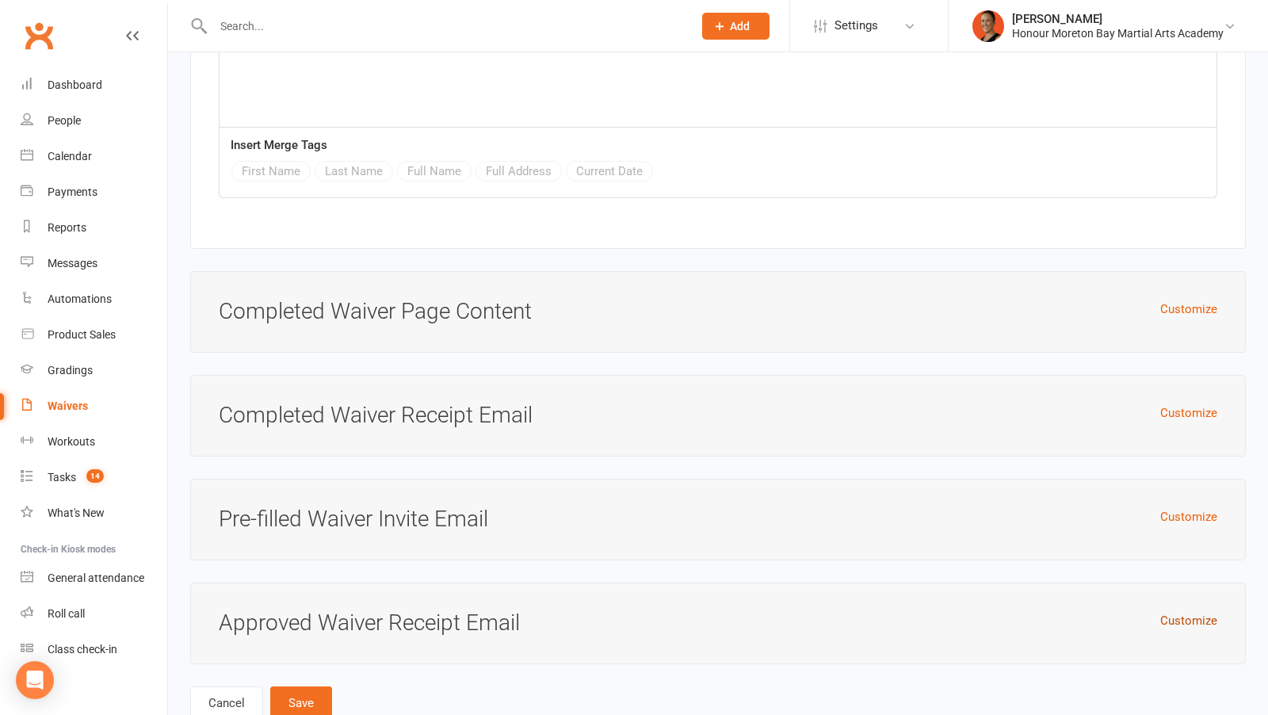
click at [1171, 611] on button "Customize" at bounding box center [1188, 620] width 57 height 19
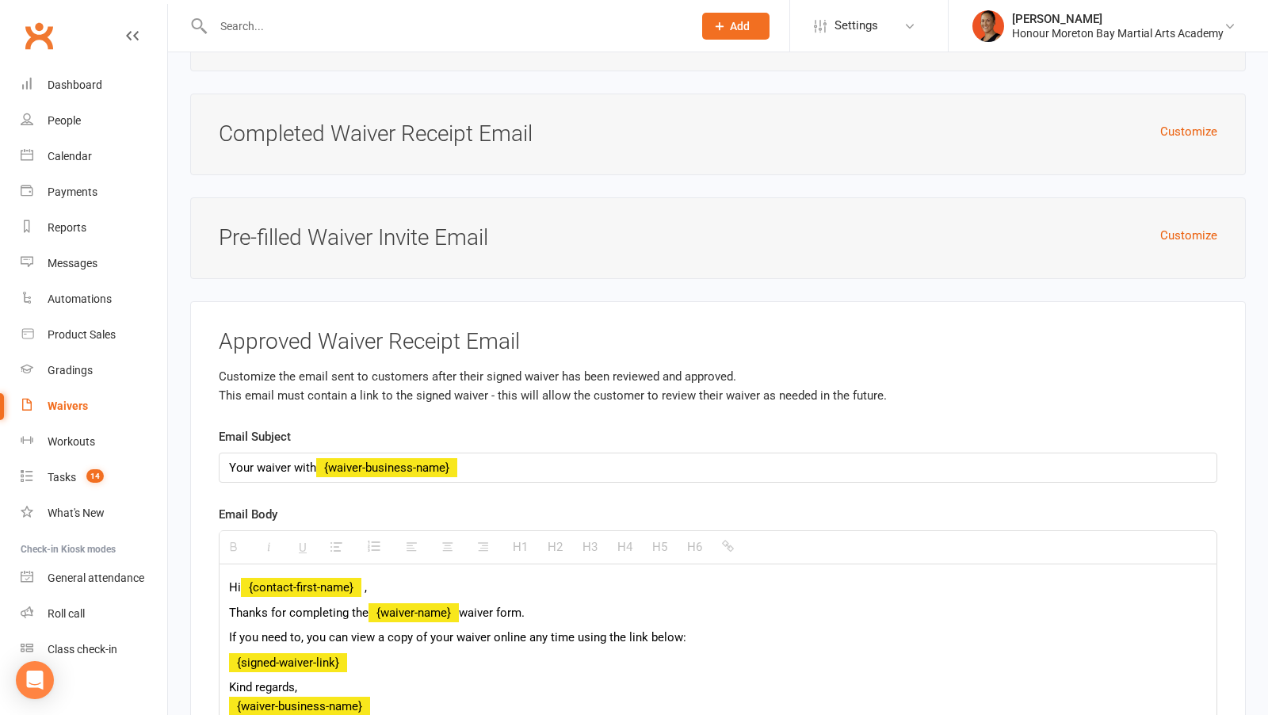
scroll to position [6642, 0]
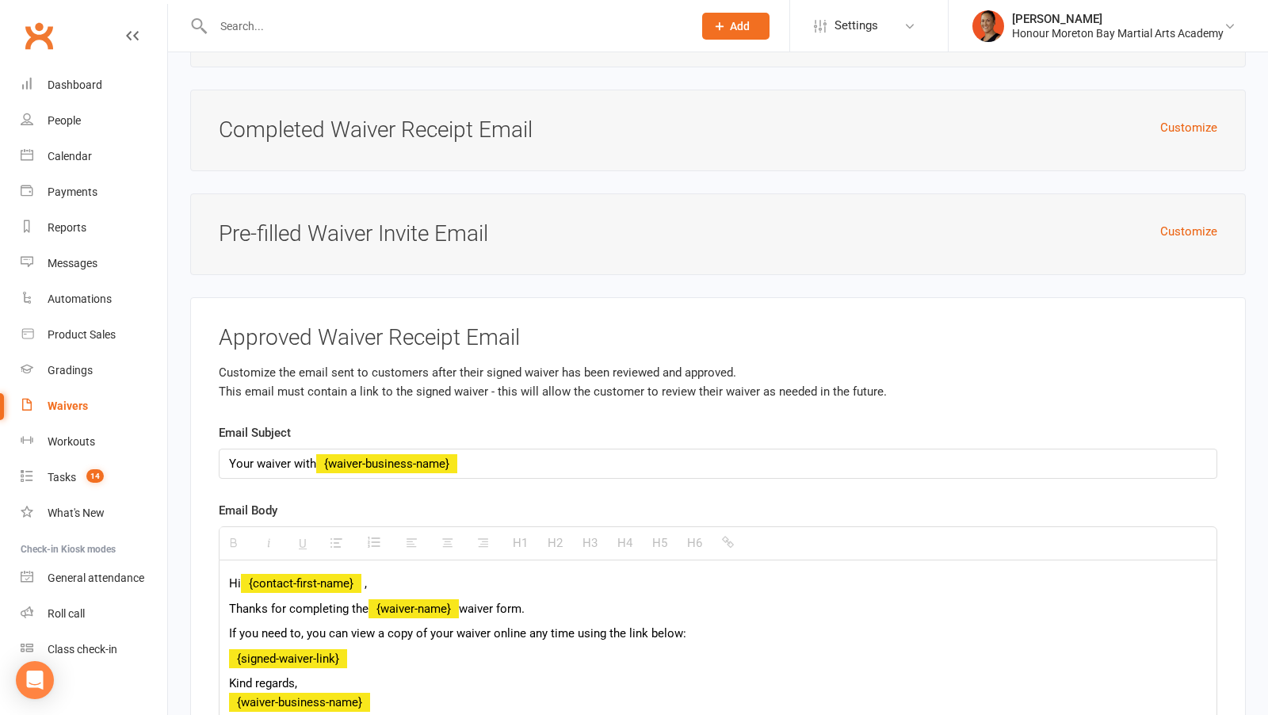
click at [1211, 193] on div "Customize Pre-filled Waiver Invite Email" at bounding box center [718, 234] width 1056 height 82
click at [1206, 222] on button "Customize" at bounding box center [1188, 231] width 57 height 19
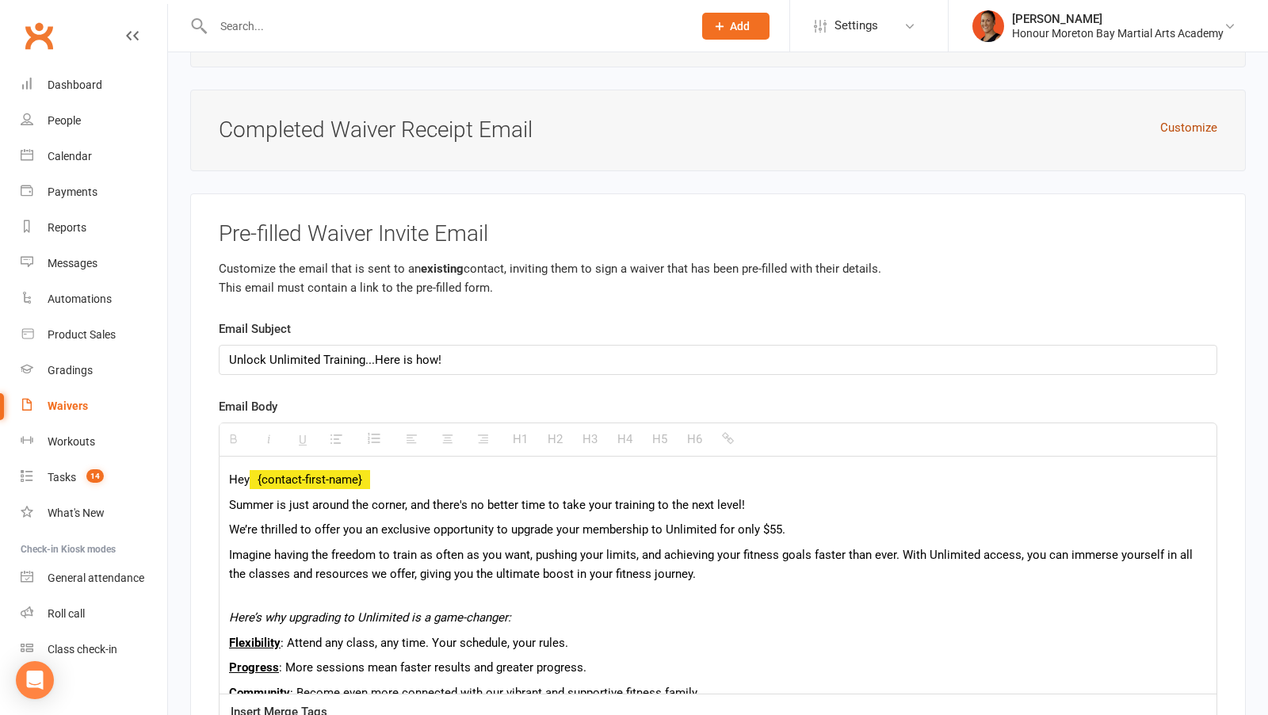
click at [1190, 118] on button "Customize" at bounding box center [1188, 127] width 57 height 19
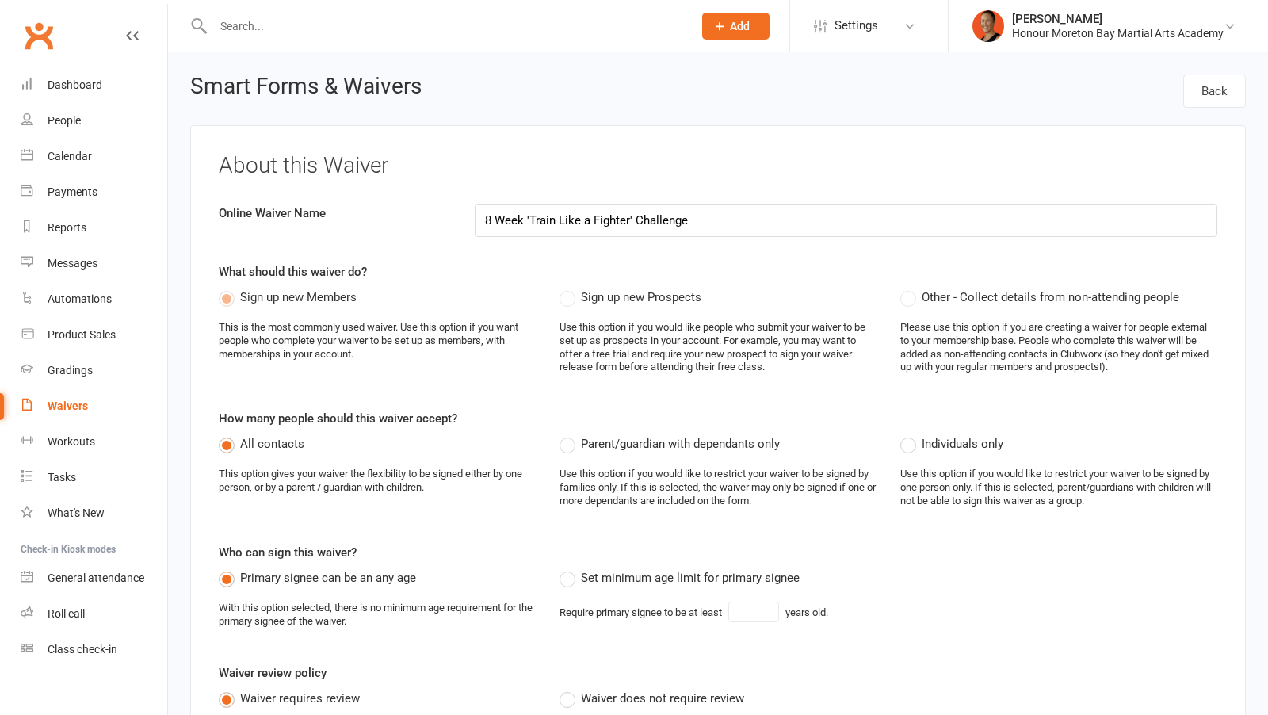
select select "applies_to_all_signees"
select select "checkbox"
select select "select"
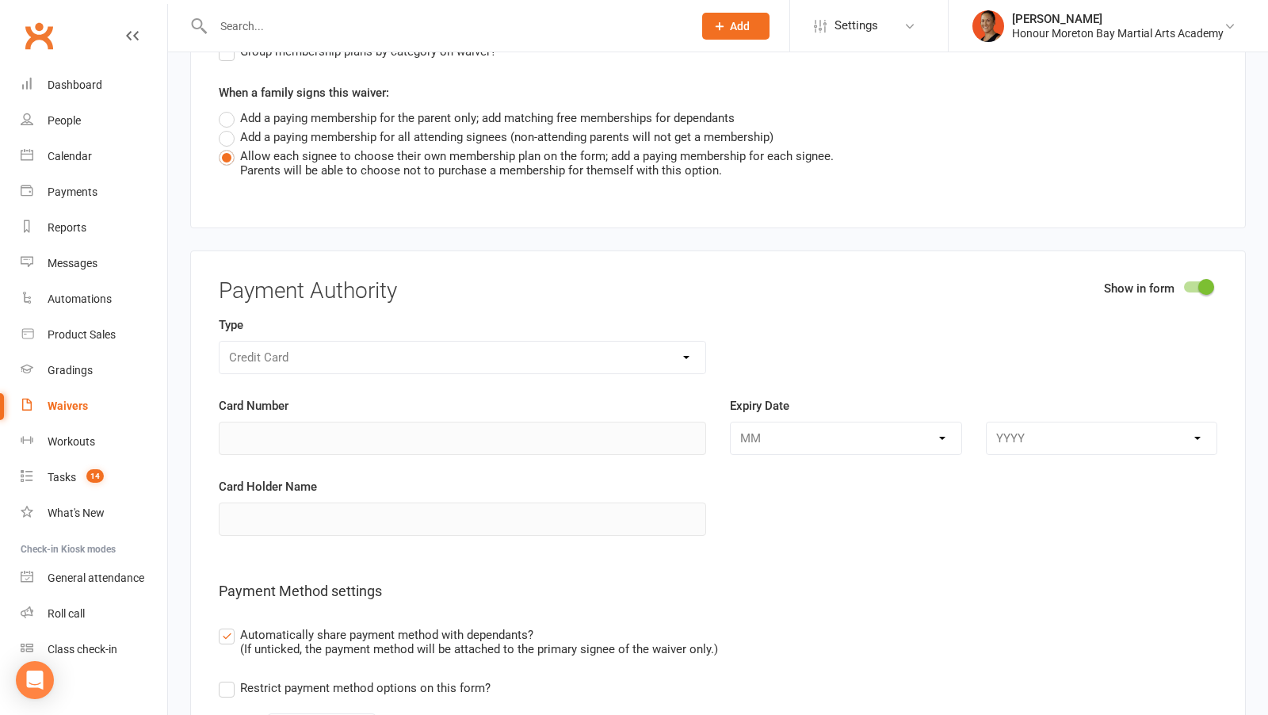
scroll to position [6467, 0]
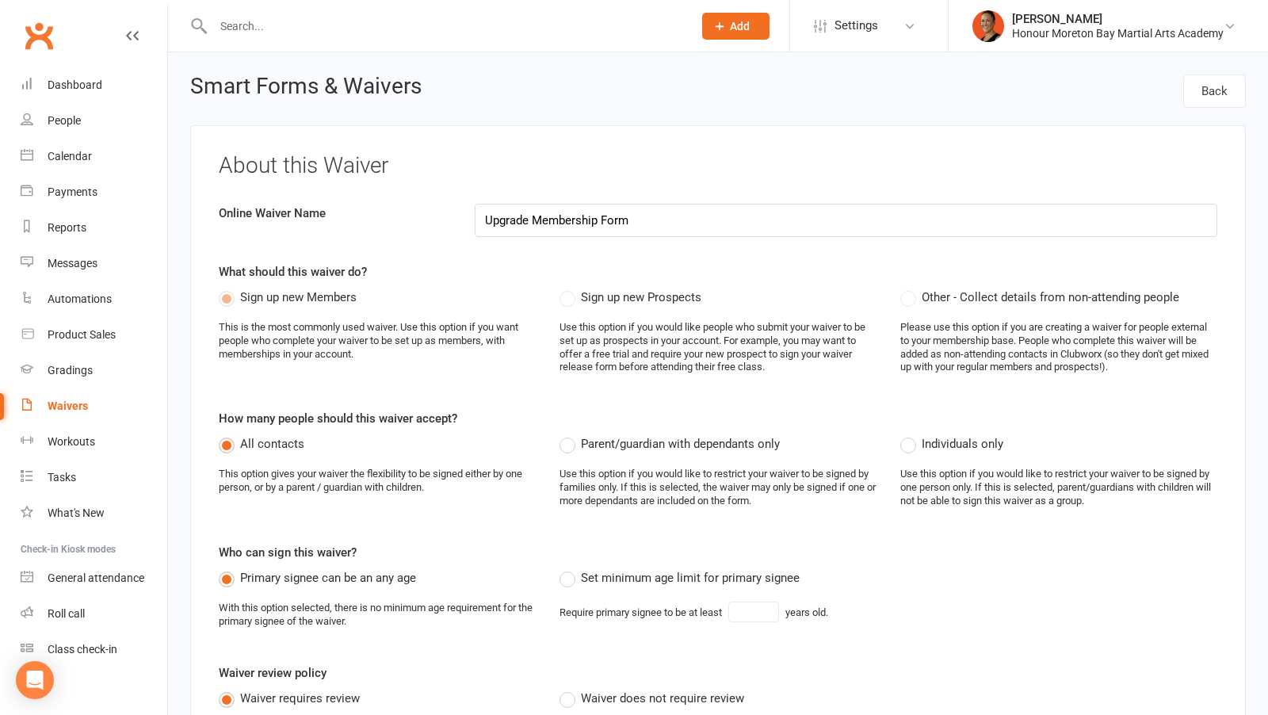
select select "applies_to_all_signees"
select select "select"
select select "checkbox"
select select "select"
select select "checkbox"
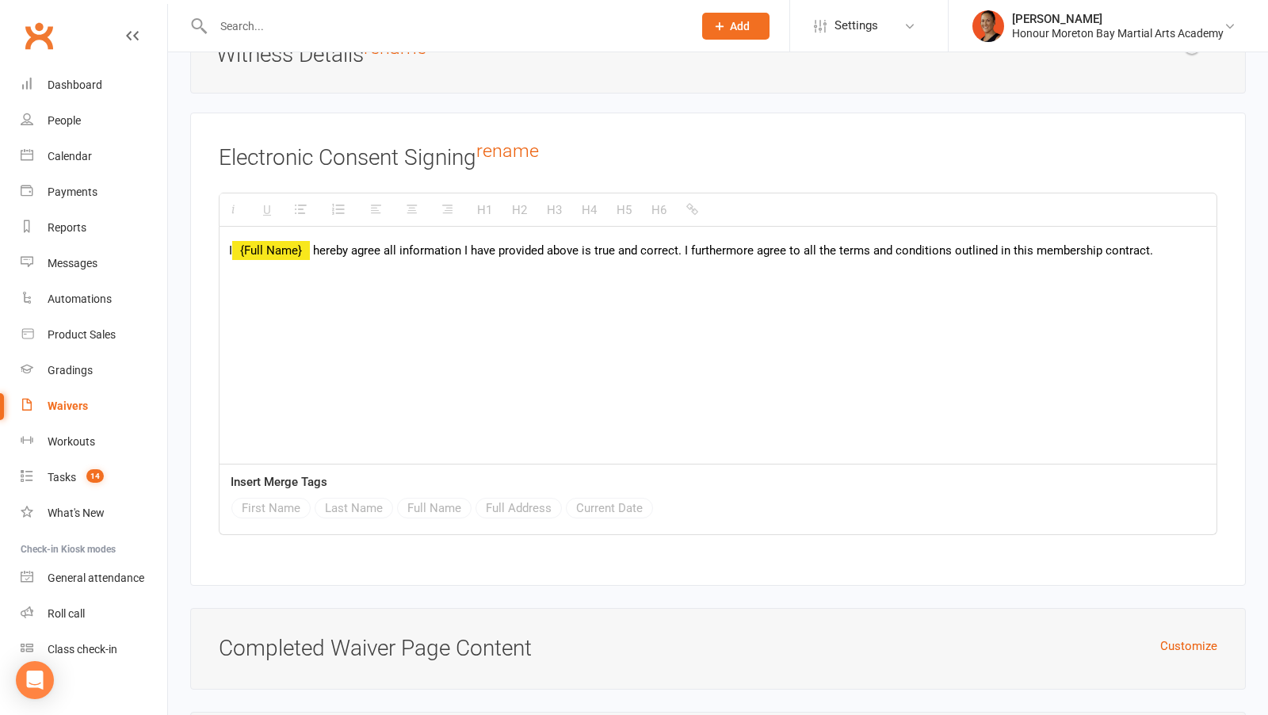
scroll to position [6745, 0]
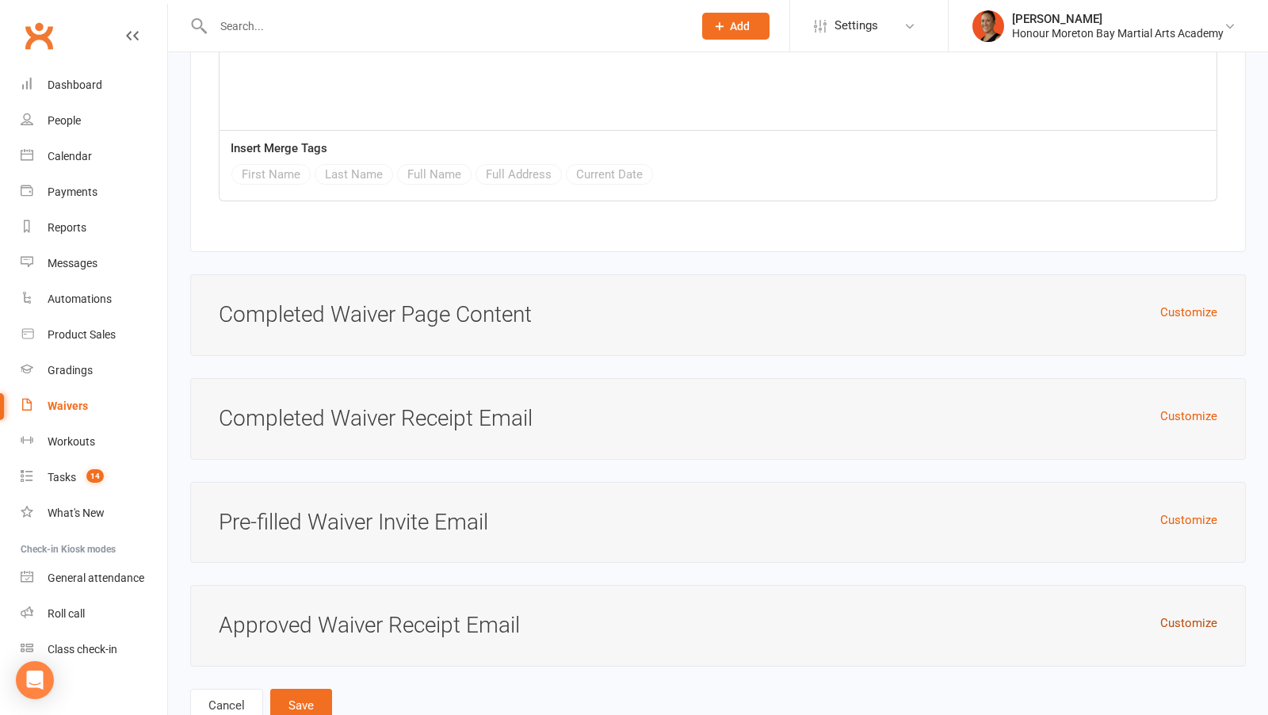
click at [1174, 613] on button "Customize" at bounding box center [1188, 622] width 57 height 19
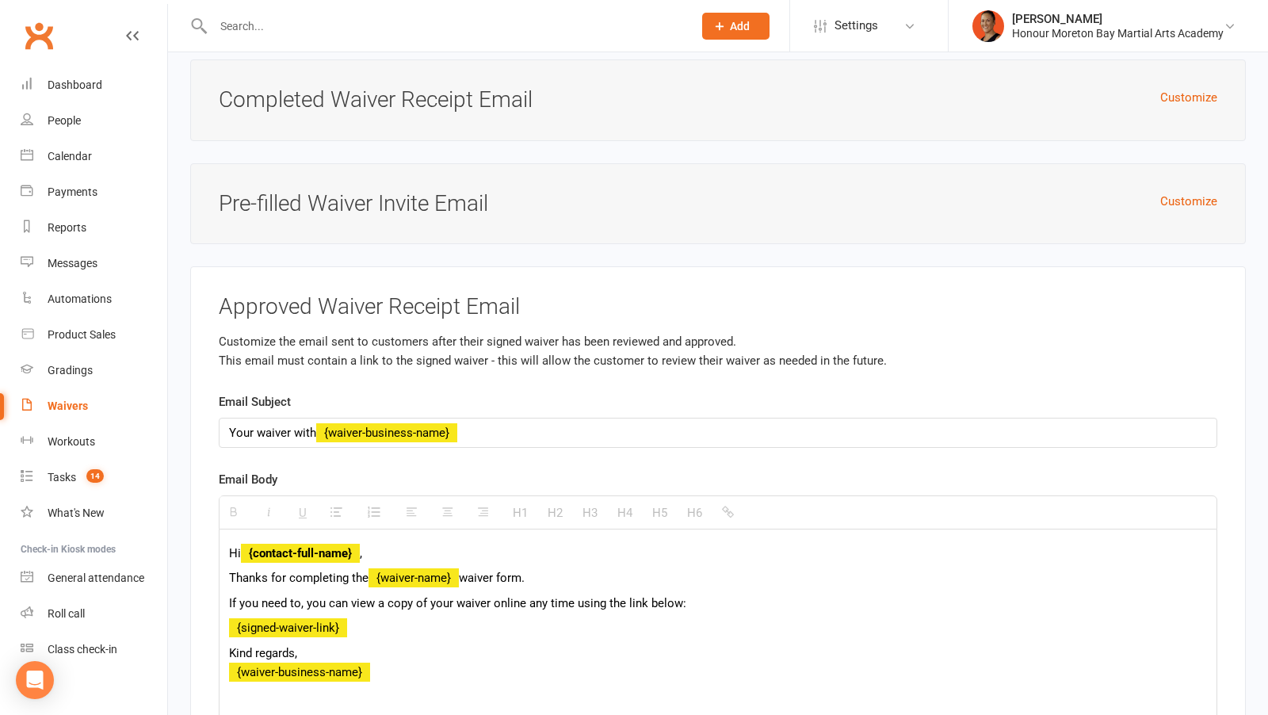
scroll to position [7068, 0]
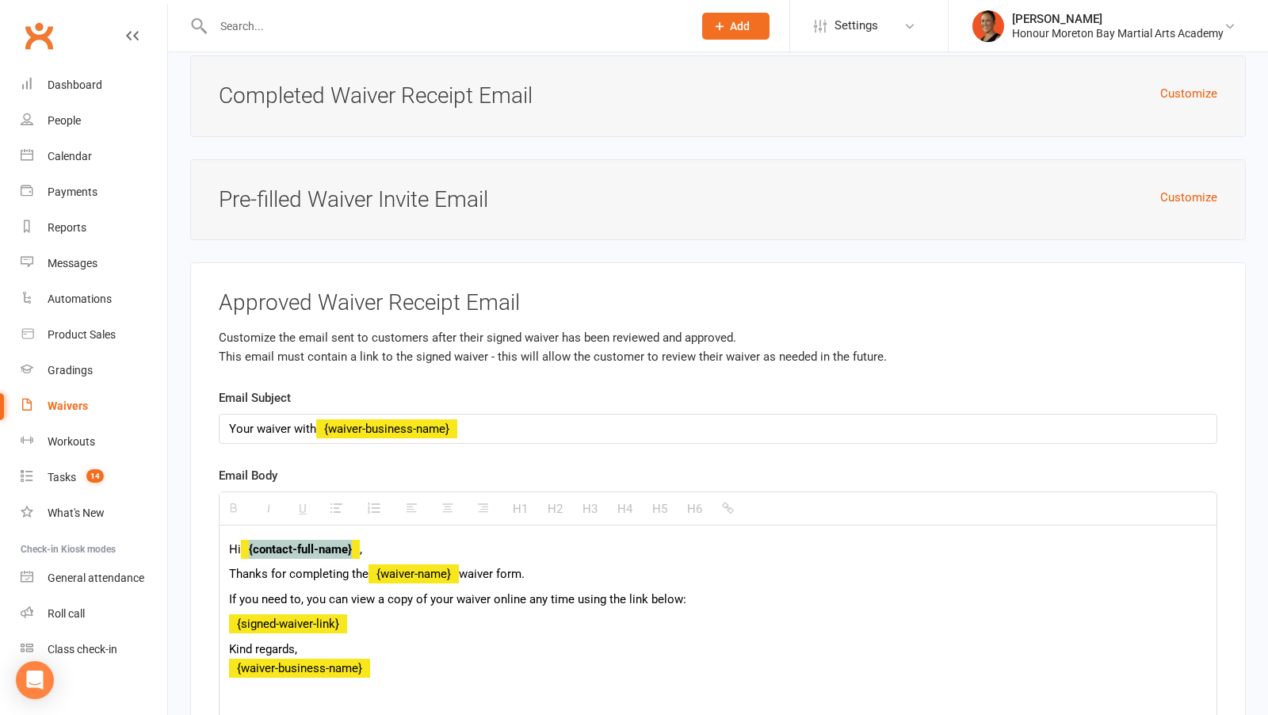
drag, startPoint x: 248, startPoint y: 493, endPoint x: 353, endPoint y: 496, distance: 105.5
click at [353, 542] on strong "{contact-full-name}" at bounding box center [300, 549] width 119 height 14
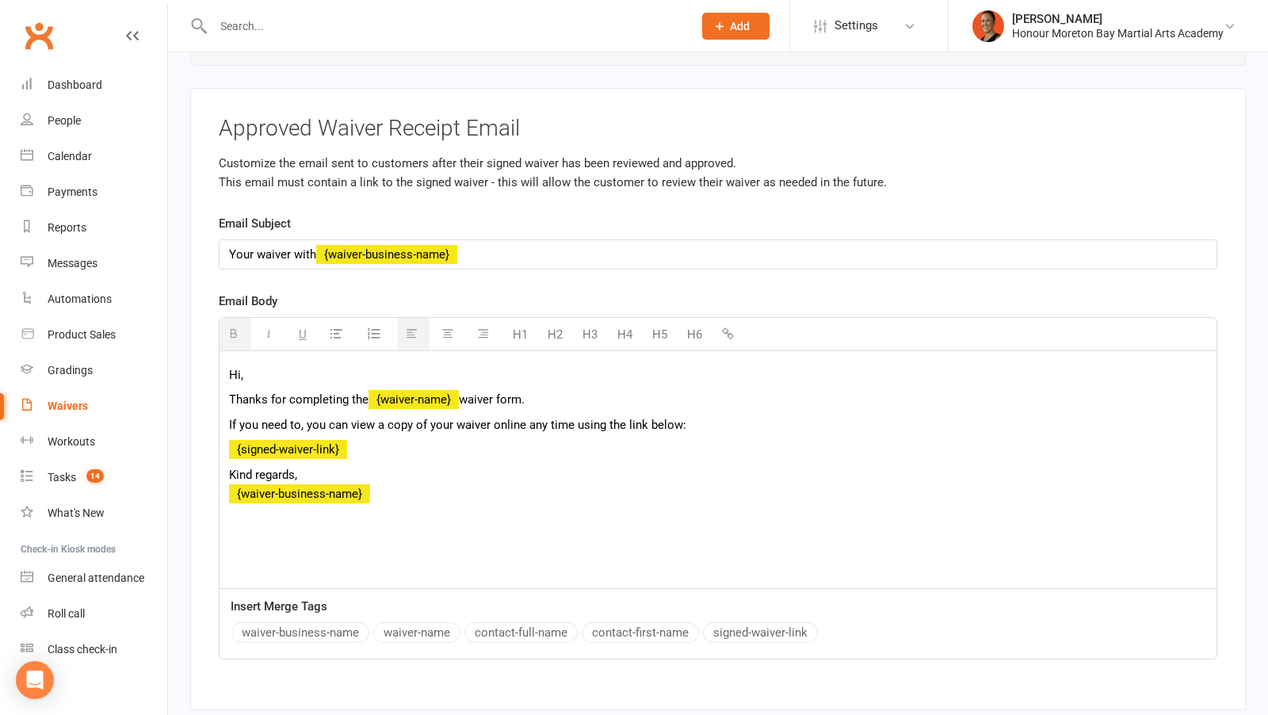
scroll to position [7283, 0]
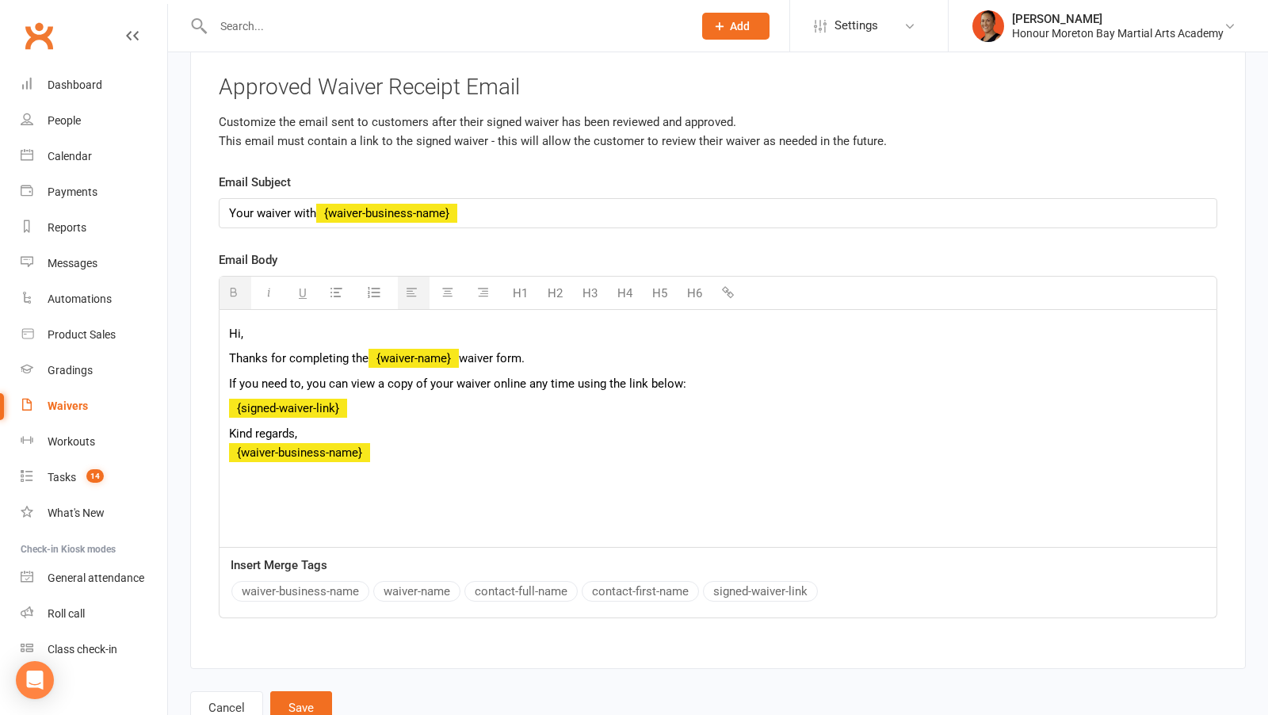
click at [613, 581] on button "contact-first-name" at bounding box center [640, 591] width 117 height 21
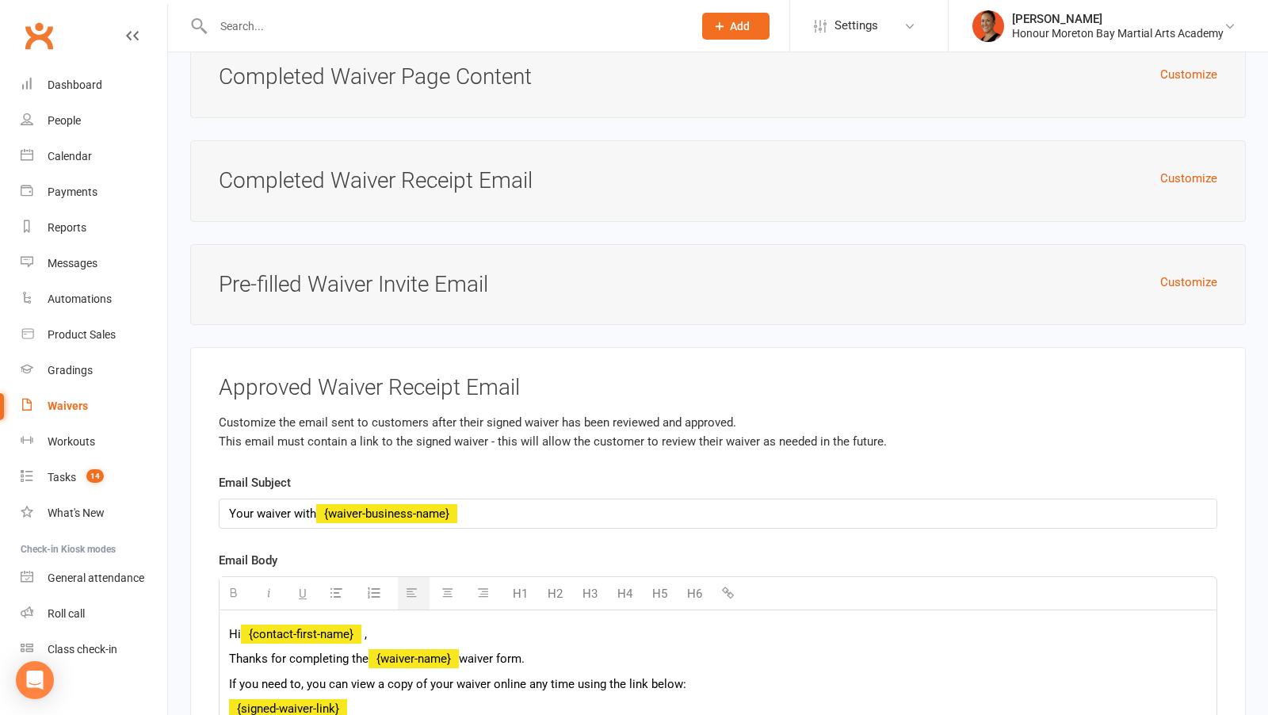
scroll to position [6982, 0]
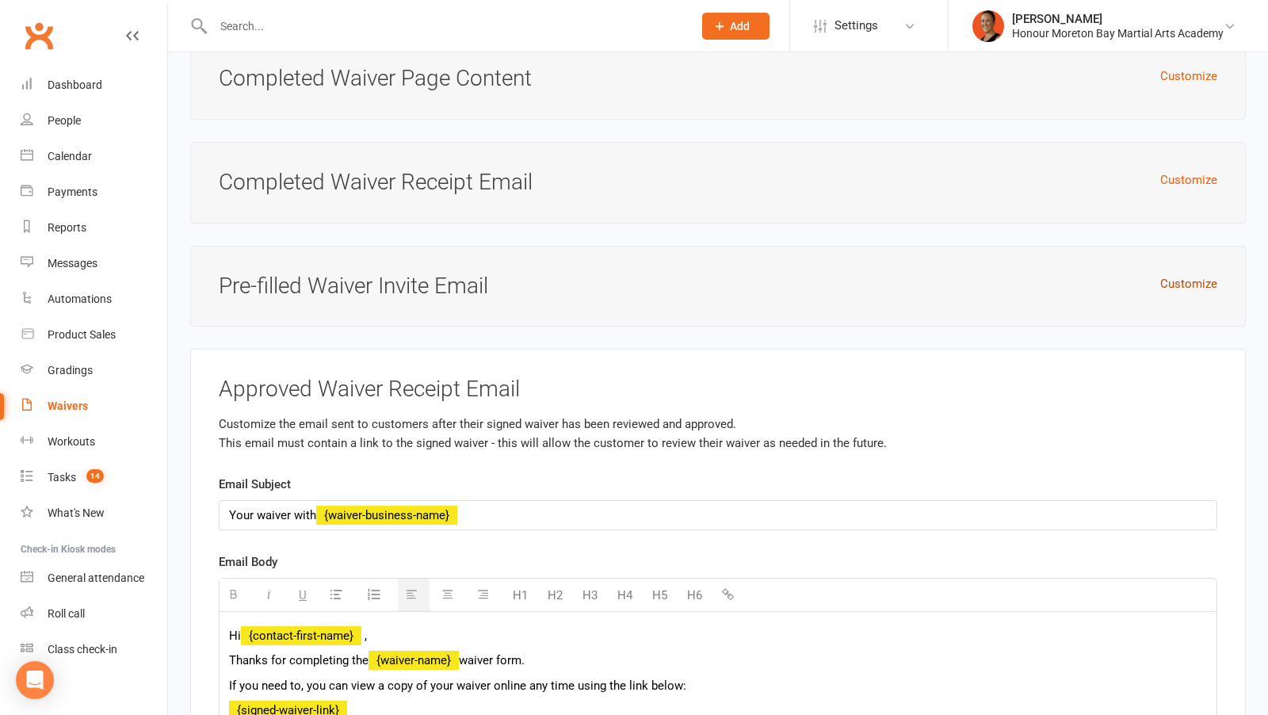
click at [1189, 274] on button "Customize" at bounding box center [1188, 283] width 57 height 19
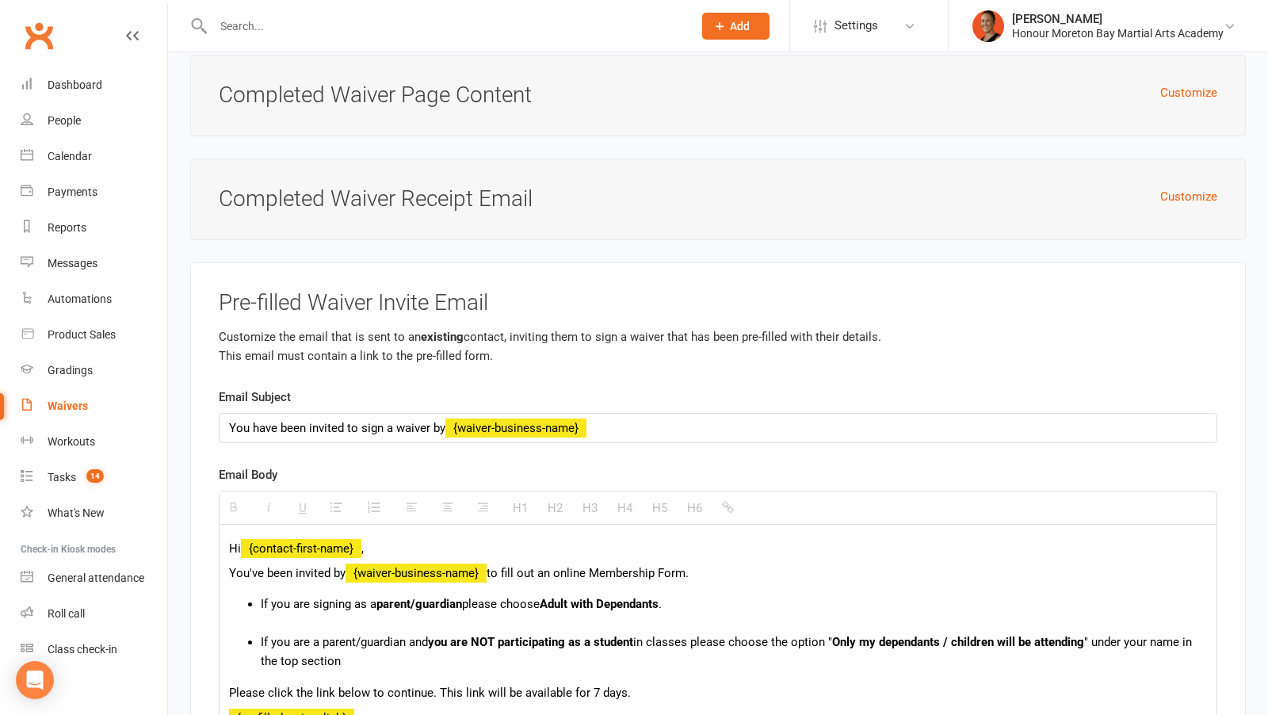
scroll to position [6934, 0]
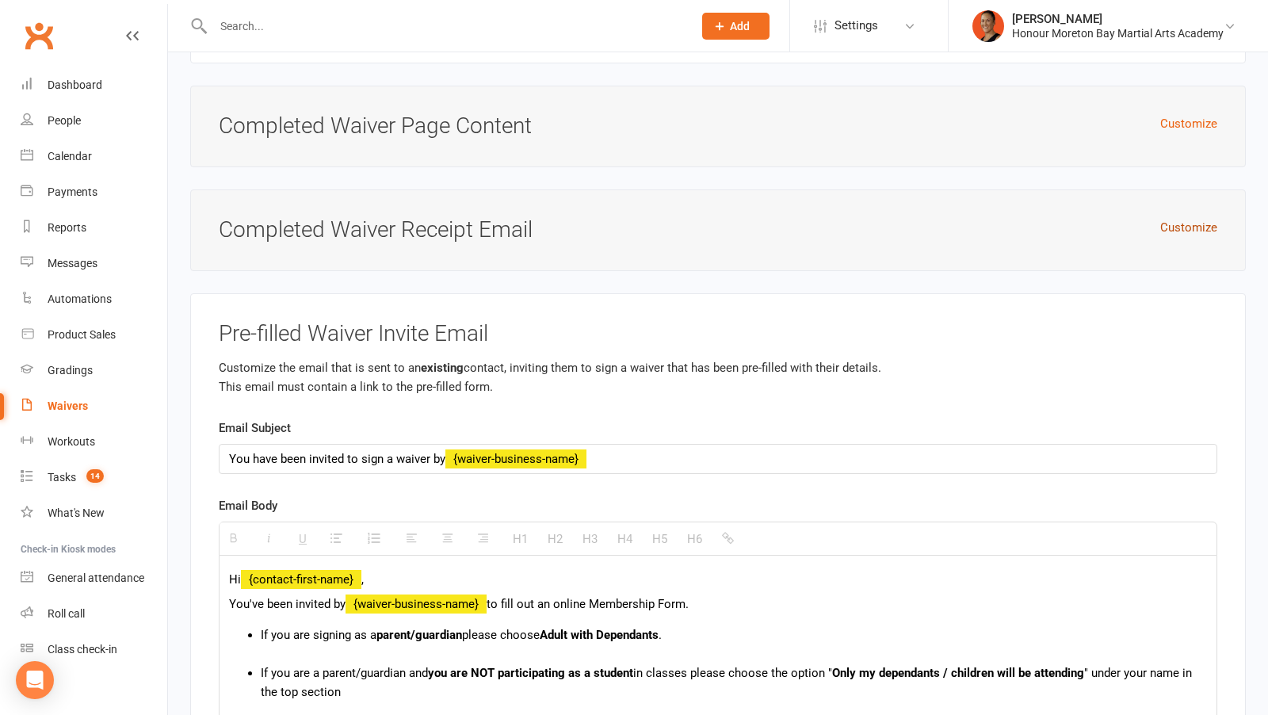
click at [1176, 218] on button "Customize" at bounding box center [1188, 227] width 57 height 19
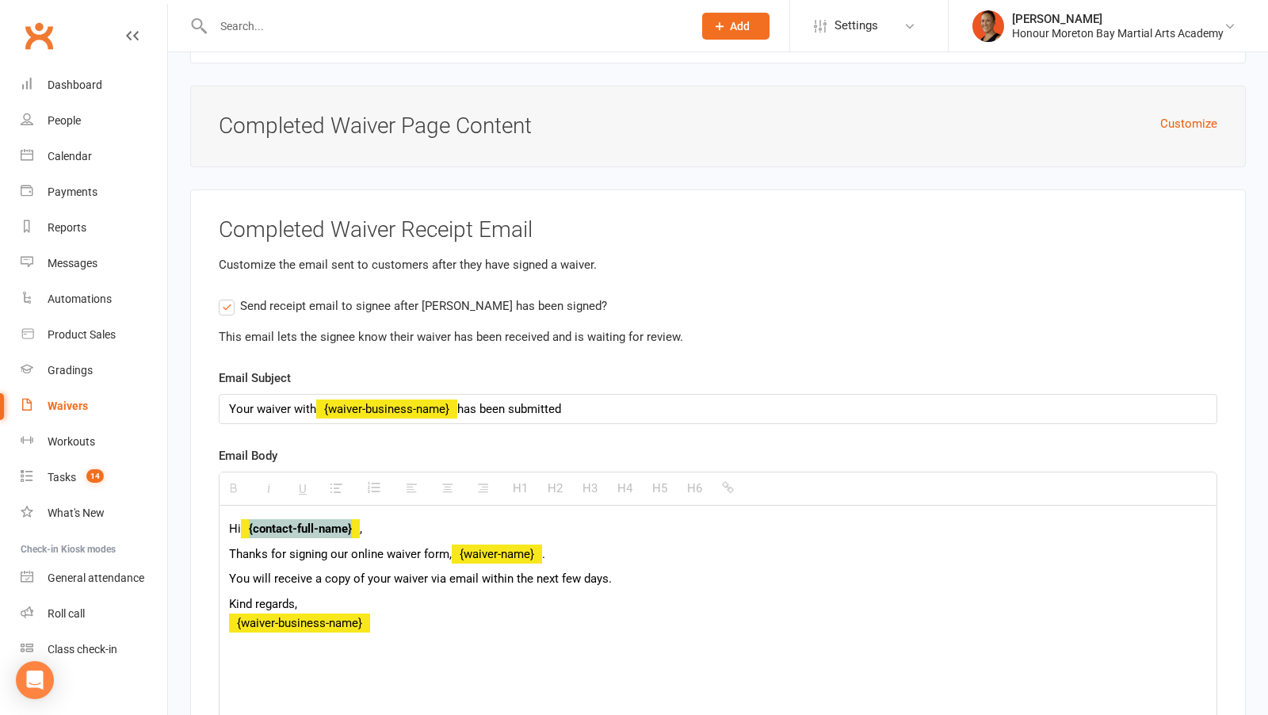
drag, startPoint x: 361, startPoint y: 480, endPoint x: 250, endPoint y: 479, distance: 111.0
click at [247, 521] on strong "{contact-full-name}" at bounding box center [300, 528] width 119 height 14
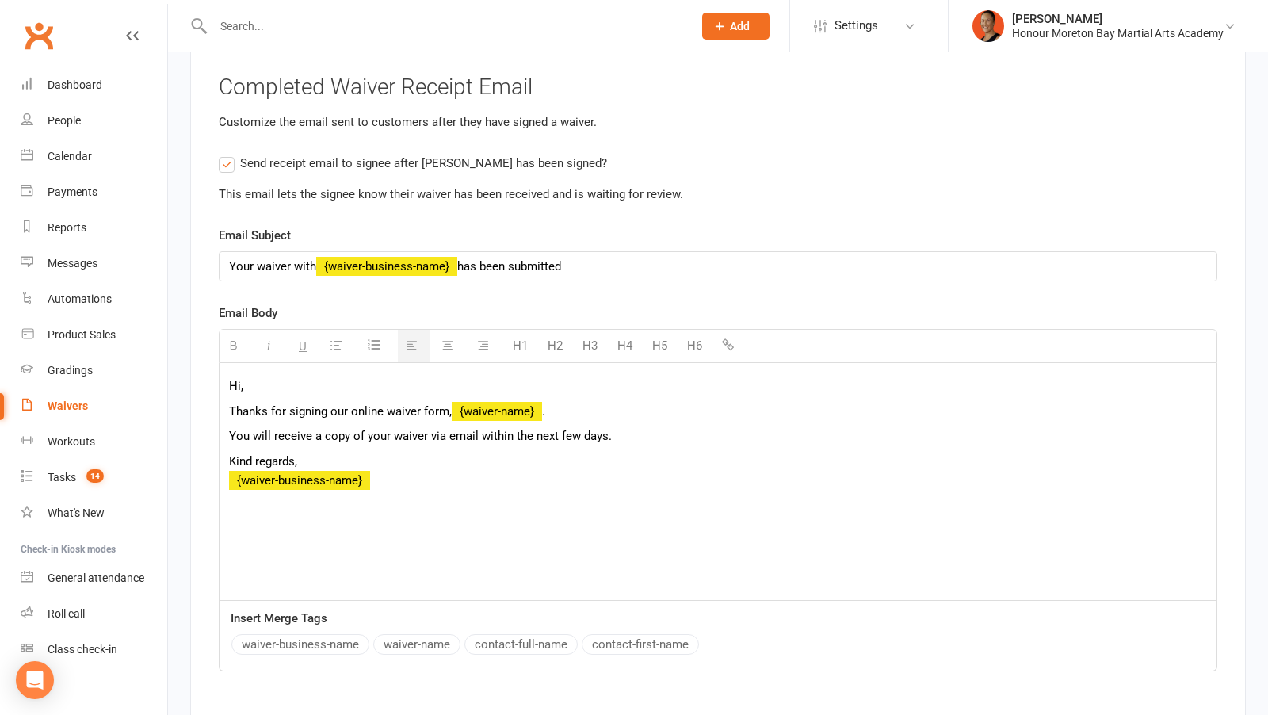
click at [606, 634] on button "contact-first-name" at bounding box center [640, 644] width 117 height 21
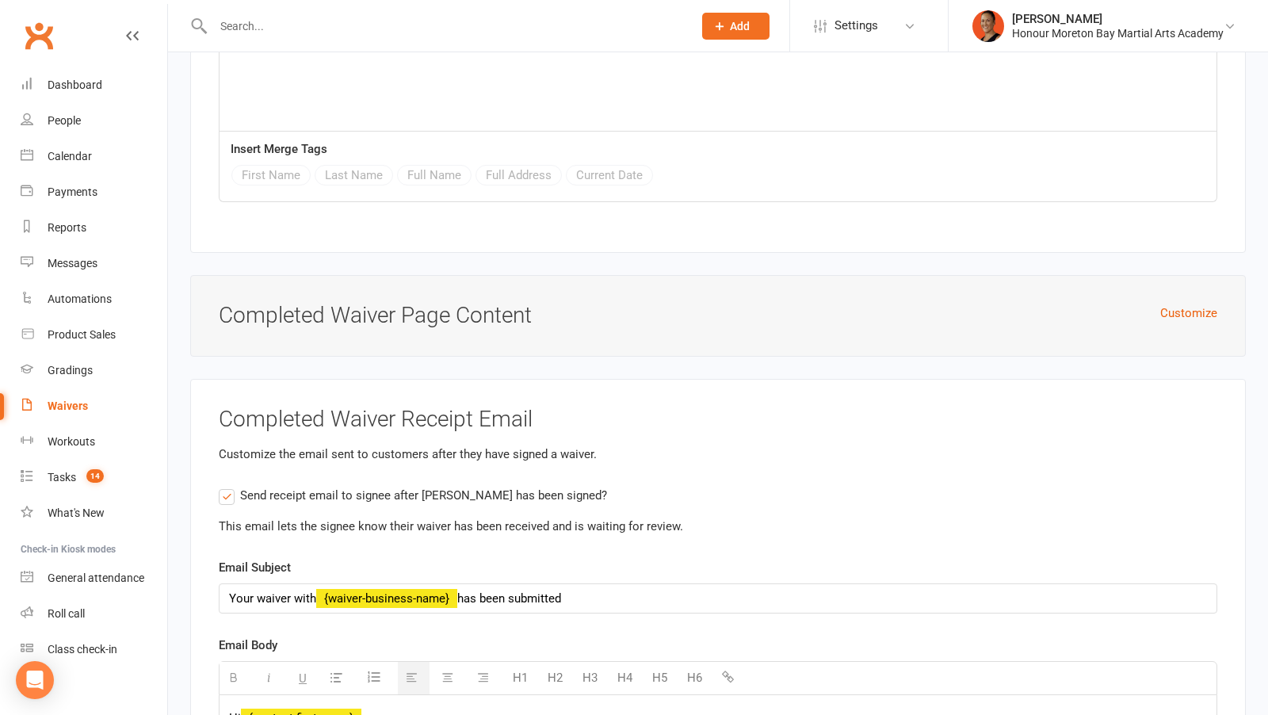
scroll to position [6599, 0]
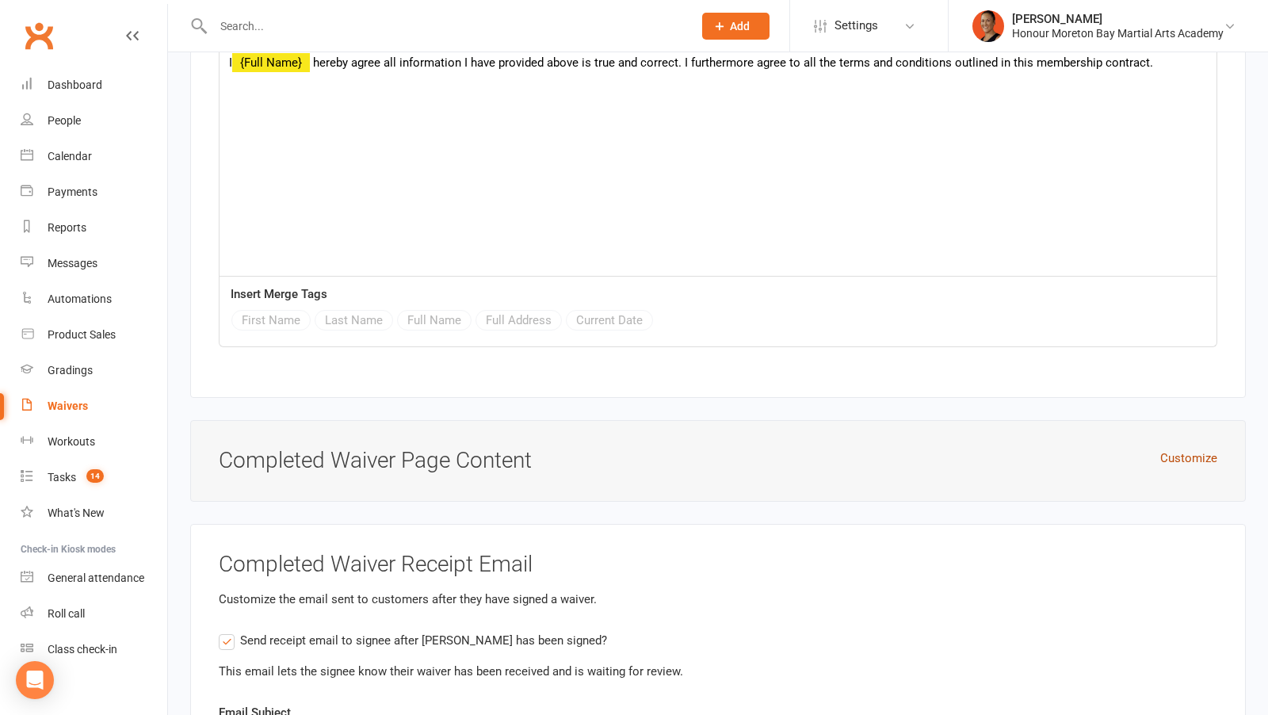
click at [1197, 449] on button "Customize" at bounding box center [1188, 458] width 57 height 19
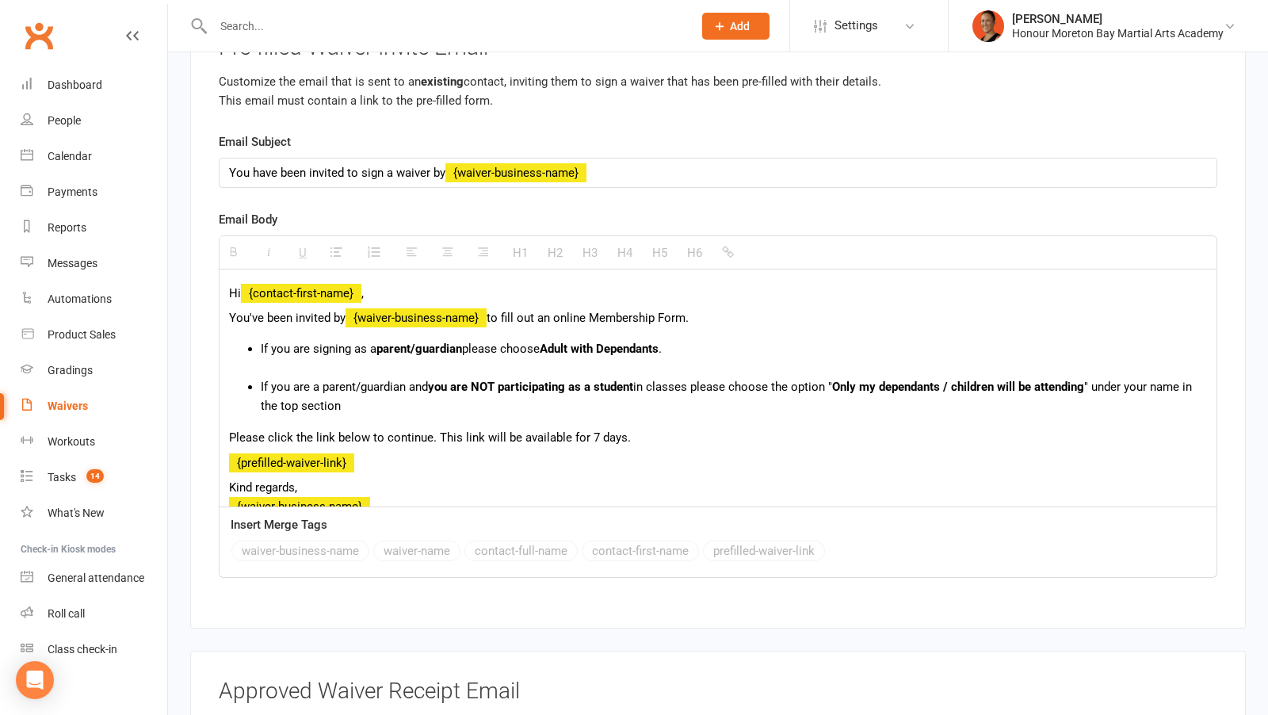
scroll to position [9000, 0]
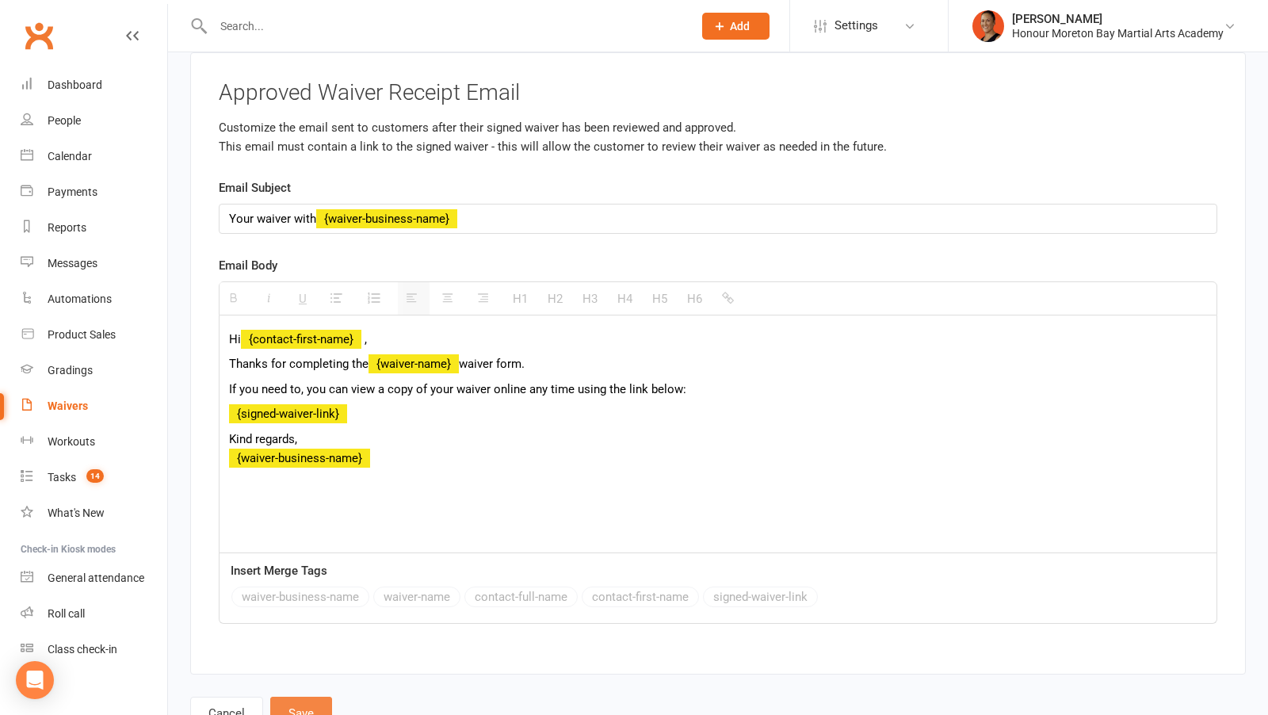
click at [327, 697] on button "Save" at bounding box center [301, 713] width 62 height 33
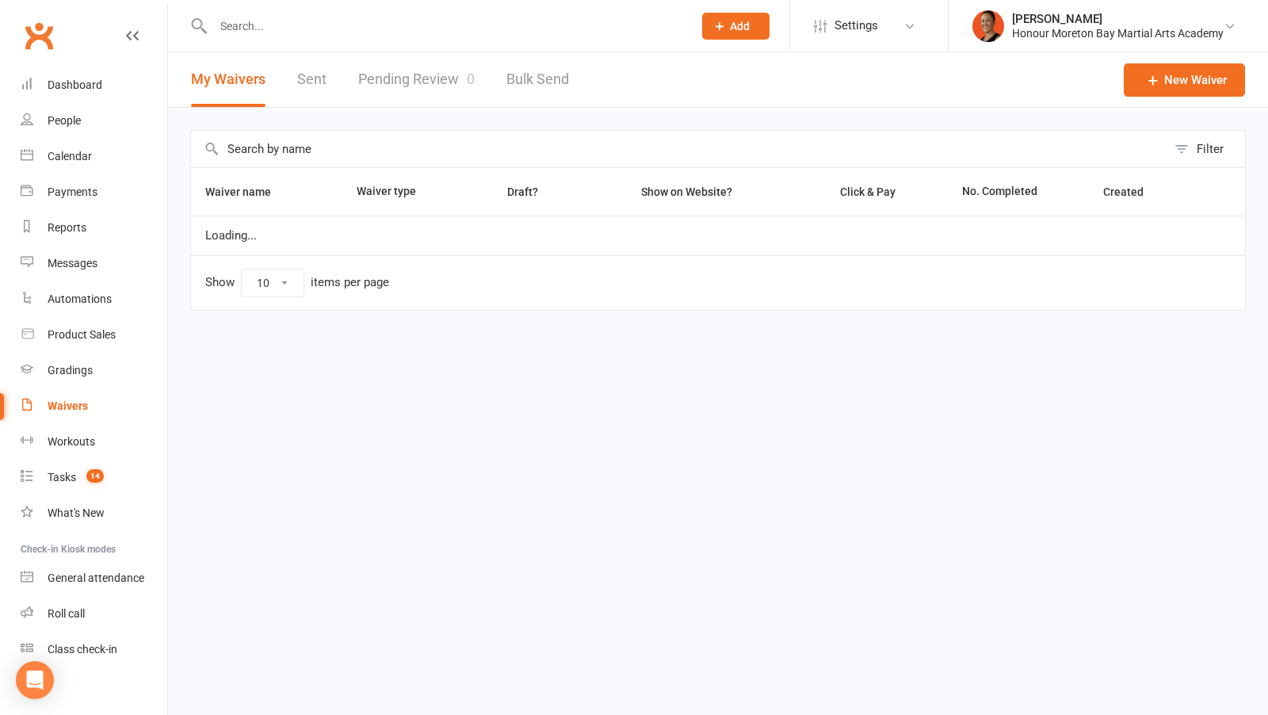
select select "100"
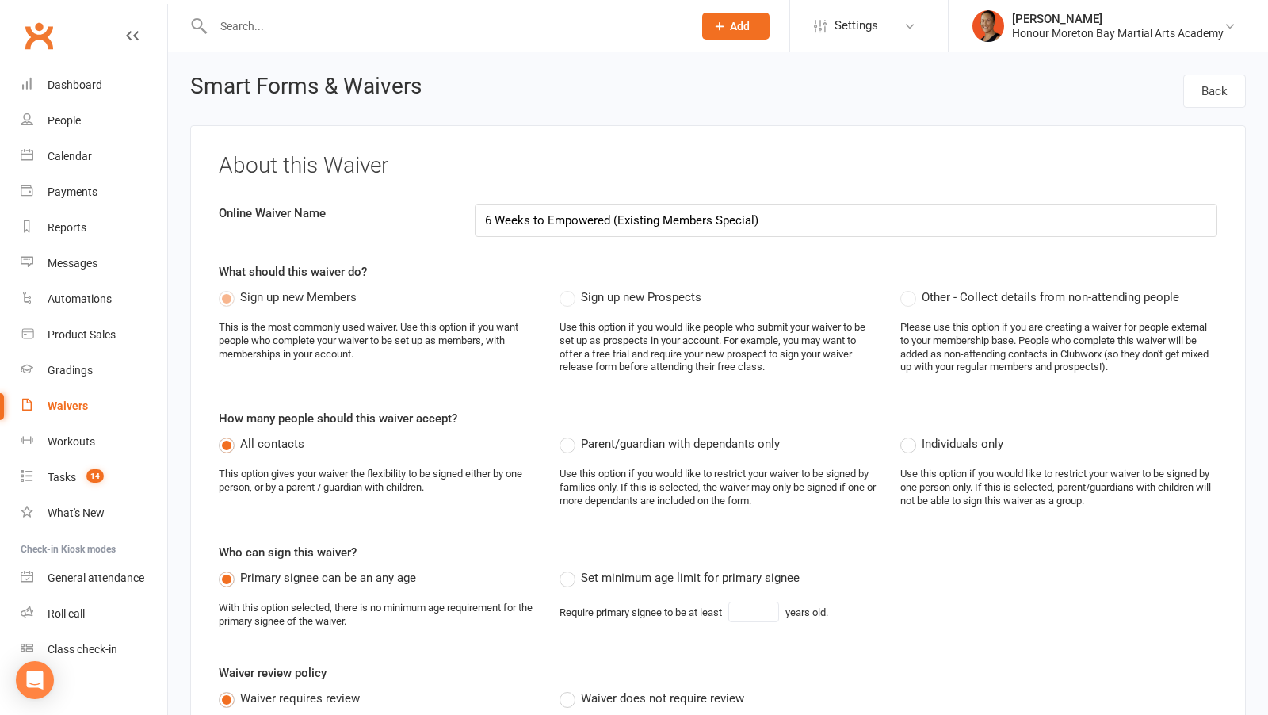
select select "applies_to_all_signees"
select select "checkbox"
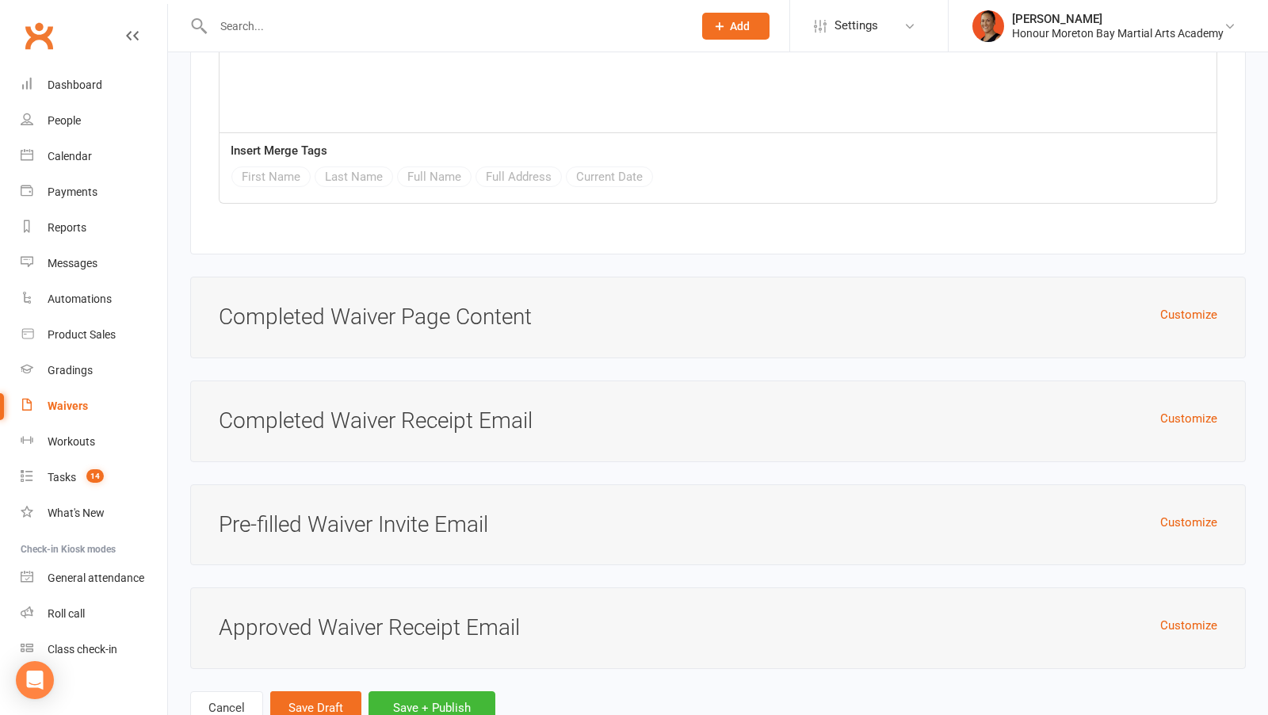
scroll to position [6362, 0]
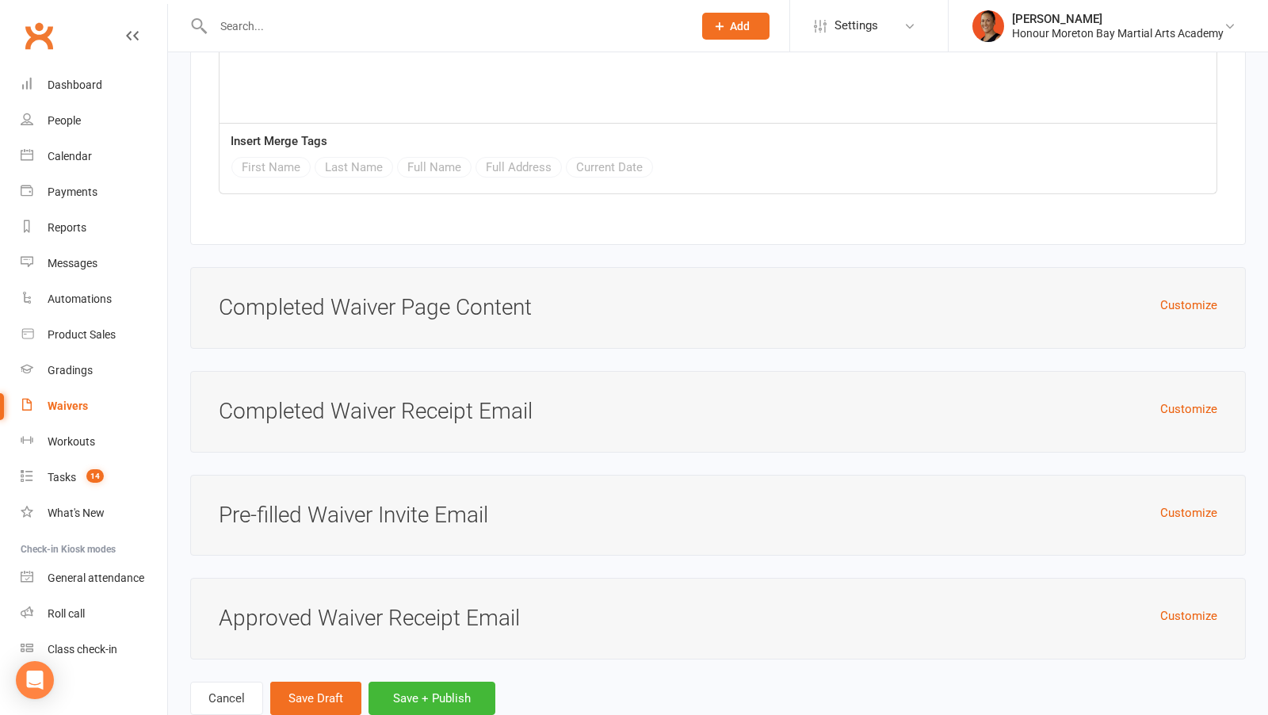
click at [1159, 606] on h3 "Approved Waiver Receipt Email" at bounding box center [718, 618] width 999 height 25
click at [1181, 606] on button "Customize" at bounding box center [1188, 615] width 57 height 19
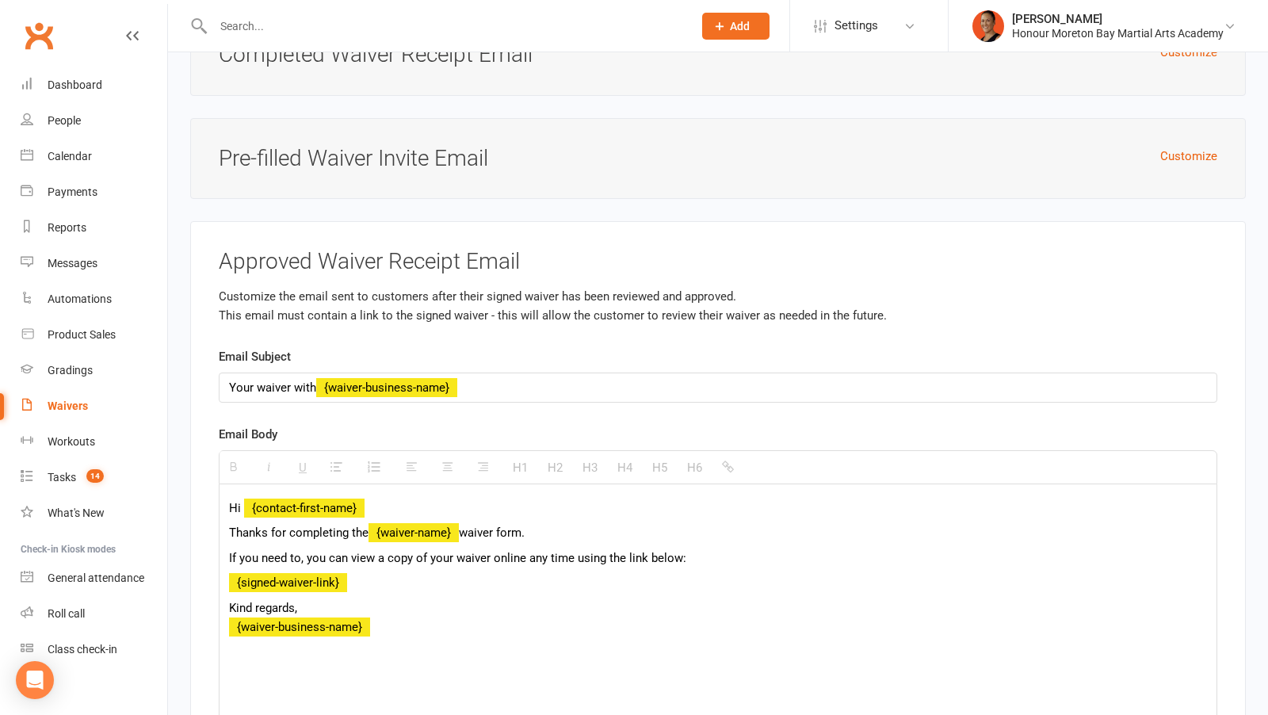
scroll to position [0, 0]
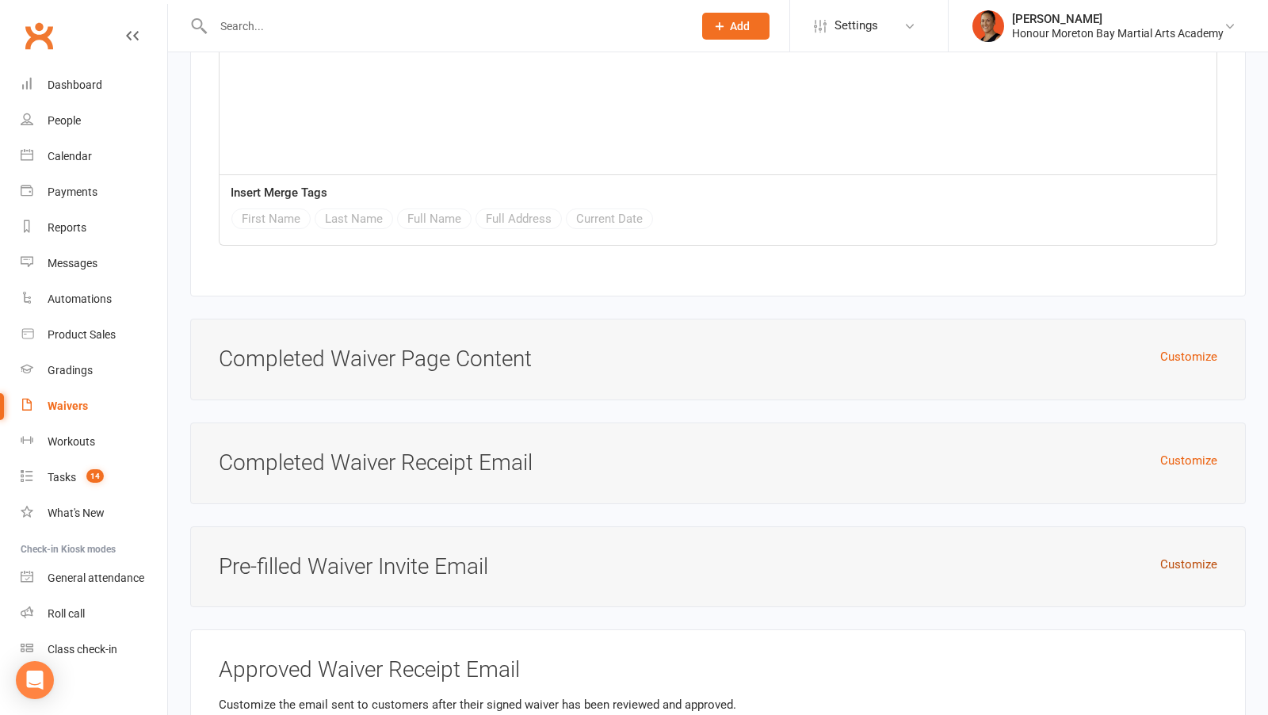
click at [1199, 555] on button "Customize" at bounding box center [1188, 564] width 57 height 19
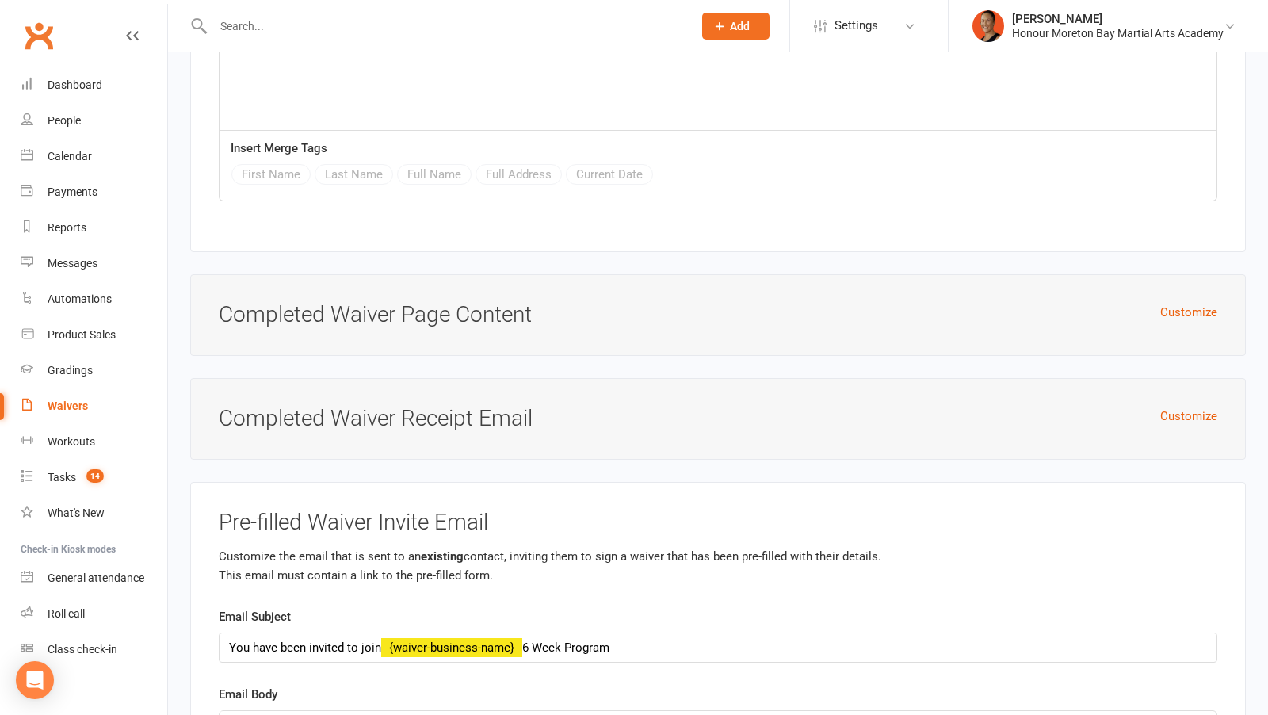
scroll to position [6353, 0]
click at [1197, 380] on div "Customize Completed Waiver Receipt Email" at bounding box center [718, 421] width 1056 height 82
click at [1193, 408] on button "Customize" at bounding box center [1188, 417] width 57 height 19
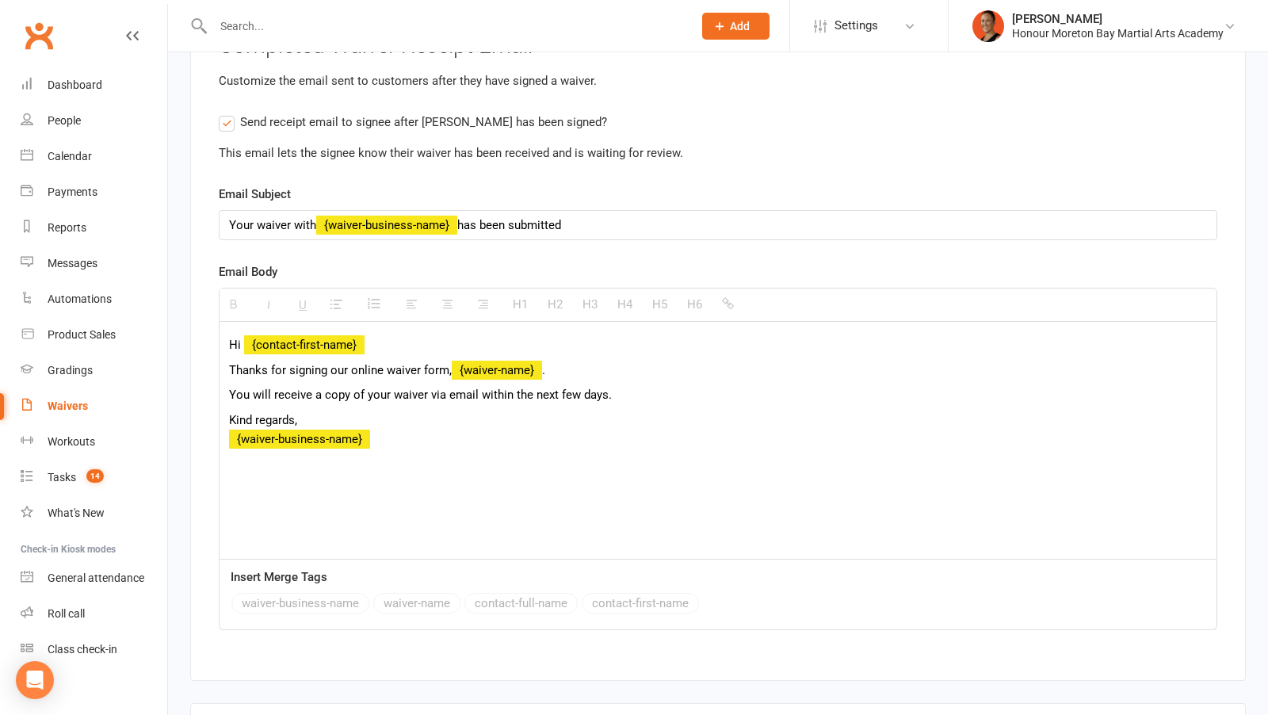
scroll to position [6726, 0]
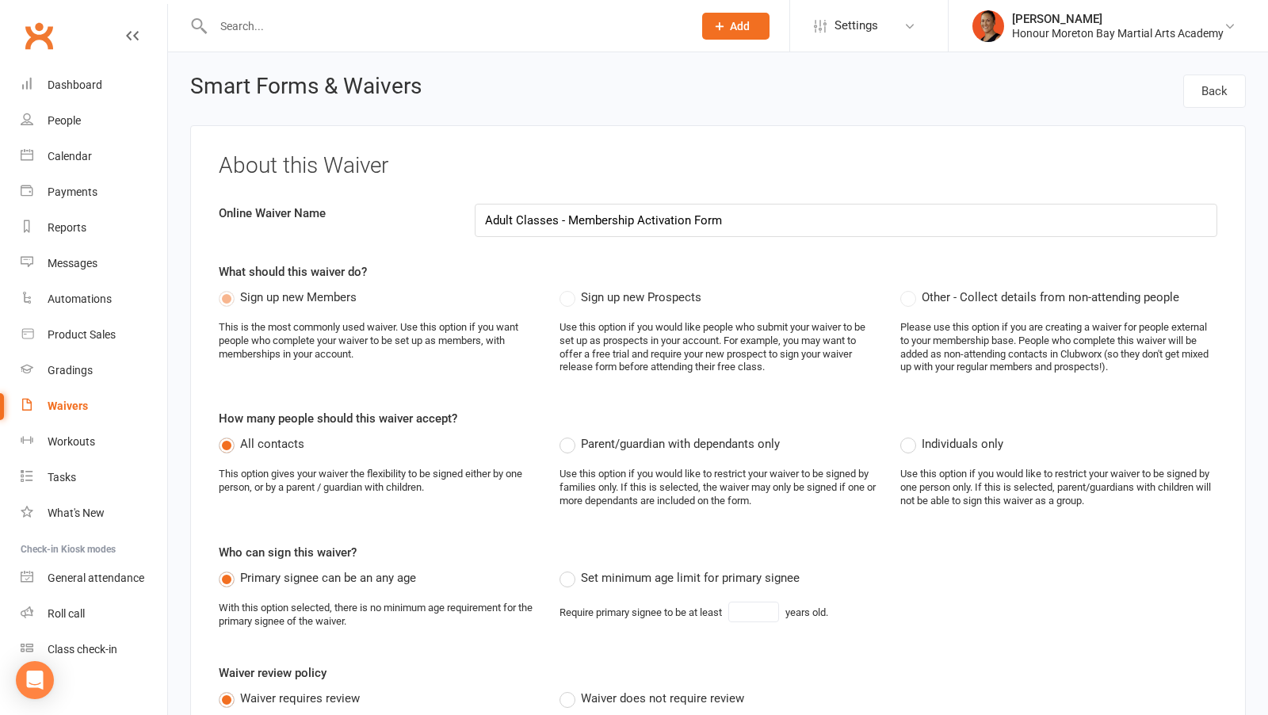
select select "applies_to_all_signees"
select select "checkbox"
select select "select"
select select "checkbox"
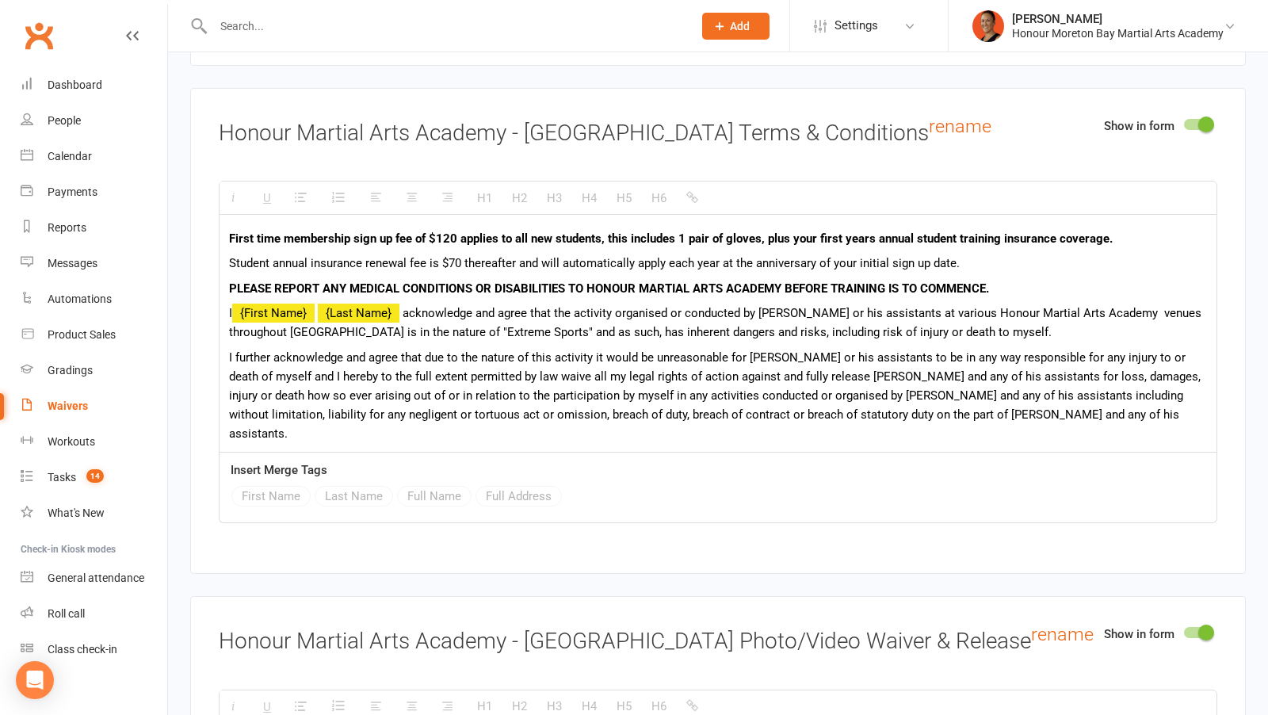
scroll to position [3520, 0]
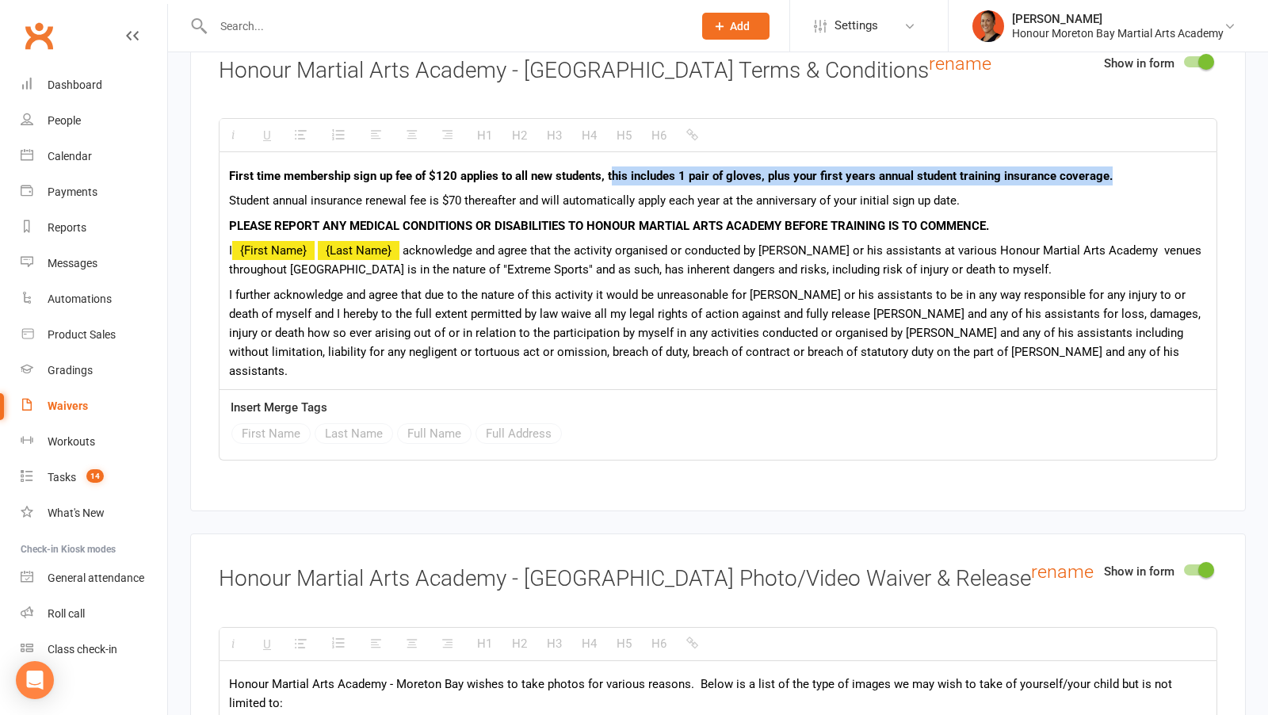
drag, startPoint x: 608, startPoint y: 145, endPoint x: 1194, endPoint y: 152, distance: 586.5
click at [1194, 166] on p "First time membership sign up fee of $120 applies to all new students, this inc…" at bounding box center [718, 175] width 978 height 19
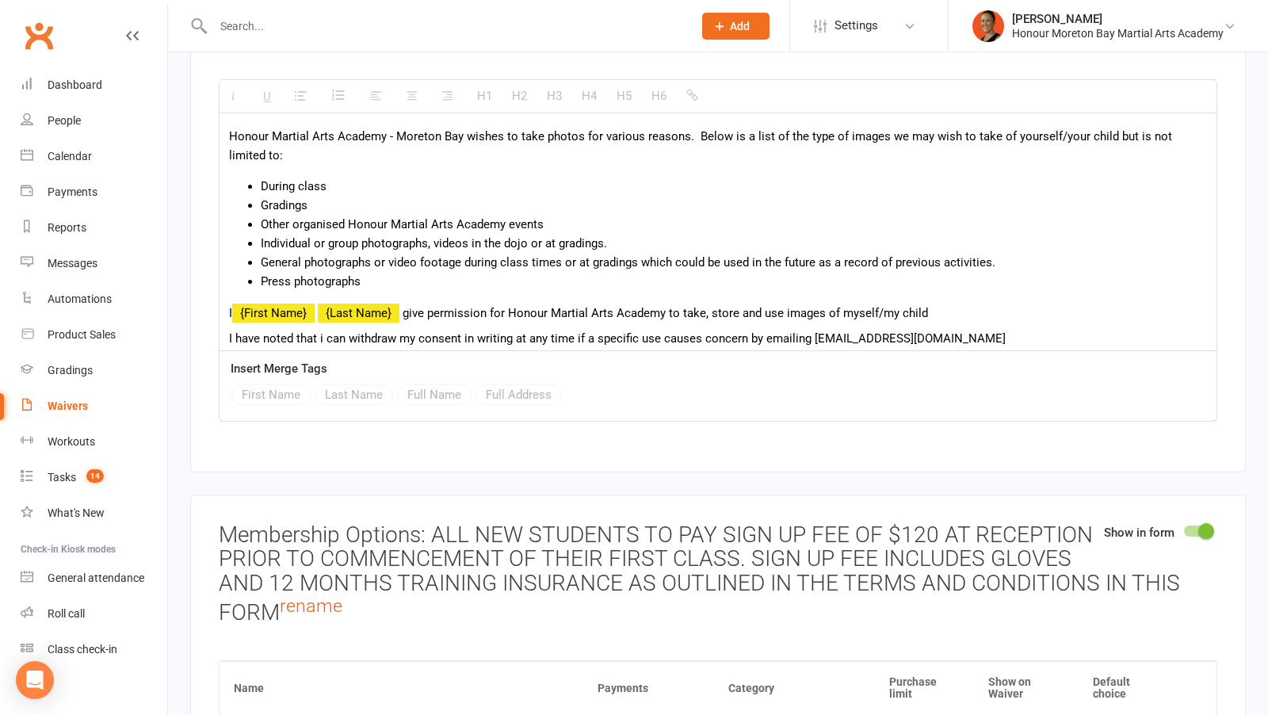
scroll to position [8, 0]
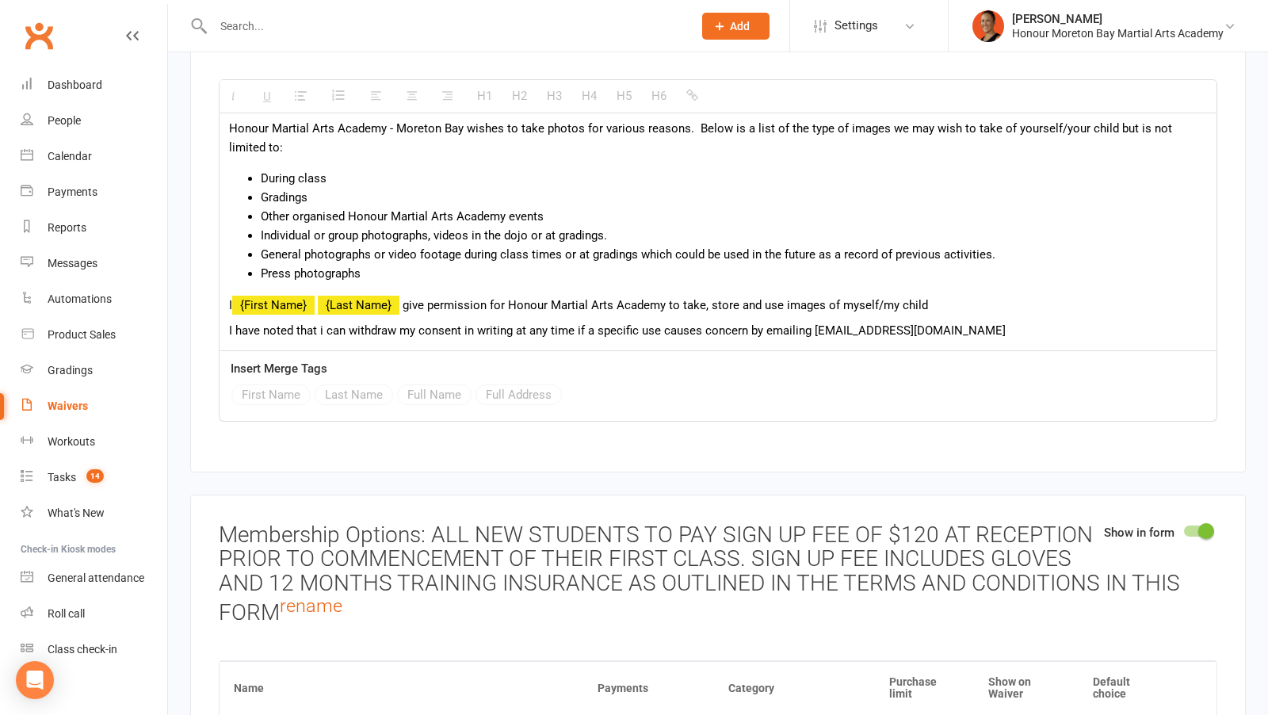
click at [58, 411] on div "Waivers" at bounding box center [68, 405] width 40 height 13
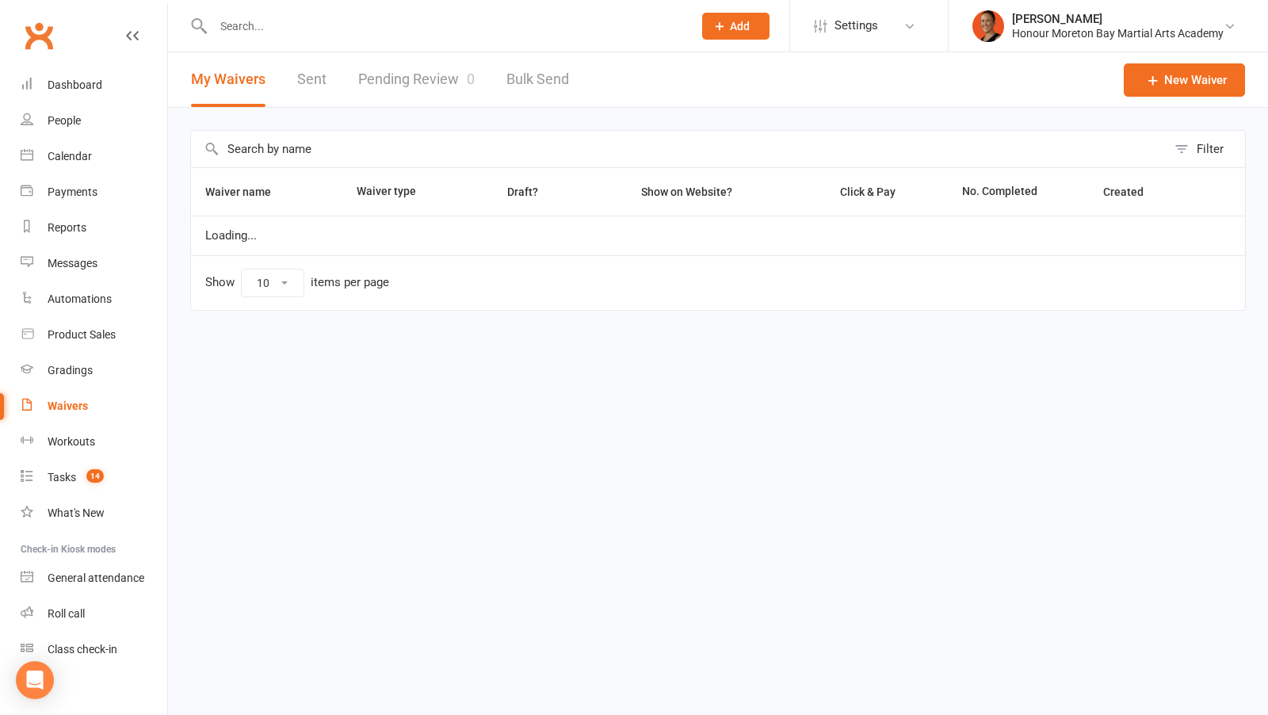
select select "100"
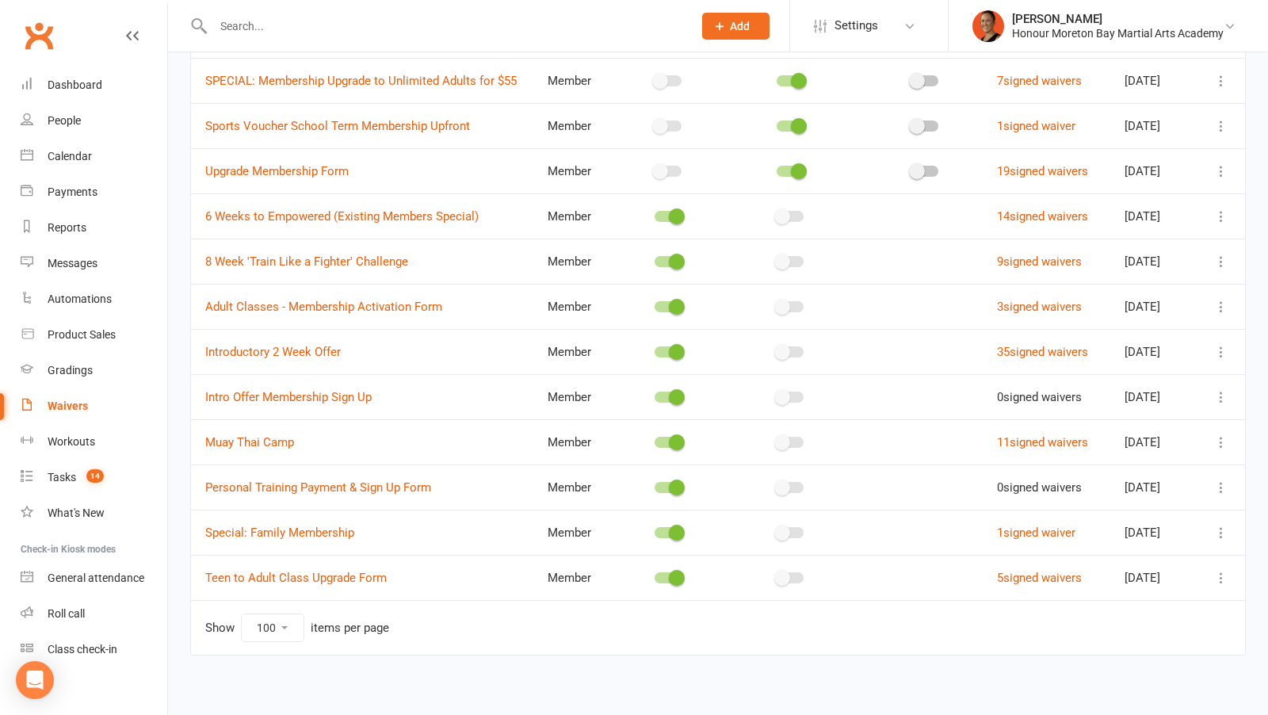
scroll to position [789, 0]
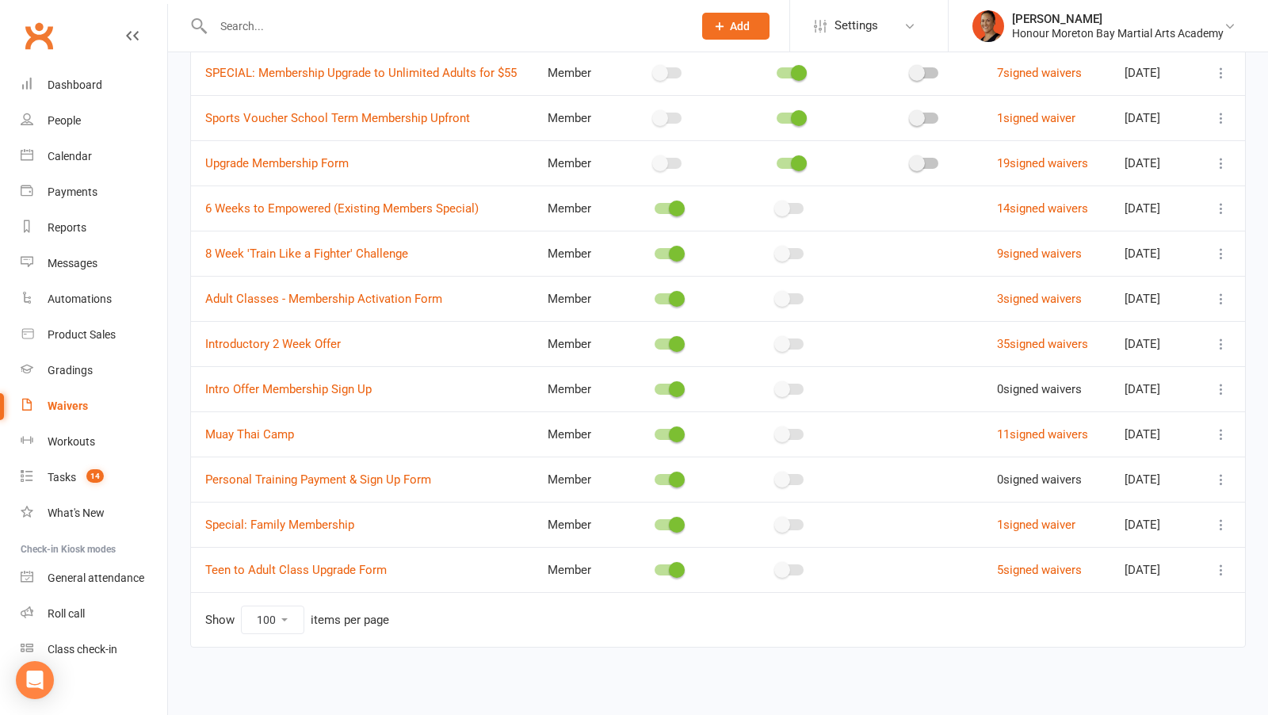
click at [1222, 294] on icon at bounding box center [1221, 299] width 16 height 16
click at [1166, 411] on link "Delete waiver" at bounding box center [1151, 427] width 157 height 32
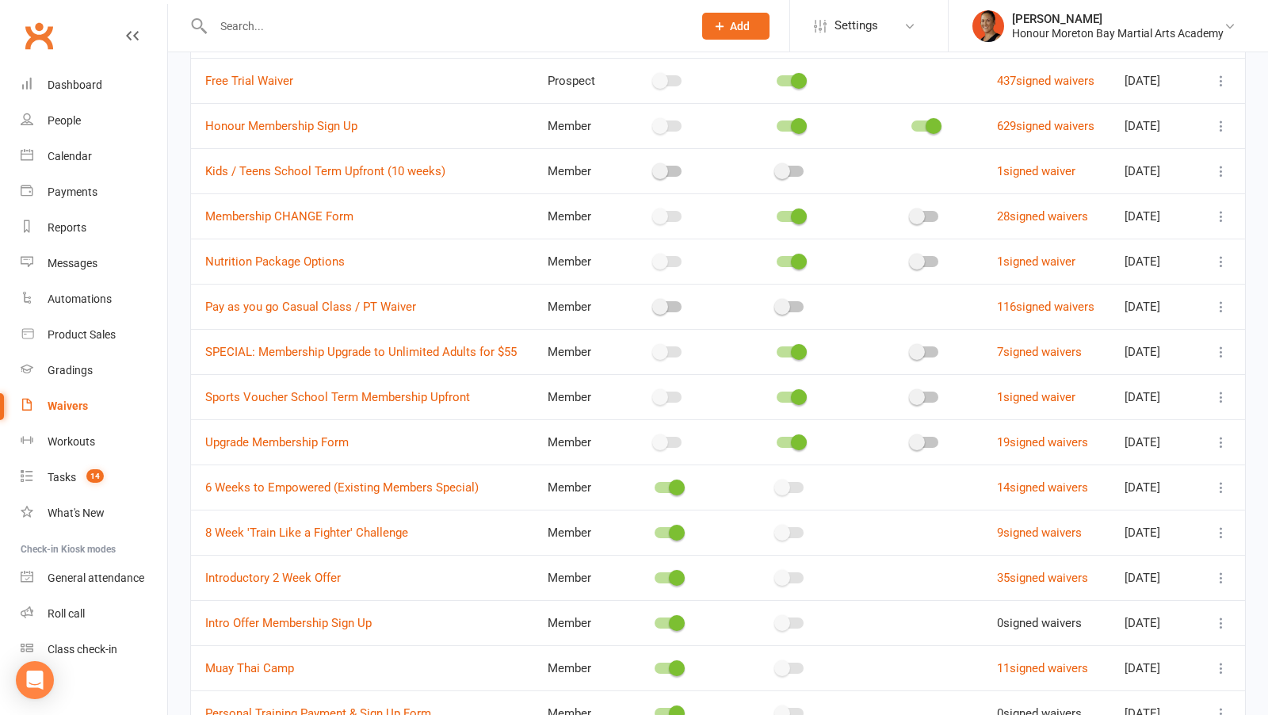
scroll to position [0, 0]
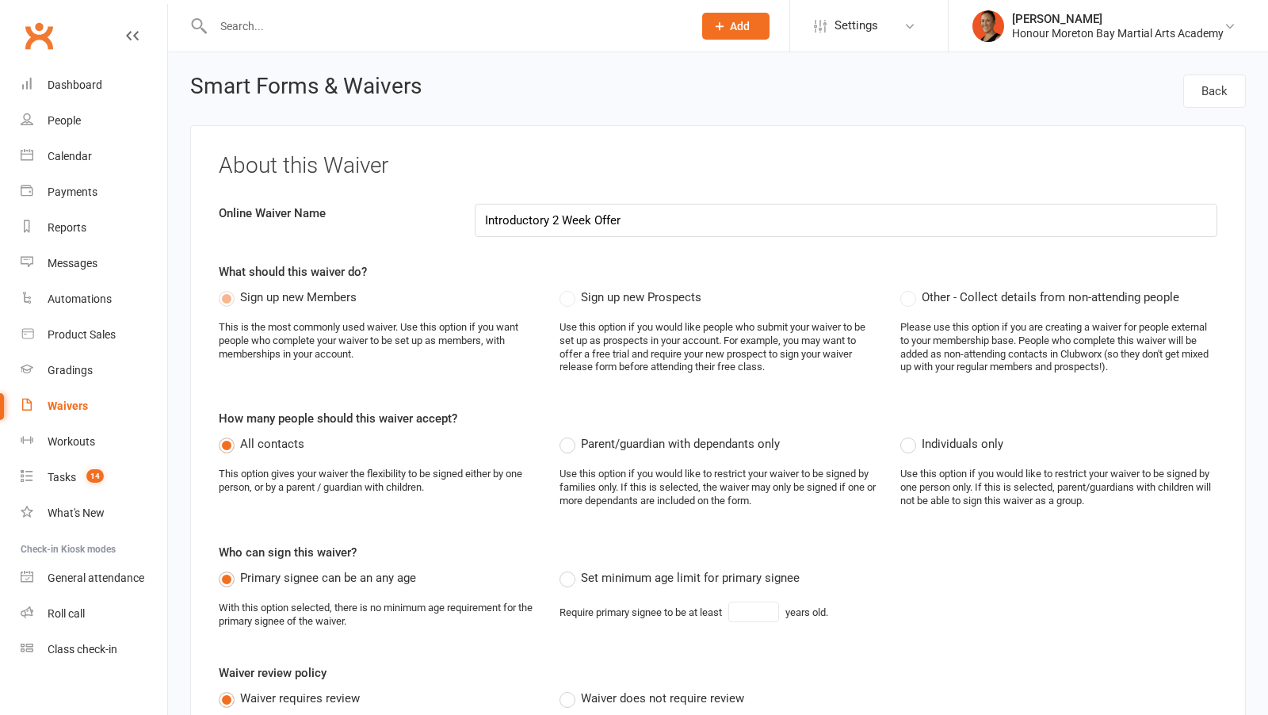
select select "applies_to_all_signees"
select select "checkbox"
select select "applies_to_all_signees"
select select "checkbox"
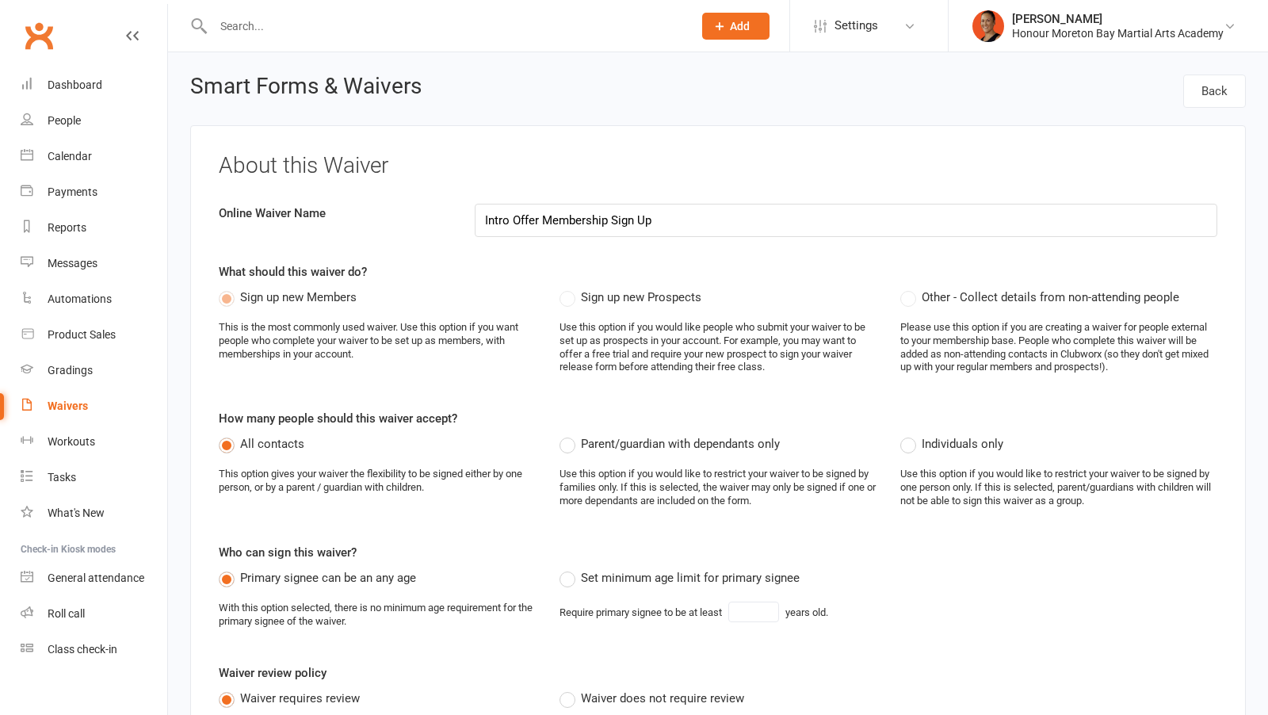
select select "checkbox"
select select "select"
select select "checkbox"
select select "applies_to_all_signees"
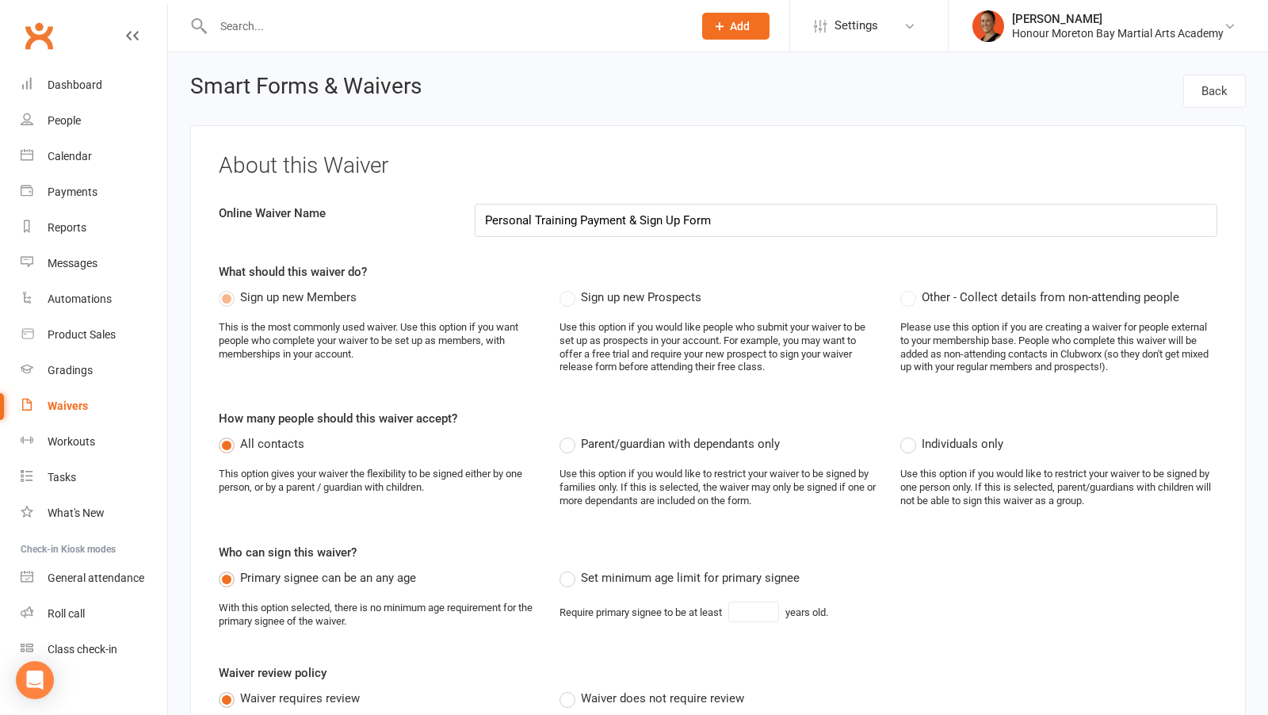
select select "checkbox"
select select "select"
select select "checkbox"
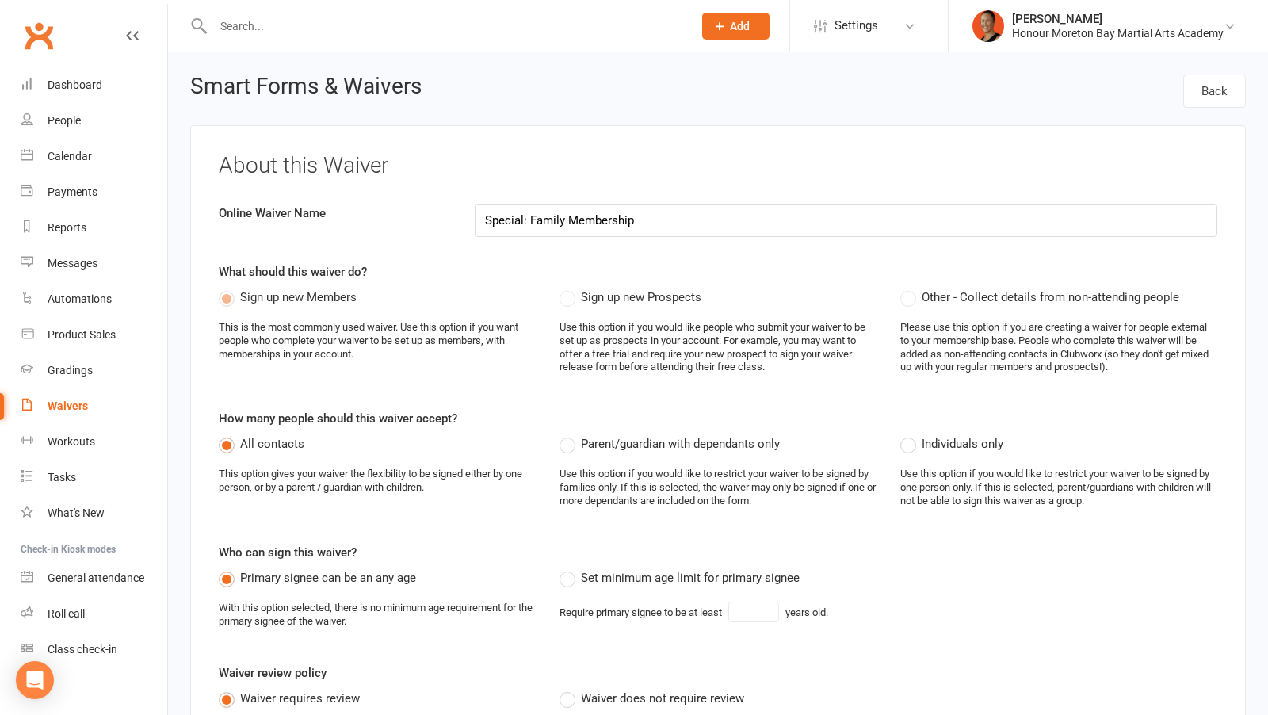
select select "applies_to_all_signees"
select select "checkbox"
select select "select"
select select "checkbox"
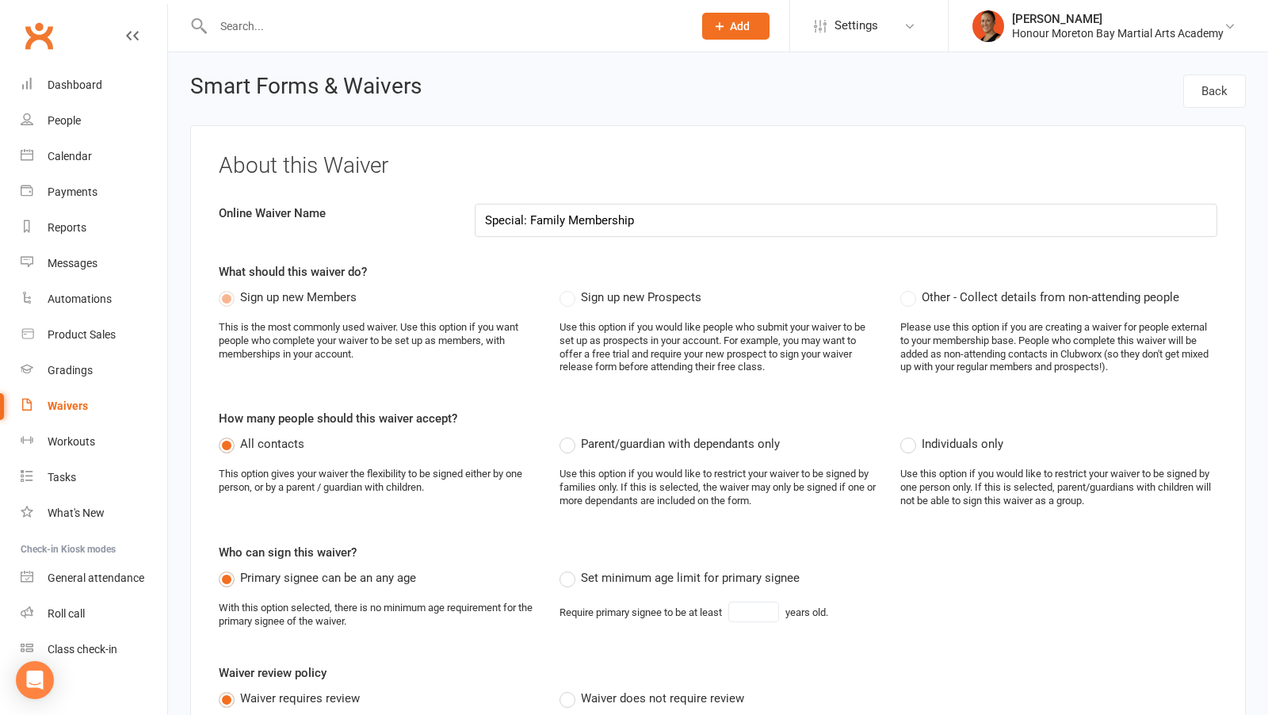
select select "checkbox"
select select "select"
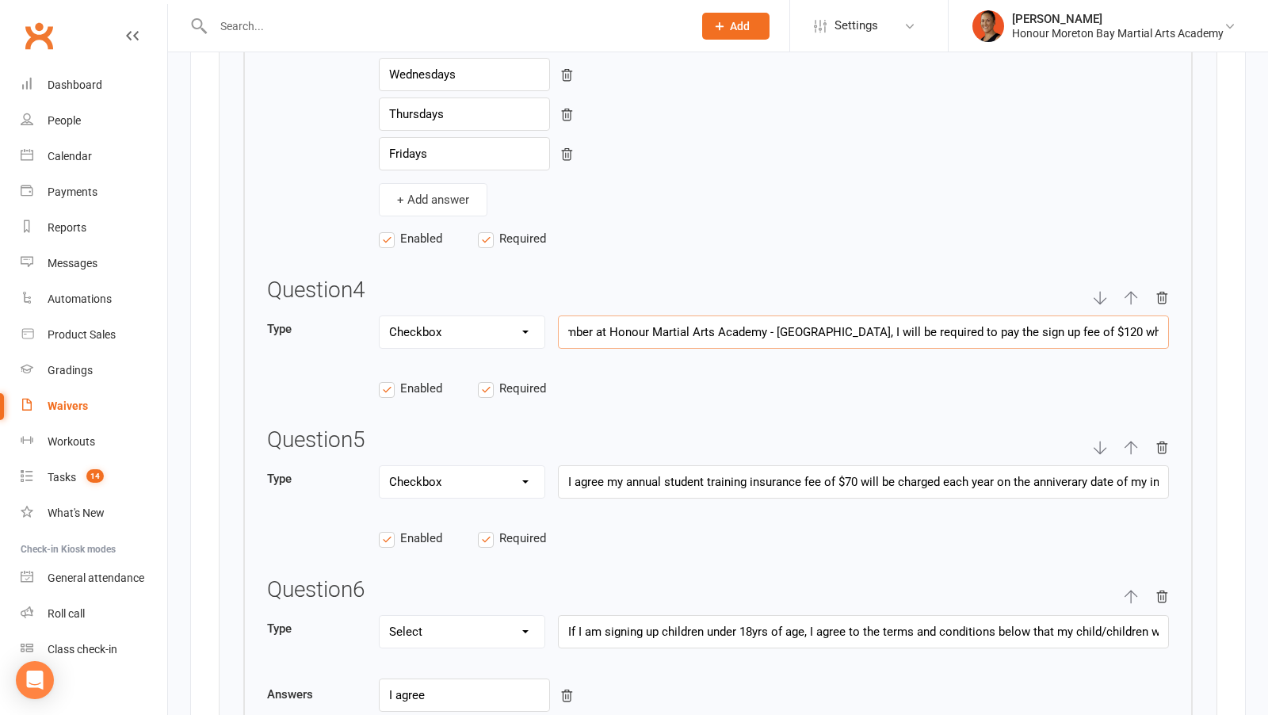
scroll to position [0, 664]
drag, startPoint x: 1129, startPoint y: 304, endPoint x: 1229, endPoint y: 304, distance: 99.9
click at [1229, 304] on div "Show in form Questionnaires Title of questionnaire Membership Terms Questionnai…" at bounding box center [718, 60] width 1056 height 1920
click at [723, 315] on input "I understand if I am a first time member at Honour Martial Arts Academy - Moret…" at bounding box center [863, 331] width 611 height 33
click at [610, 315] on input "I understand if I am a first time member at Honour Martial Arts Academy - Moret…" at bounding box center [863, 331] width 611 height 33
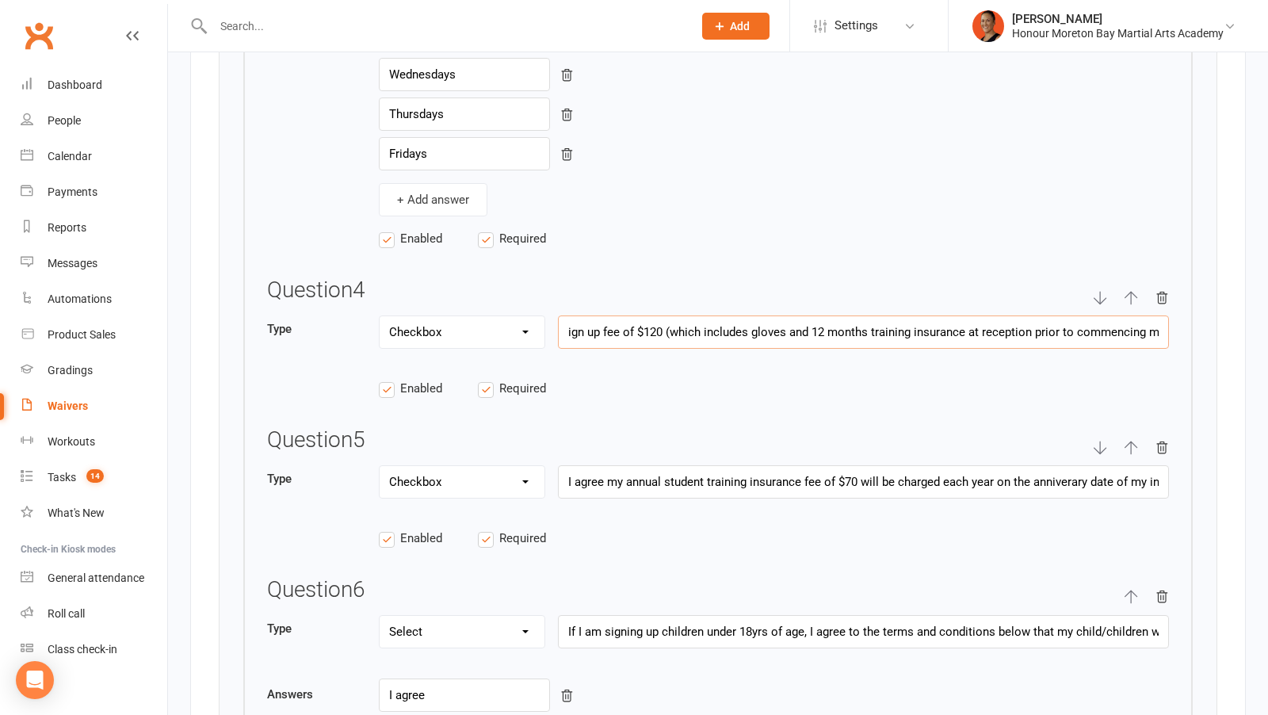
click at [721, 315] on input "I understand if I am a first time member at Honour Martial Arts Academy - Moret…" at bounding box center [863, 331] width 611 height 33
click at [742, 315] on input "I understand if I am a first time member at Honour Martial Arts Academy - Moret…" at bounding box center [863, 331] width 611 height 33
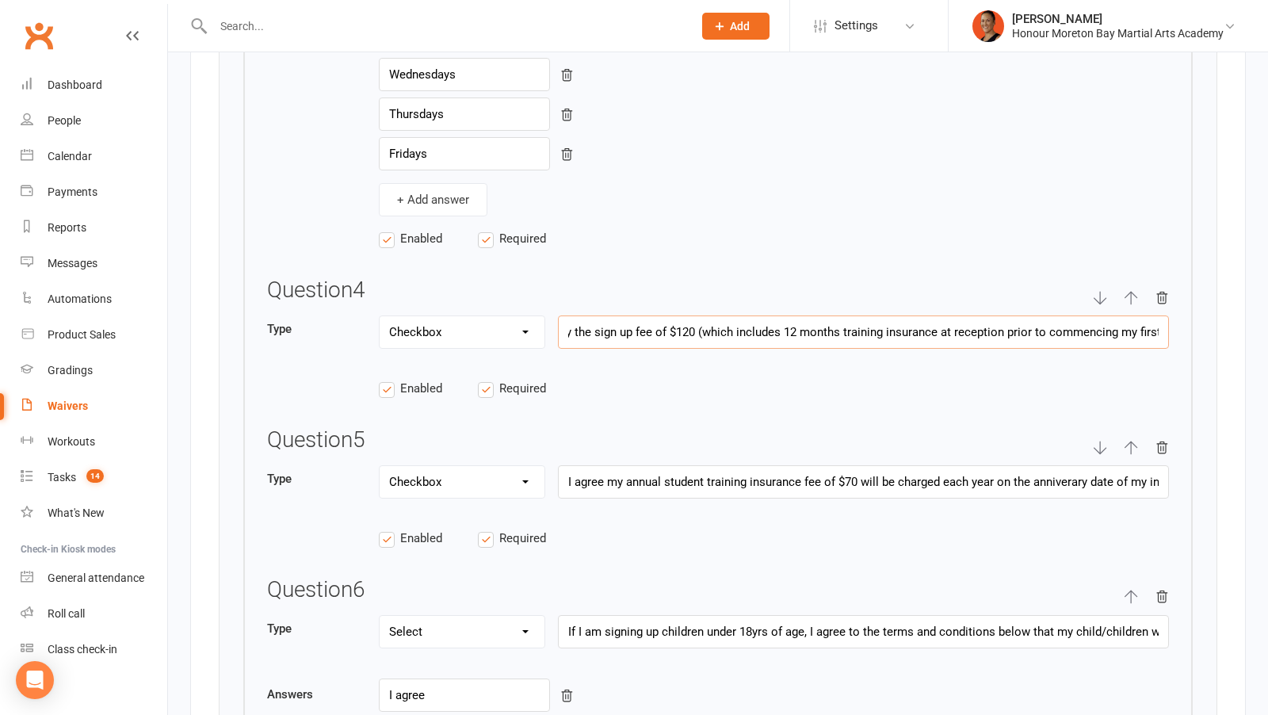
scroll to position [0, 609]
click at [903, 315] on input "I understand if I am a first time member at Honour Martial Arts Academy - Moret…" at bounding box center [863, 331] width 611 height 33
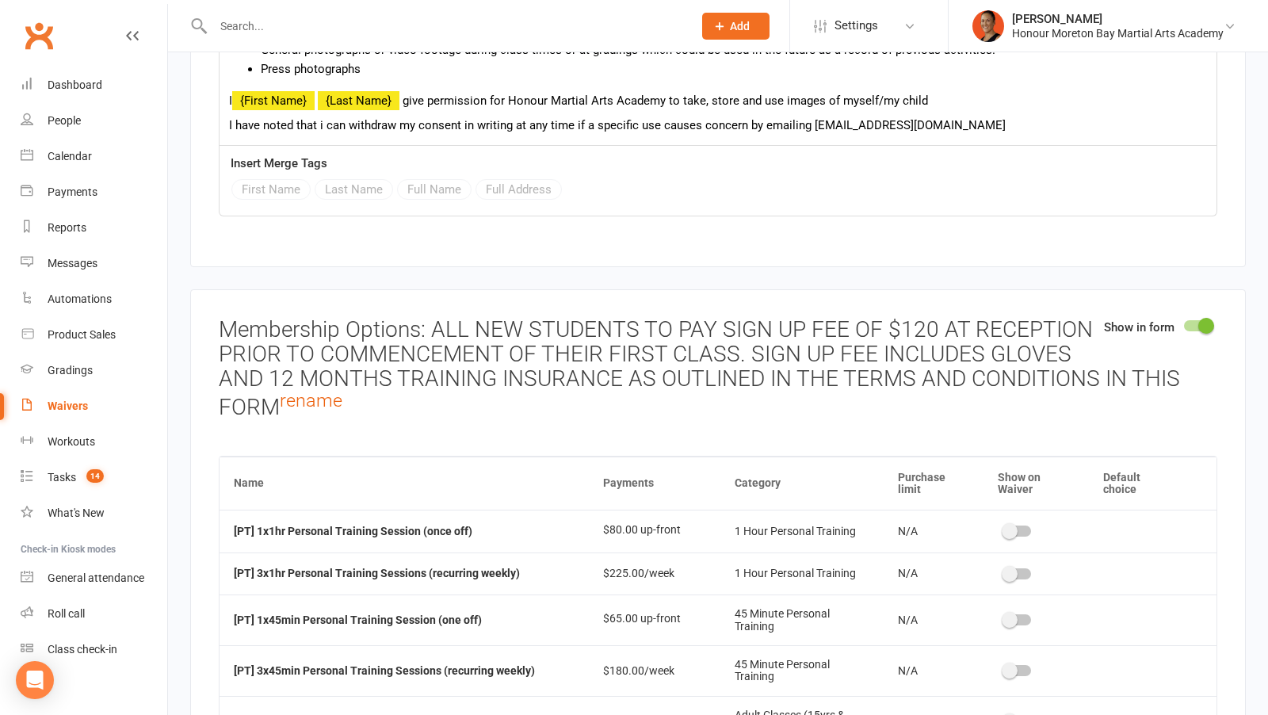
scroll to position [4845, 0]
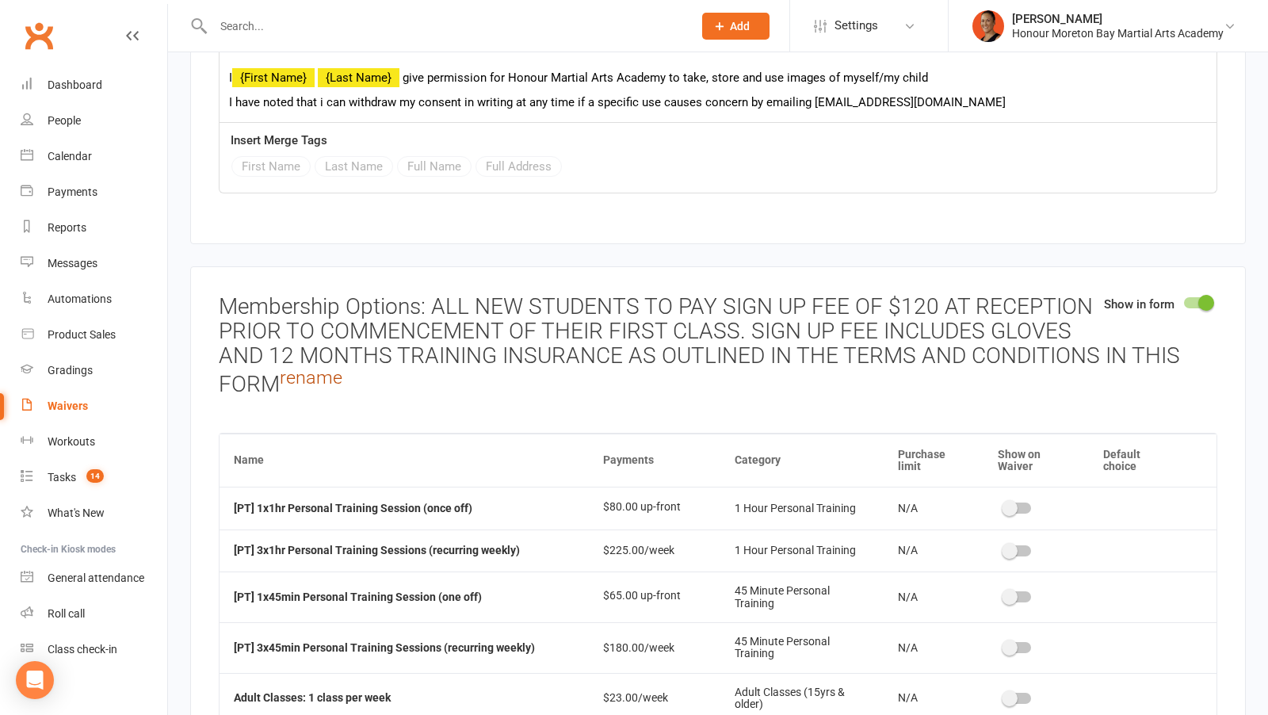
type input "I understand if I am a first time member at Honour Martial Arts Academy - Moret…"
click at [334, 366] on link "rename" at bounding box center [311, 377] width 63 height 22
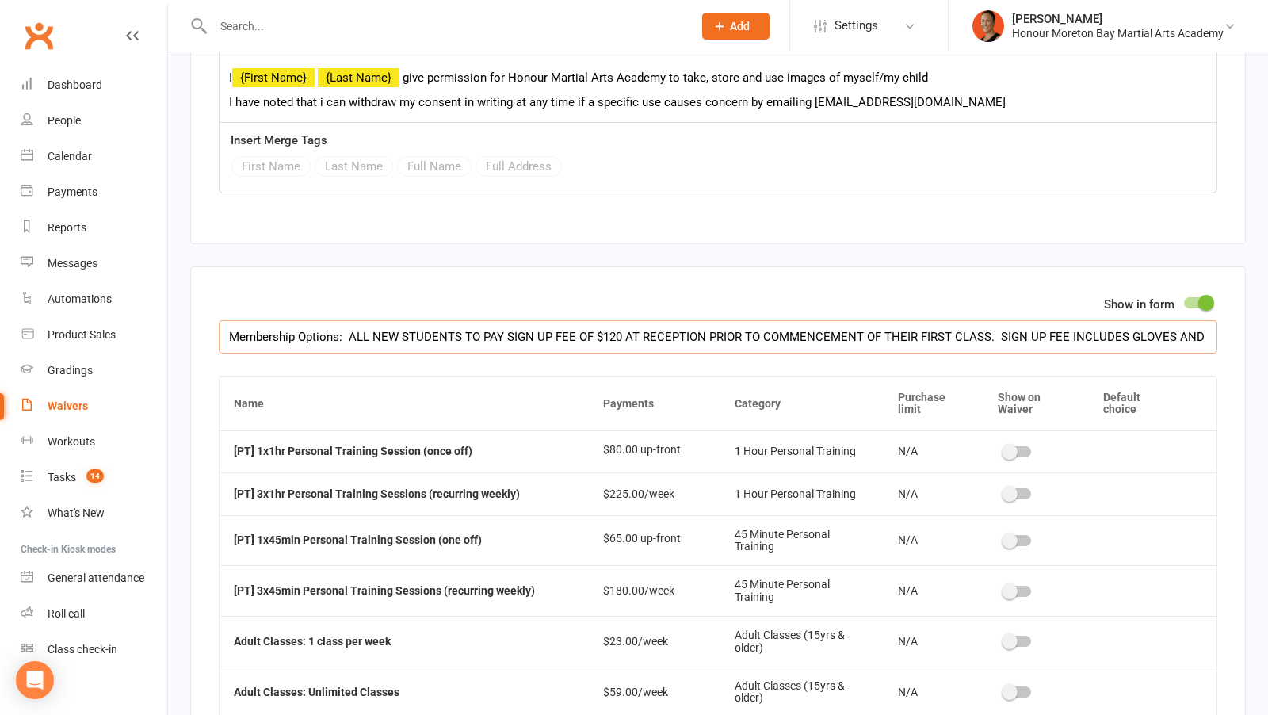
click at [1140, 320] on input "Membership Options: ALL NEW STUDENTS TO PAY SIGN UP FEE OF $120 AT RECEPTION PR…" at bounding box center [718, 336] width 999 height 33
click at [1133, 320] on input "Membership Options: ALL NEW STUDENTS TO PAY SIGN UP FEE OF $120 AT RECEPTION PR…" at bounding box center [718, 336] width 999 height 33
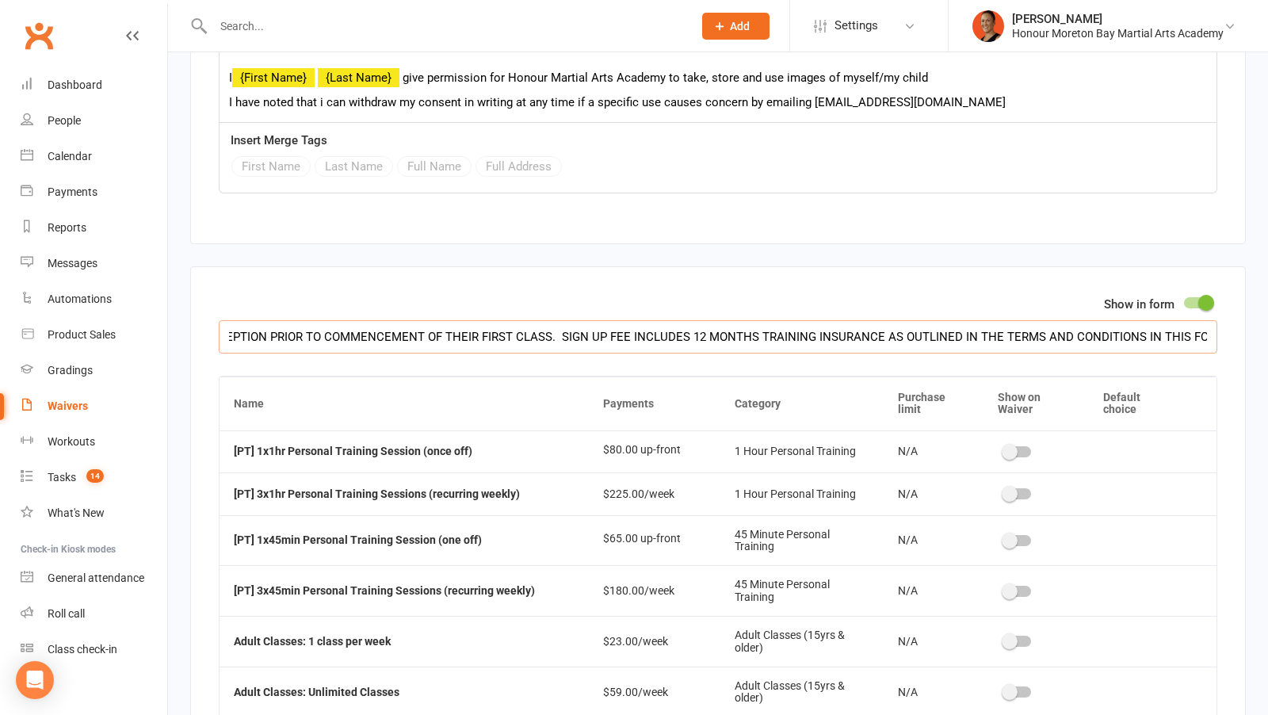
drag, startPoint x: 1179, startPoint y: 299, endPoint x: 1257, endPoint y: 300, distance: 77.7
click at [873, 320] on input "Membership Options: ALL NEW STUDENTS TO PAY SIGN UP FEE OF $120 AT RECEPTION PR…" at bounding box center [718, 336] width 999 height 33
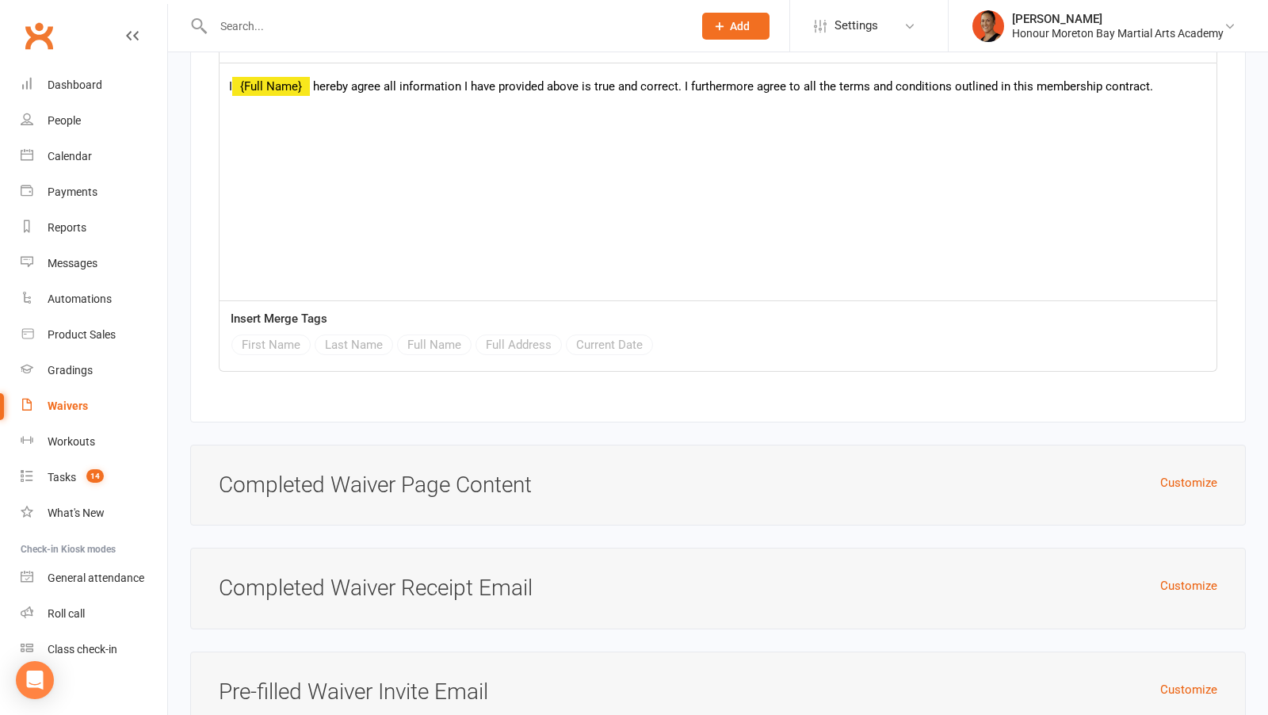
scroll to position [7060, 0]
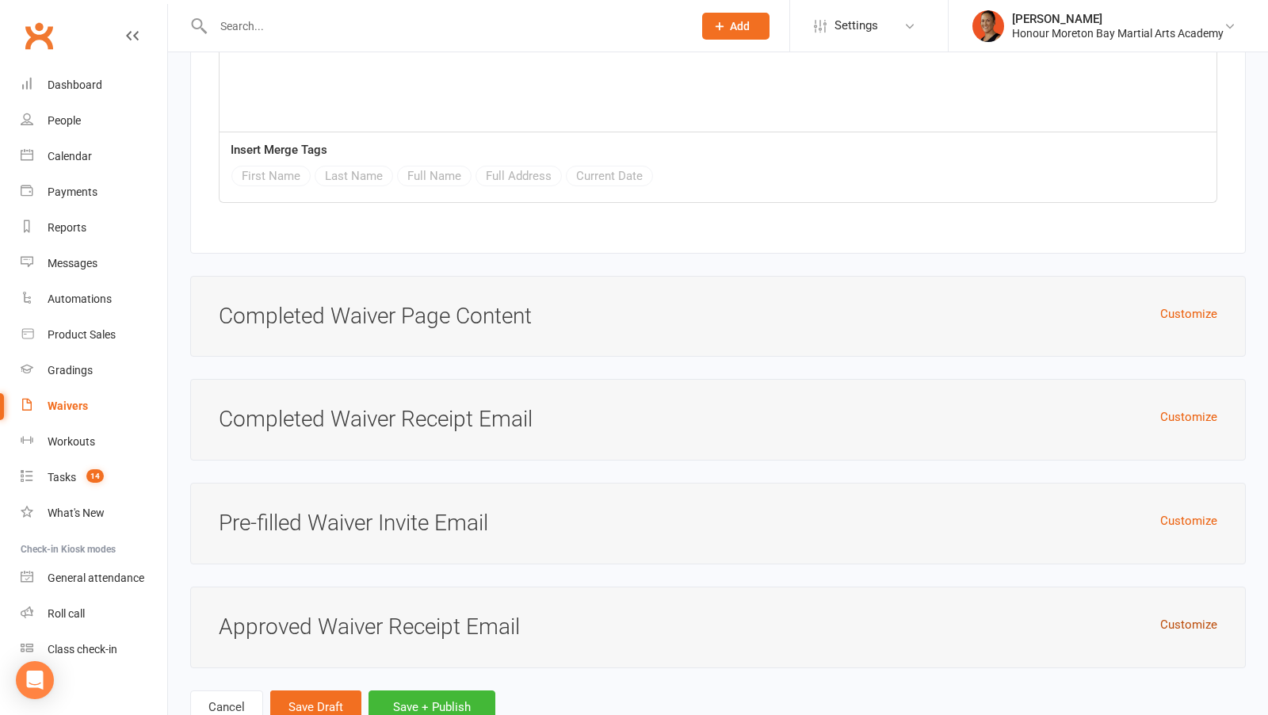
type input "Membership Options: ALL NEW STUDENTS TO PAY SIGN UP FEE OF $120 AT RECEPTION PR…"
click at [1184, 615] on button "Customize" at bounding box center [1188, 624] width 57 height 19
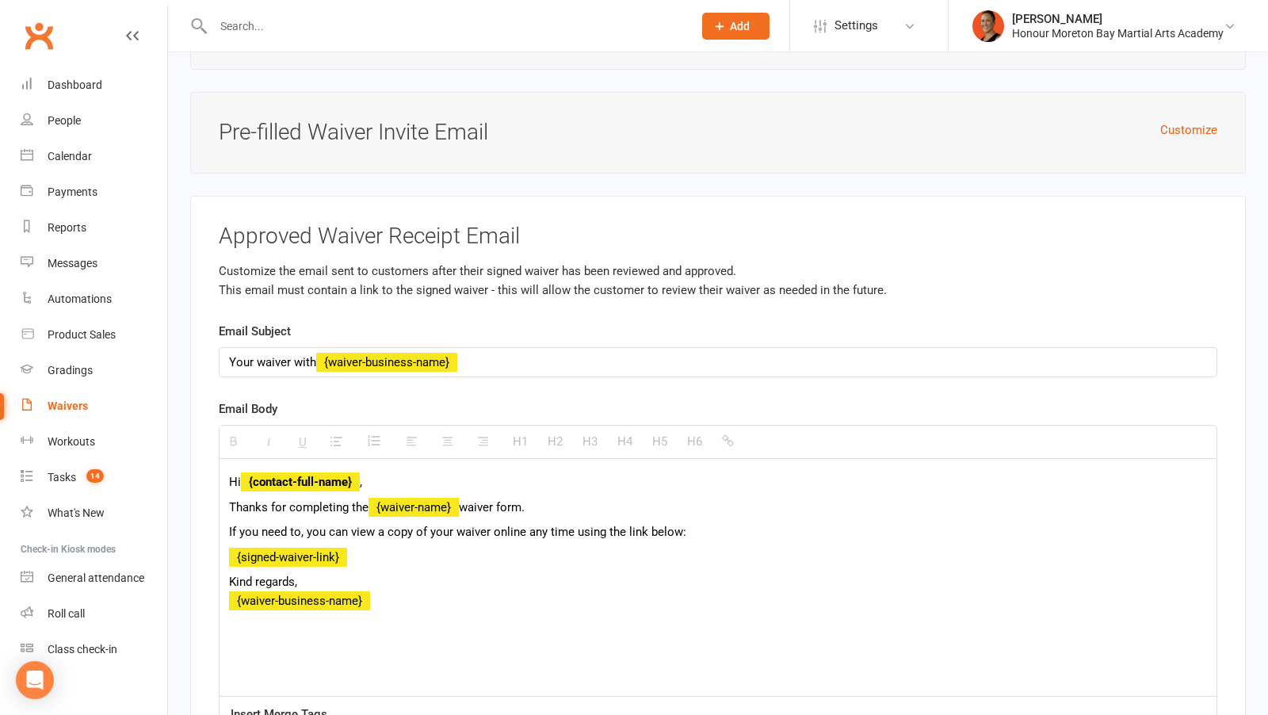
scroll to position [7456, 0]
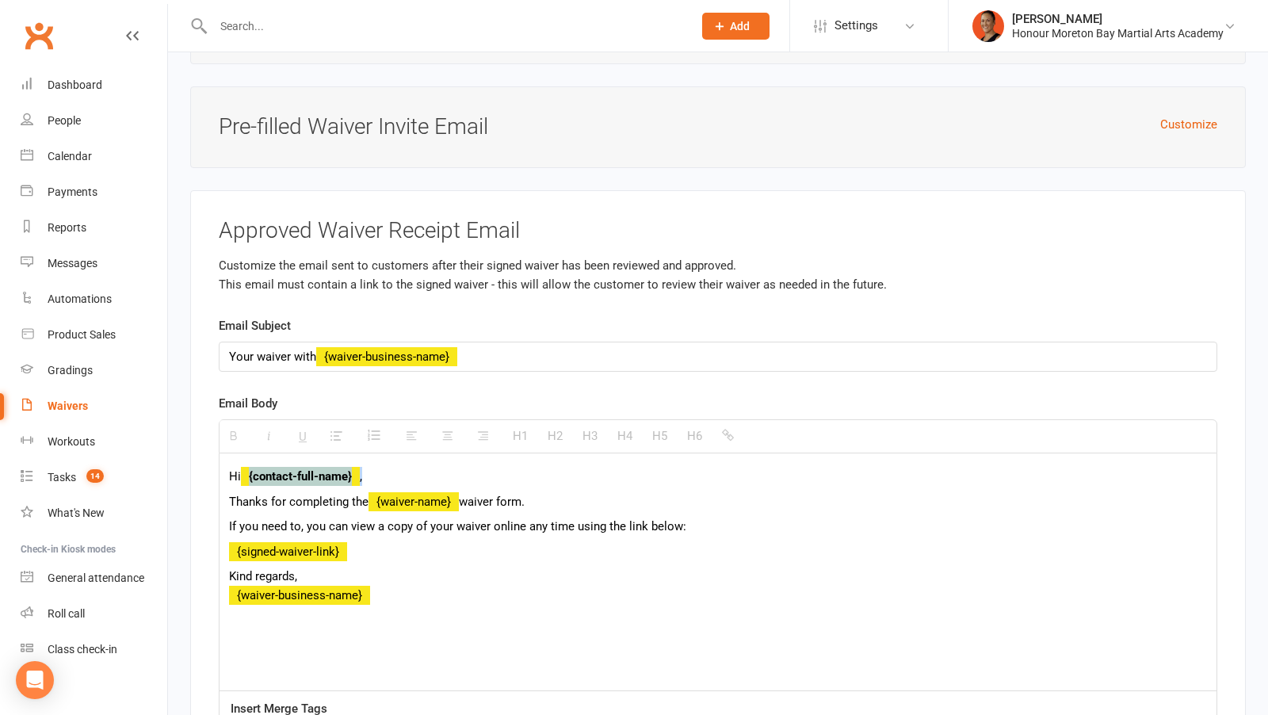
drag, startPoint x: 244, startPoint y: 426, endPoint x: 375, endPoint y: 430, distance: 130.9
click at [375, 467] on p "Hi {contact-full-name} ," at bounding box center [718, 476] width 978 height 19
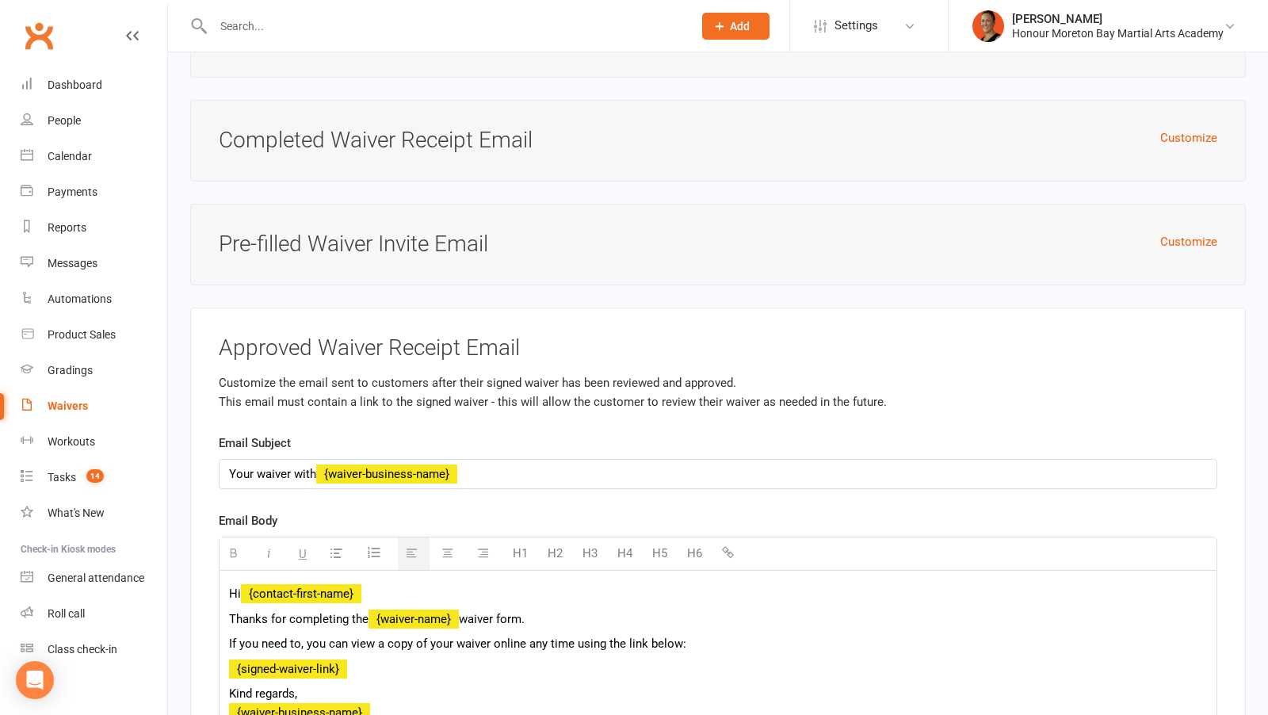
scroll to position [7283, 0]
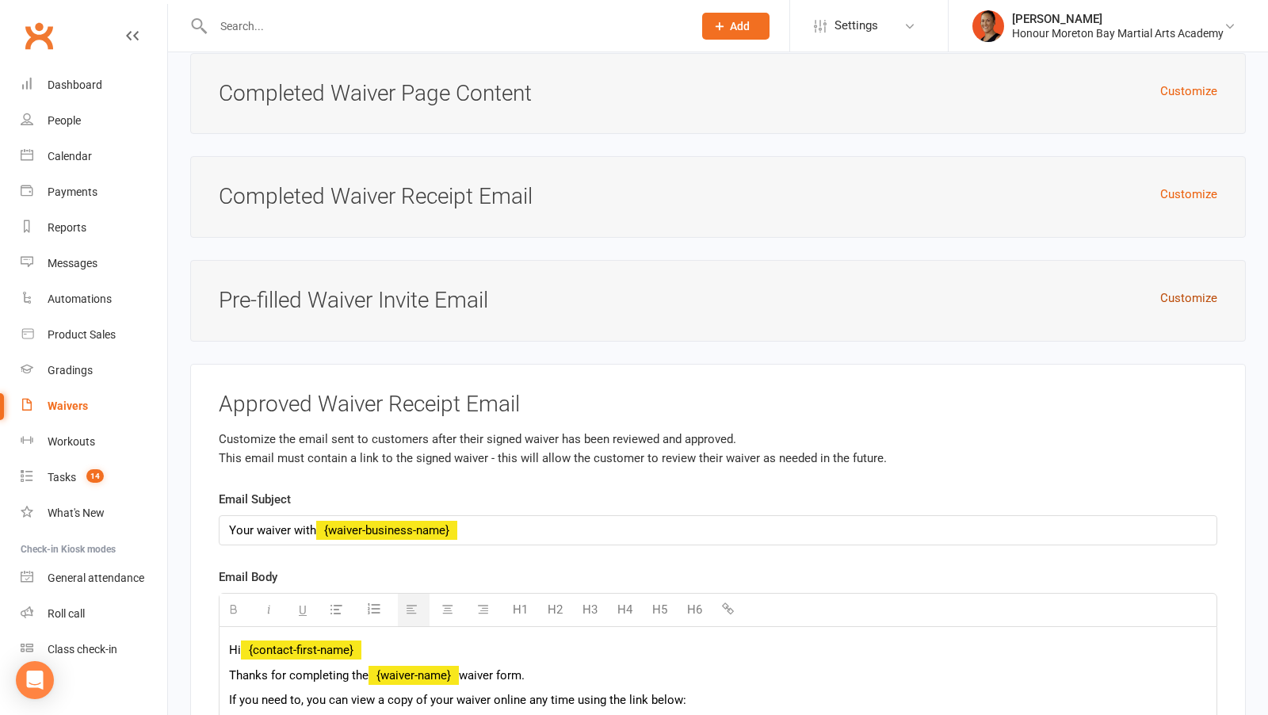
click at [1193, 288] on button "Customize" at bounding box center [1188, 297] width 57 height 19
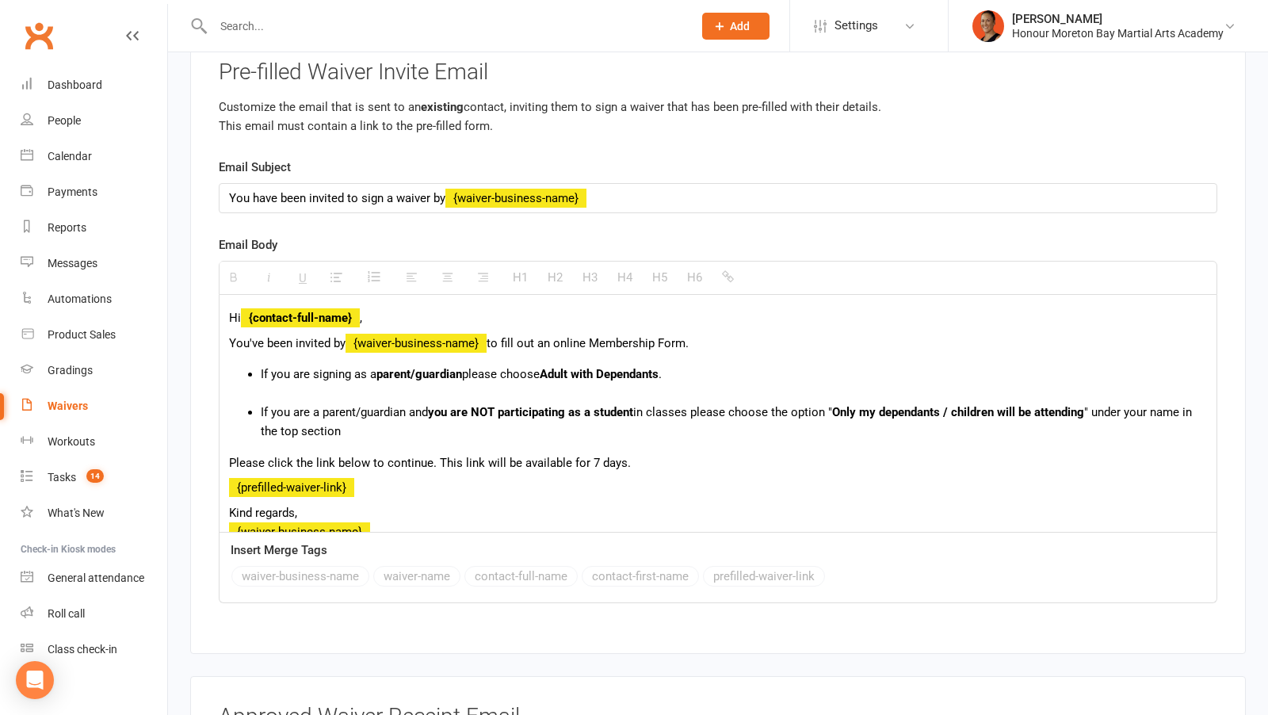
scroll to position [7637, 0]
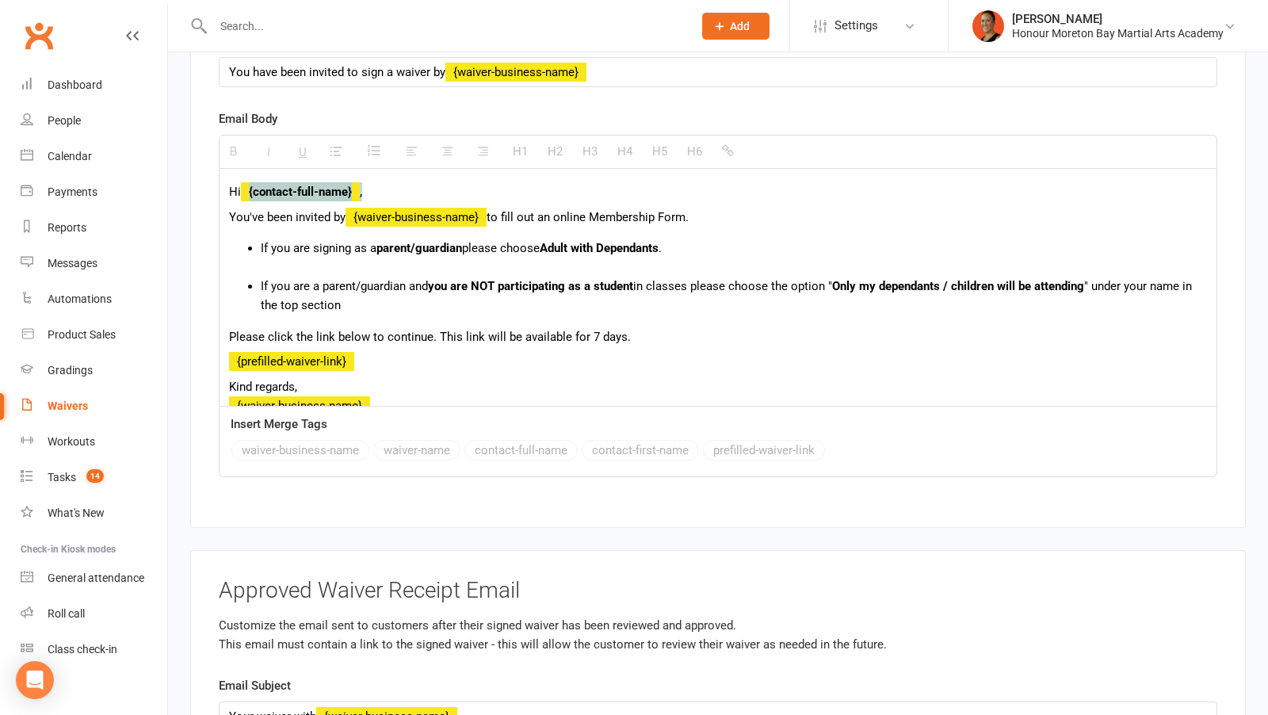
drag, startPoint x: 241, startPoint y: 143, endPoint x: 526, endPoint y: 143, distance: 285.3
click at [526, 182] on p "Hi {contact-full-name} ," at bounding box center [718, 191] width 978 height 19
click at [679, 440] on button "contact-first-name" at bounding box center [640, 450] width 117 height 21
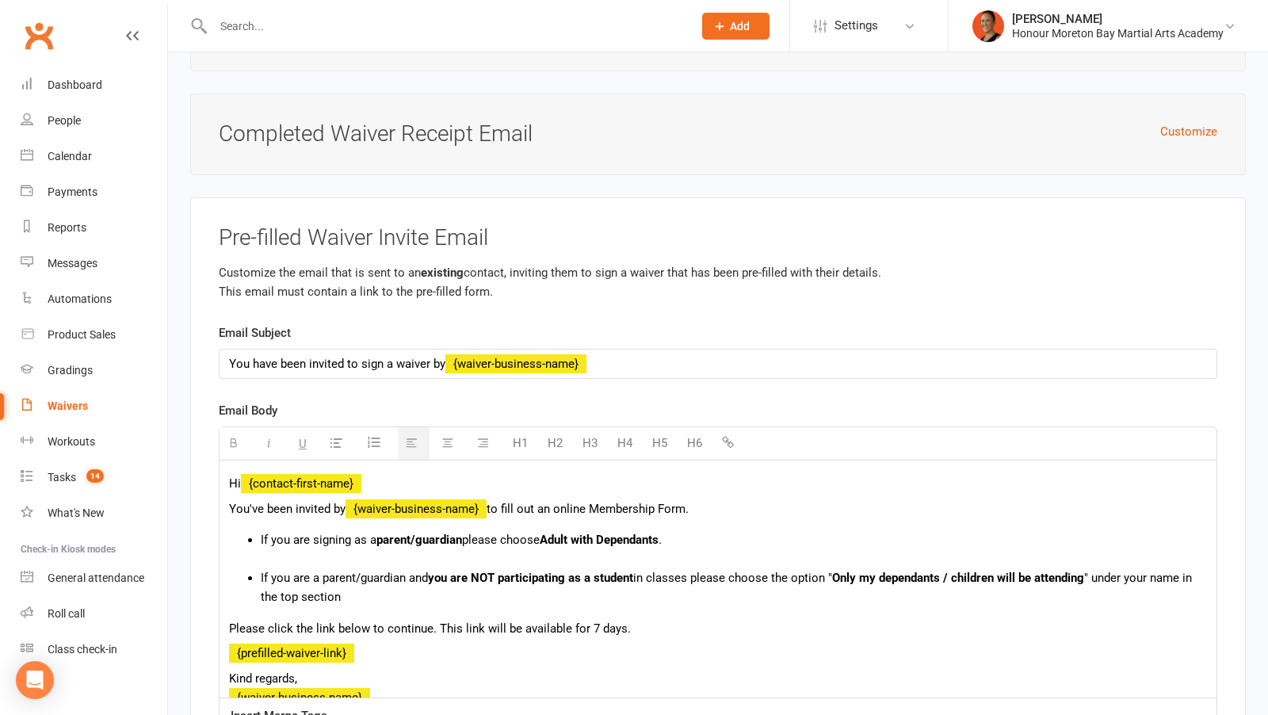
scroll to position [7336, 0]
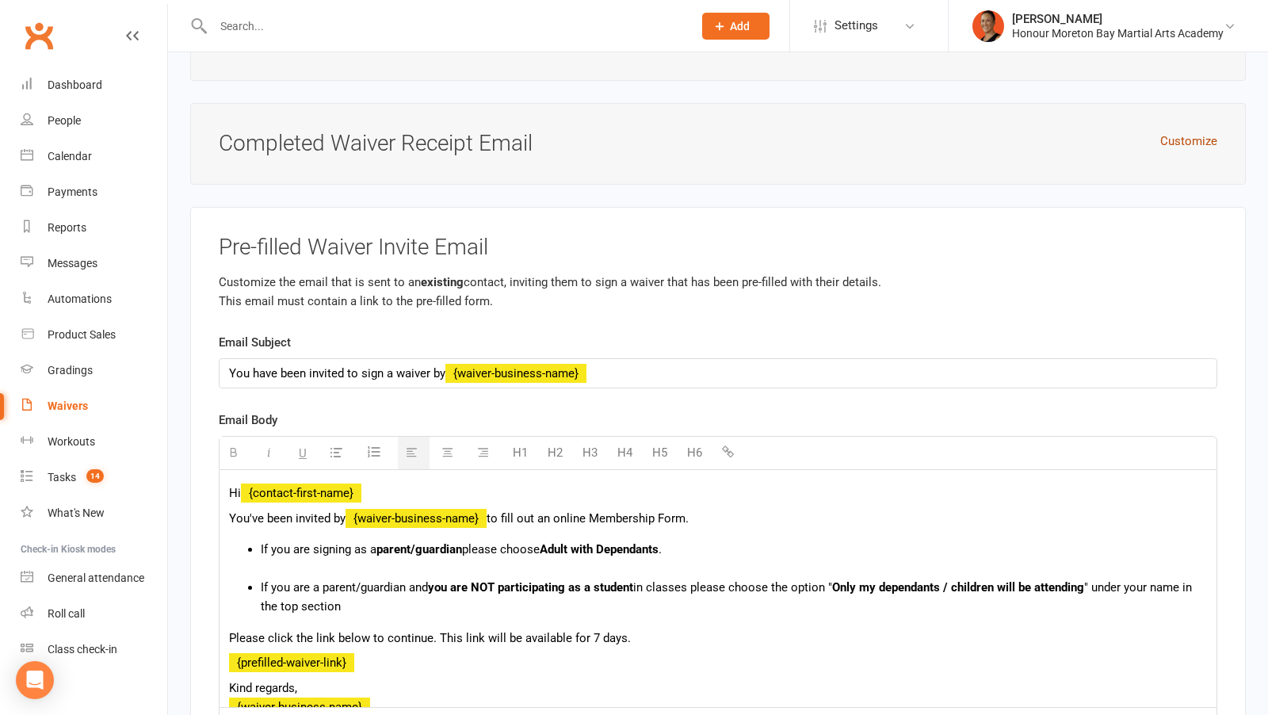
click at [1187, 132] on button "Customize" at bounding box center [1188, 141] width 57 height 19
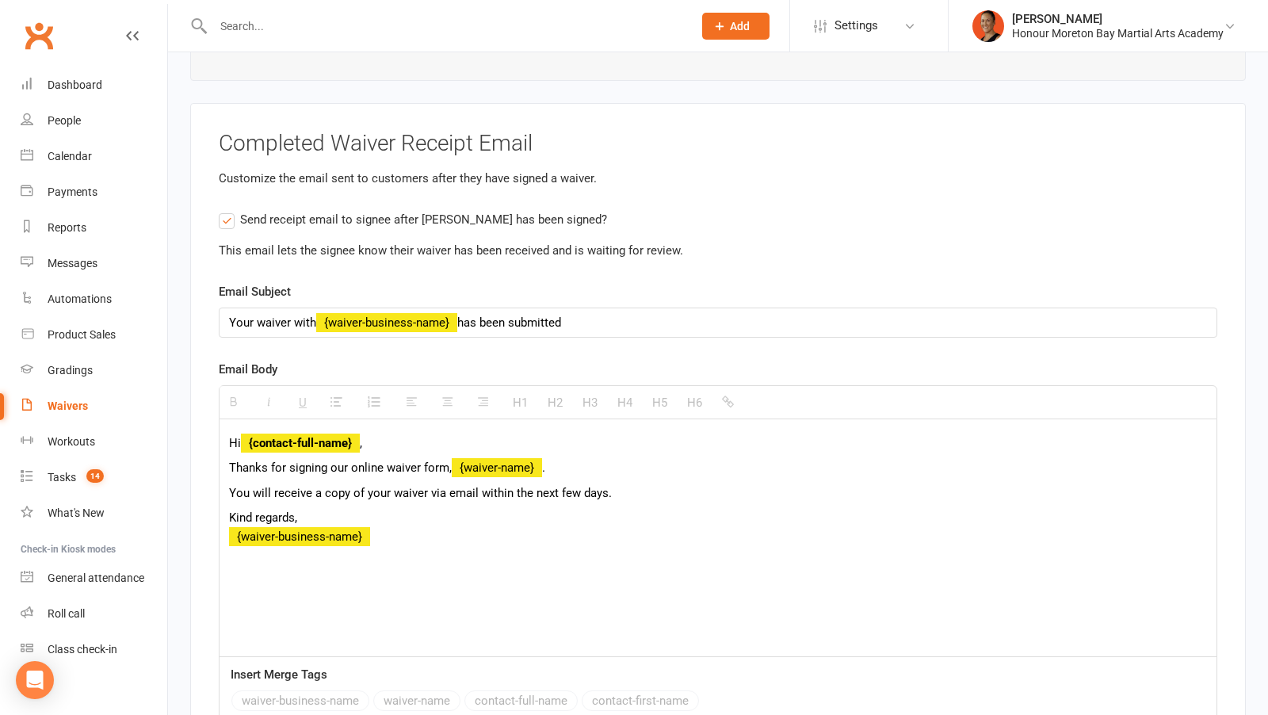
drag, startPoint x: 239, startPoint y: 391, endPoint x: 427, endPoint y: 391, distance: 187.8
click at [427, 434] on p "Hi {contact-full-name} ," at bounding box center [718, 443] width 978 height 19
click at [662, 690] on button "contact-first-name" at bounding box center [640, 700] width 117 height 21
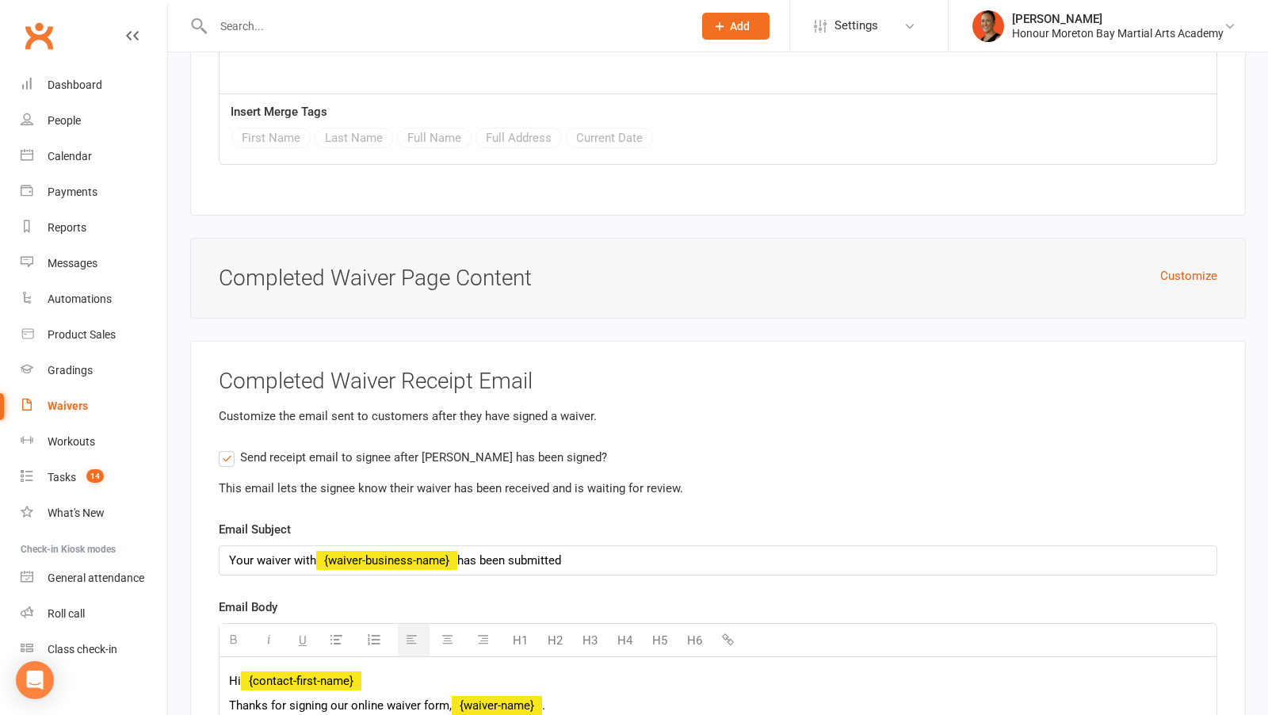
scroll to position [7094, 0]
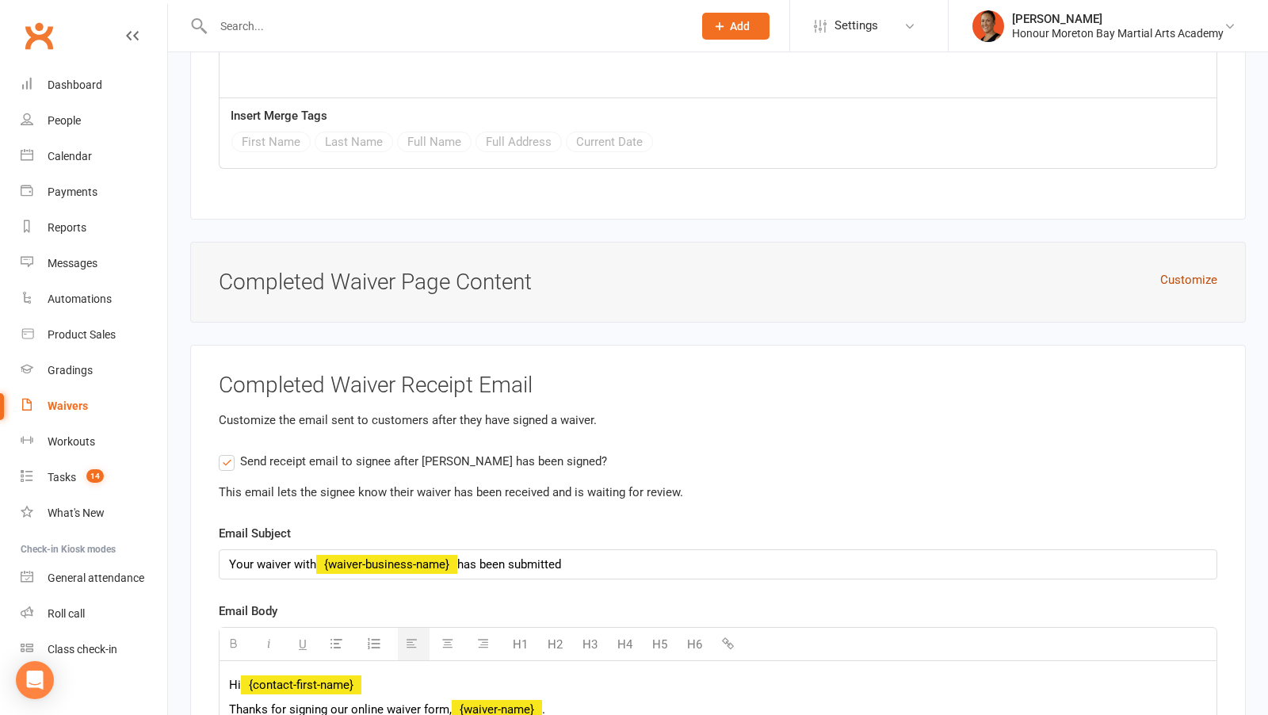
click at [1186, 270] on button "Customize" at bounding box center [1188, 279] width 57 height 19
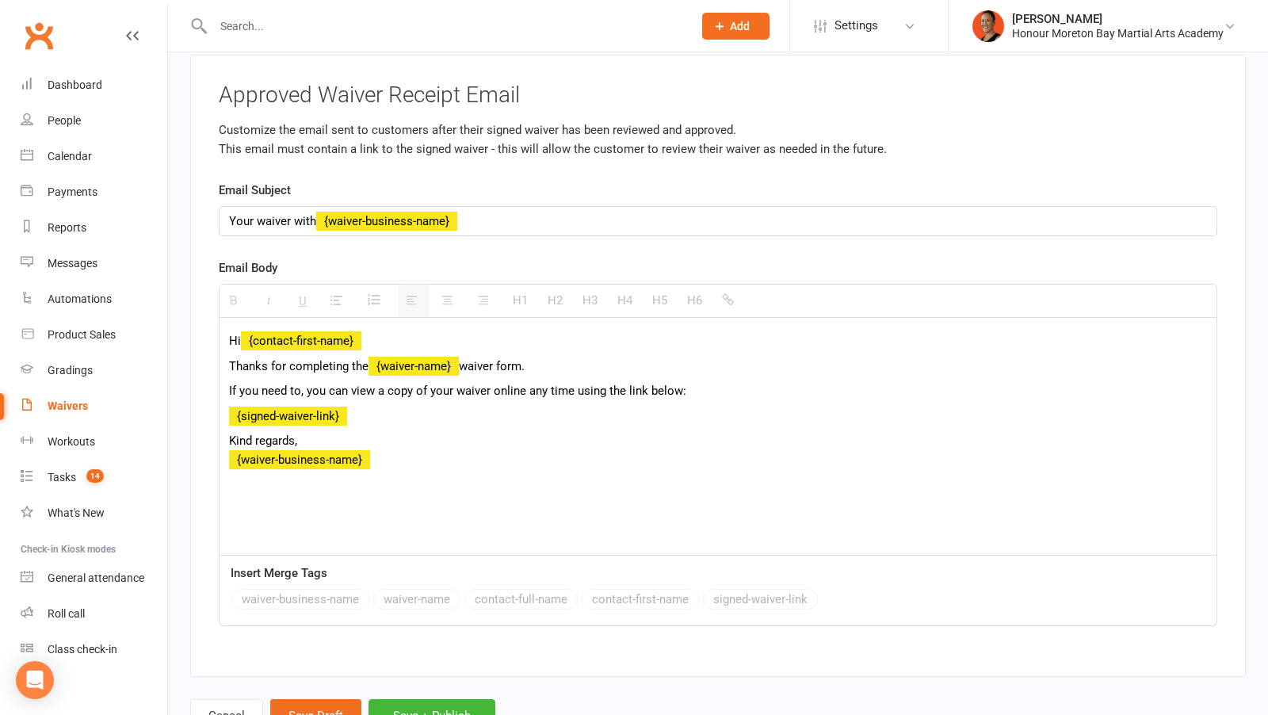
scroll to position [0, 0]
click at [313, 699] on button "Save Draft" at bounding box center [315, 715] width 91 height 33
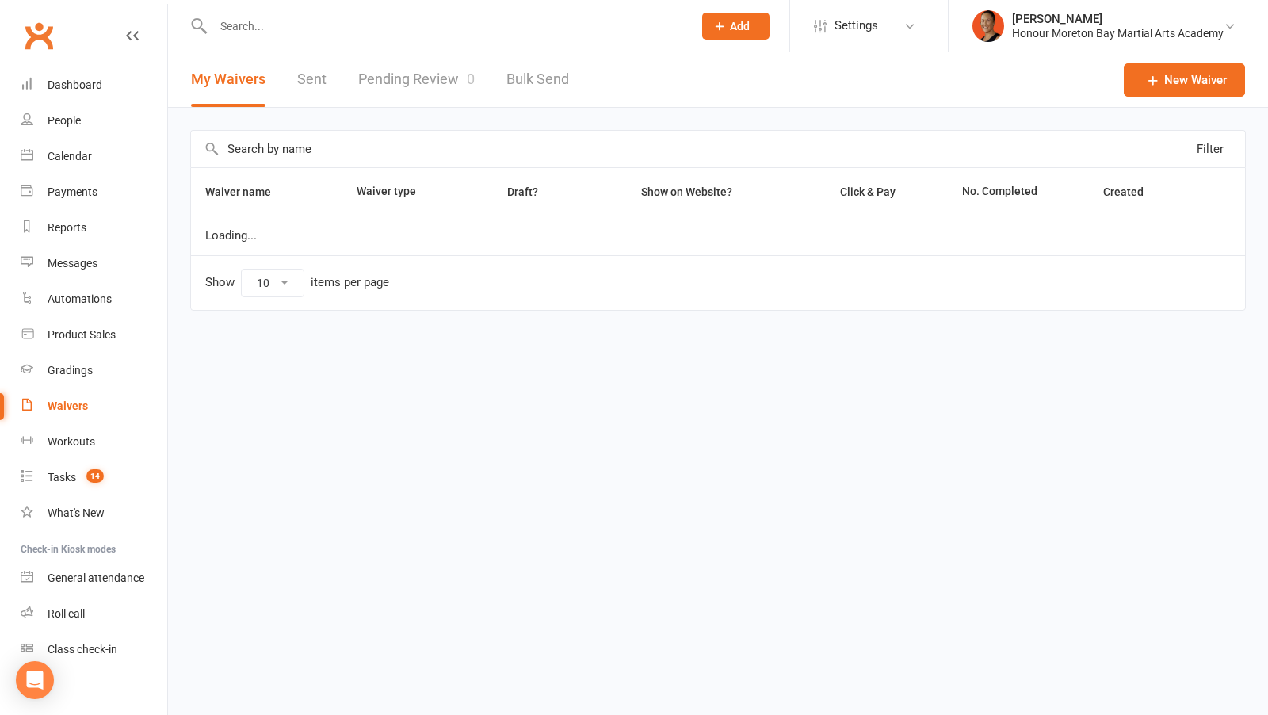
select select "100"
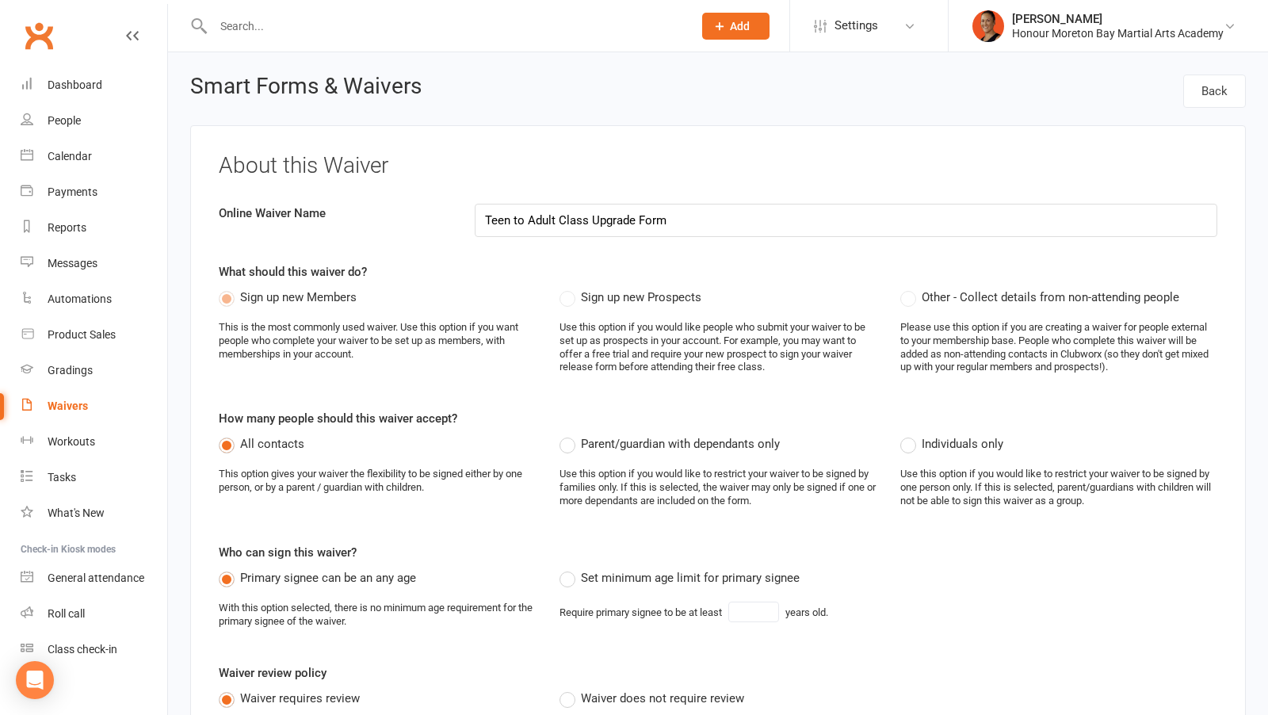
select select "applies_to_all_signees"
select select "checkbox"
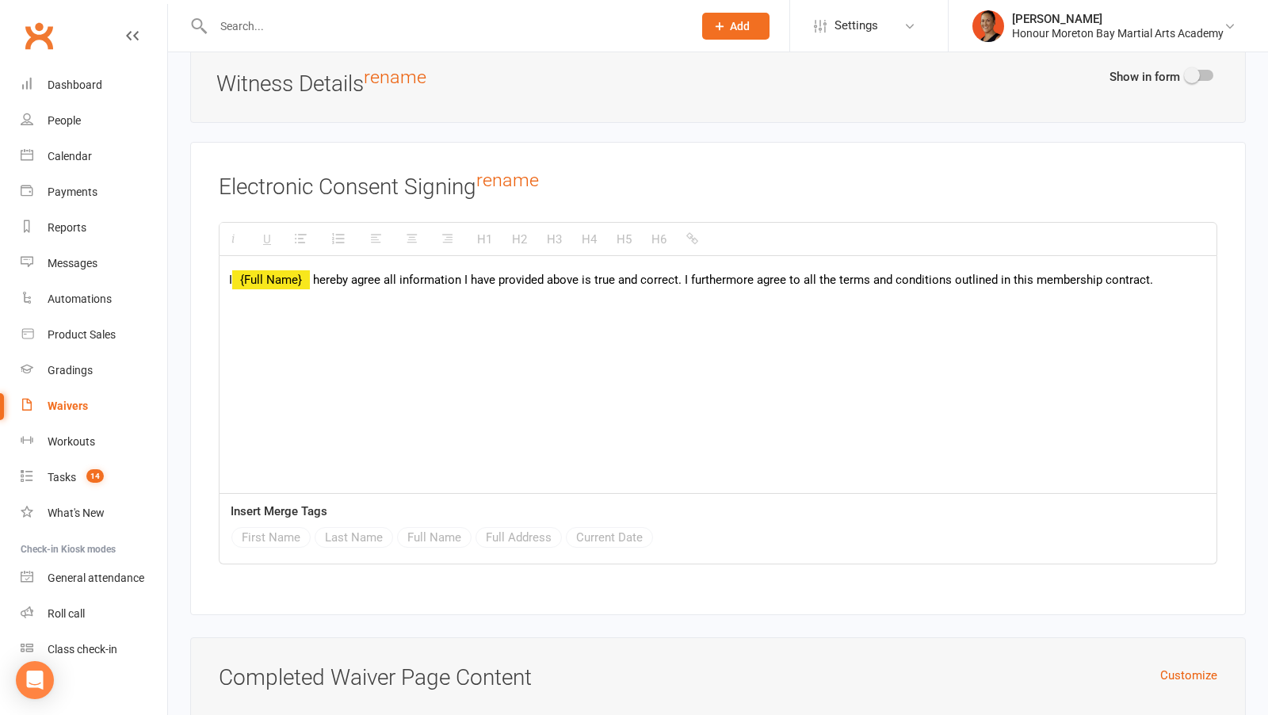
scroll to position [5823, 0]
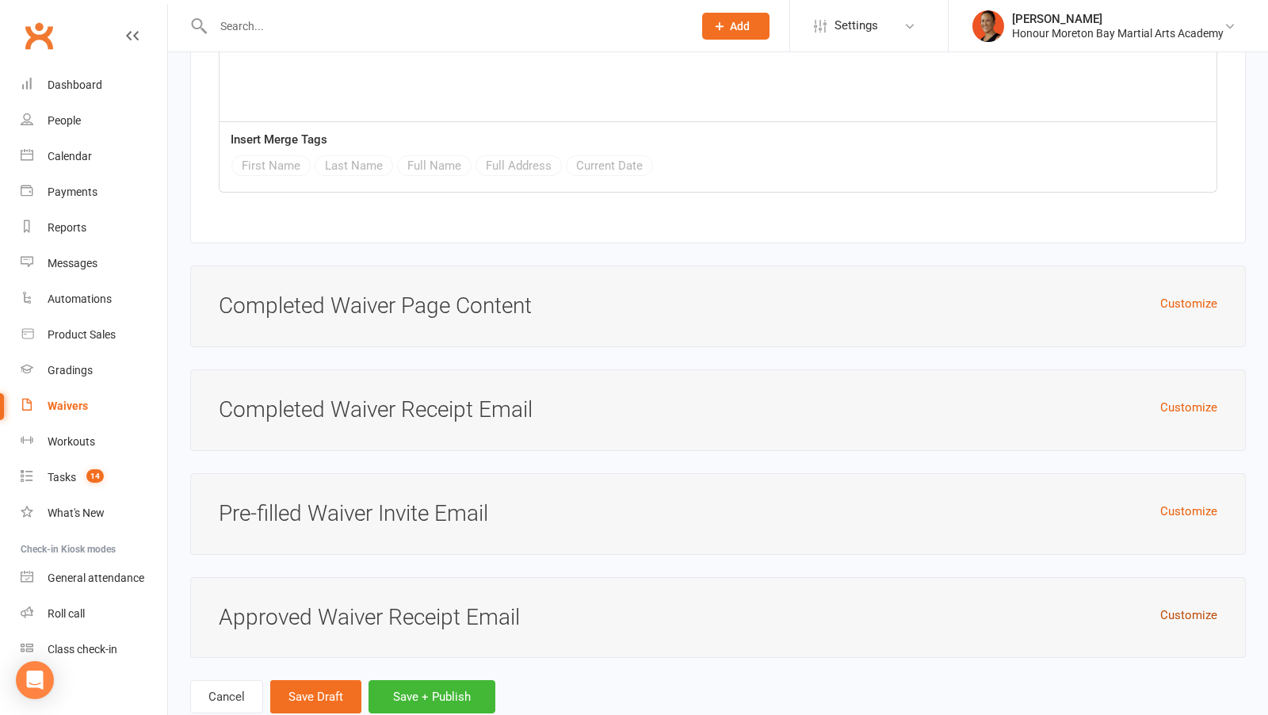
click at [1176, 606] on button "Customize" at bounding box center [1188, 615] width 57 height 19
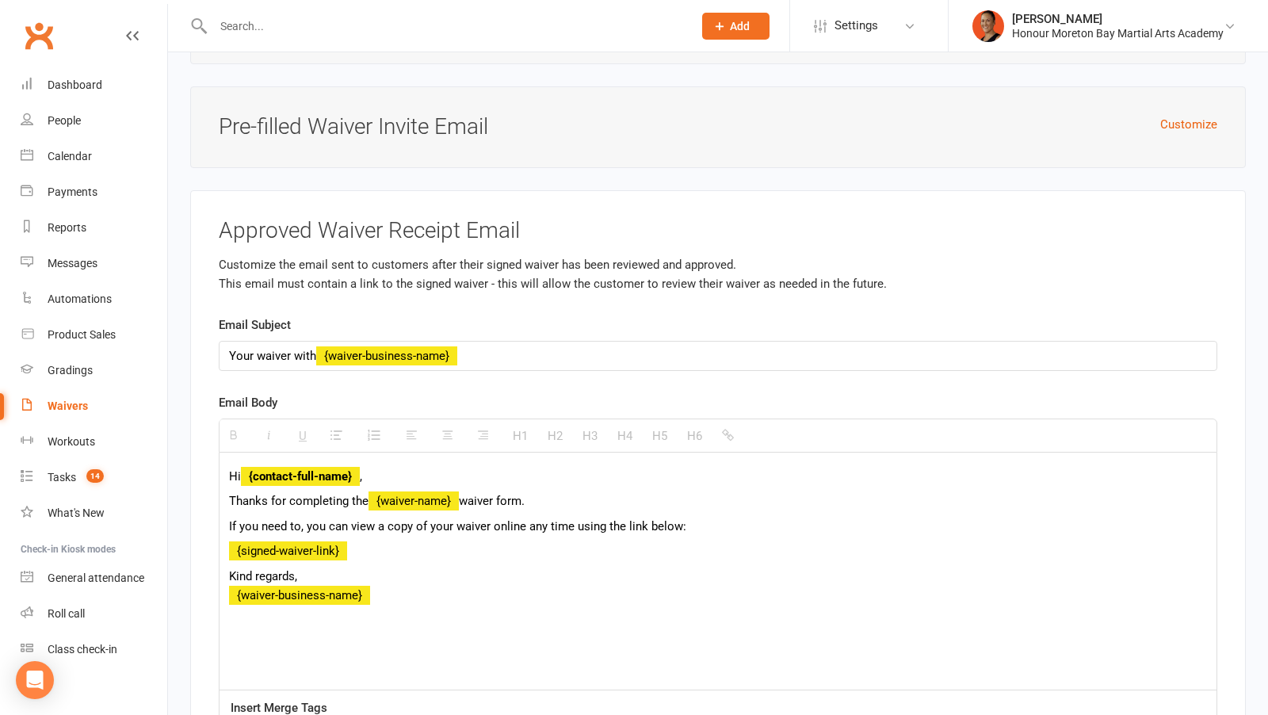
scroll to position [6211, 0]
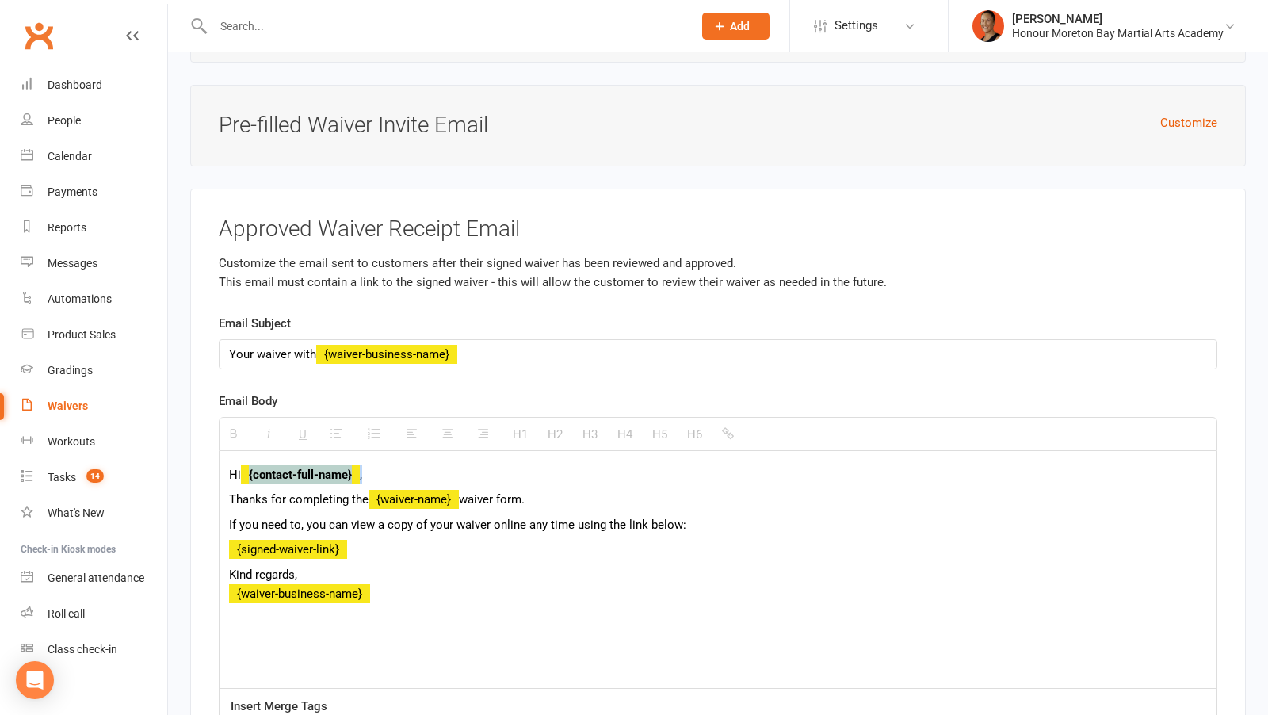
drag, startPoint x: 245, startPoint y: 433, endPoint x: 440, endPoint y: 434, distance: 195.0
click at [440, 465] on p "Hi {contact-full-name} ," at bounding box center [718, 474] width 978 height 19
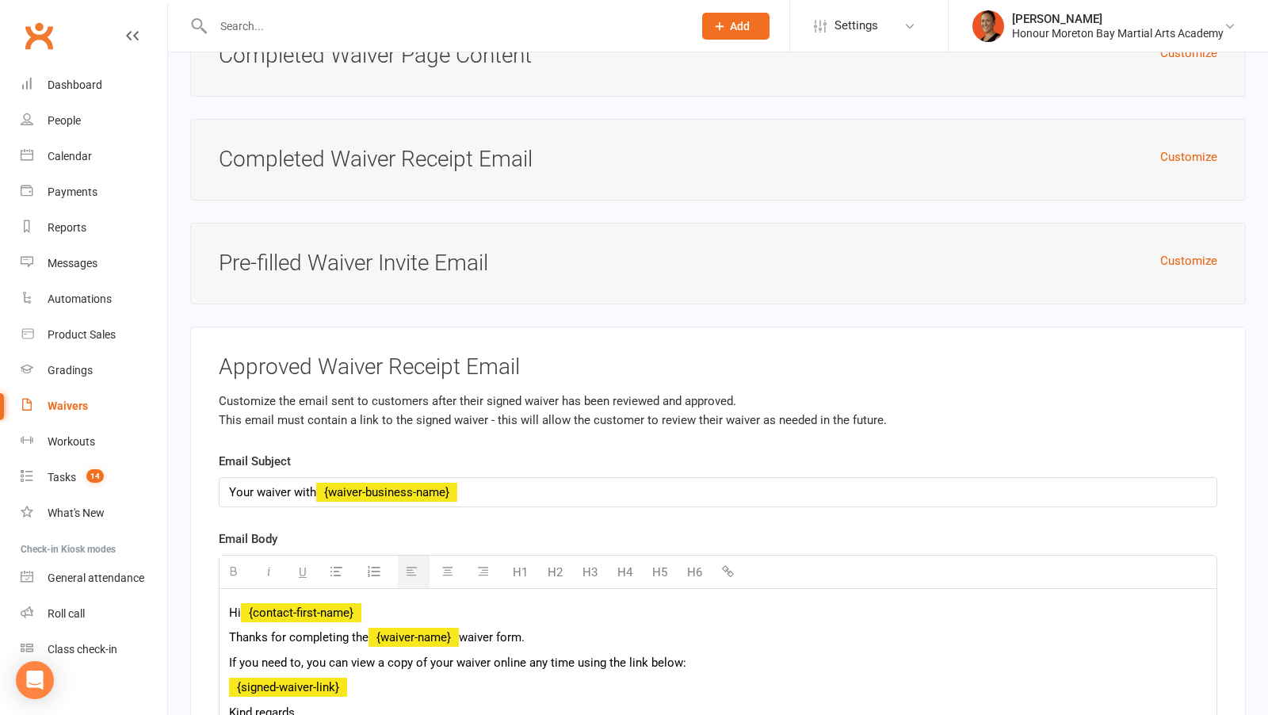
scroll to position [6038, 0]
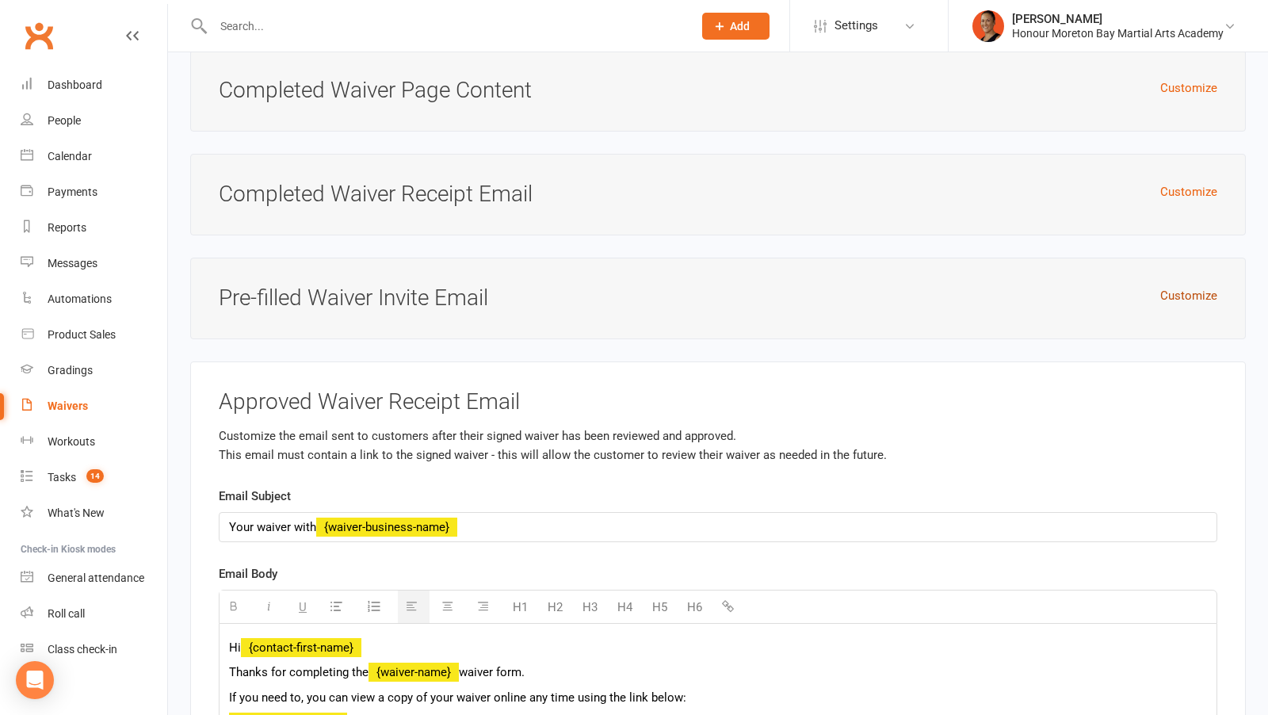
click at [1200, 286] on button "Customize" at bounding box center [1188, 295] width 57 height 19
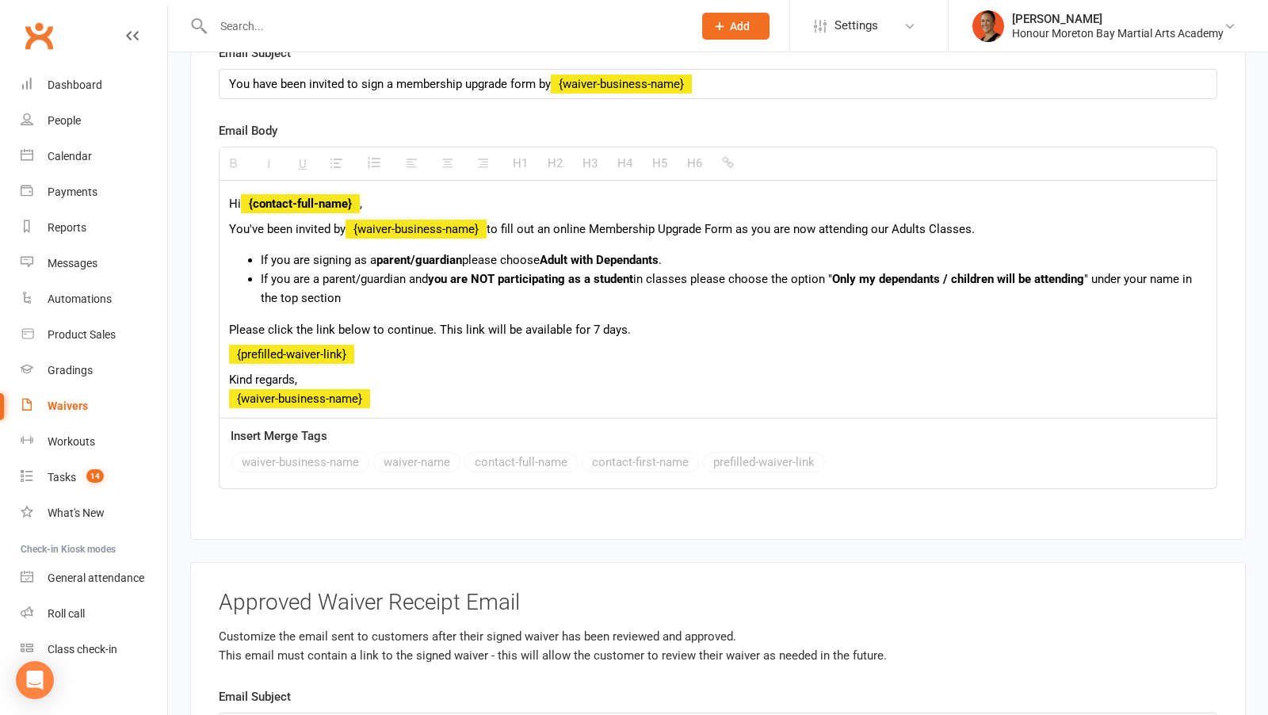
scroll to position [6401, 0]
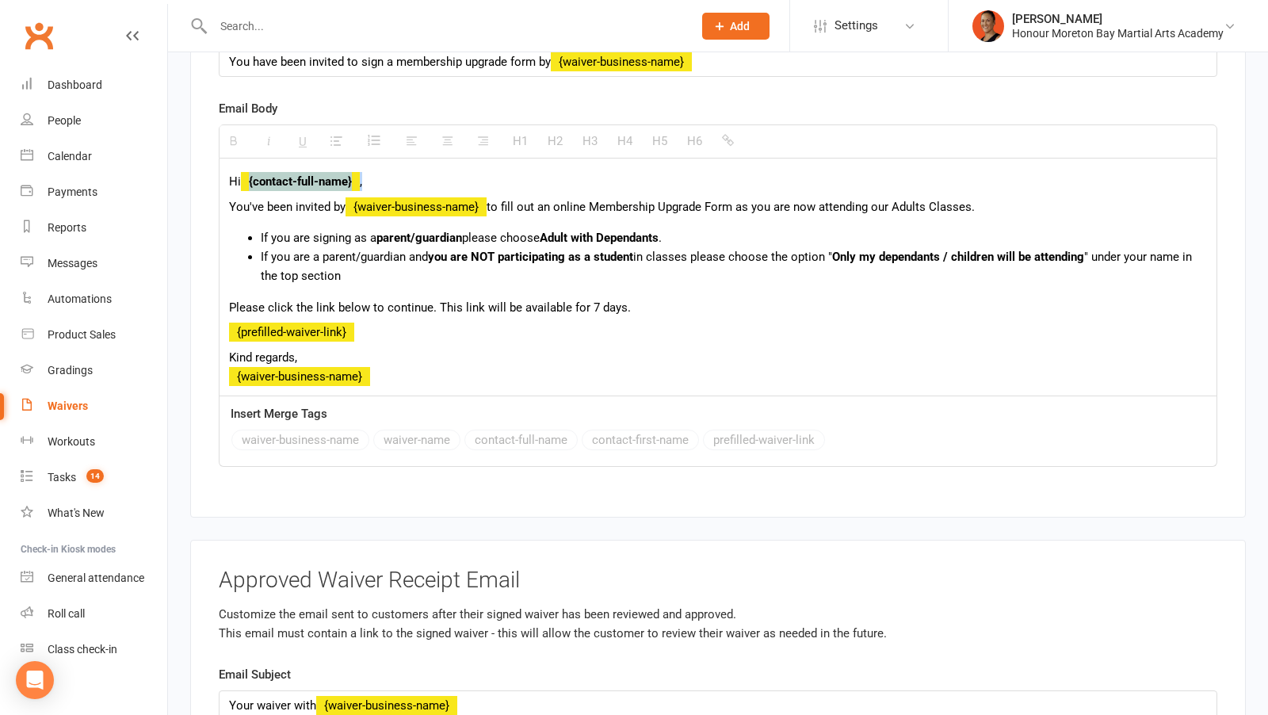
drag, startPoint x: 244, startPoint y: 135, endPoint x: 476, endPoint y: 136, distance: 232.2
click at [476, 172] on p "Hi {contact-full-name} ," at bounding box center [718, 181] width 978 height 19
click at [666, 430] on button "contact-first-name" at bounding box center [640, 440] width 117 height 21
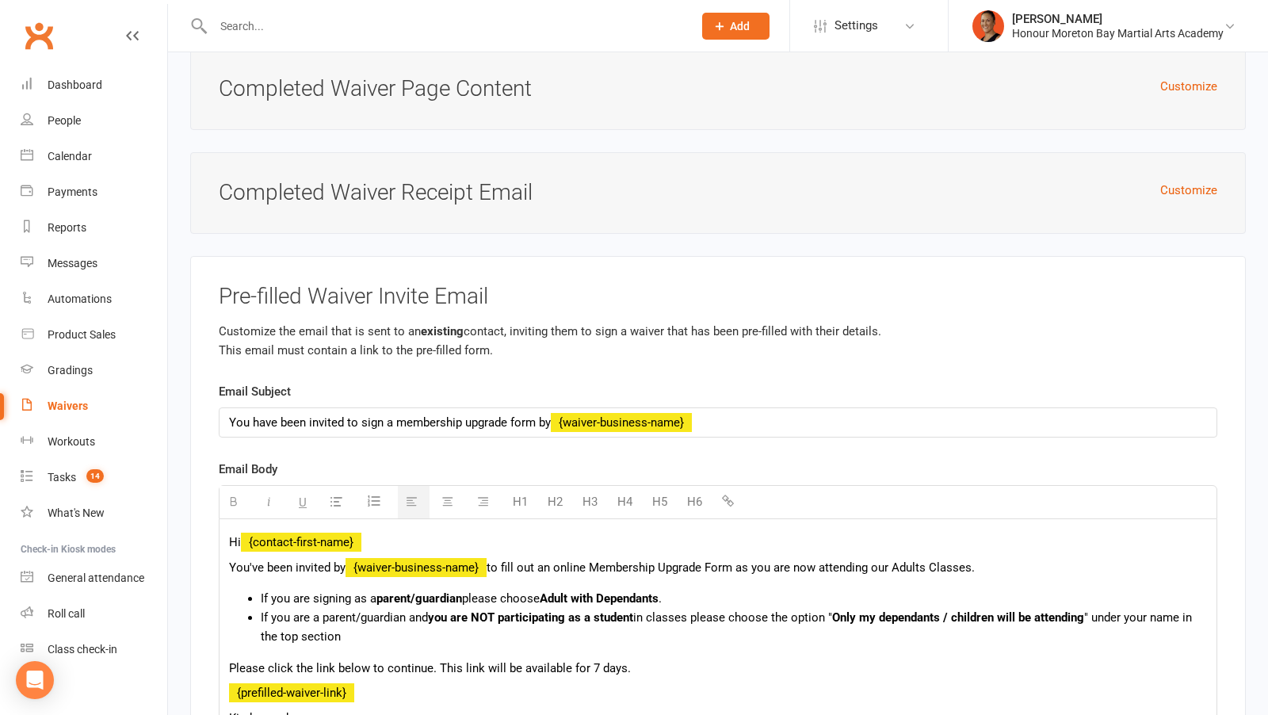
scroll to position [5966, 0]
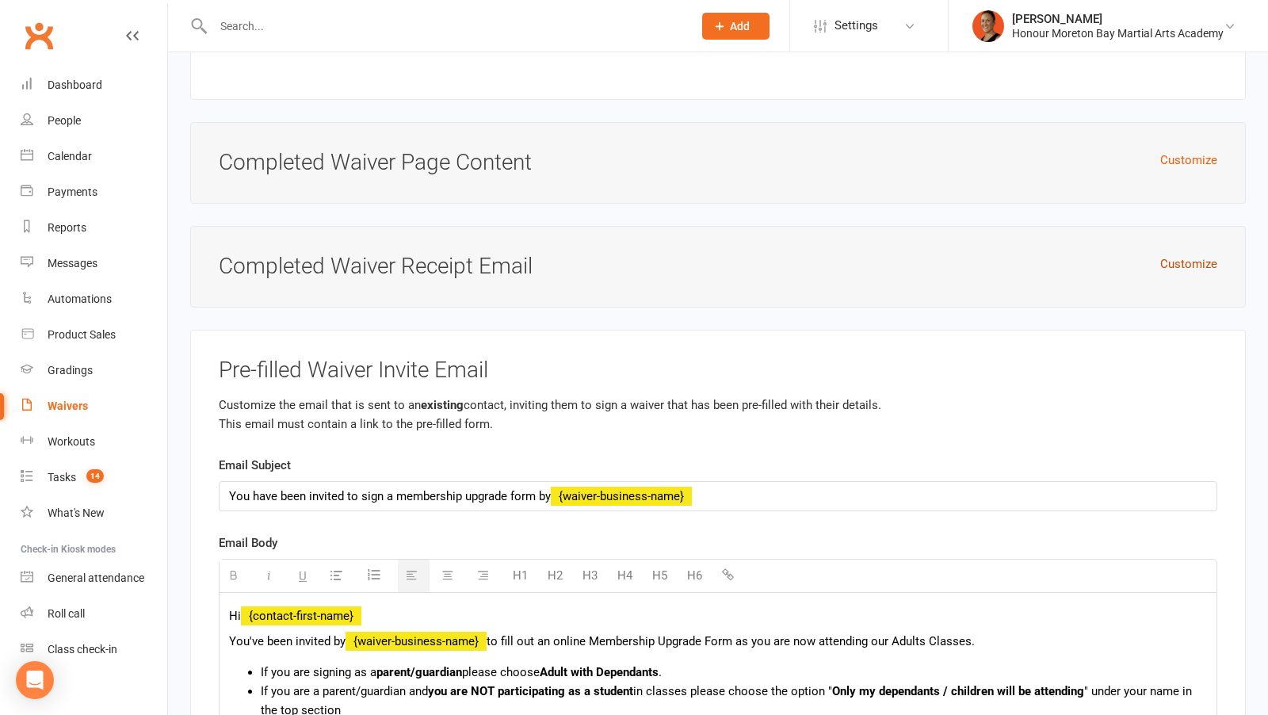
click at [1193, 254] on button "Customize" at bounding box center [1188, 263] width 57 height 19
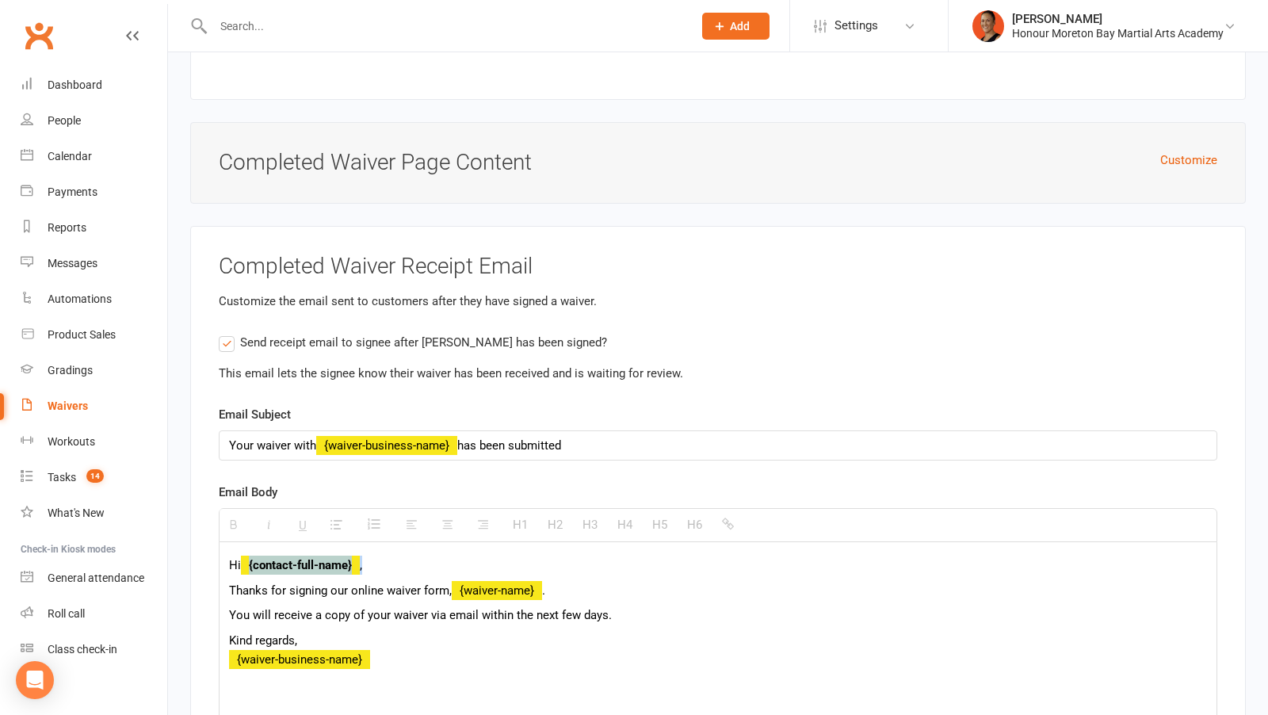
drag, startPoint x: 245, startPoint y: 525, endPoint x: 457, endPoint y: 527, distance: 212.4
click at [457, 556] on p "Hi {contact-full-name} ," at bounding box center [718, 565] width 978 height 19
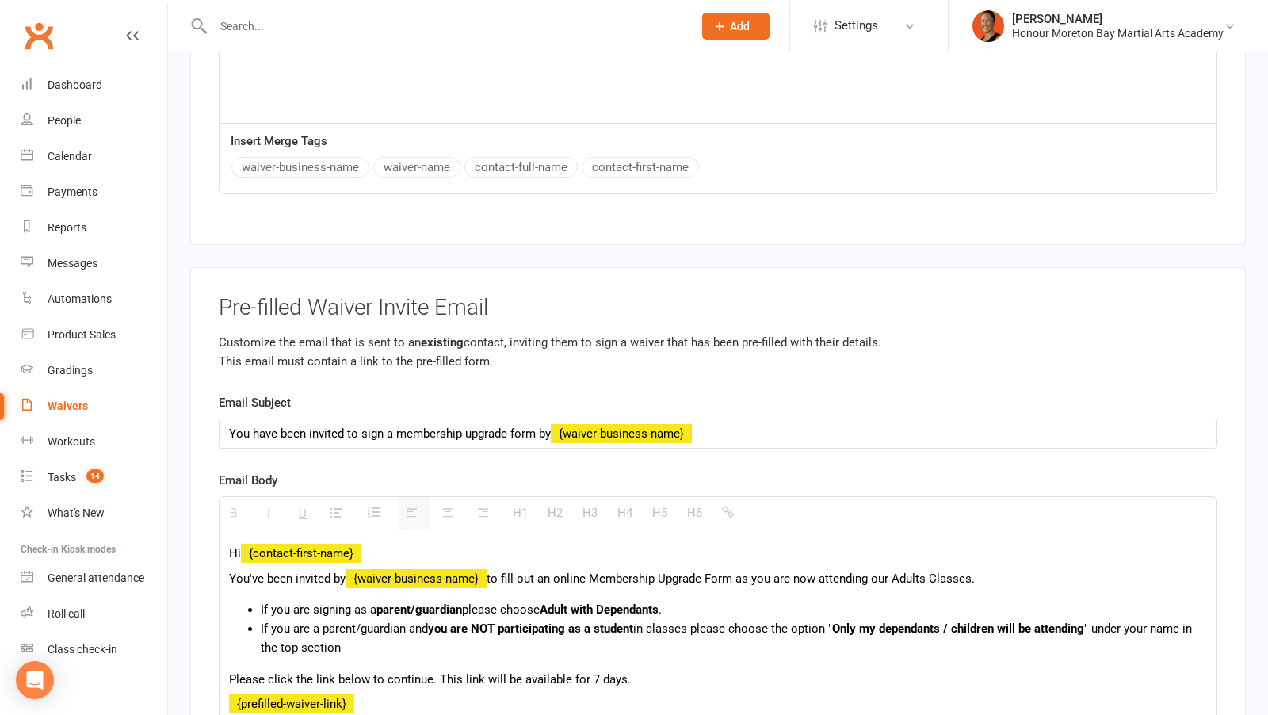
scroll to position [6630, 0]
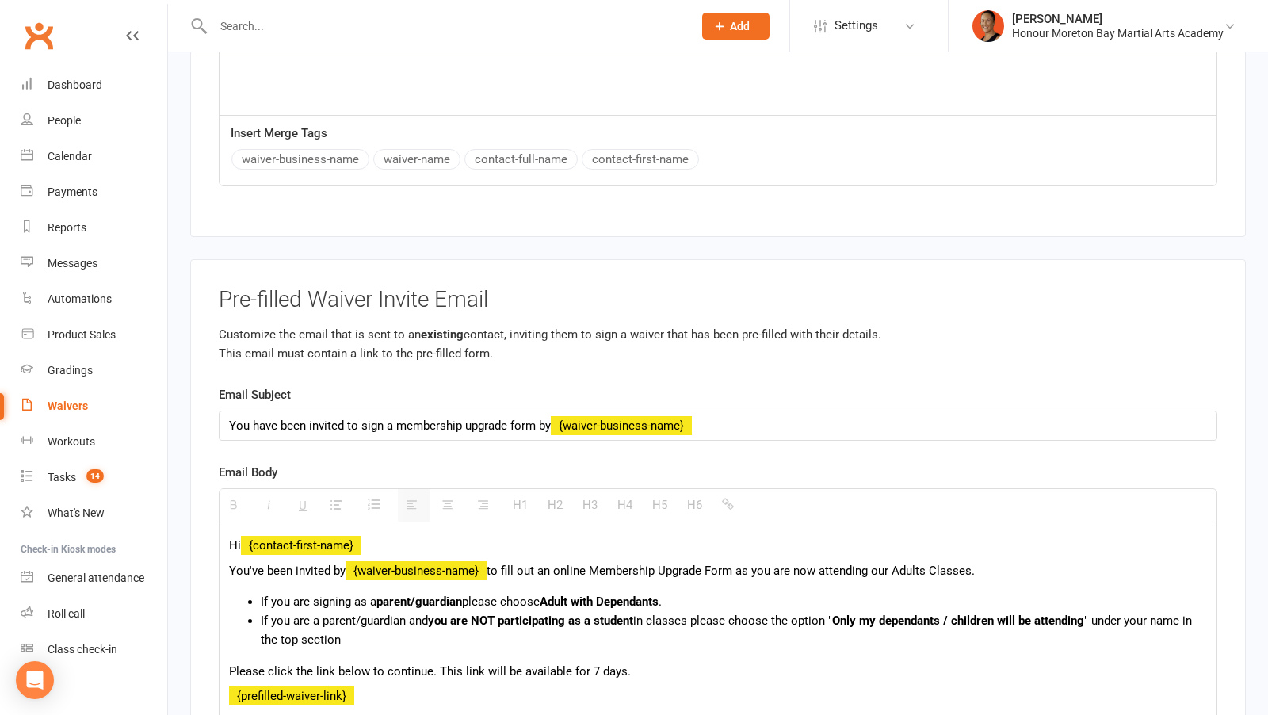
click at [642, 149] on button "contact-first-name" at bounding box center [640, 159] width 117 height 21
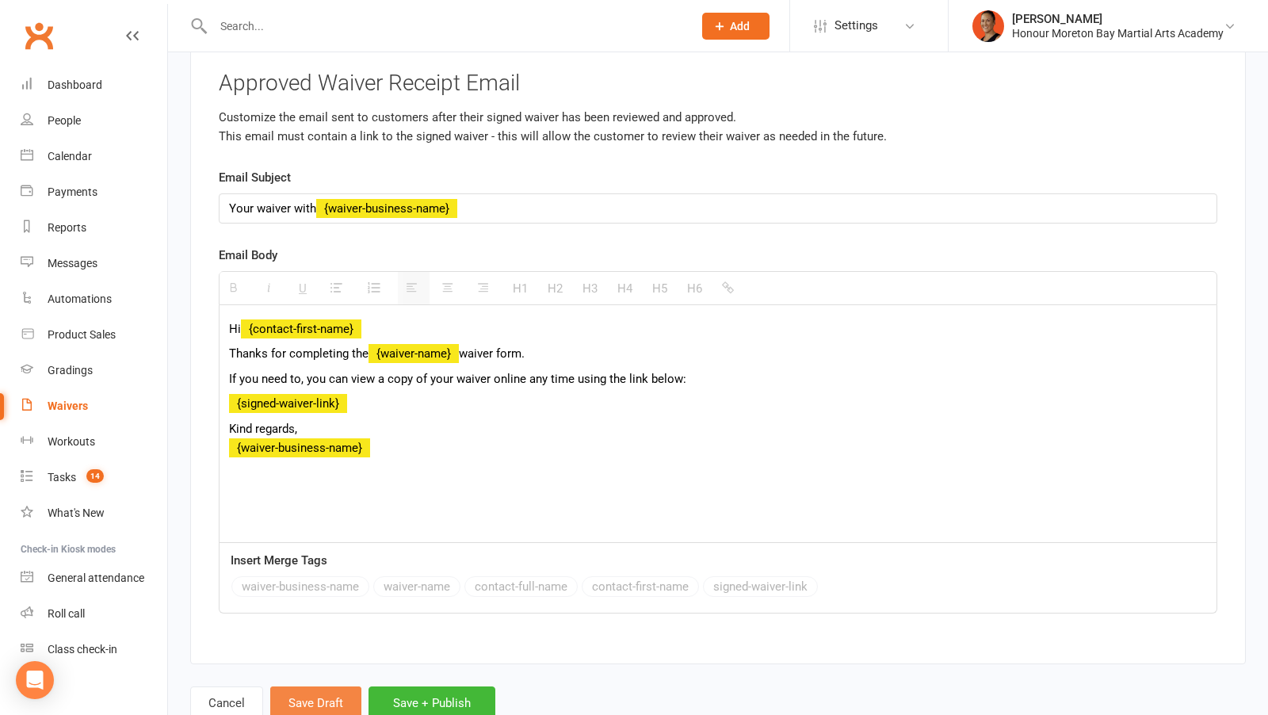
click at [315, 686] on button "Save Draft" at bounding box center [315, 702] width 91 height 33
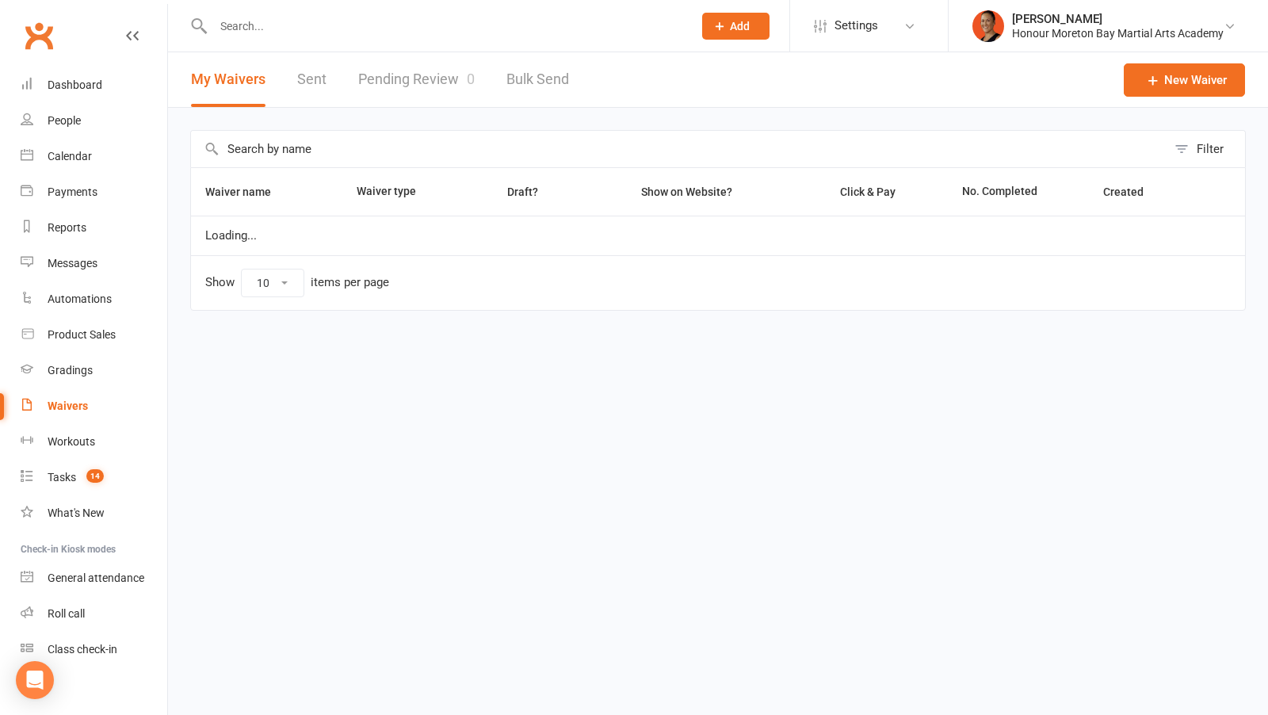
select select "100"
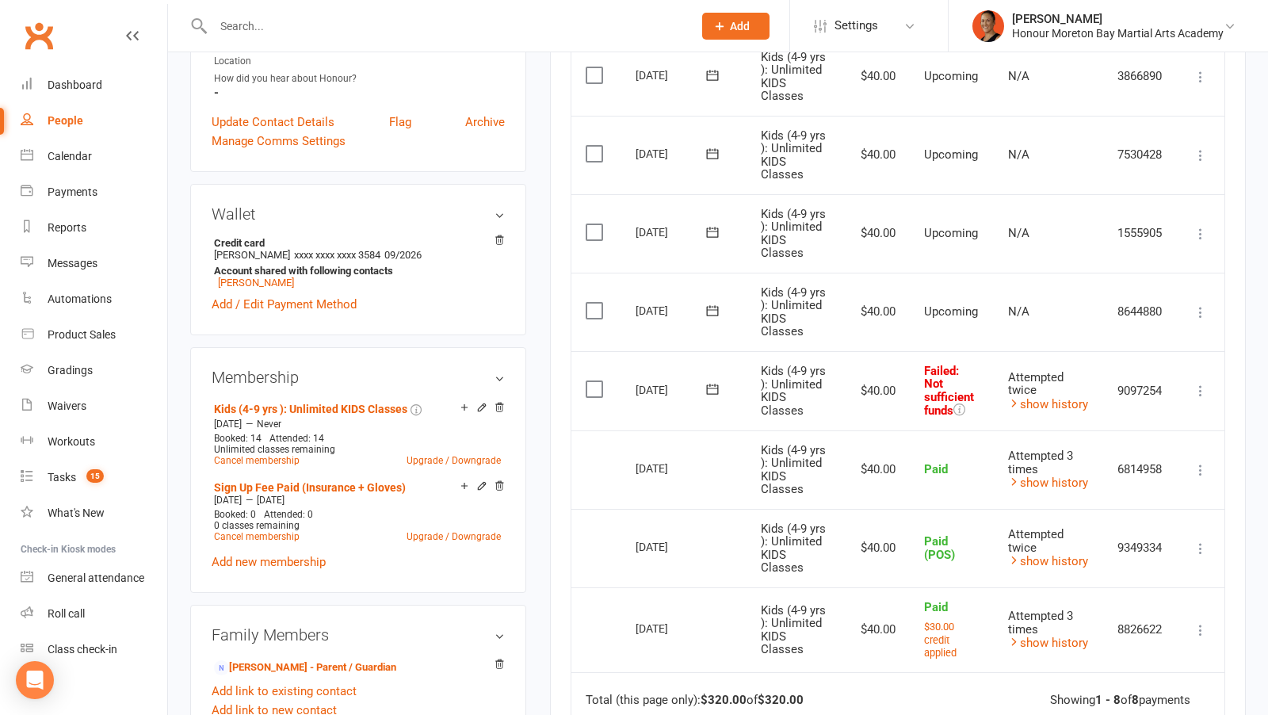
scroll to position [457, 0]
click at [1200, 398] on icon at bounding box center [1201, 390] width 16 height 16
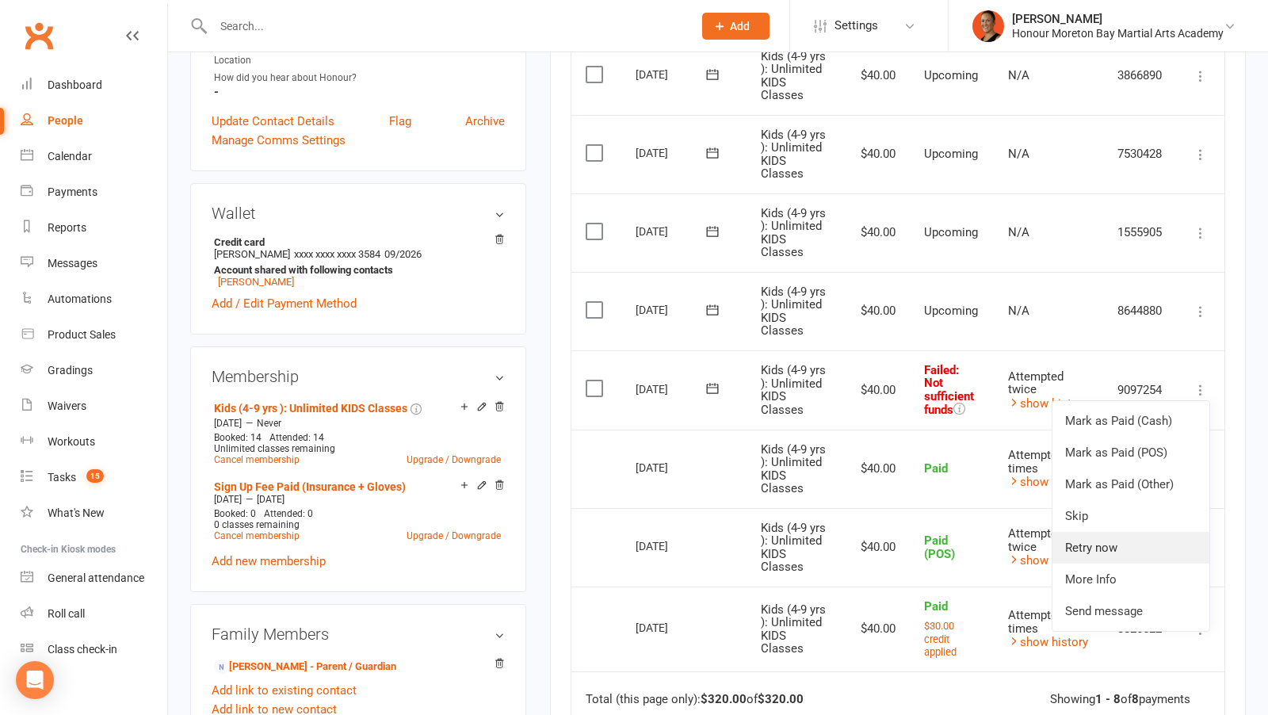
click at [1120, 563] on link "Retry now" at bounding box center [1130, 548] width 157 height 32
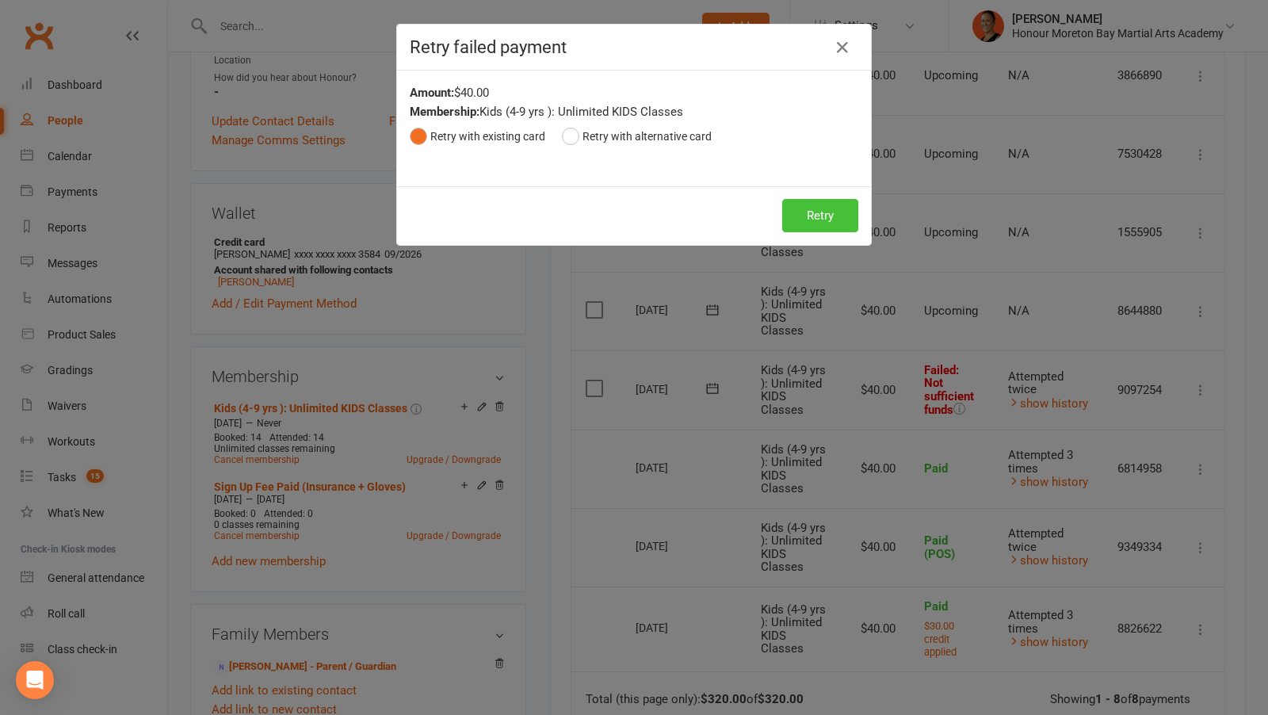
click at [827, 212] on button "Retry" at bounding box center [820, 215] width 76 height 33
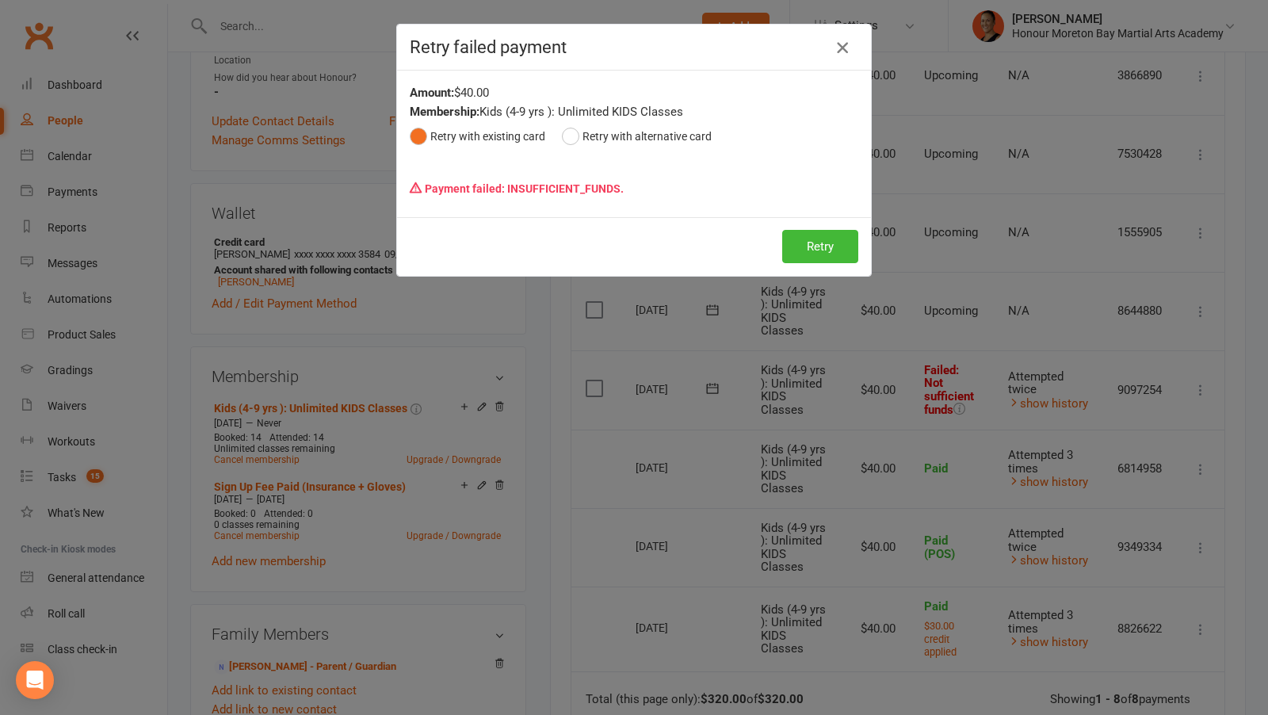
click at [834, 44] on icon "button" at bounding box center [842, 47] width 19 height 19
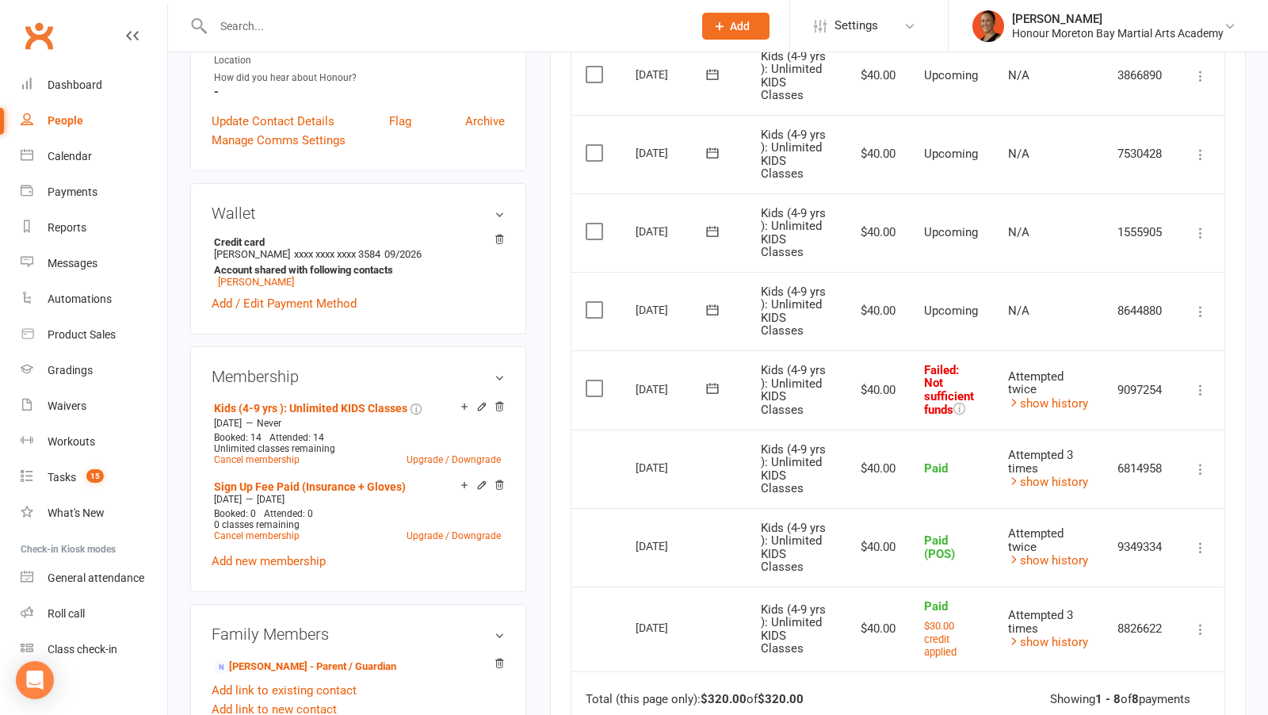
click at [712, 396] on icon at bounding box center [713, 388] width 16 height 16
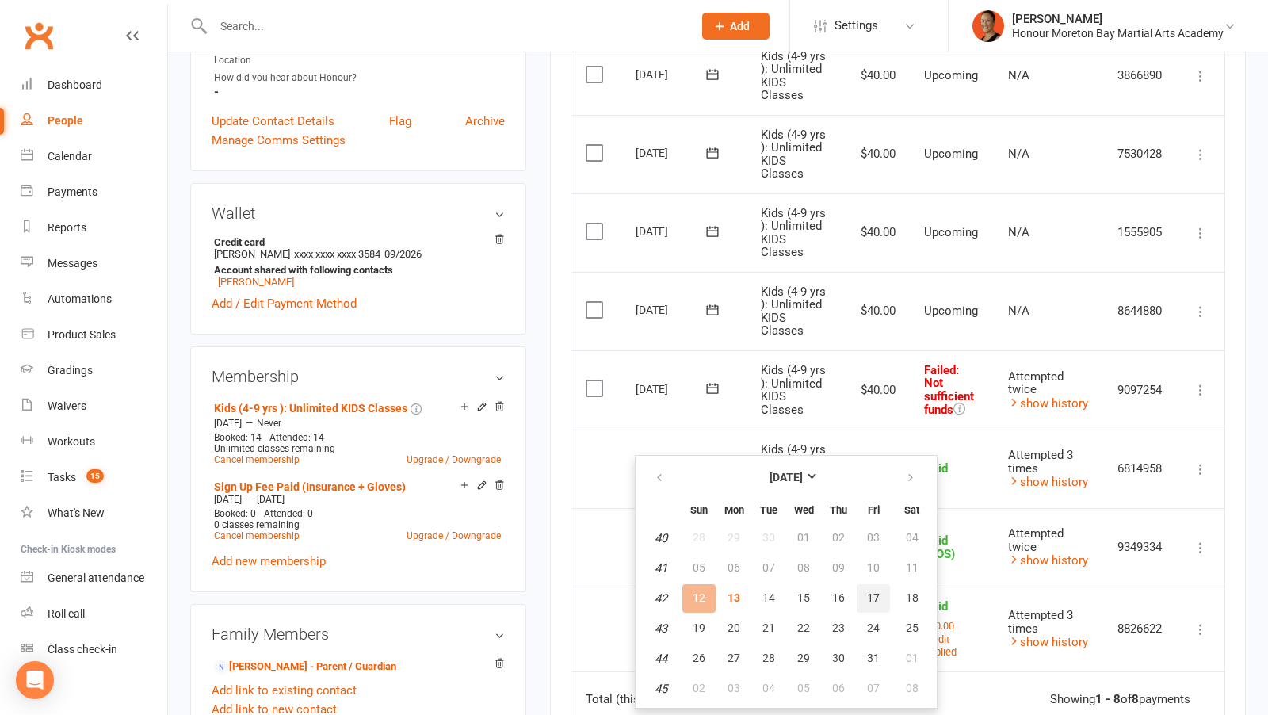
click at [877, 593] on button "17" at bounding box center [873, 598] width 33 height 29
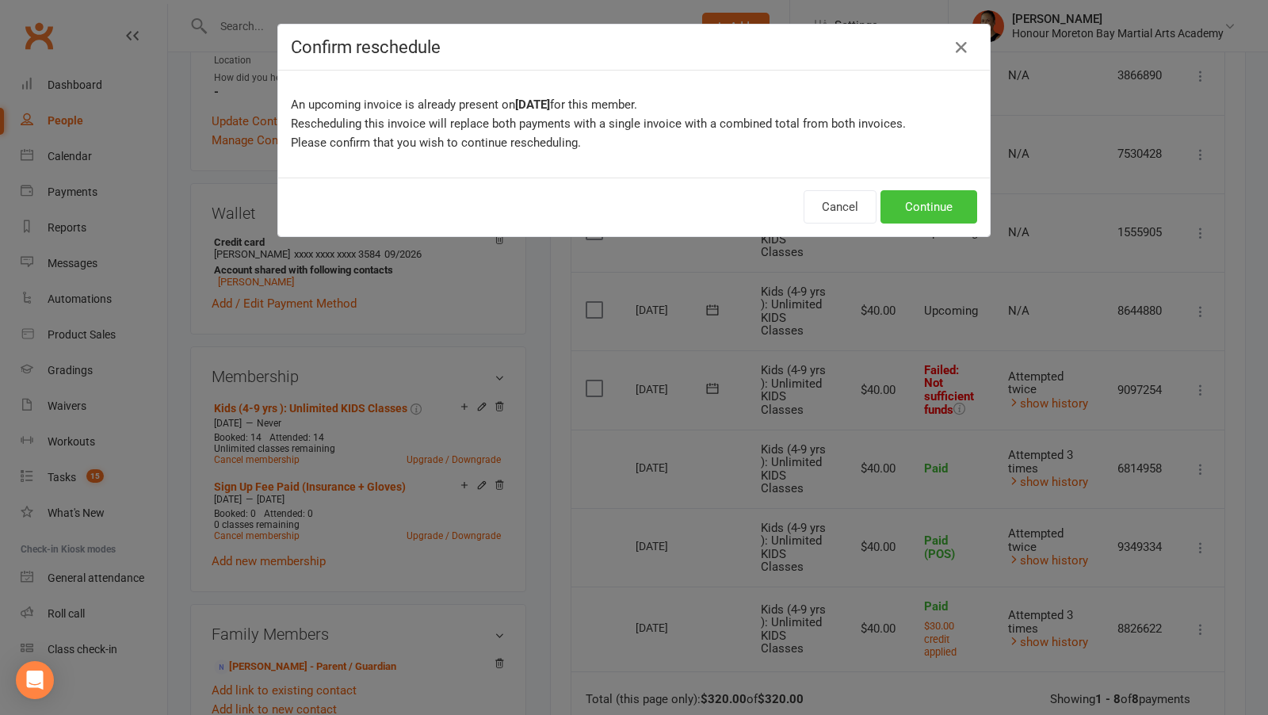
click at [931, 196] on button "Continue" at bounding box center [929, 206] width 97 height 33
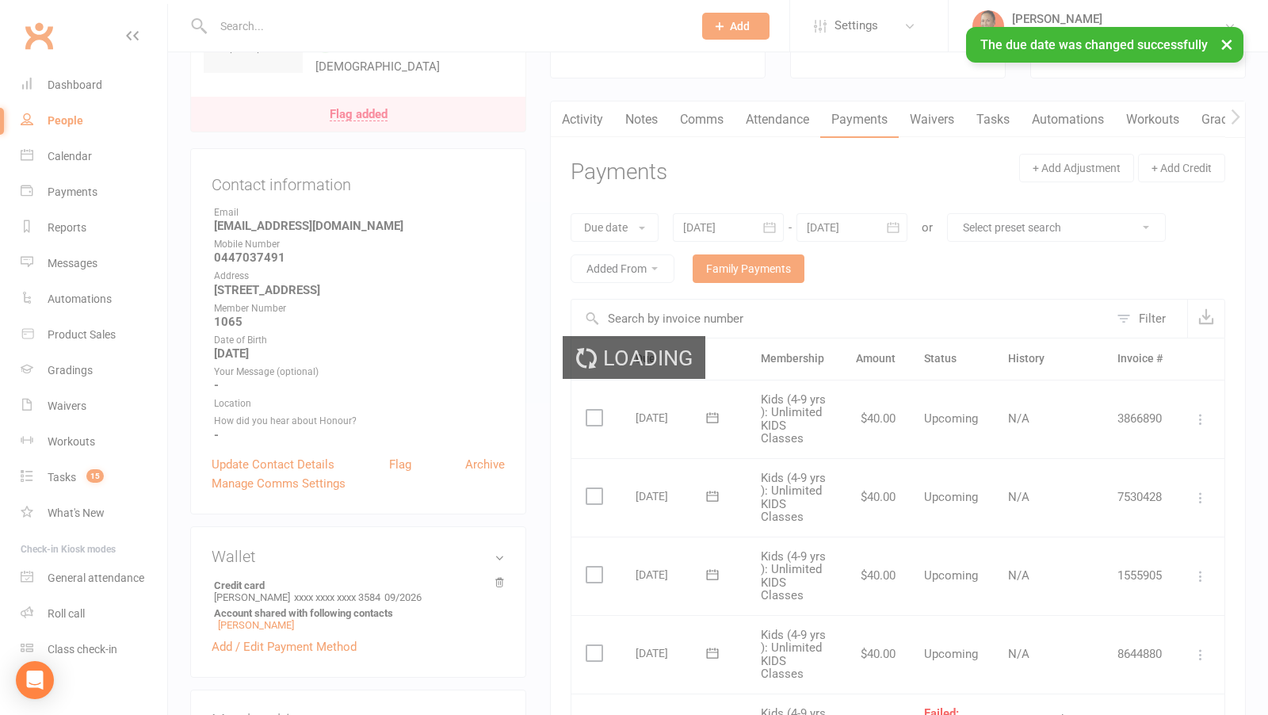
scroll to position [0, 0]
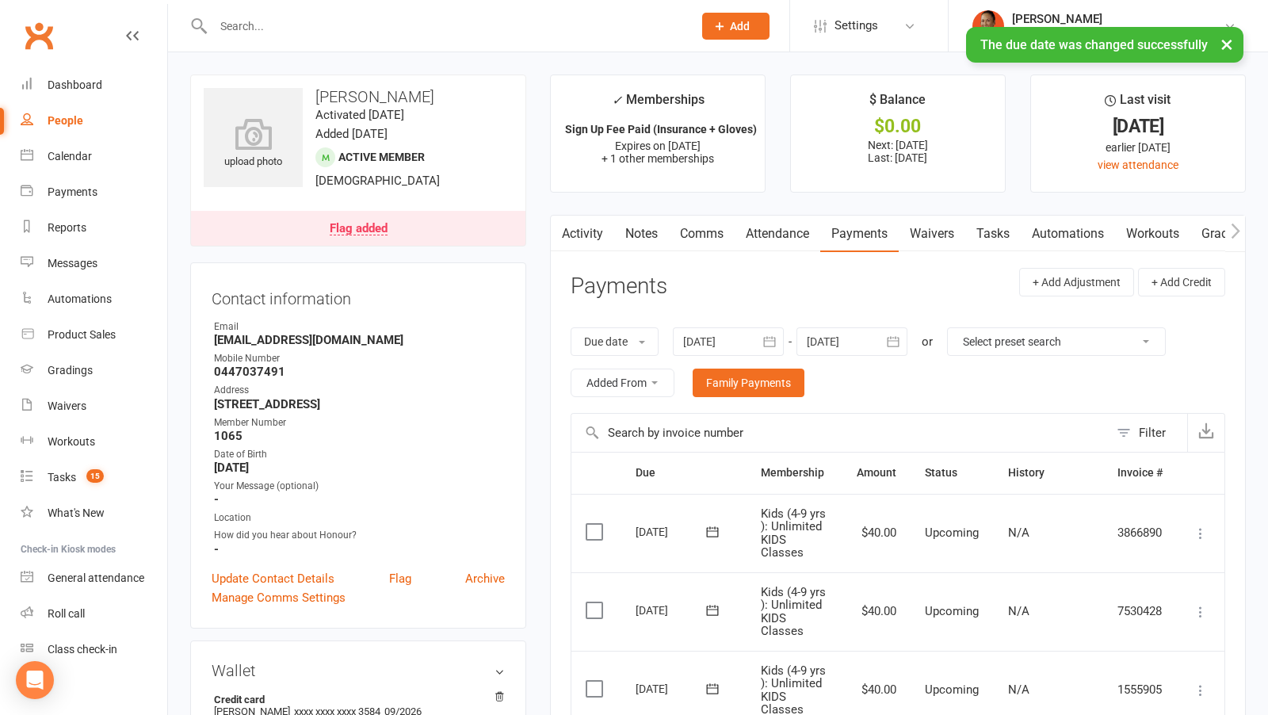
click at [338, 237] on link "Flag added" at bounding box center [358, 228] width 334 height 35
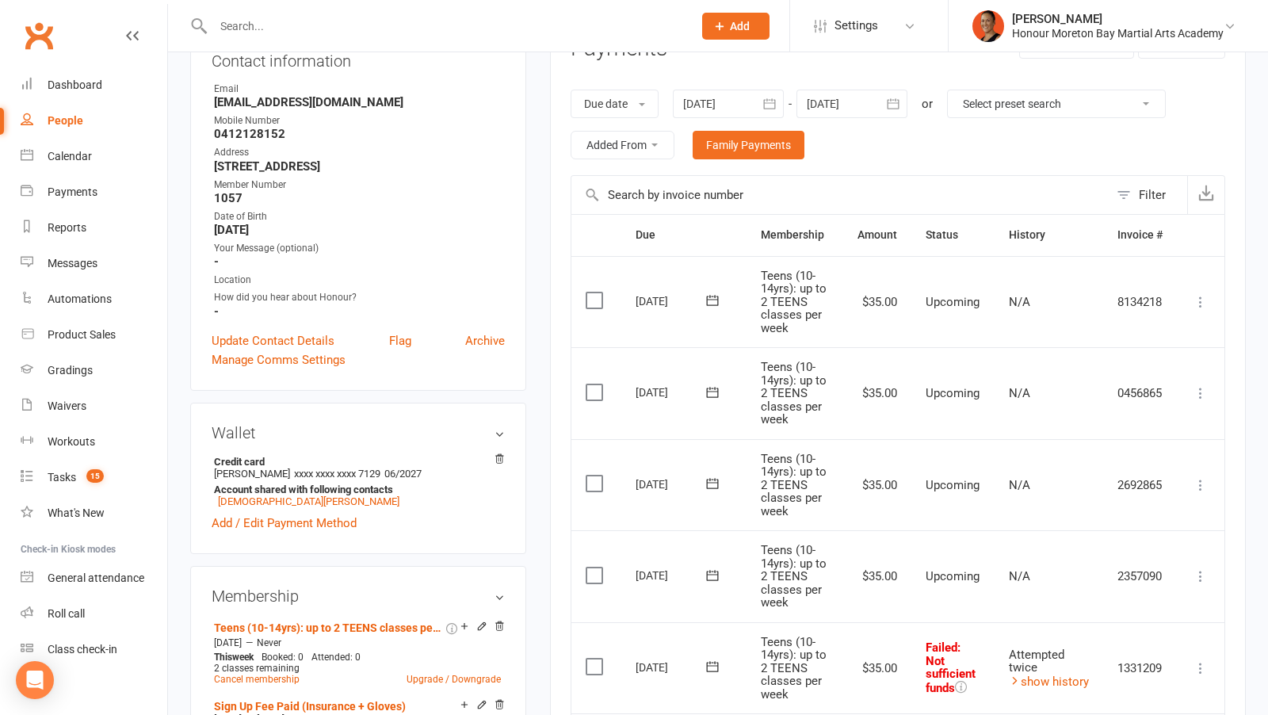
scroll to position [166, 0]
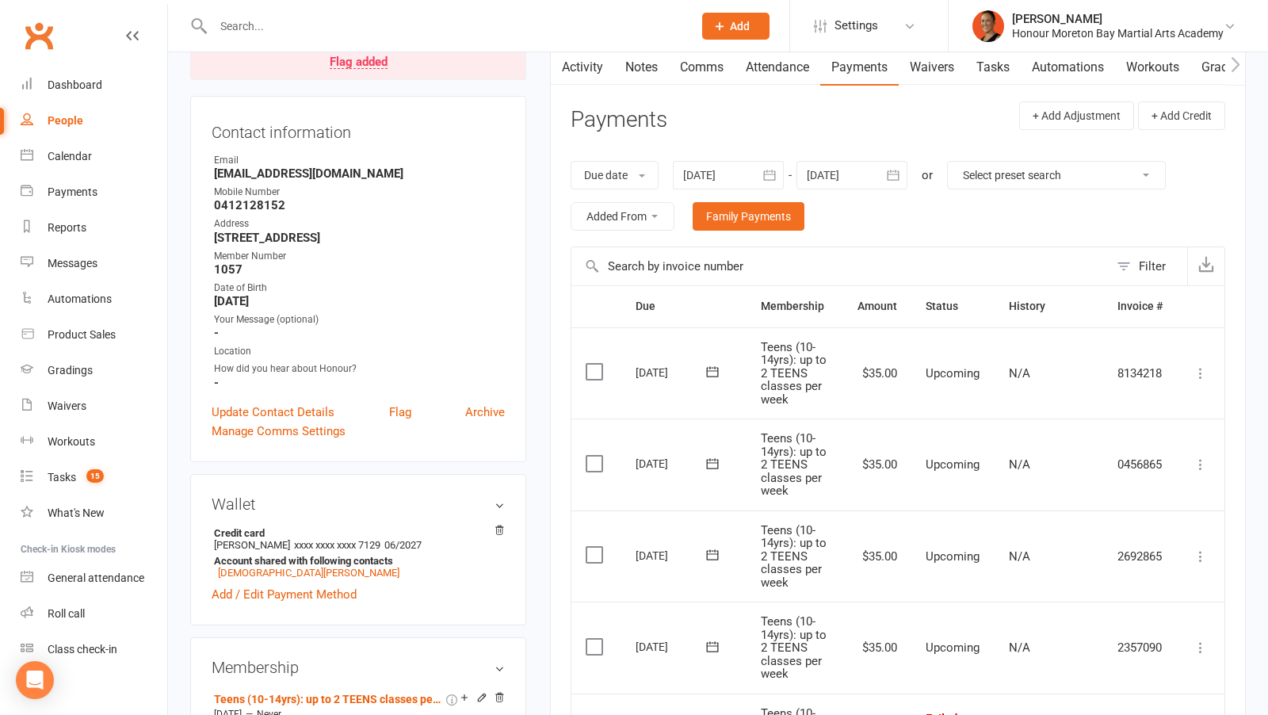
click at [642, 70] on link "Notes" at bounding box center [641, 67] width 55 height 36
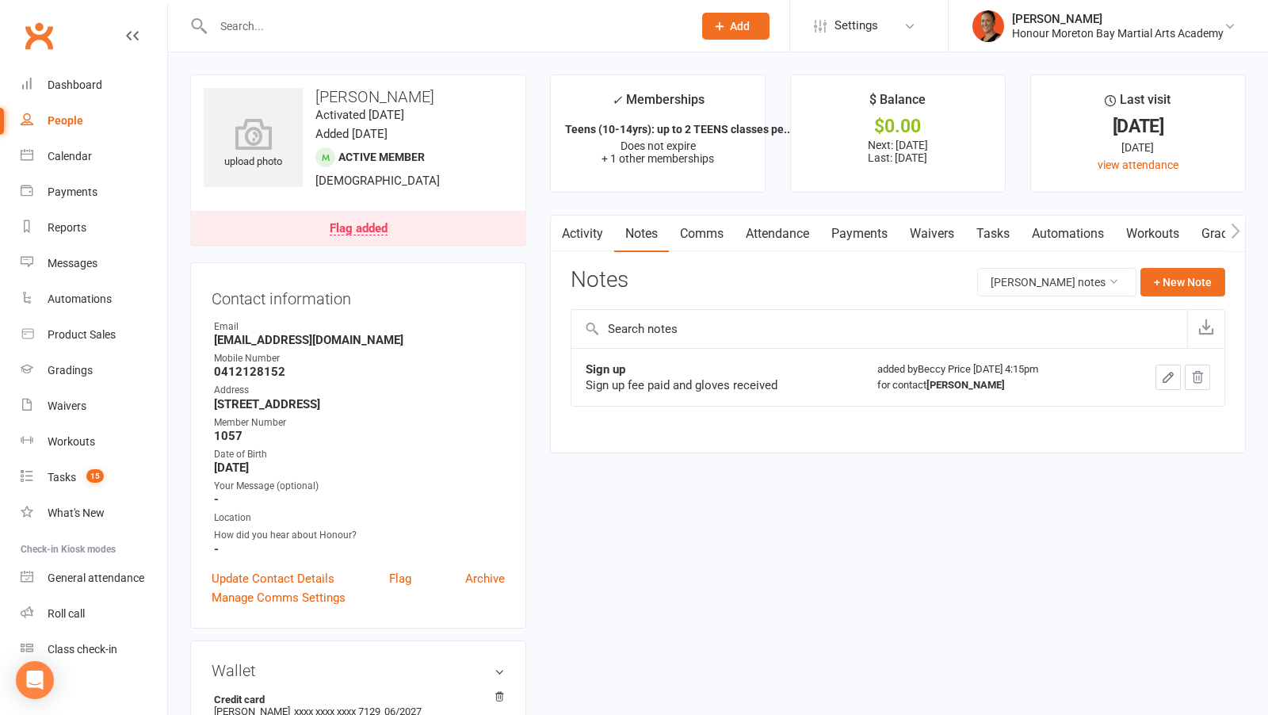
click at [860, 224] on link "Payments" at bounding box center [859, 234] width 78 height 36
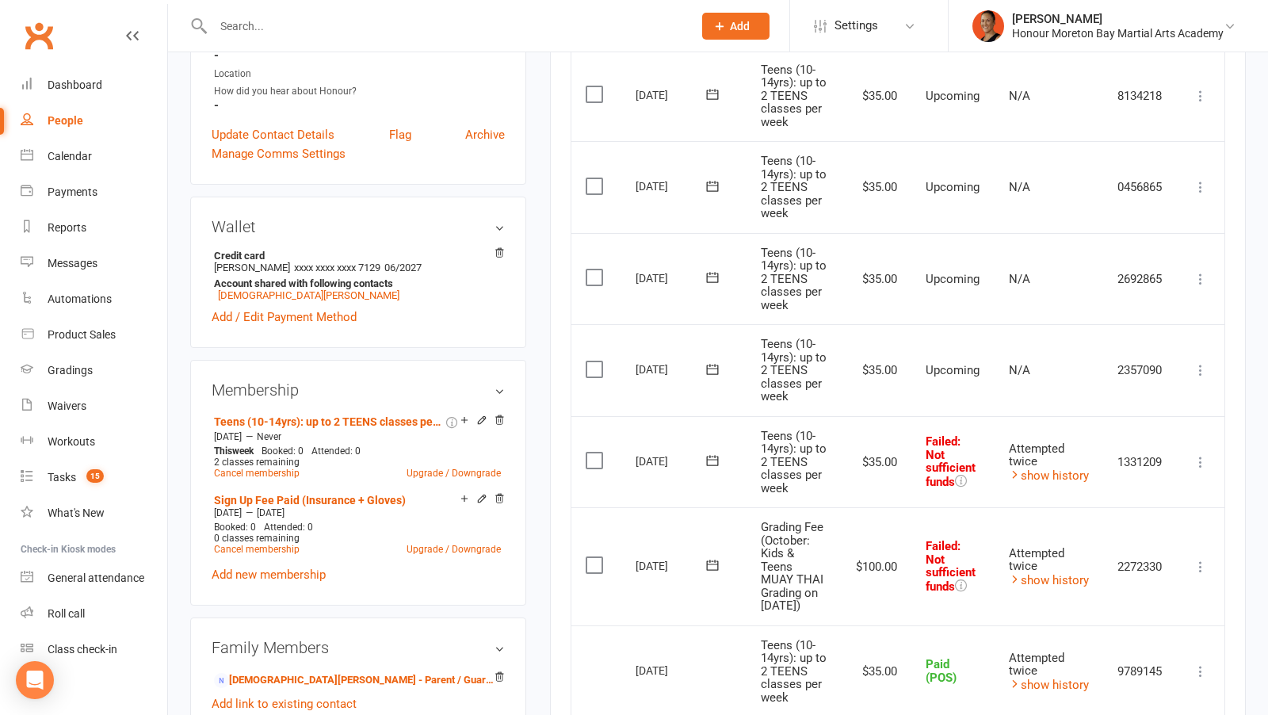
scroll to position [448, 0]
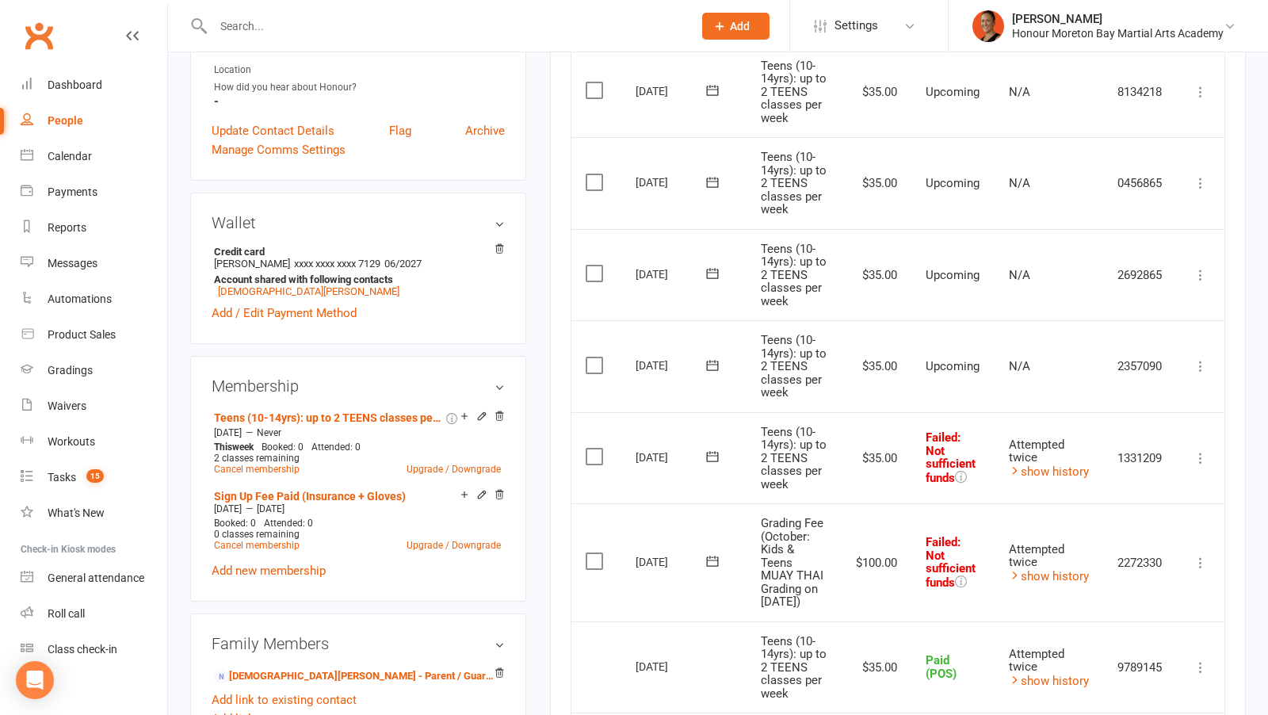
click at [1195, 450] on icon at bounding box center [1201, 458] width 16 height 16
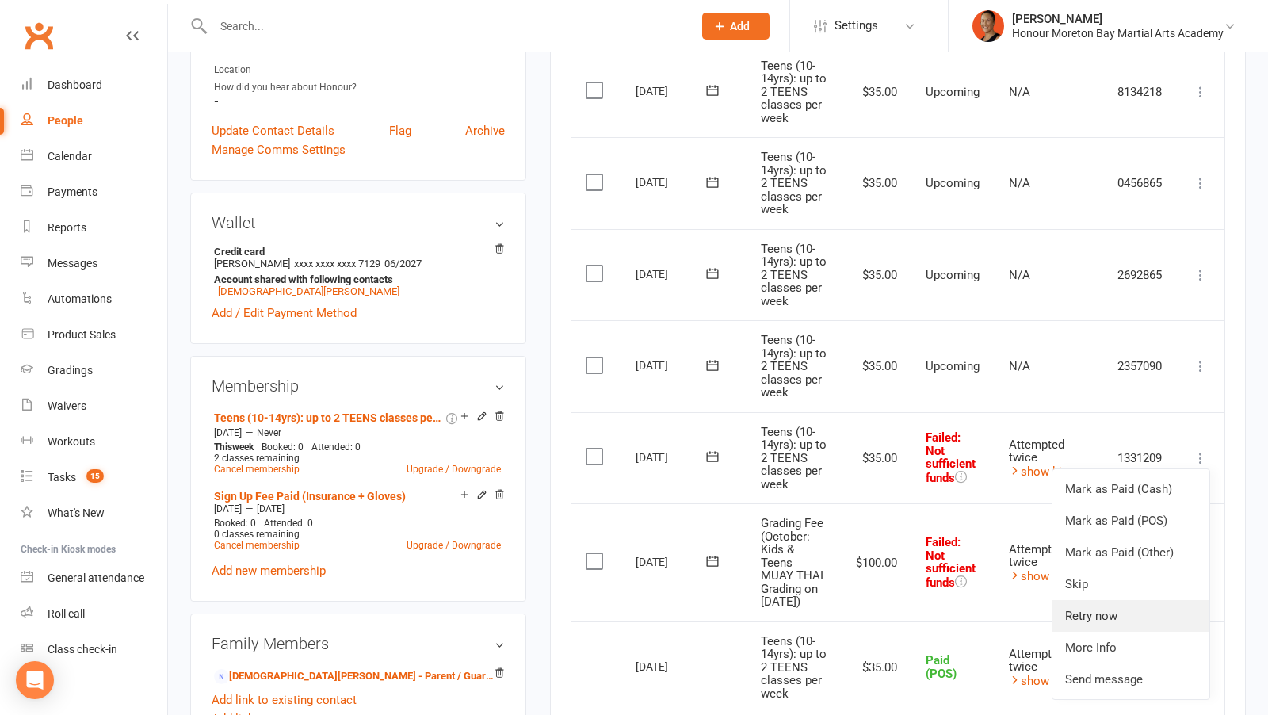
click at [1122, 610] on link "Retry now" at bounding box center [1130, 616] width 157 height 32
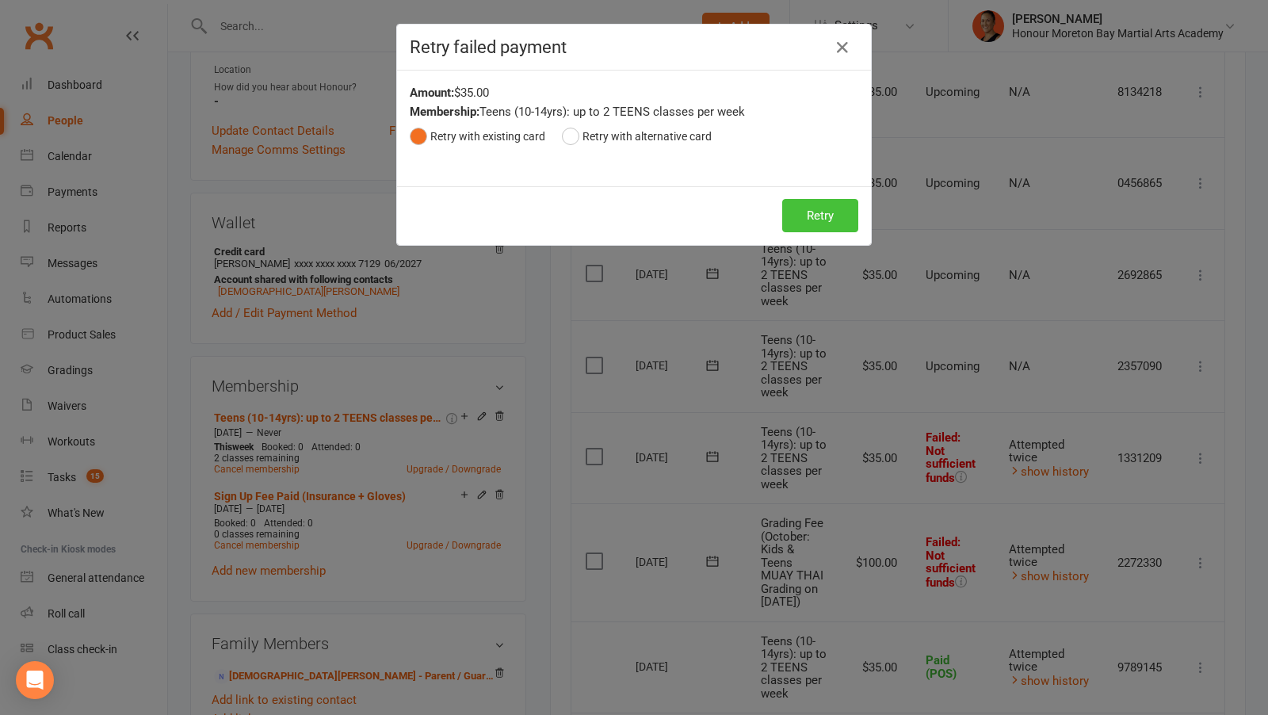
click at [825, 213] on button "Retry" at bounding box center [820, 215] width 76 height 33
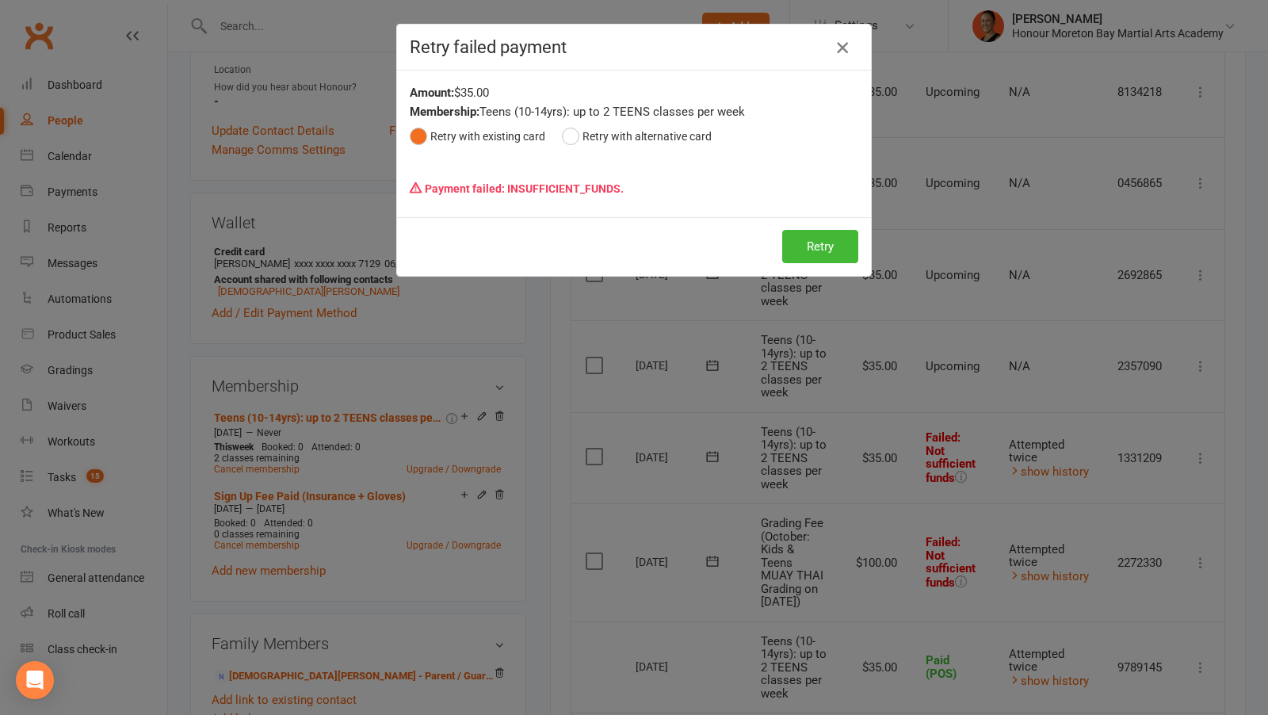
click at [841, 43] on icon "button" at bounding box center [842, 47] width 19 height 19
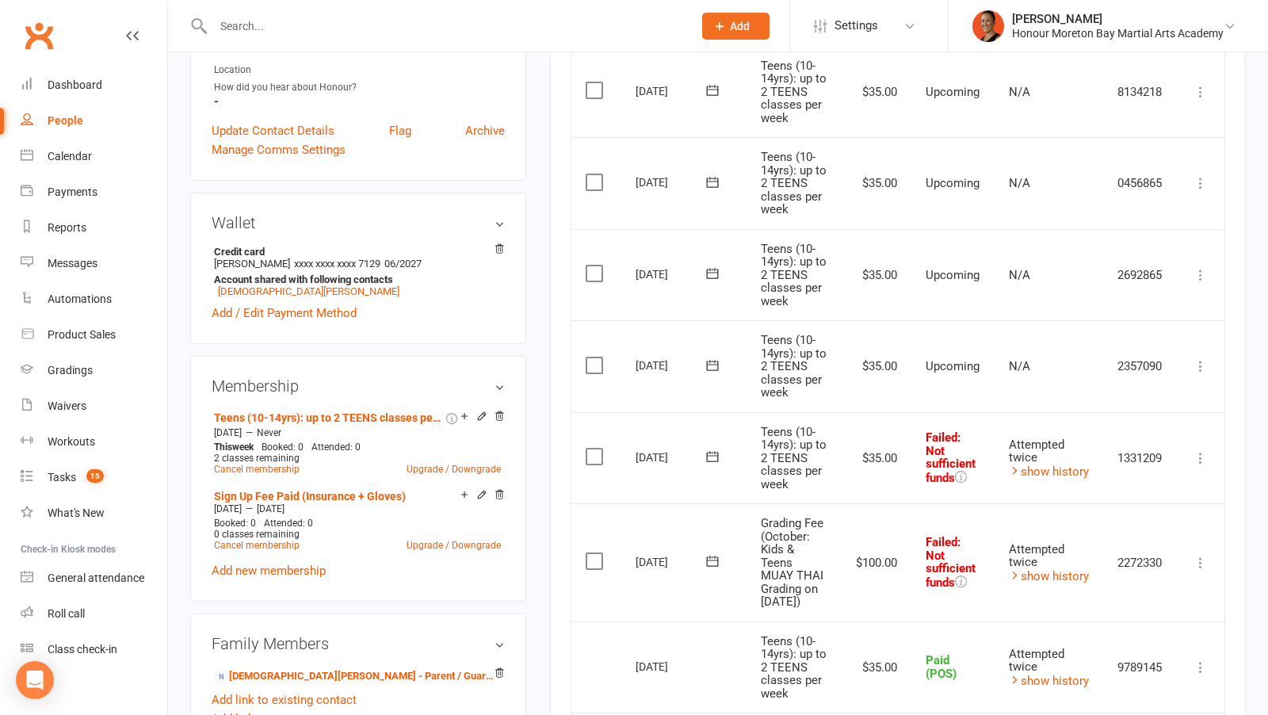
click at [709, 449] on icon at bounding box center [713, 457] width 16 height 16
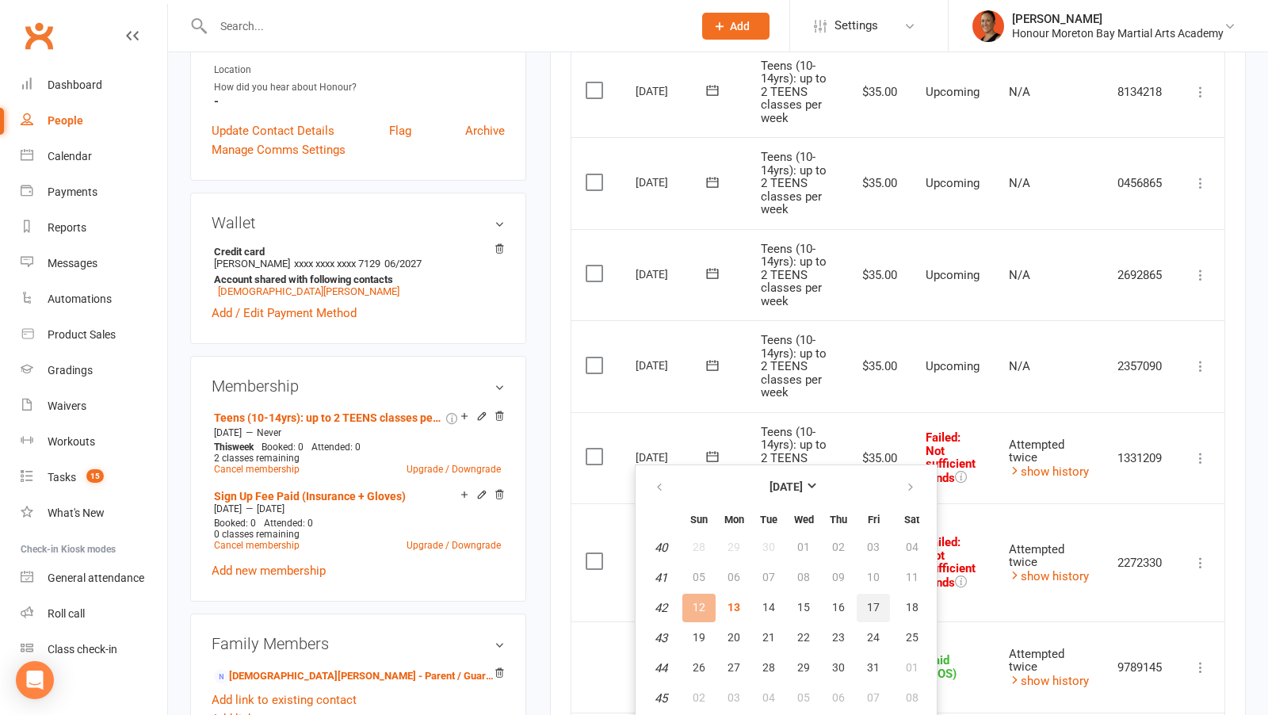
click at [868, 605] on span "17" at bounding box center [873, 607] width 13 height 13
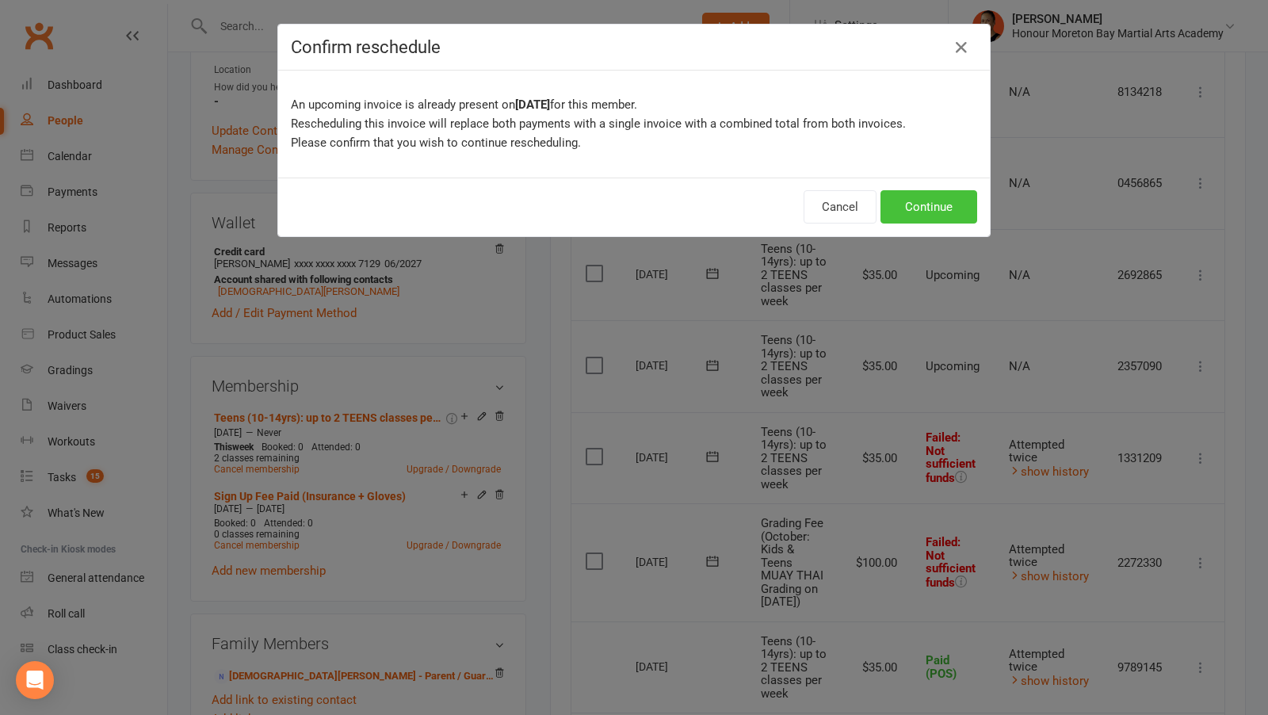
click at [932, 212] on button "Continue" at bounding box center [929, 206] width 97 height 33
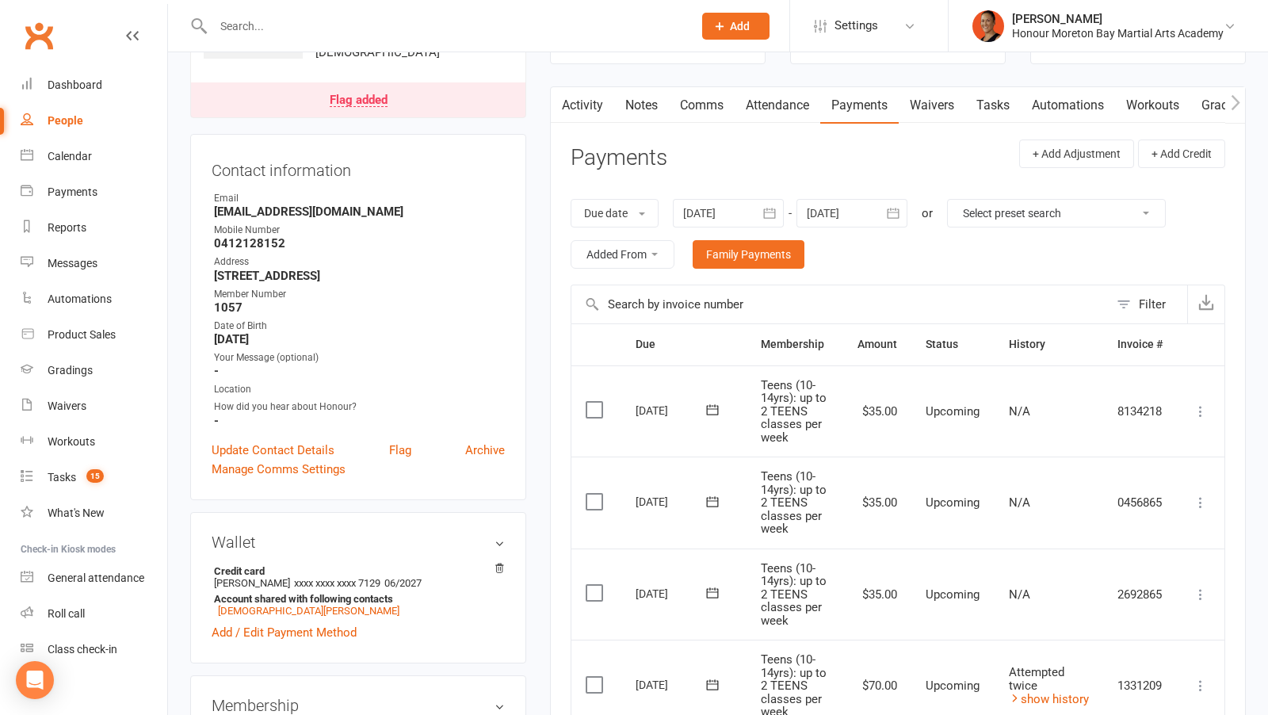
scroll to position [0, 0]
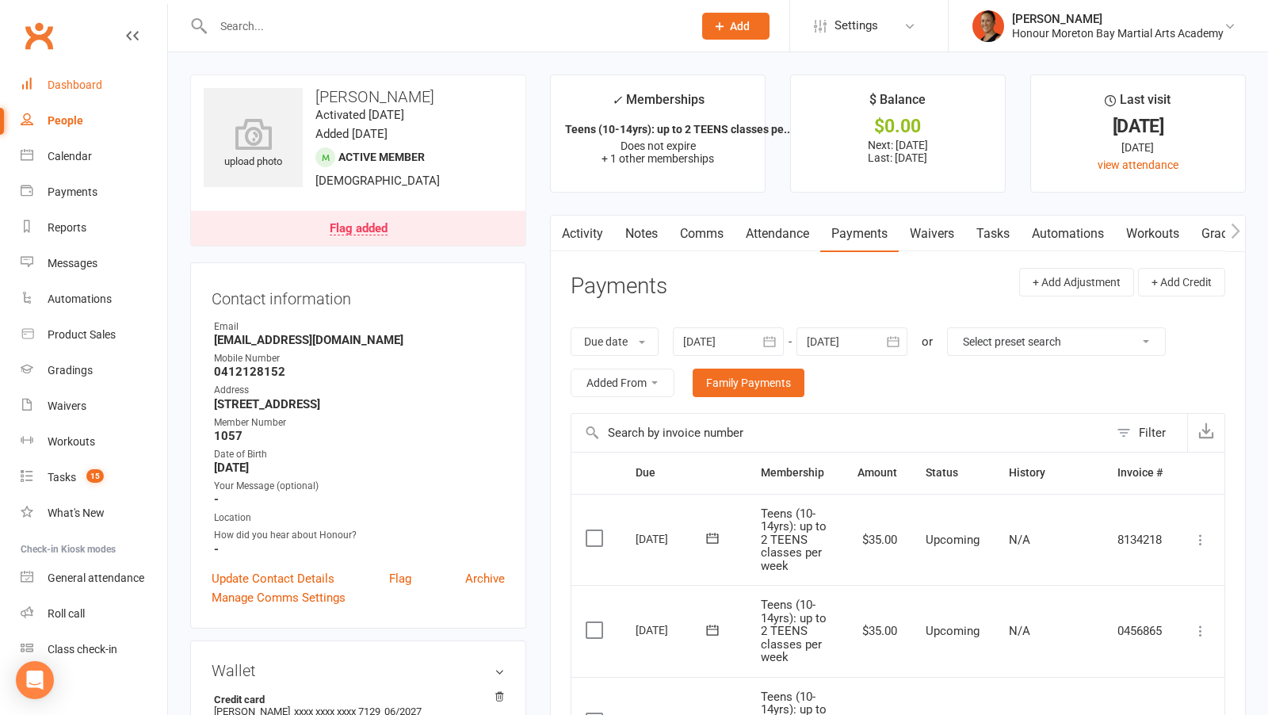
click at [106, 69] on link "Dashboard" at bounding box center [94, 85] width 147 height 36
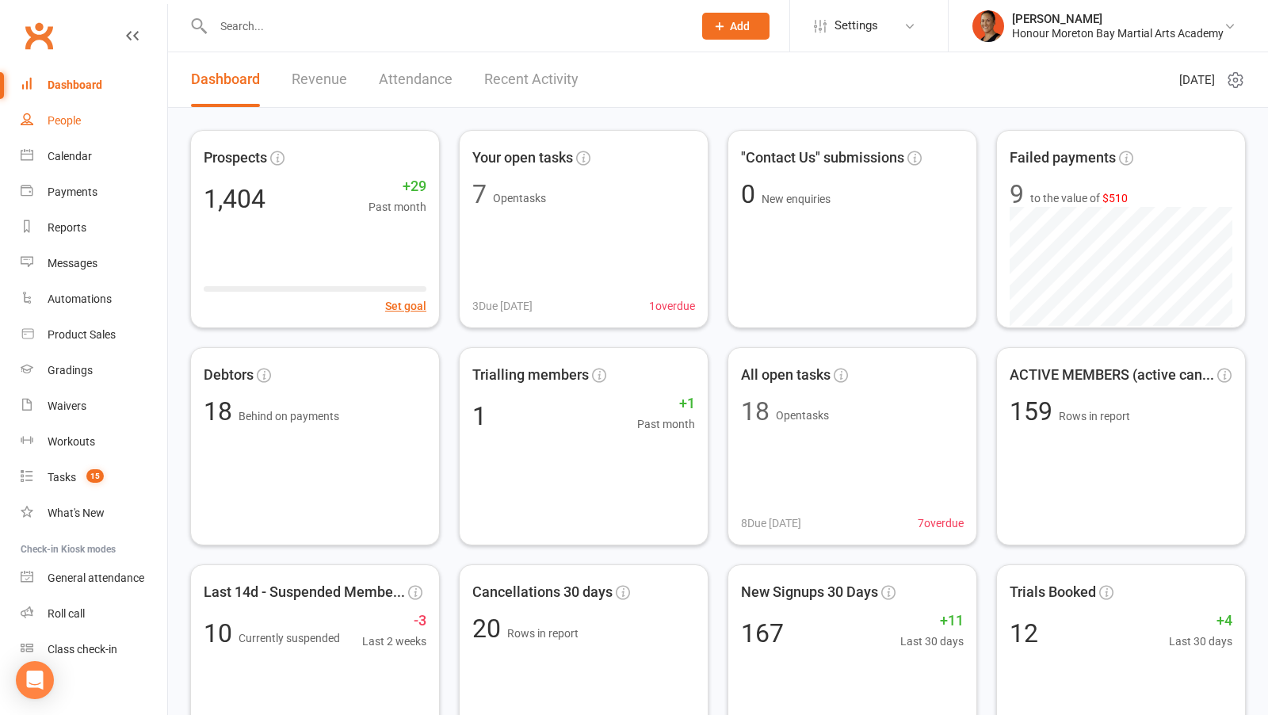
click at [80, 125] on div "People" at bounding box center [64, 120] width 33 height 13
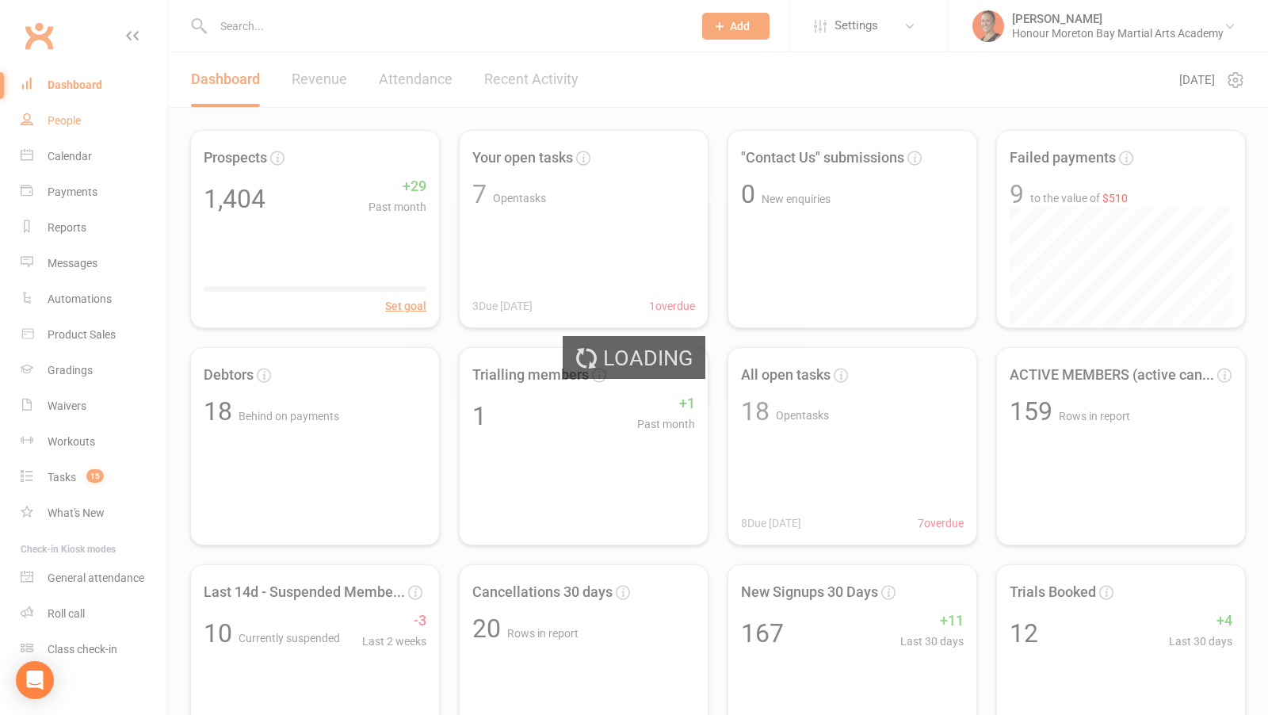
select select "100"
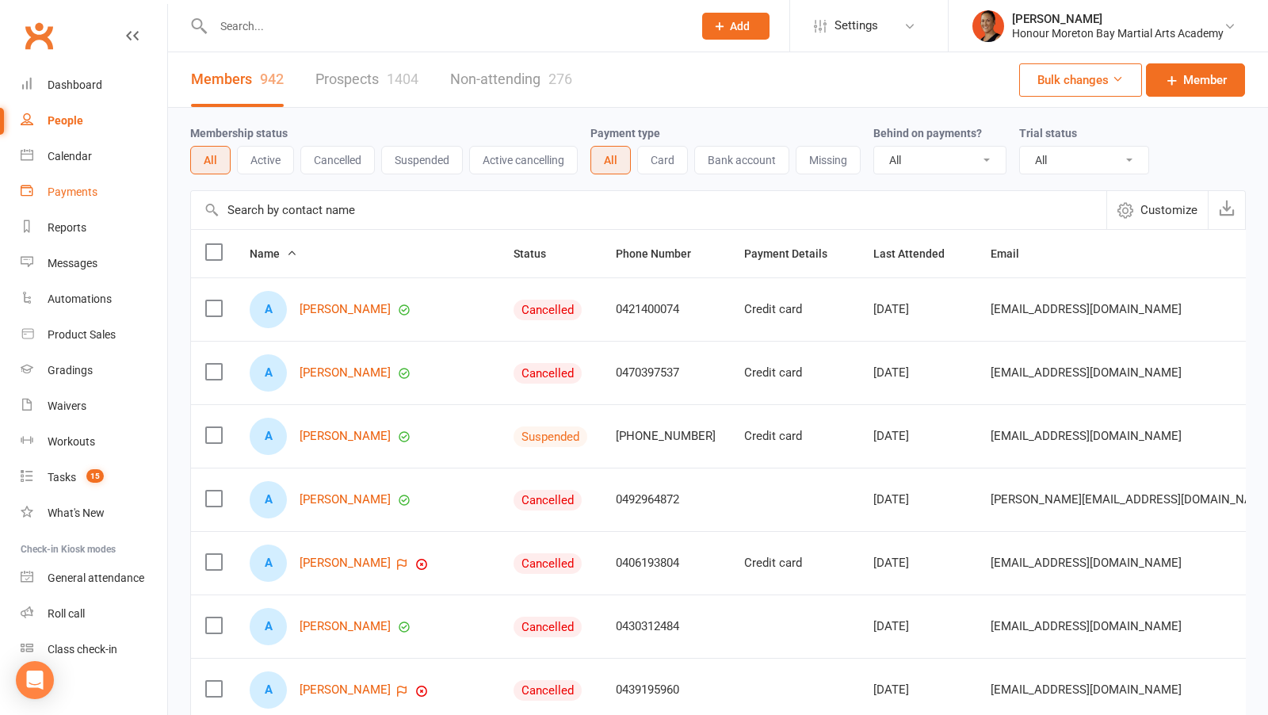
click at [96, 198] on div "Payments" at bounding box center [73, 191] width 50 height 13
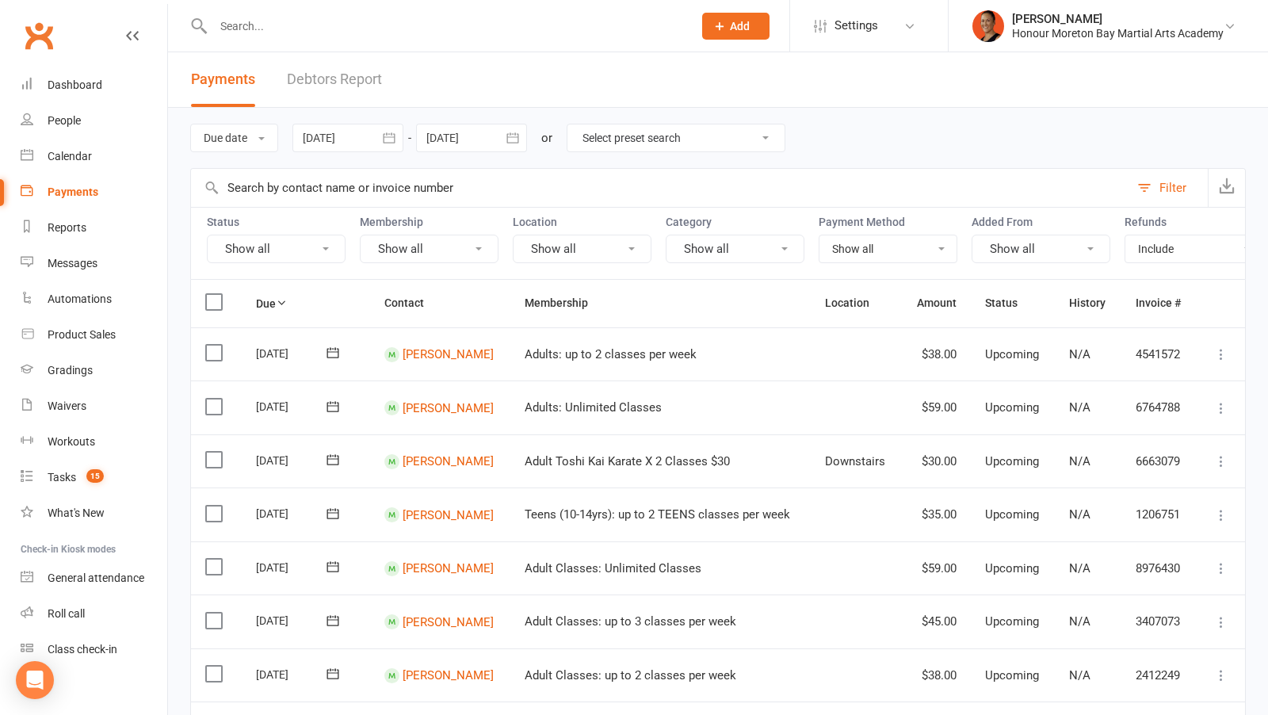
click at [638, 121] on div "Due date Due date Date paid Date failed Date settled 12 Sep 2025 September 2025…" at bounding box center [718, 138] width 1056 height 60
click at [636, 128] on select "Select preset search All failures All skipped payments All pending payments Suc…" at bounding box center [675, 137] width 217 height 27
select select "0"
click at [578, 124] on select "Select preset search All failures All skipped payments All pending payments Suc…" at bounding box center [675, 137] width 217 height 27
type input "[DATE]"
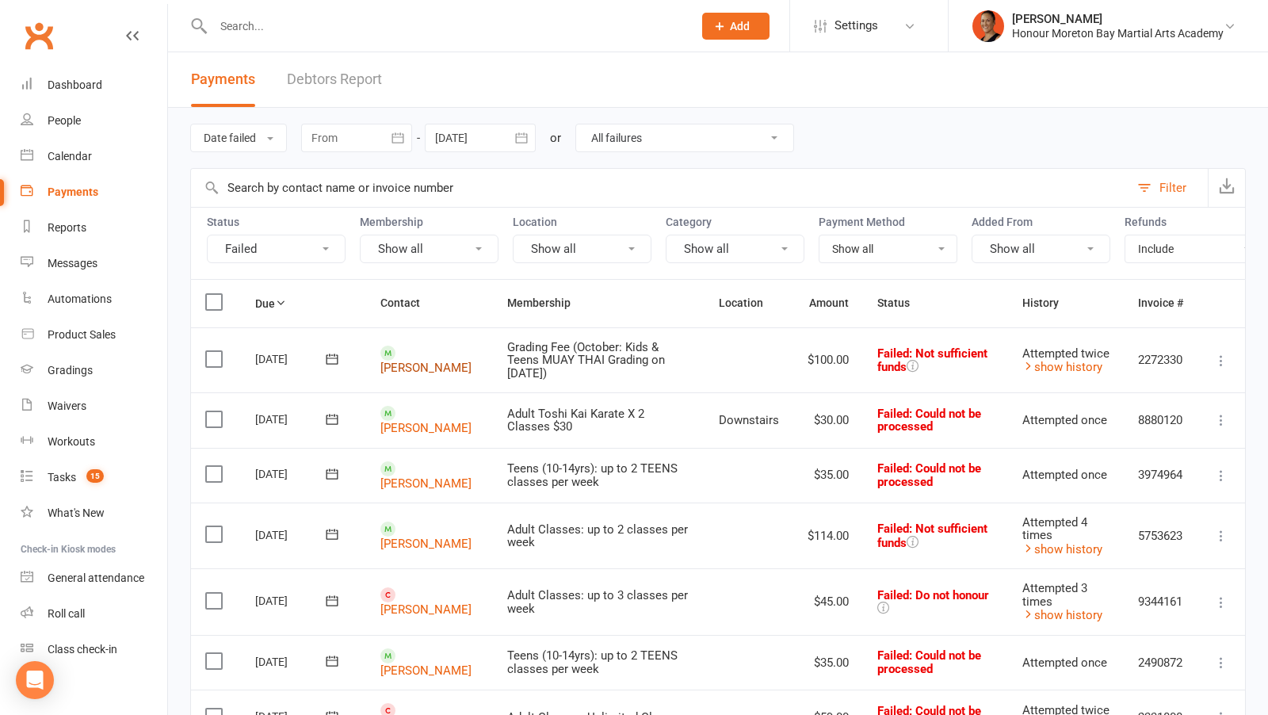
drag, startPoint x: 462, startPoint y: 359, endPoint x: 403, endPoint y: 347, distance: 60.6
click at [402, 347] on td "Kalahni Tomlinson" at bounding box center [429, 360] width 127 height 66
copy link "Kalahni Tomlinson"
click at [449, 362] on td "Kalahni Tomlinson" at bounding box center [429, 360] width 127 height 66
drag, startPoint x: 449, startPoint y: 362, endPoint x: 399, endPoint y: 343, distance: 53.4
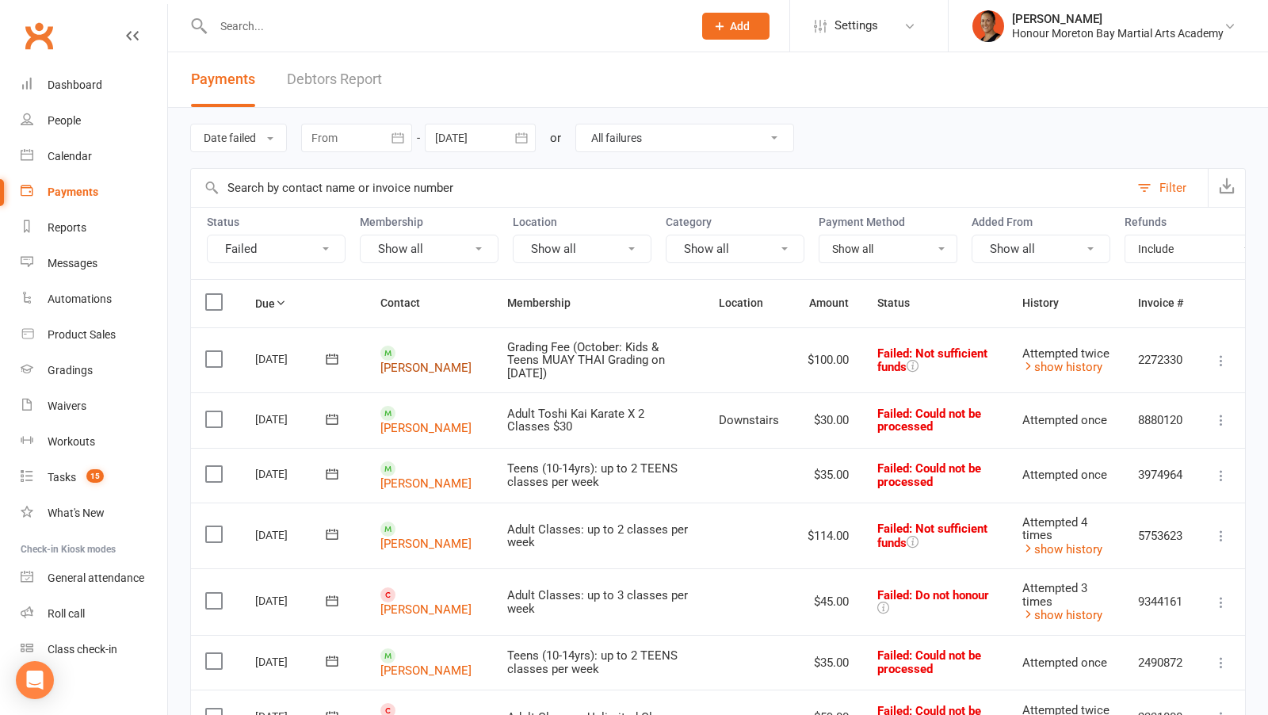
click at [399, 343] on td "Kalahni Tomlinson" at bounding box center [429, 360] width 127 height 66
copy link "Kalahni Tomlinson"
click at [1022, 235] on button "Show all" at bounding box center [1041, 249] width 139 height 29
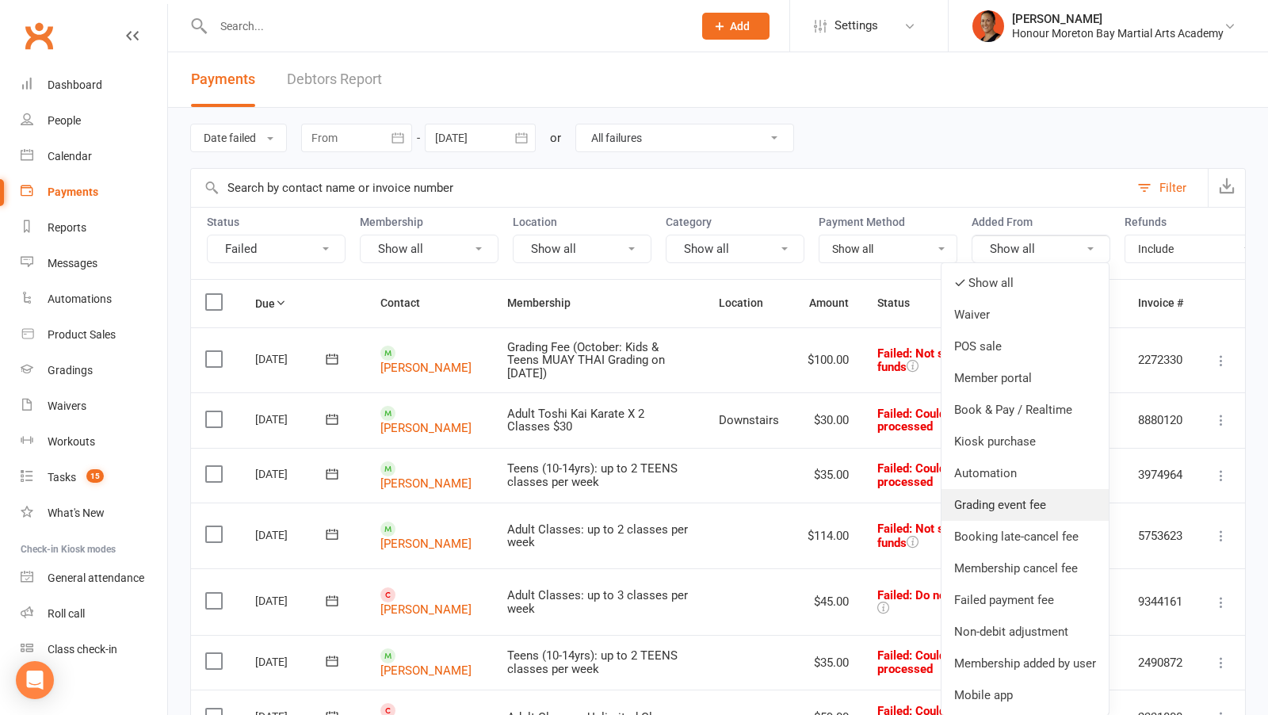
click at [992, 517] on link "Grading event fee" at bounding box center [1025, 505] width 167 height 32
select select
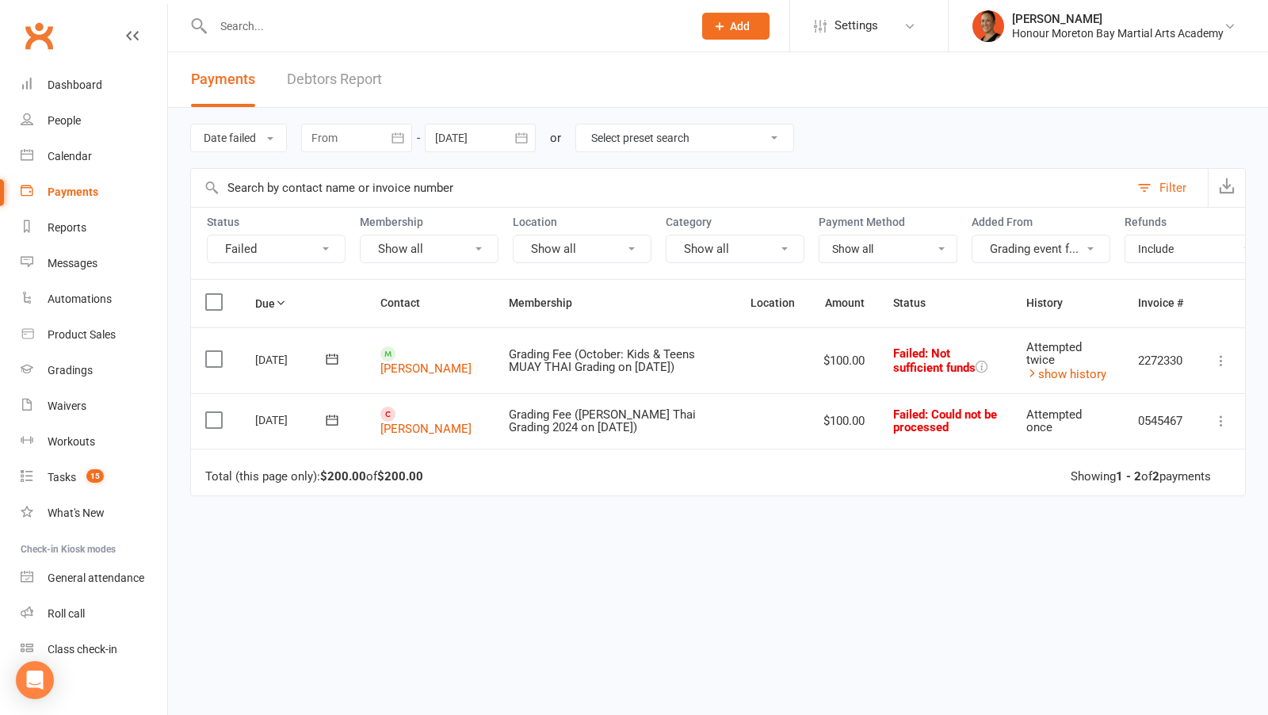
drag, startPoint x: 472, startPoint y: 419, endPoint x: 396, endPoint y: 418, distance: 75.3
click at [396, 418] on td "Kurt O'Brien" at bounding box center [430, 420] width 128 height 55
copy link "Kurt O'Brien"
click at [495, 433] on td "Grading Fee (August Muay Thai Grading 2024 on 17 Aug 2024)" at bounding box center [616, 420] width 243 height 55
click at [435, 422] on link "Kurt O'Brien" at bounding box center [425, 429] width 91 height 14
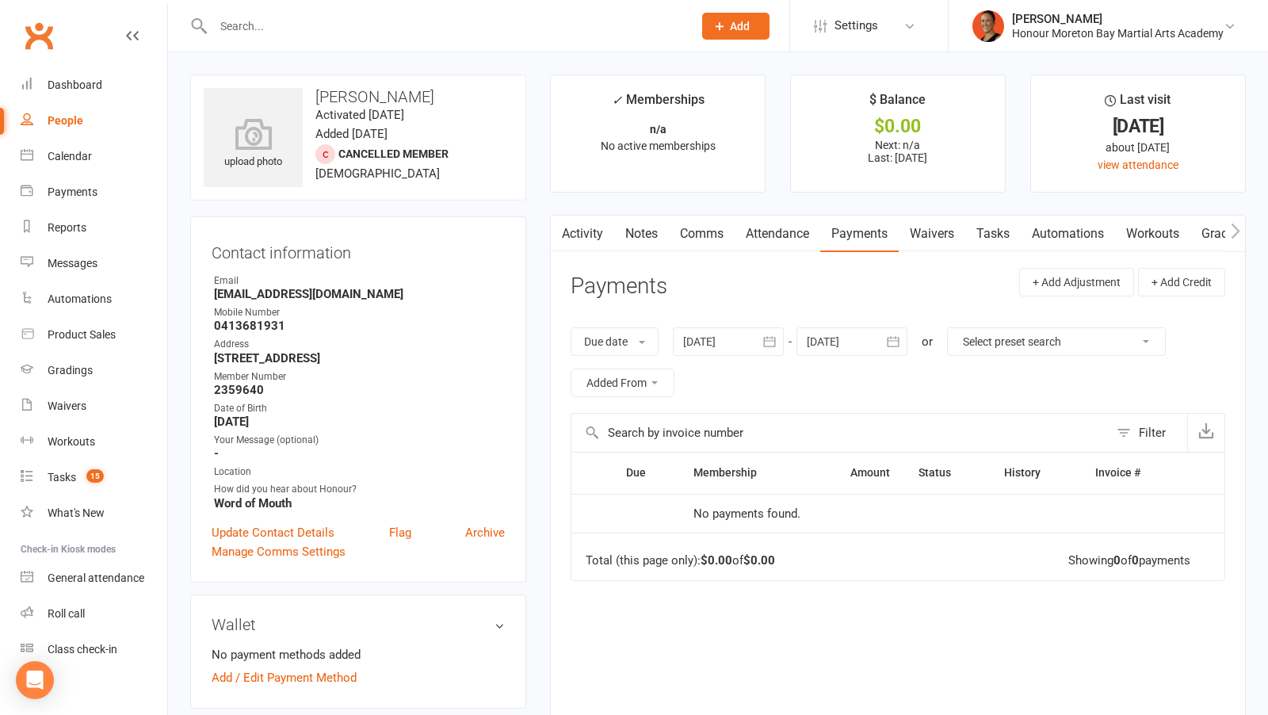
click at [651, 236] on link "Notes" at bounding box center [641, 234] width 55 height 36
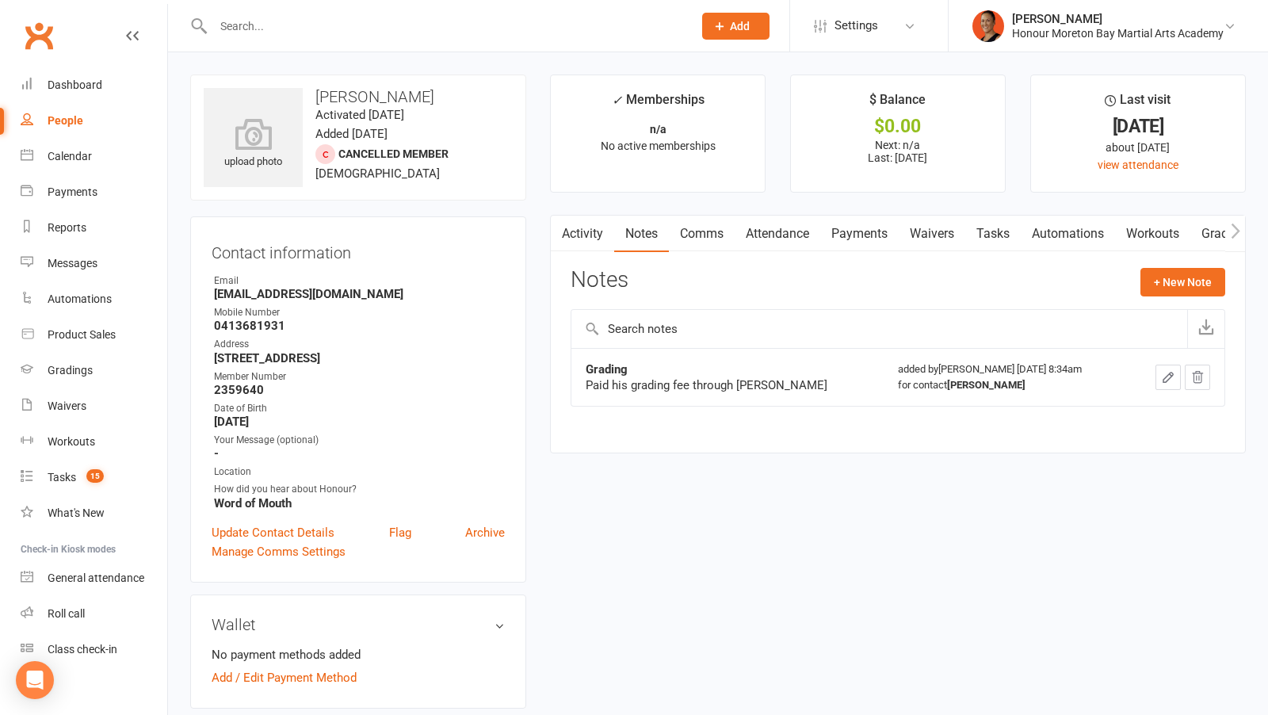
click at [846, 240] on link "Payments" at bounding box center [859, 234] width 78 height 36
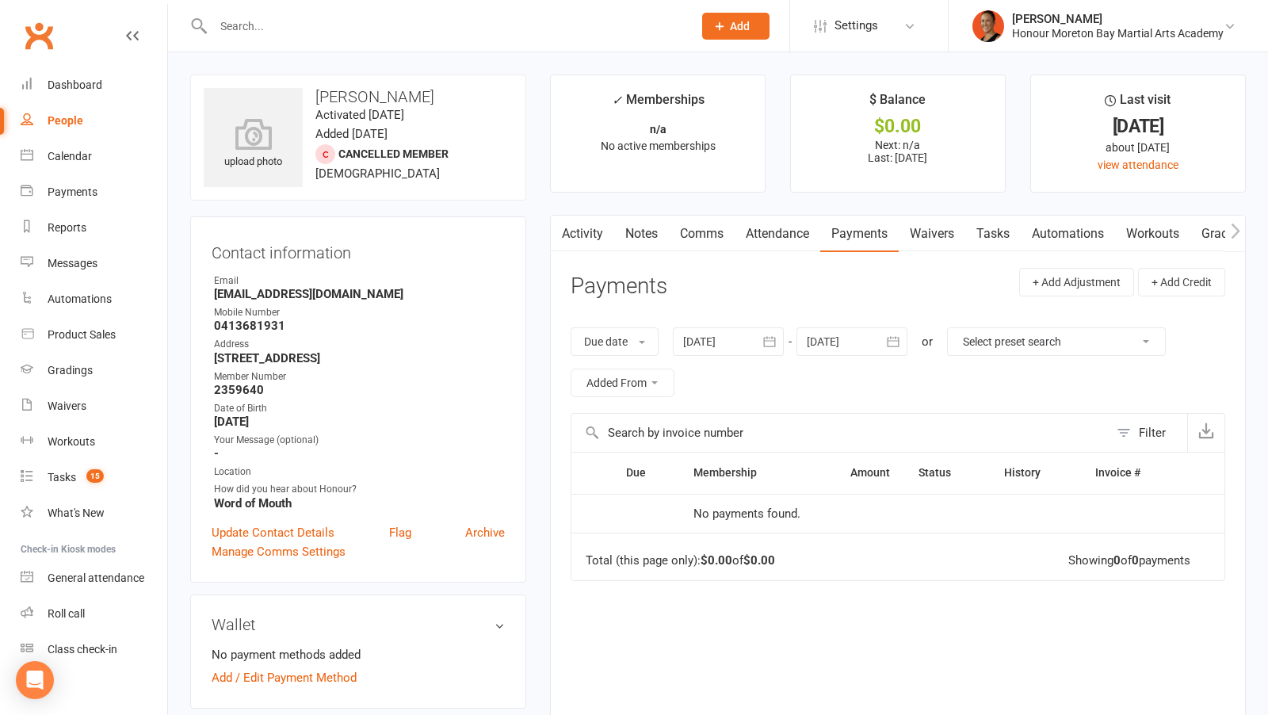
click at [1010, 337] on select "Select preset search All failures All skipped payments All pending payments Suc…" at bounding box center [1056, 341] width 217 height 27
select select "0"
click at [957, 328] on select "Select preset search All failures All skipped payments All pending payments Suc…" at bounding box center [1056, 341] width 217 height 27
type input "[DATE]"
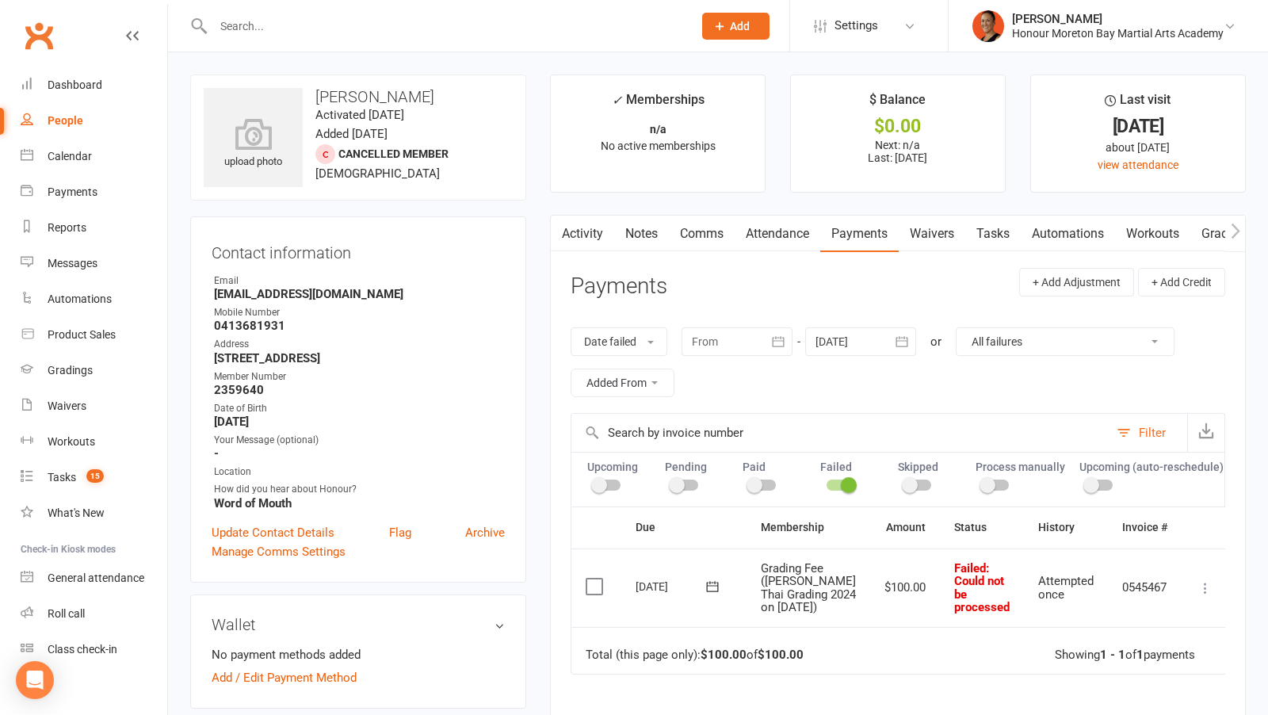
click at [636, 227] on link "Notes" at bounding box center [641, 234] width 55 height 36
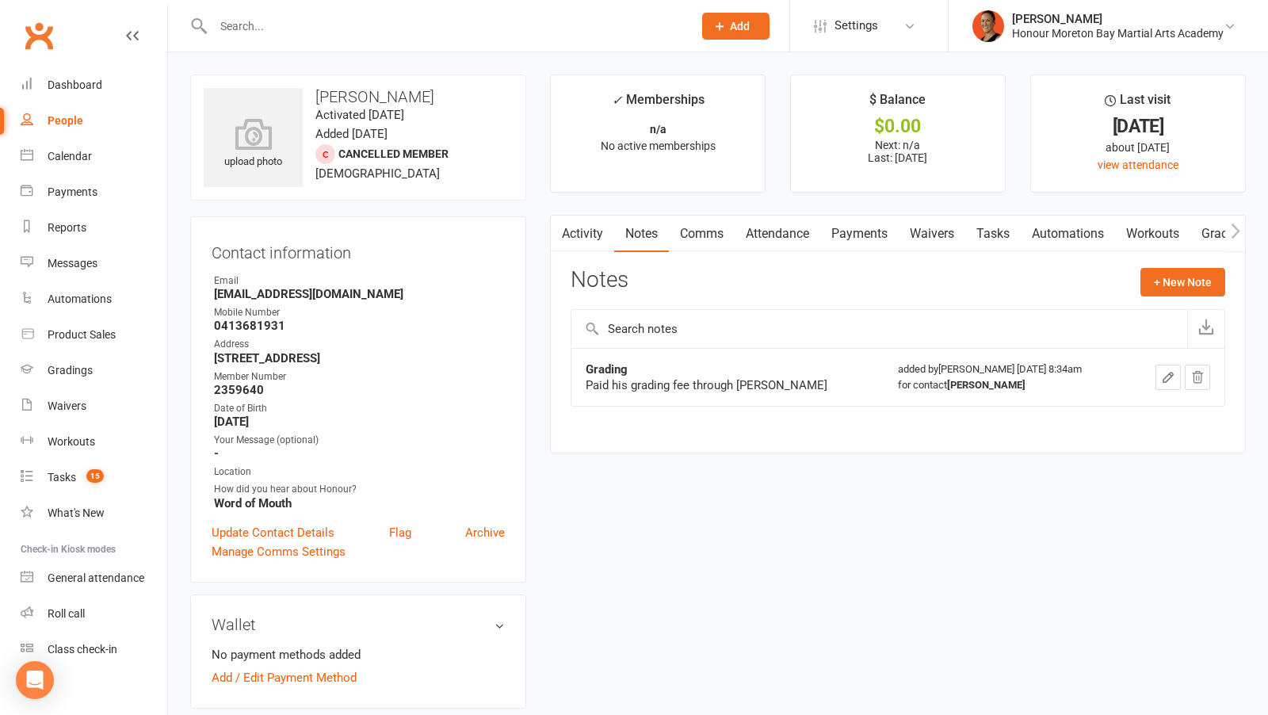
click at [916, 372] on div "added by Jazmin Boehmke Sep 14, 2024 8:34am for contact Kurt O'Brien" at bounding box center [1006, 377] width 216 height 32
click at [693, 377] on div "Paid his grading fee through Michael" at bounding box center [728, 385] width 284 height 16
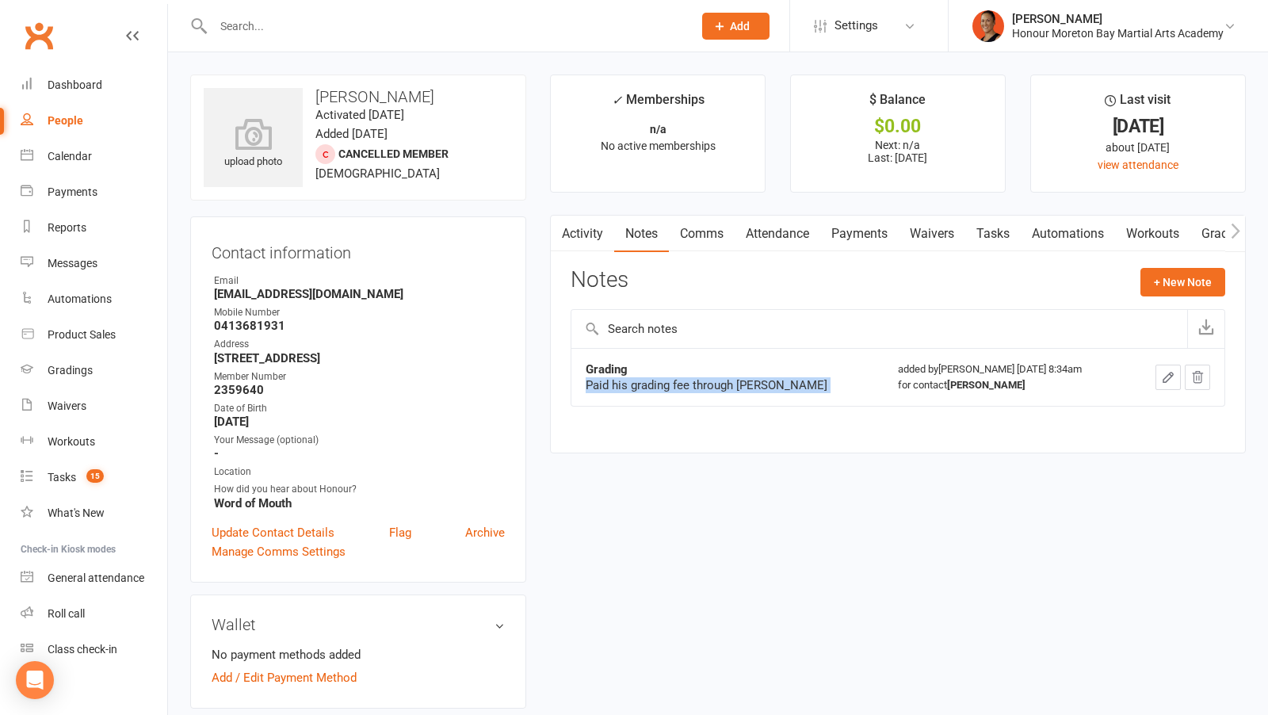
click at [693, 377] on div "Paid his grading fee through Michael" at bounding box center [728, 385] width 284 height 16
click at [868, 229] on link "Payments" at bounding box center [859, 234] width 78 height 36
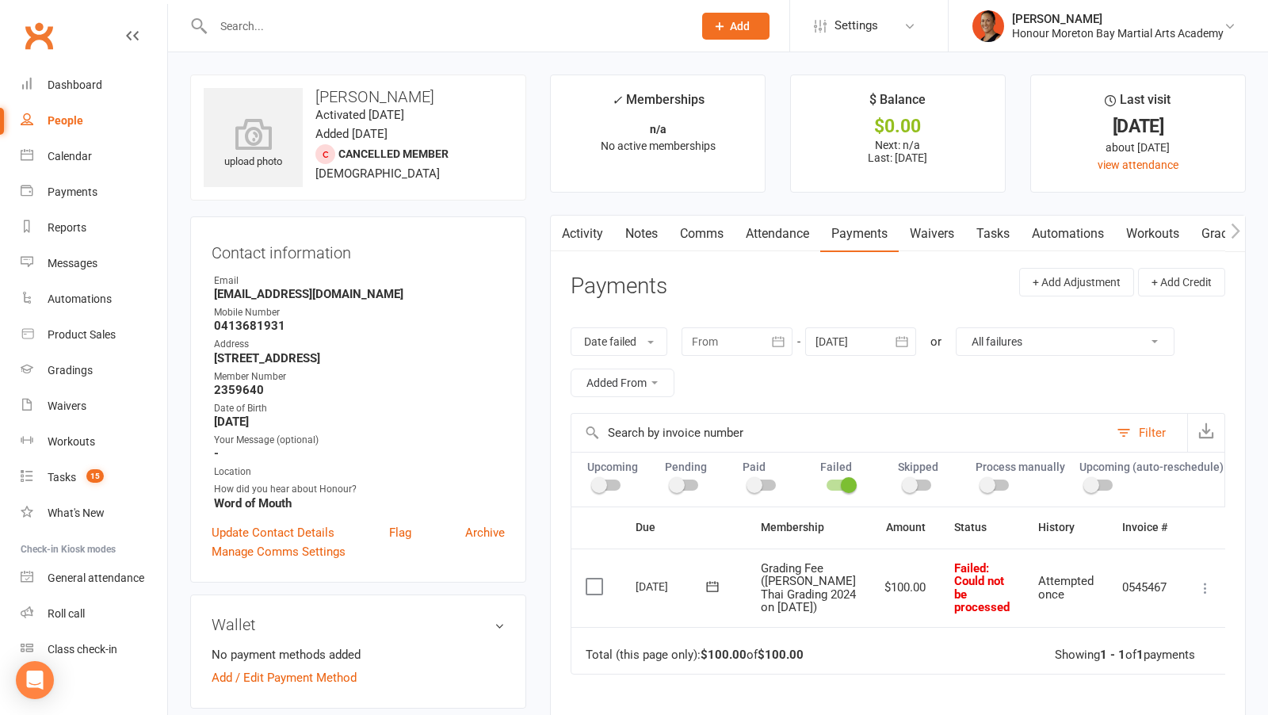
click at [1213, 590] on td "Mark as Paid (Cash) Mark as Paid (POS) Mark as Paid (Other) Skip Retry now More…" at bounding box center [1206, 587] width 48 height 78
click at [1207, 588] on icon at bounding box center [1206, 588] width 16 height 16
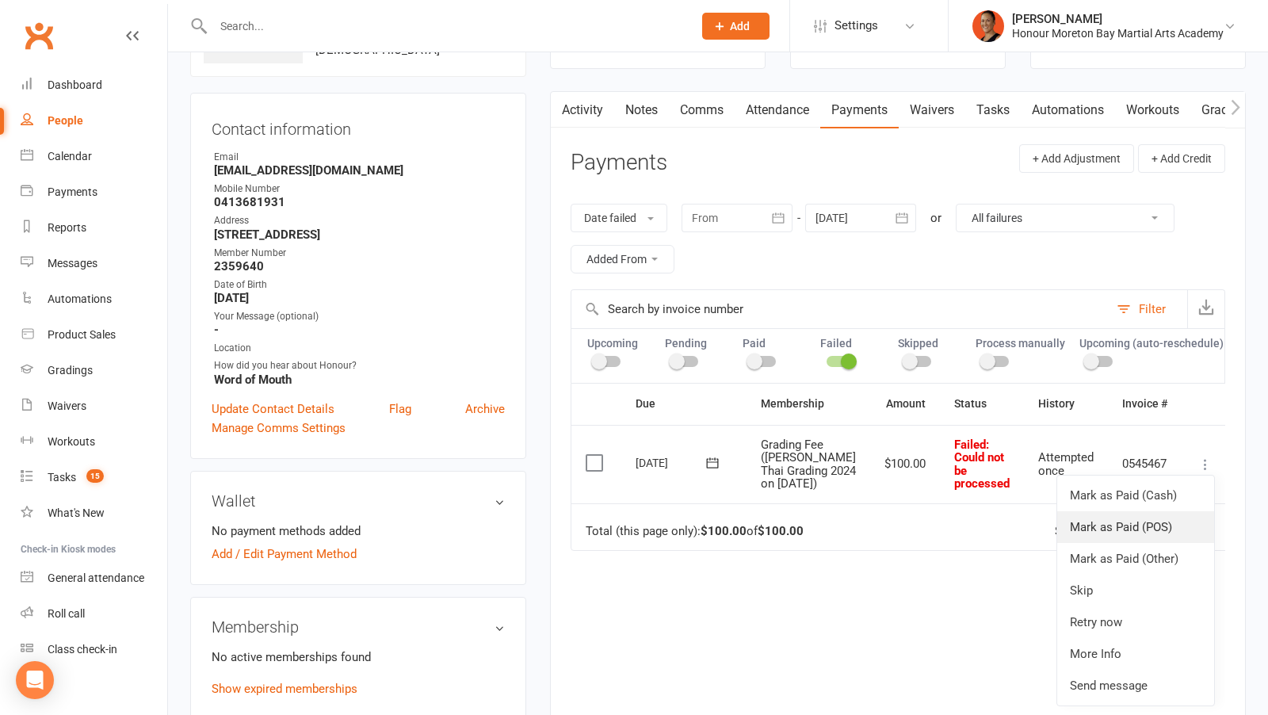
scroll to position [153, 0]
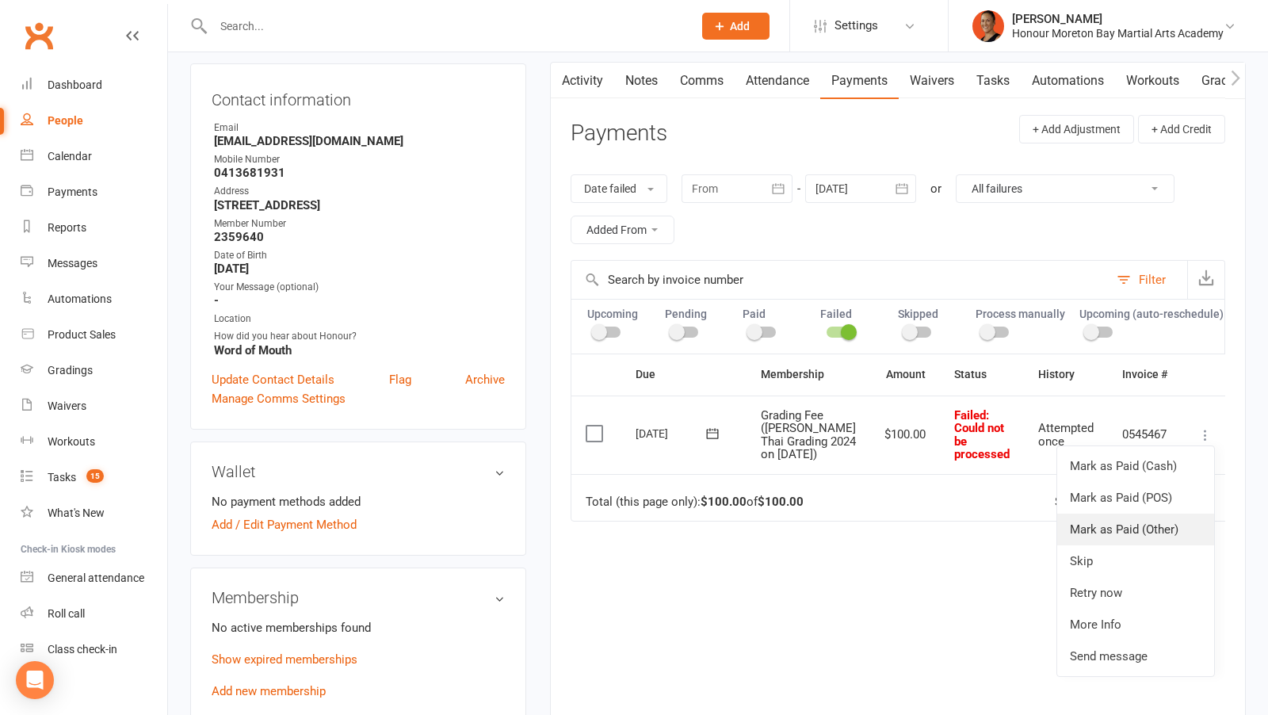
click at [1125, 535] on link "Mark as Paid (Other)" at bounding box center [1135, 530] width 157 height 32
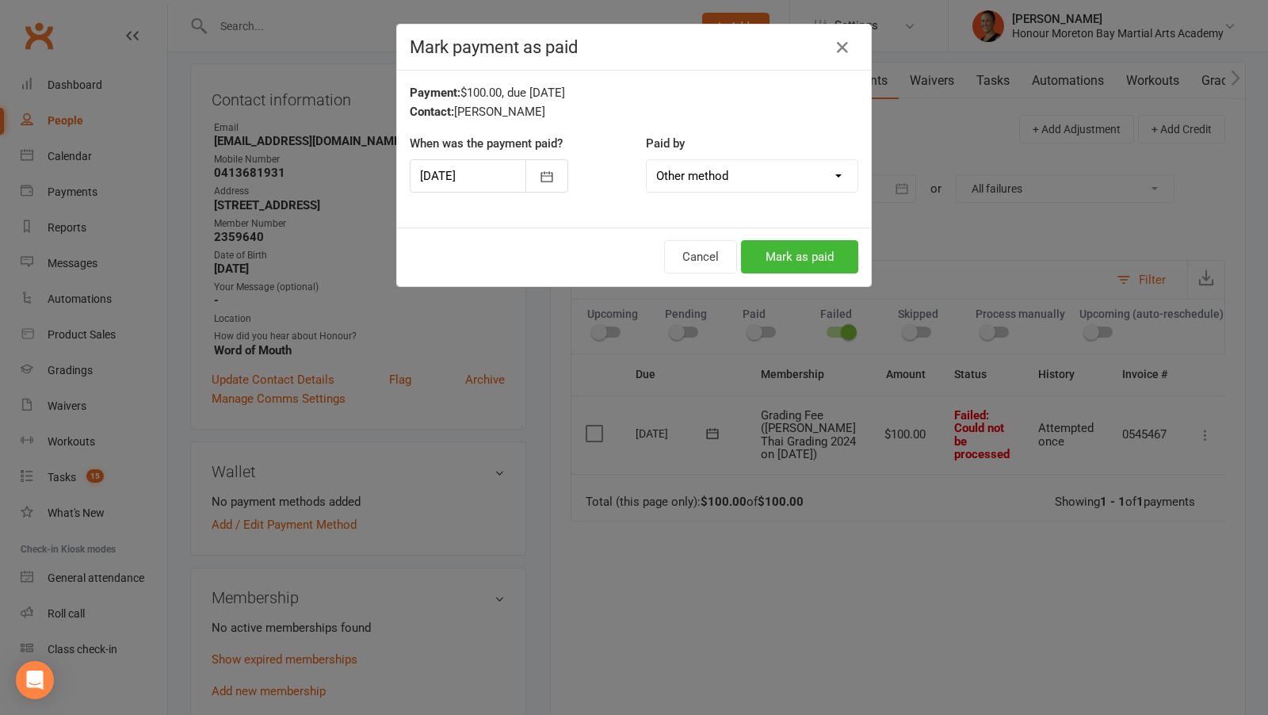
click at [1125, 538] on div "Mark payment as paid Payment: $100.00, due 07-Aug-2024 Contact: Kurt O'Brien Wh…" at bounding box center [634, 357] width 1268 height 715
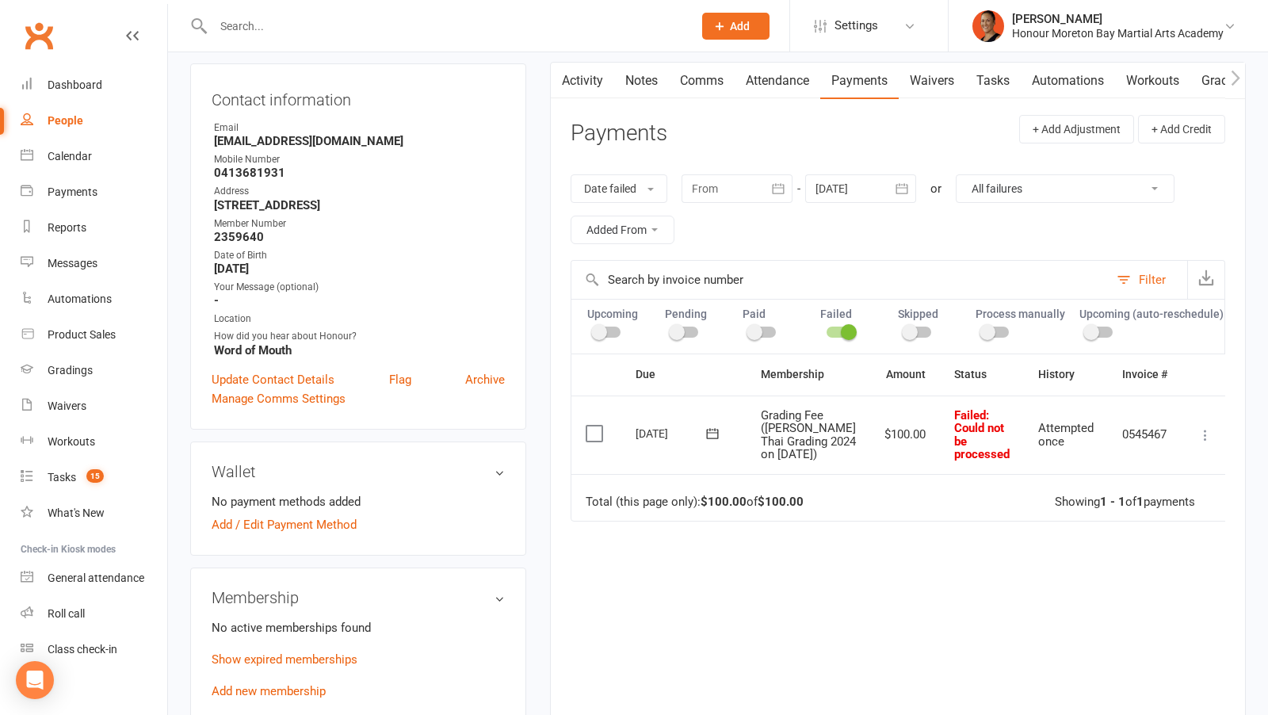
click at [1203, 434] on icon at bounding box center [1206, 435] width 16 height 16
click at [1099, 529] on link "Mark as Paid (Other)" at bounding box center [1135, 530] width 157 height 32
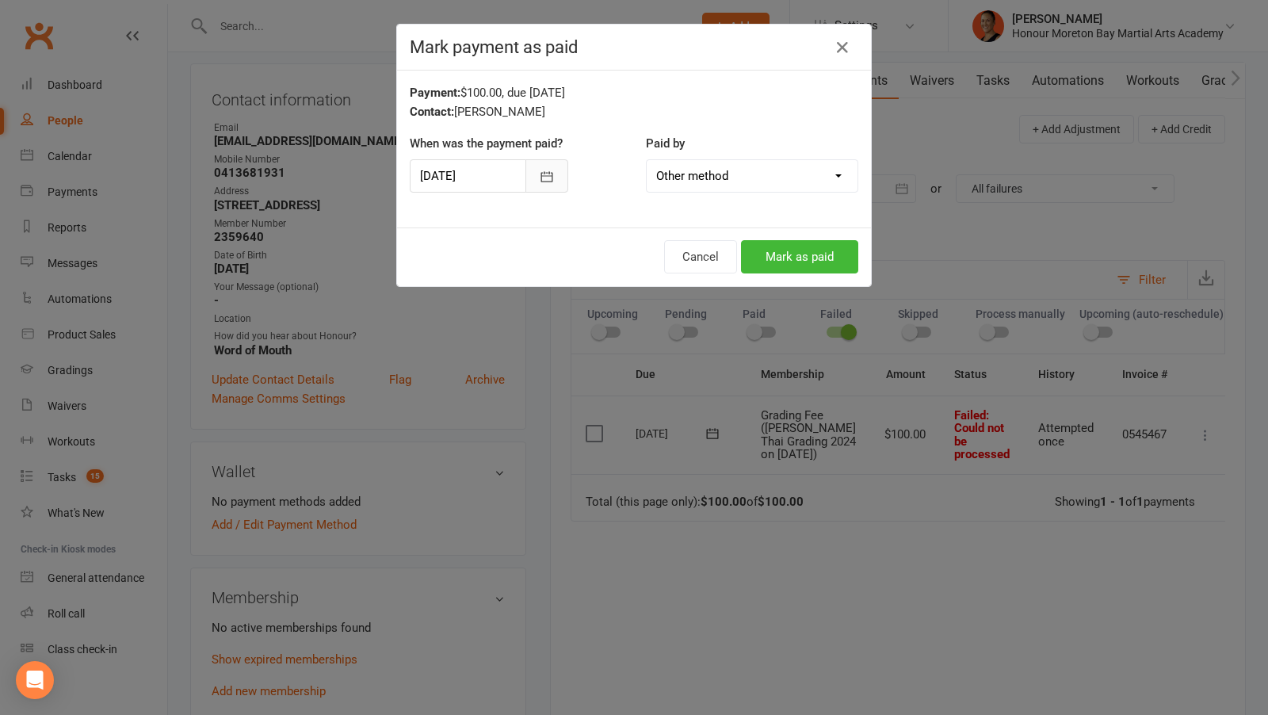
click at [560, 180] on button "button" at bounding box center [546, 175] width 43 height 33
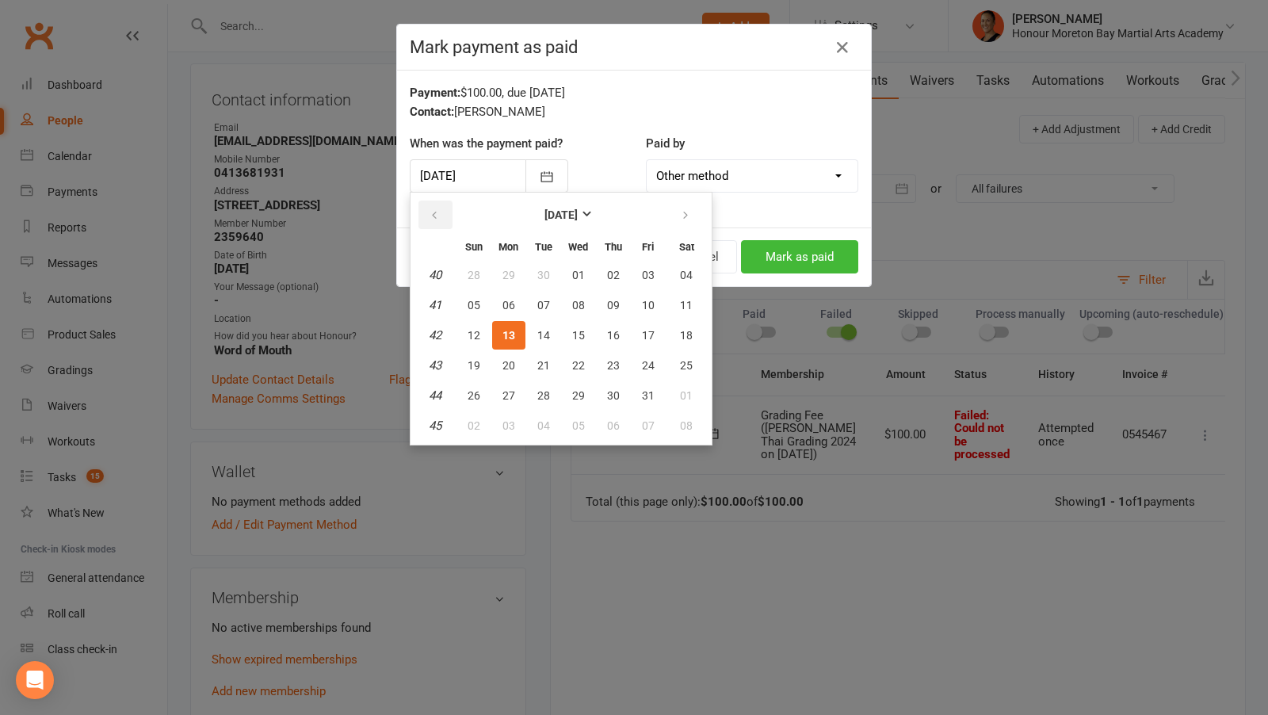
click at [430, 214] on icon "button" at bounding box center [434, 215] width 11 height 13
click at [472, 334] on span "14" at bounding box center [474, 335] width 13 height 13
type input "14 Sep 2025"
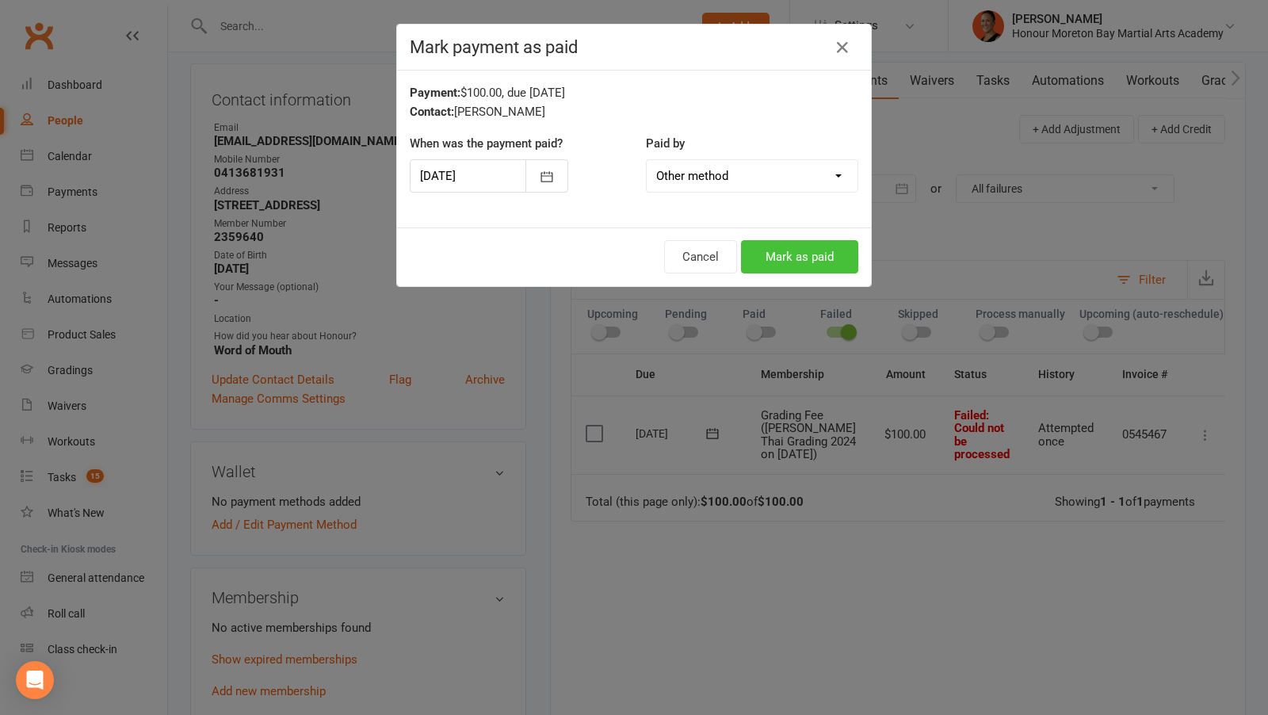
click at [819, 247] on button "Mark as paid" at bounding box center [799, 256] width 117 height 33
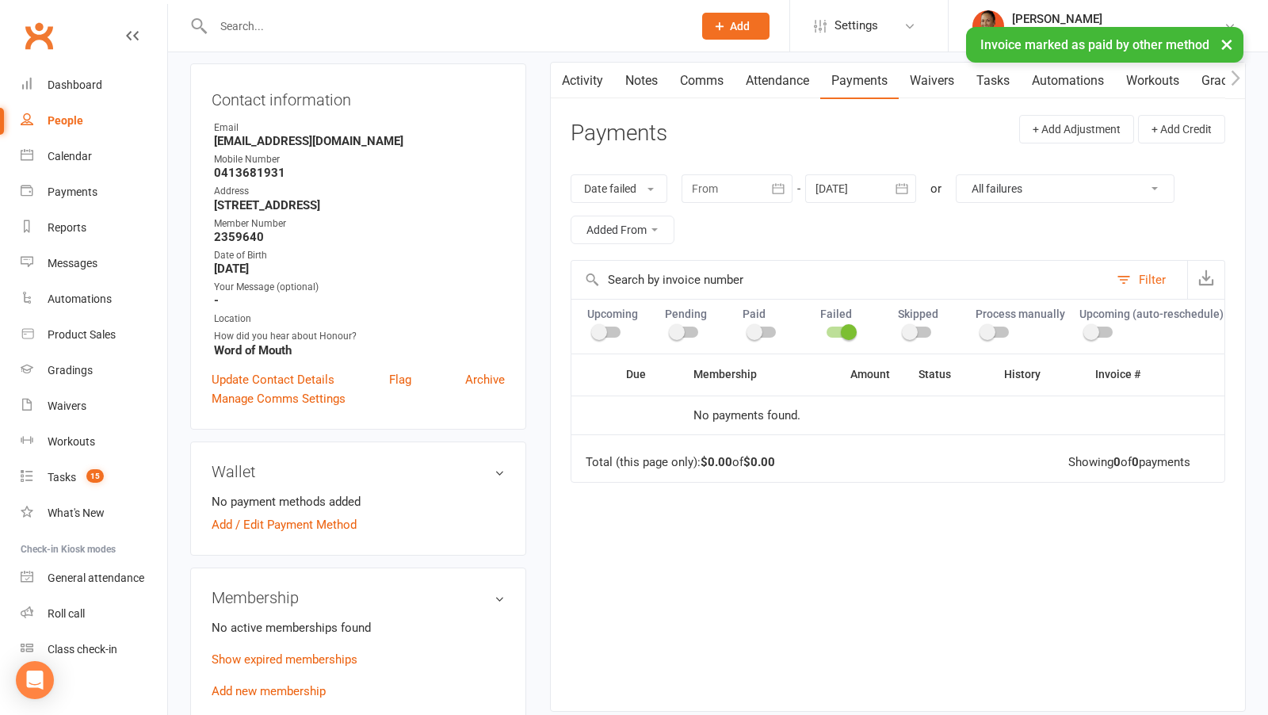
click at [575, 82] on link "Activity" at bounding box center [582, 81] width 63 height 36
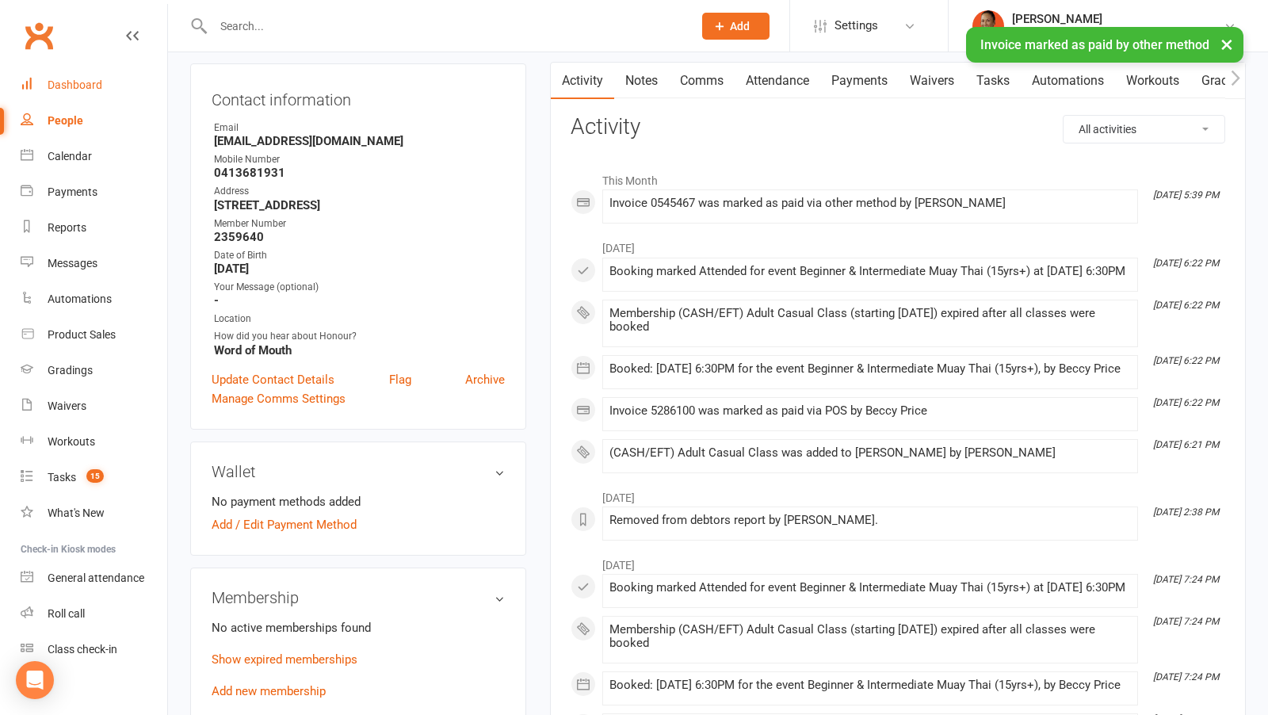
click at [71, 78] on div "Dashboard" at bounding box center [75, 84] width 55 height 13
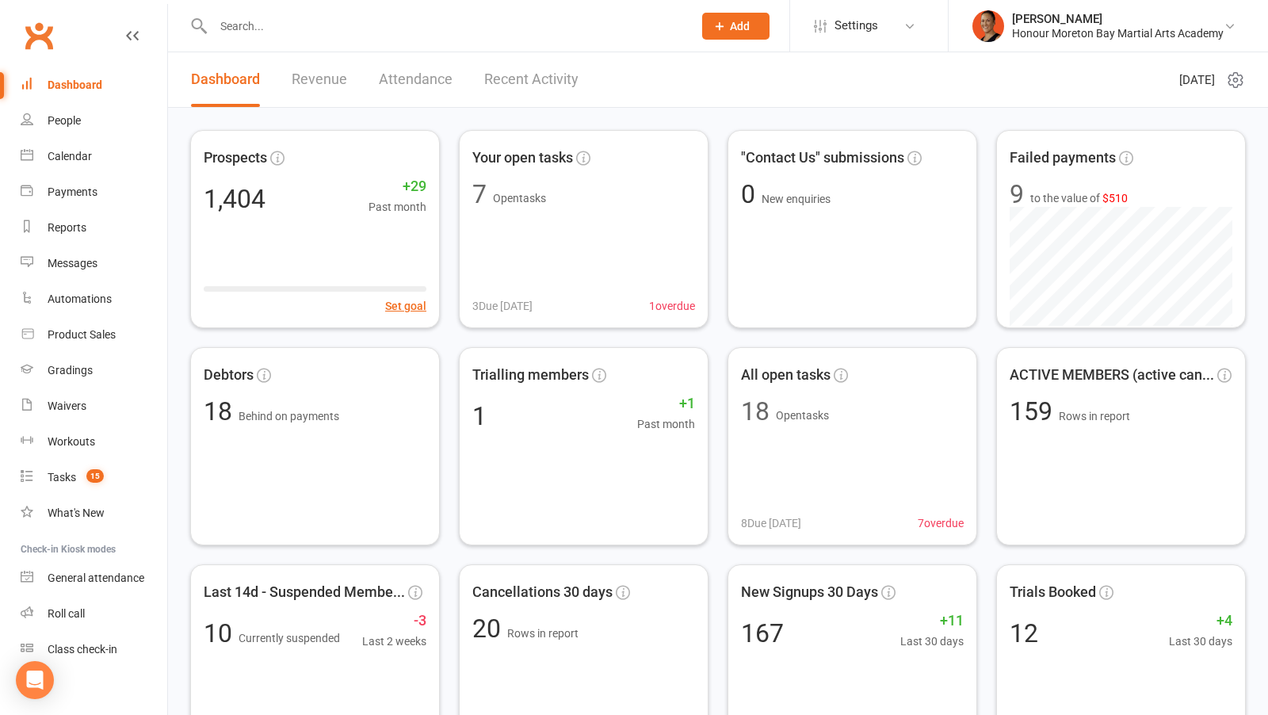
click at [1110, 48] on li "Melina Yung Honour Moreton Bay Martial Arts Academy Signed in as: Honour Moreto…" at bounding box center [1108, 26] width 320 height 52
click at [1098, 38] on div "Honour Moreton Bay Martial Arts Academy" at bounding box center [1118, 33] width 212 height 14
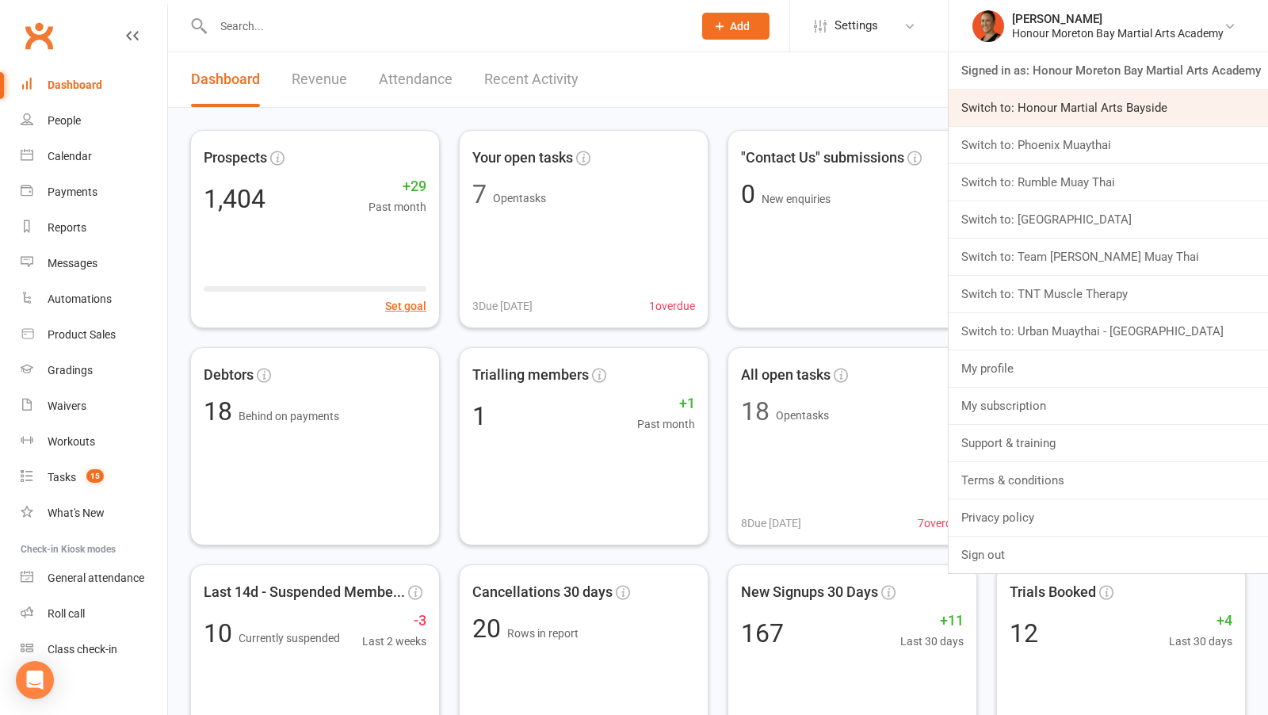
click at [1165, 108] on link "Switch to: Honour Martial Arts Bayside" at bounding box center [1108, 108] width 319 height 36
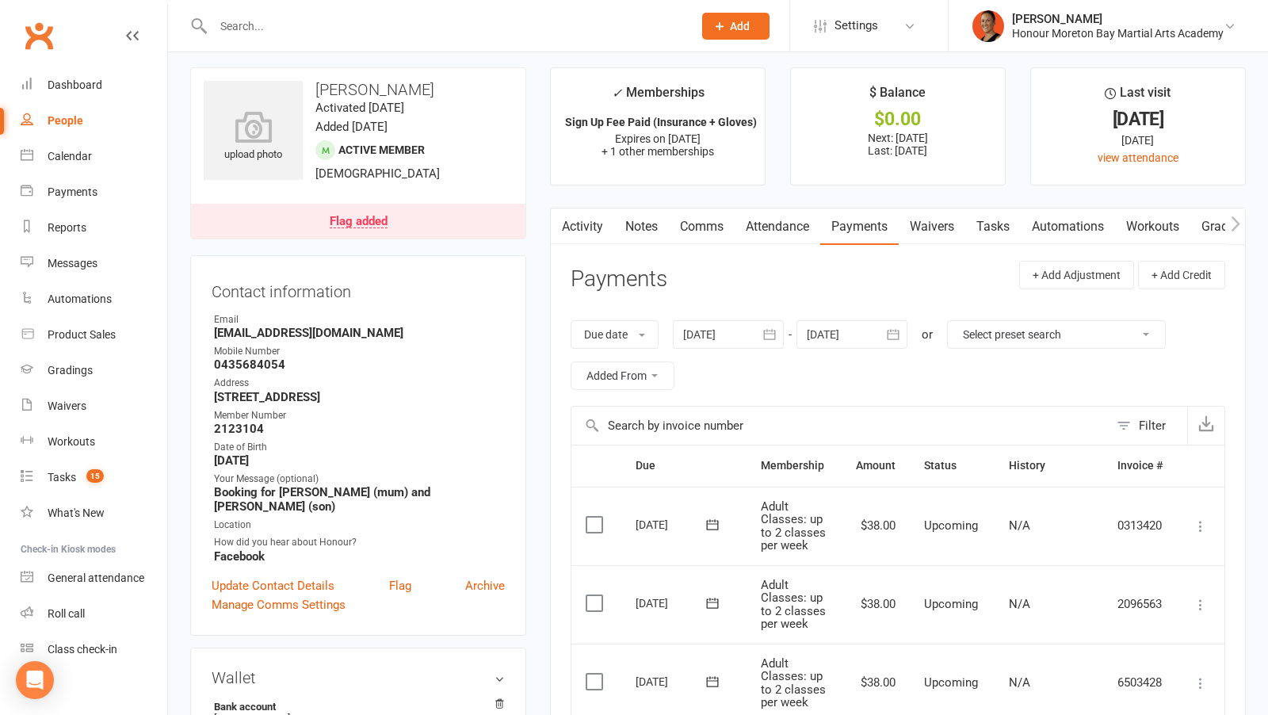
scroll to position [5, 0]
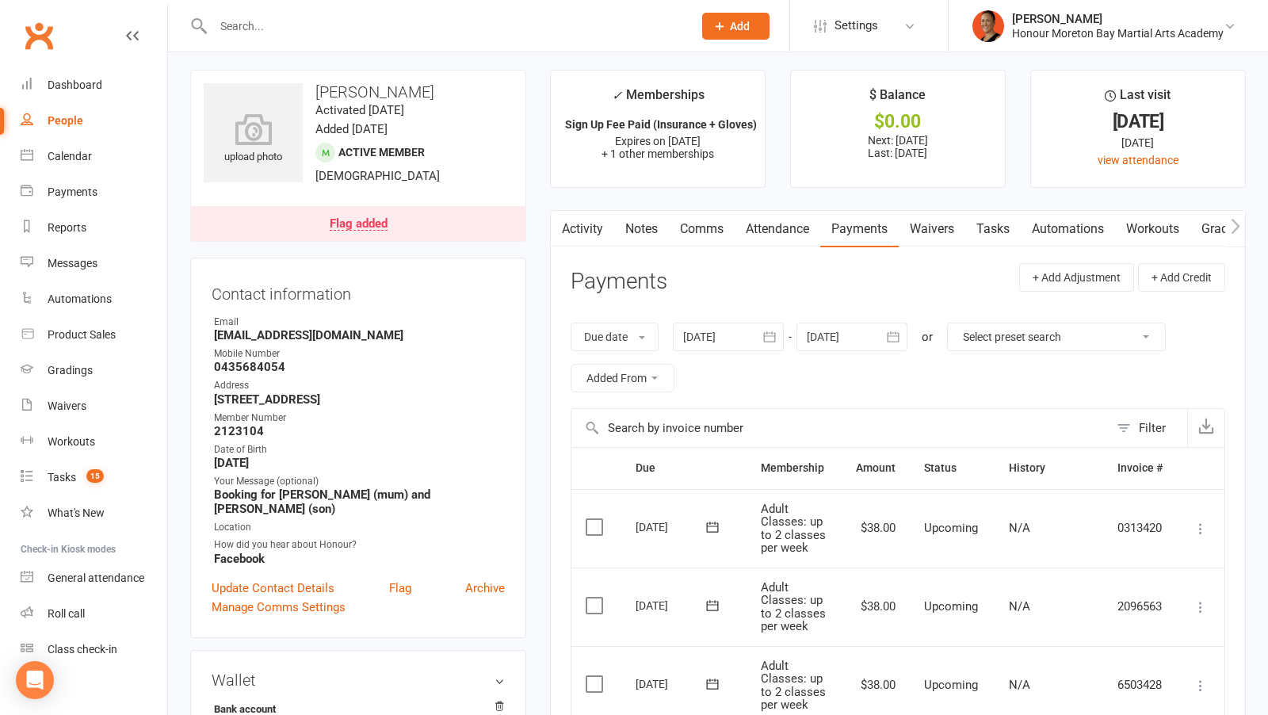
click at [358, 235] on link "Flag added" at bounding box center [358, 223] width 334 height 35
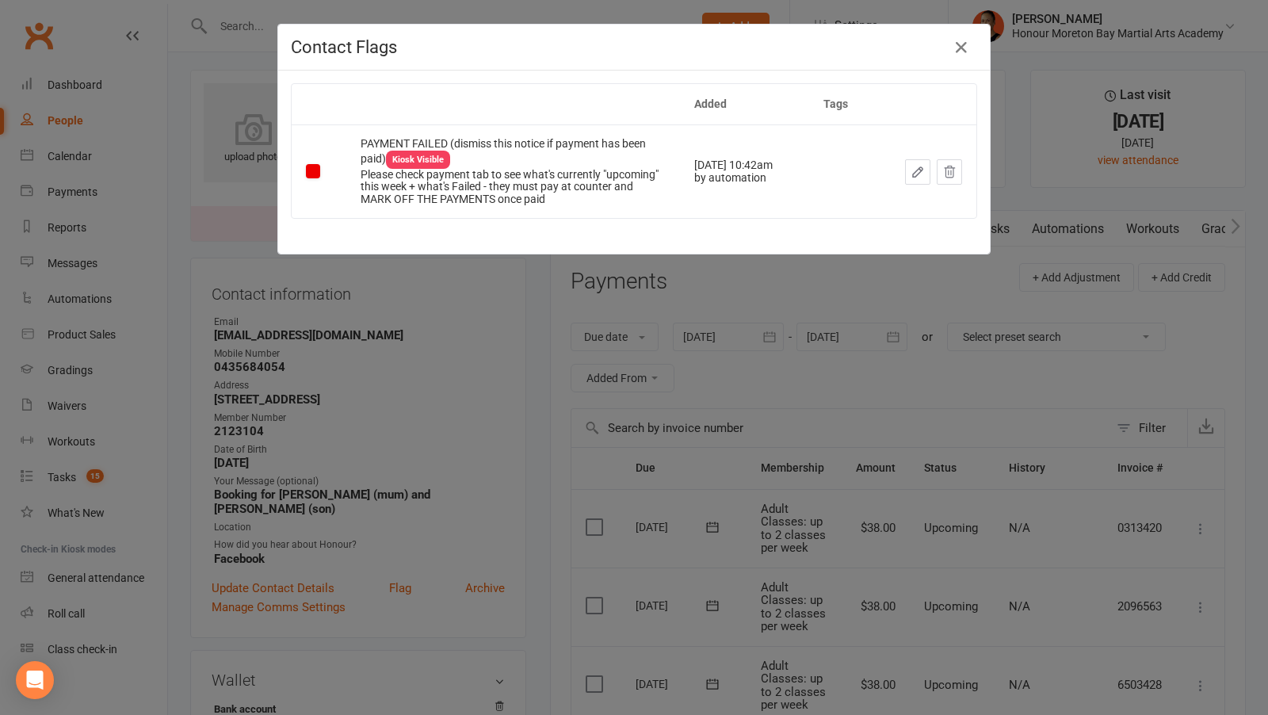
click at [822, 400] on div "Contact Flags Added Tags PAYMENT FAILED (dismiss this notice if payment has bee…" at bounding box center [634, 357] width 1268 height 715
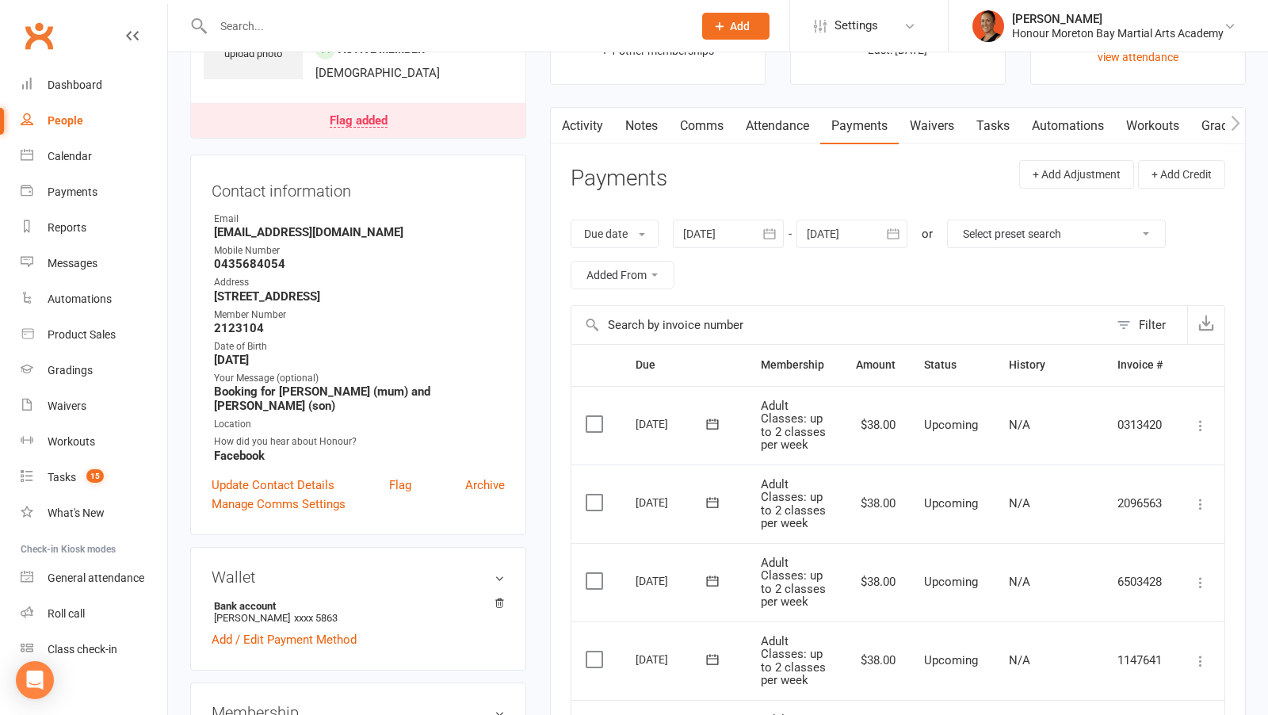
scroll to position [0, 0]
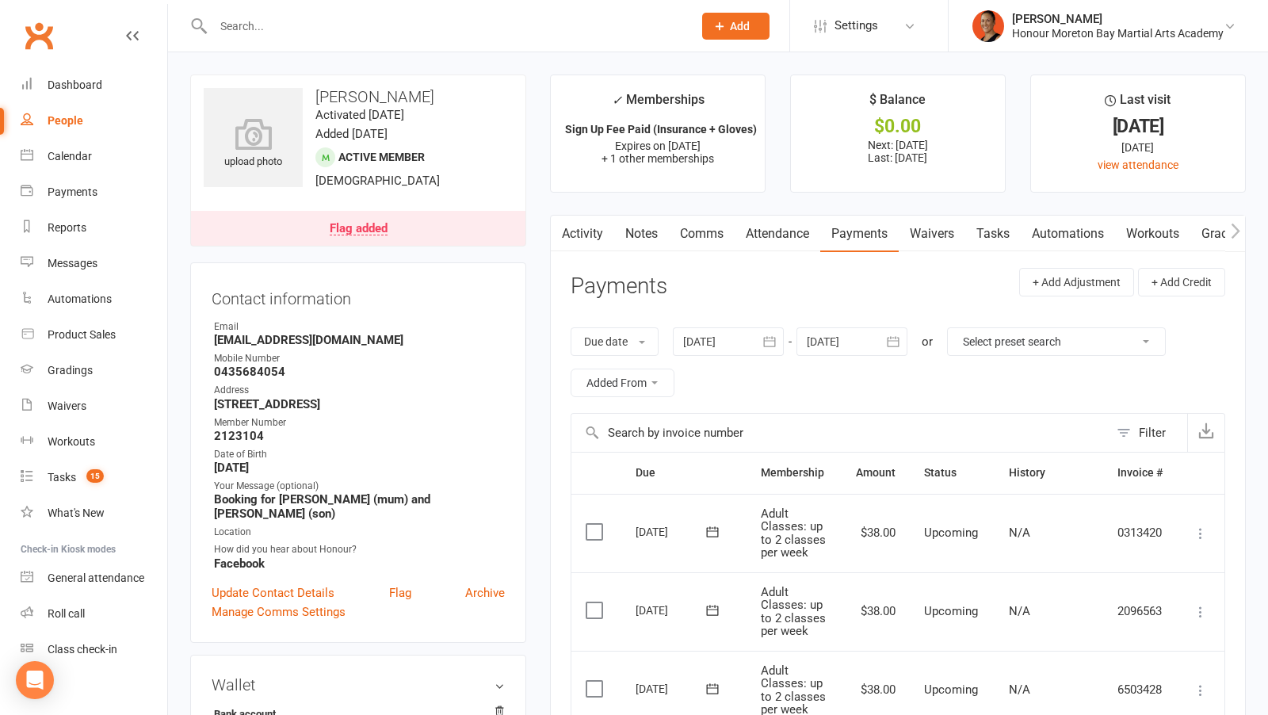
click at [590, 227] on link "Activity" at bounding box center [582, 234] width 63 height 36
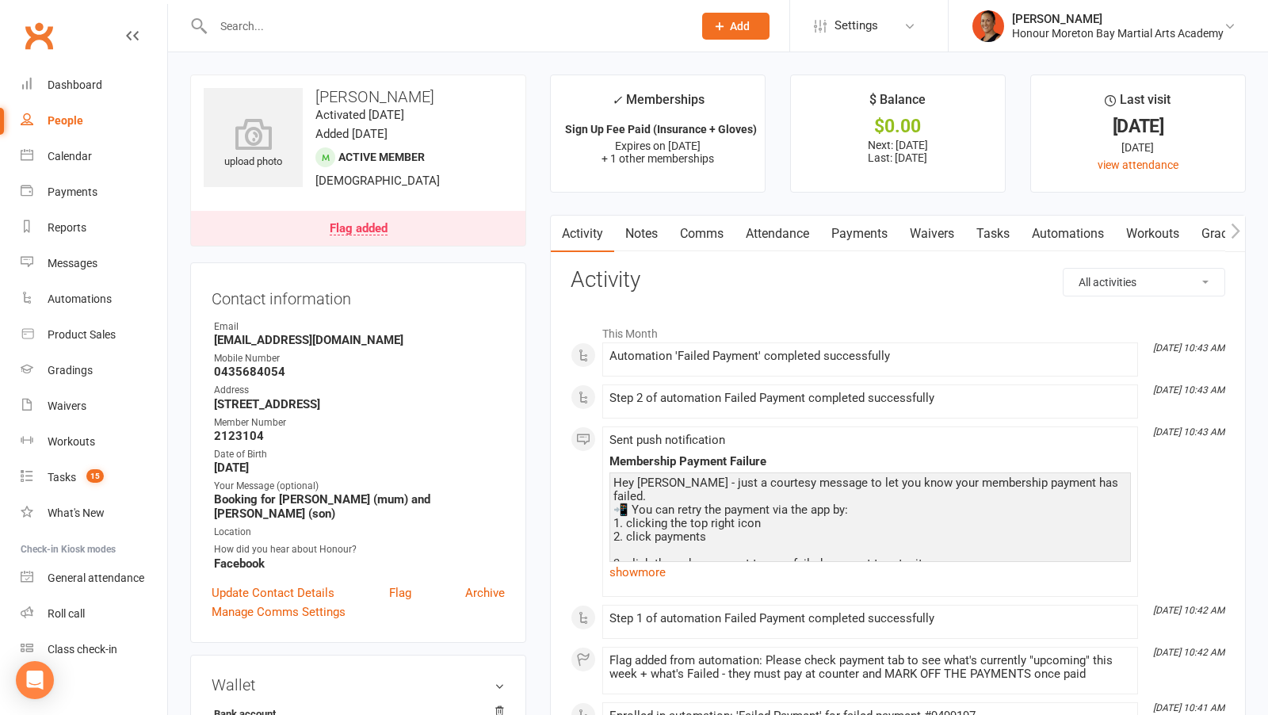
click at [871, 233] on link "Payments" at bounding box center [859, 234] width 78 height 36
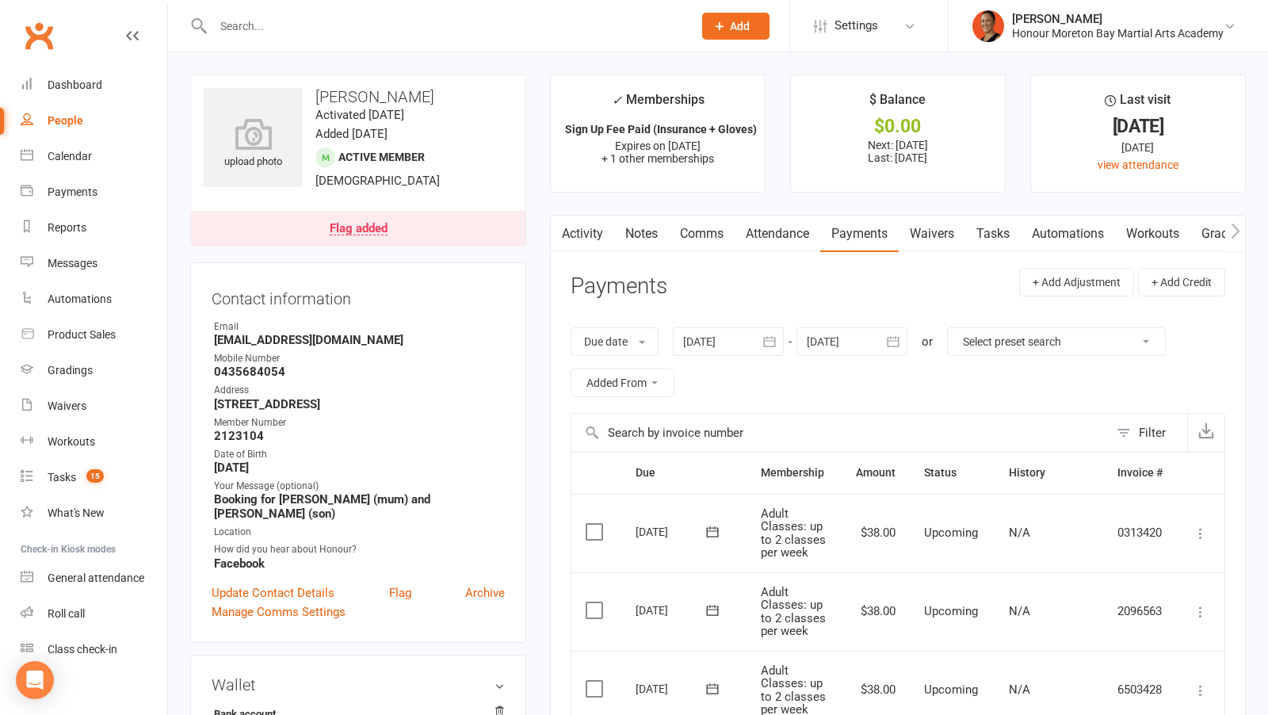
click at [554, 233] on button "button" at bounding box center [561, 234] width 20 height 36
click at [562, 241] on button "button" at bounding box center [561, 234] width 20 height 36
click at [583, 226] on link "Activity" at bounding box center [582, 234] width 63 height 36
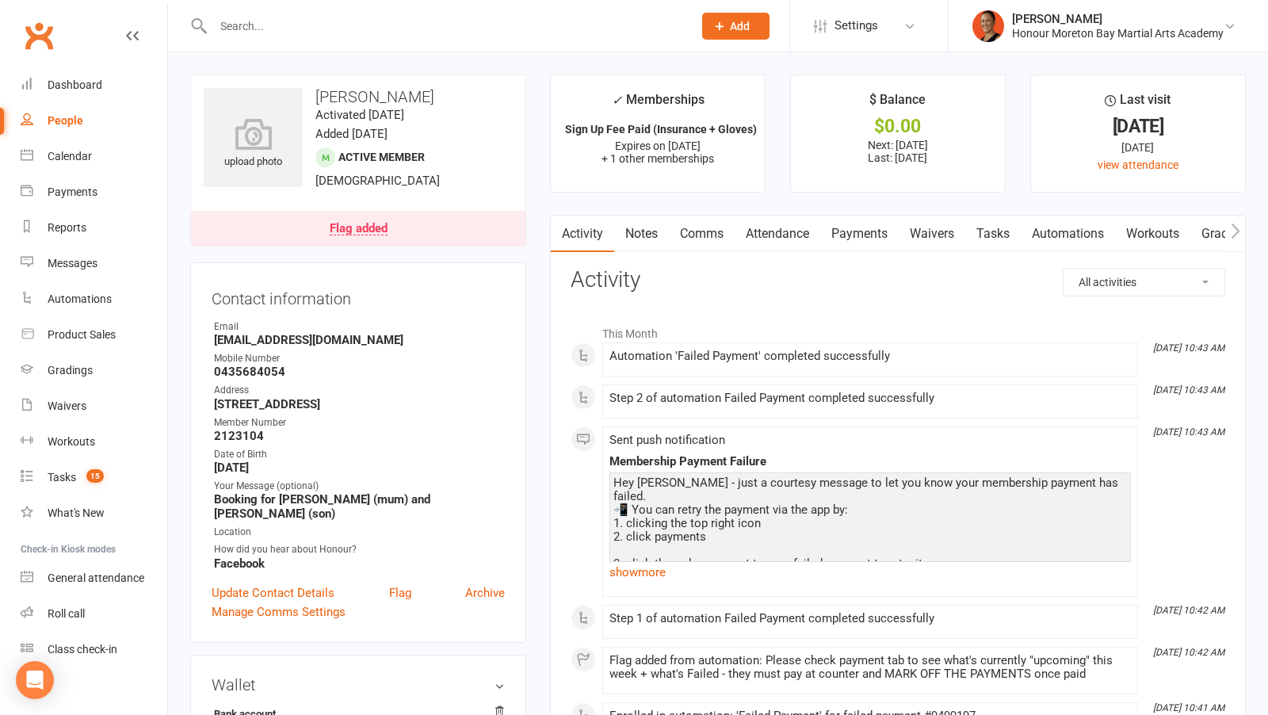
click at [1116, 277] on select "All activities Bookings / Attendances Communications Notes Failed SMSes Grading…" at bounding box center [1144, 282] width 161 height 27
select select "ConversationLogEntry"
click at [1064, 269] on select "All activities Bookings / Attendances Communications Notes Failed SMSes Grading…" at bounding box center [1144, 282] width 161 height 27
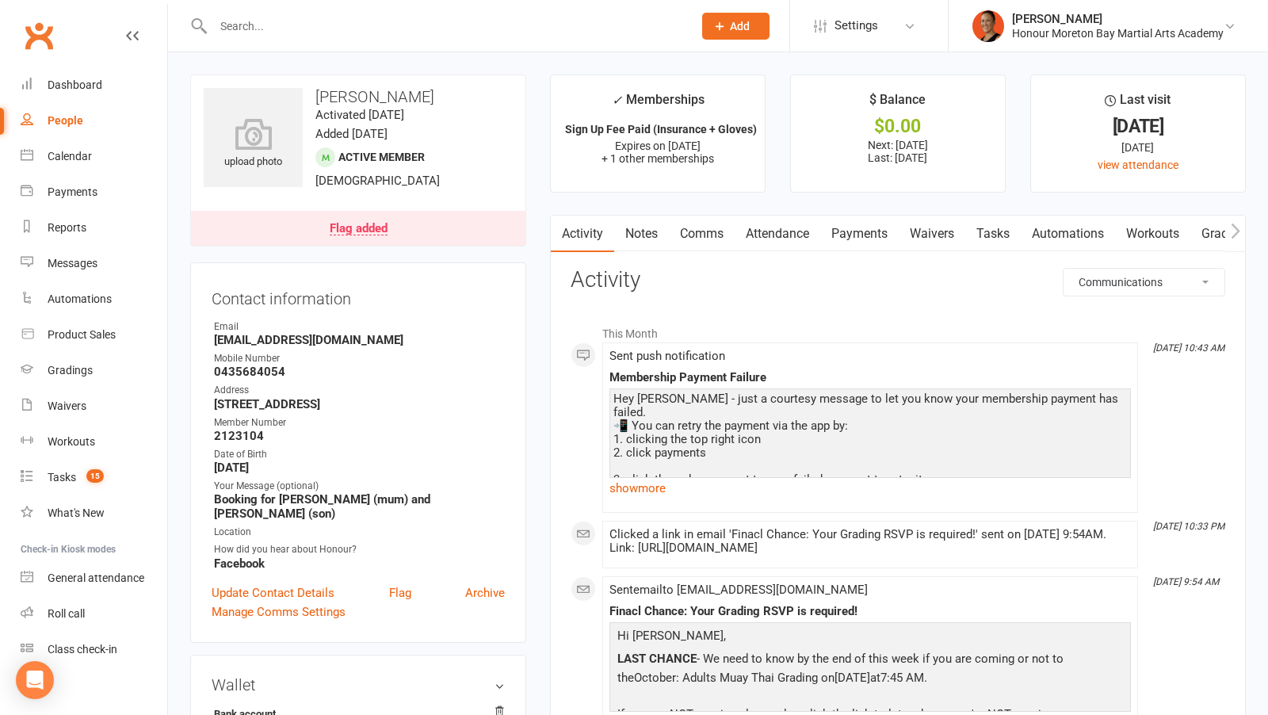
click at [865, 237] on link "Payments" at bounding box center [859, 234] width 78 height 36
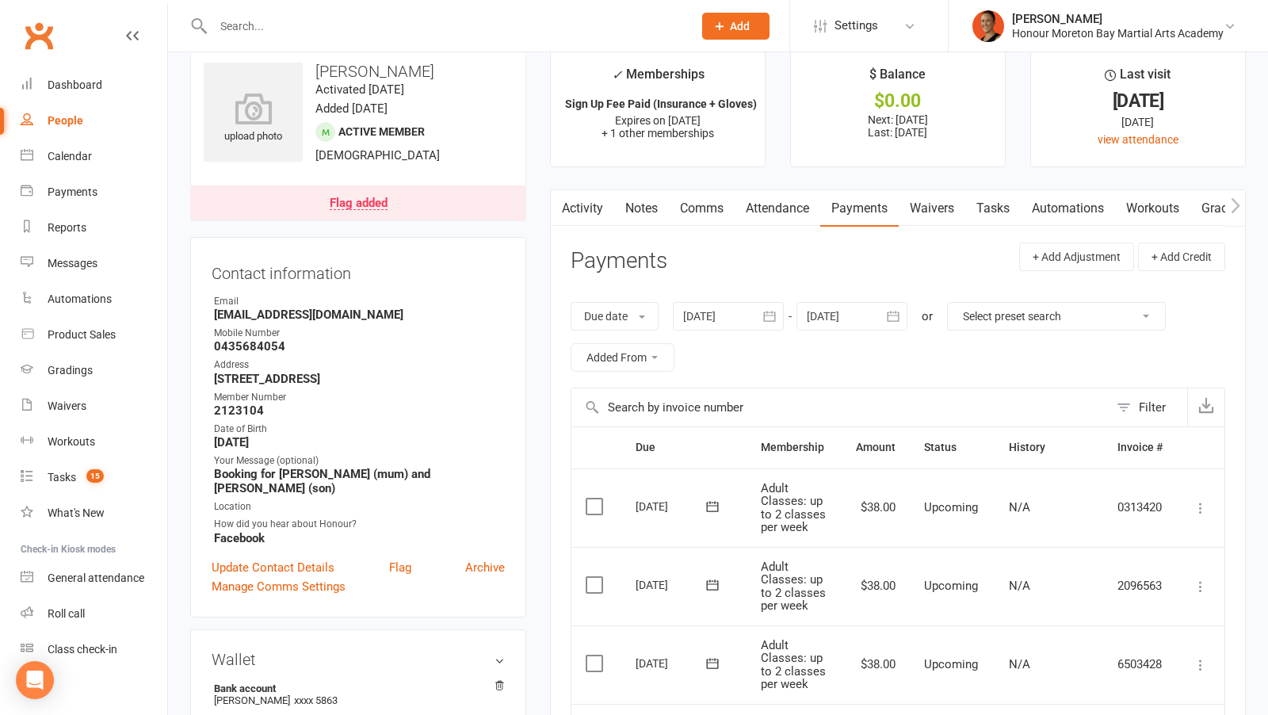
scroll to position [25, 0]
click at [659, 219] on link "Notes" at bounding box center [641, 209] width 55 height 36
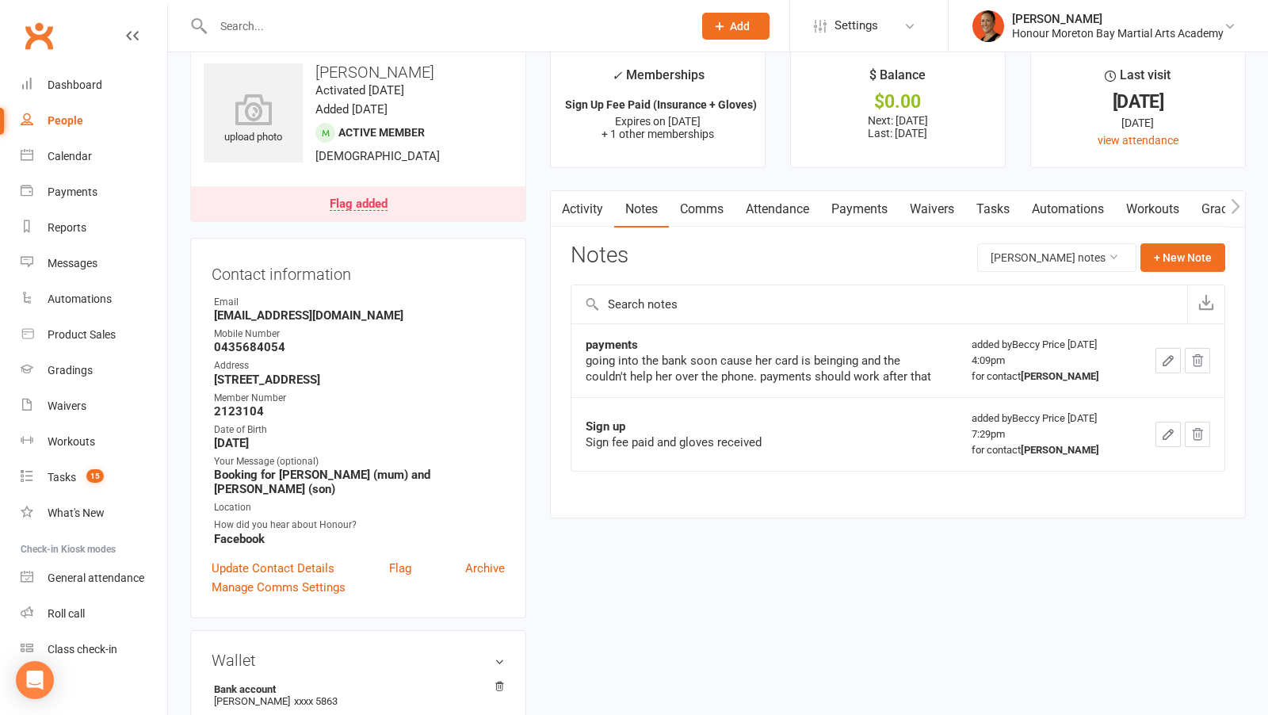
click at [842, 208] on link "Payments" at bounding box center [859, 209] width 78 height 36
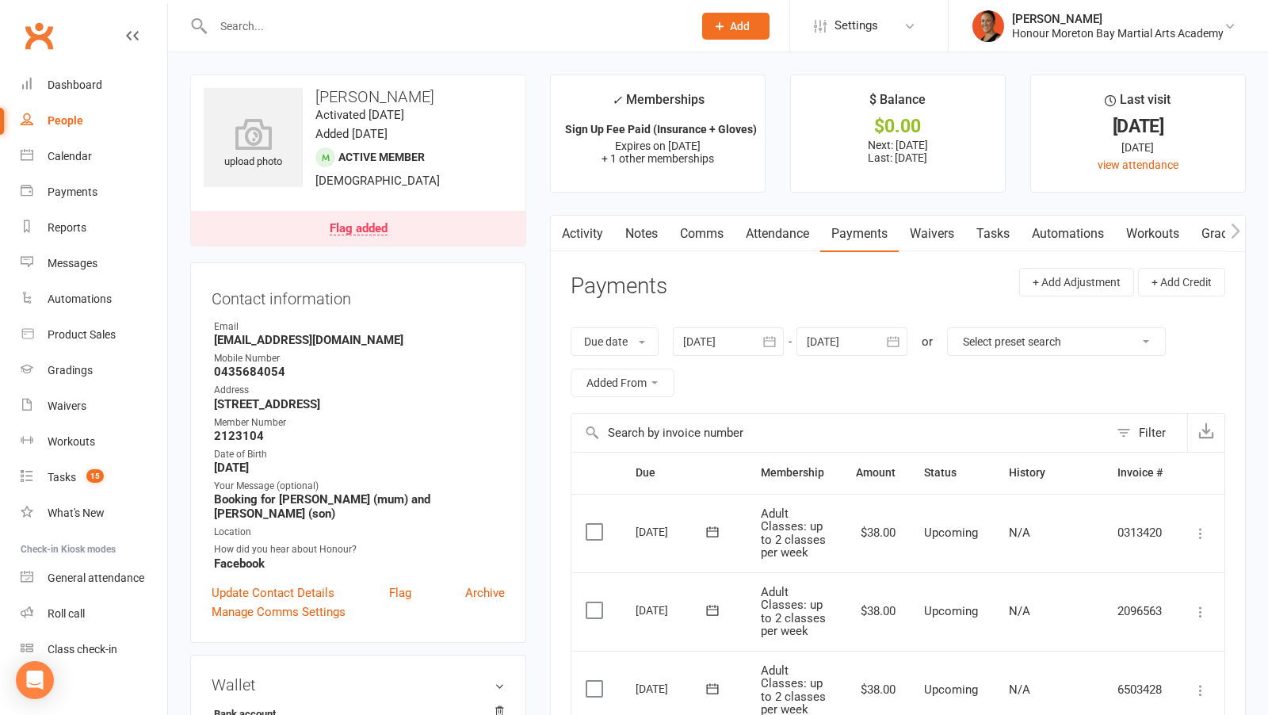
click at [368, 226] on div "Flag added" at bounding box center [359, 229] width 58 height 13
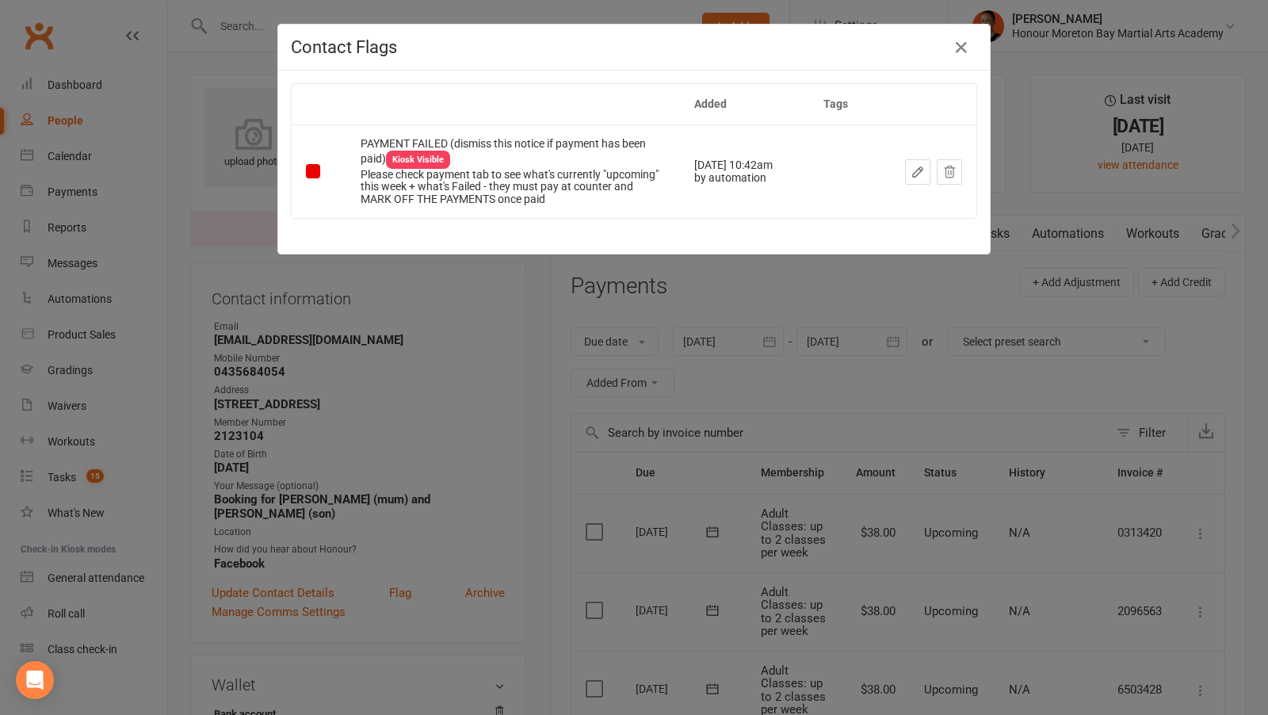
click at [925, 167] on icon "button" at bounding box center [918, 172] width 14 height 14
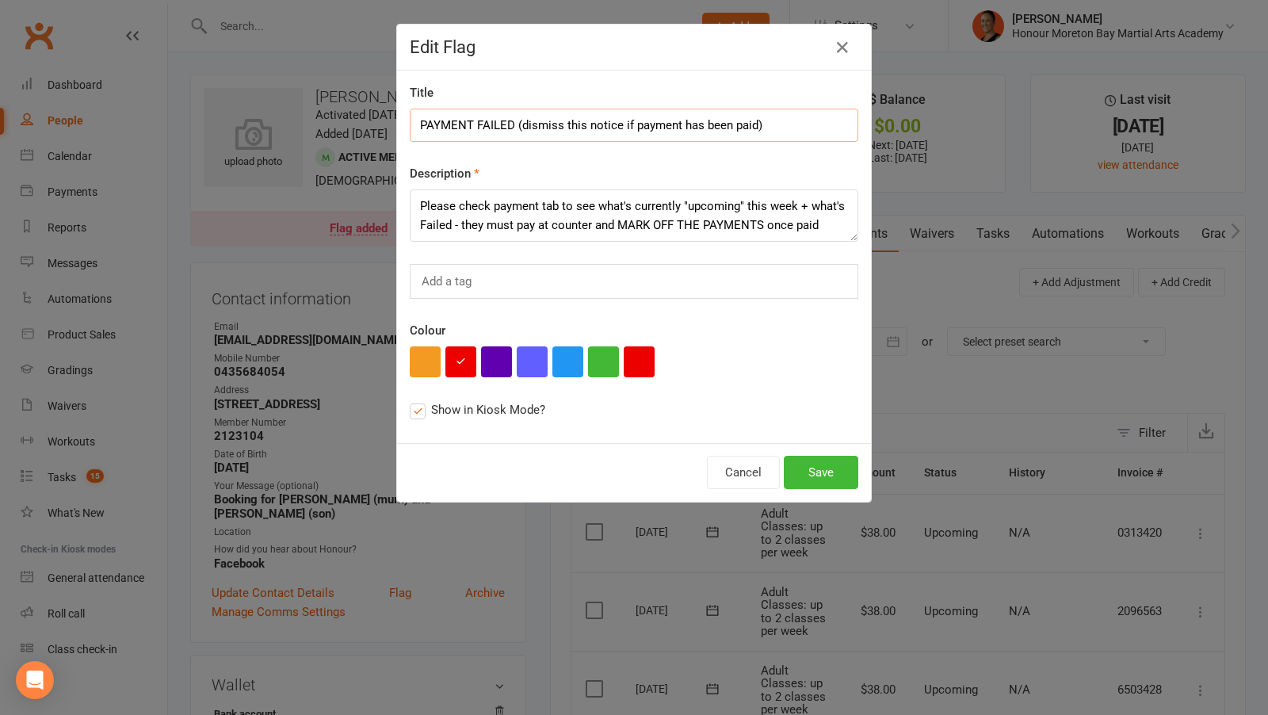
click at [468, 120] on input "PAYMENT FAILED (dismiss this notice if payment has been paid)" at bounding box center [634, 125] width 449 height 33
type input "OWES 3 weeks!"
click at [828, 469] on button "Save" at bounding box center [821, 472] width 74 height 33
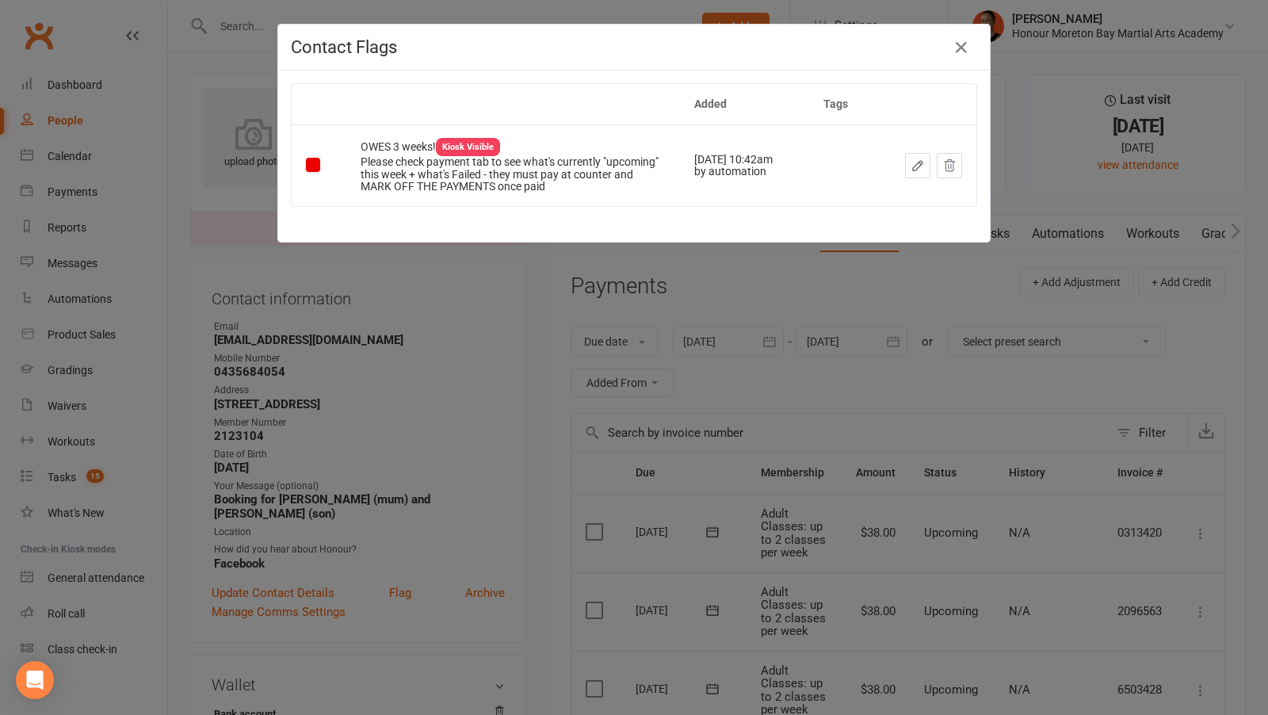
click at [774, 400] on div "Contact Flags Added Tags OWES 3 weeks! Kiosk Visible Please check payment tab t…" at bounding box center [634, 357] width 1268 height 715
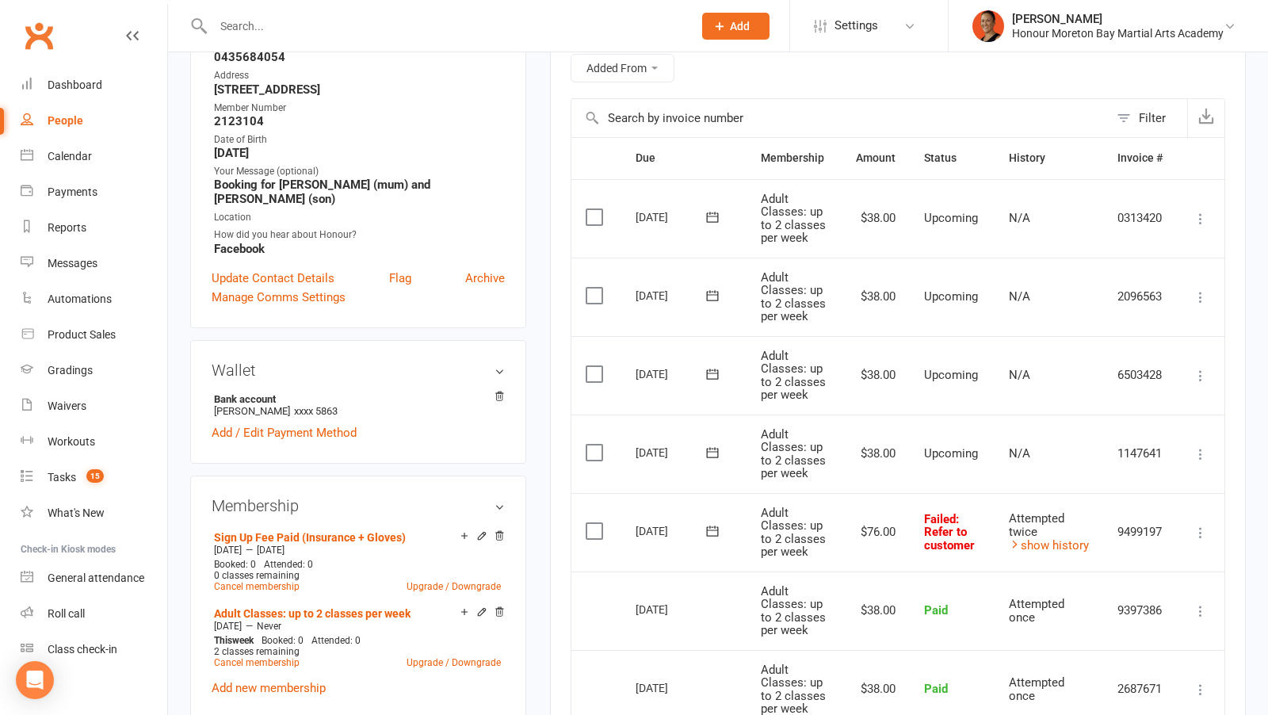
scroll to position [326, 0]
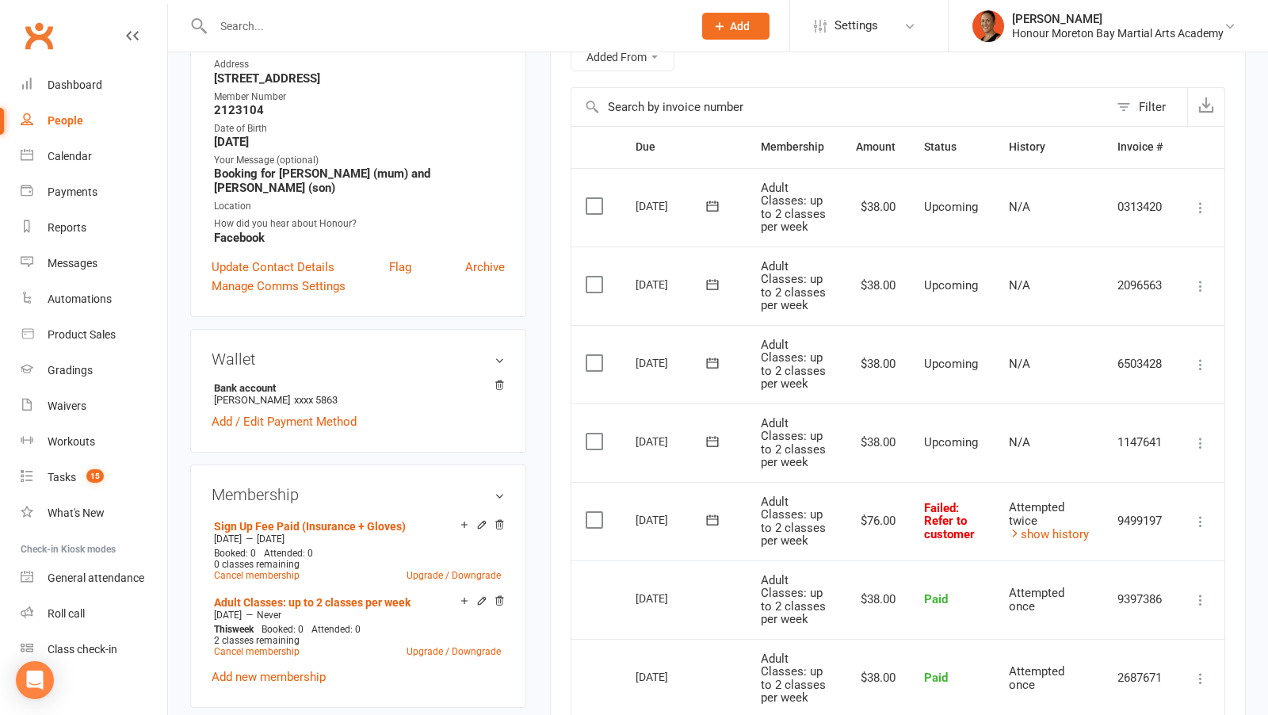
click at [712, 515] on icon at bounding box center [713, 520] width 16 height 16
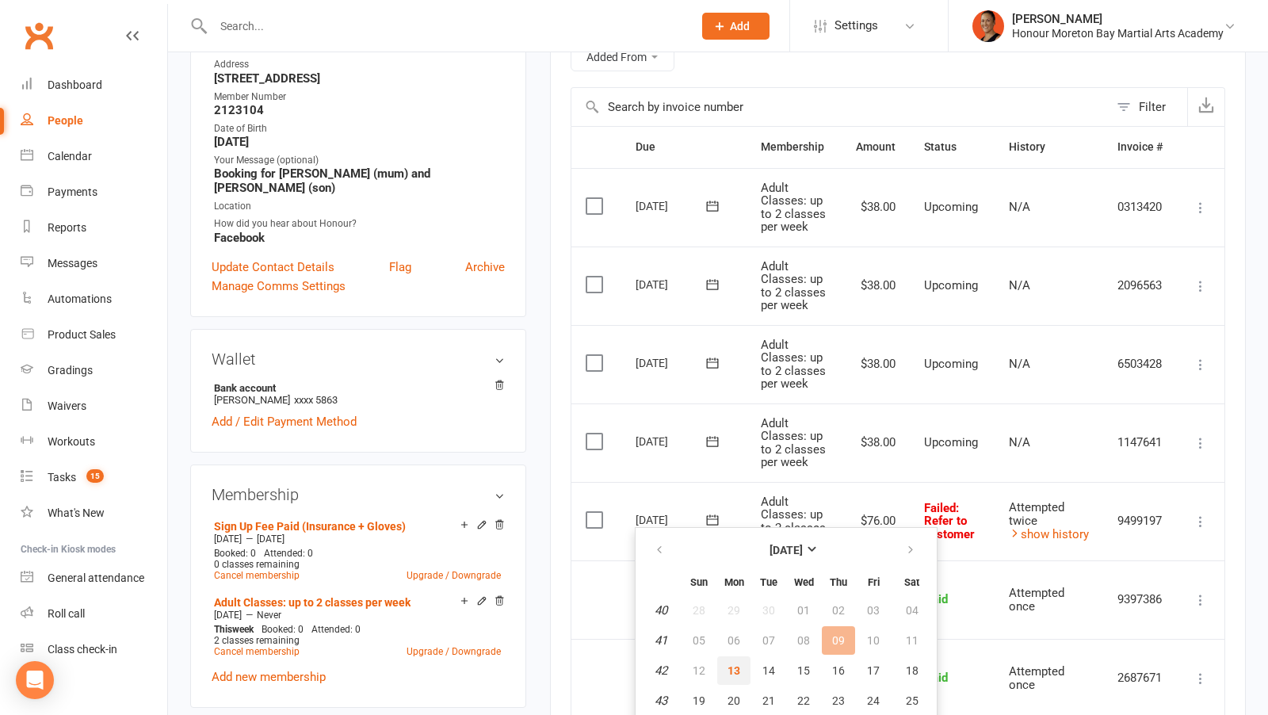
click at [737, 664] on span "13" at bounding box center [734, 670] width 13 height 13
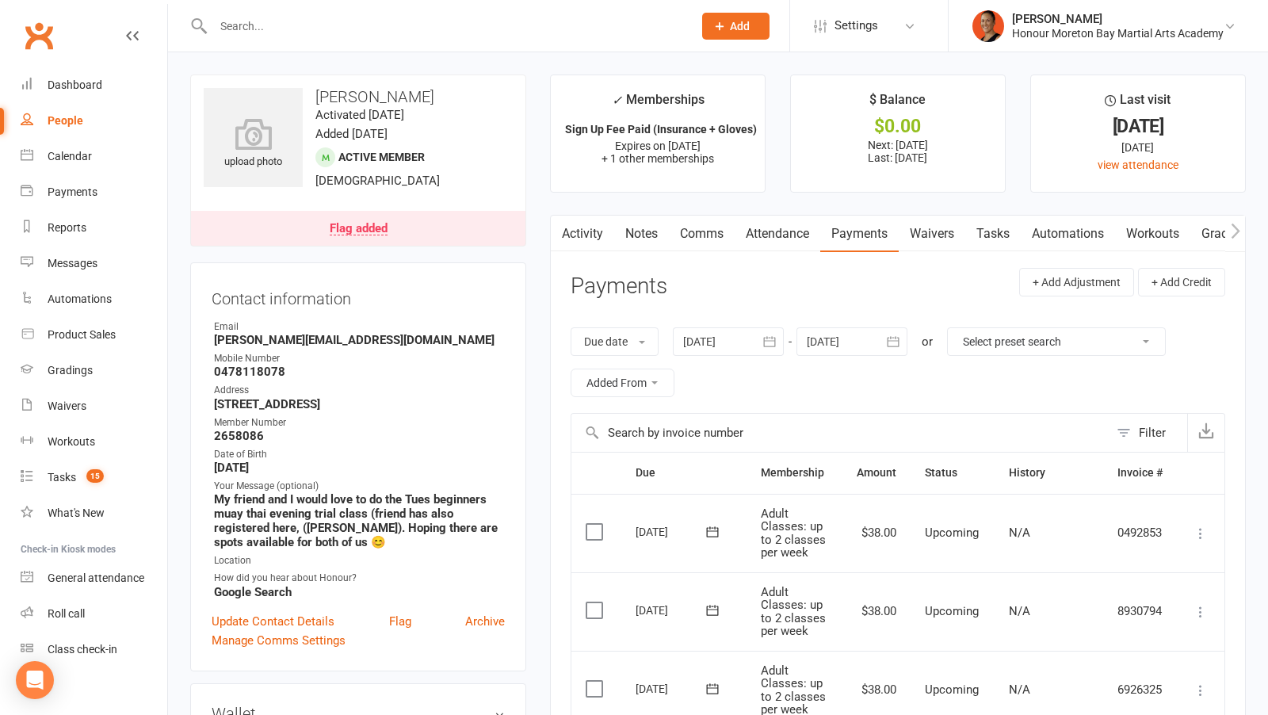
click at [636, 230] on link "Notes" at bounding box center [641, 234] width 55 height 36
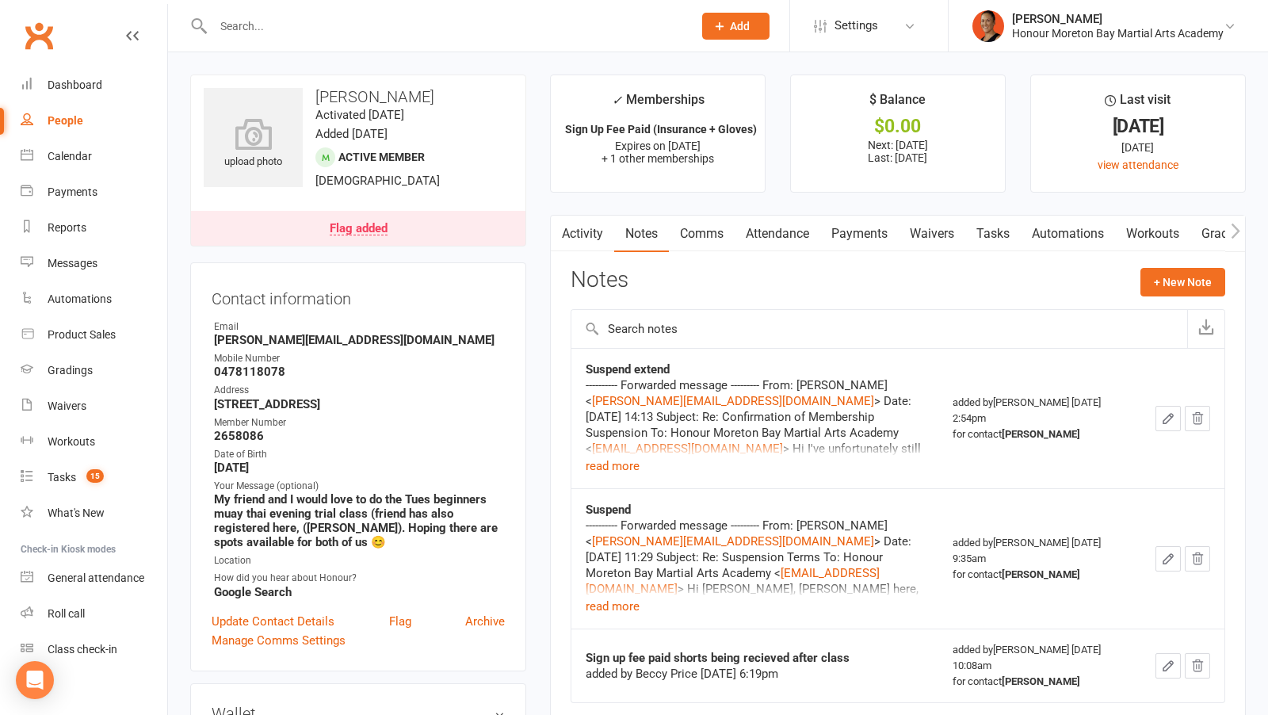
click at [863, 239] on link "Payments" at bounding box center [859, 234] width 78 height 36
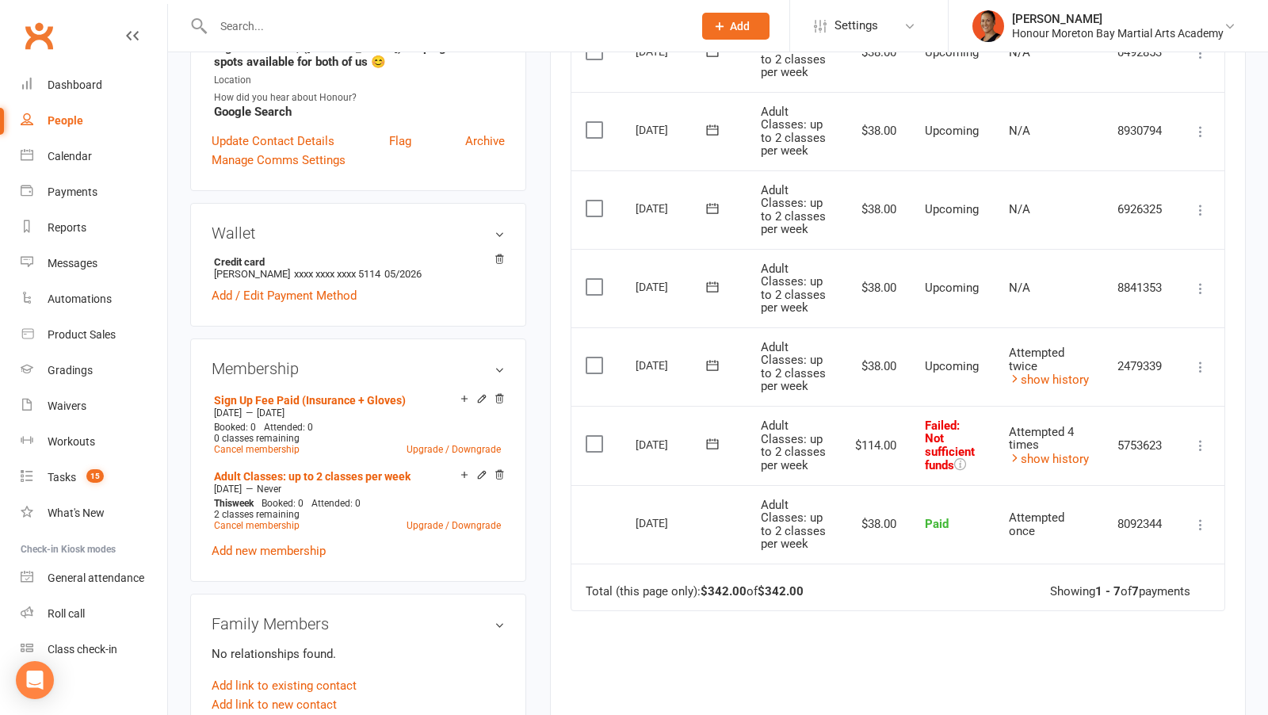
scroll to position [537, 0]
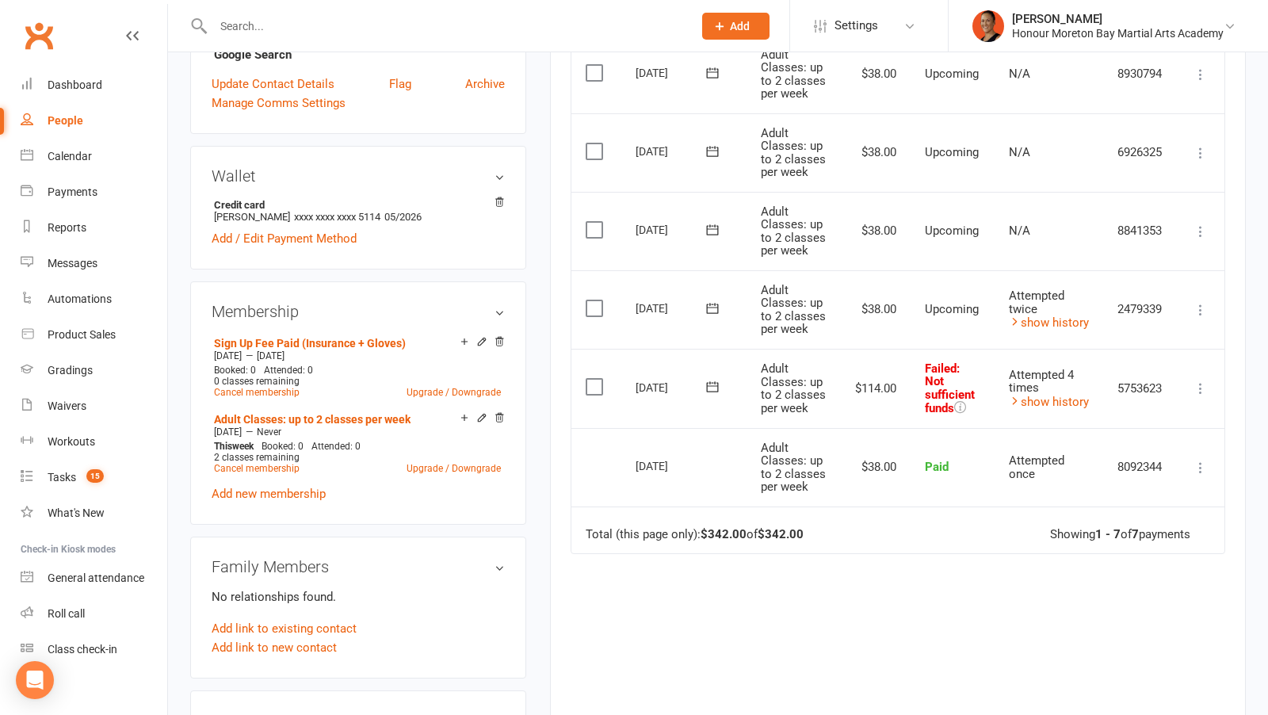
click at [1202, 318] on icon at bounding box center [1201, 310] width 16 height 16
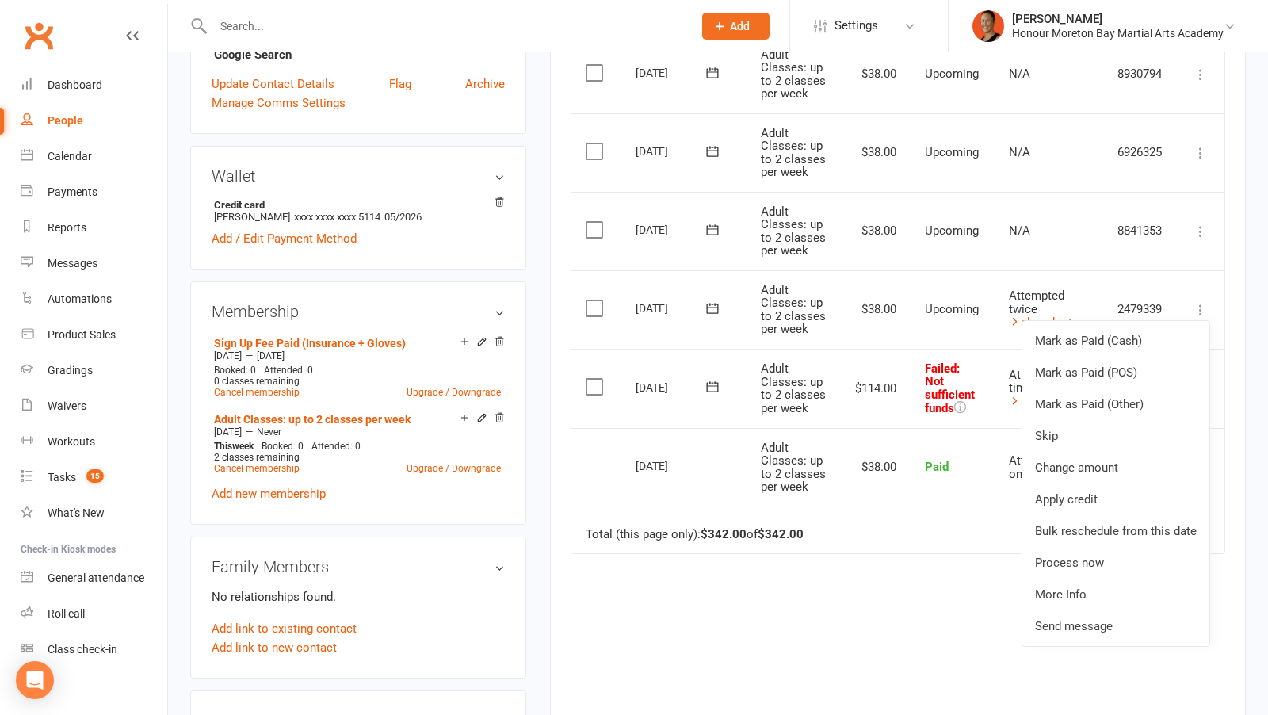
click at [1068, 315] on div "Attempted twice" at bounding box center [1049, 302] width 80 height 26
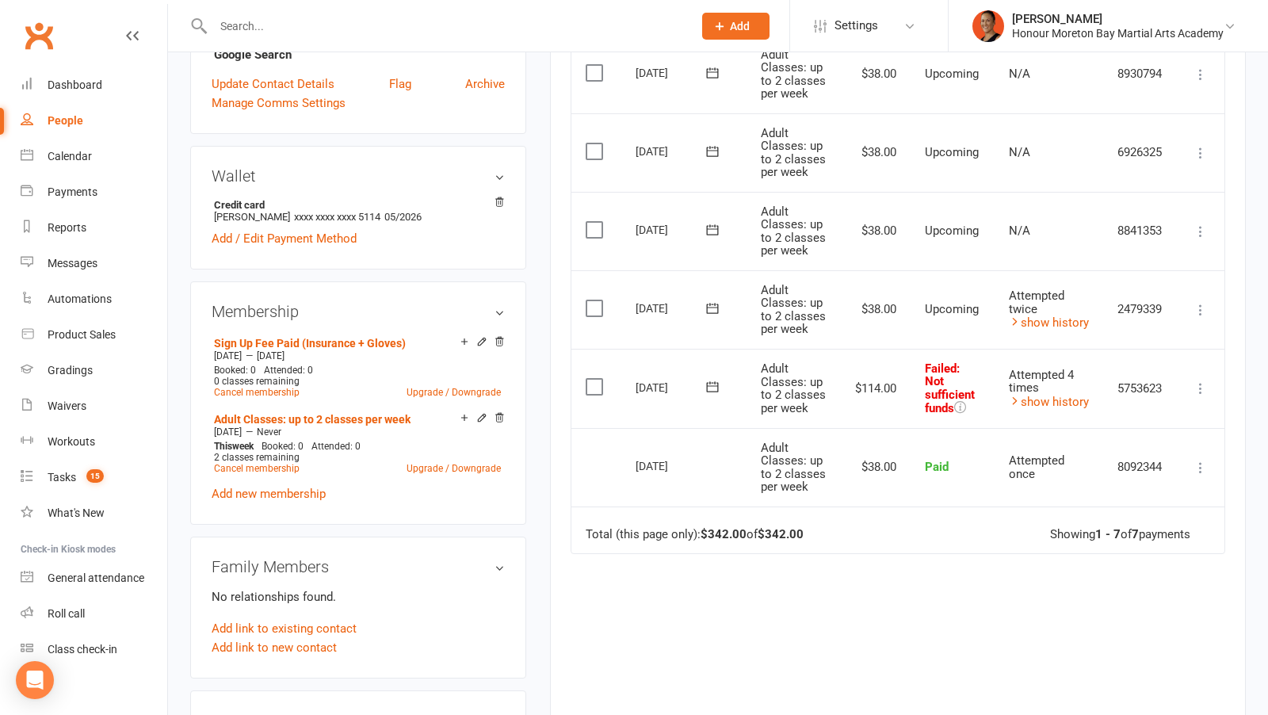
click at [1054, 315] on div "Attempted twice" at bounding box center [1049, 302] width 80 height 26
click at [1042, 349] on td "Attempted twice show history" at bounding box center [1049, 309] width 109 height 78
click at [1042, 330] on link "show history" at bounding box center [1049, 322] width 80 height 14
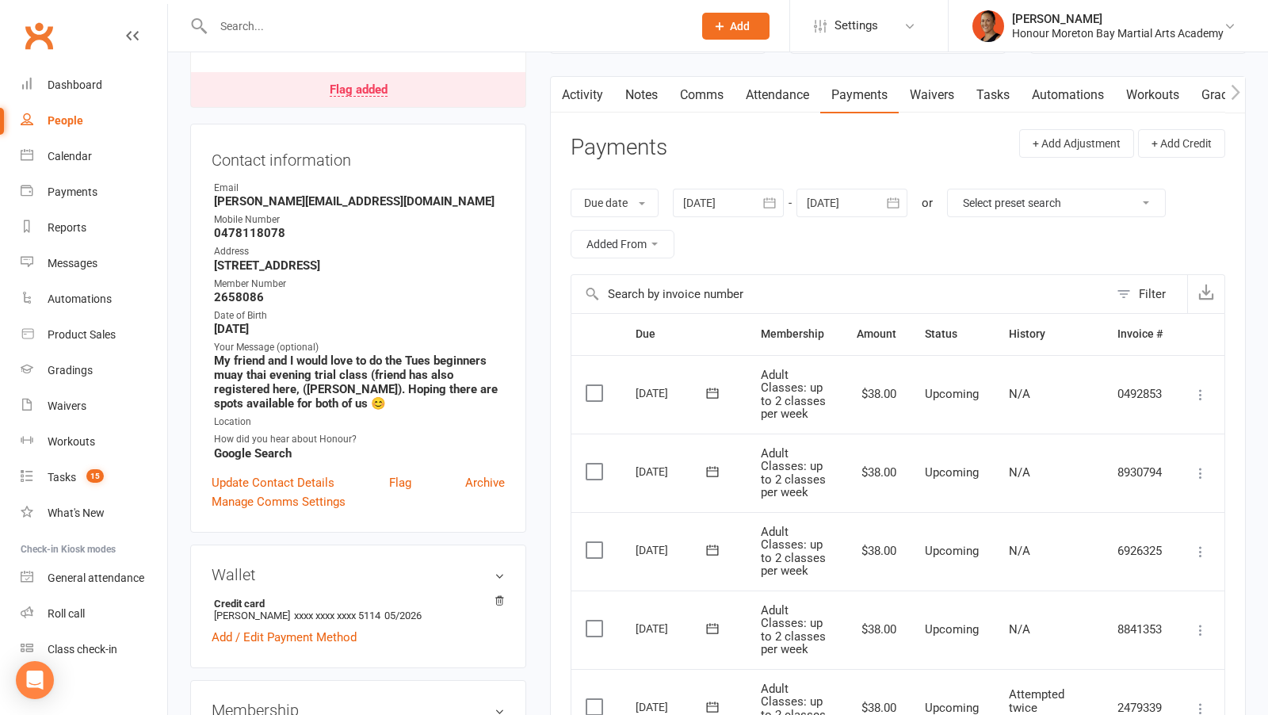
scroll to position [0, 0]
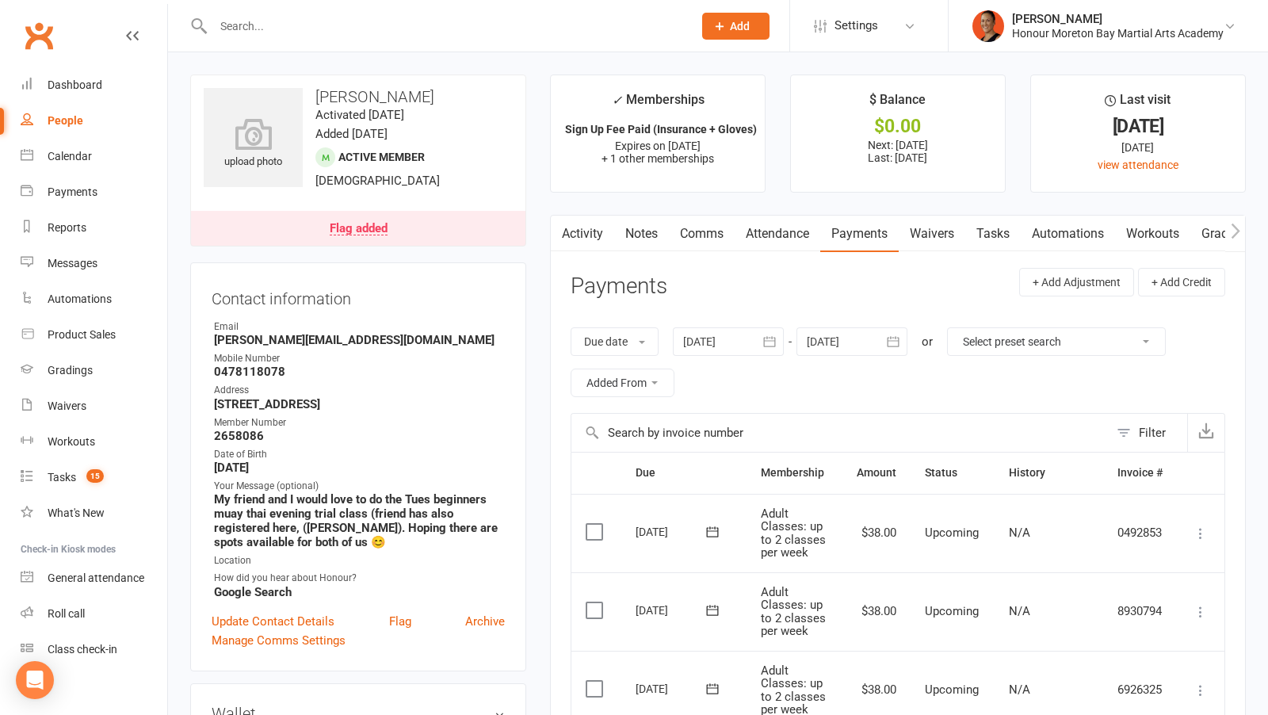
click at [661, 235] on link "Notes" at bounding box center [641, 234] width 55 height 36
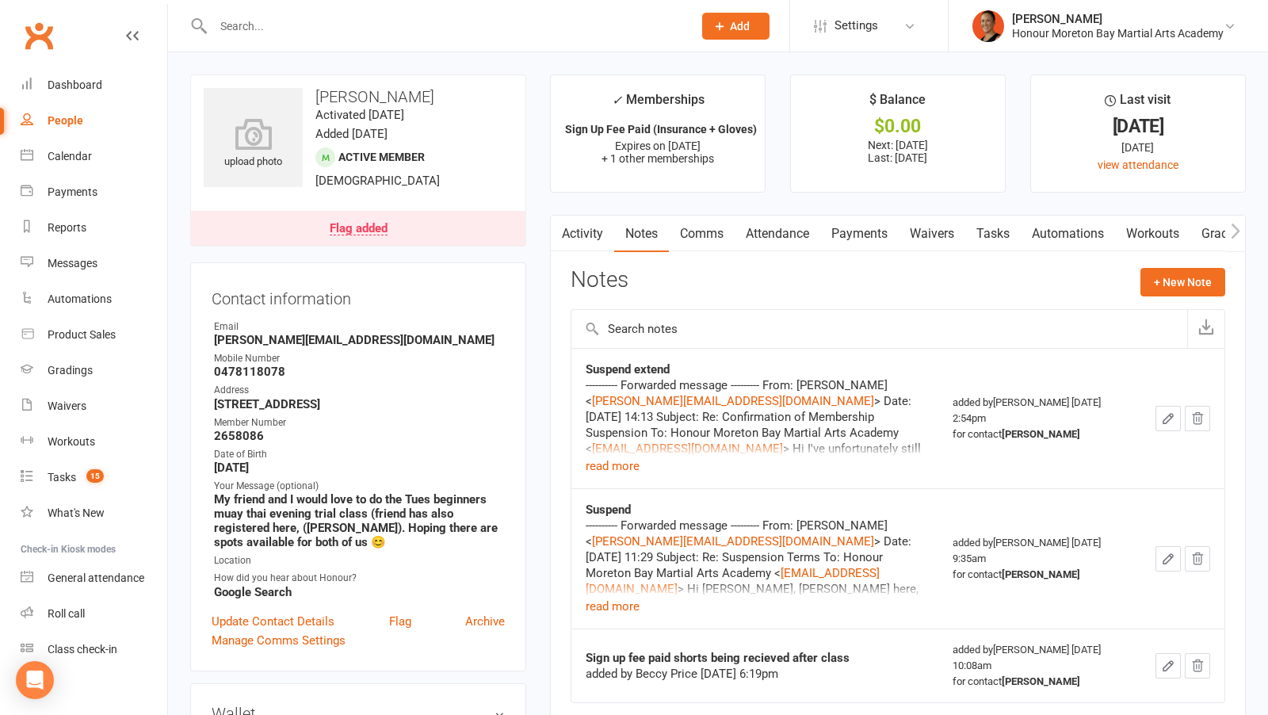
click at [682, 239] on link "Comms" at bounding box center [702, 234] width 66 height 36
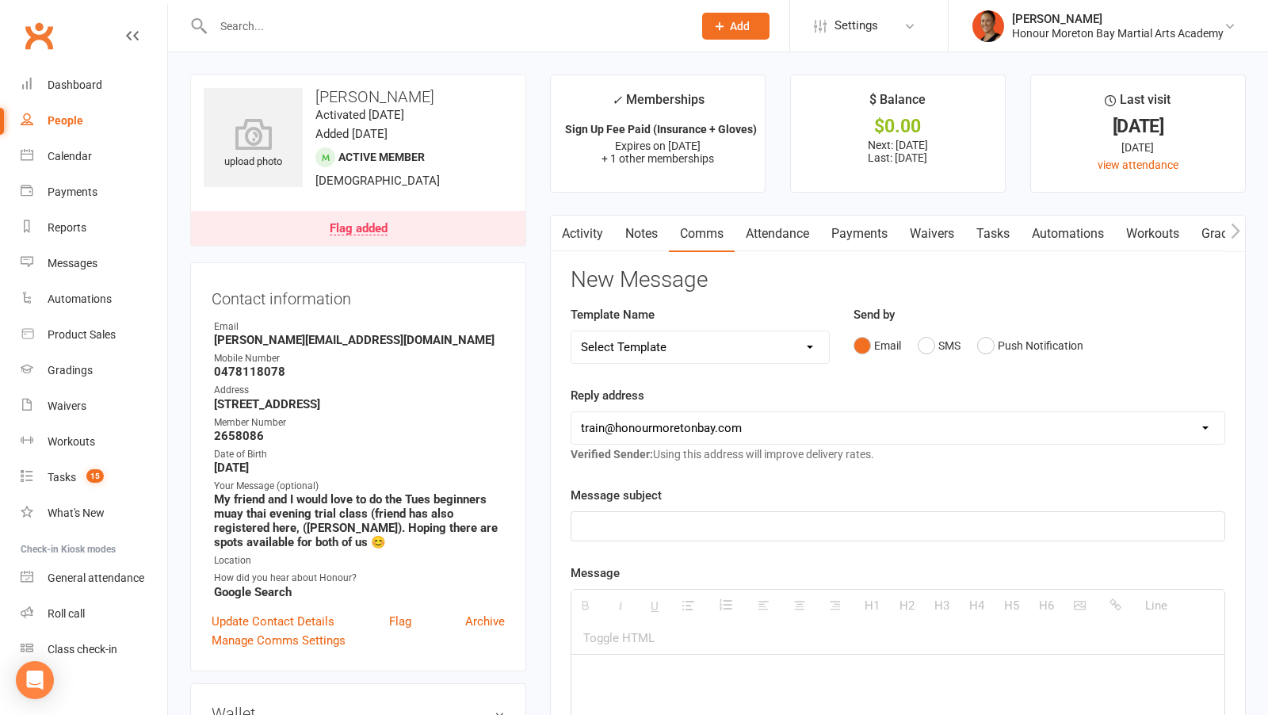
click at [649, 356] on select "Select Template [Email] 28 day 2 week check in to join [Email] ZipLead $29 Intr…" at bounding box center [700, 347] width 258 height 32
click at [571, 331] on select "Select Template [Email] 28 day 2 week check in to join [Email] ZipLead $29 Intr…" at bounding box center [700, 347] width 258 height 32
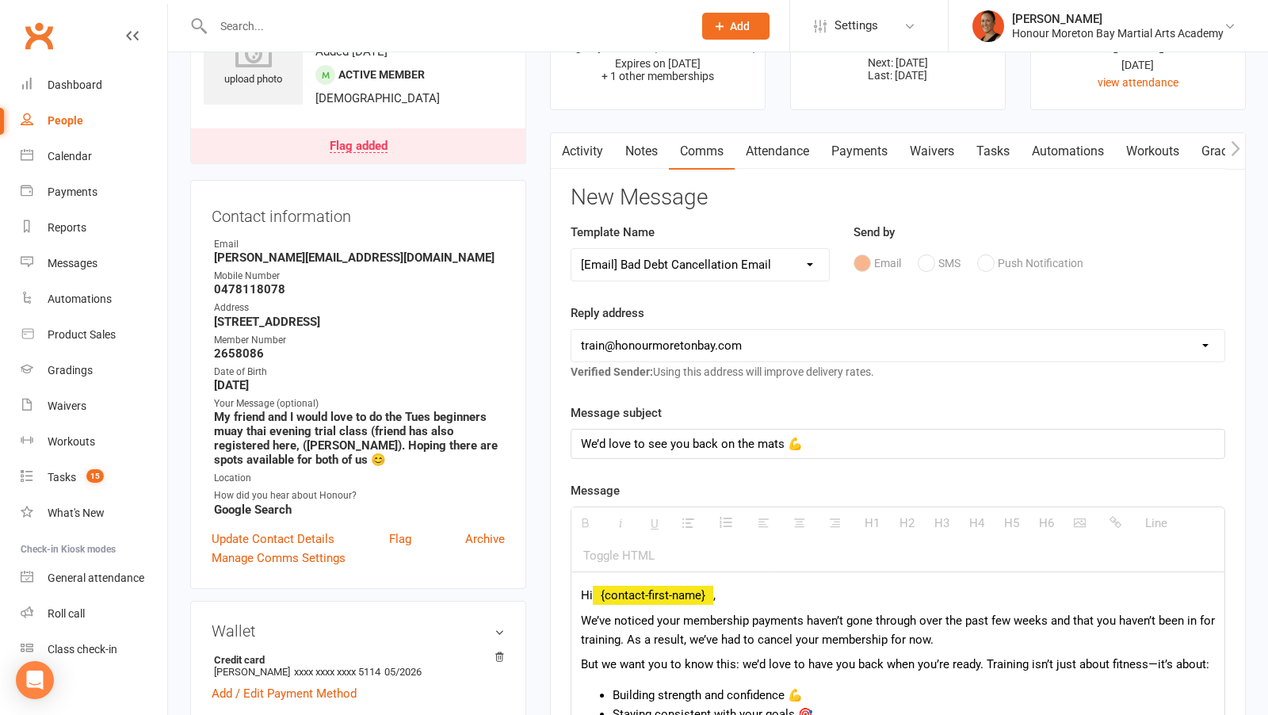
scroll to position [83, 0]
click at [716, 270] on select "Select Template [Email] 28 day 2 week check in to join [Email] ZipLead $29 Intr…" at bounding box center [700, 264] width 258 height 32
select select "12"
click at [571, 248] on select "Select Template [Email] 28 day 2 week check in to join [Email] ZipLead $29 Intr…" at bounding box center [700, 264] width 258 height 32
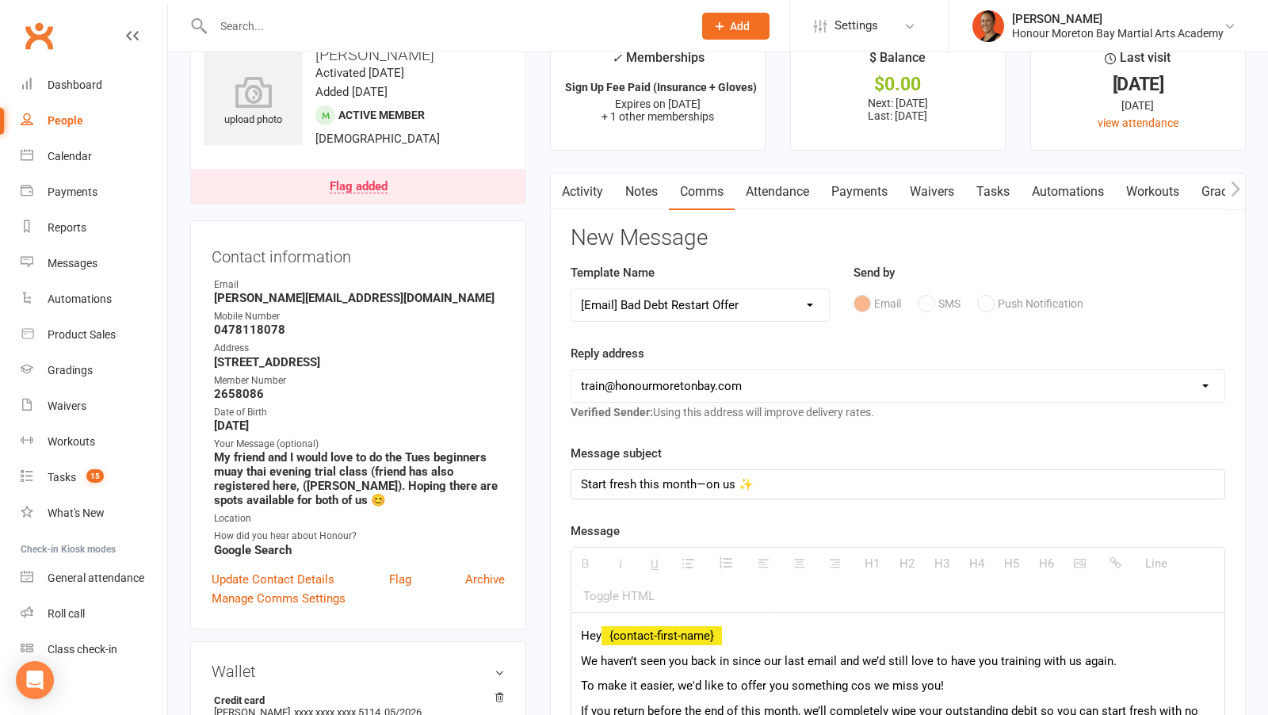
scroll to position [0, 0]
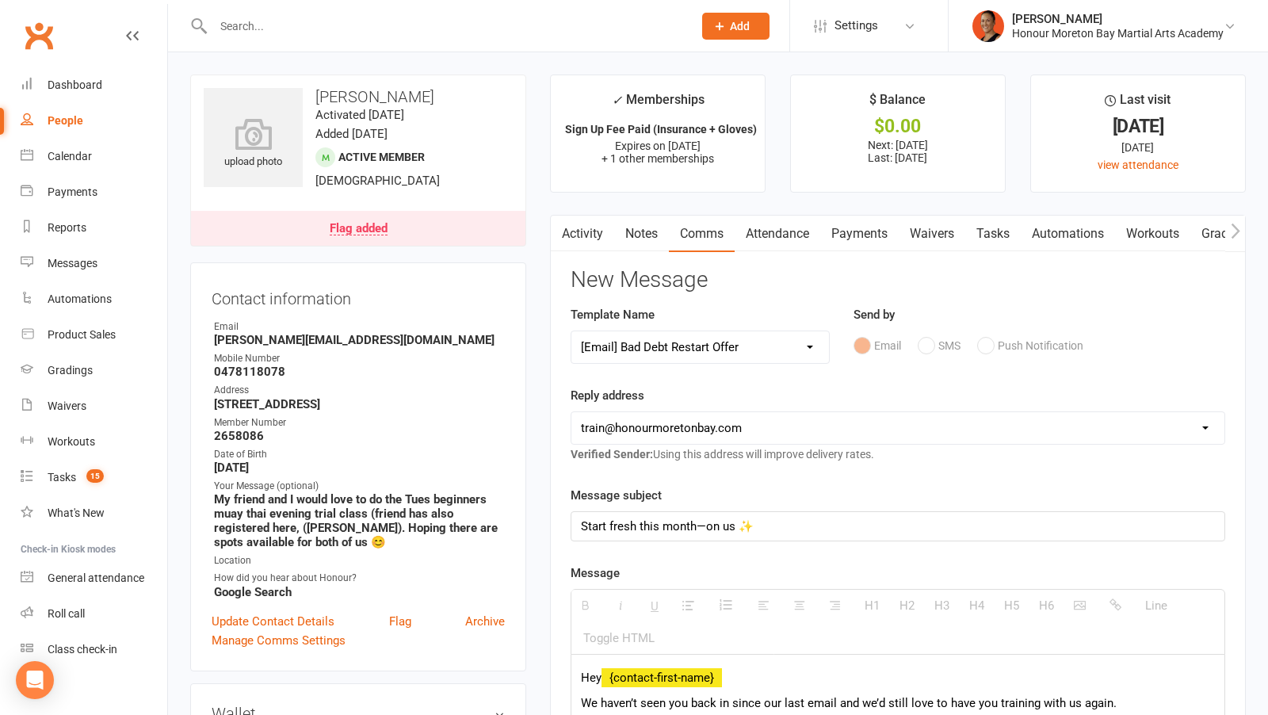
click at [594, 231] on link "Activity" at bounding box center [582, 234] width 63 height 36
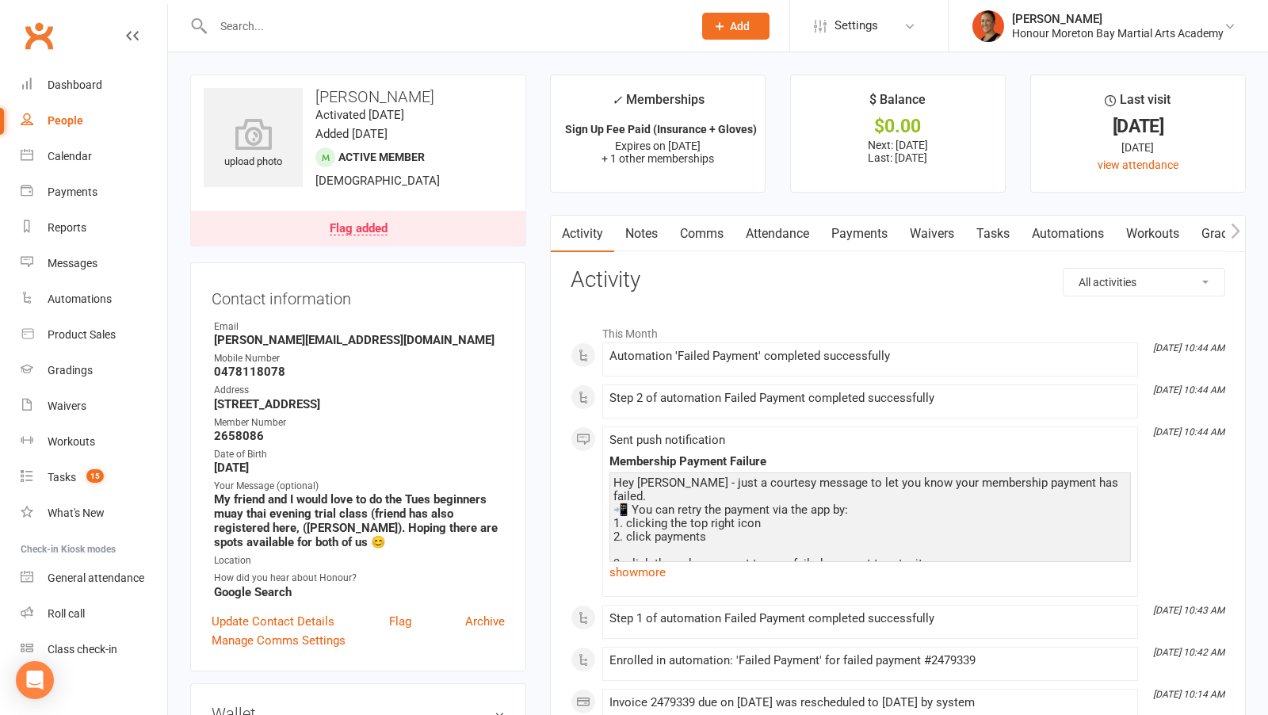
click at [635, 237] on link "Notes" at bounding box center [641, 234] width 55 height 36
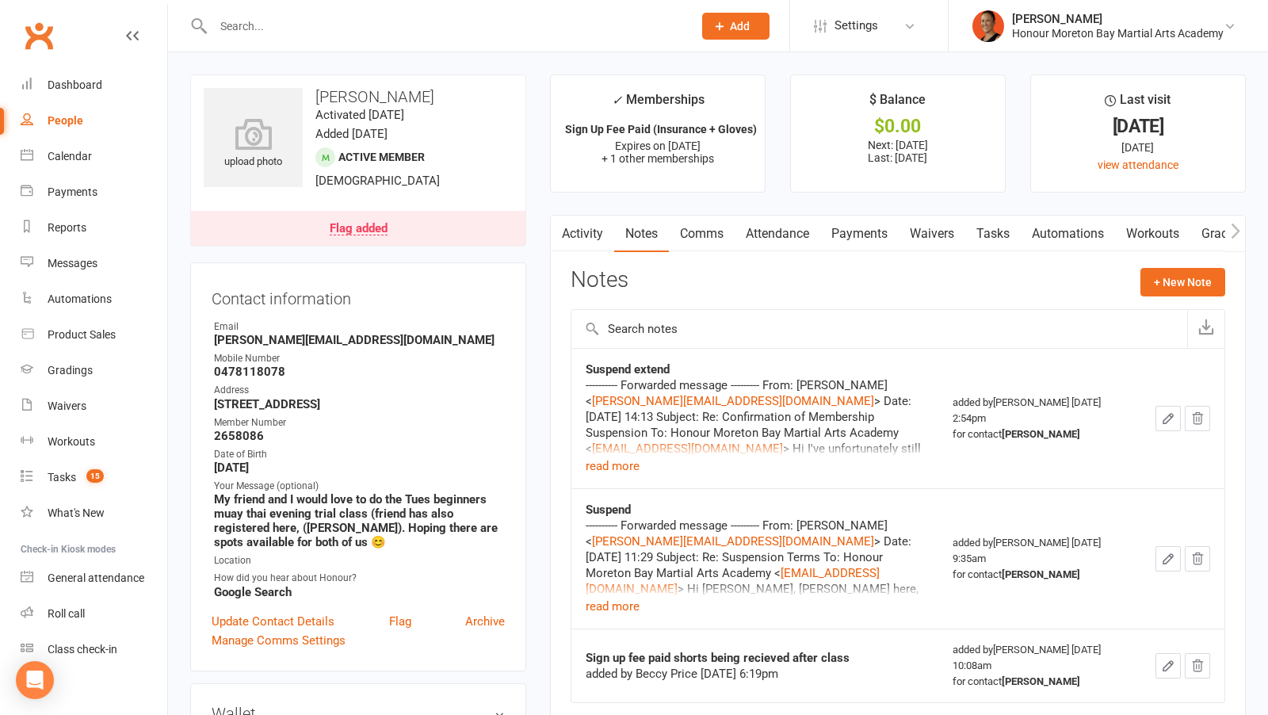
click at [711, 235] on link "Comms" at bounding box center [702, 234] width 66 height 36
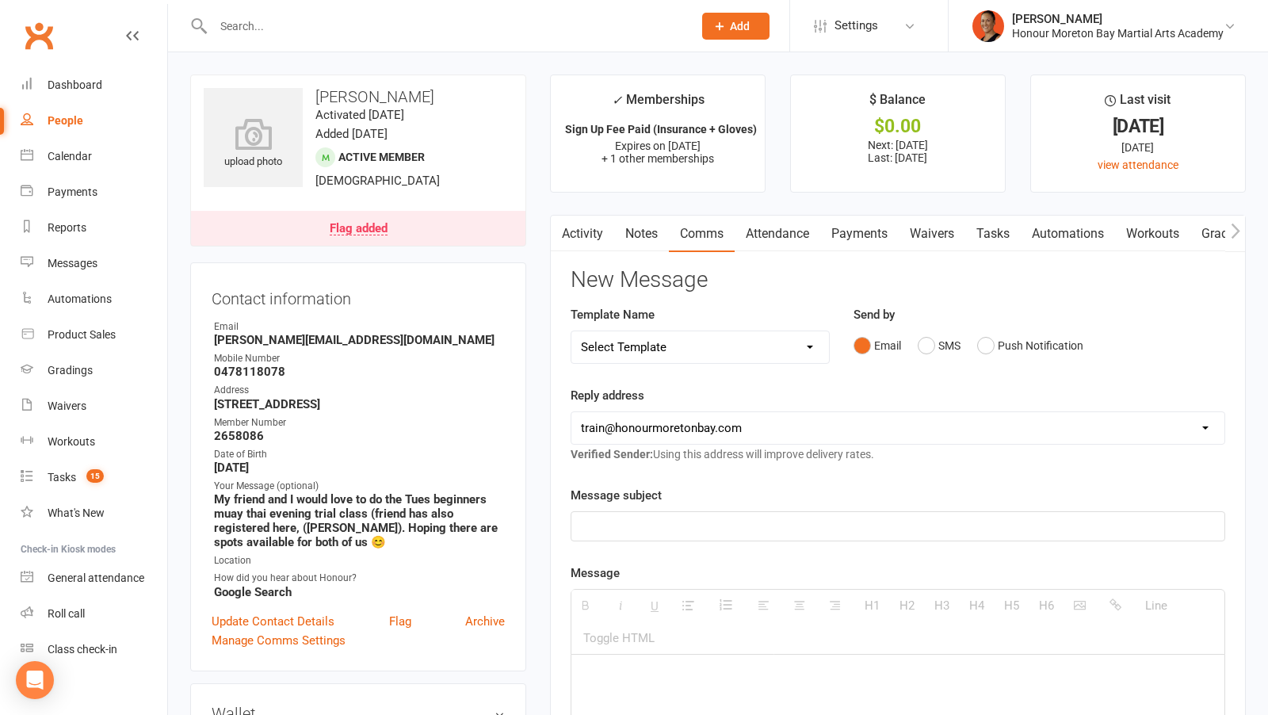
click at [565, 237] on button "button" at bounding box center [561, 234] width 20 height 36
click at [578, 216] on link "Activity" at bounding box center [582, 234] width 63 height 36
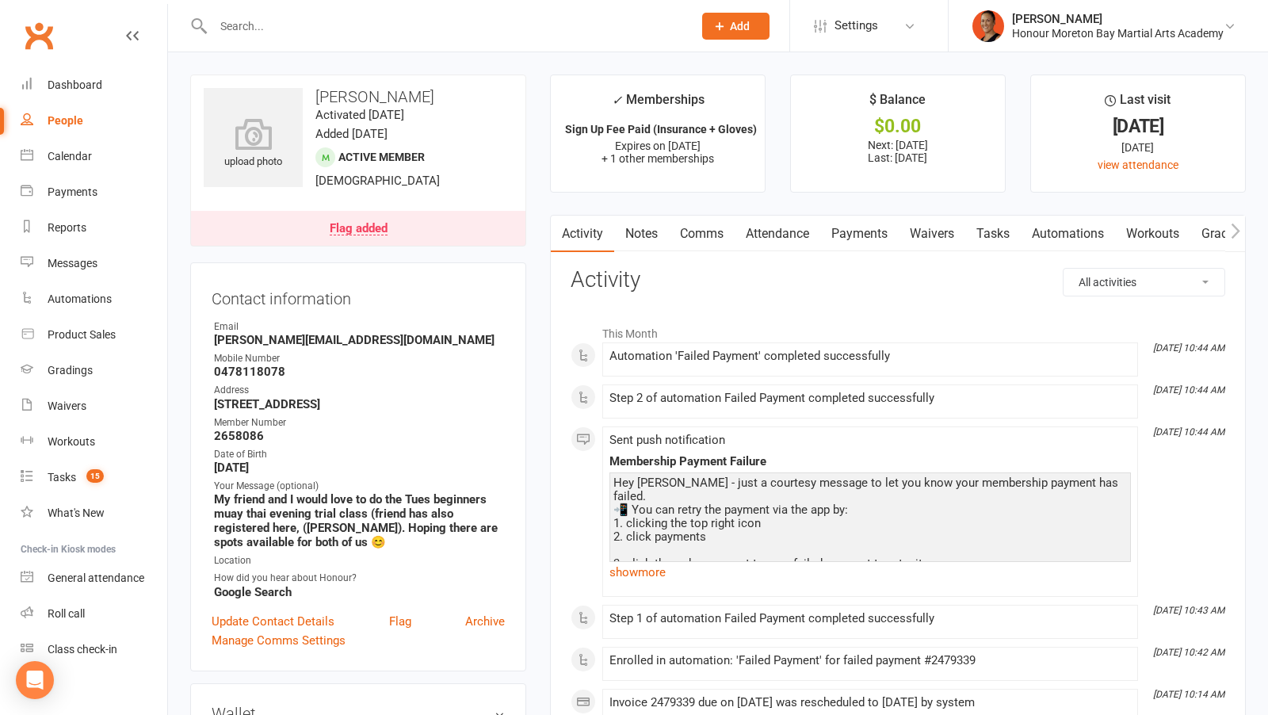
click at [700, 225] on link "Comms" at bounding box center [702, 234] width 66 height 36
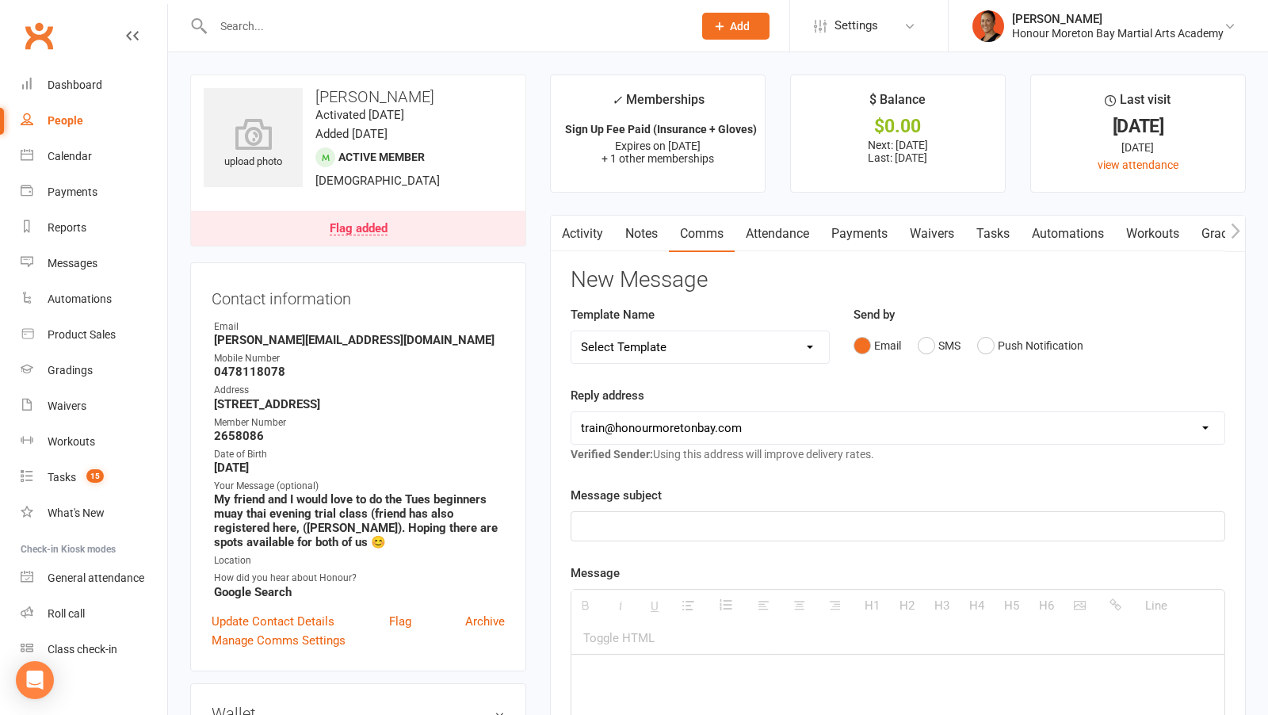
click at [655, 342] on select "Select Template [Email] 28 day 2 week check in to join [Email] ZipLead $29 Intr…" at bounding box center [700, 347] width 258 height 32
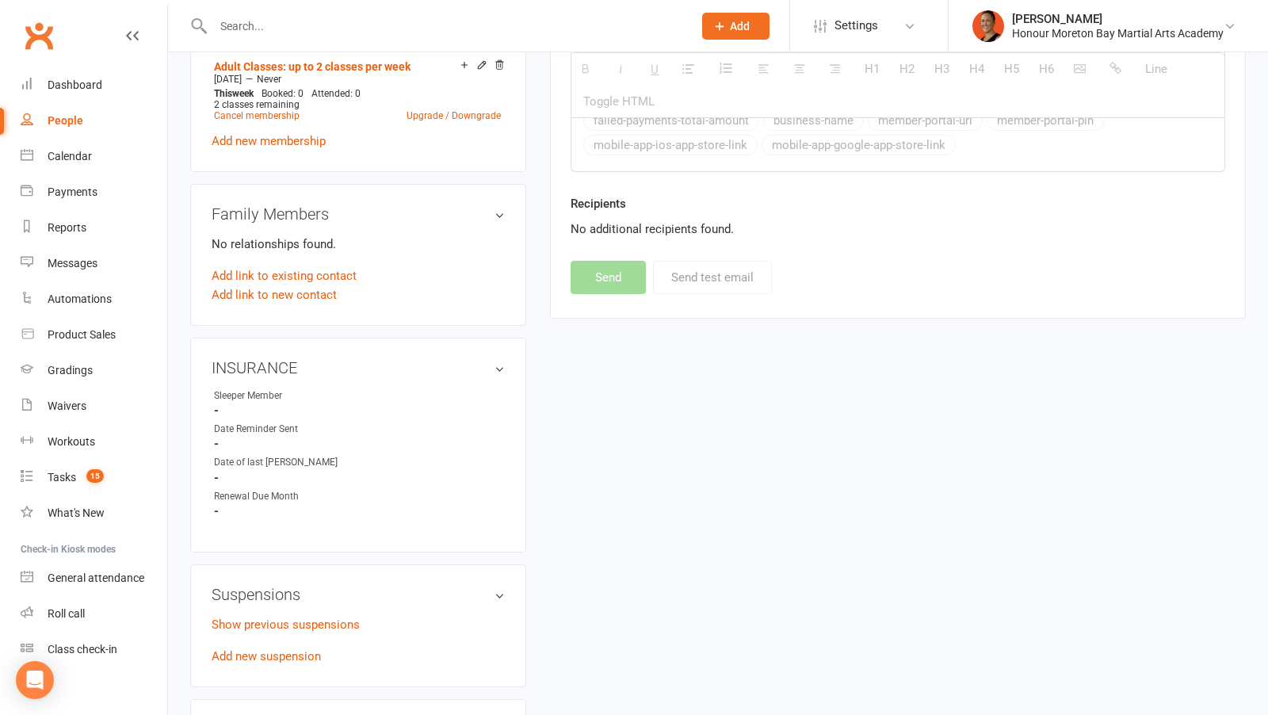
scroll to position [892, 0]
click at [300, 615] on link "Show previous suspensions" at bounding box center [286, 622] width 148 height 14
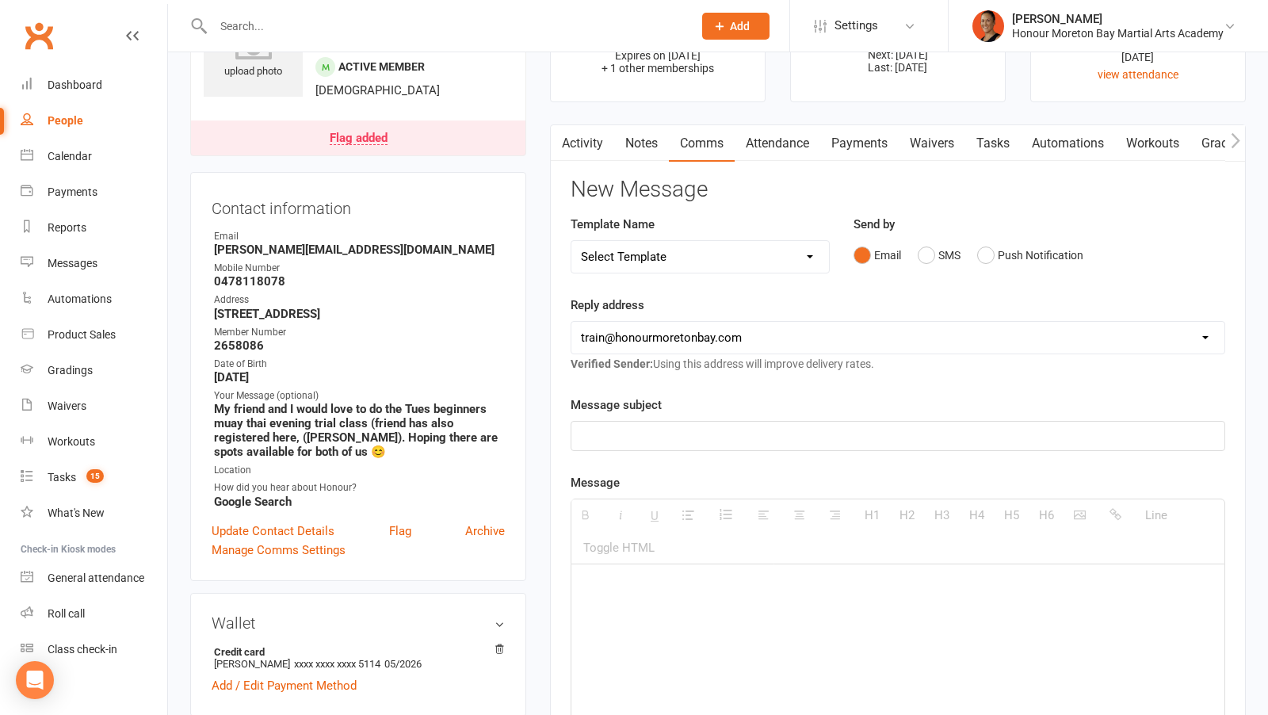
scroll to position [0, 0]
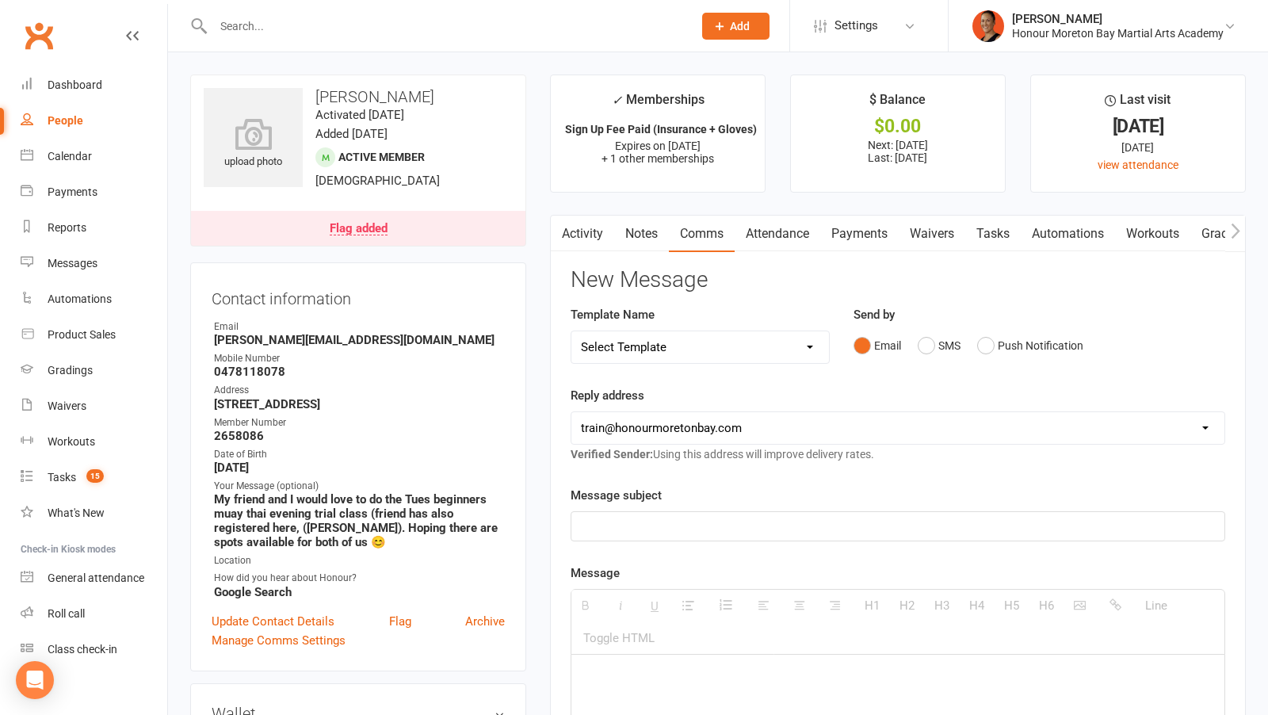
click at [840, 243] on link "Payments" at bounding box center [859, 234] width 78 height 36
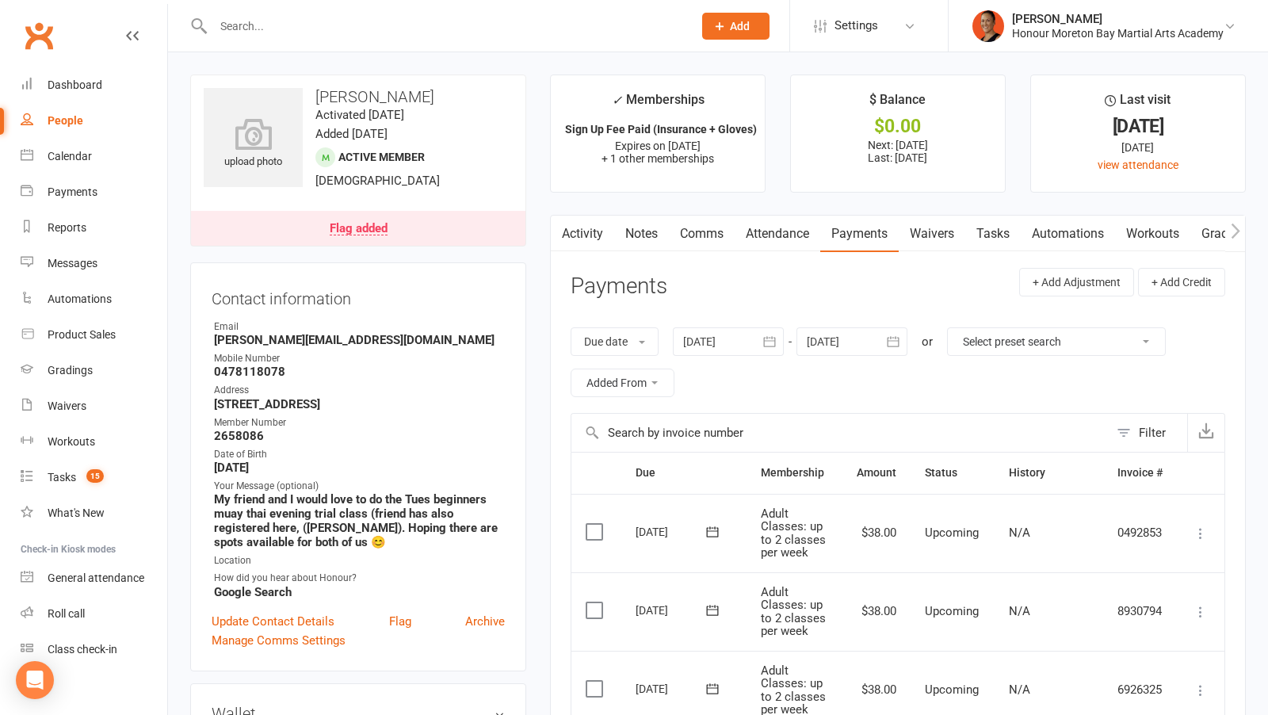
click at [702, 222] on link "Comms" at bounding box center [702, 234] width 66 height 36
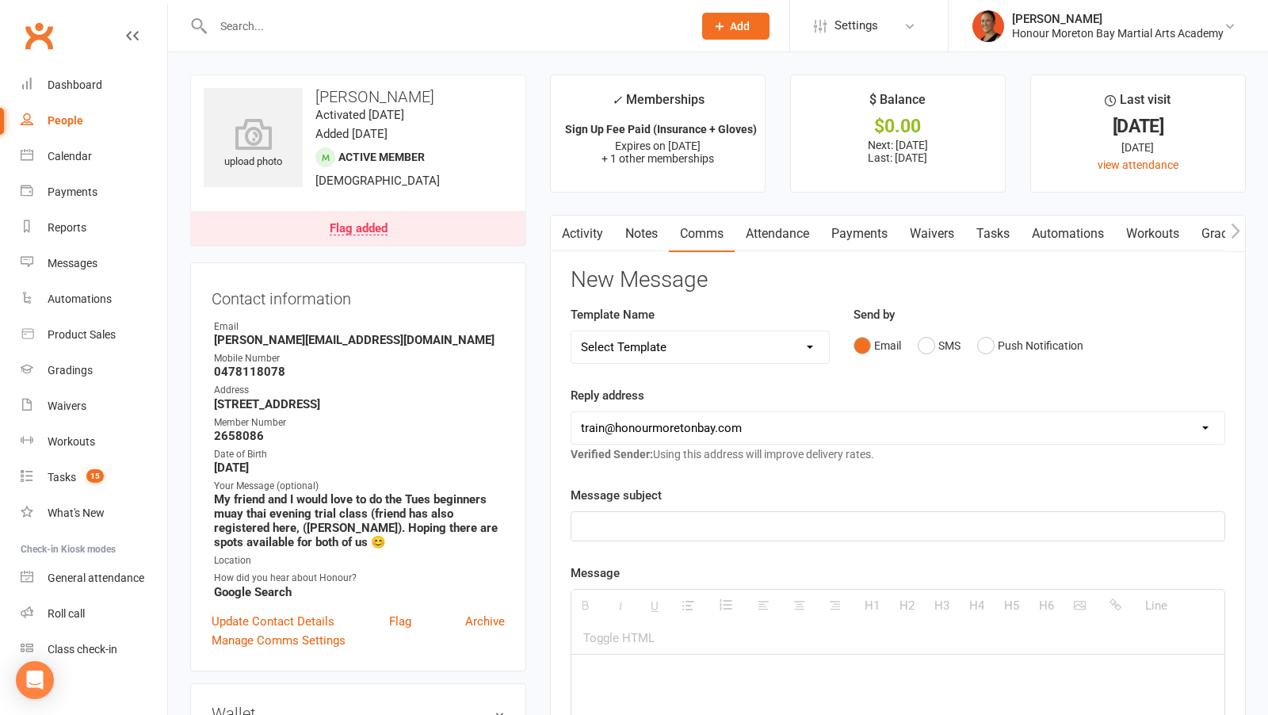
click at [690, 360] on select "Select Template [Email] 28 day 2 week check in to join [Email] ZipLead $29 Intr…" at bounding box center [700, 347] width 258 height 32
select select "11"
click at [571, 331] on select "Select Template [Email] 28 day 2 week check in to join [Email] ZipLead $29 Intr…" at bounding box center [700, 347] width 258 height 32
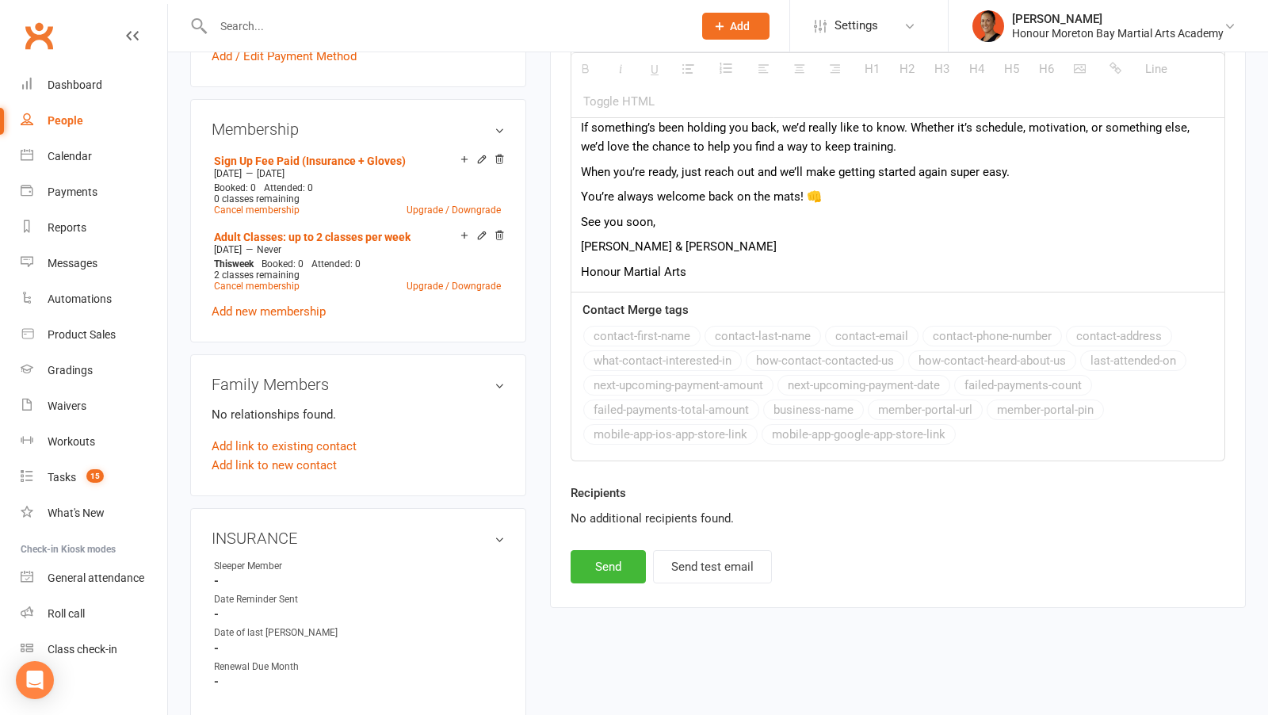
scroll to position [735, 0]
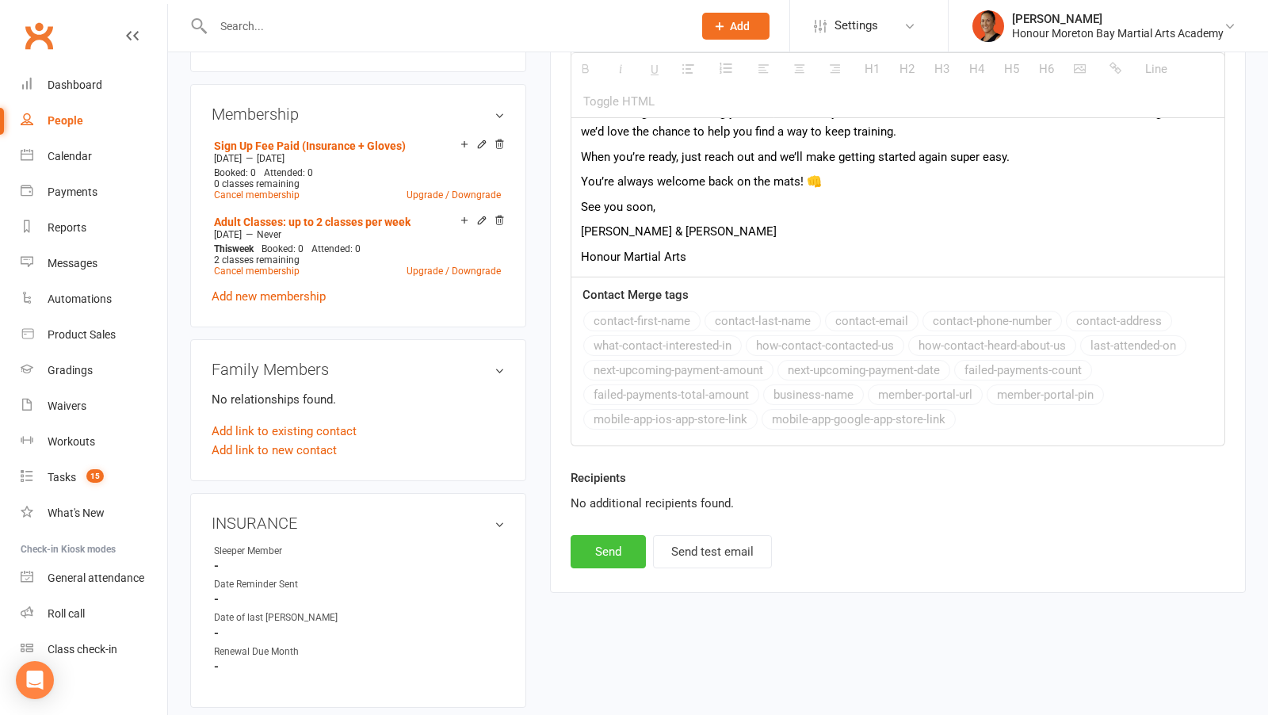
click at [621, 539] on button "Send" at bounding box center [608, 551] width 75 height 33
select select
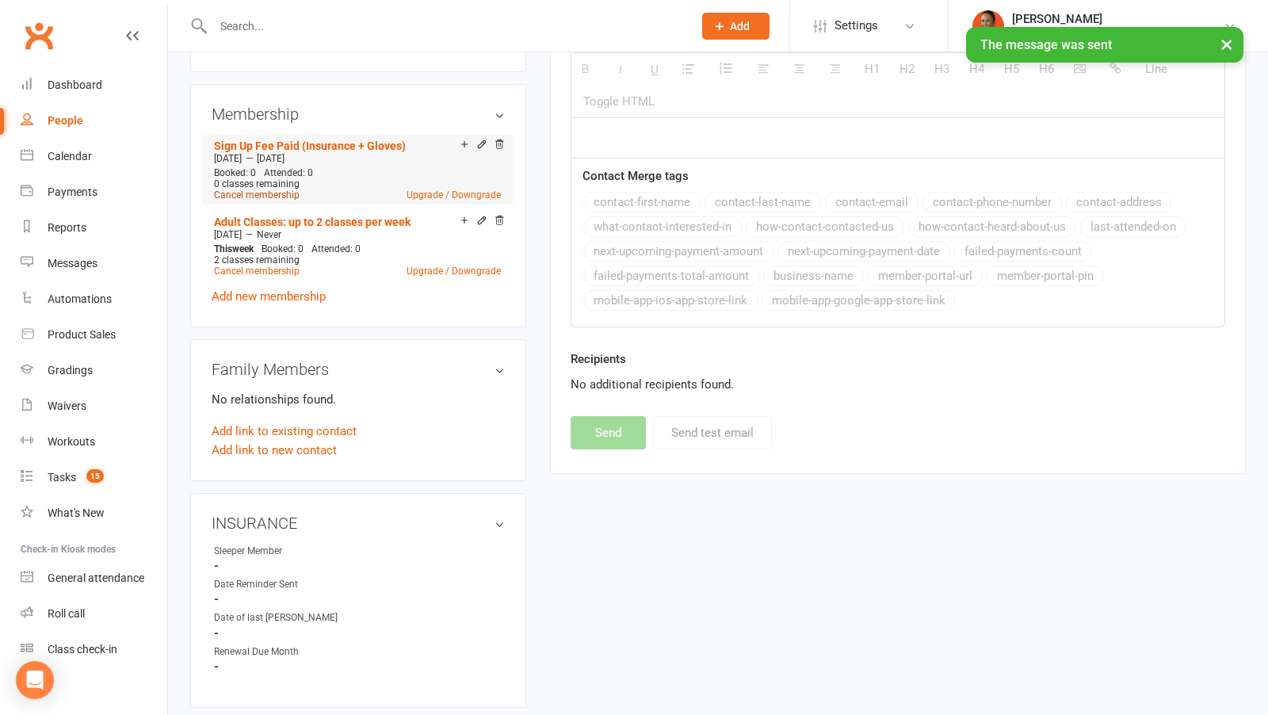
click at [269, 189] on link "Cancel membership" at bounding box center [257, 194] width 86 height 11
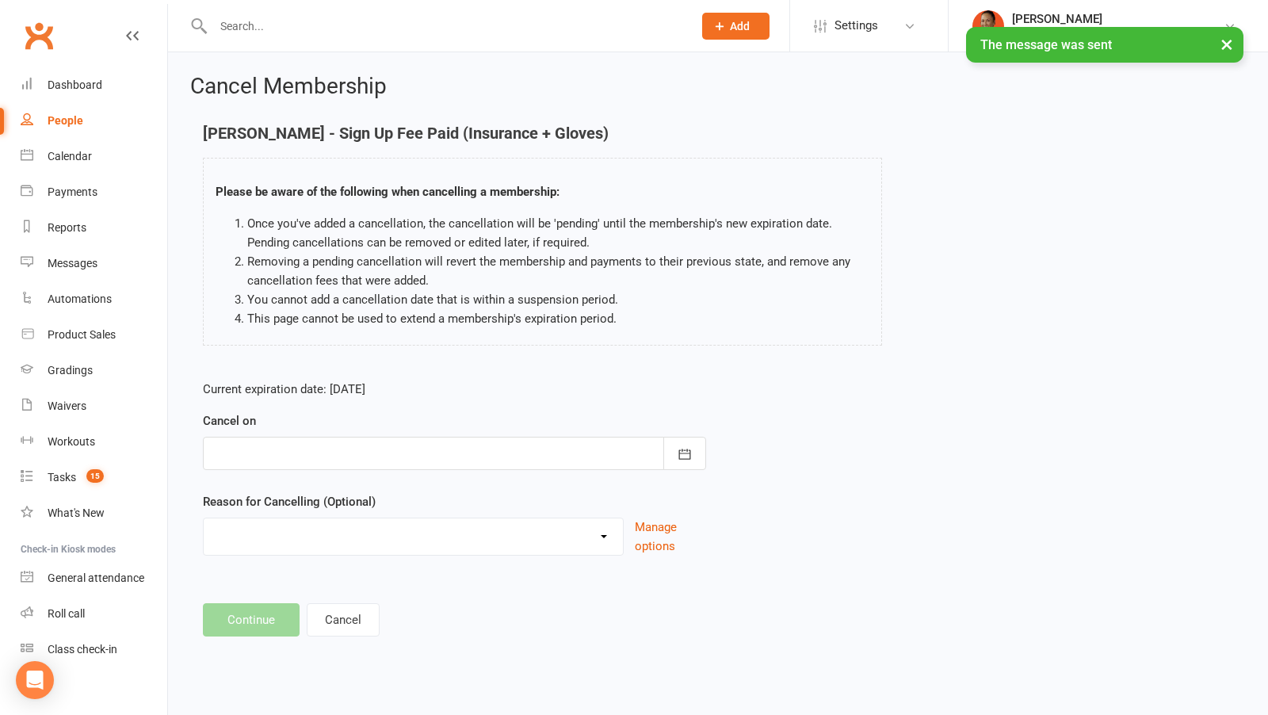
click at [292, 437] on div at bounding box center [454, 453] width 503 height 33
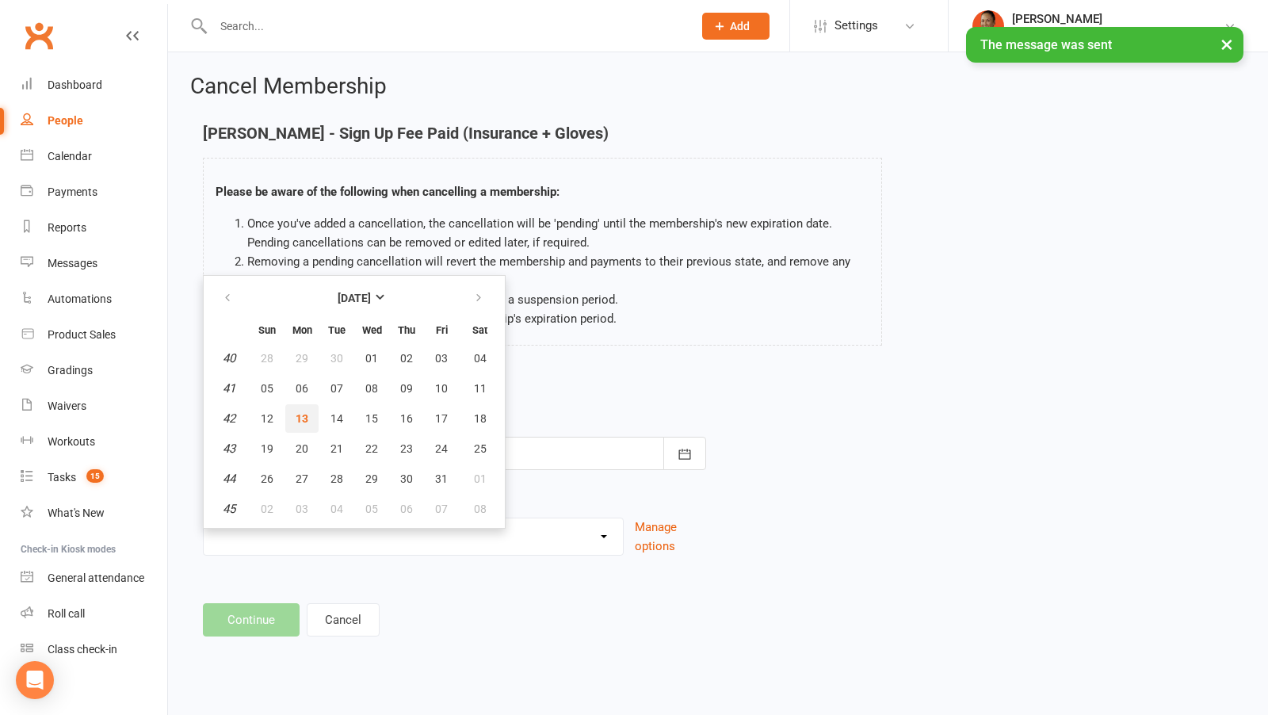
click at [298, 422] on button "13" at bounding box center [301, 418] width 33 height 29
type input "13 Oct 2025"
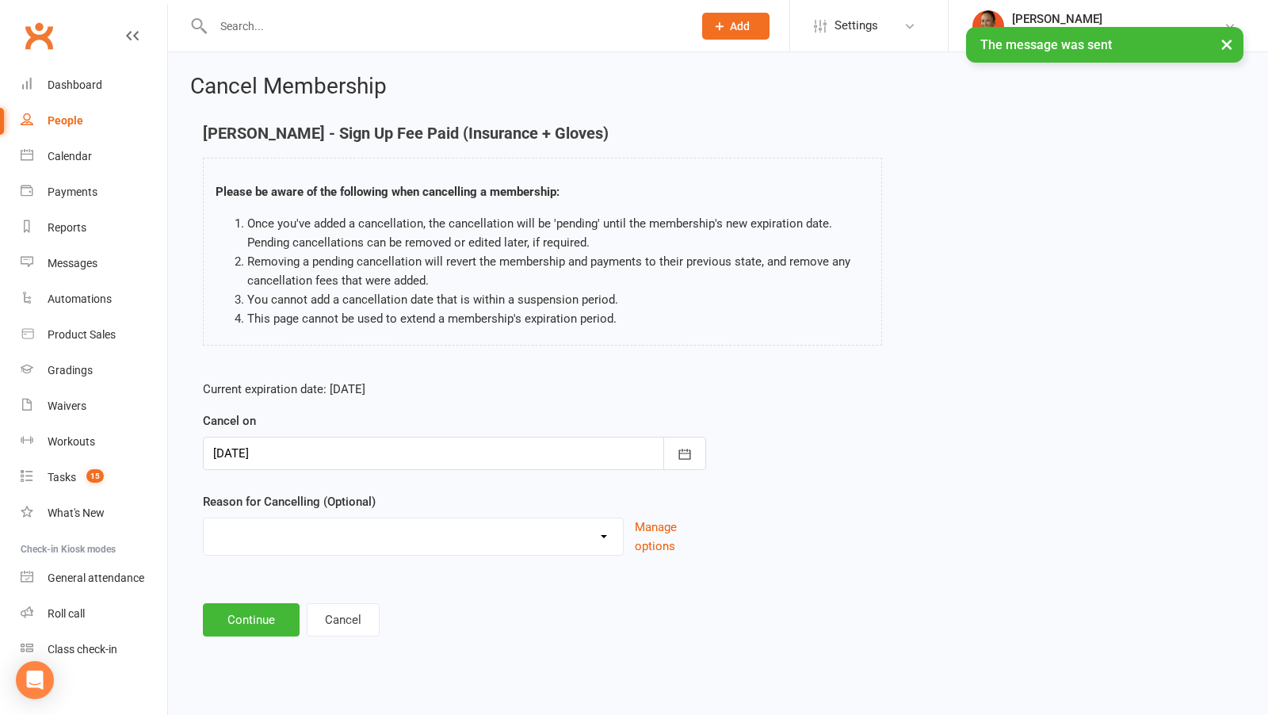
click at [281, 453] on div at bounding box center [454, 453] width 503 height 33
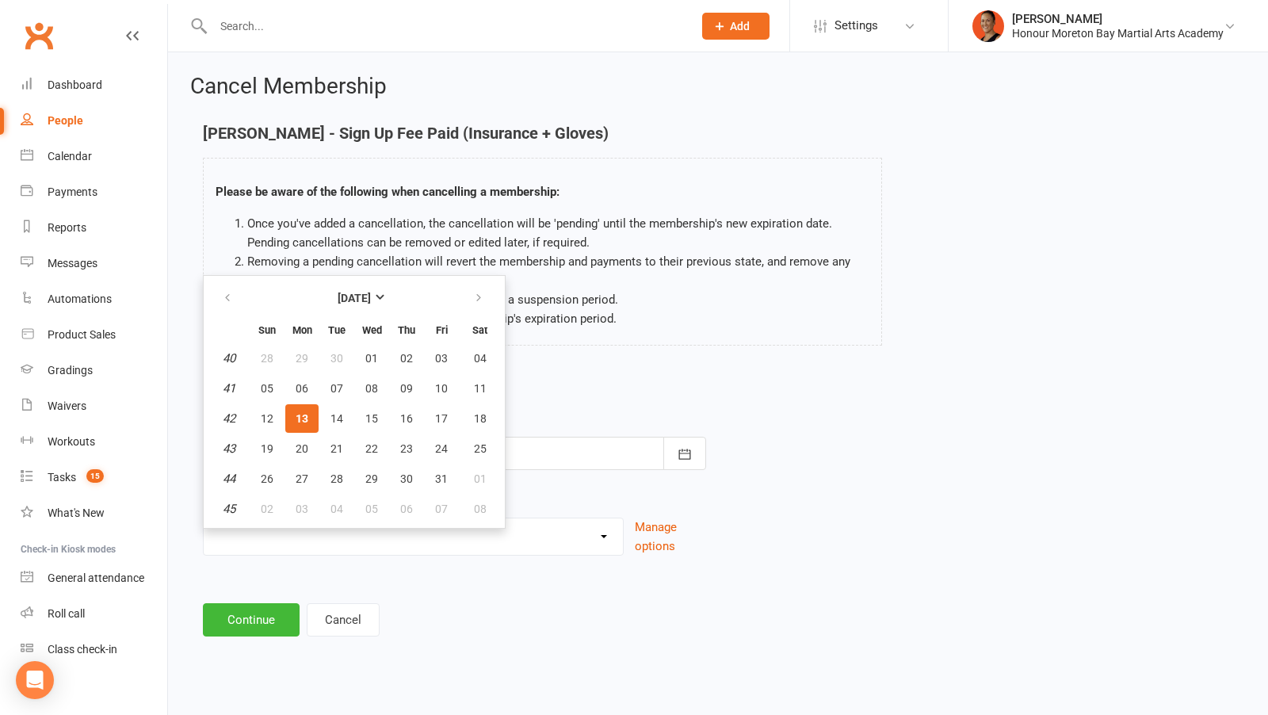
click at [285, 560] on div "Current expiration date: Apr 30 2026 Cancel on 13 Oct 2025 October 2025 Sun Mon…" at bounding box center [454, 473] width 527 height 210
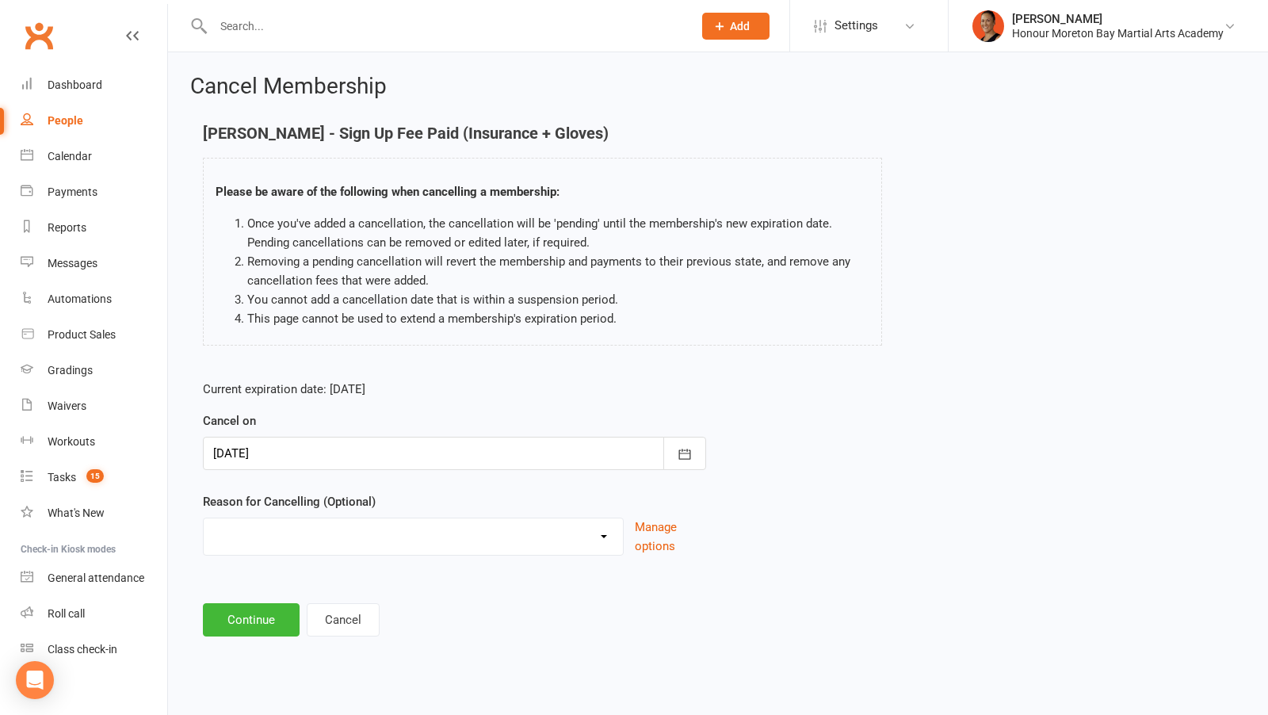
click at [276, 541] on select "BAD DEBT Bad Debt - Not attending & not responding Changed to Paying Casual con…" at bounding box center [413, 534] width 419 height 32
click at [204, 518] on select "BAD DEBT Bad Debt - Not attending & not responding Changed to Paying Casual con…" at bounding box center [413, 534] width 419 height 32
click at [278, 533] on select "BAD DEBT Bad Debt - Not attending & not responding Changed to Paying Casual con…" at bounding box center [413, 534] width 419 height 32
select select "1"
click at [204, 518] on select "BAD DEBT Bad Debt - Not attending & not responding Changed to Paying Casual con…" at bounding box center [413, 534] width 419 height 32
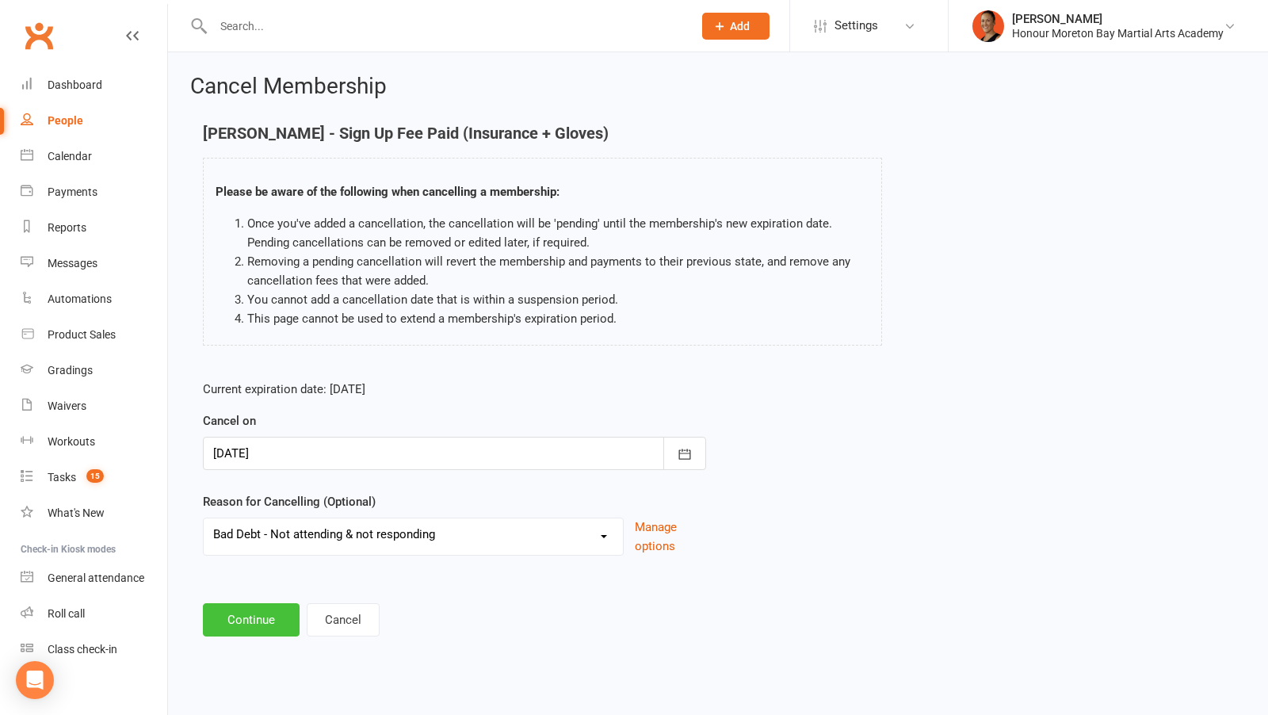
click at [250, 616] on button "Continue" at bounding box center [251, 619] width 97 height 33
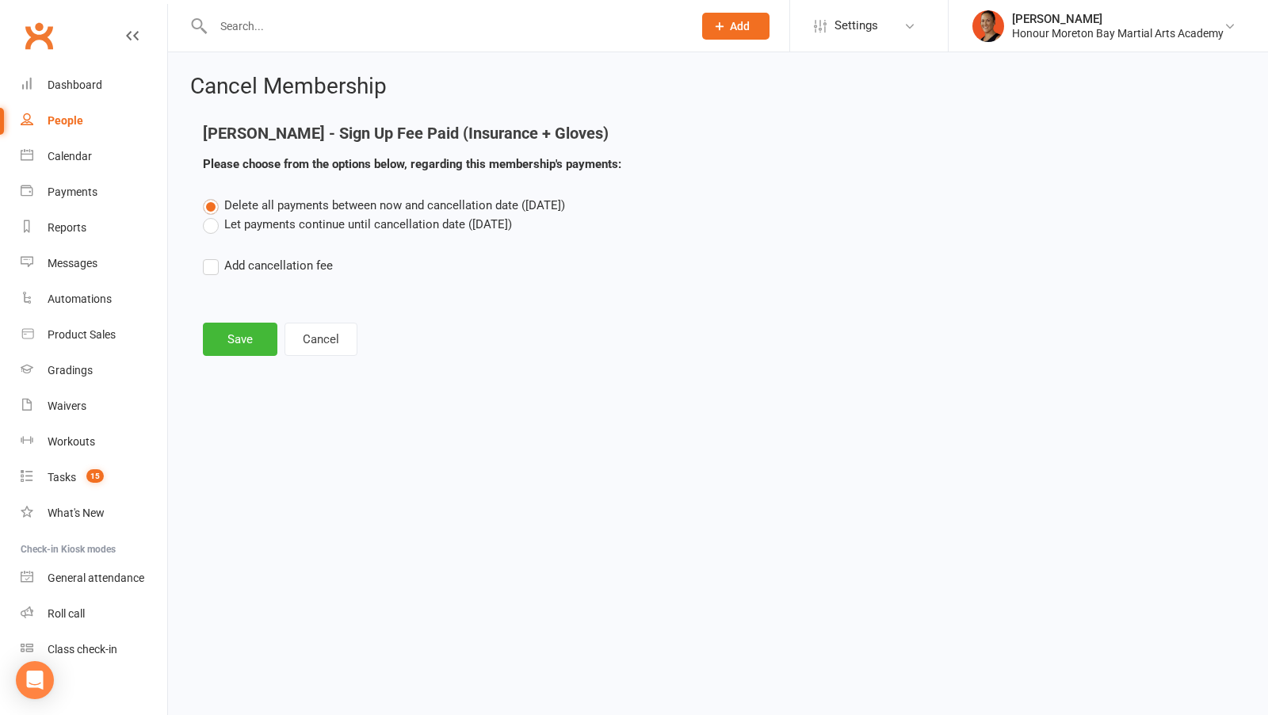
click at [269, 231] on label "Let payments continue until cancellation date (Oct 13, 2025)" at bounding box center [357, 224] width 309 height 19
click at [213, 215] on input "Let payments continue until cancellation date (Oct 13, 2025)" at bounding box center [208, 215] width 10 height 0
click at [315, 351] on button "Cancel" at bounding box center [321, 339] width 73 height 33
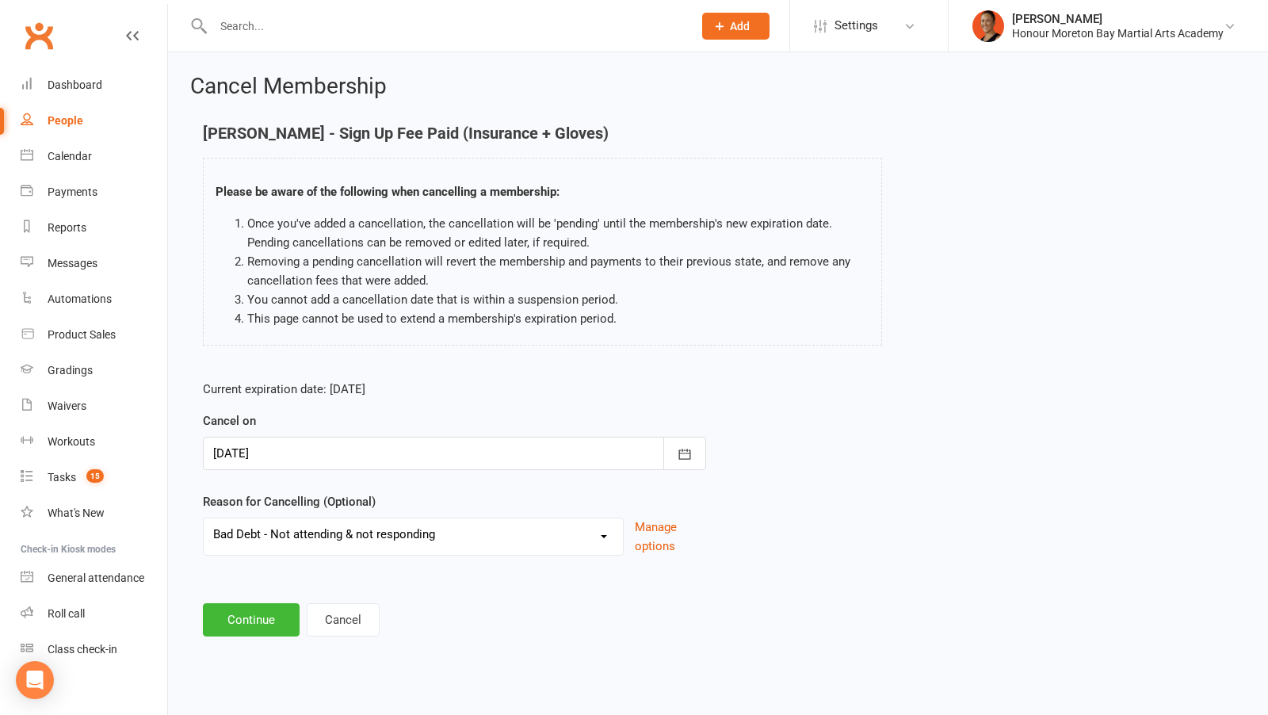
click at [284, 447] on div at bounding box center [454, 453] width 503 height 33
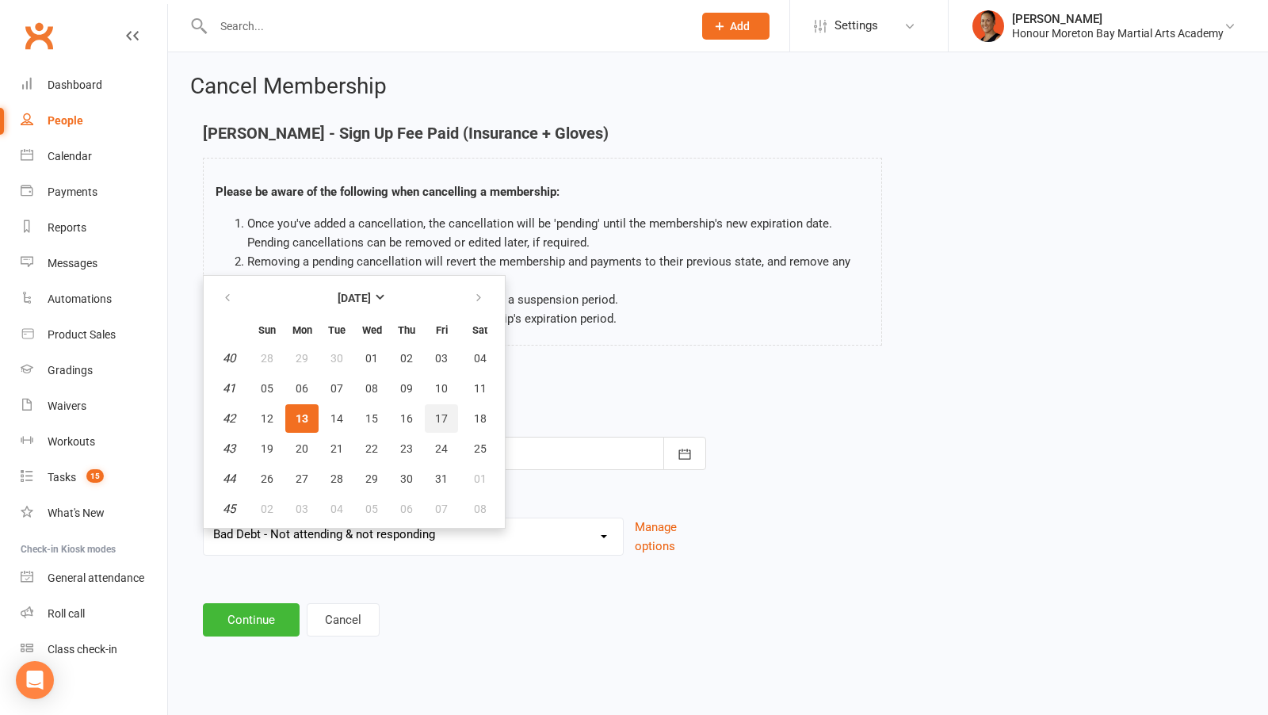
click at [442, 420] on span "17" at bounding box center [441, 418] width 13 height 13
type input "17 Oct 2025"
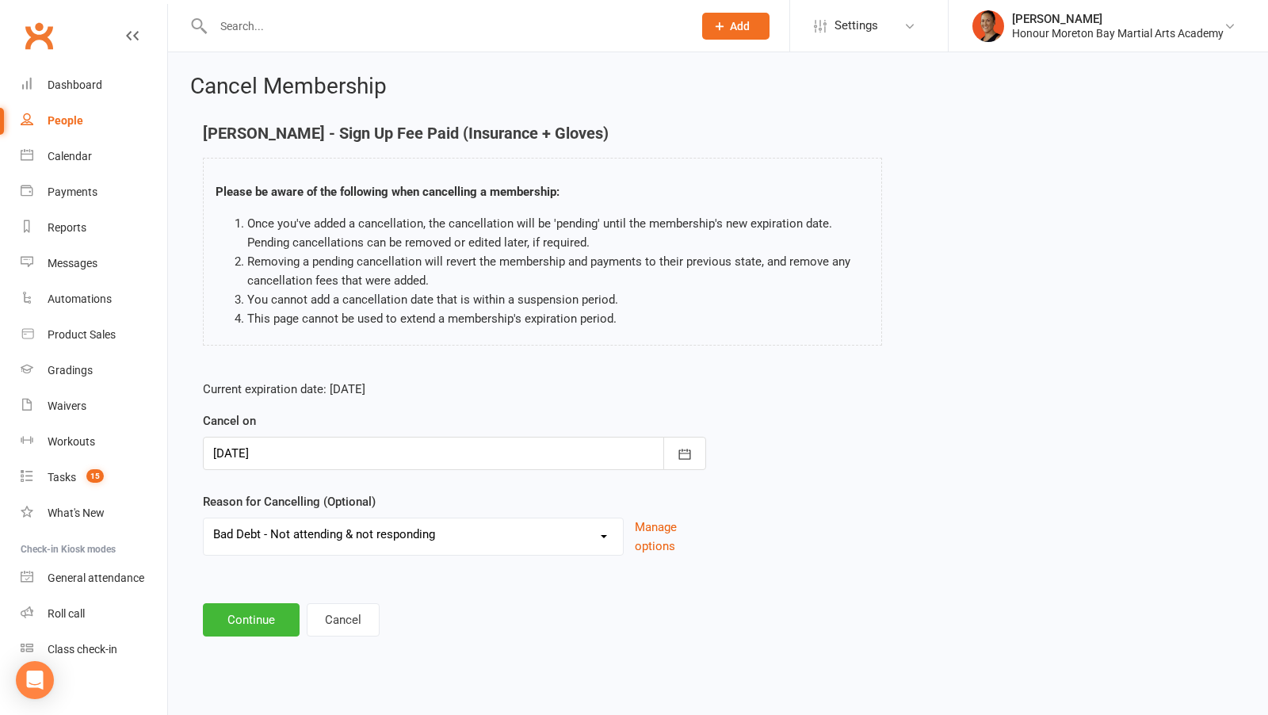
click at [259, 536] on select "BAD DEBT Bad Debt - Not attending & not responding Changed to Paying Casual con…" at bounding box center [413, 534] width 419 height 32
click at [204, 518] on select "BAD DEBT Bad Debt - Not attending & not responding Changed to Paying Casual con…" at bounding box center [413, 534] width 419 height 32
click at [242, 609] on button "Continue" at bounding box center [251, 619] width 97 height 33
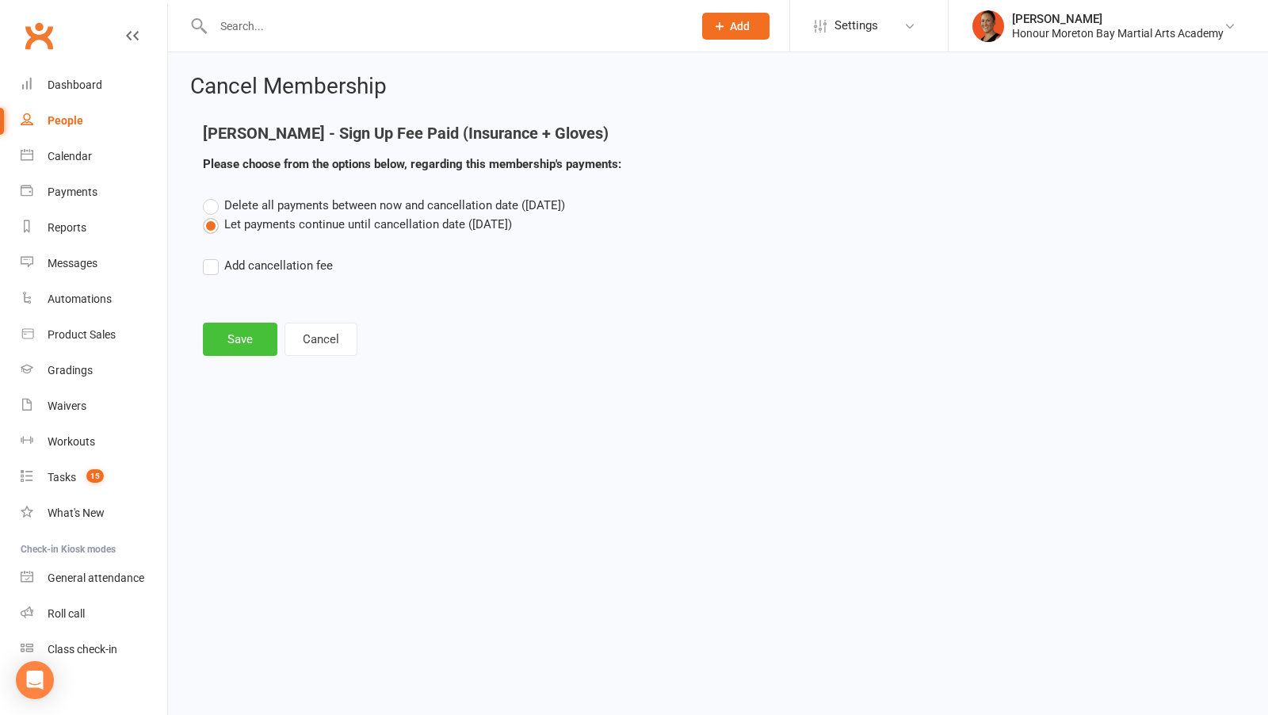
click at [214, 351] on button "Save" at bounding box center [240, 339] width 74 height 33
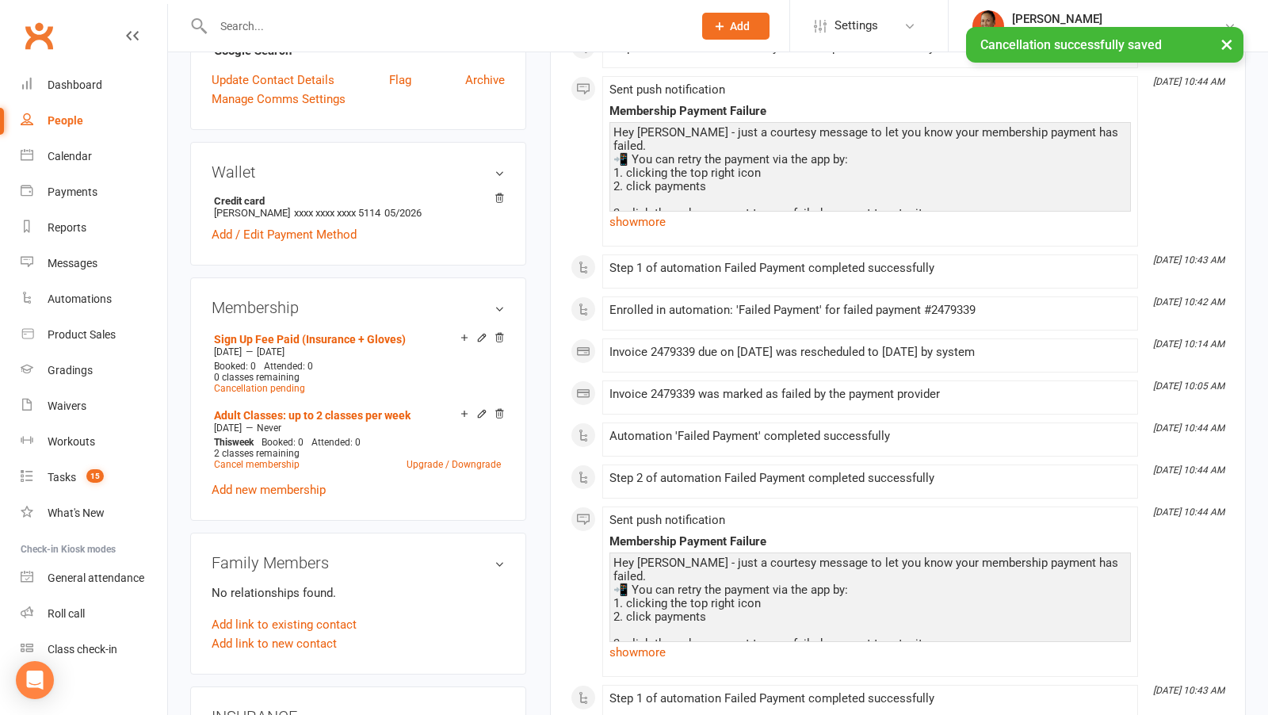
scroll to position [587, 0]
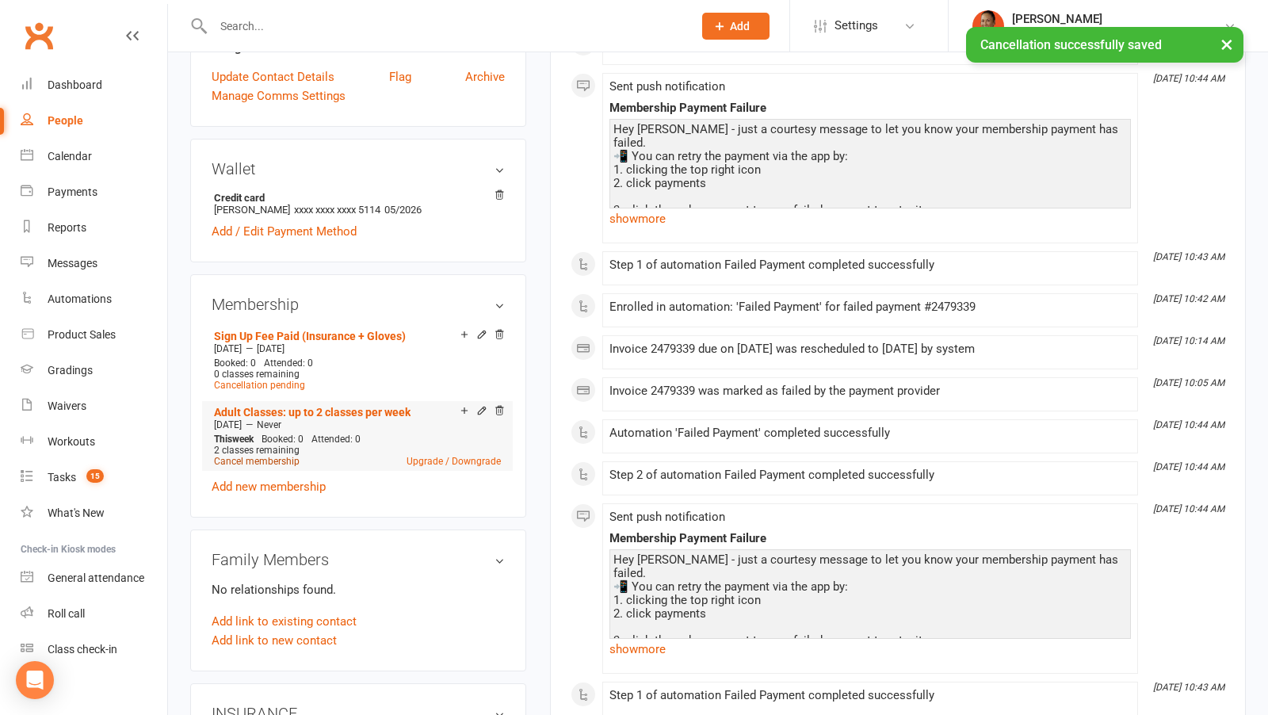
click at [248, 456] on link "Cancel membership" at bounding box center [257, 461] width 86 height 11
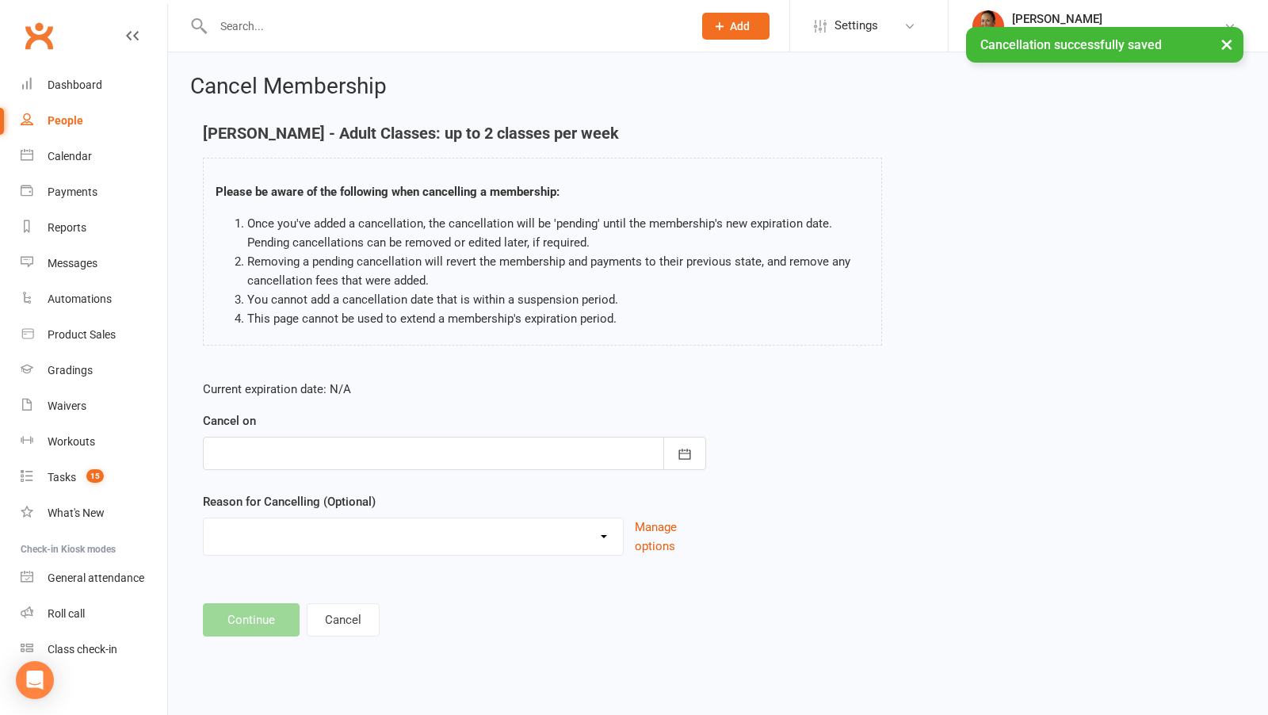
click at [241, 452] on div at bounding box center [454, 453] width 503 height 33
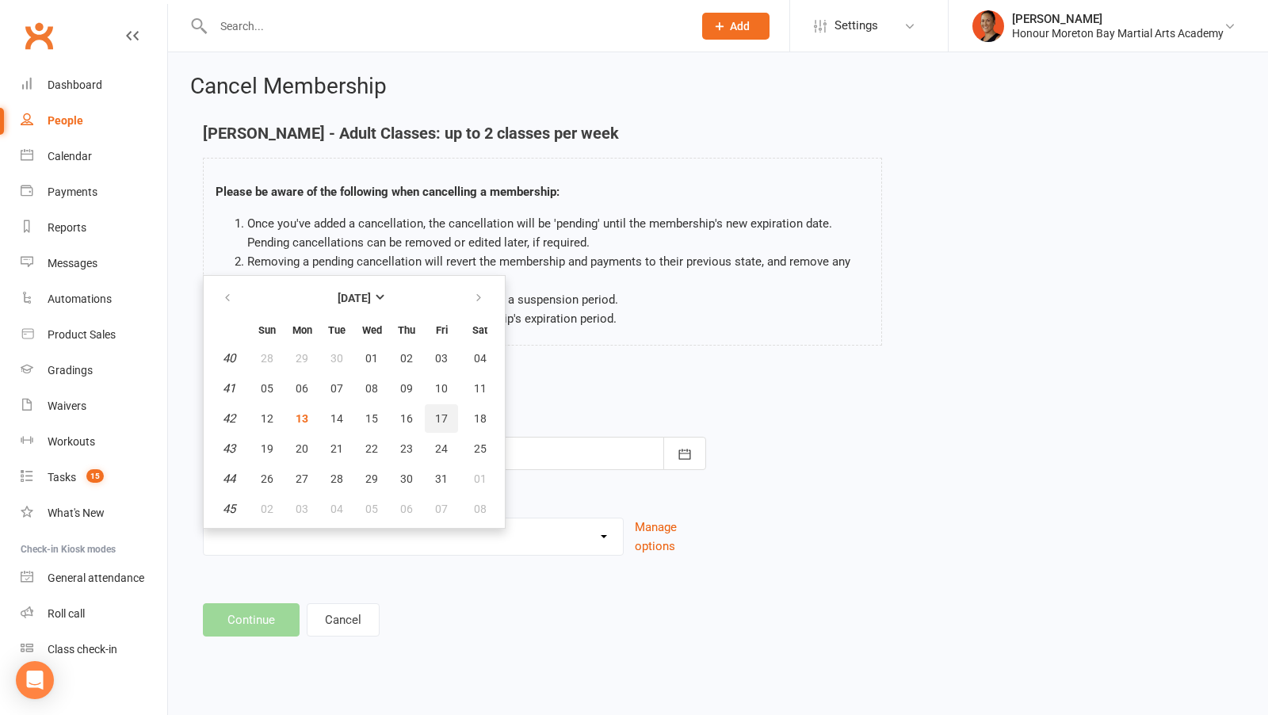
click at [443, 408] on button "17" at bounding box center [441, 418] width 33 height 29
type input "17 Oct 2025"
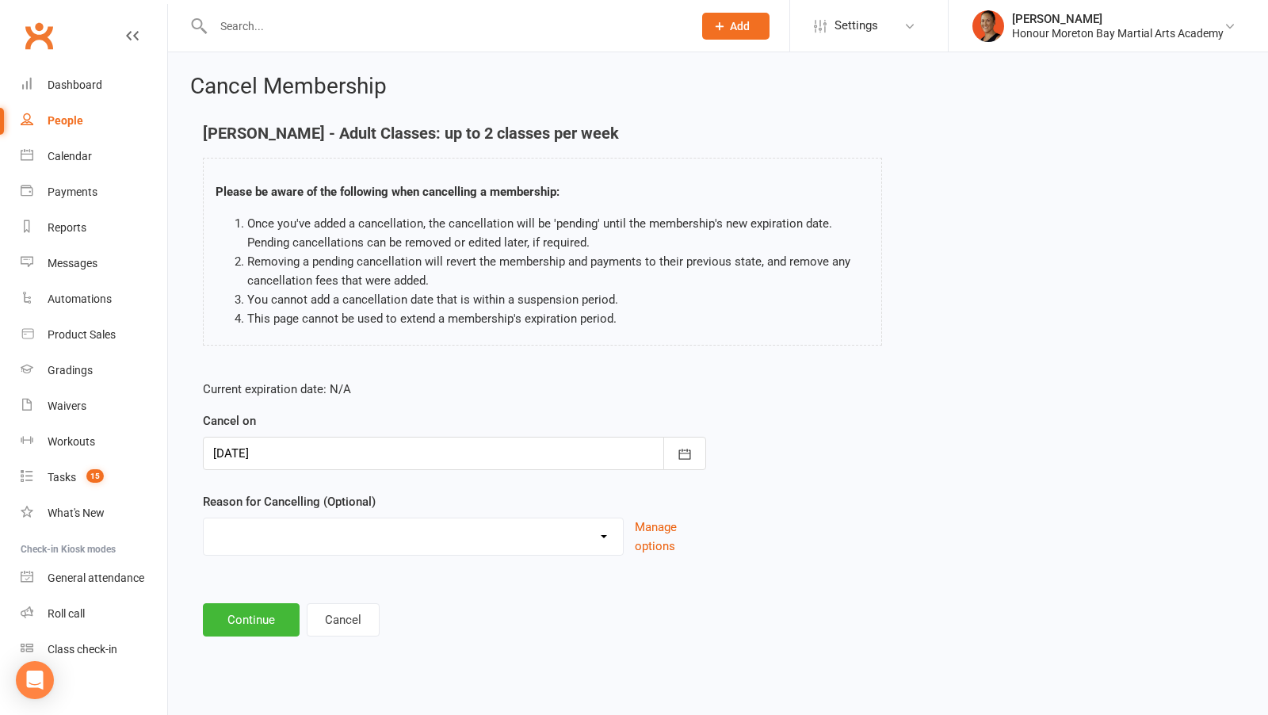
click at [320, 529] on select "BAD DEBT Bad Debt - Not attending & not responding Changed to Paying Casual con…" at bounding box center [413, 534] width 419 height 32
select select "1"
click at [204, 518] on select "BAD DEBT Bad Debt - Not attending & not responding Changed to Paying Casual con…" at bounding box center [413, 534] width 419 height 32
click at [280, 621] on button "Continue" at bounding box center [251, 619] width 97 height 33
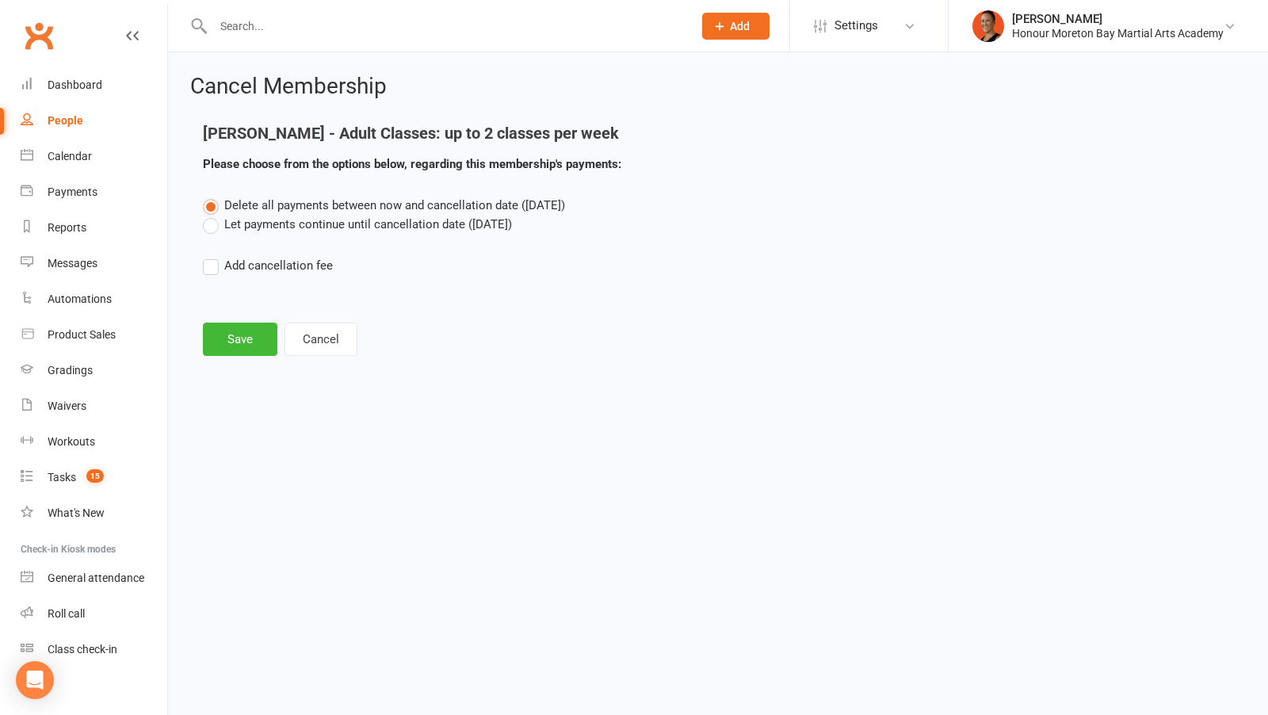
click at [361, 231] on label "Let payments continue until cancellation date (Oct 17, 2025)" at bounding box center [357, 224] width 309 height 19
click at [213, 215] on input "Let payments continue until cancellation date (Oct 17, 2025)" at bounding box center [208, 215] width 10 height 0
click at [259, 330] on button "Save" at bounding box center [240, 339] width 74 height 33
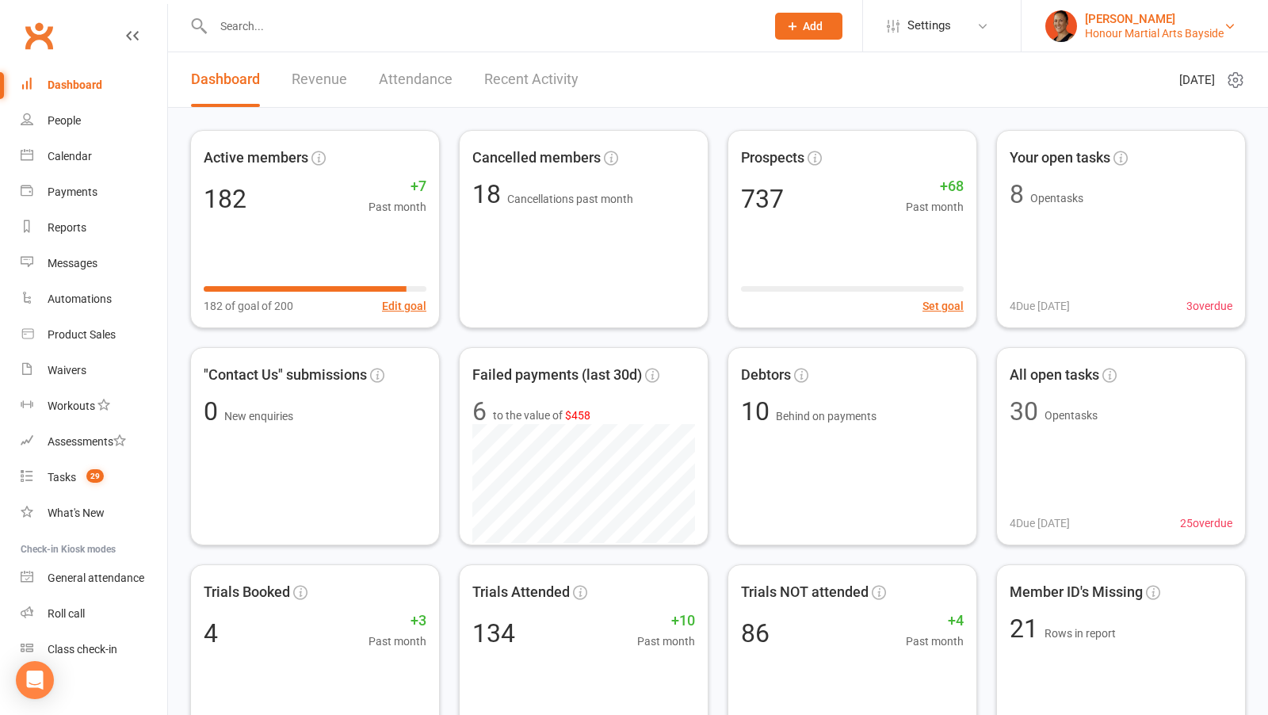
click at [1124, 32] on div "Honour Martial Arts Bayside" at bounding box center [1154, 33] width 139 height 14
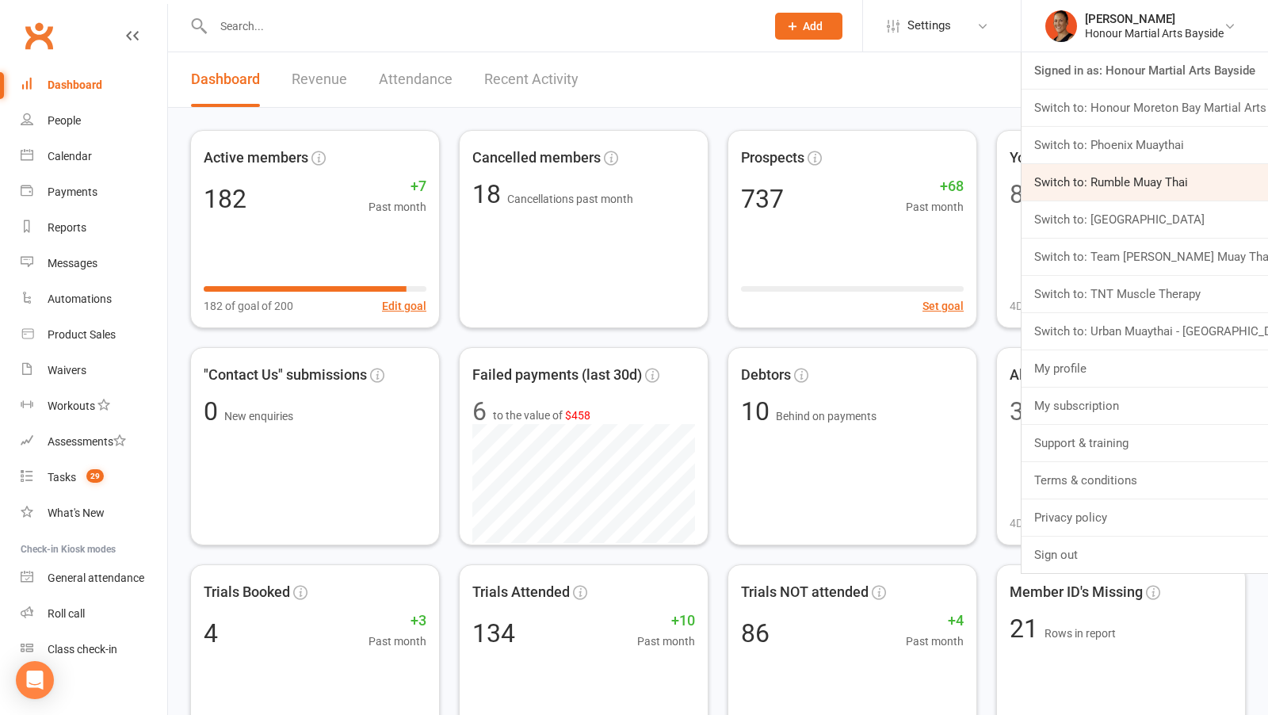
click at [1102, 179] on link "Switch to: Rumble Muay Thai" at bounding box center [1145, 182] width 246 height 36
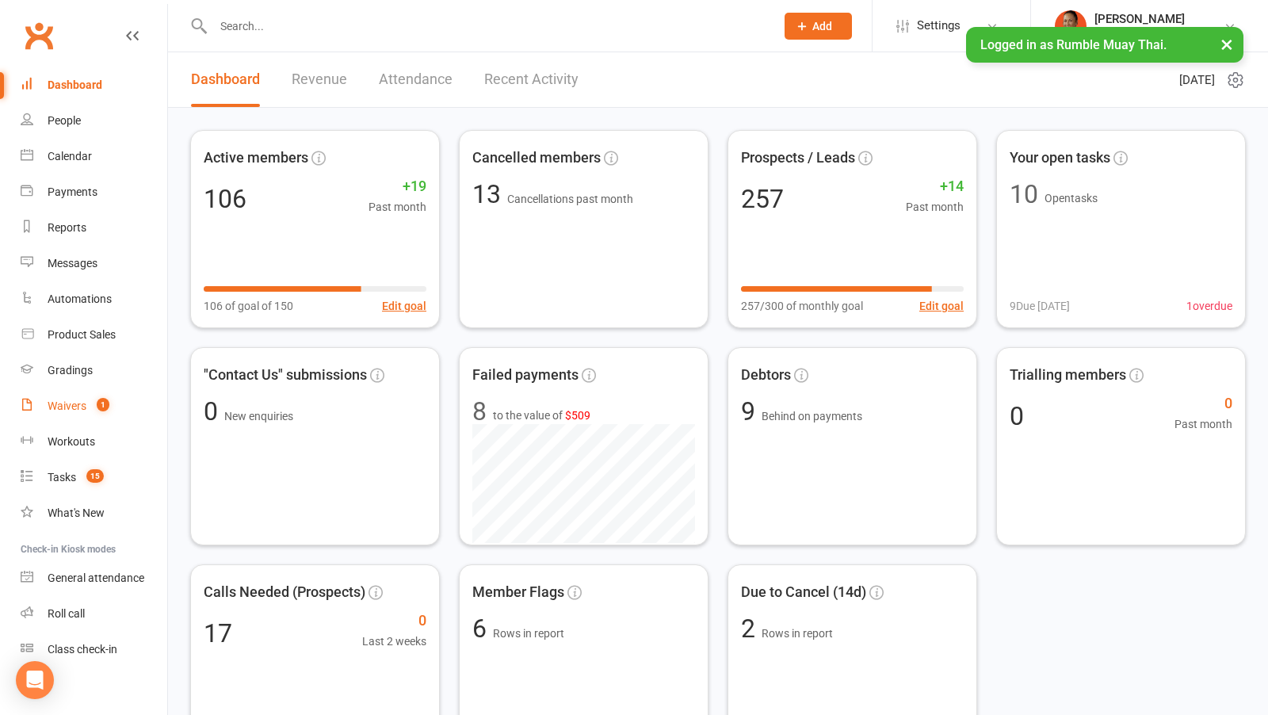
click at [70, 407] on div "Waivers" at bounding box center [67, 405] width 39 height 13
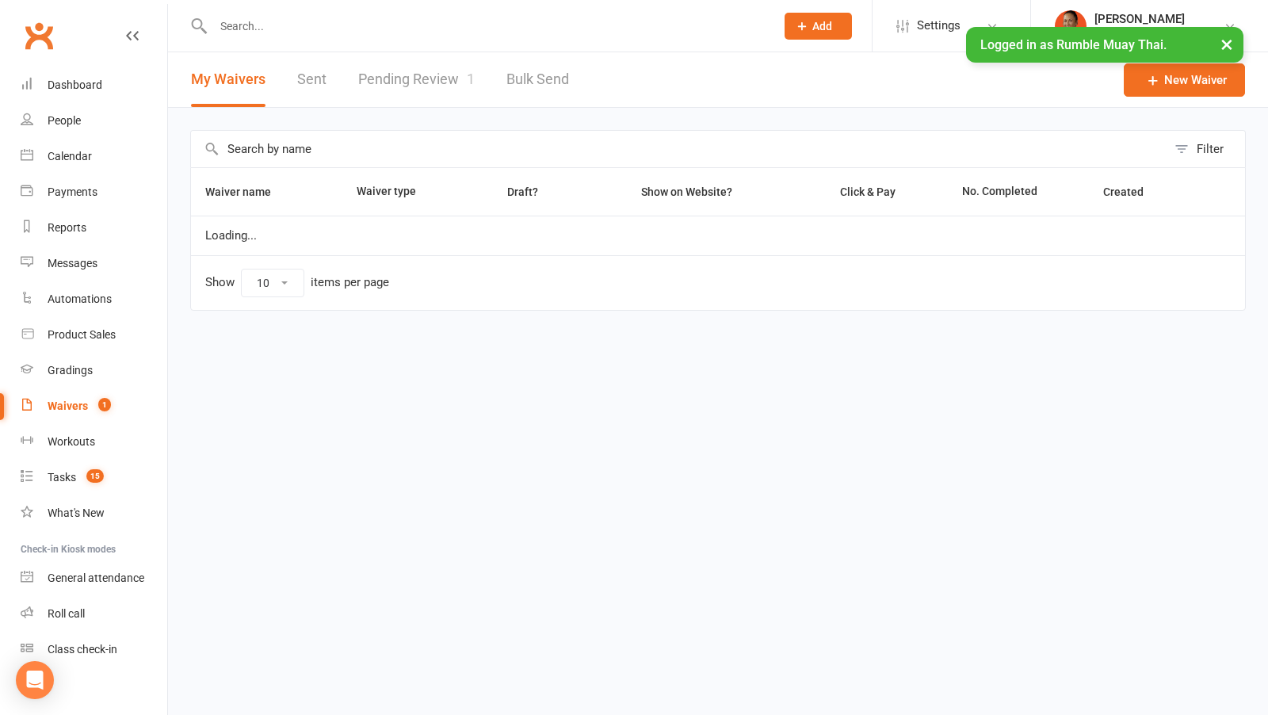
select select "100"
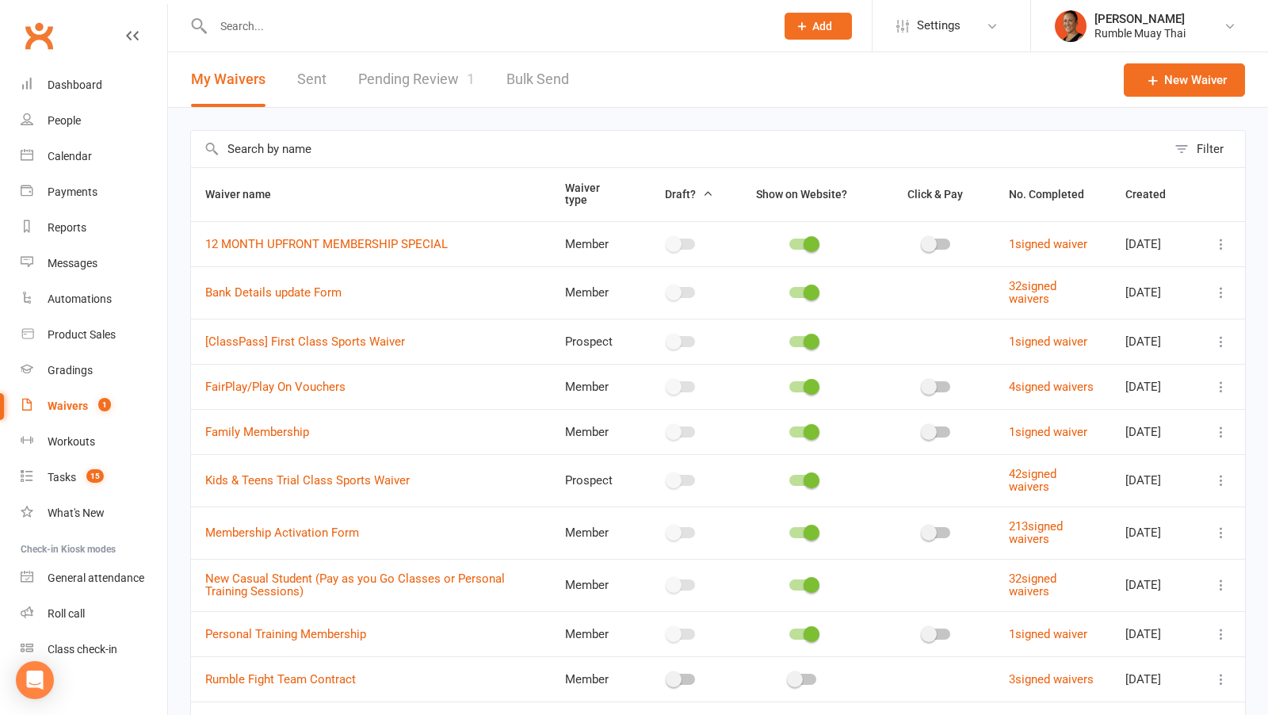
click at [449, 87] on link "Pending Review 1" at bounding box center [416, 79] width 117 height 55
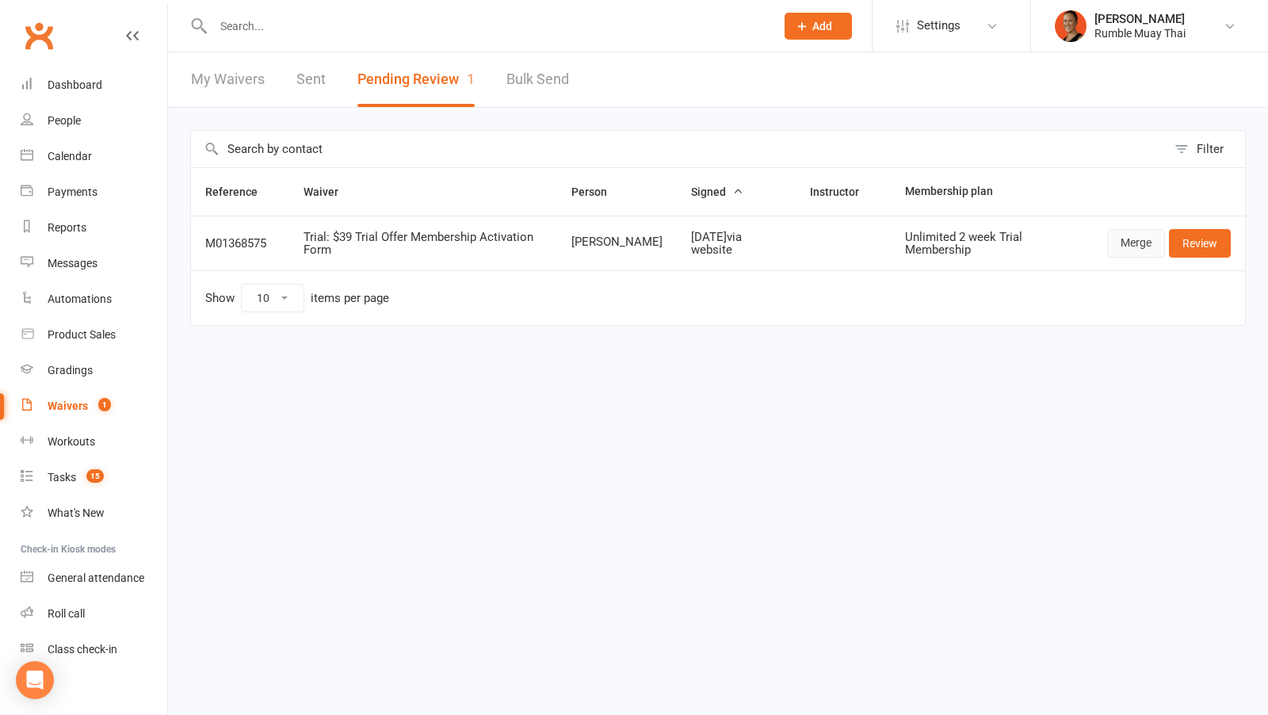
click at [1135, 241] on link "Merge" at bounding box center [1136, 243] width 58 height 29
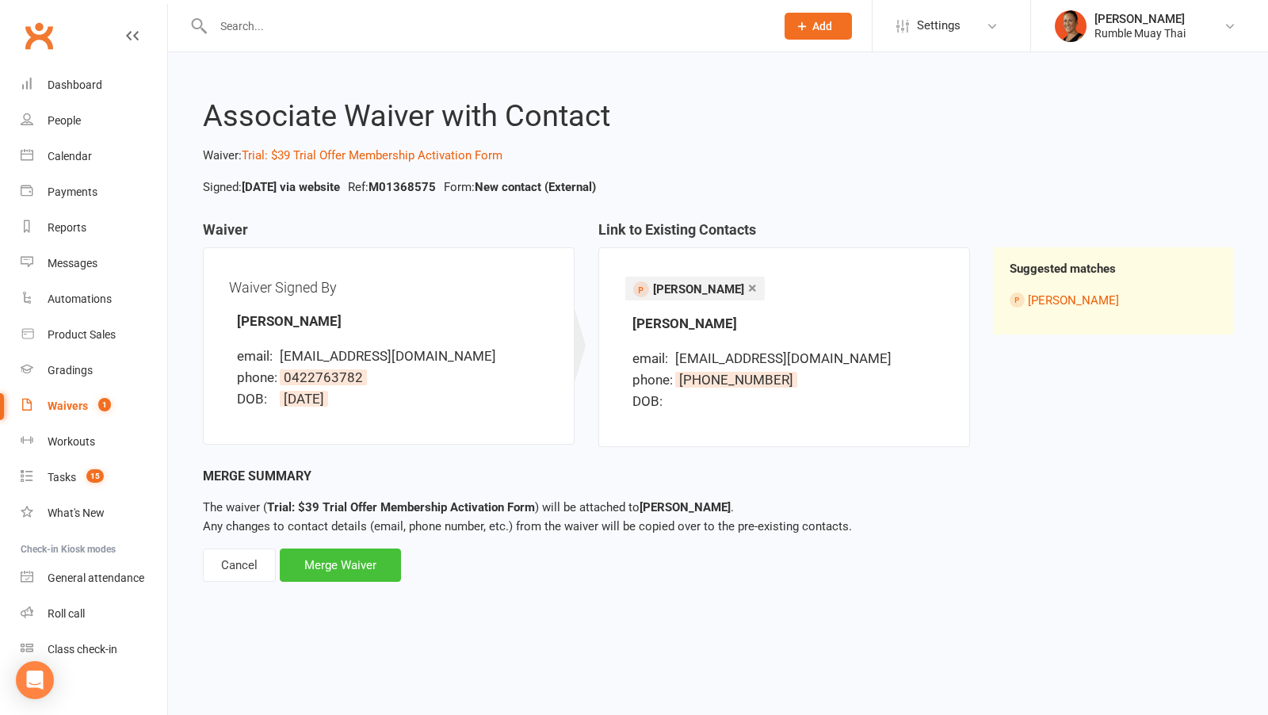
click at [329, 567] on div "Merge Waiver" at bounding box center [340, 564] width 121 height 33
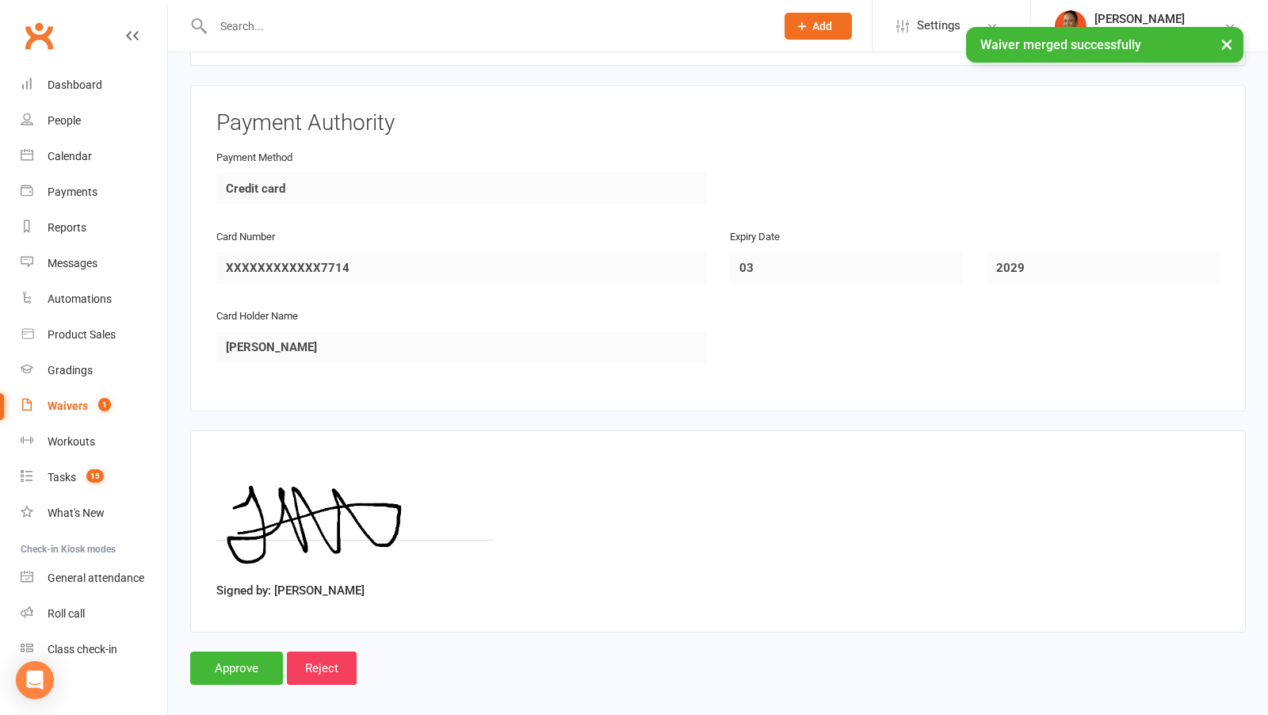
scroll to position [1984, 0]
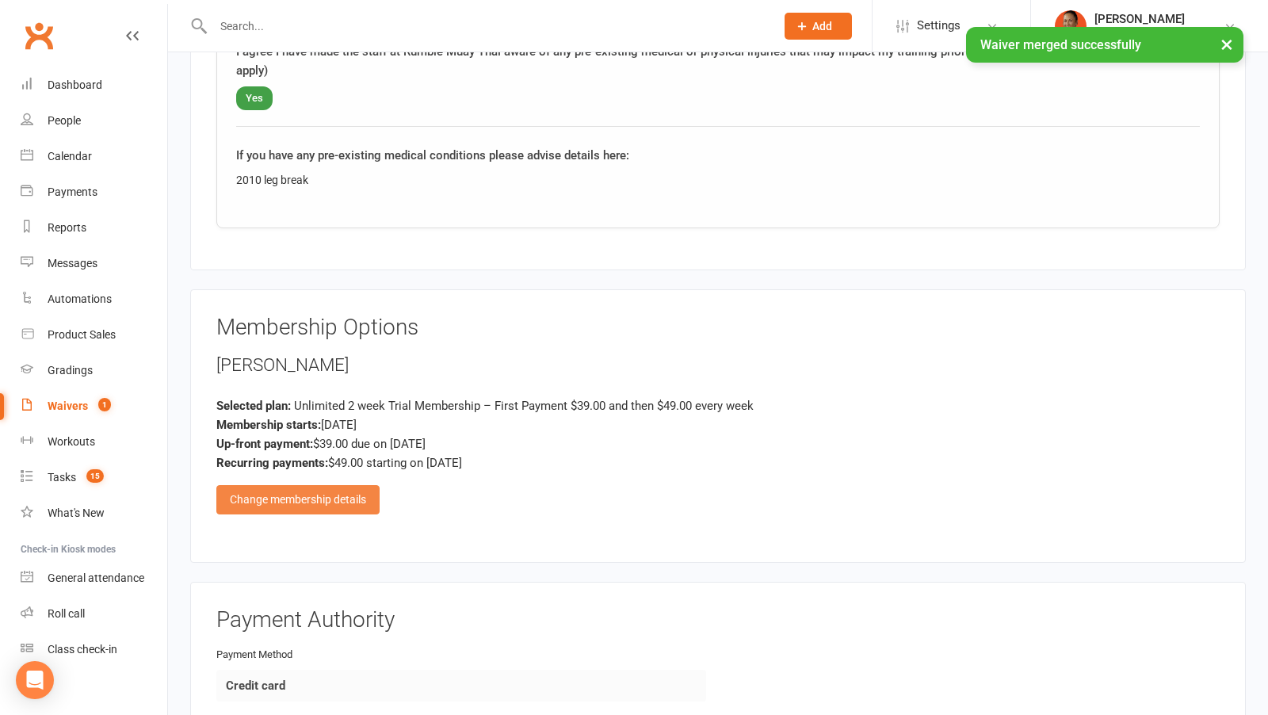
click at [330, 485] on div "Change membership details" at bounding box center [297, 499] width 163 height 29
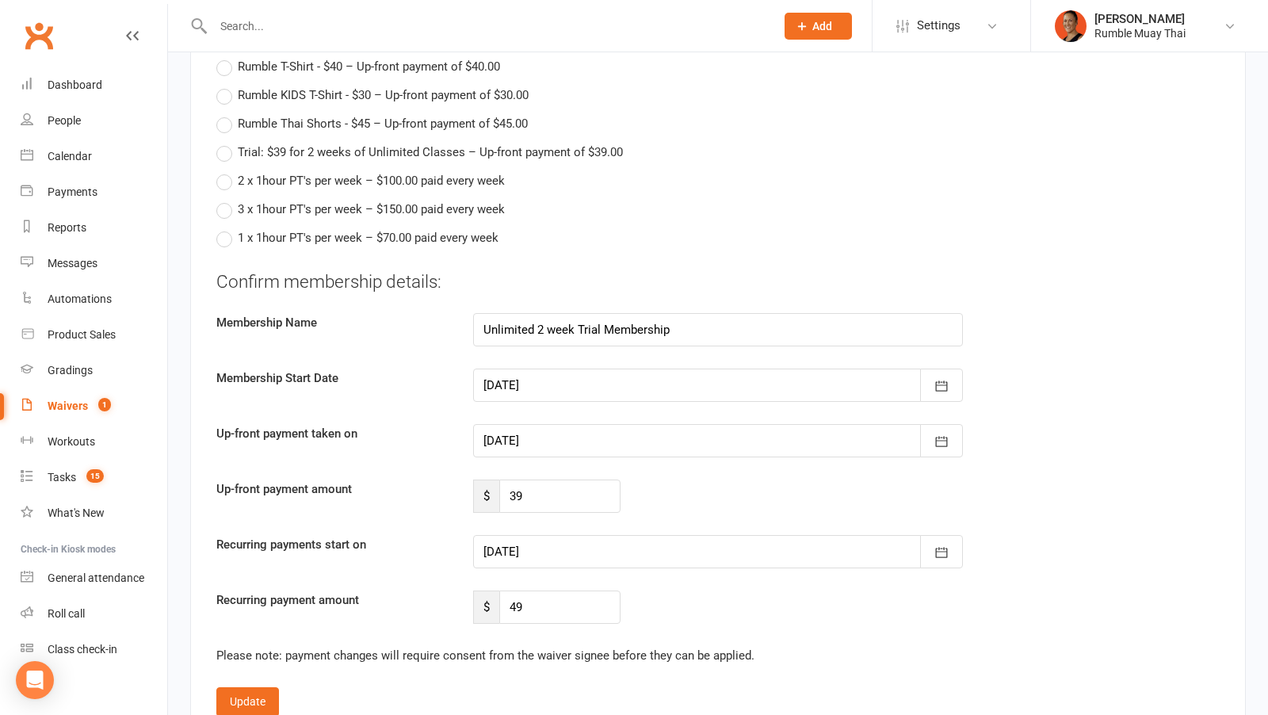
scroll to position [3587, 0]
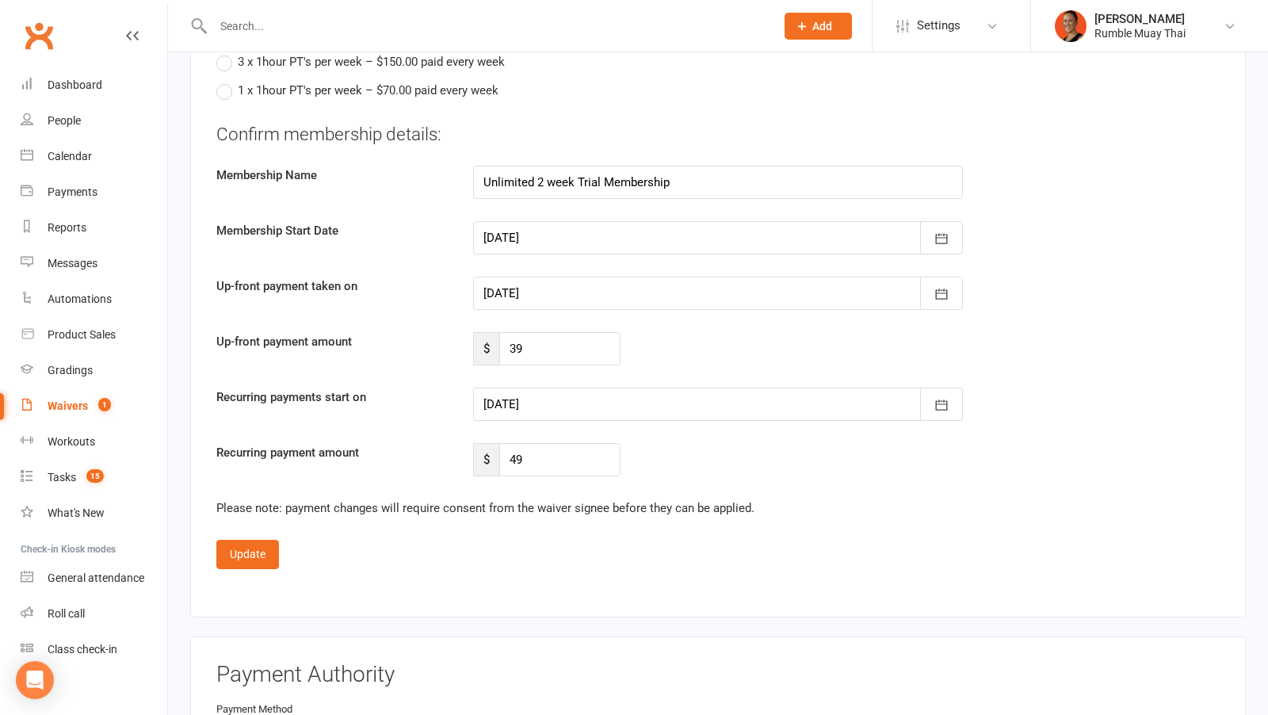
click at [570, 221] on div at bounding box center [718, 237] width 490 height 33
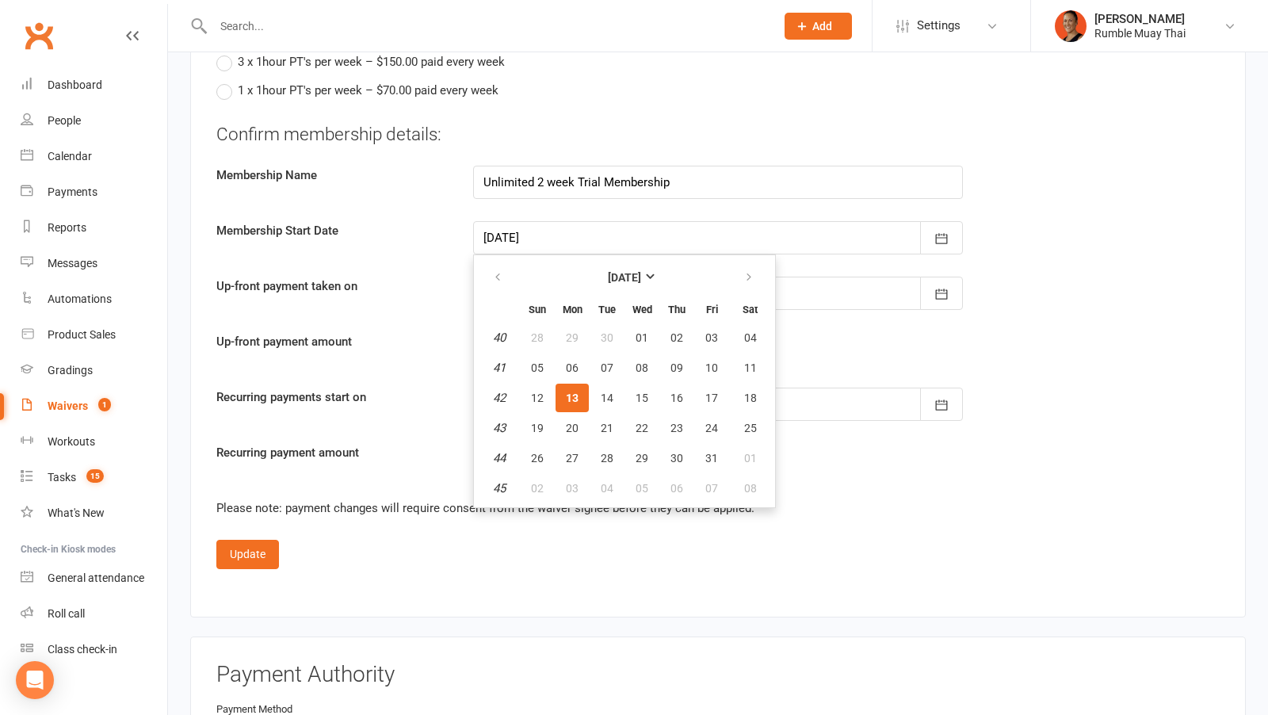
click at [597, 190] on div "Confirm membership details: Membership Name Unlimited 2 week Trial Membership M…" at bounding box center [717, 299] width 1003 height 355
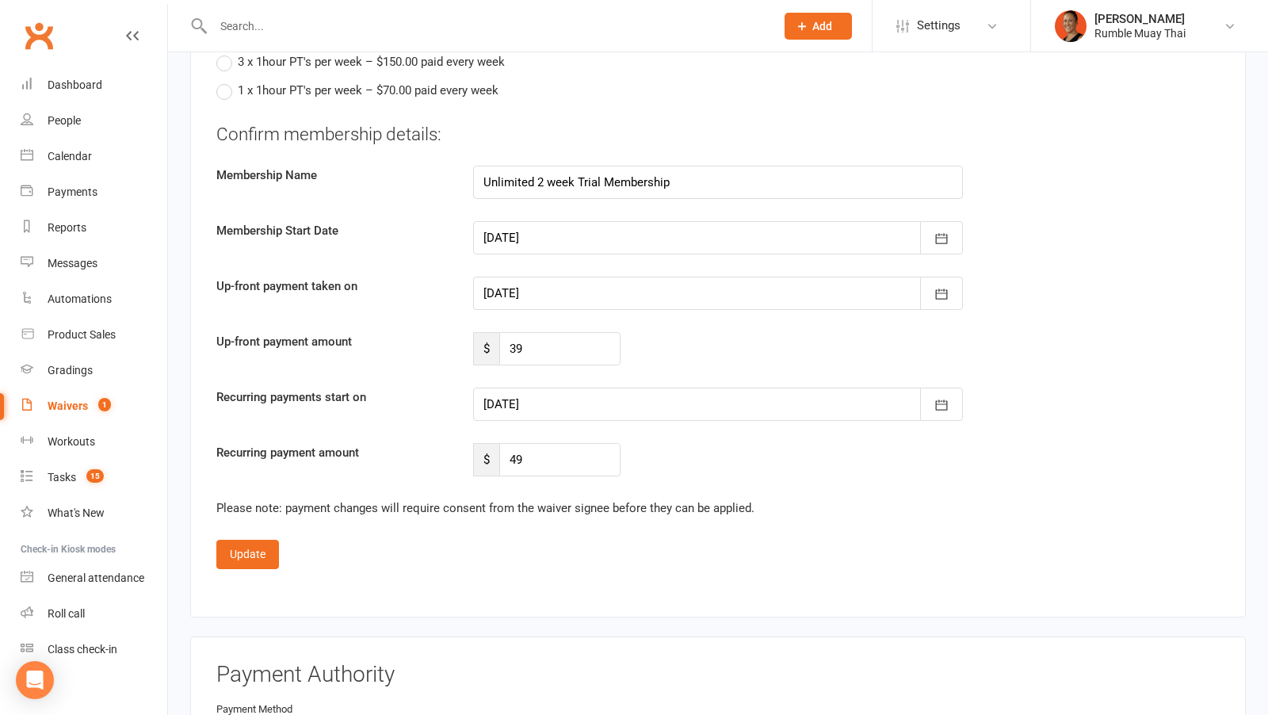
click at [545, 281] on div at bounding box center [718, 293] width 490 height 33
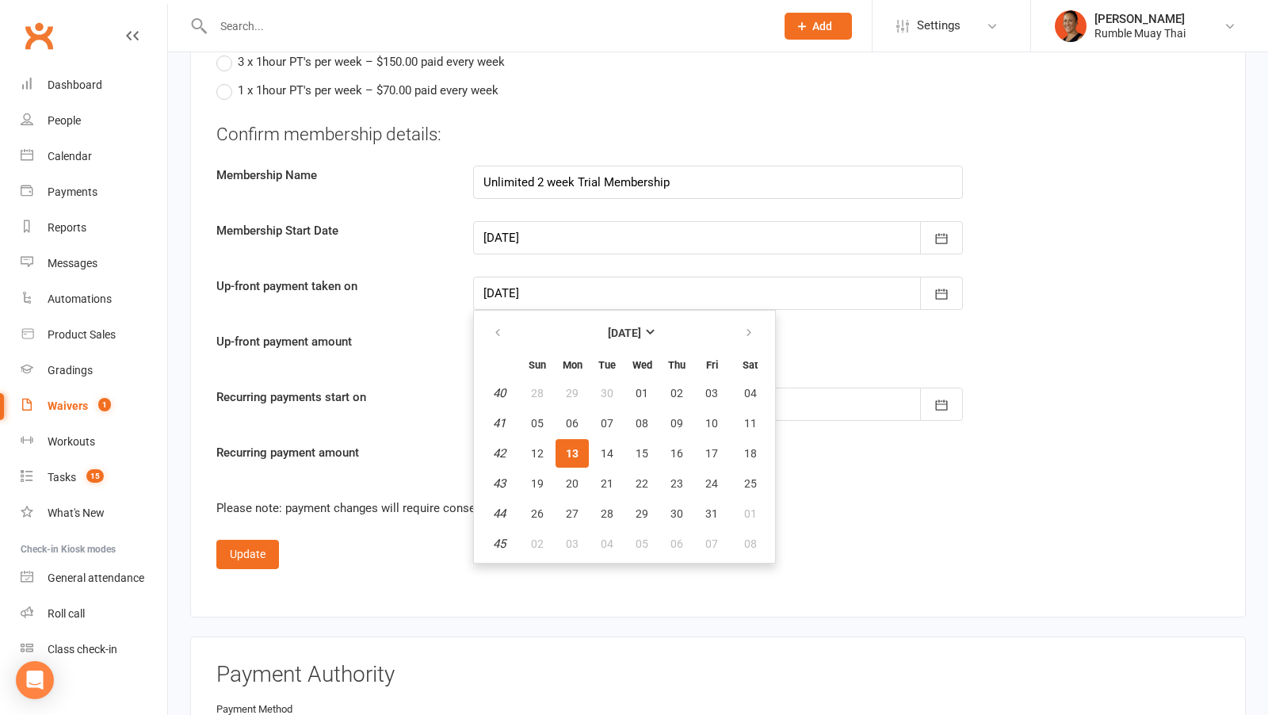
click at [415, 341] on div "Up-front payment amount $ 39" at bounding box center [717, 348] width 1027 height 33
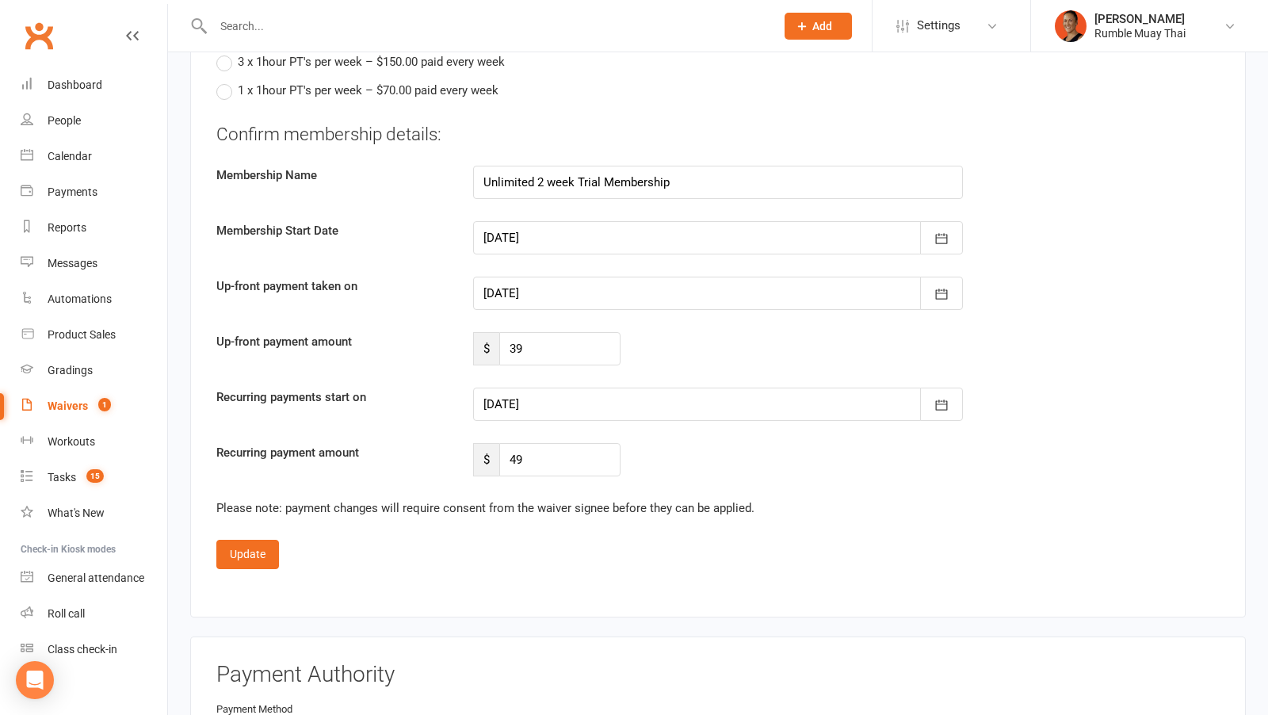
click at [565, 388] on div at bounding box center [718, 404] width 490 height 33
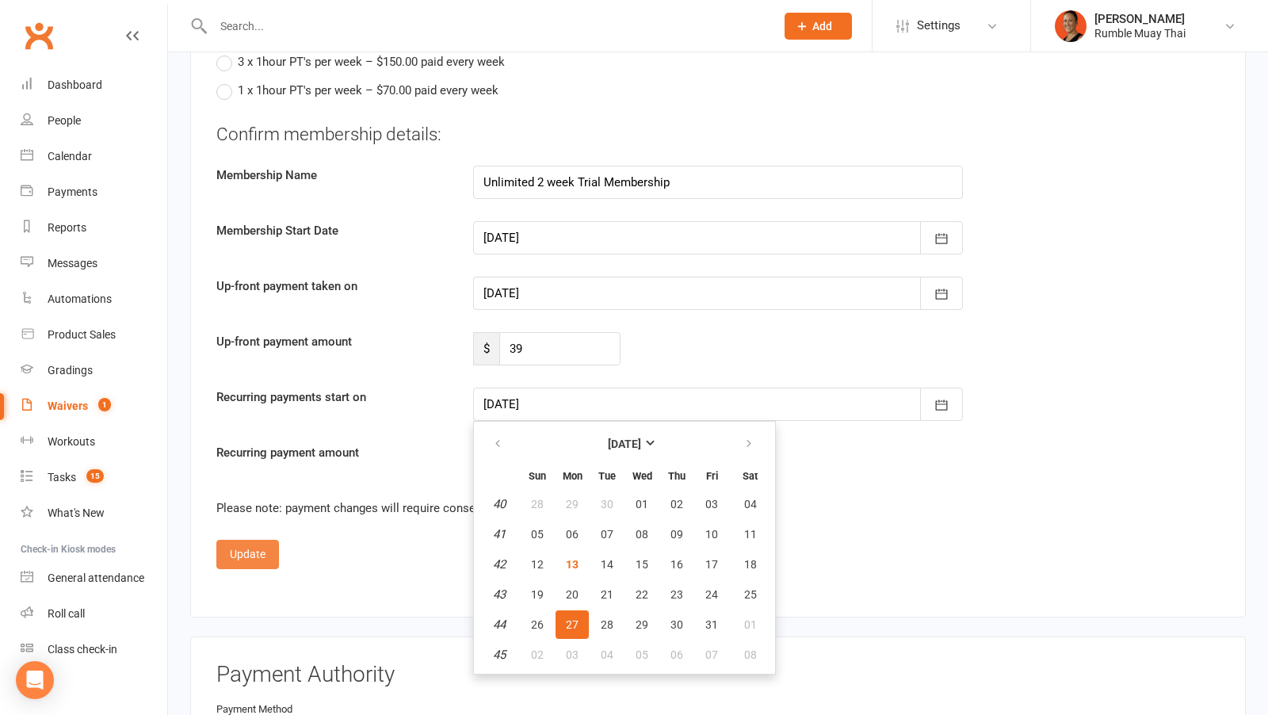
click at [230, 544] on button "Update" at bounding box center [247, 554] width 63 height 29
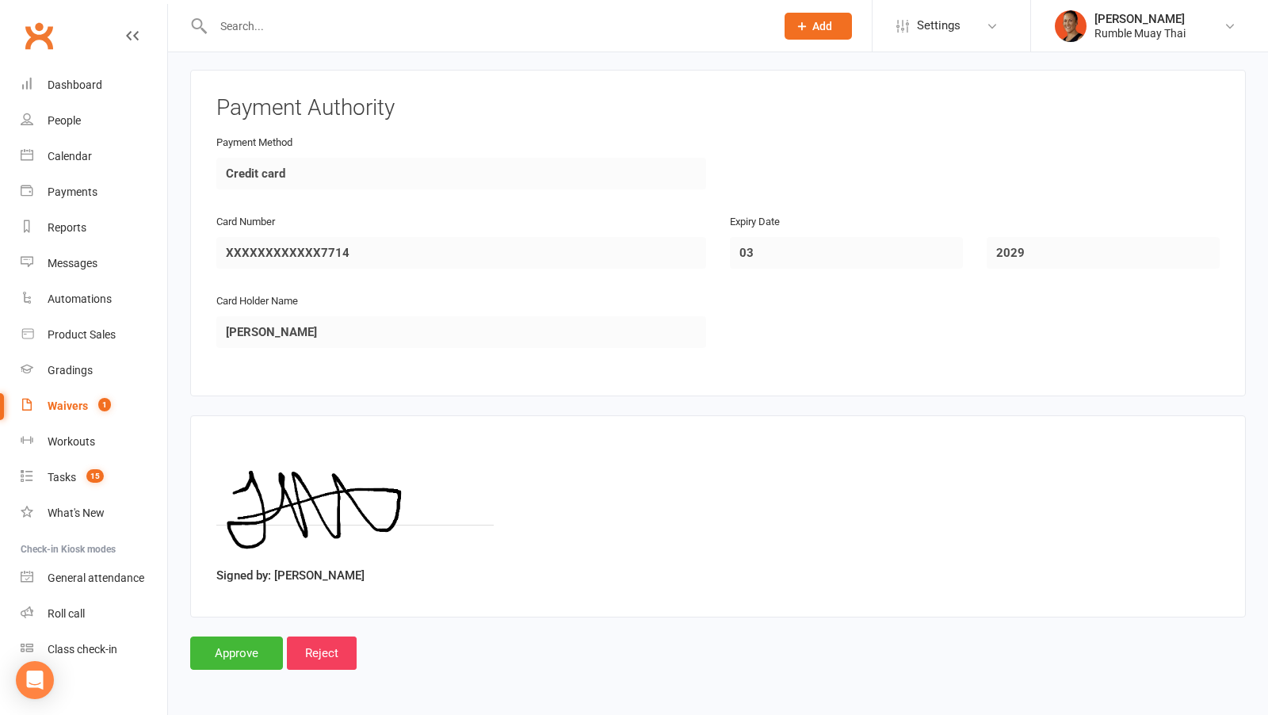
scroll to position [2481, 0]
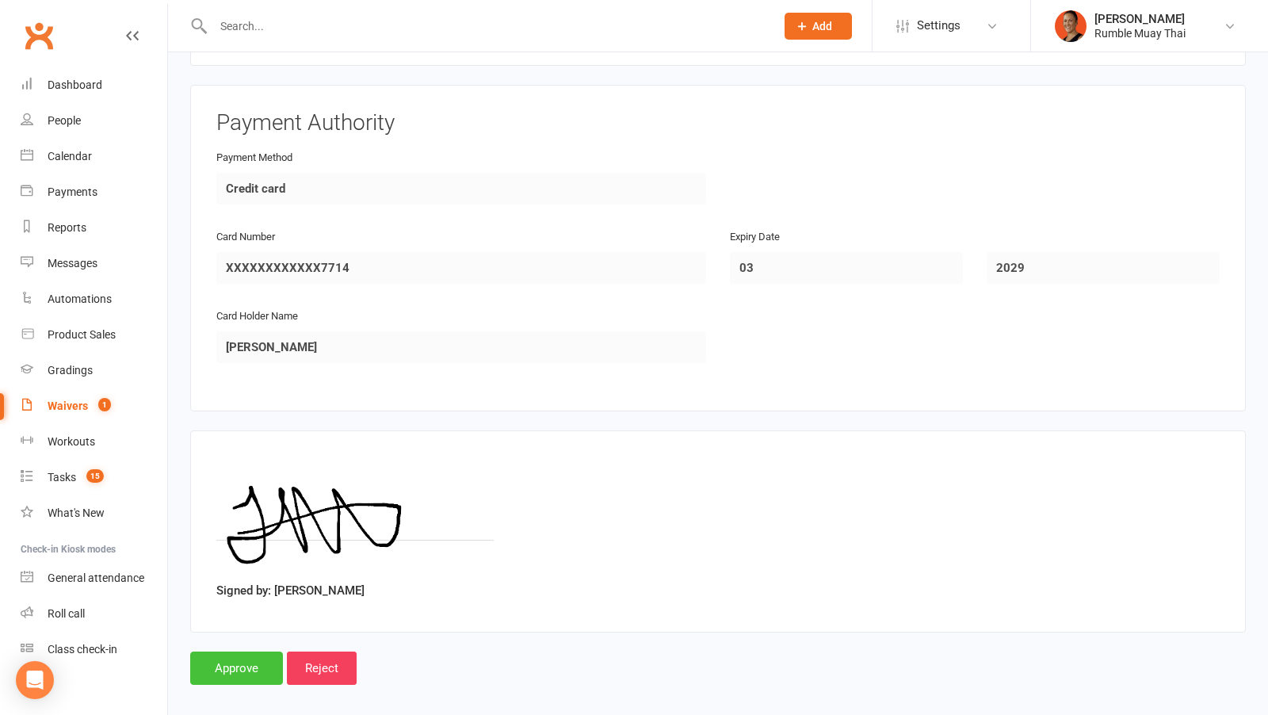
click at [223, 651] on input "Approve" at bounding box center [236, 667] width 93 height 33
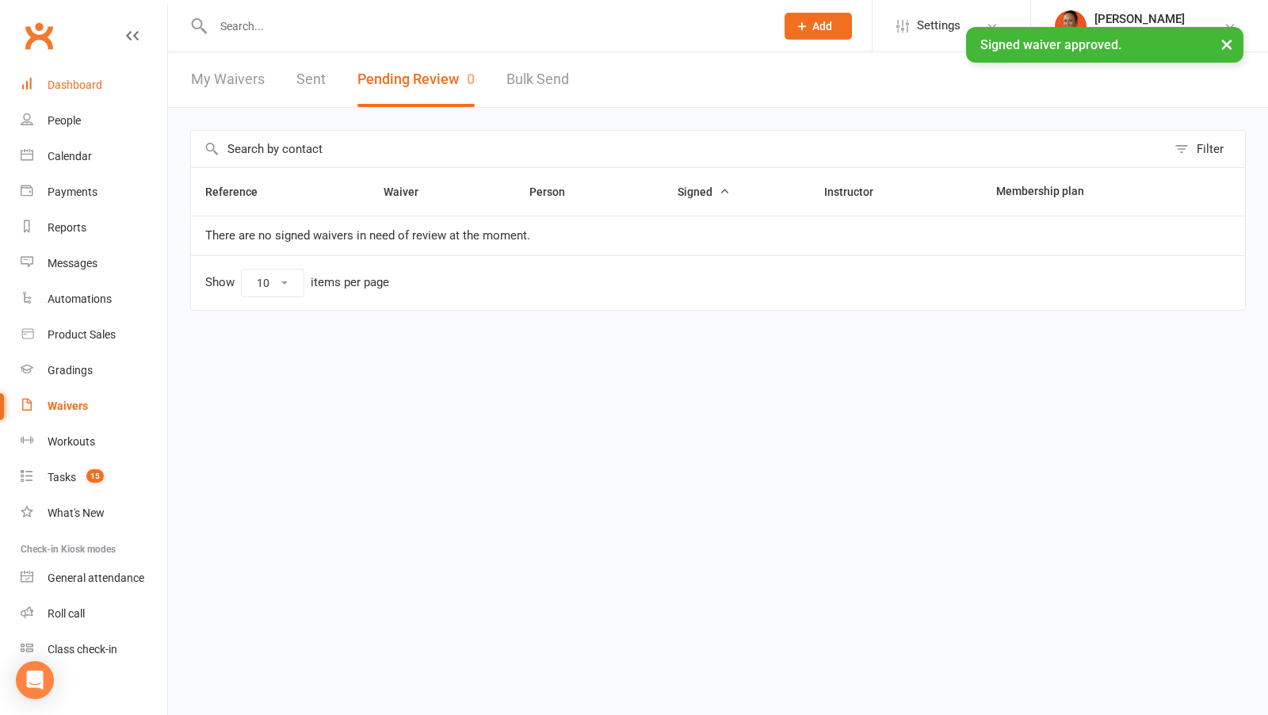
click at [65, 76] on link "Dashboard" at bounding box center [94, 85] width 147 height 36
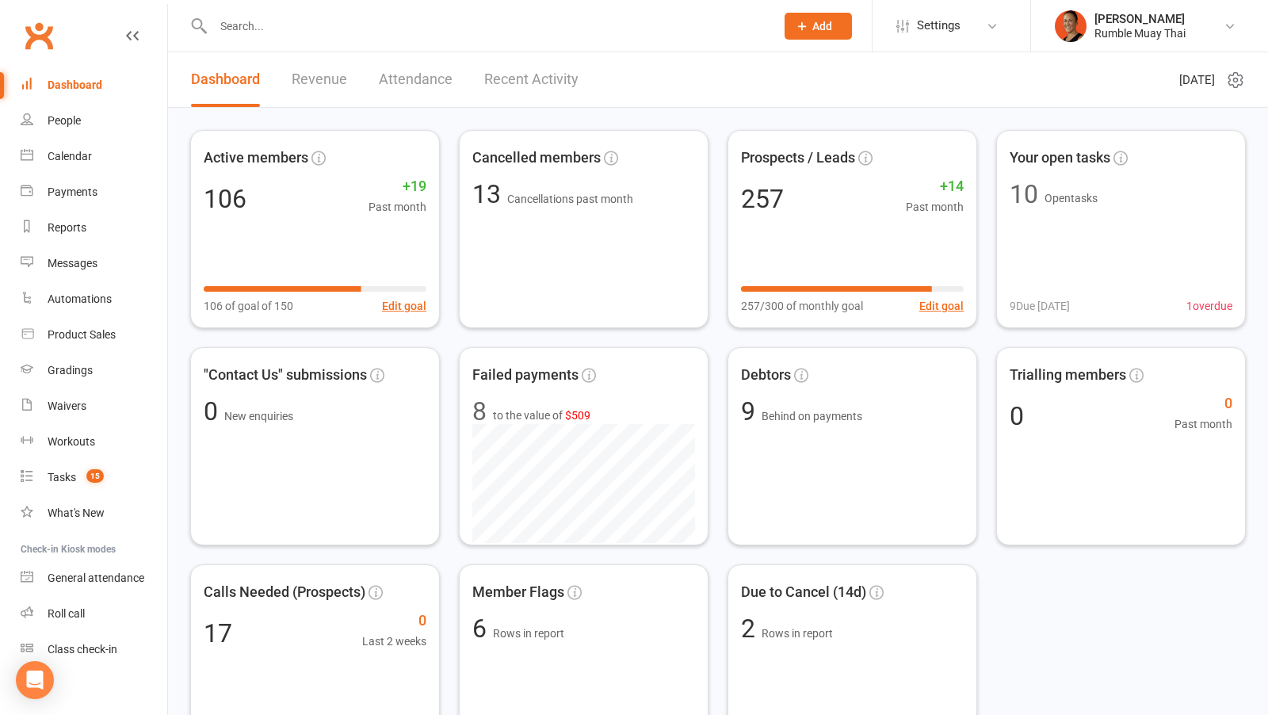
click at [531, 31] on input "text" at bounding box center [486, 26] width 556 height 22
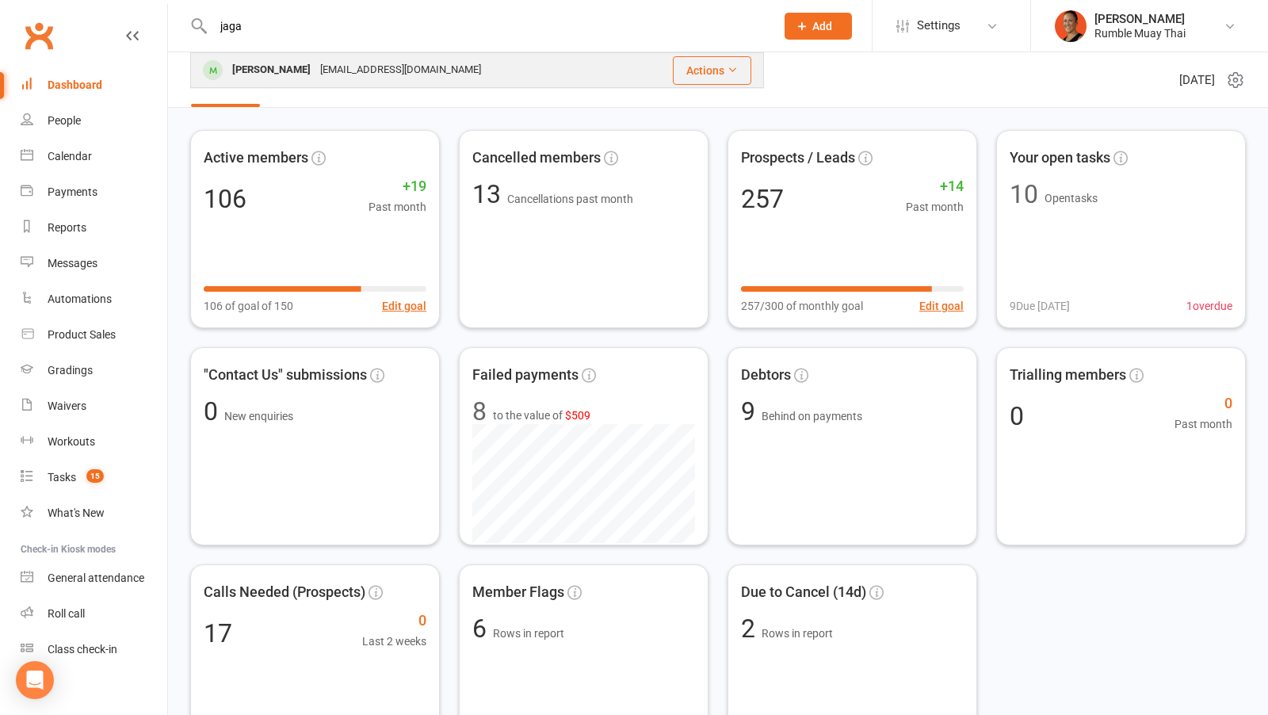
type input "jaga"
click at [483, 71] on div "Jagan Dunn jagan.101@hotmail.com" at bounding box center [411, 70] width 438 height 32
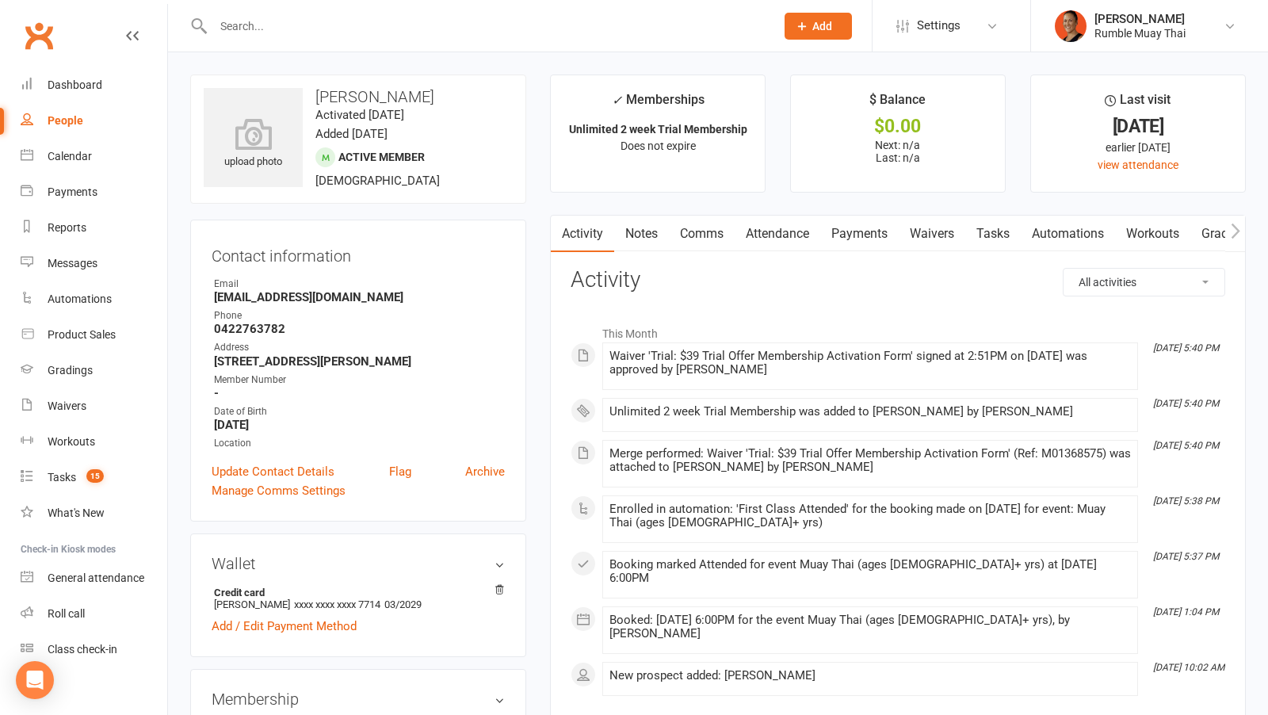
click at [793, 217] on link "Attendance" at bounding box center [778, 234] width 86 height 36
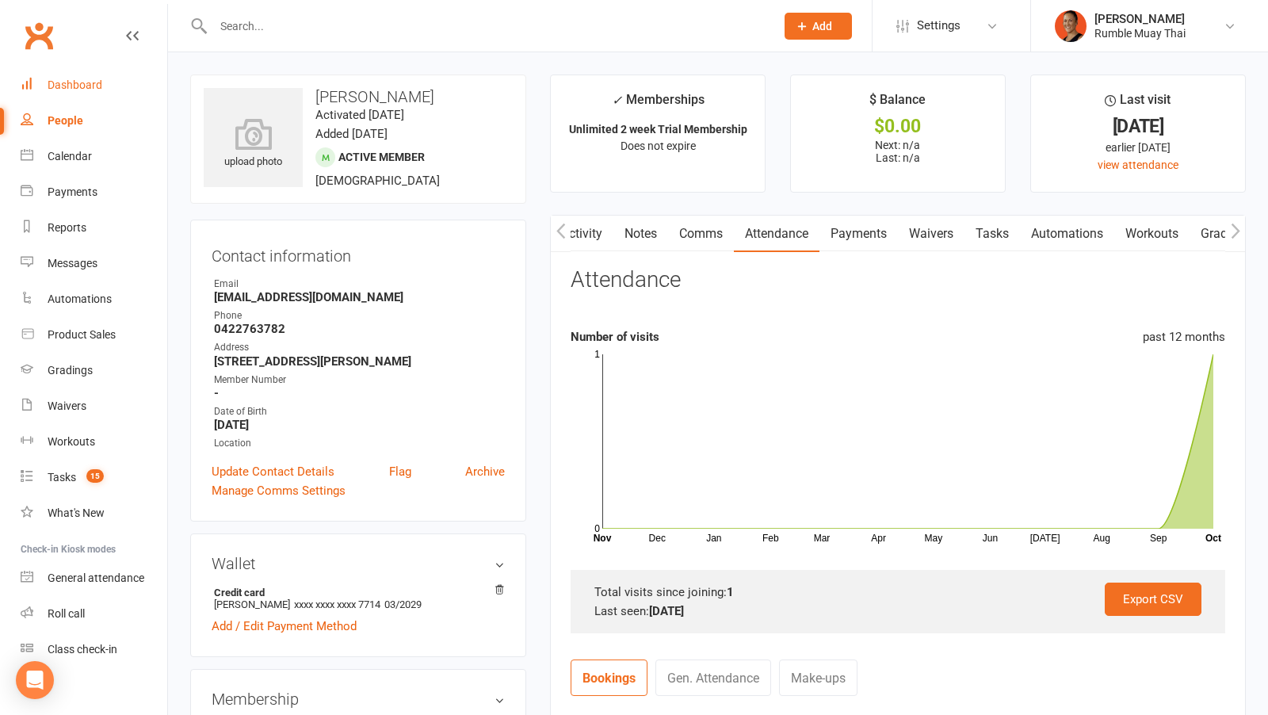
click at [76, 82] on div "Dashboard" at bounding box center [75, 84] width 55 height 13
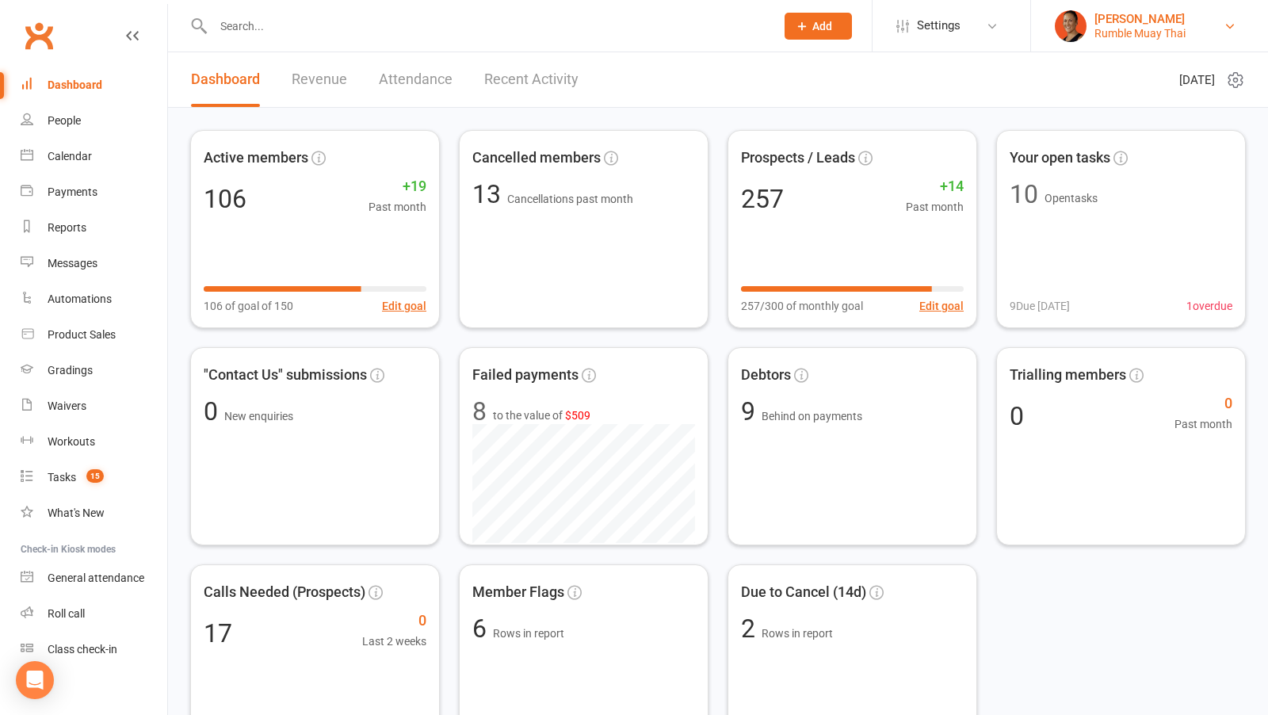
click at [1148, 16] on div "[PERSON_NAME]" at bounding box center [1140, 19] width 91 height 14
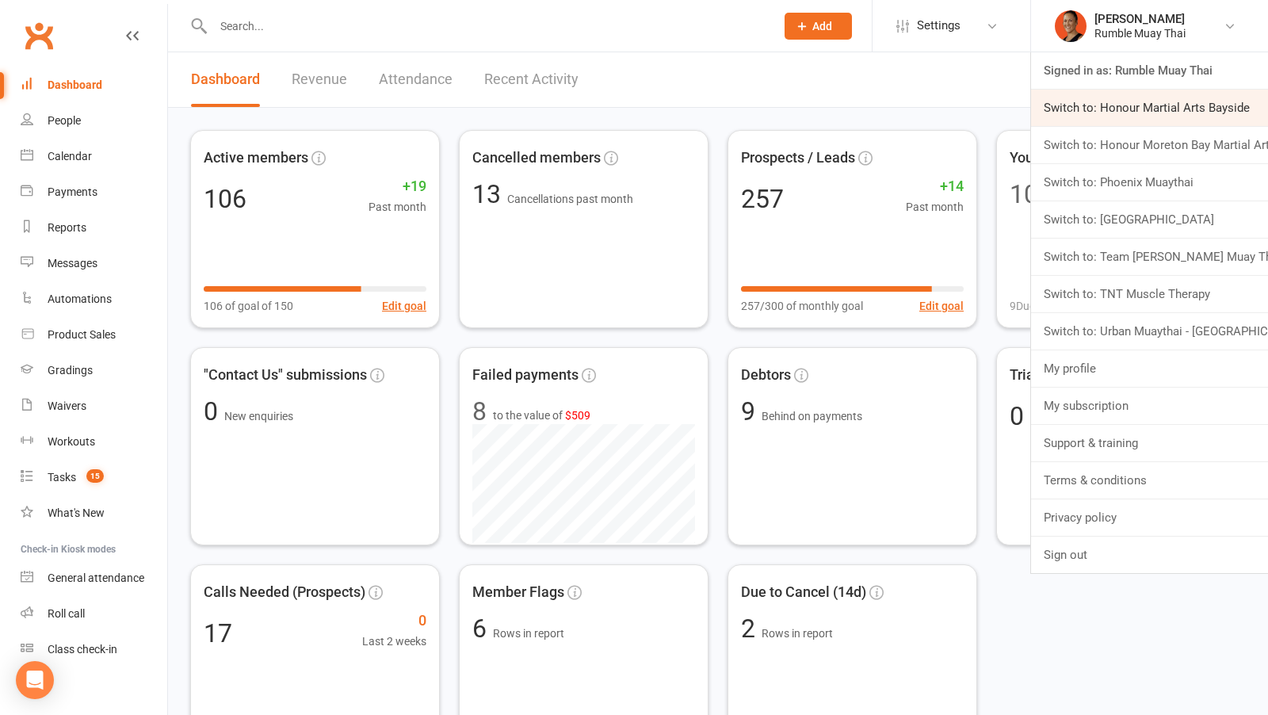
click at [1106, 107] on link "Switch to: Honour Martial Arts Bayside" at bounding box center [1149, 108] width 237 height 36
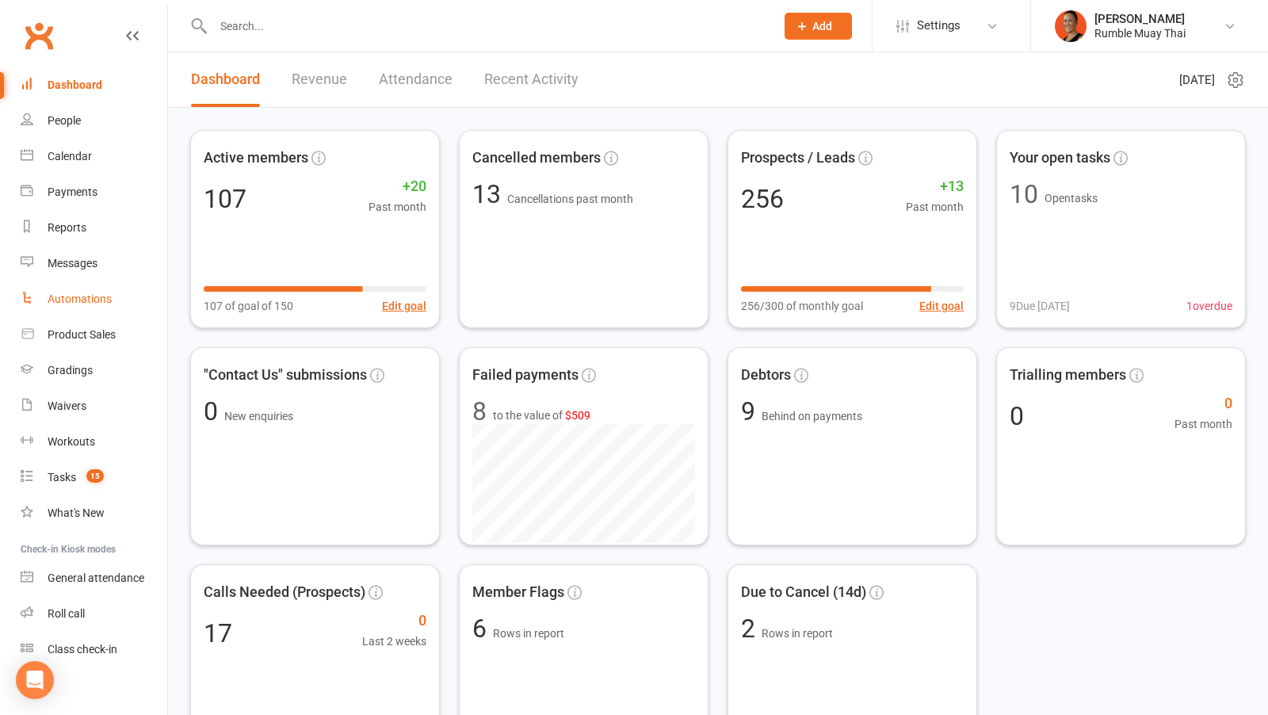
click at [64, 309] on link "Automations" at bounding box center [94, 299] width 147 height 36
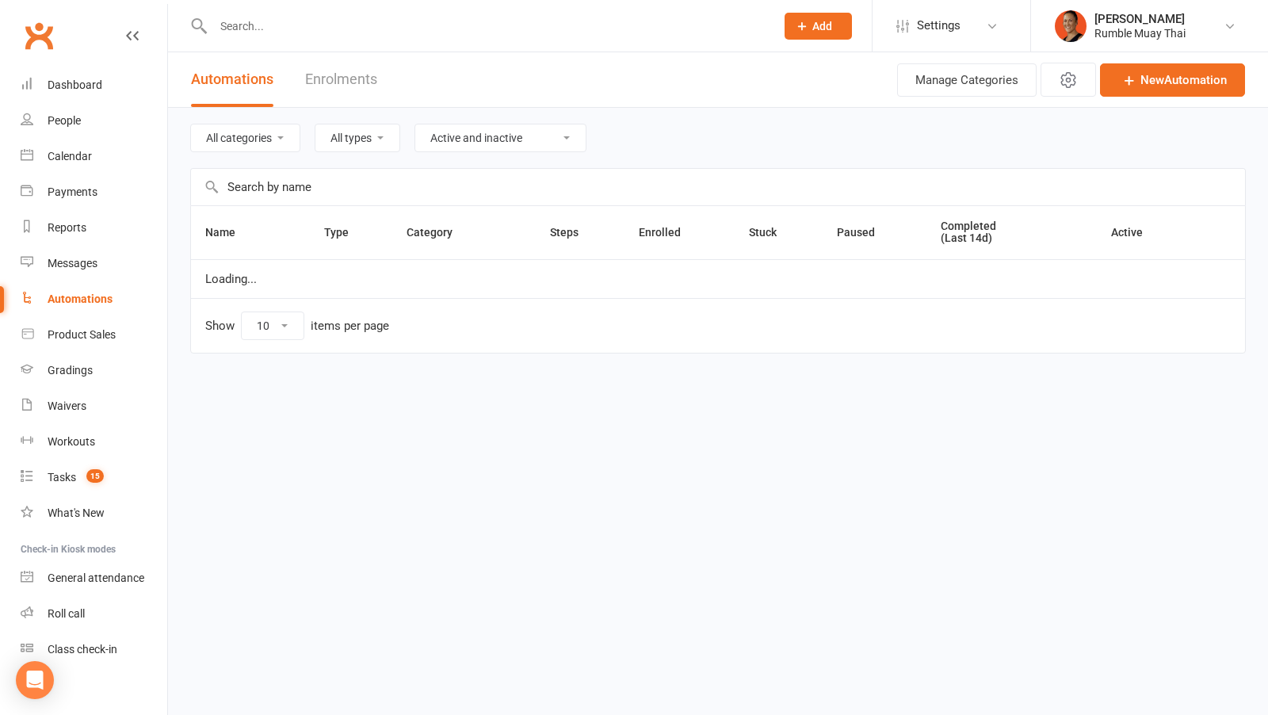
select select "100"
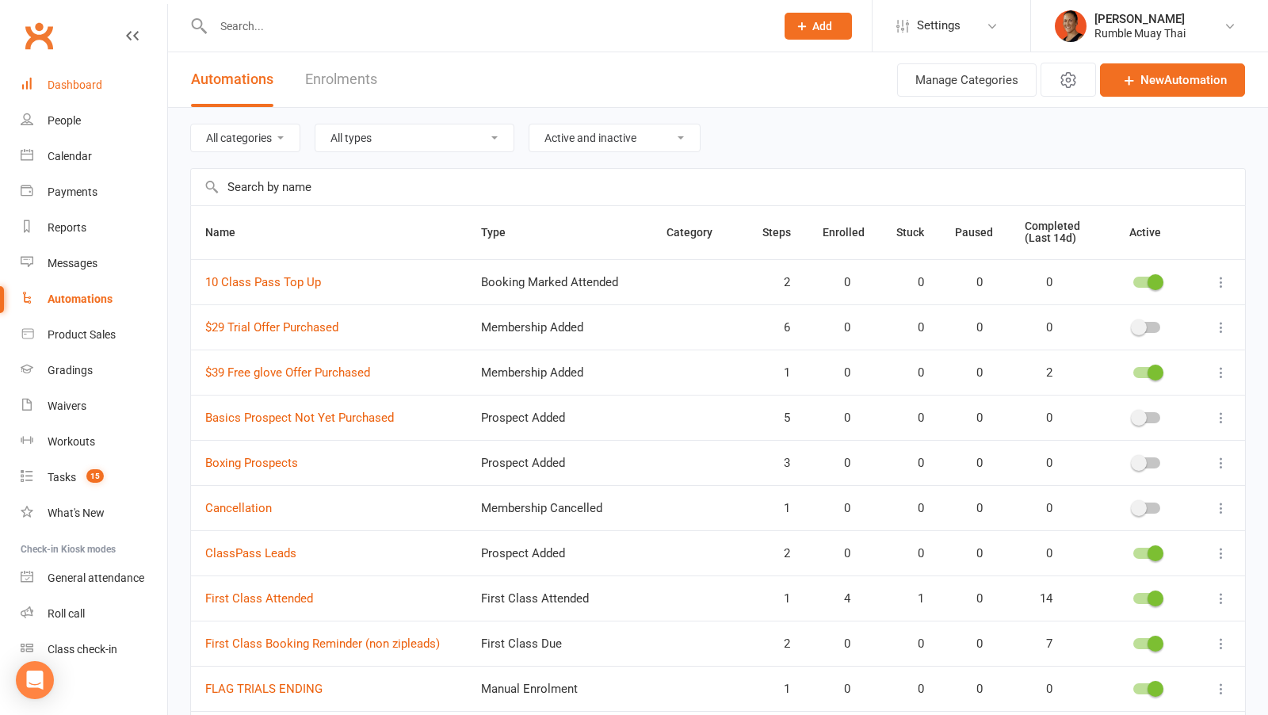
click at [63, 75] on link "Dashboard" at bounding box center [94, 85] width 147 height 36
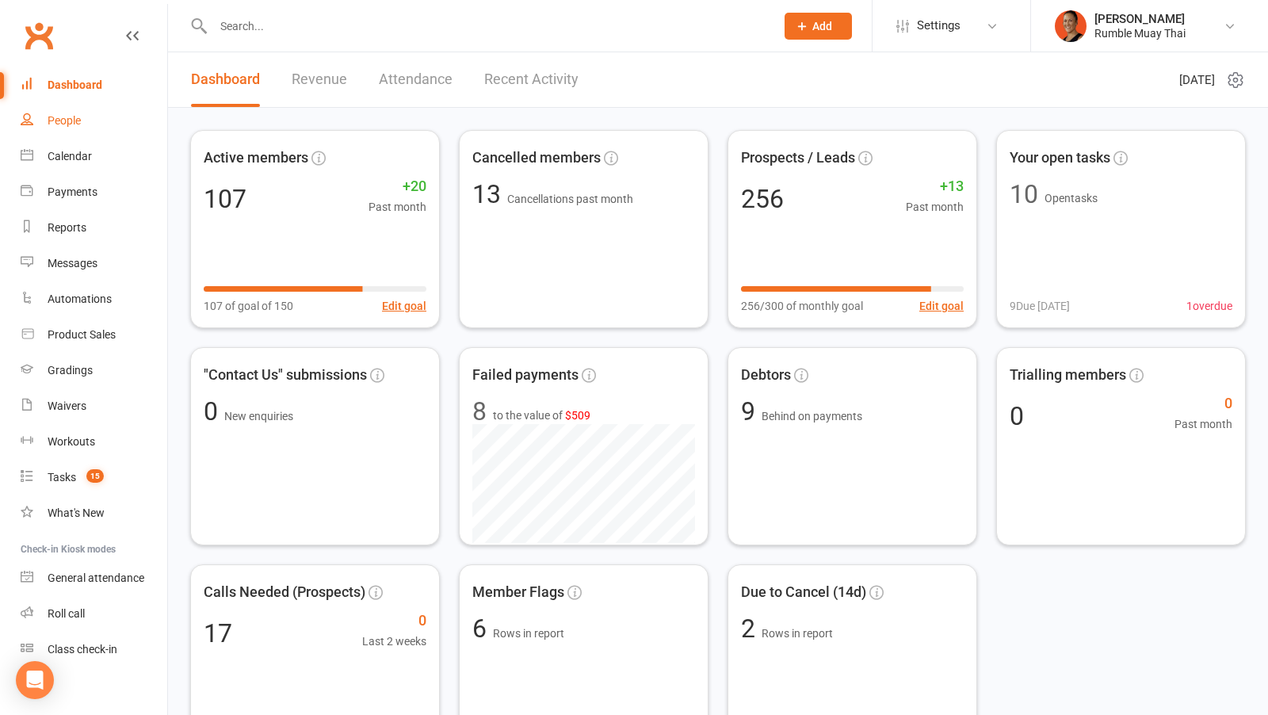
click at [89, 118] on link "People" at bounding box center [94, 121] width 147 height 36
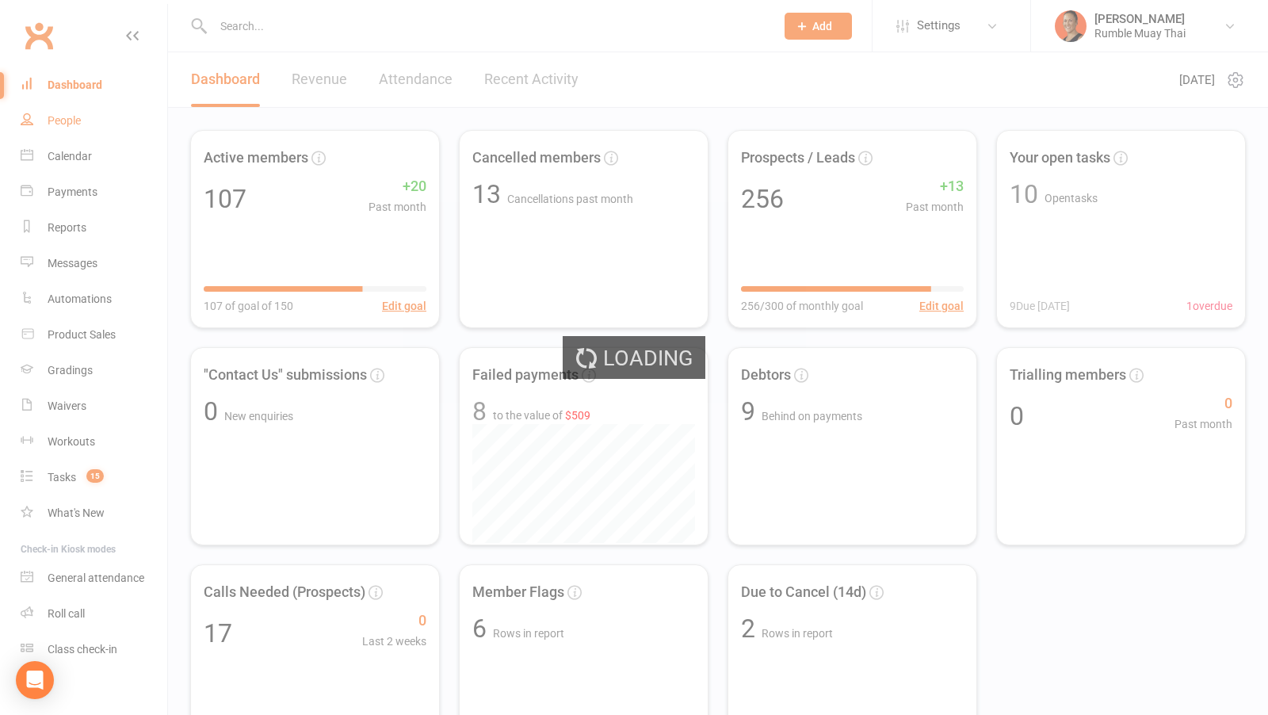
select select "100"
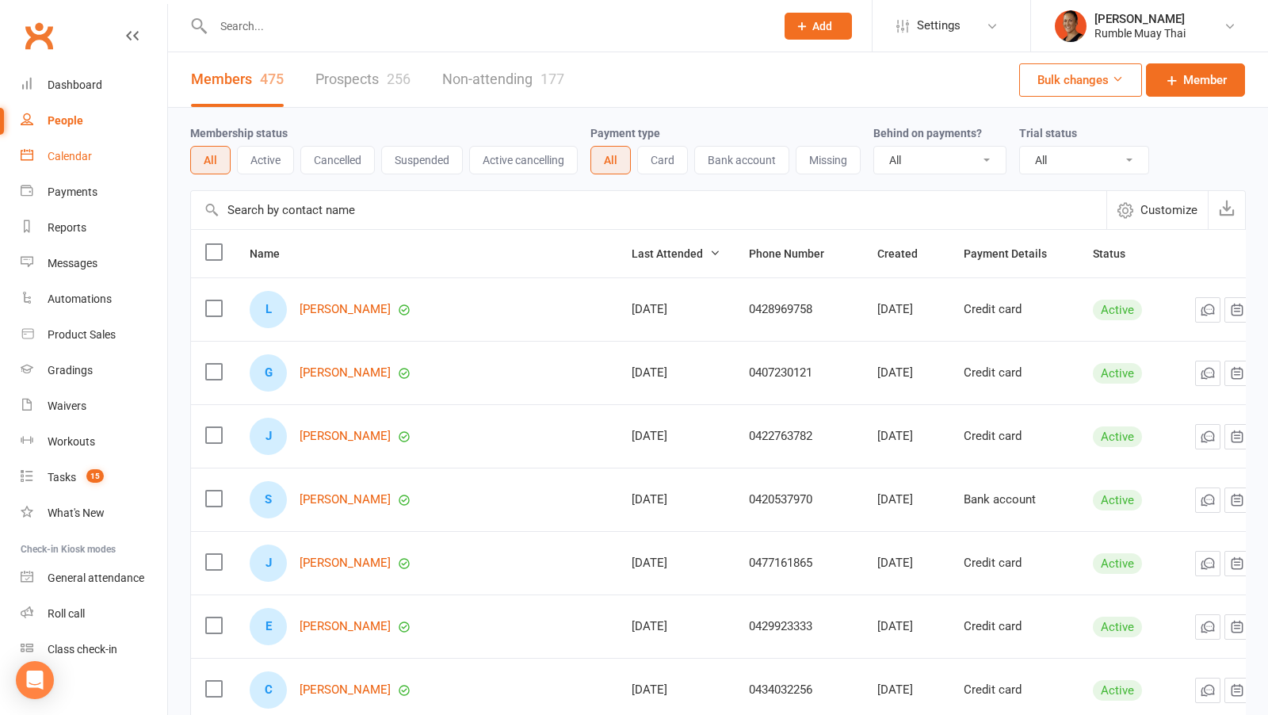
click at [77, 160] on div "Calendar" at bounding box center [70, 156] width 44 height 13
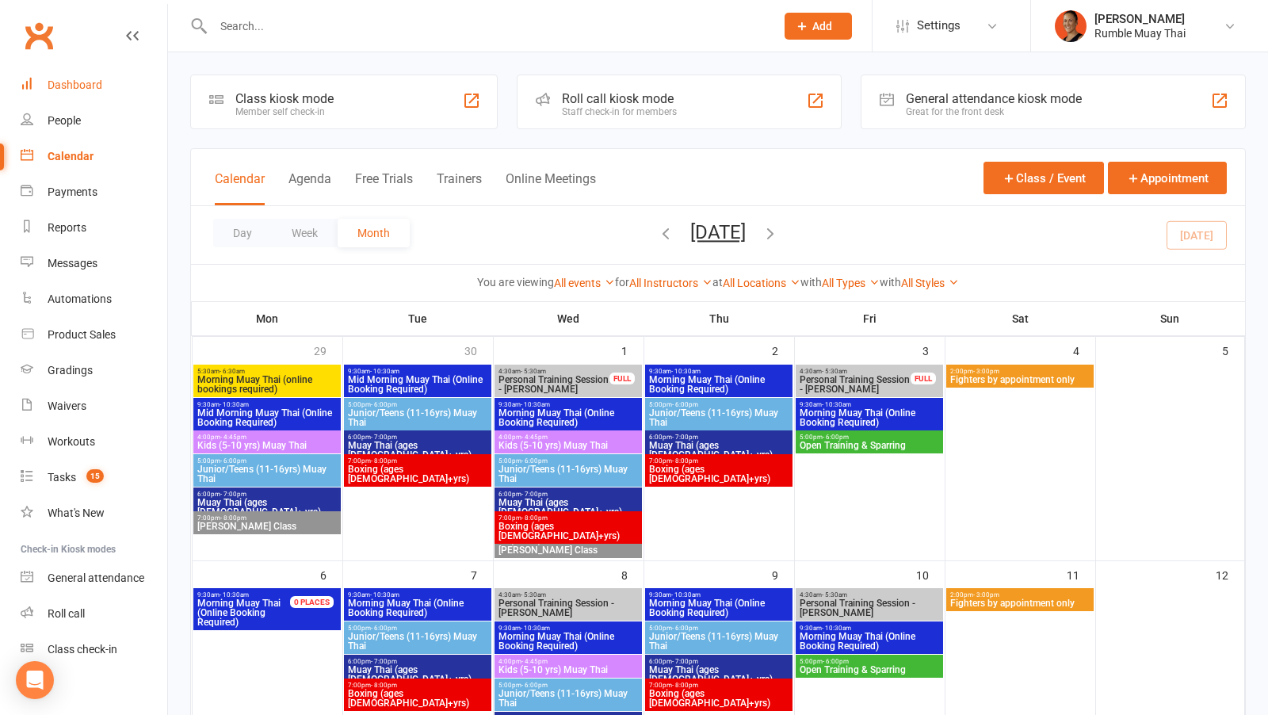
click at [92, 75] on link "Dashboard" at bounding box center [94, 85] width 147 height 36
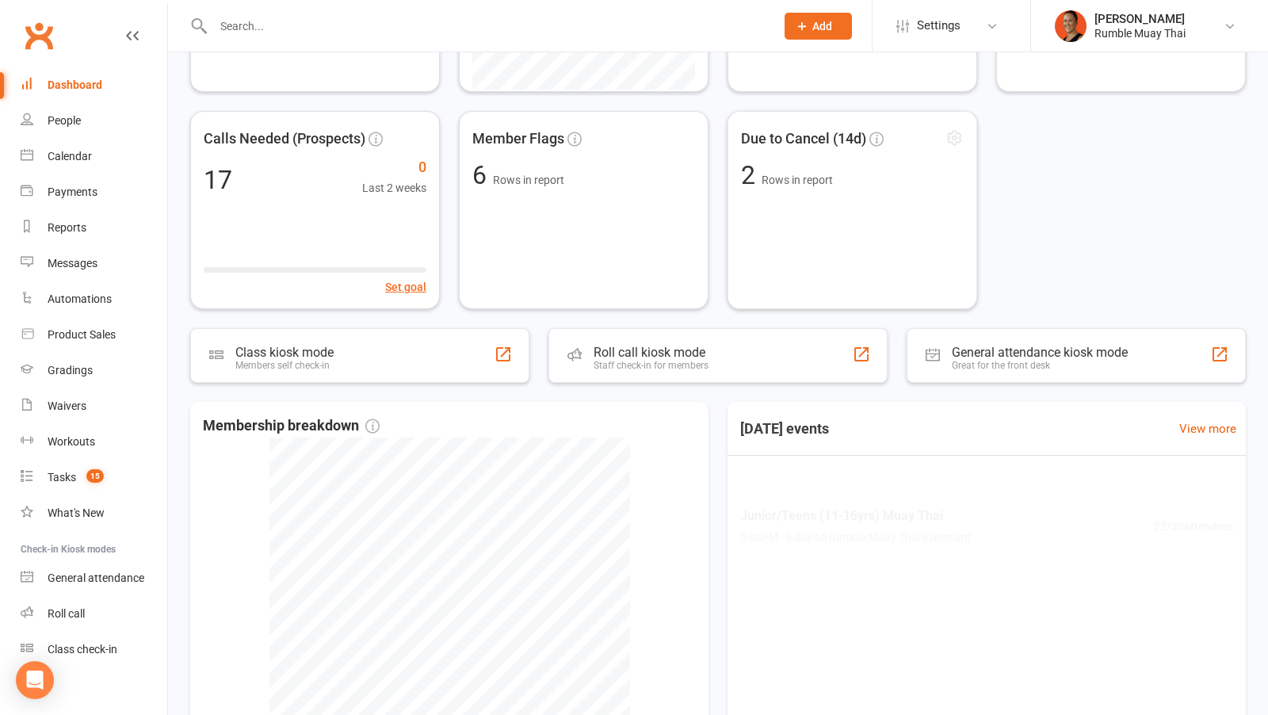
scroll to position [678, 0]
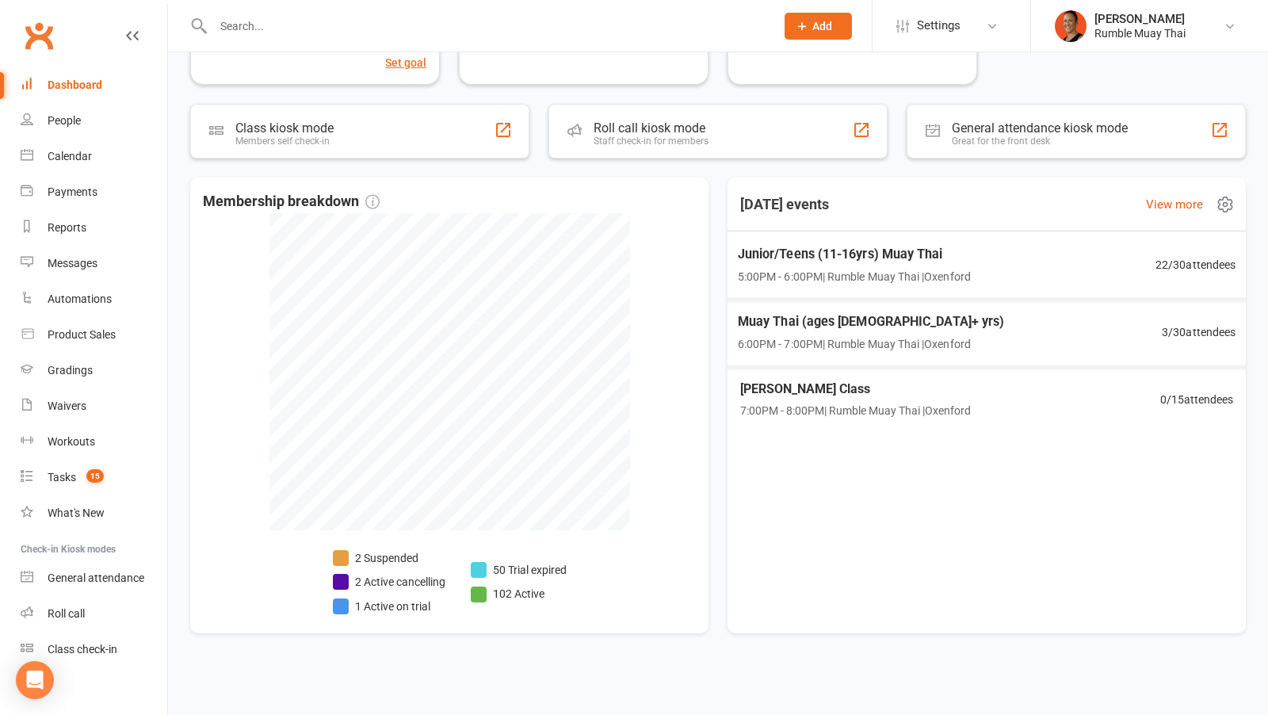
click at [1188, 319] on div "Muay Thai (ages [DEMOGRAPHIC_DATA]+ yrs) 6:00PM - 7:00PM | Rumble Muay Thai | O…" at bounding box center [987, 332] width 537 height 68
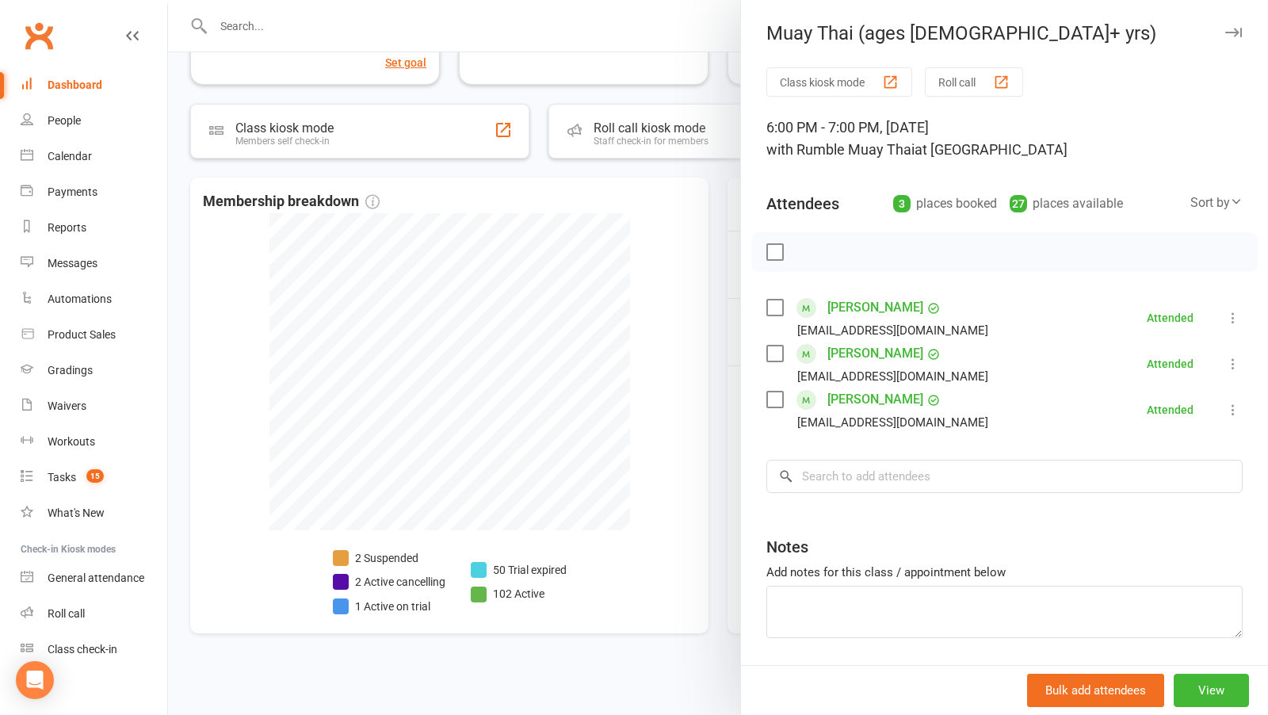
click at [629, 663] on div at bounding box center [718, 357] width 1100 height 715
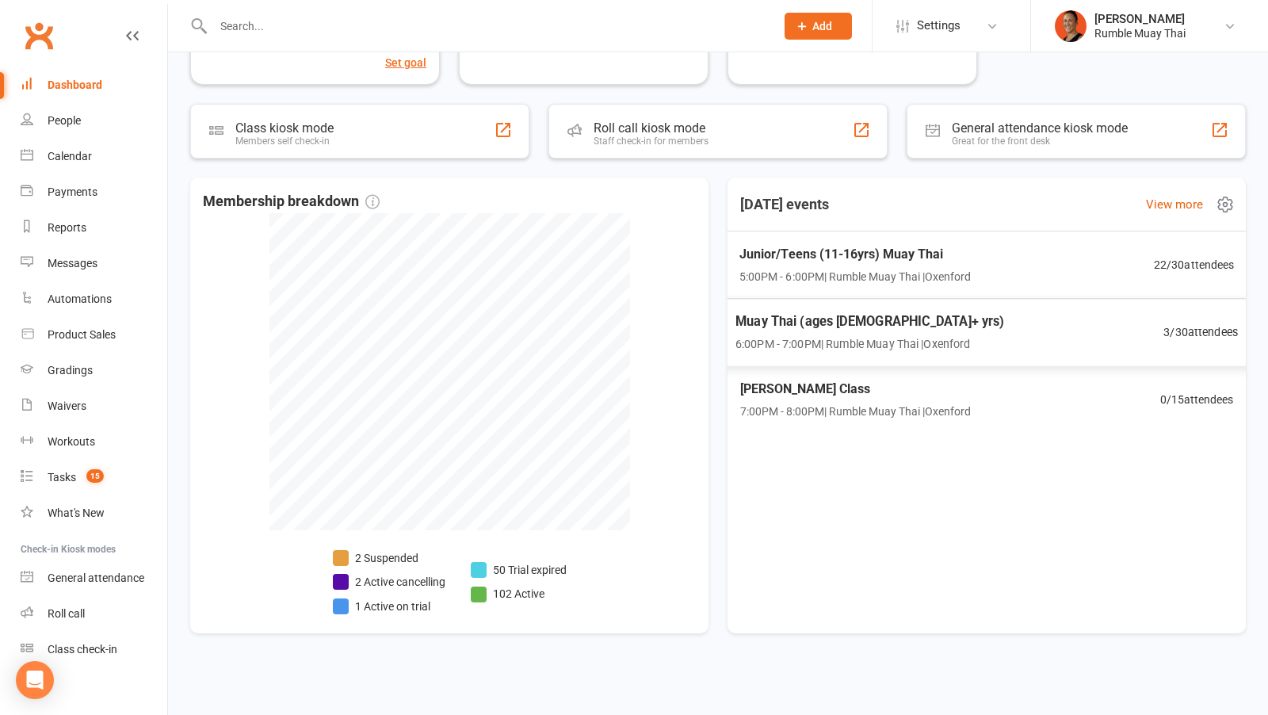
click at [1167, 266] on span "22 / 30 attendees" at bounding box center [1193, 264] width 79 height 17
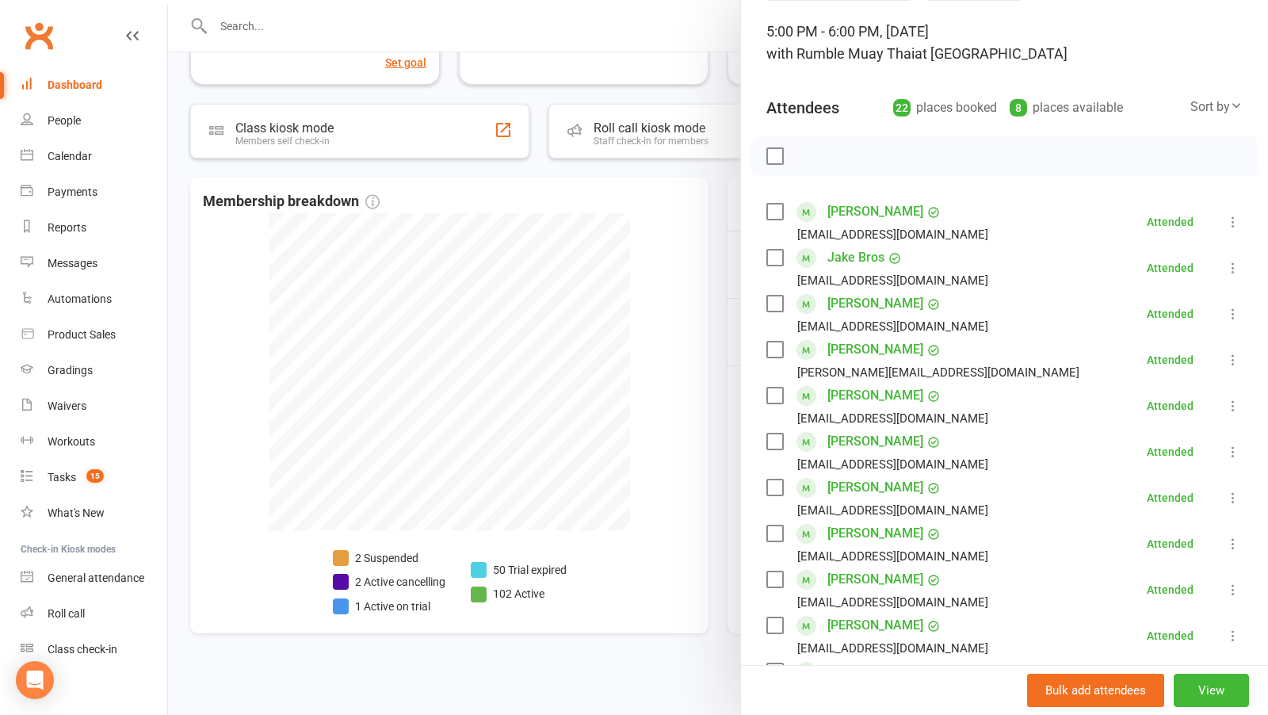
scroll to position [0, 0]
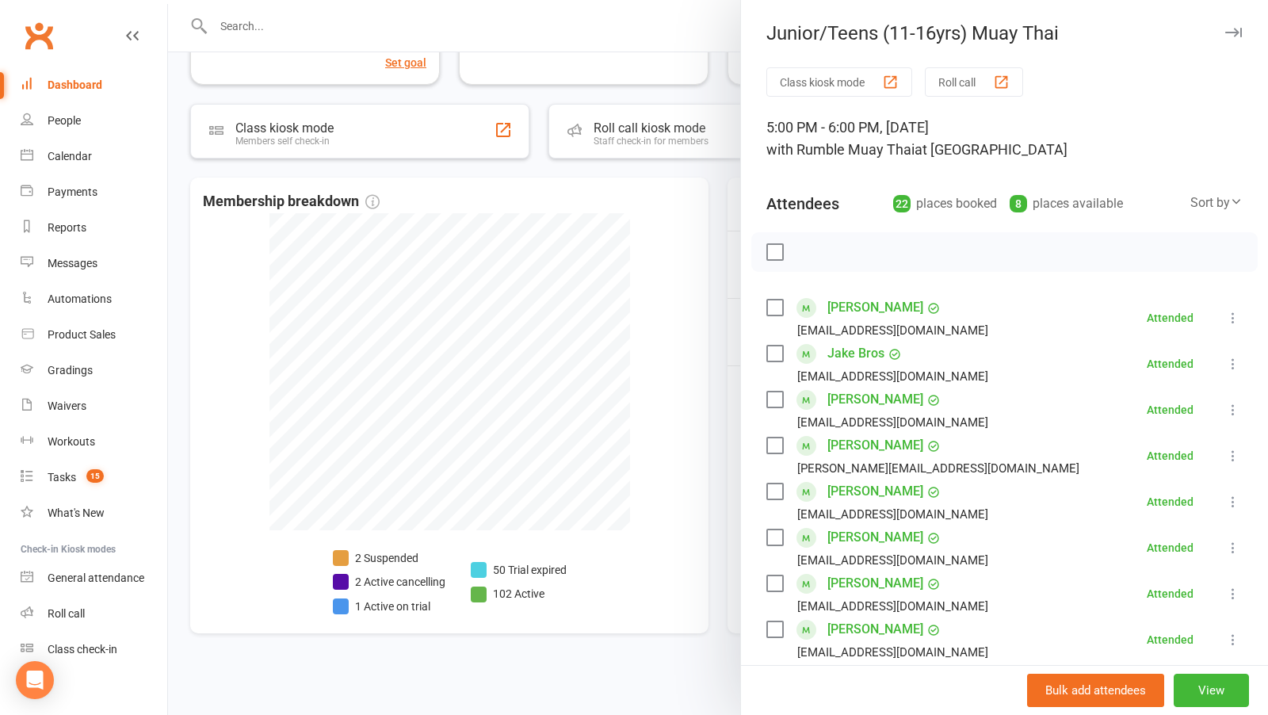
click at [609, 507] on div at bounding box center [718, 357] width 1100 height 715
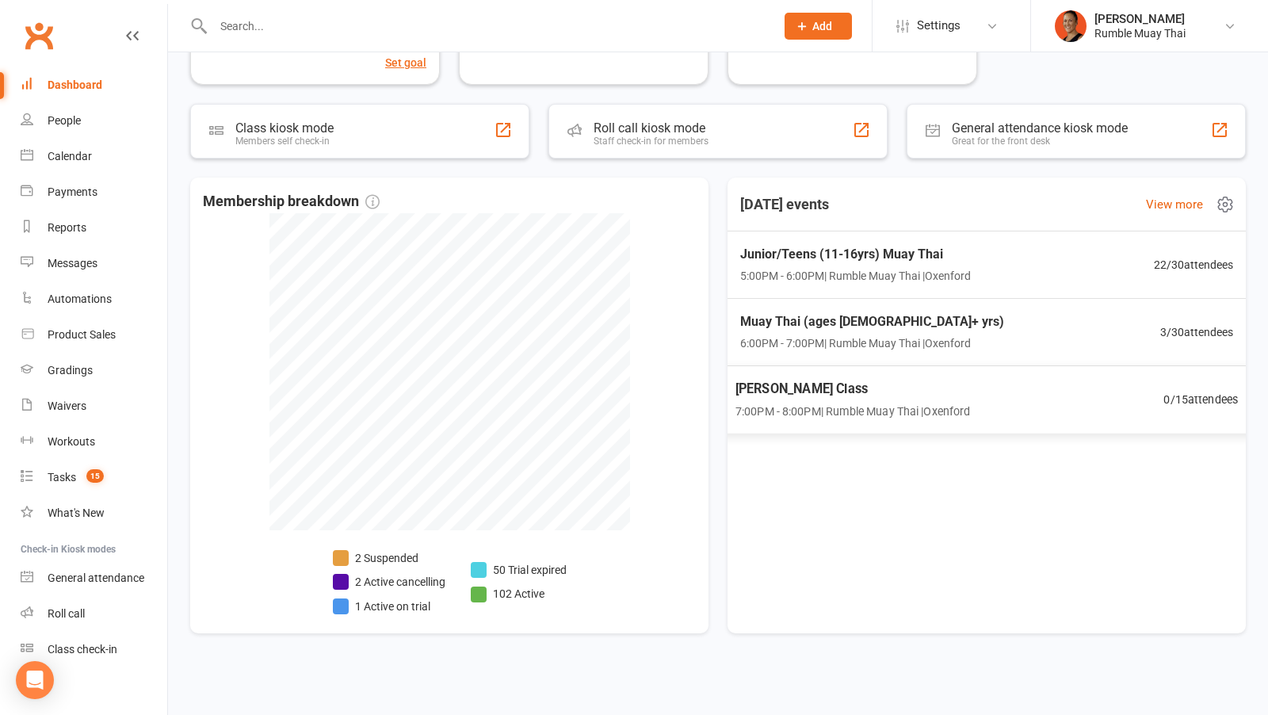
click at [842, 394] on span "Fighters Only Class" at bounding box center [852, 388] width 235 height 21
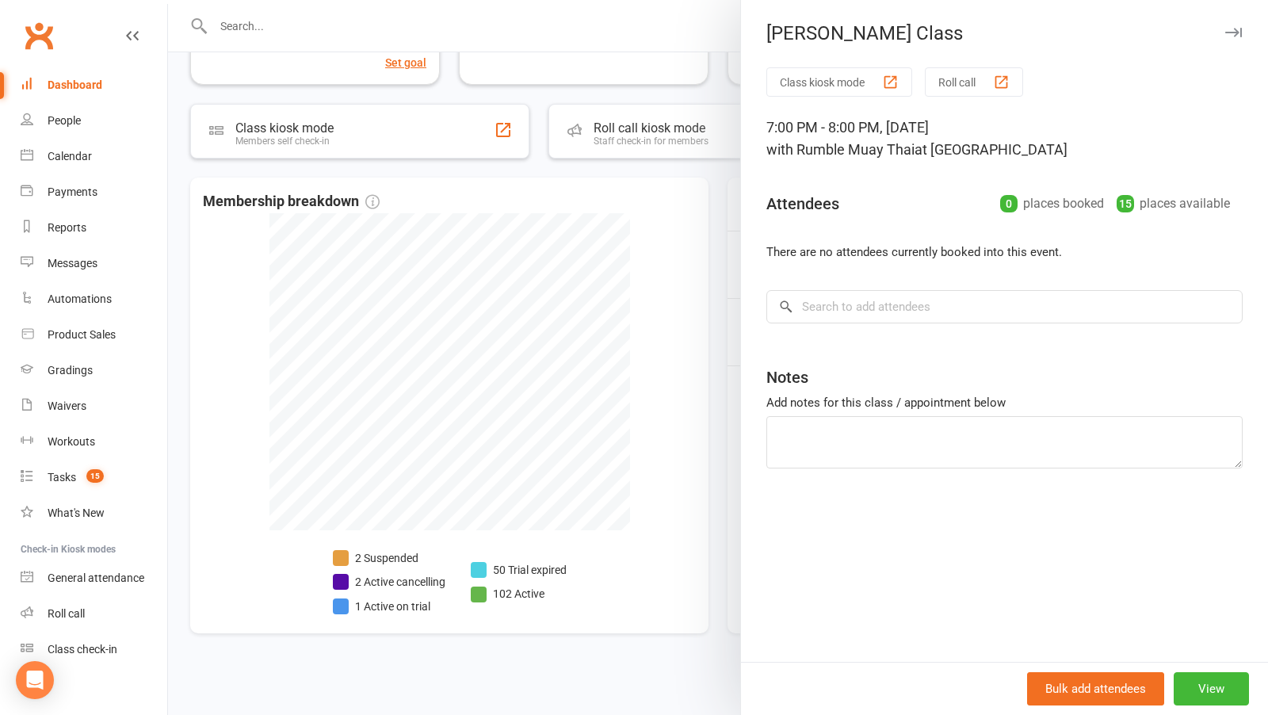
click at [674, 335] on div at bounding box center [718, 357] width 1100 height 715
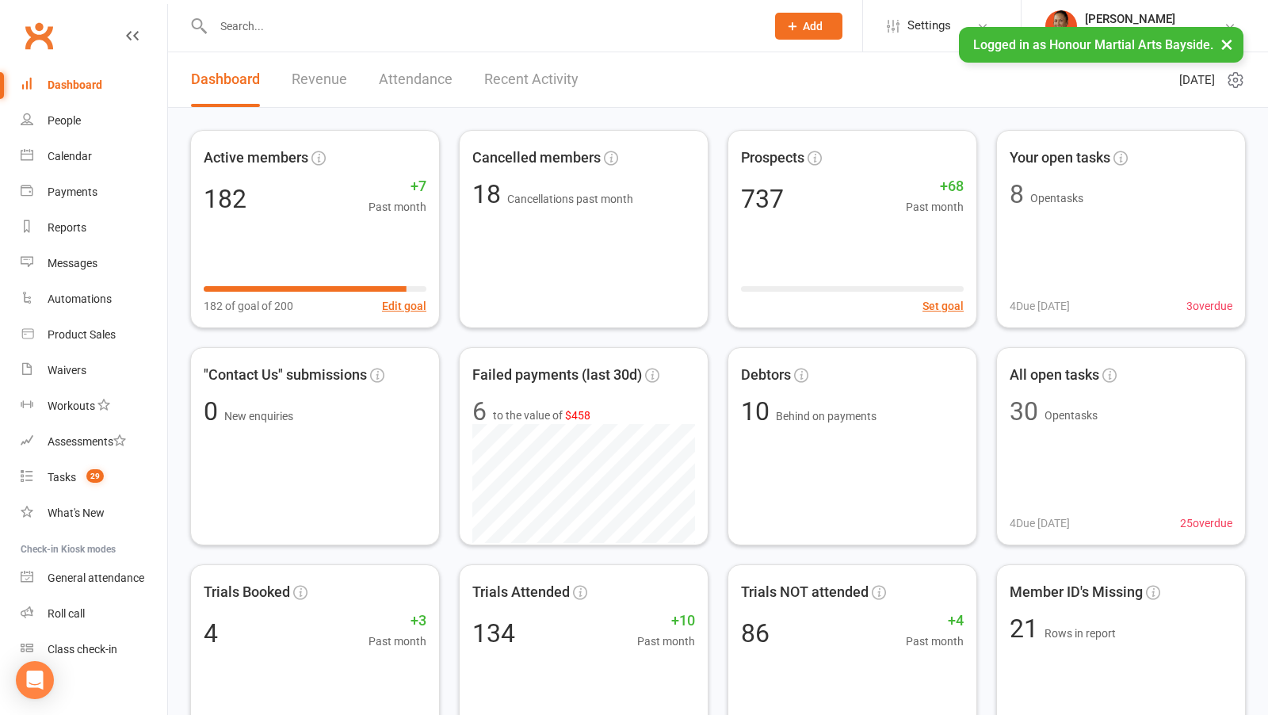
click at [491, 48] on div at bounding box center [472, 26] width 564 height 52
click at [489, 34] on input "text" at bounding box center [481, 26] width 546 height 22
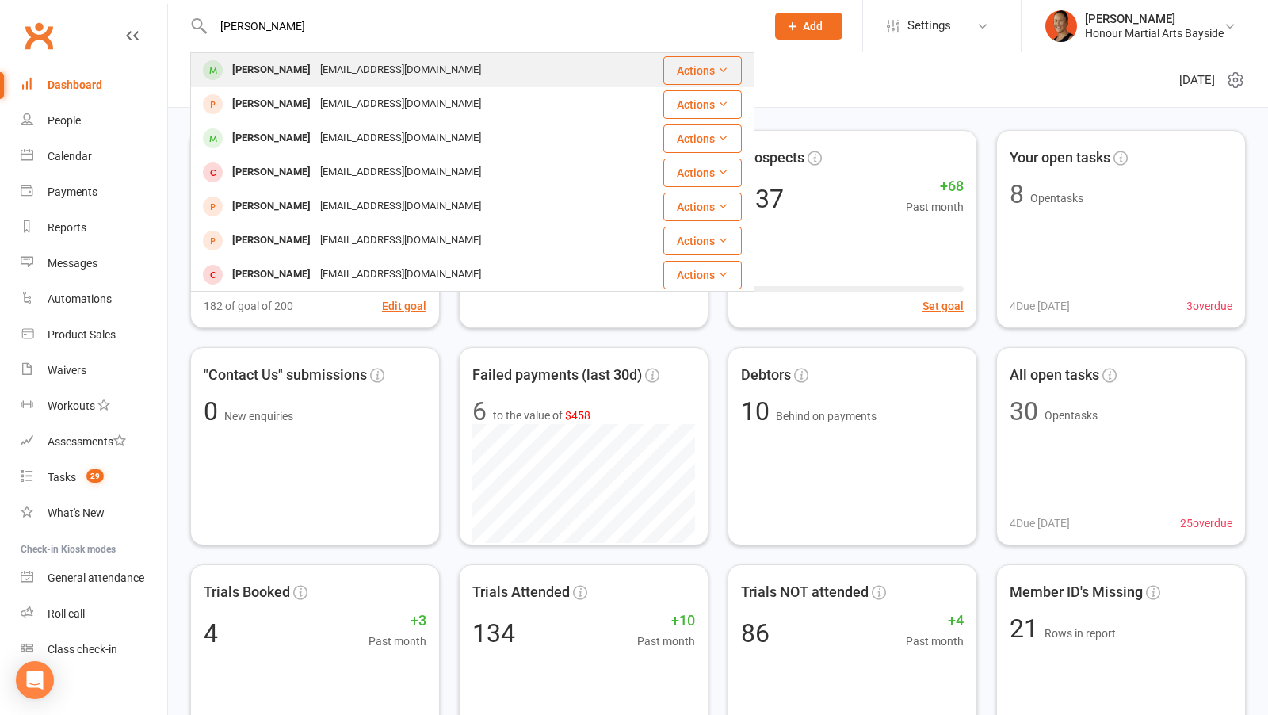
type input "[PERSON_NAME]"
click at [434, 75] on div "[PERSON_NAME] [EMAIL_ADDRESS][DOMAIN_NAME]" at bounding box center [407, 70] width 430 height 32
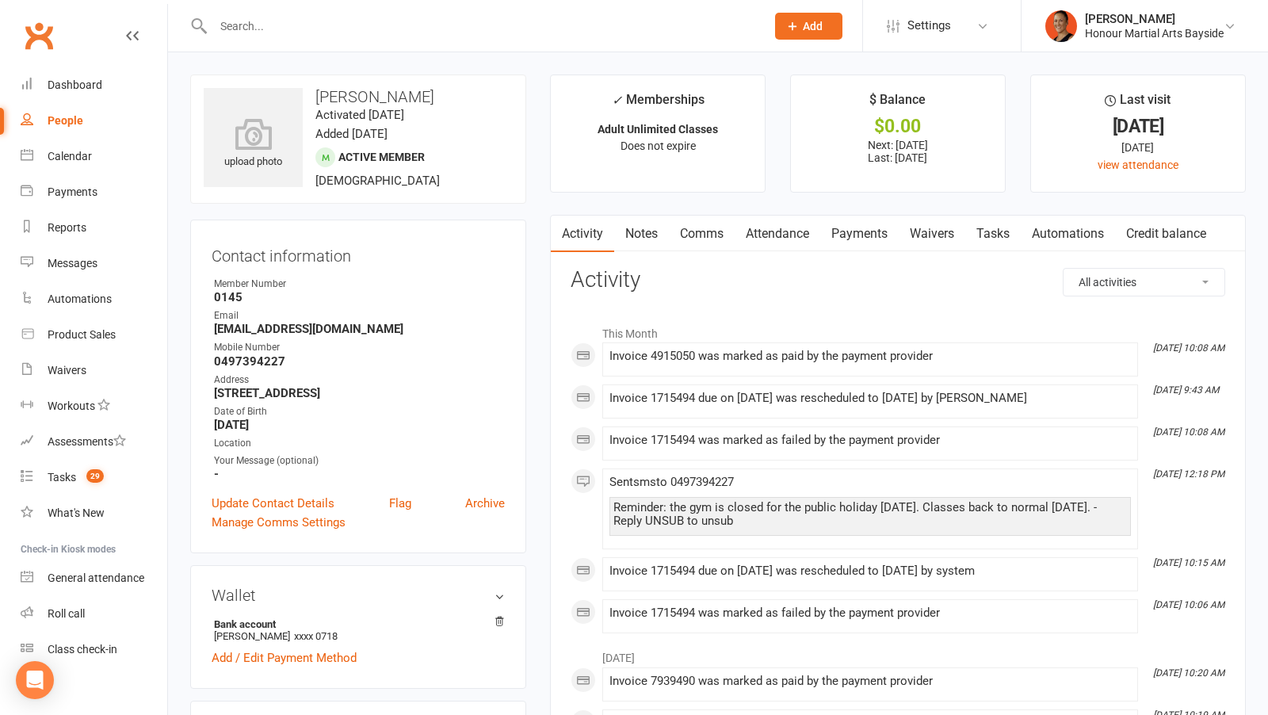
click at [640, 238] on link "Notes" at bounding box center [641, 234] width 55 height 36
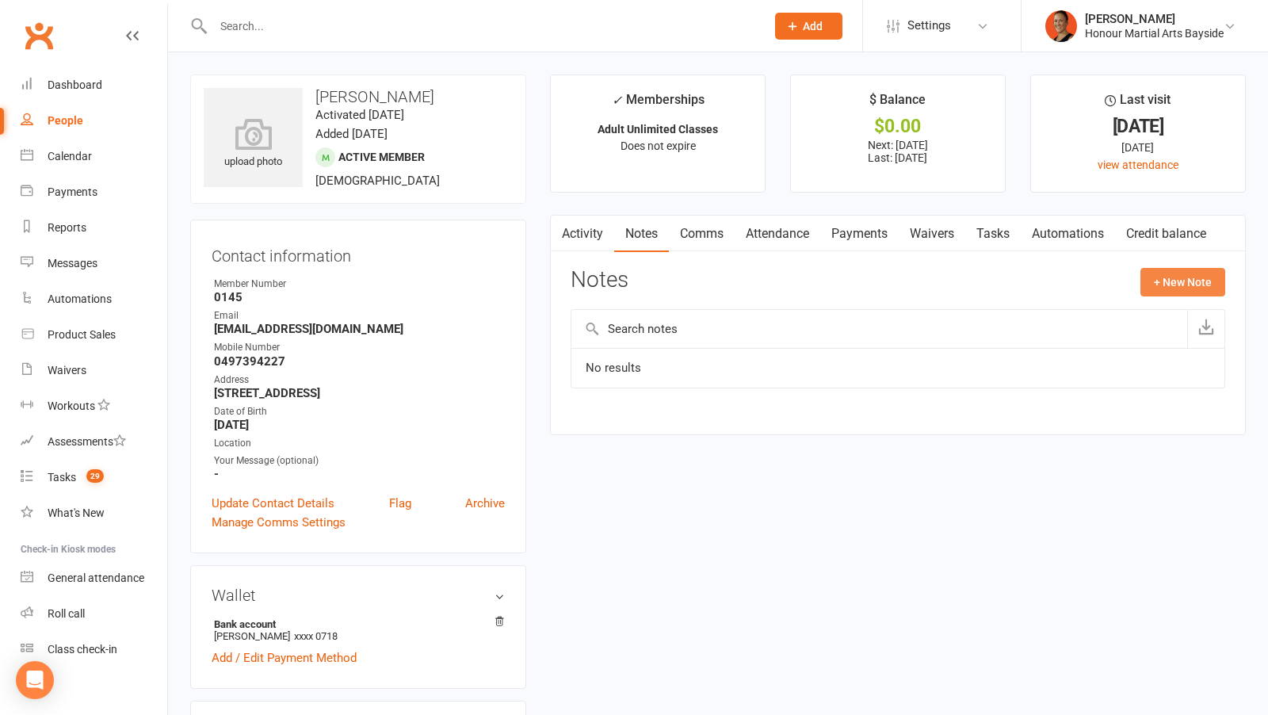
click at [1191, 296] on div "Notes + New Note" at bounding box center [898, 288] width 655 height 41
click at [1171, 283] on button "+ New Note" at bounding box center [1182, 282] width 85 height 29
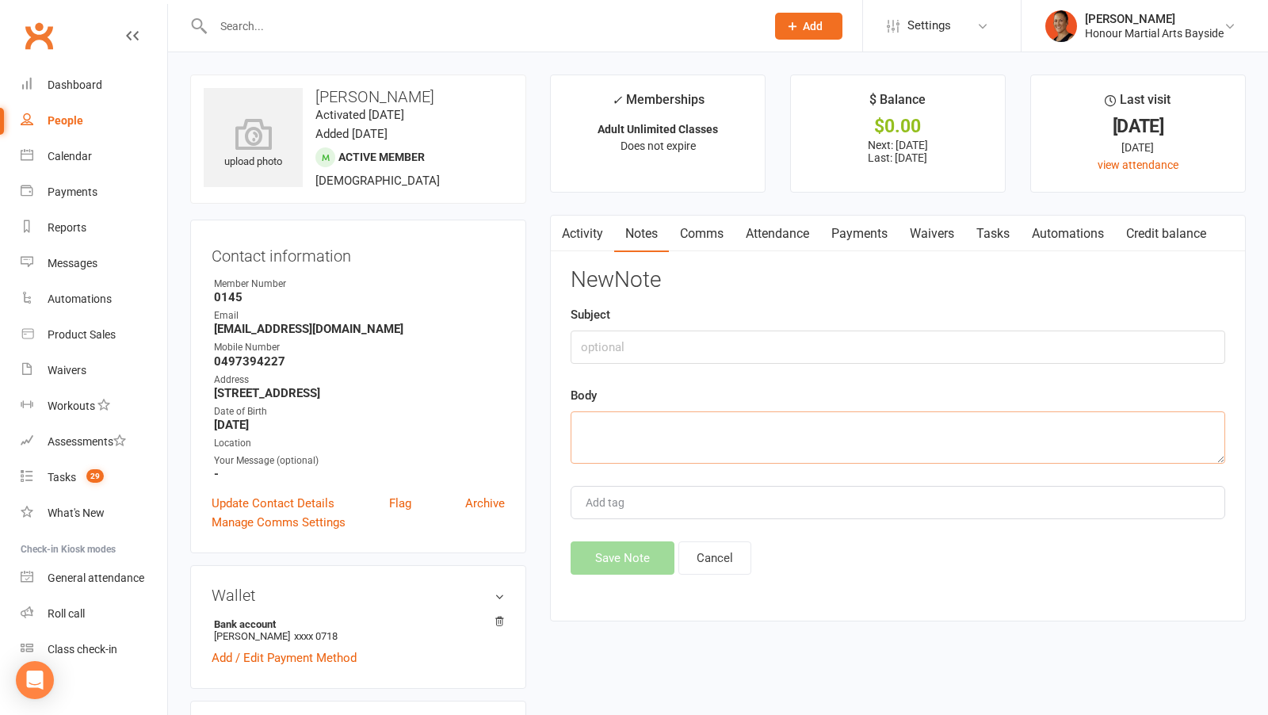
click at [881, 419] on textarea at bounding box center [898, 437] width 655 height 52
paste textarea "Begin forwarded message: From: [PERSON_NAME] <[EMAIL_ADDRESS][DOMAIN_NAME]> Sub…"
type textarea "Begin forwarded message: From: [PERSON_NAME] <[EMAIL_ADDRESS][DOMAIN_NAME]> Sub…"
click at [811, 327] on div "Subject" at bounding box center [898, 334] width 655 height 59
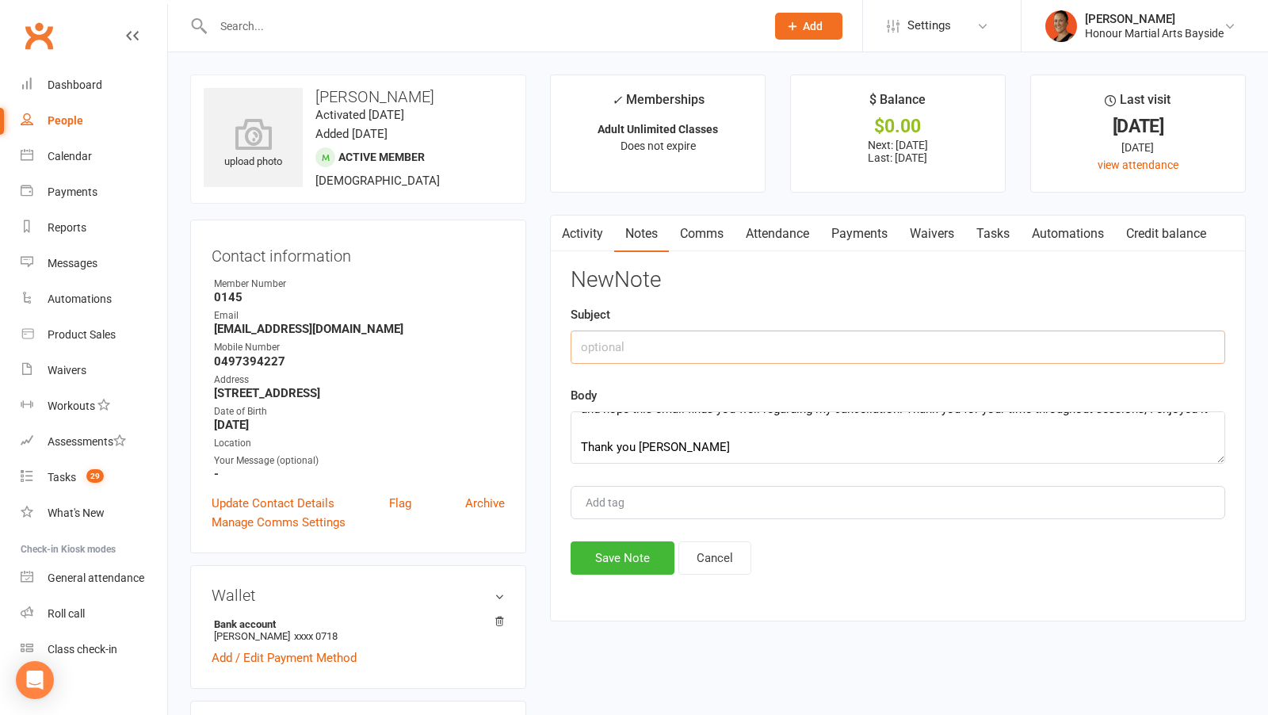
click at [811, 334] on input "text" at bounding box center [898, 346] width 655 height 33
type input "Cancel"
click at [630, 553] on button "Save Note" at bounding box center [623, 557] width 104 height 33
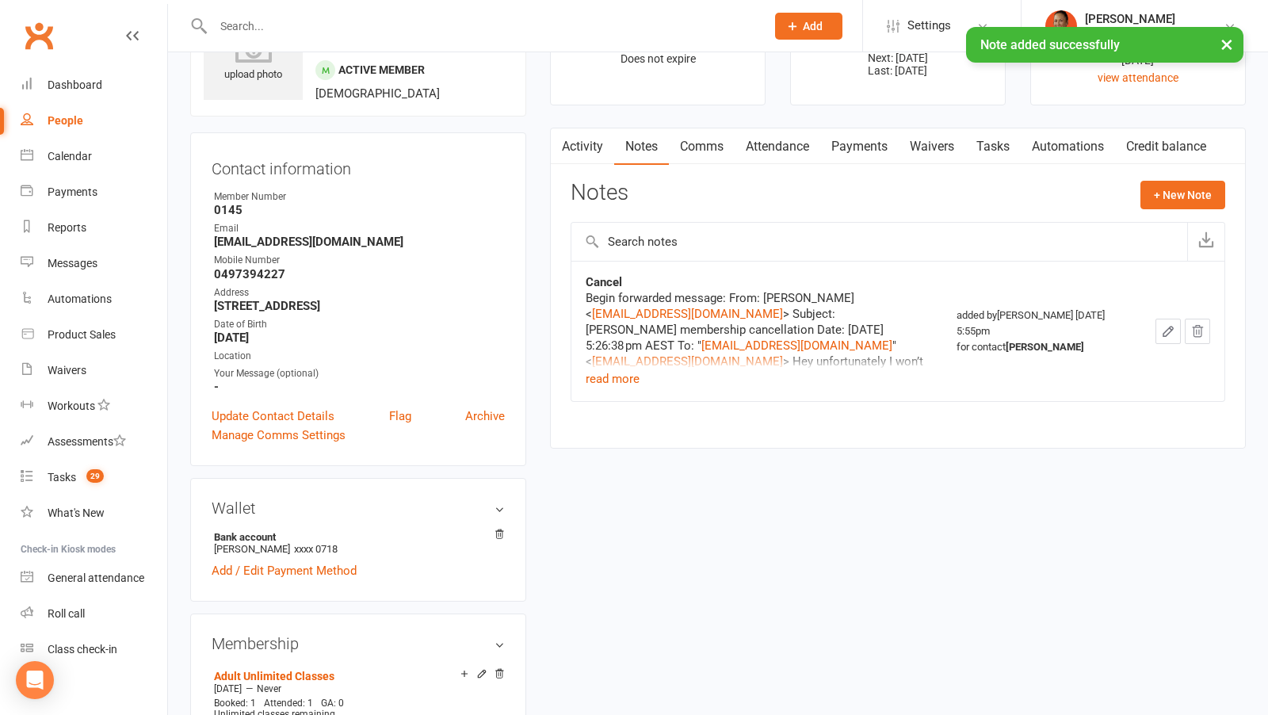
scroll to position [0, 0]
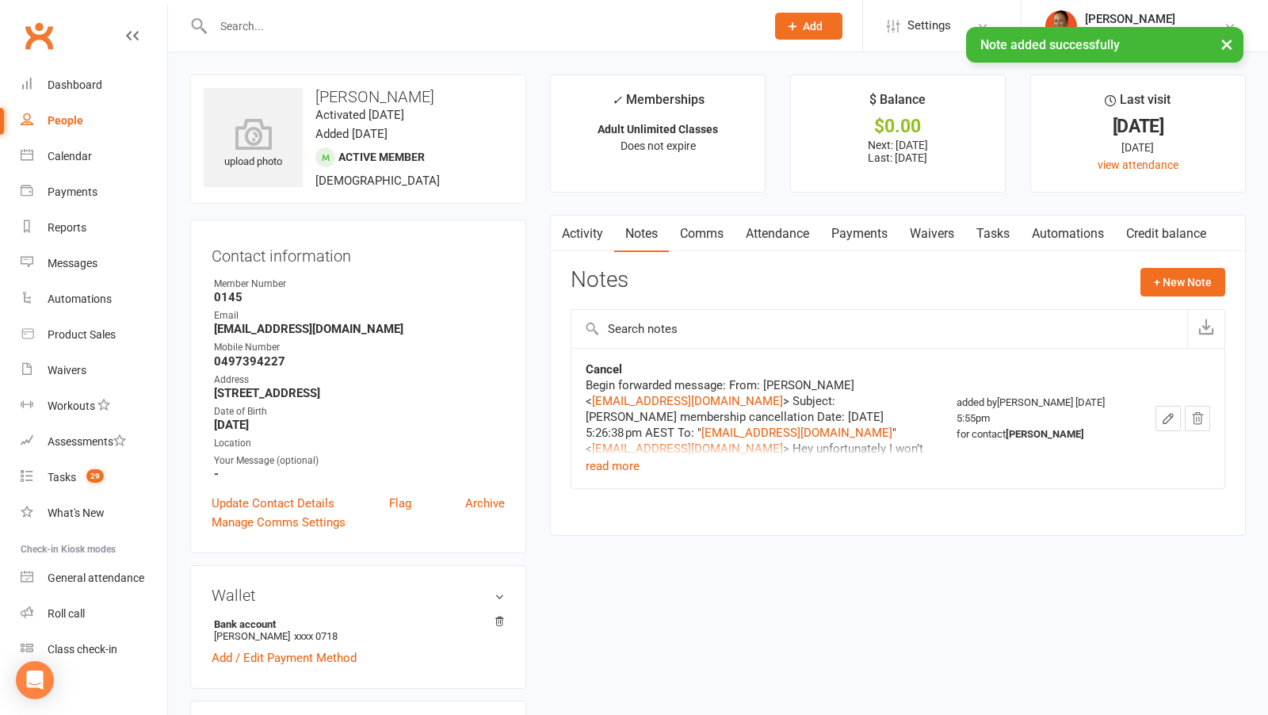
click at [859, 244] on link "Payments" at bounding box center [859, 234] width 78 height 36
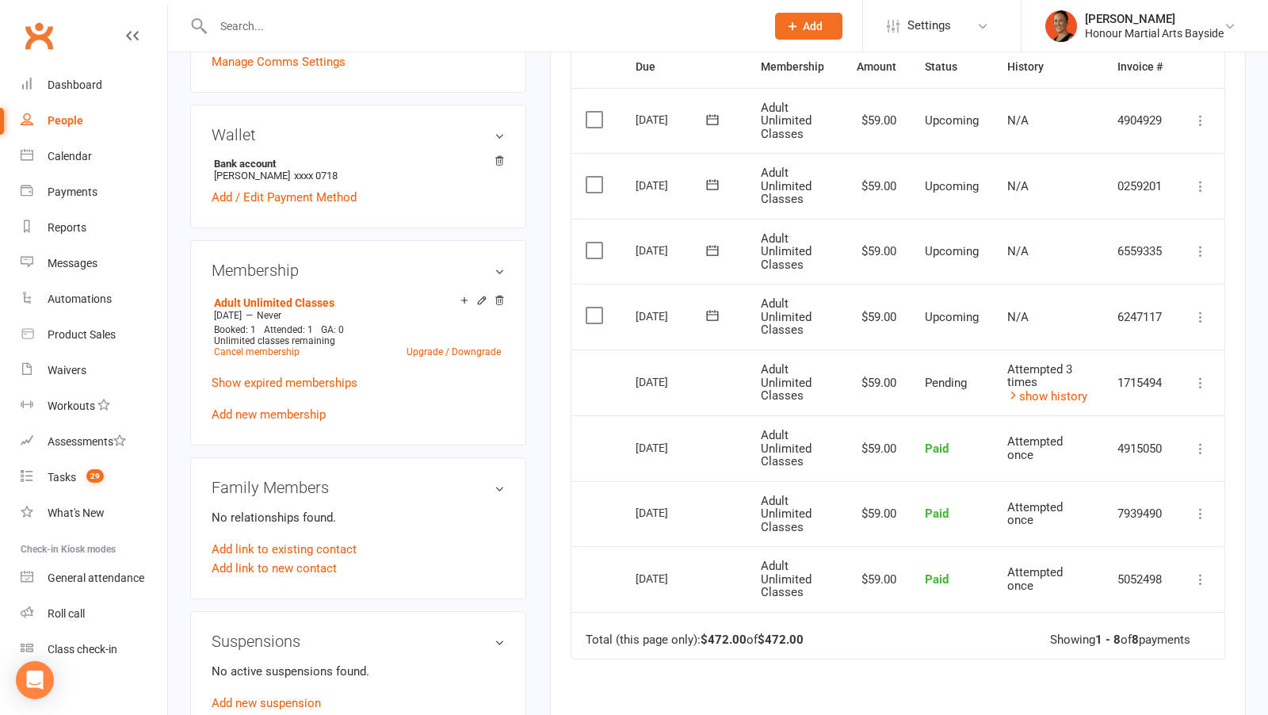
scroll to position [461, 0]
click at [716, 303] on span at bounding box center [712, 315] width 39 height 25
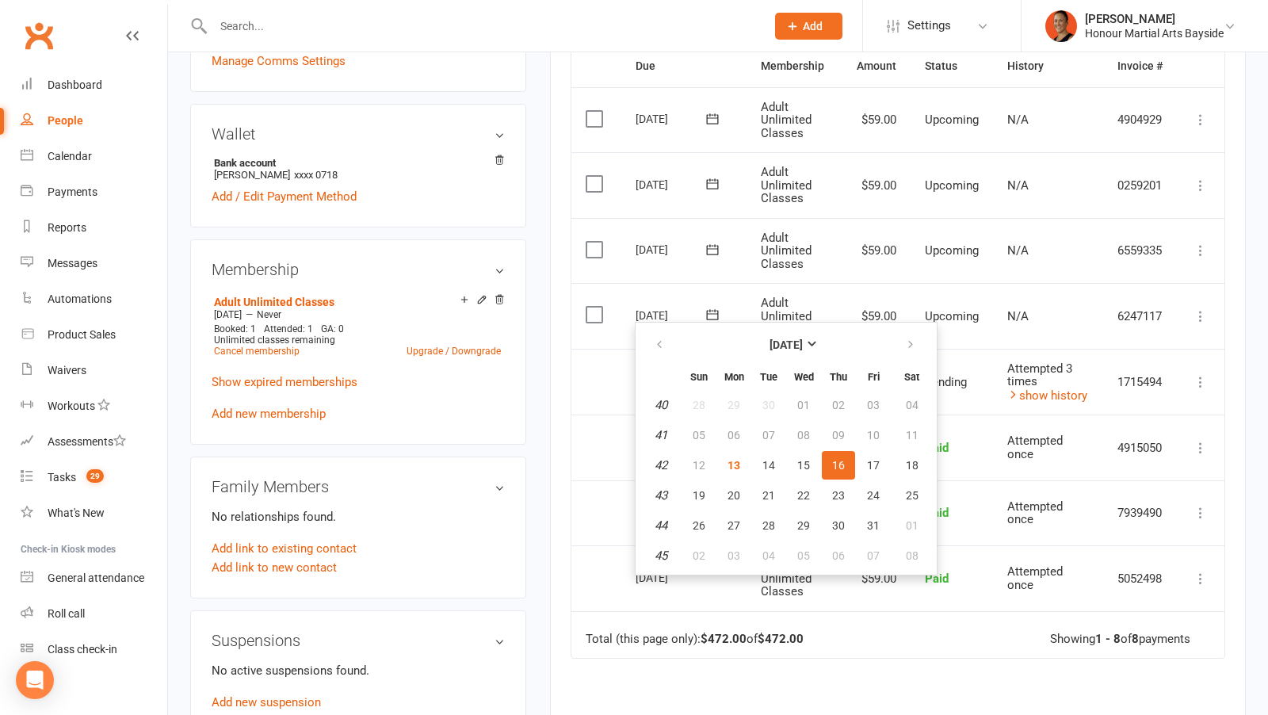
click at [754, 294] on td "Adult Unlimited Classes" at bounding box center [795, 316] width 96 height 66
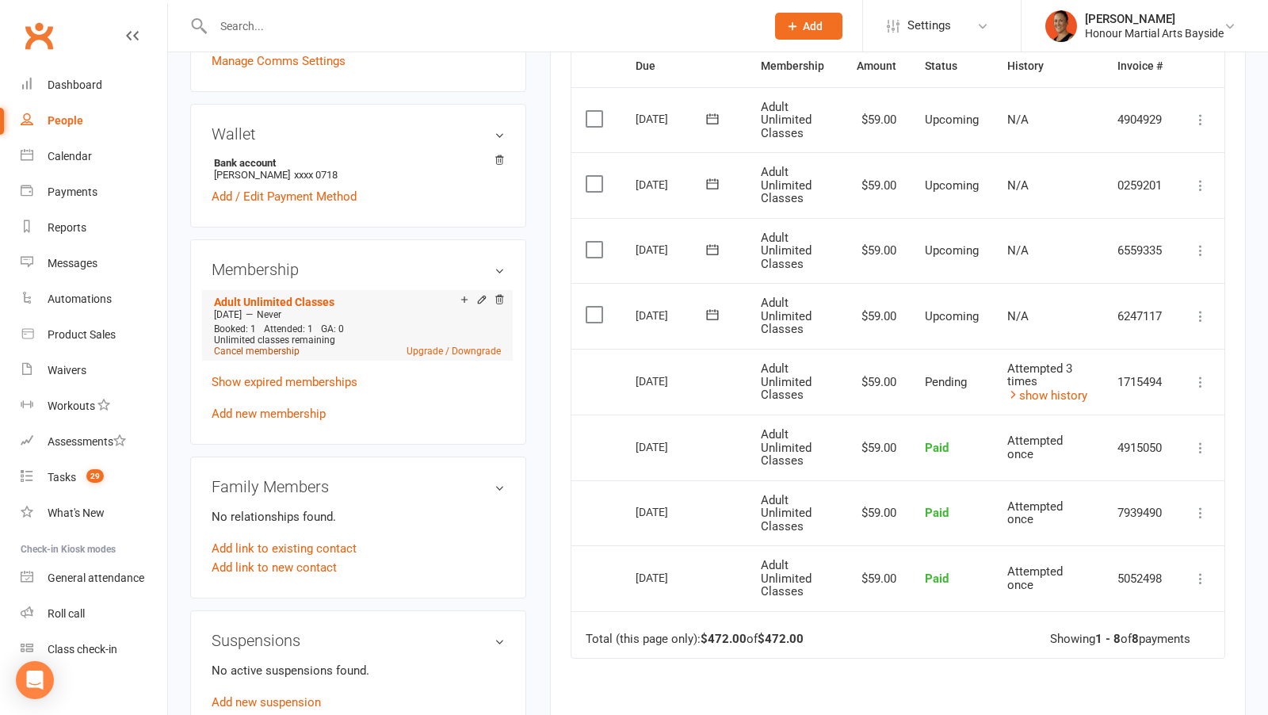
click at [273, 349] on link "Cancel membership" at bounding box center [257, 351] width 86 height 11
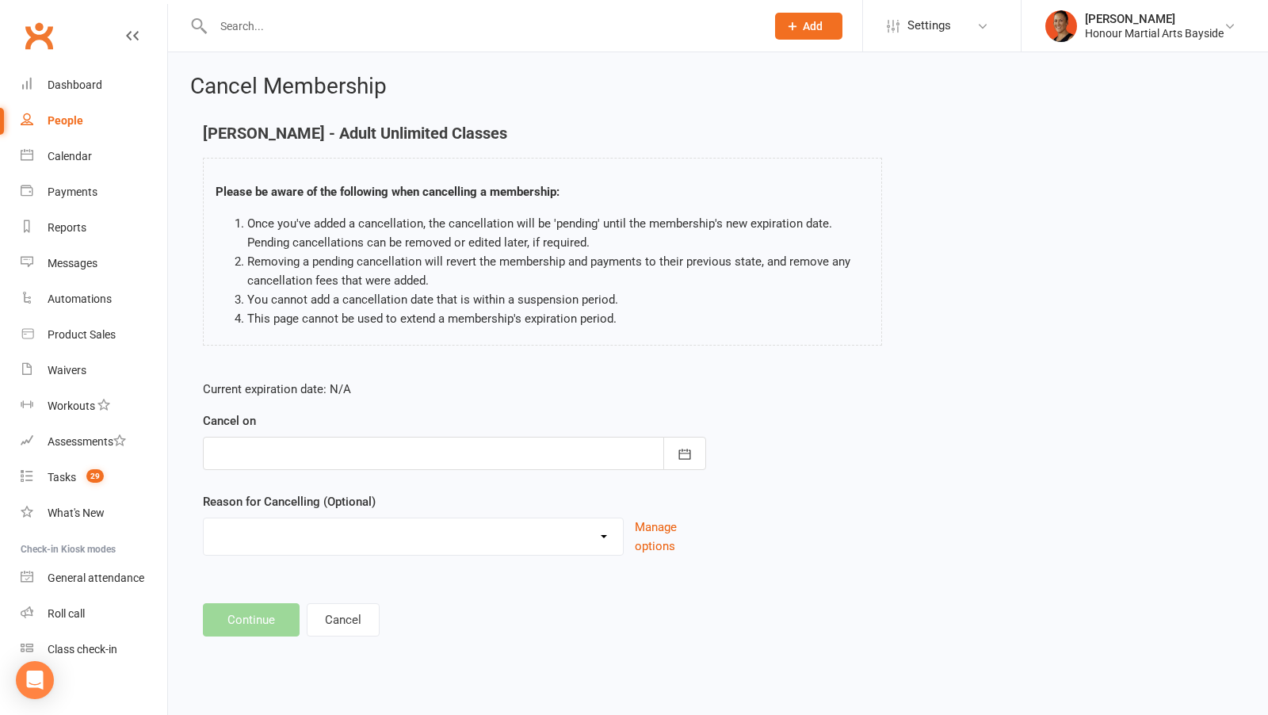
click at [421, 459] on div at bounding box center [454, 453] width 503 height 33
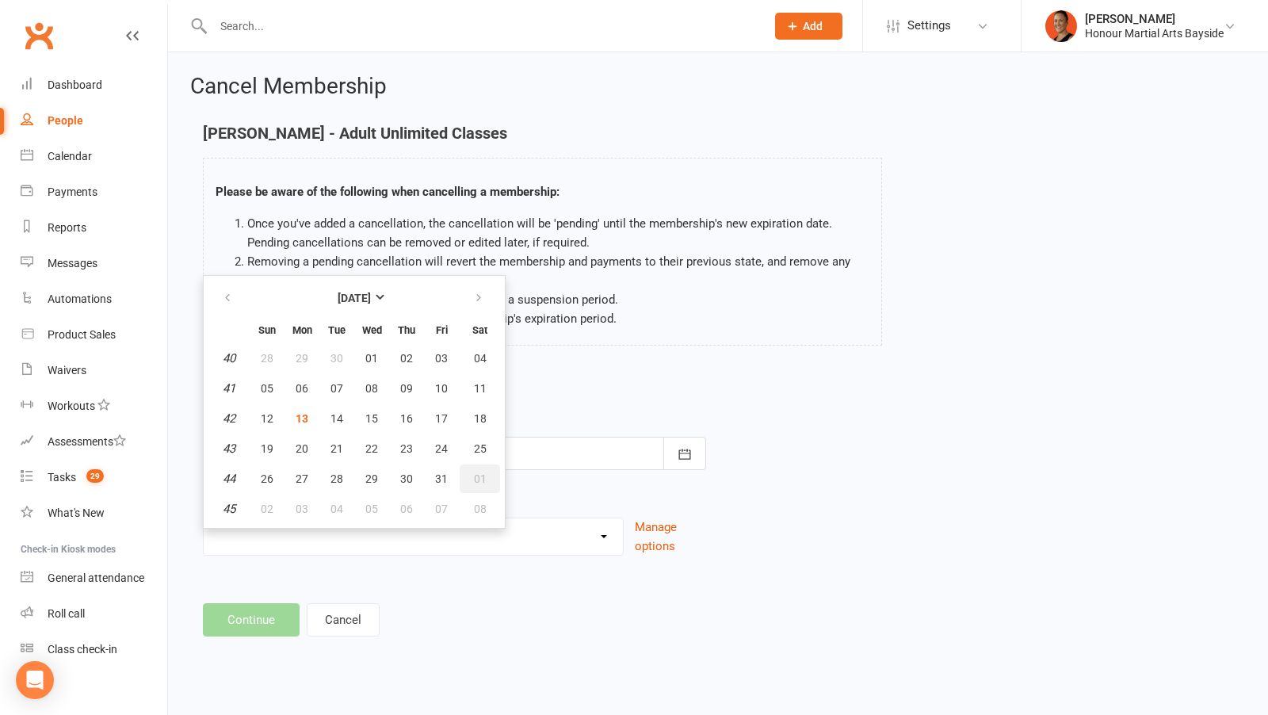
click at [474, 473] on span "01" at bounding box center [480, 478] width 13 height 13
type input "[DATE]"
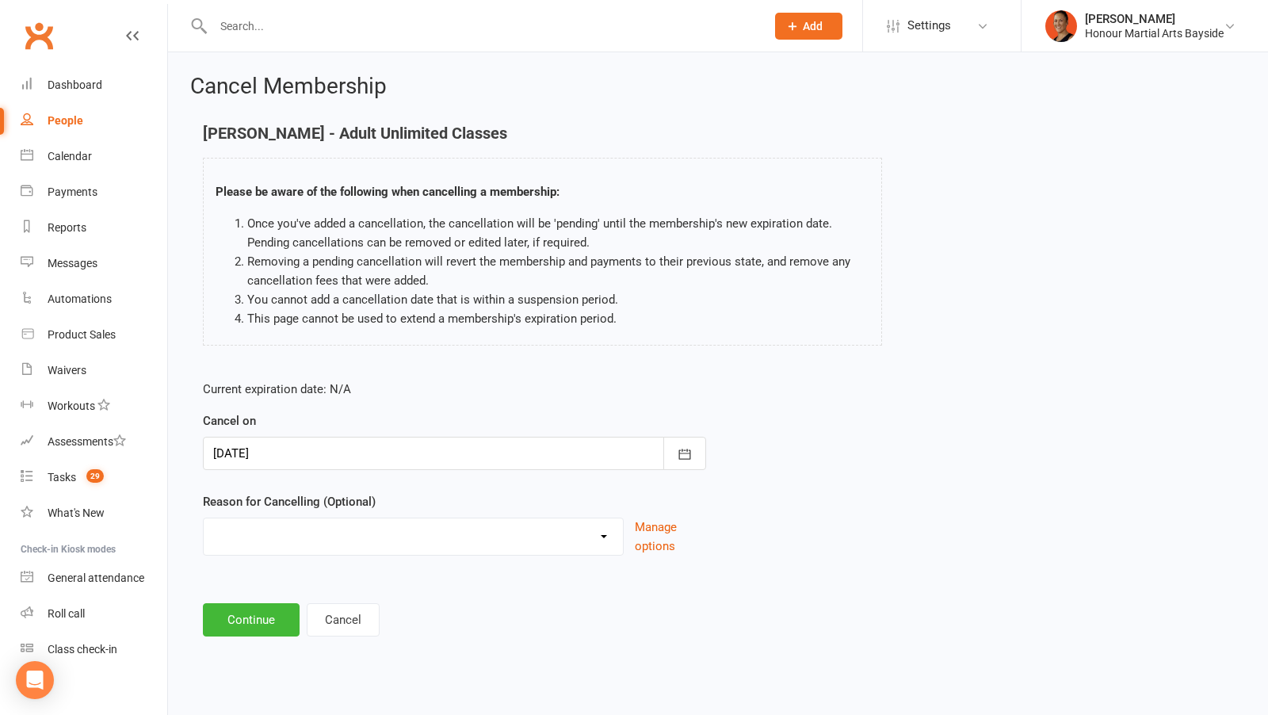
click at [395, 522] on select "Advised by DG - no reason given BAD DEBT BAD DEBT - Not attending & not respond…" at bounding box center [413, 534] width 419 height 32
select select "16"
click at [204, 518] on select "Advised by DG - no reason given BAD DEBT BAD DEBT - Not attending & not respond…" at bounding box center [413, 534] width 419 height 32
click at [250, 613] on button "Continue" at bounding box center [251, 619] width 97 height 33
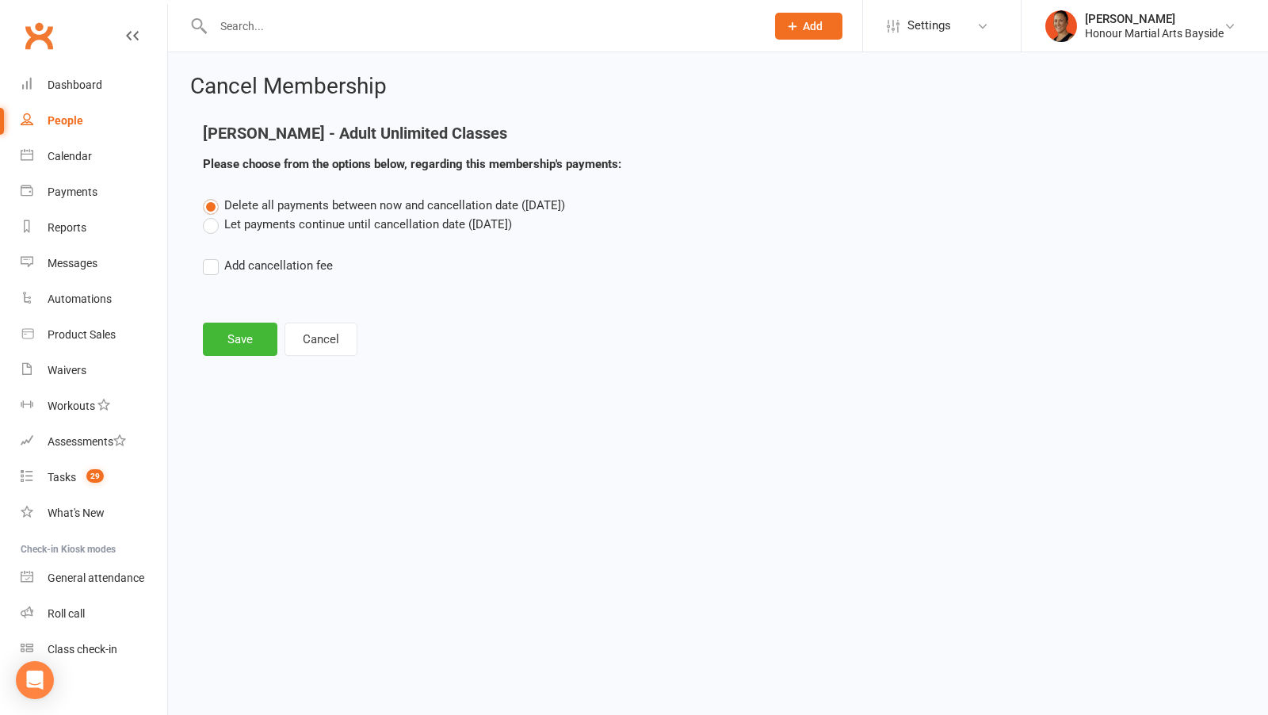
click at [311, 230] on label "Let payments continue until cancellation date ([DATE])" at bounding box center [357, 224] width 309 height 19
click at [213, 215] on input "Let payments continue until cancellation date ([DATE])" at bounding box center [208, 215] width 10 height 0
click at [252, 337] on button "Save" at bounding box center [240, 339] width 74 height 33
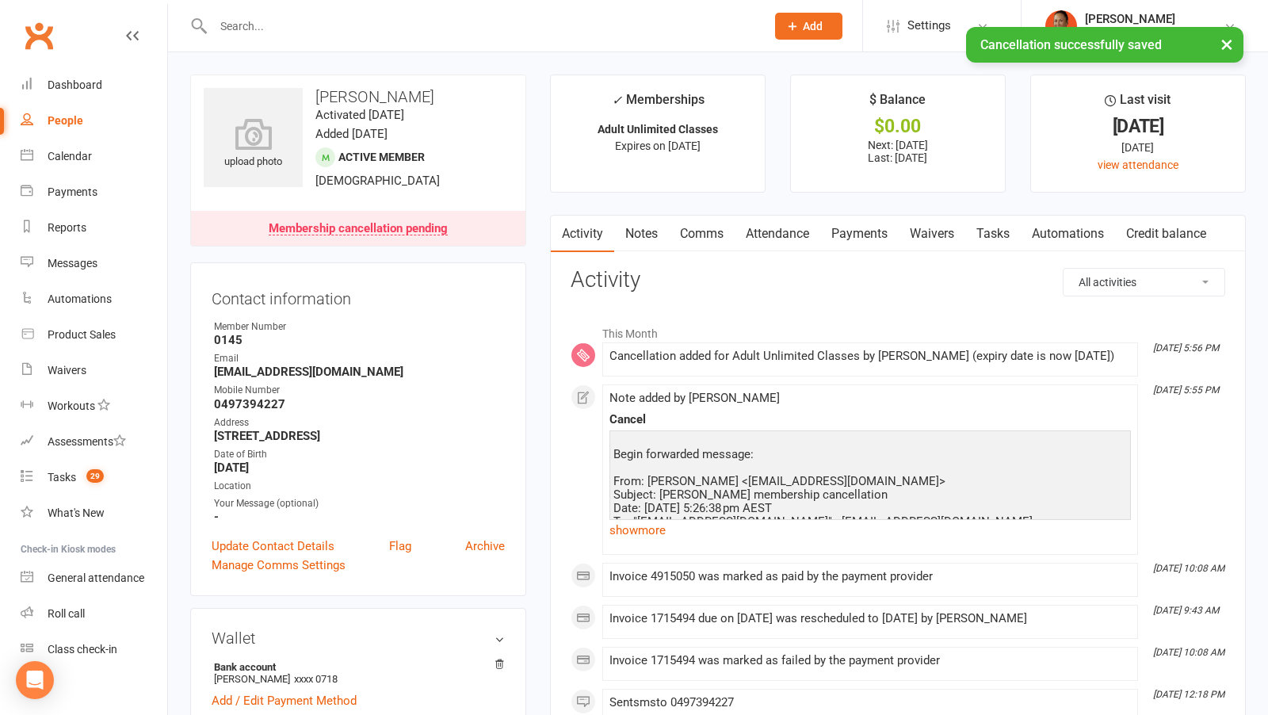
click at [858, 231] on link "Payments" at bounding box center [859, 234] width 78 height 36
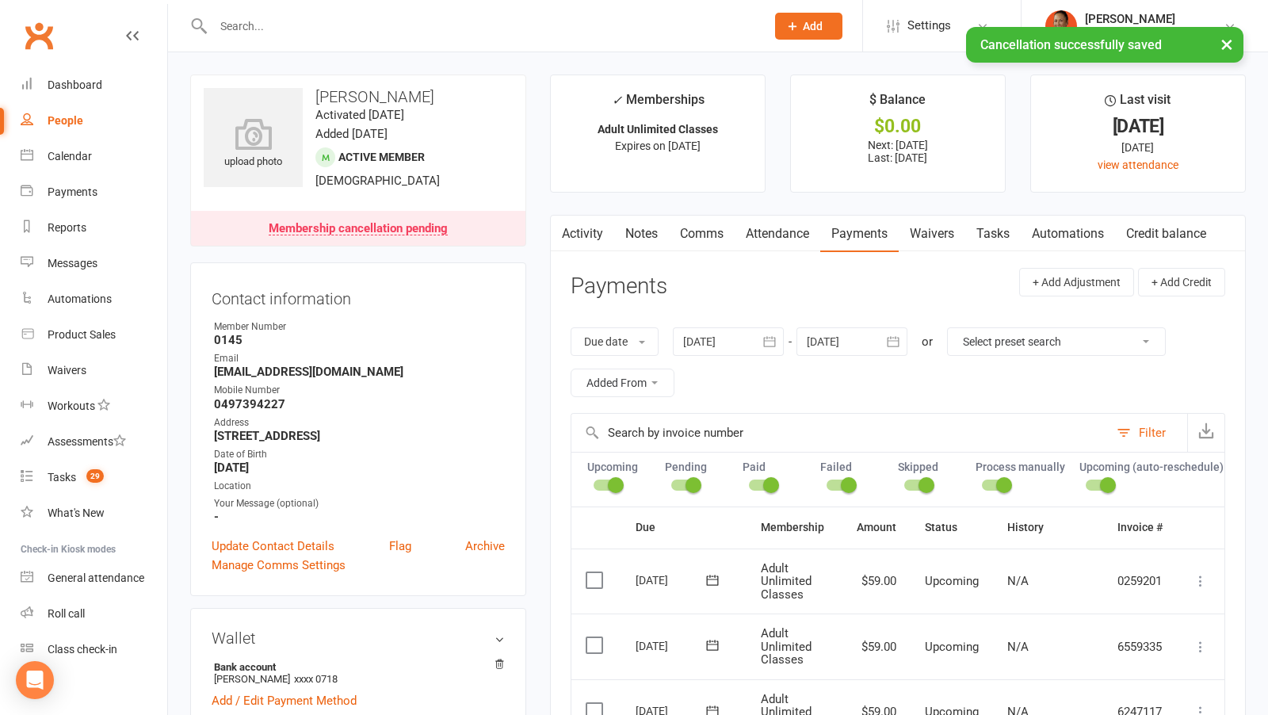
click at [654, 576] on div "[DATE]" at bounding box center [672, 579] width 73 height 25
copy tr "[DATE] [PERSON_NAME]"
click at [705, 234] on link "Comms" at bounding box center [702, 234] width 66 height 36
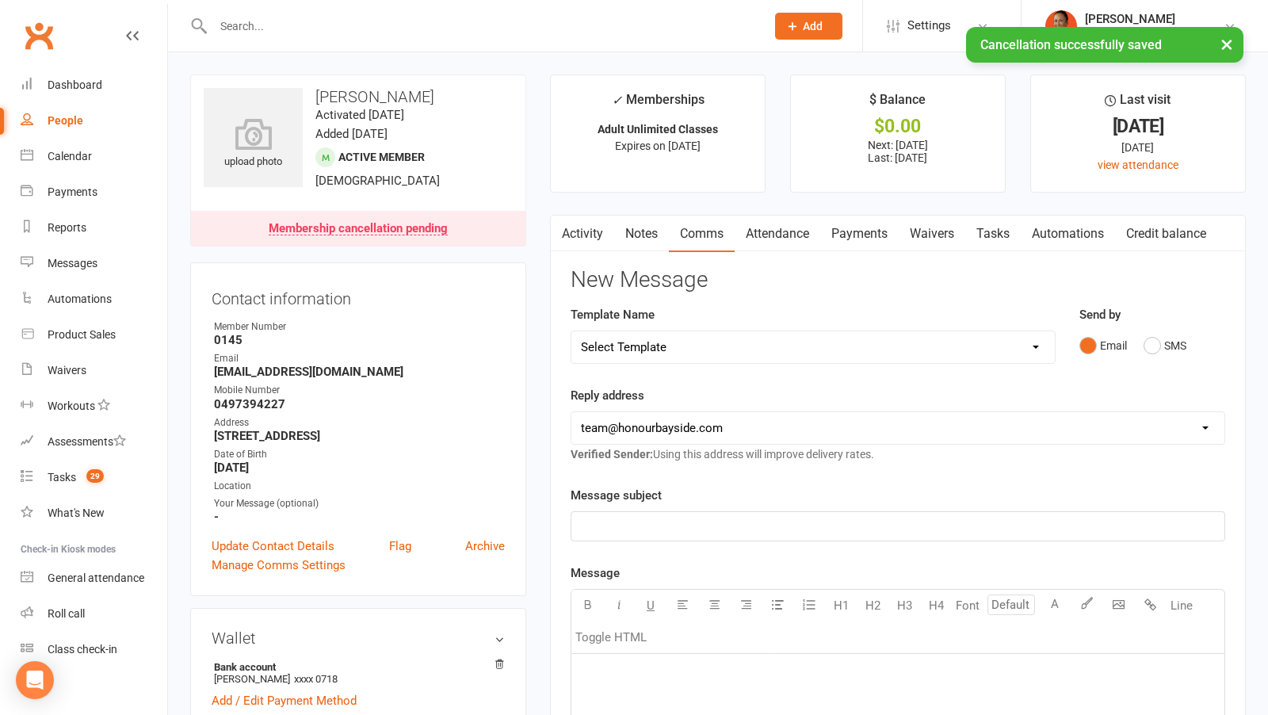
click at [739, 342] on select "Select Template [Email] Cancellation 20 Day Term [Email] Suspend/Cancel Choice …" at bounding box center [812, 347] width 483 height 32
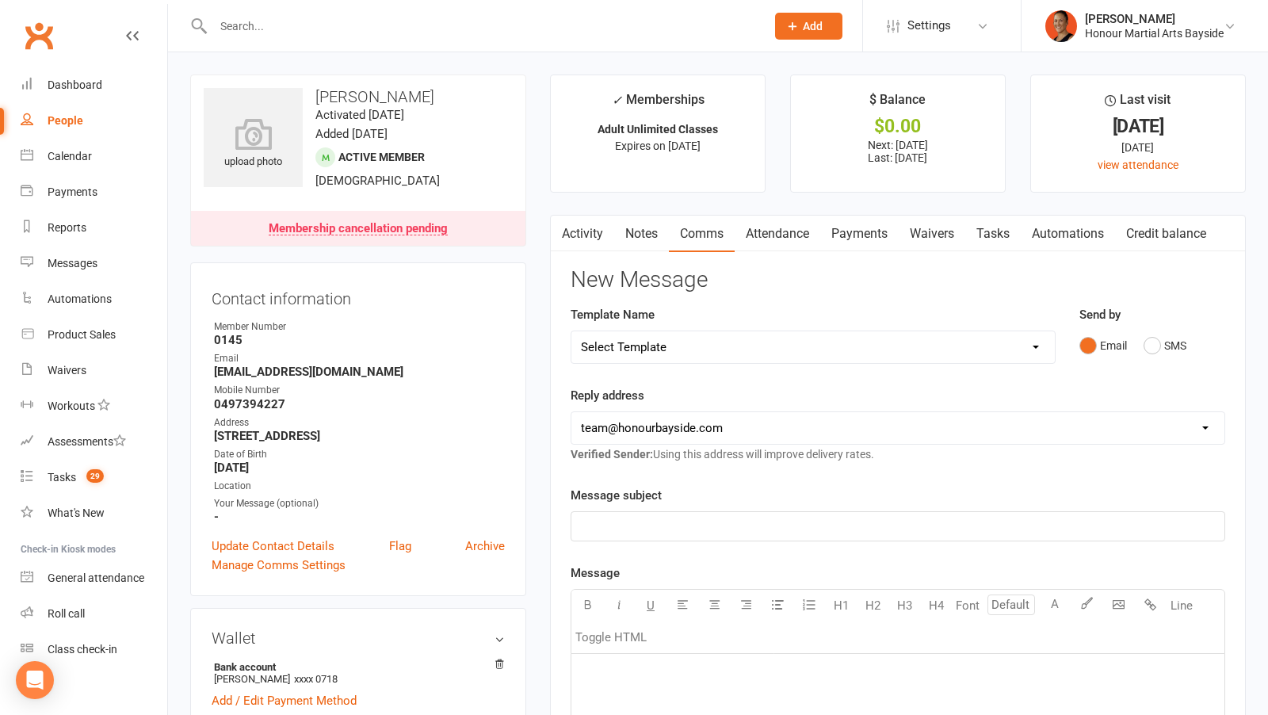
select select "0"
click at [571, 331] on select "Select Template [Email] Cancellation 20 Day Term [Email] Suspend/Cancel Choice …" at bounding box center [812, 347] width 483 height 32
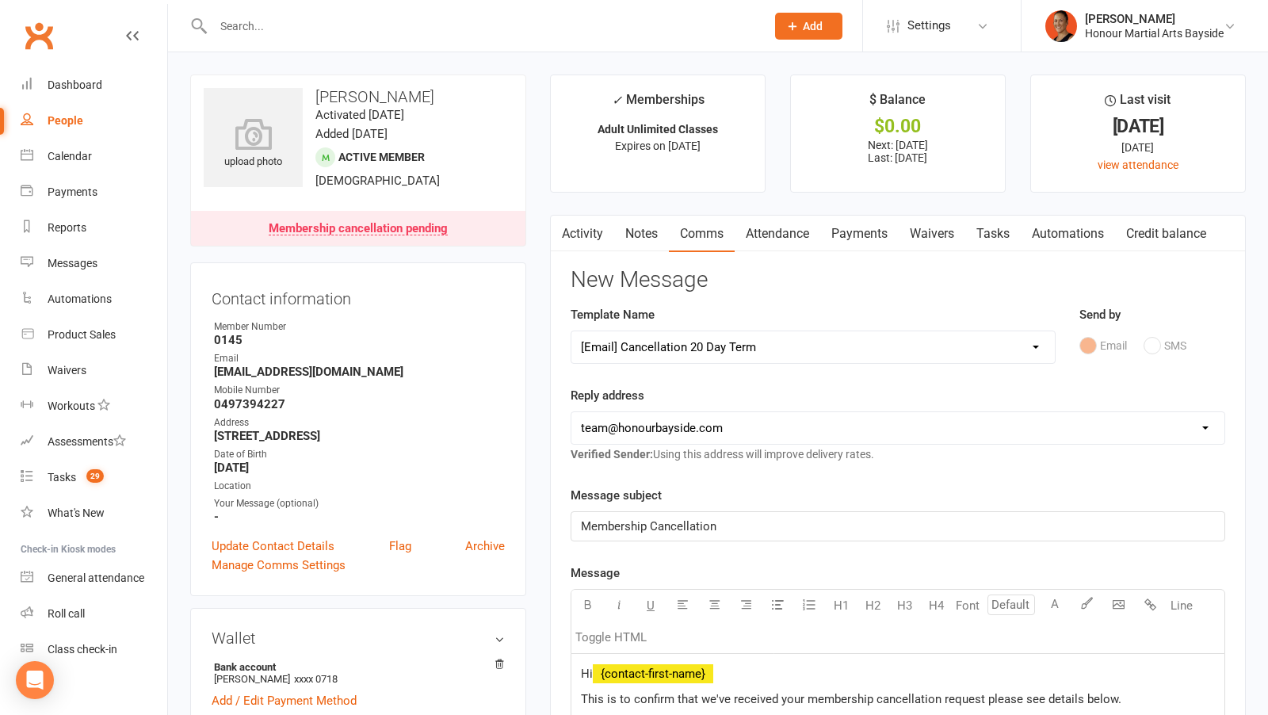
scroll to position [401, 0]
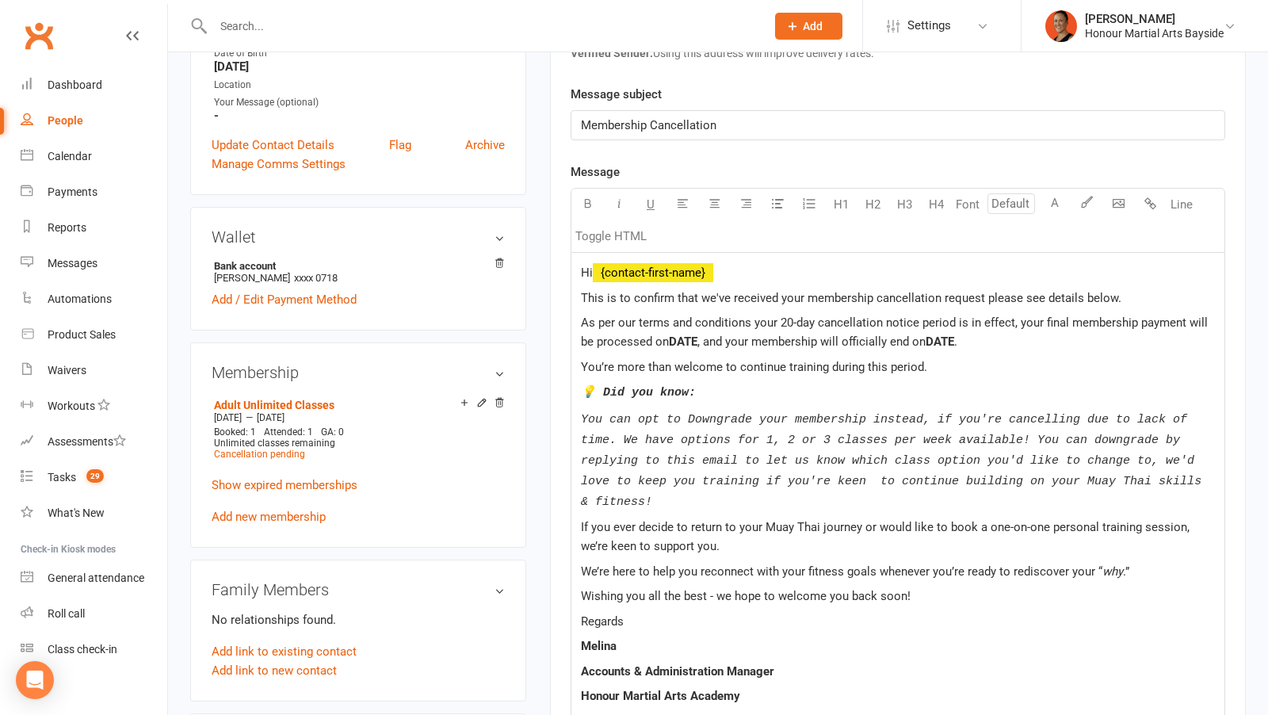
drag, startPoint x: 742, startPoint y: 277, endPoint x: 592, endPoint y: 267, distance: 150.1
click at [591, 267] on div "Hi ﻿ {contact-first-name} This is to confirm that we've received your membershi…" at bounding box center [897, 619] width 653 height 732
click at [750, 263] on p "Hi ﻿ {contact-first-name}" at bounding box center [898, 272] width 634 height 19
drag, startPoint x: 735, startPoint y: 269, endPoint x: 598, endPoint y: 262, distance: 138.1
click at [596, 263] on p "Hi ﻿ {contact-first-name}" at bounding box center [898, 272] width 634 height 19
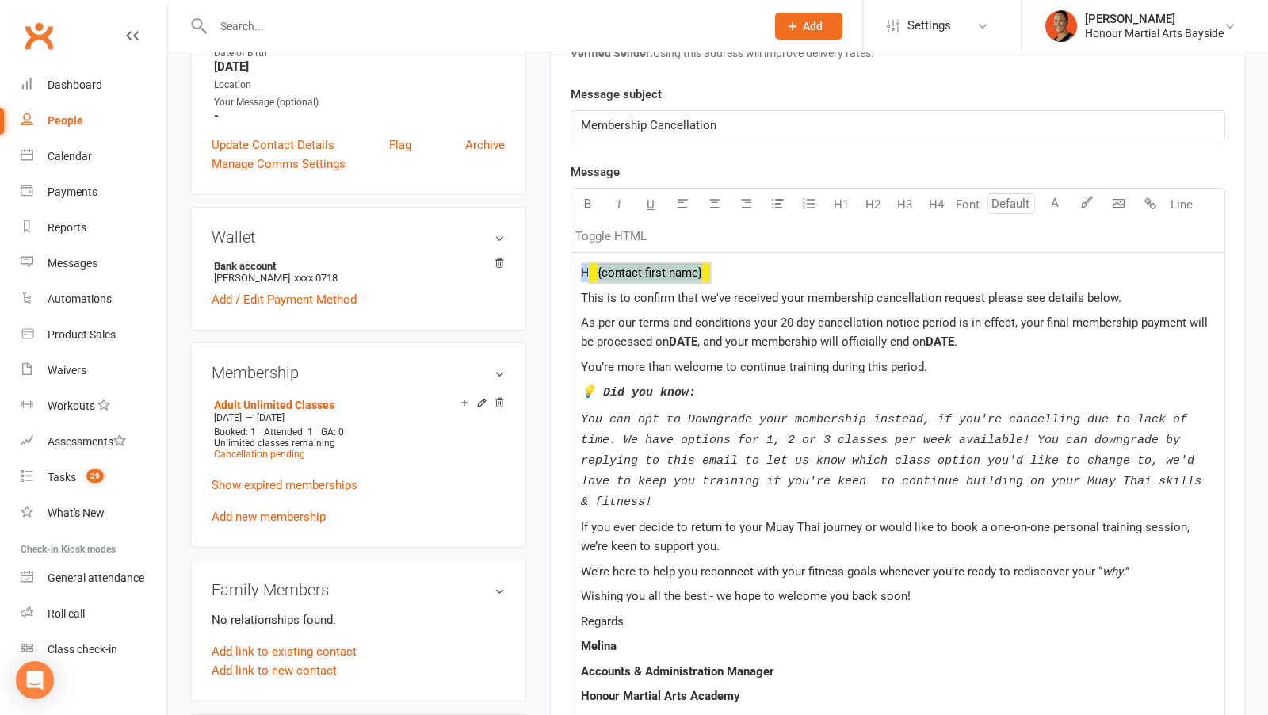
drag, startPoint x: 582, startPoint y: 266, endPoint x: 859, endPoint y: 267, distance: 277.4
click at [859, 267] on p "H ﻿ {contact-first-name} ﻿" at bounding box center [898, 272] width 634 height 19
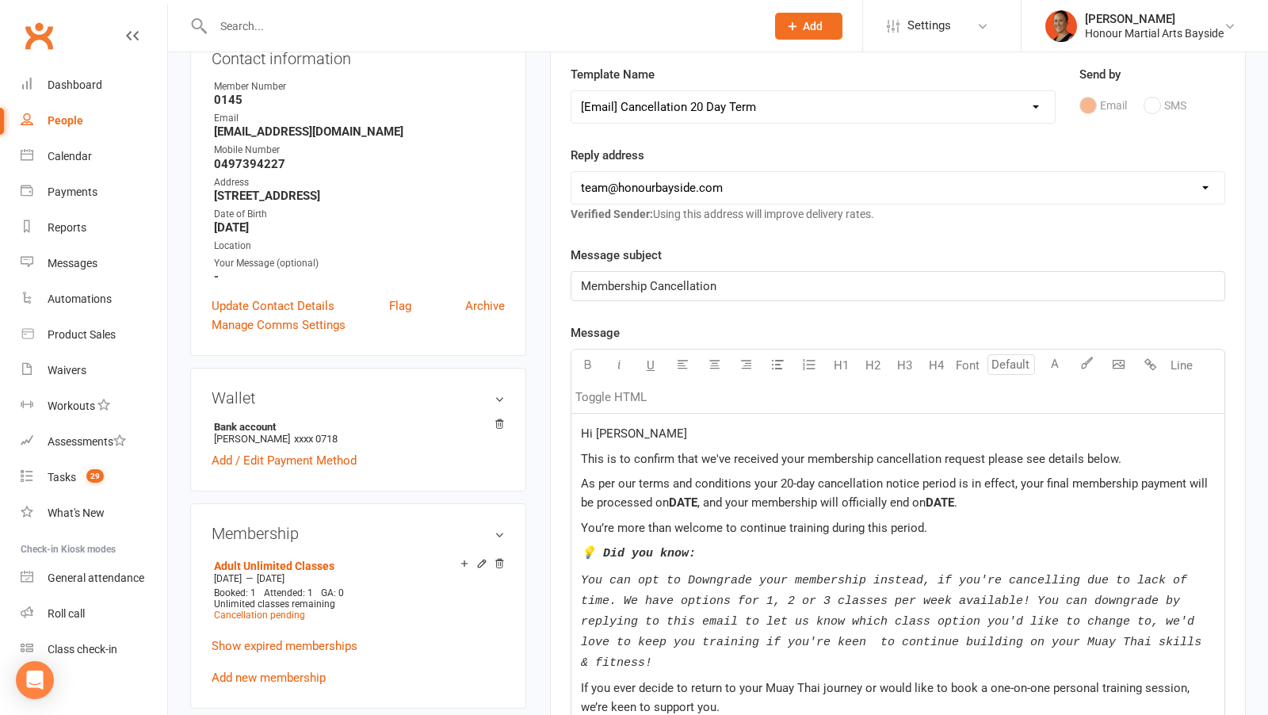
scroll to position [239, 0]
click at [683, 497] on span "DATE" at bounding box center [683, 504] width 29 height 14
click at [961, 498] on span "DATE" at bounding box center [946, 504] width 29 height 14
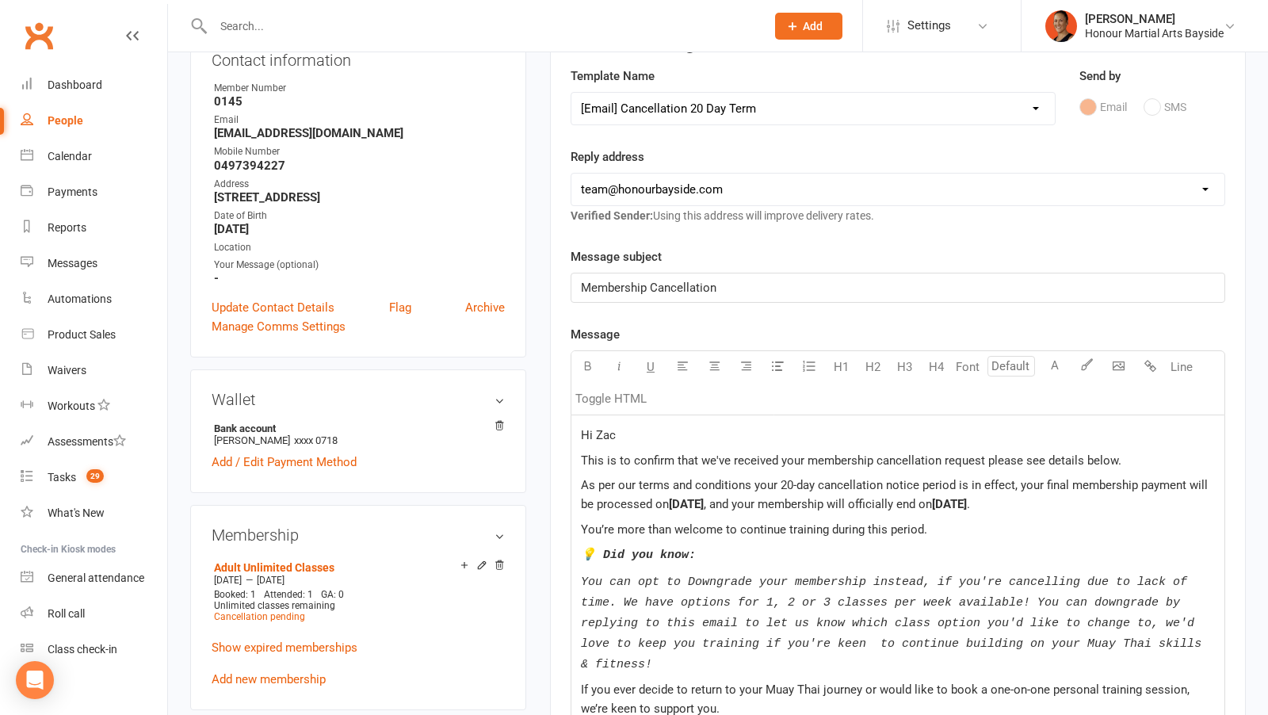
click at [967, 497] on span "[DATE]" at bounding box center [949, 504] width 35 height 14
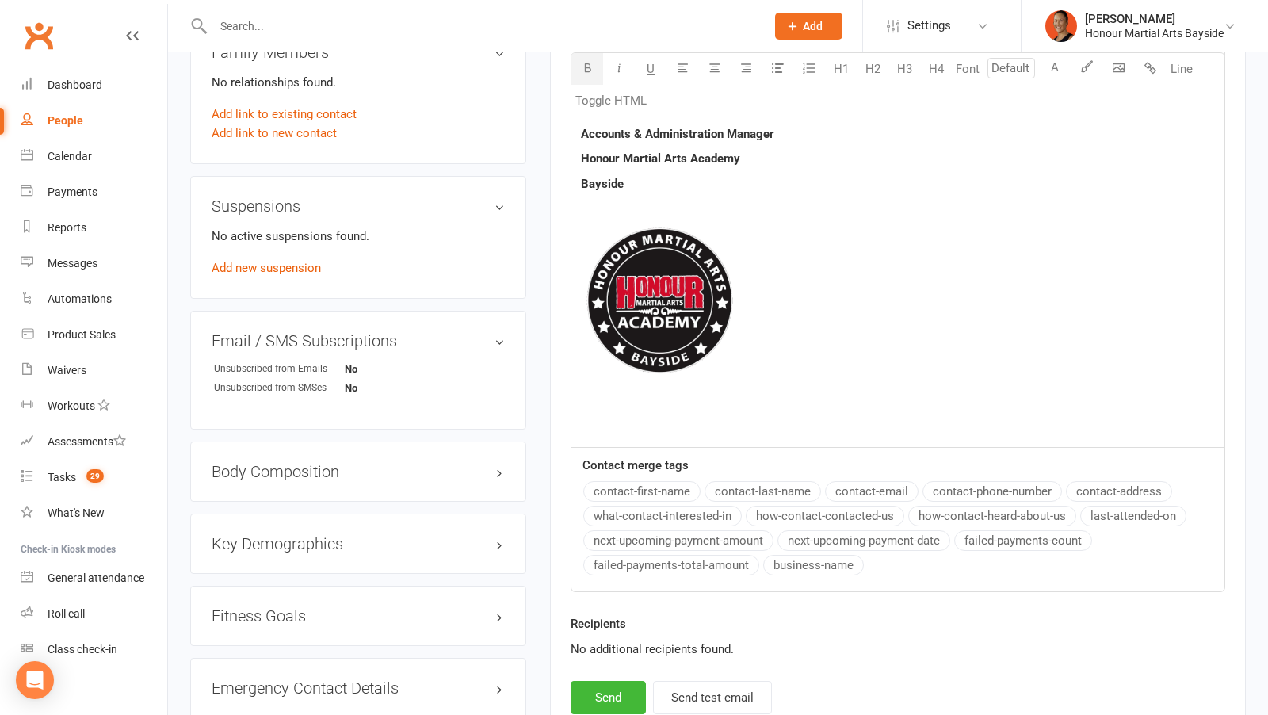
scroll to position [1187, 0]
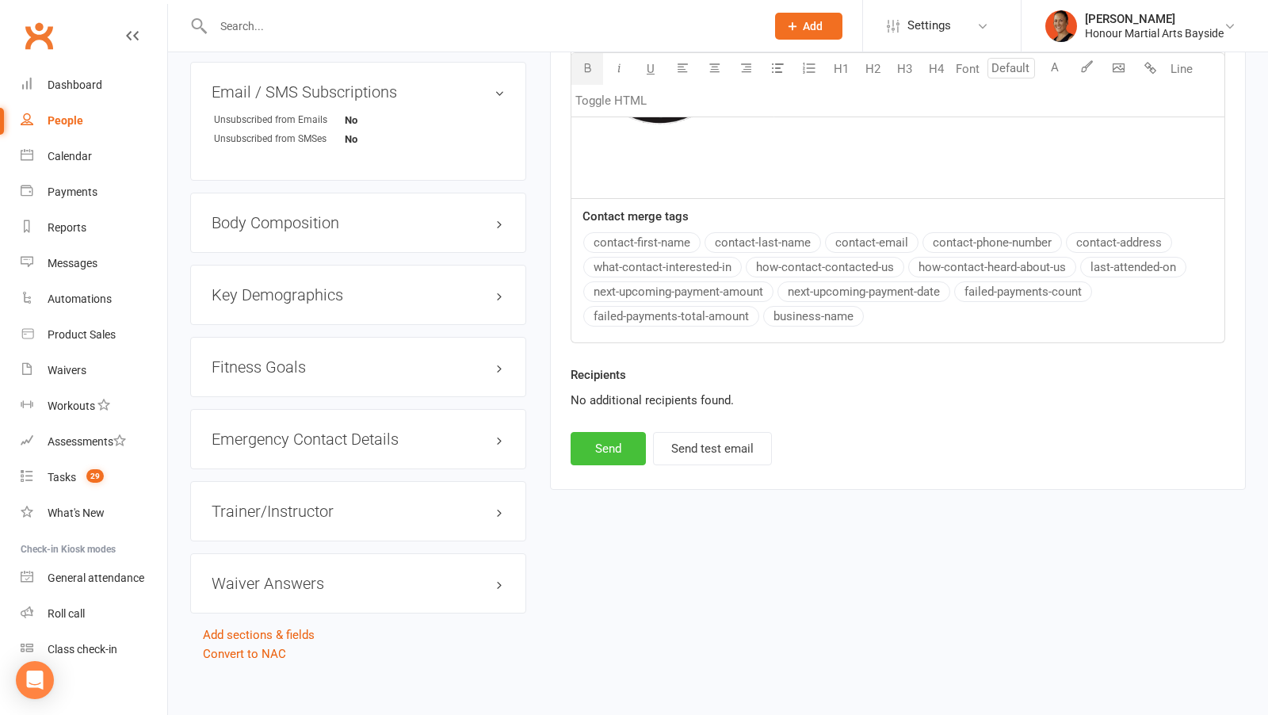
click at [624, 441] on button "Send" at bounding box center [608, 448] width 75 height 33
select select
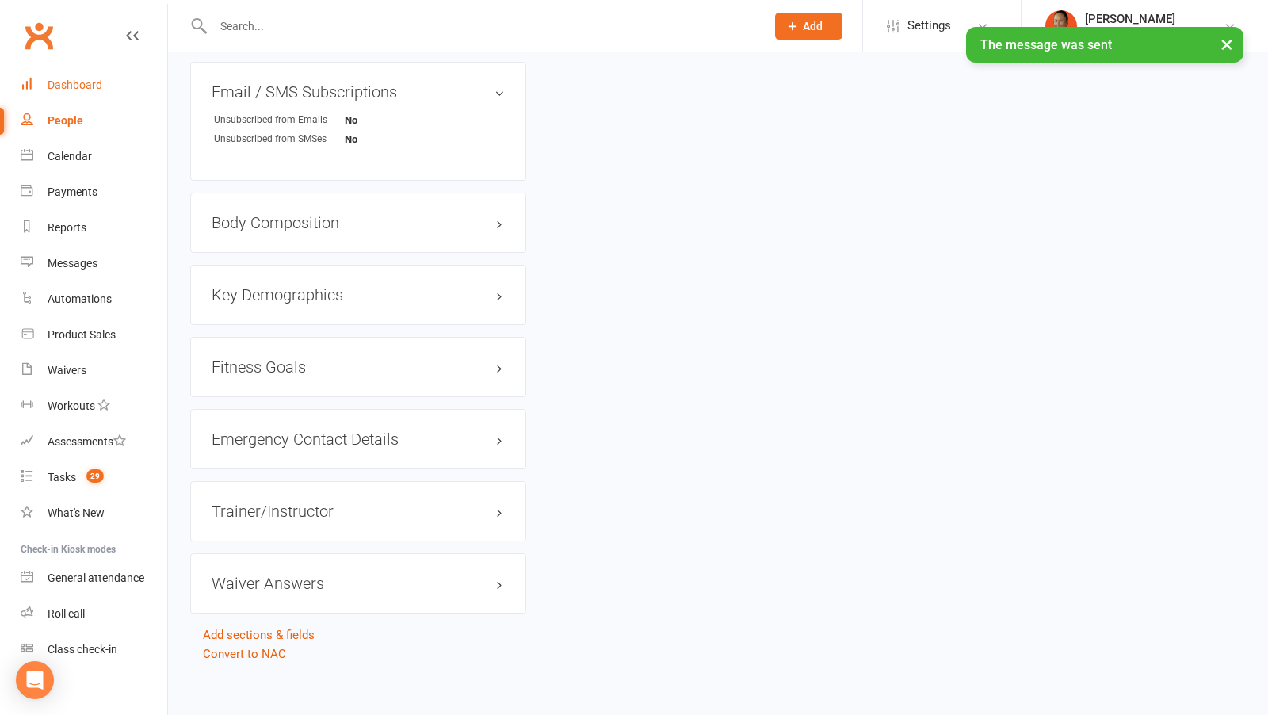
click at [82, 81] on div "Dashboard" at bounding box center [75, 84] width 55 height 13
